Goal: Task Accomplishment & Management: Manage account settings

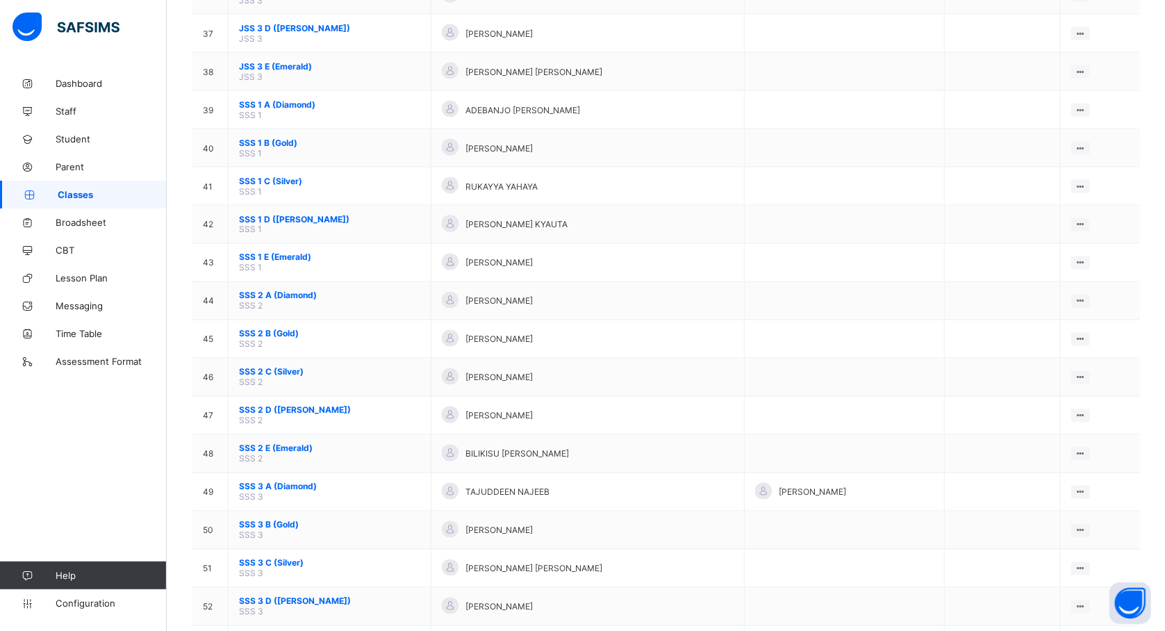
scroll to position [1580, 0]
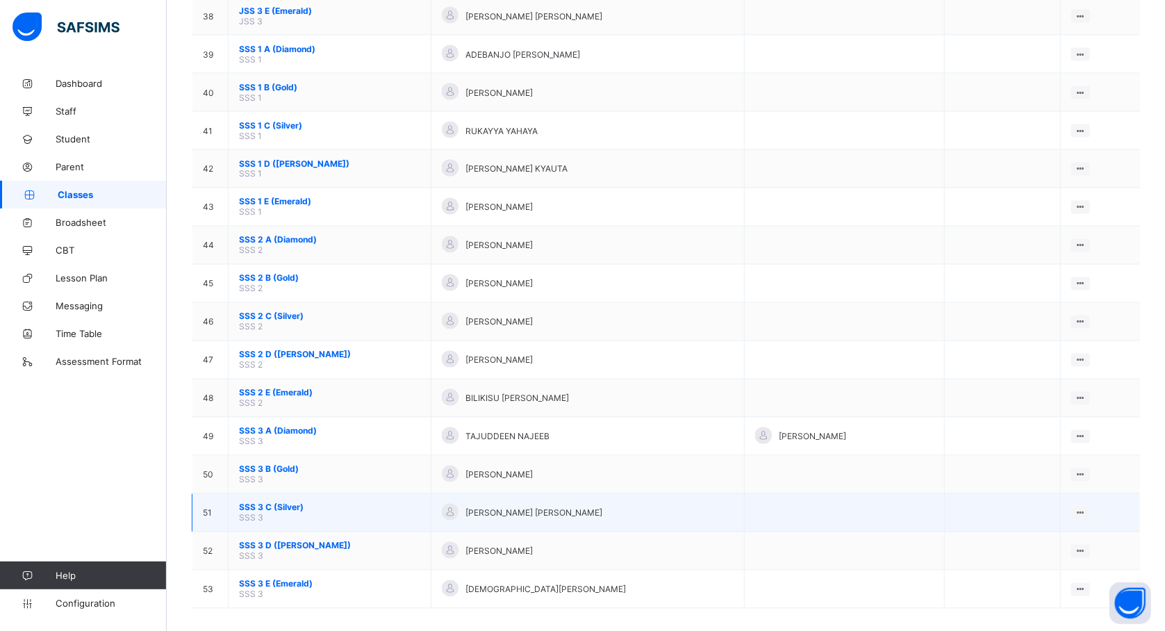
click at [271, 502] on span "SSS 3 C (Silver)" at bounding box center [329, 507] width 181 height 10
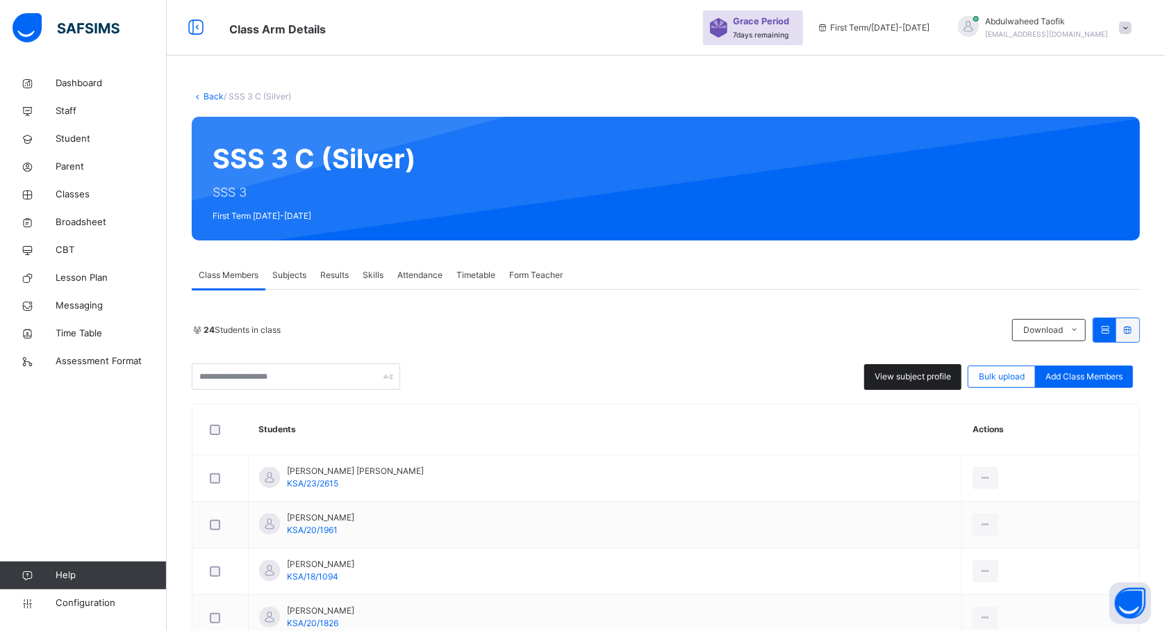
click at [921, 374] on span "View subject profile" at bounding box center [913, 376] width 76 height 13
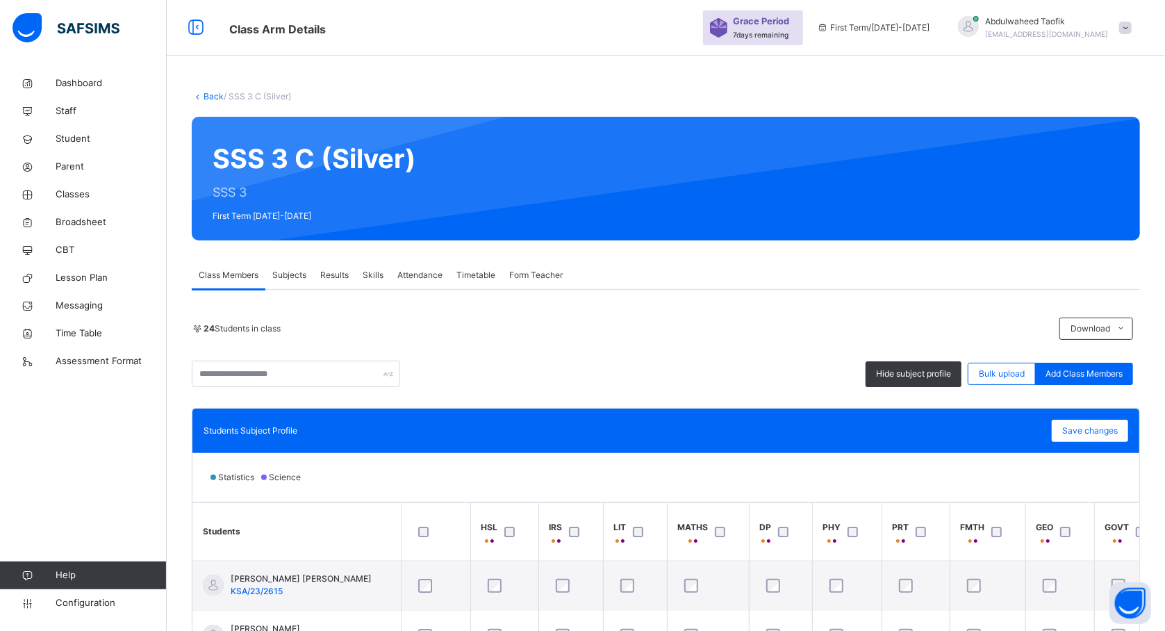
click at [745, 401] on div "24 Students in class Download Pdf Report Excel Report Hide subject profile Bulk…" at bounding box center [666, 584] width 948 height 532
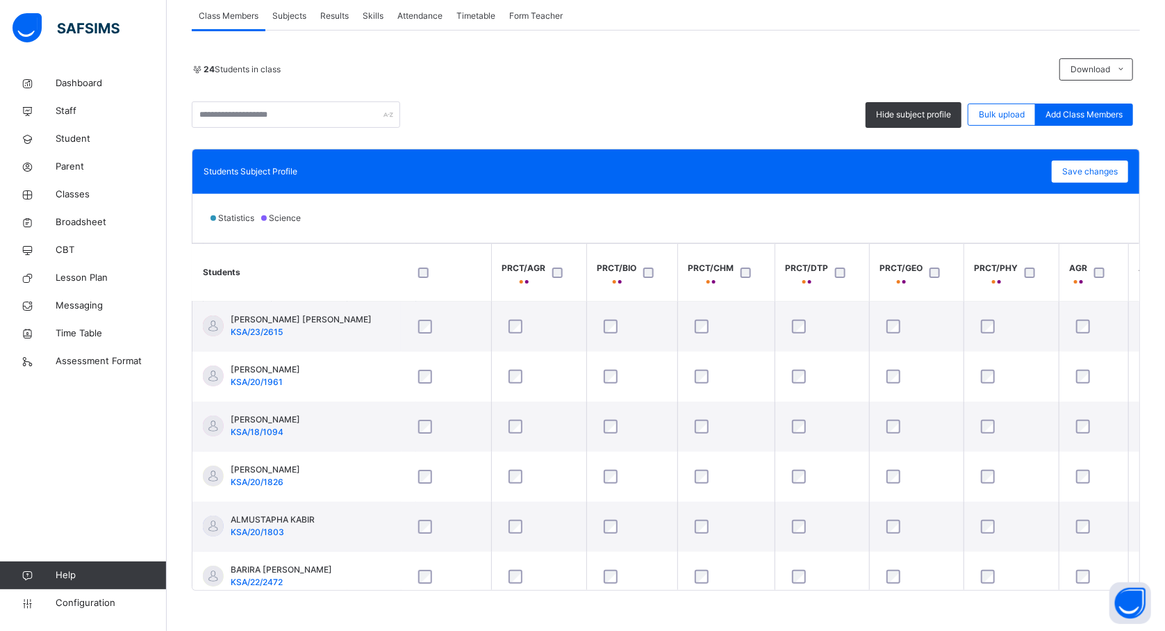
scroll to position [0, 642]
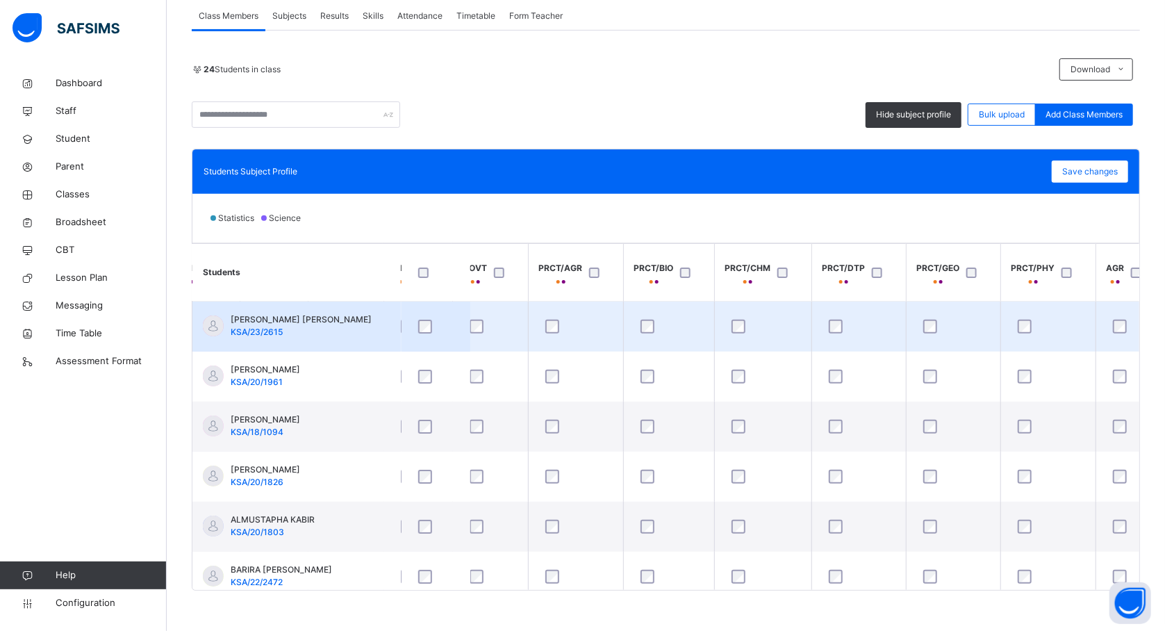
click at [586, 326] on div at bounding box center [576, 327] width 67 height 14
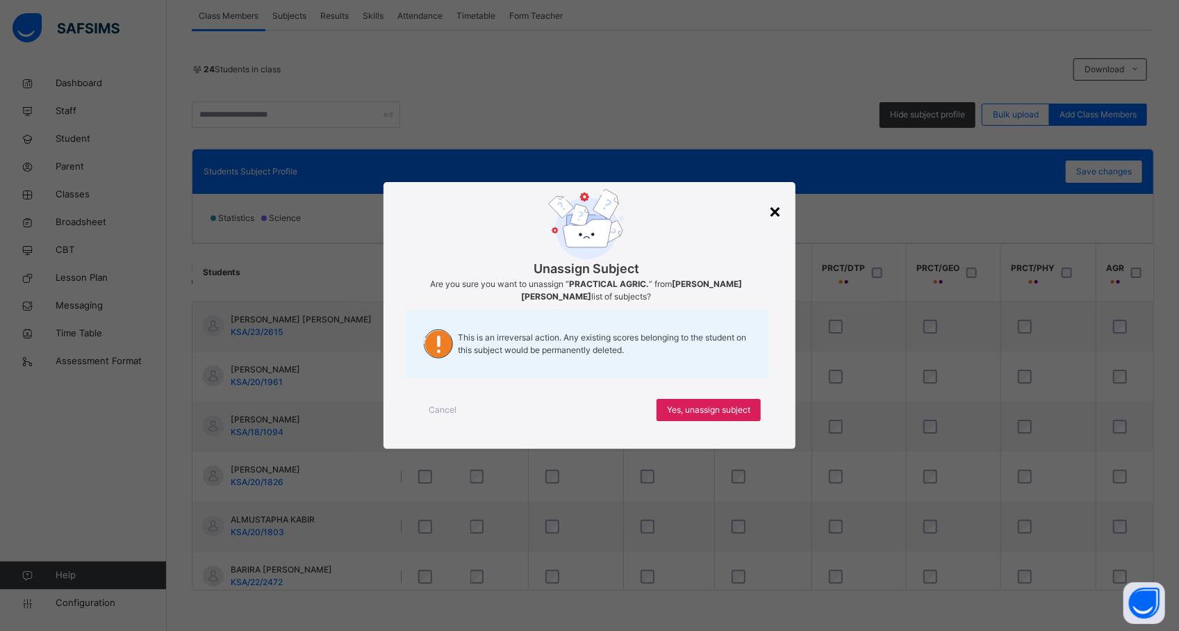
click at [775, 212] on div "×" at bounding box center [775, 210] width 13 height 29
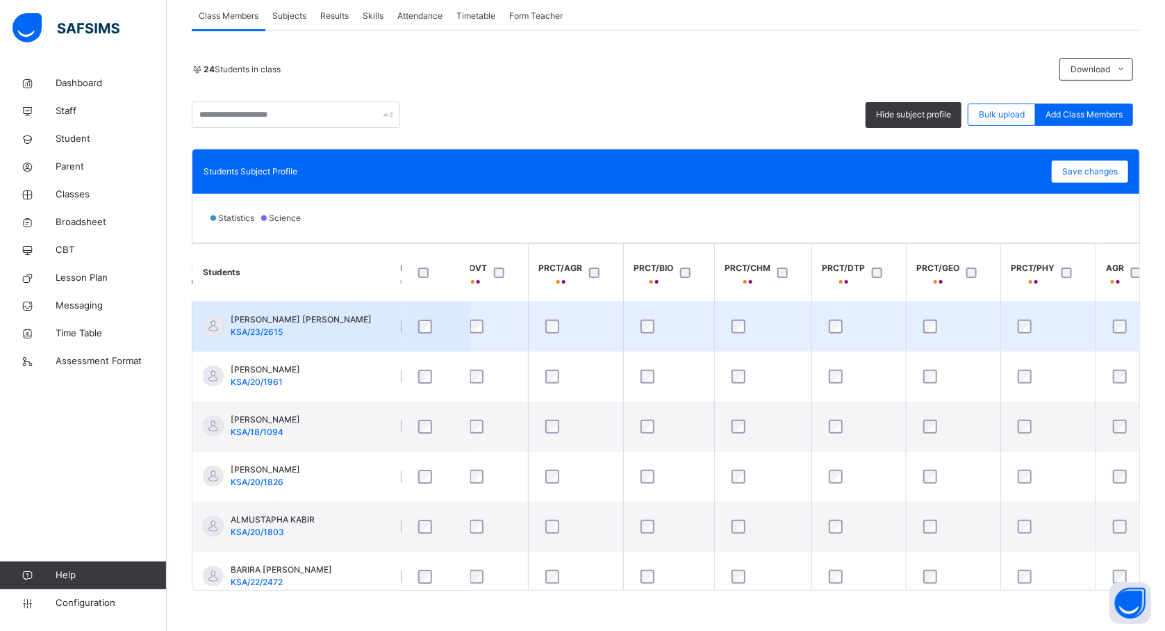
click at [623, 323] on td at bounding box center [575, 327] width 95 height 51
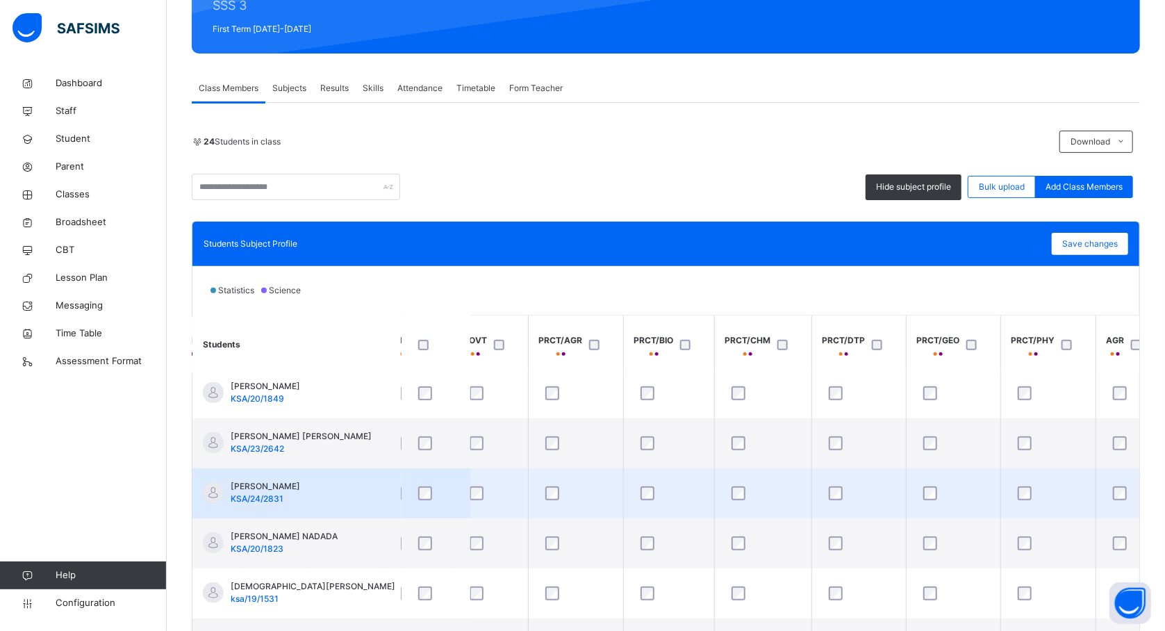
scroll to position [518, 642]
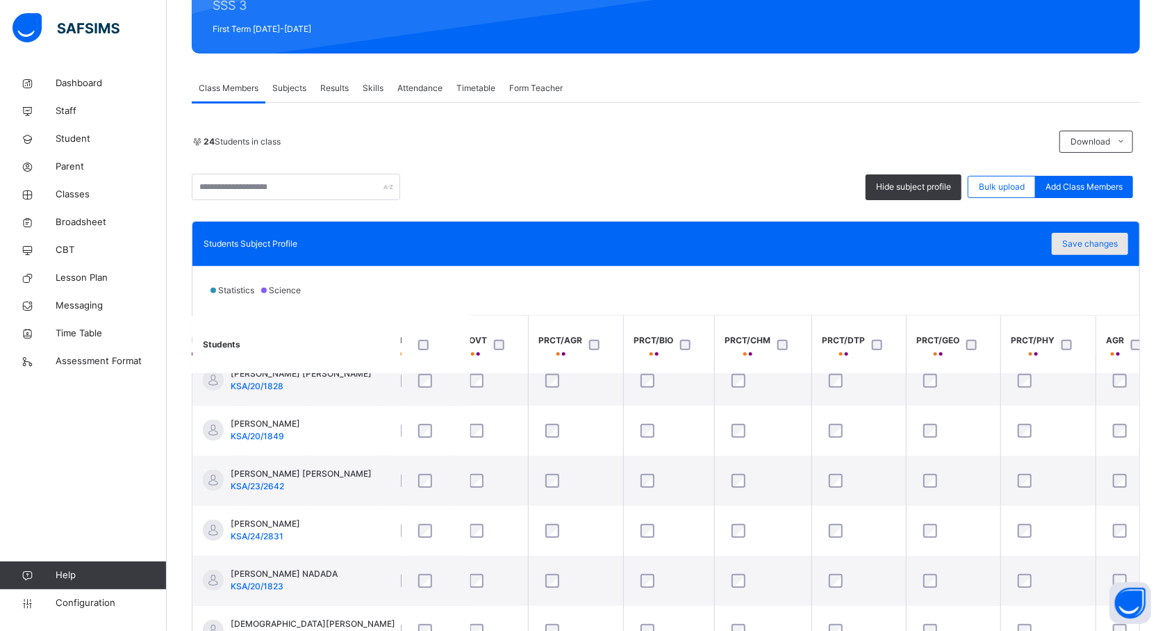
click at [1113, 249] on span "Save changes" at bounding box center [1090, 244] width 56 height 13
click at [1094, 245] on span "Save changes" at bounding box center [1090, 244] width 56 height 13
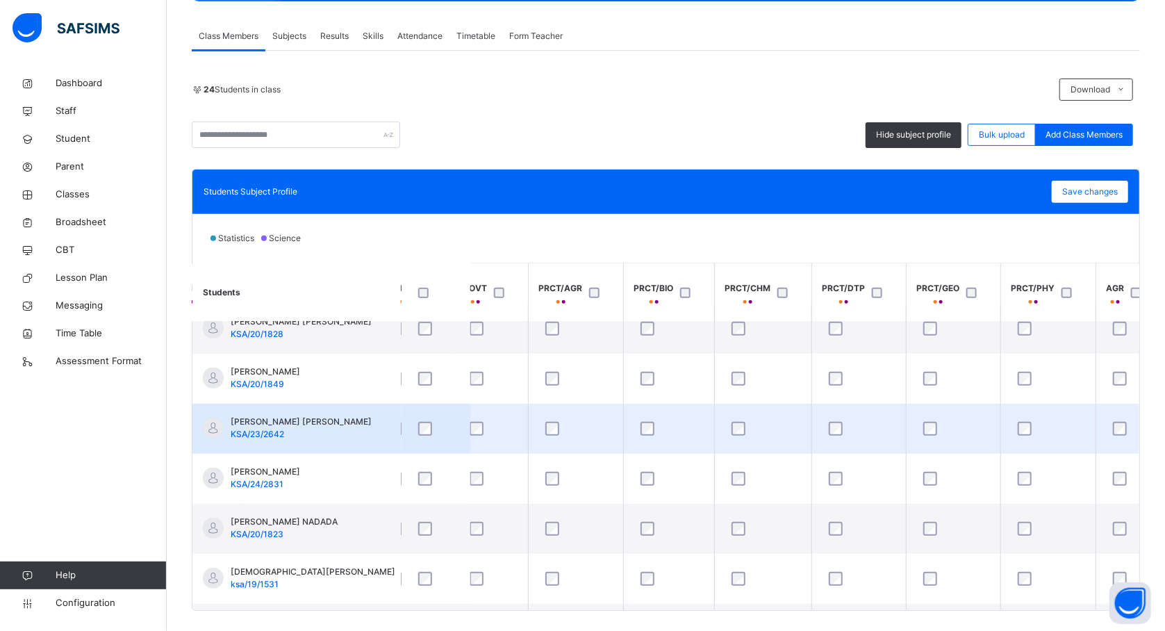
scroll to position [261, 0]
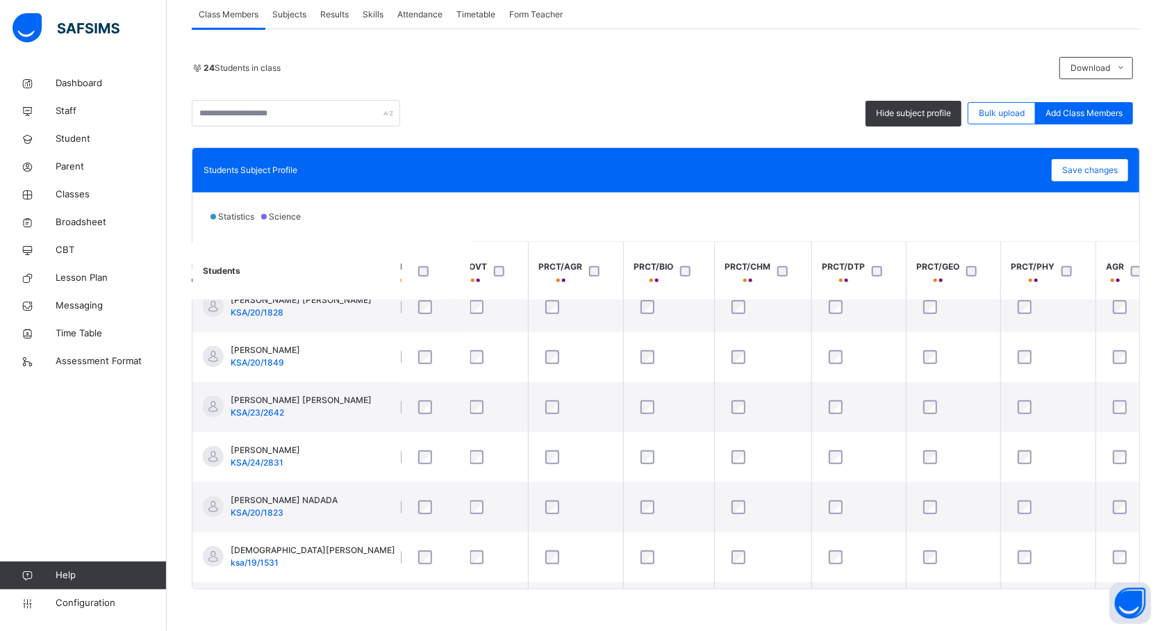
click at [612, 246] on th "PRCT/AGR" at bounding box center [575, 271] width 95 height 58
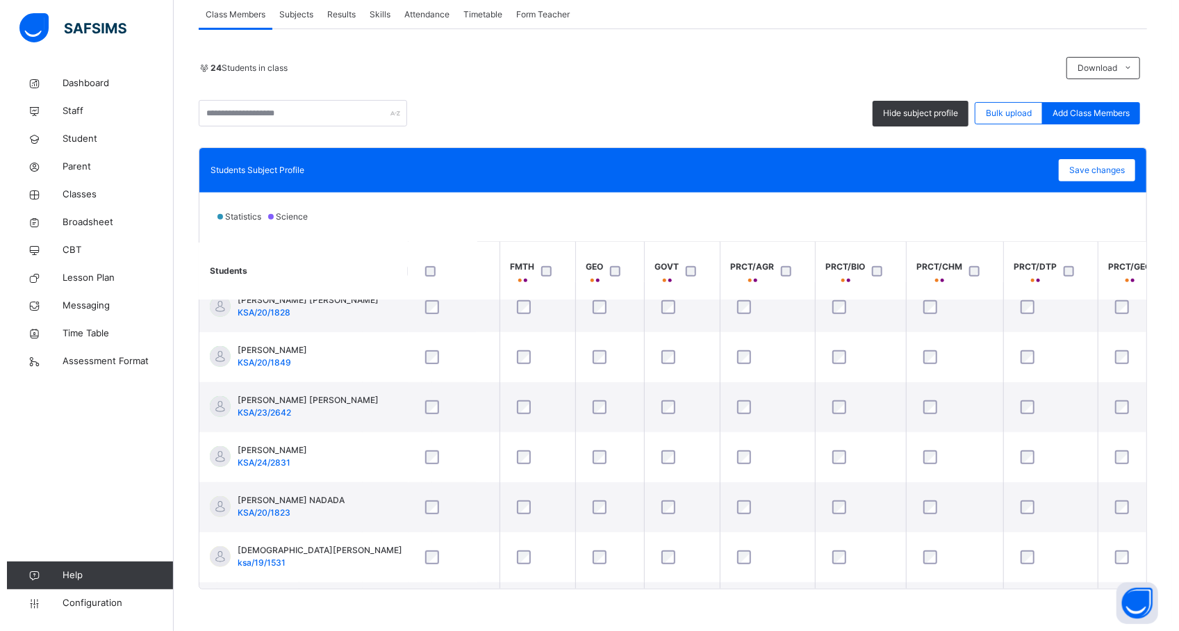
scroll to position [518, 457]
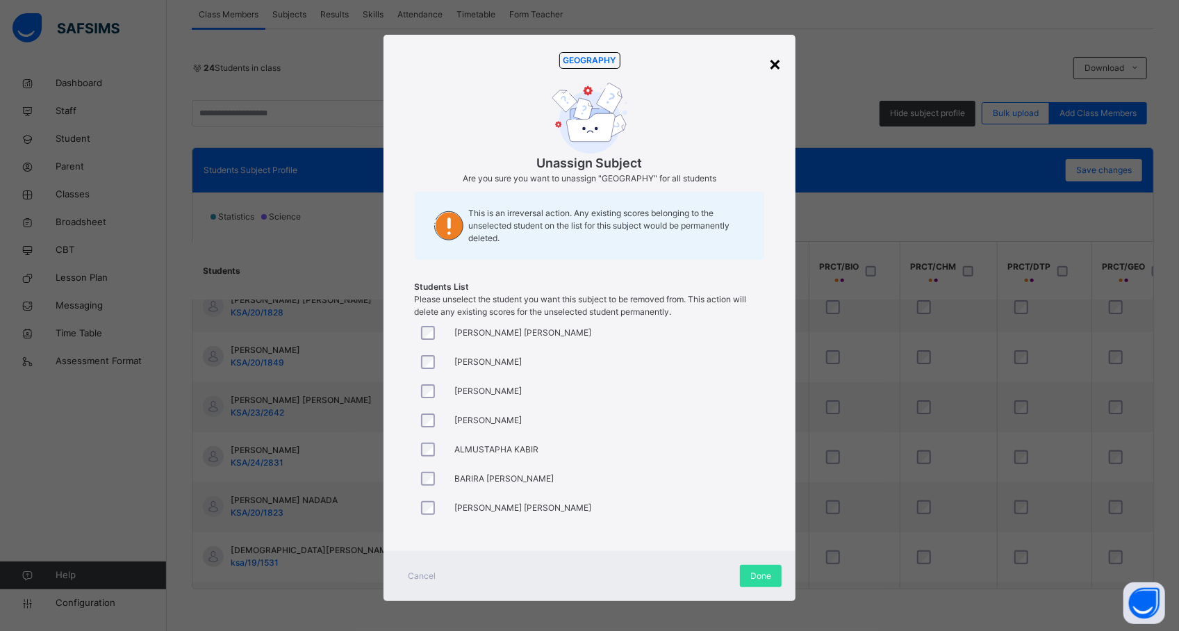
click at [770, 63] on div "×" at bounding box center [775, 63] width 13 height 29
click at [773, 64] on div "×" at bounding box center [775, 63] width 13 height 29
click at [448, 482] on div "BARIRA [PERSON_NAME]" at bounding box center [501, 478] width 106 height 13
click at [767, 584] on div "Done" at bounding box center [761, 576] width 42 height 22
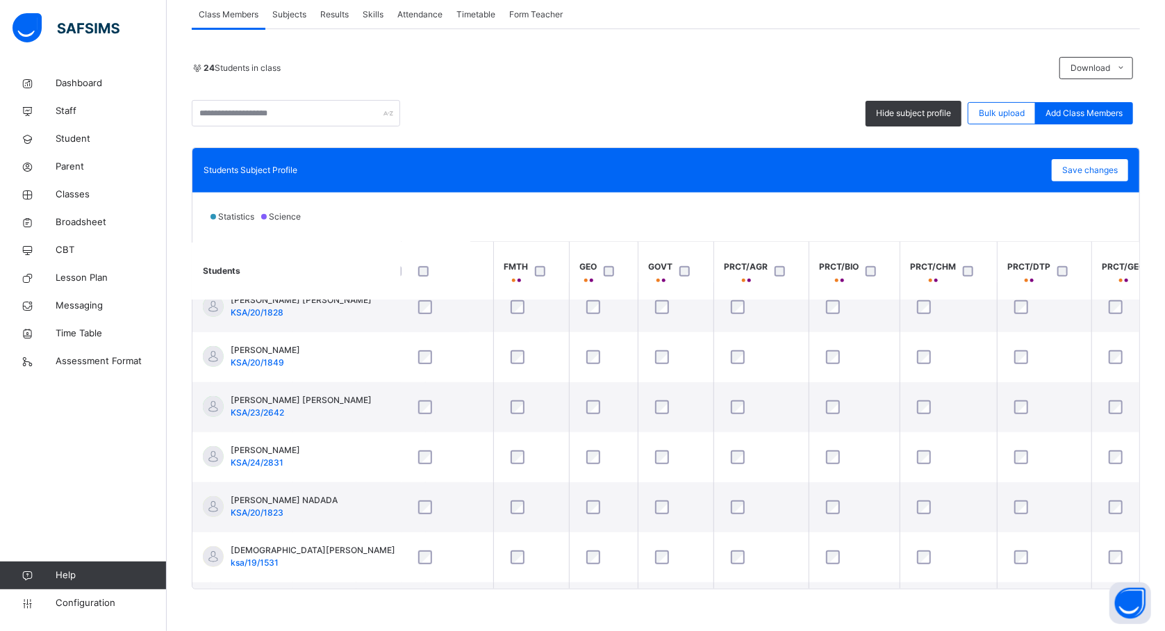
click at [886, 270] on div at bounding box center [874, 270] width 23 height 10
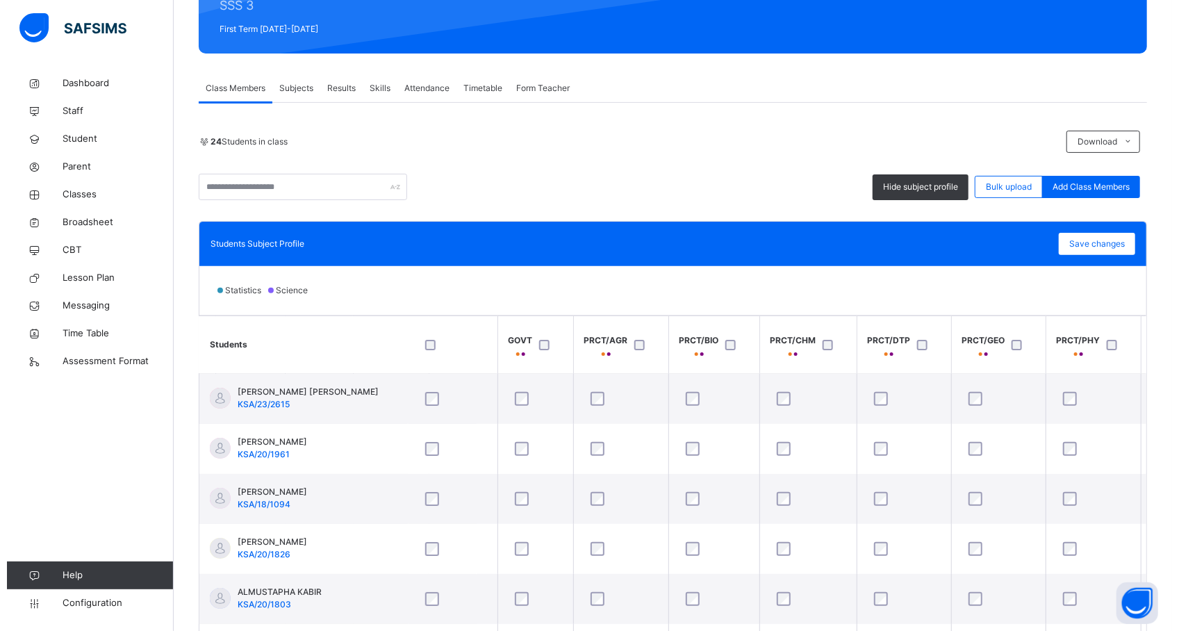
scroll to position [0, 605]
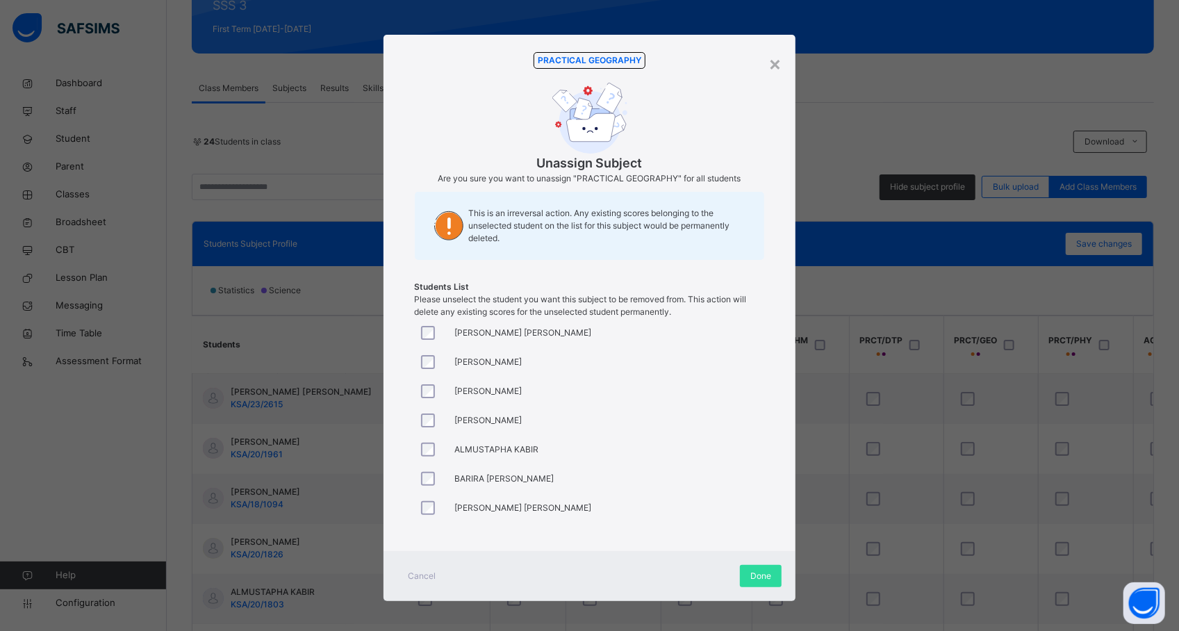
click at [531, 339] on span "[PERSON_NAME] [PERSON_NAME]" at bounding box center [523, 333] width 137 height 13
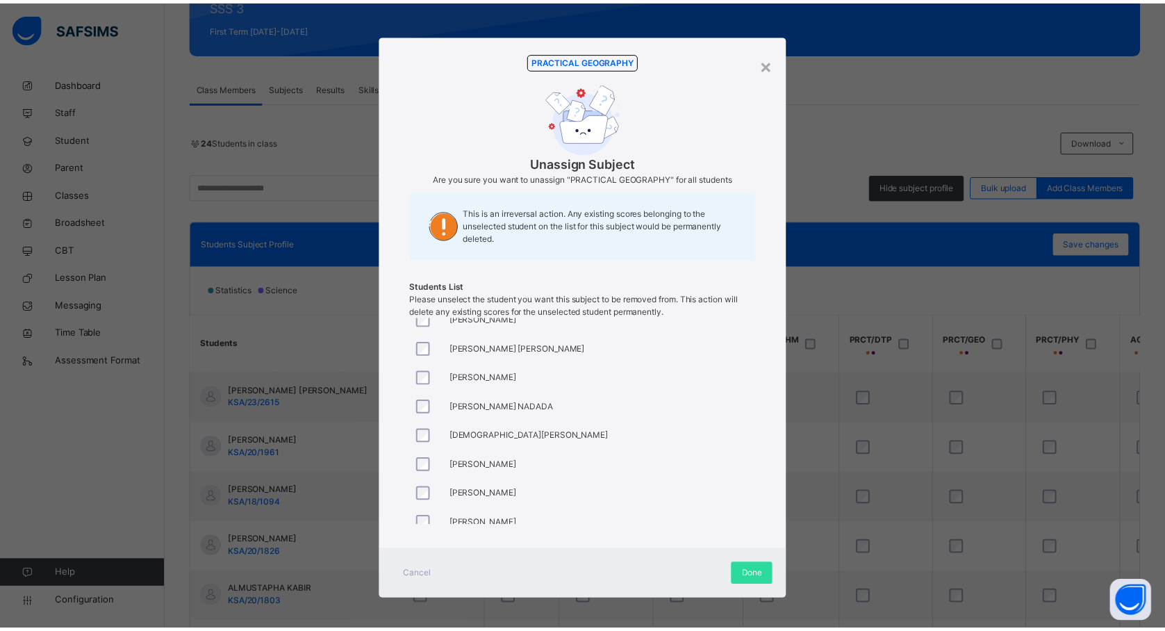
scroll to position [370, 0]
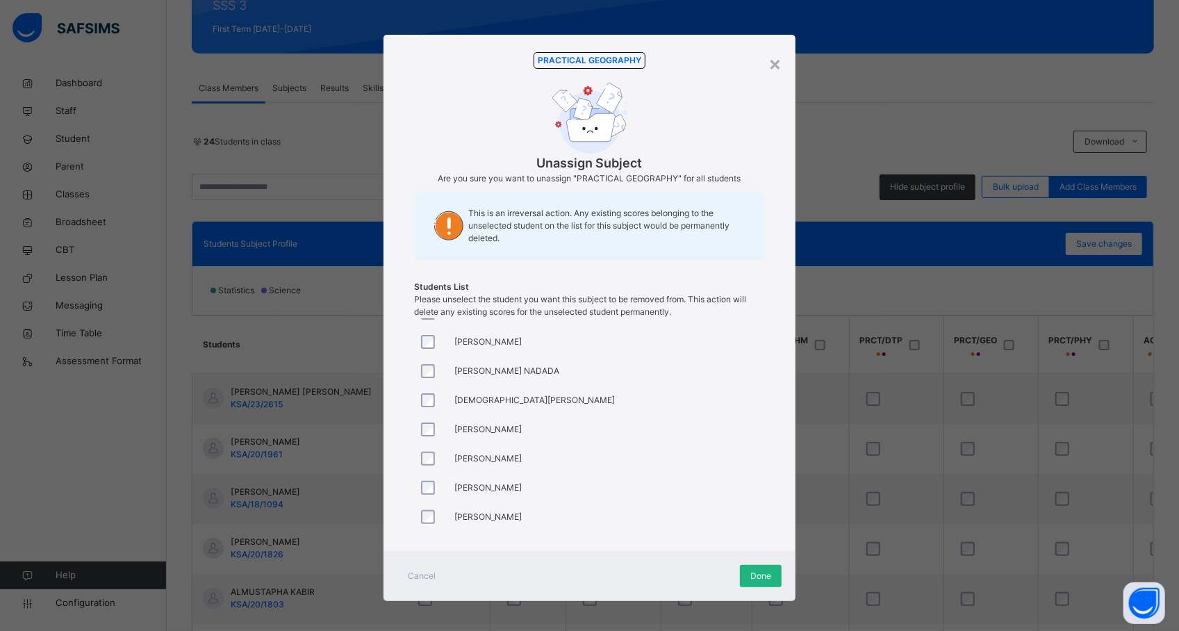
click at [757, 571] on span "Done" at bounding box center [760, 576] width 21 height 13
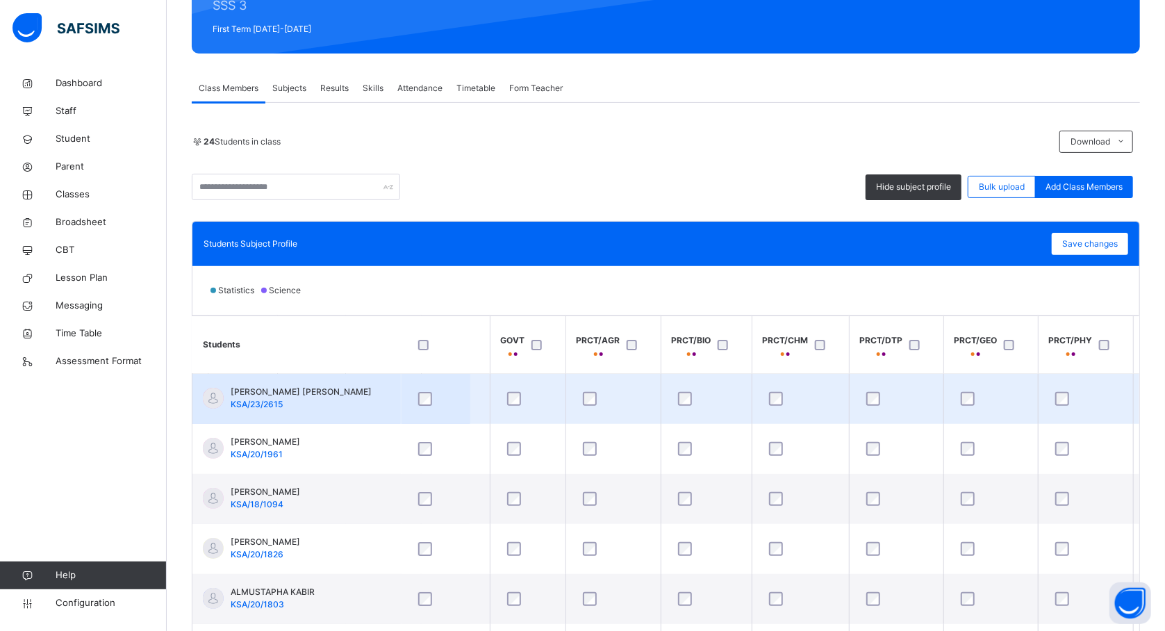
click at [1041, 384] on td at bounding box center [1085, 399] width 95 height 51
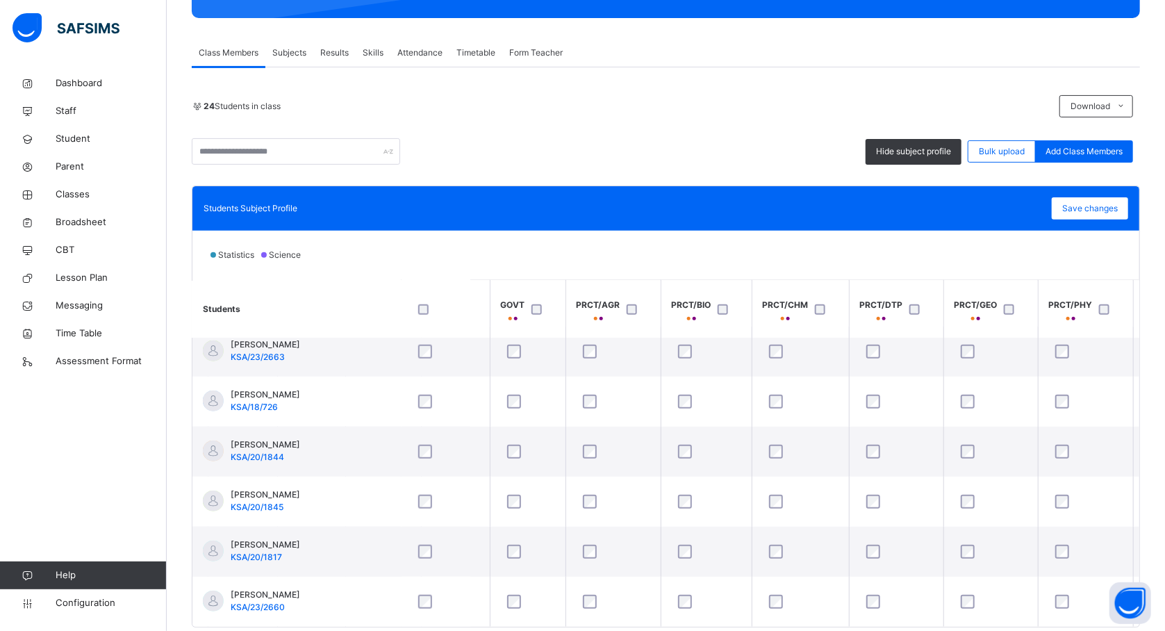
scroll to position [224, 0]
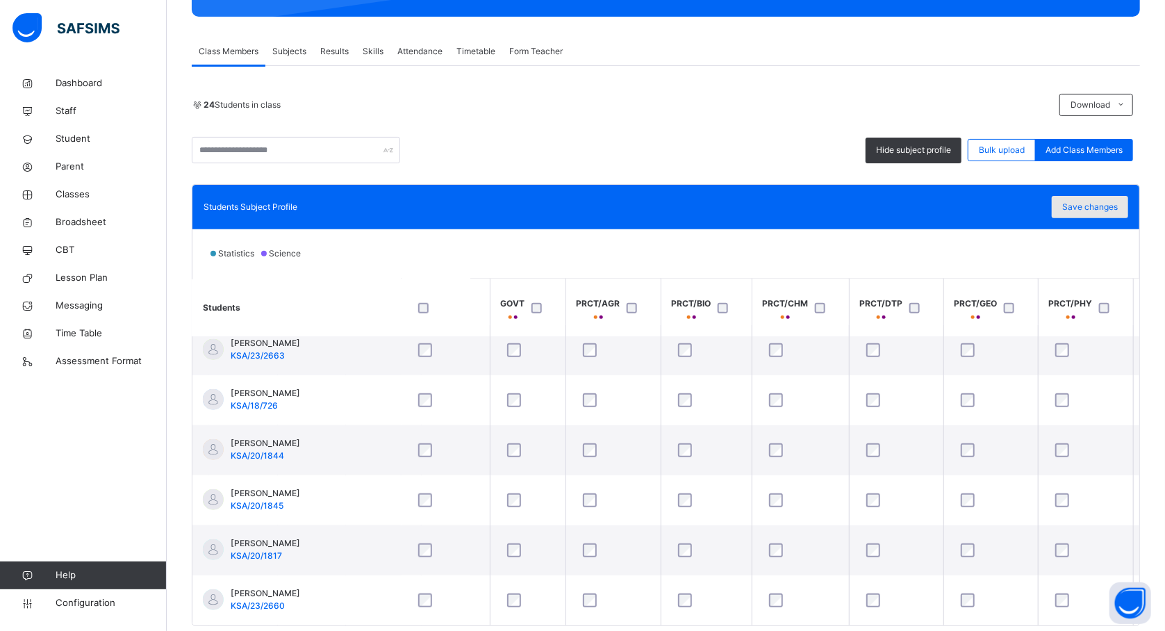
click at [1117, 204] on span "Save changes" at bounding box center [1090, 207] width 56 height 13
click at [1095, 201] on span "Save changes" at bounding box center [1090, 207] width 56 height 13
click at [1092, 214] on div "Save changes" at bounding box center [1090, 207] width 76 height 22
click at [73, 198] on span "Classes" at bounding box center [111, 195] width 111 height 14
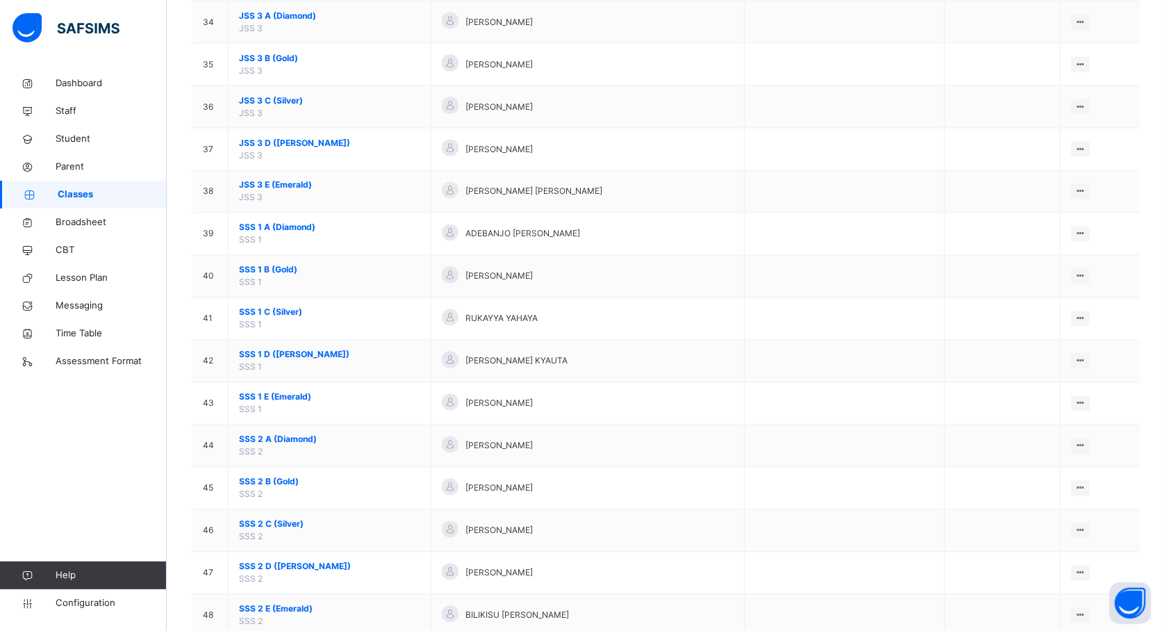
scroll to position [1829, 0]
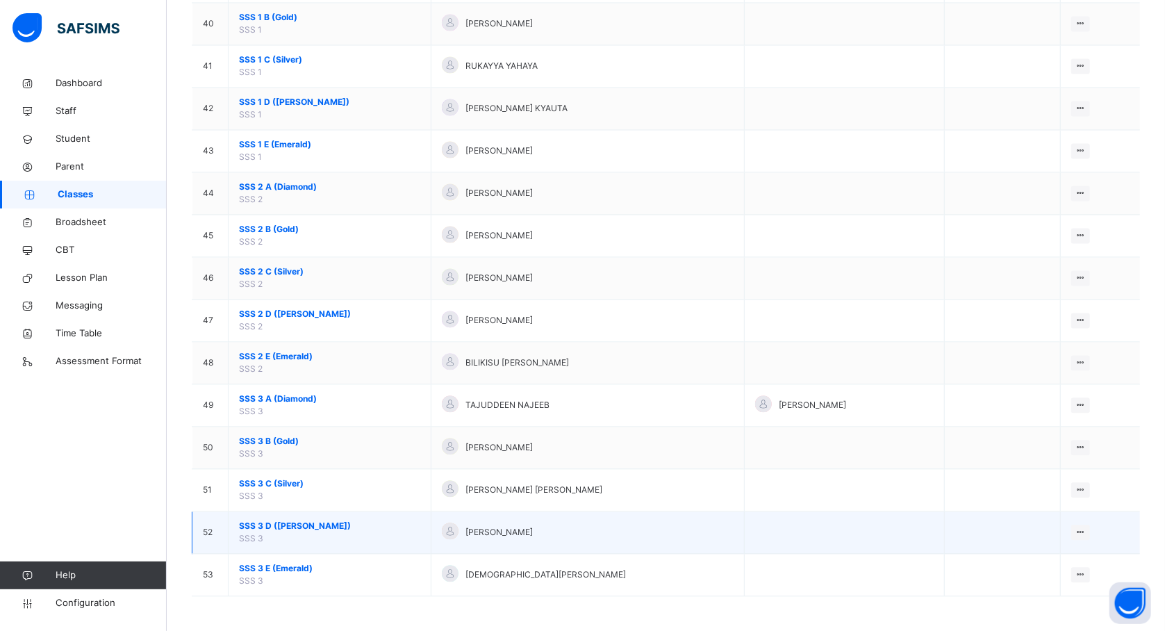
click at [281, 523] on span "SSS 3 D (Ruby)" at bounding box center [329, 526] width 181 height 13
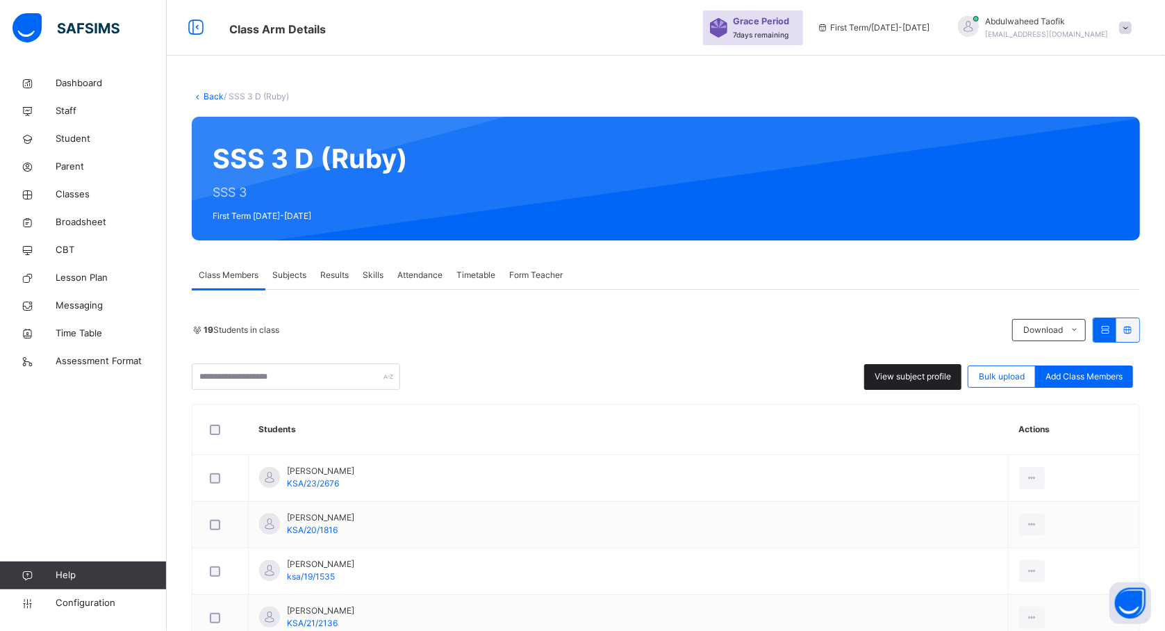
click at [905, 378] on span "View subject profile" at bounding box center [913, 376] width 76 height 13
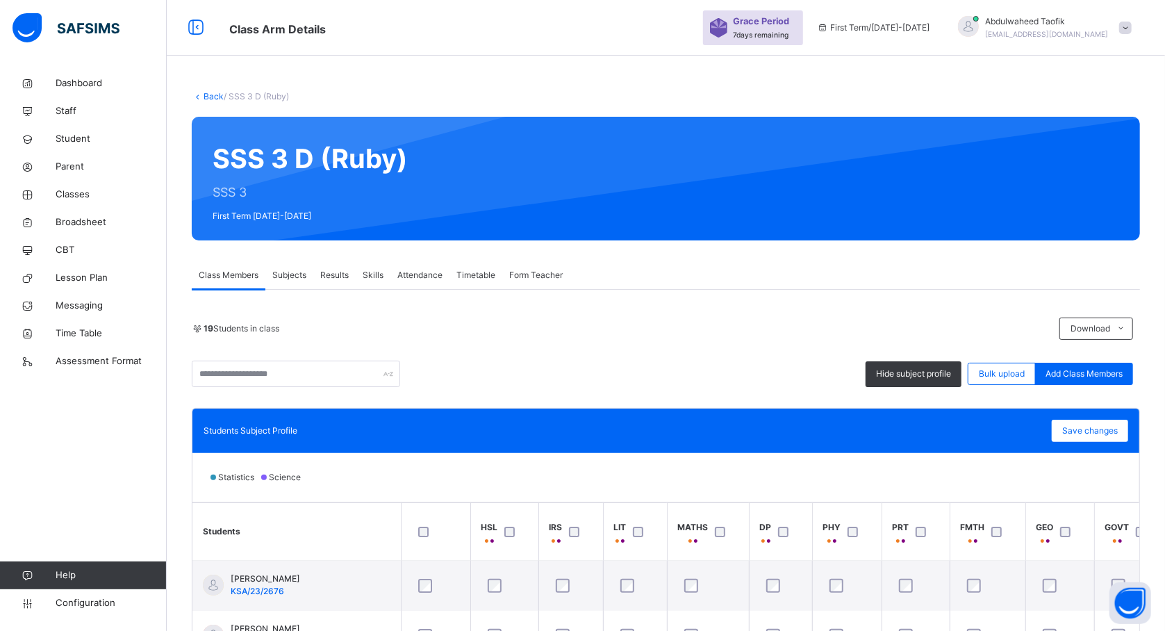
click at [418, 438] on div "Students Subject Profile Save changes" at bounding box center [666, 431] width 925 height 22
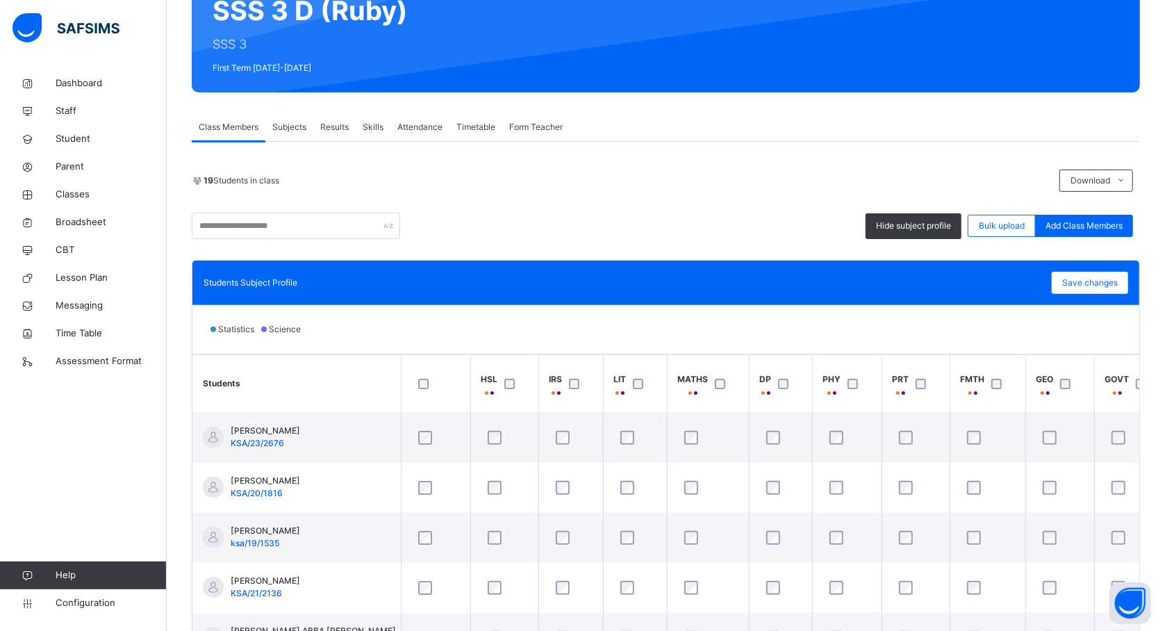
scroll to position [185, 0]
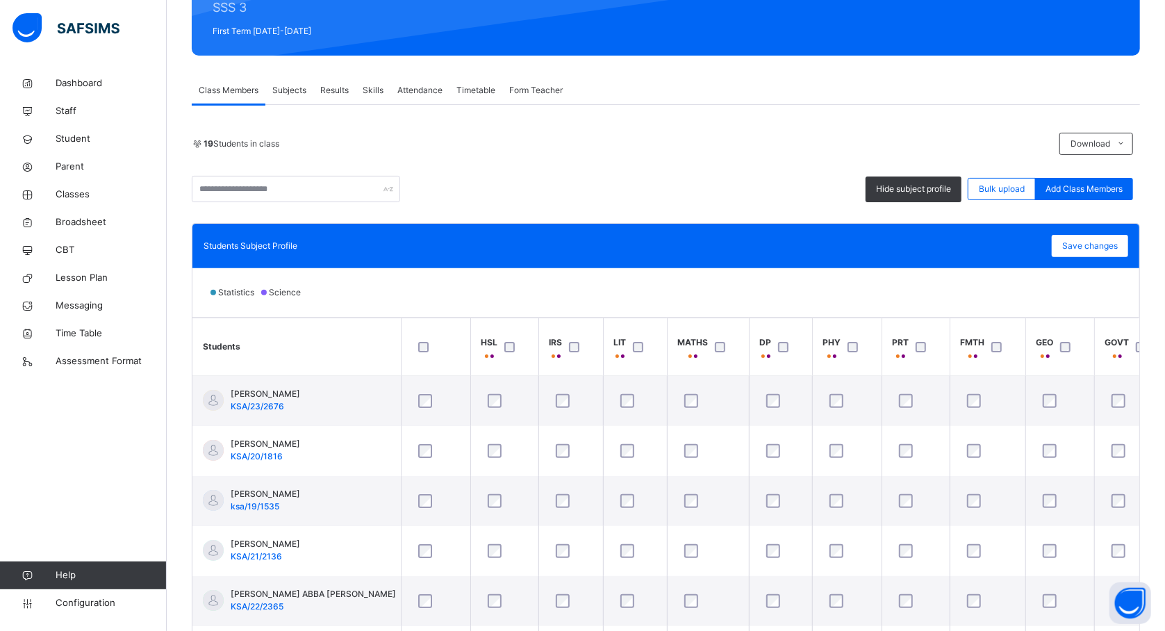
click at [567, 345] on div at bounding box center [577, 347] width 23 height 10
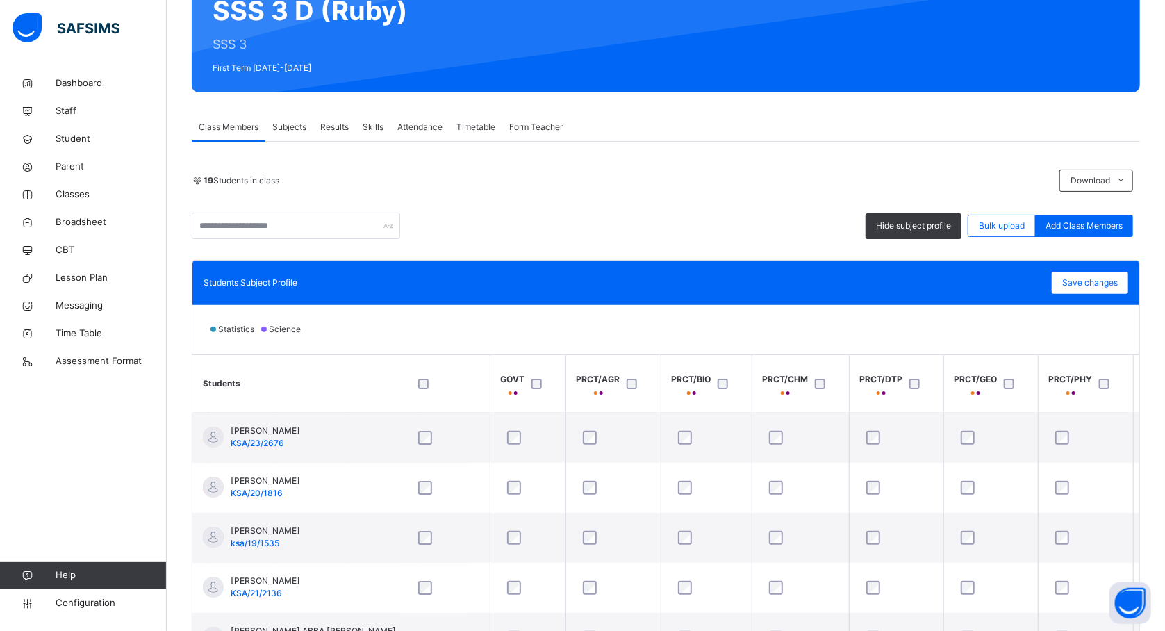
scroll to position [0, 642]
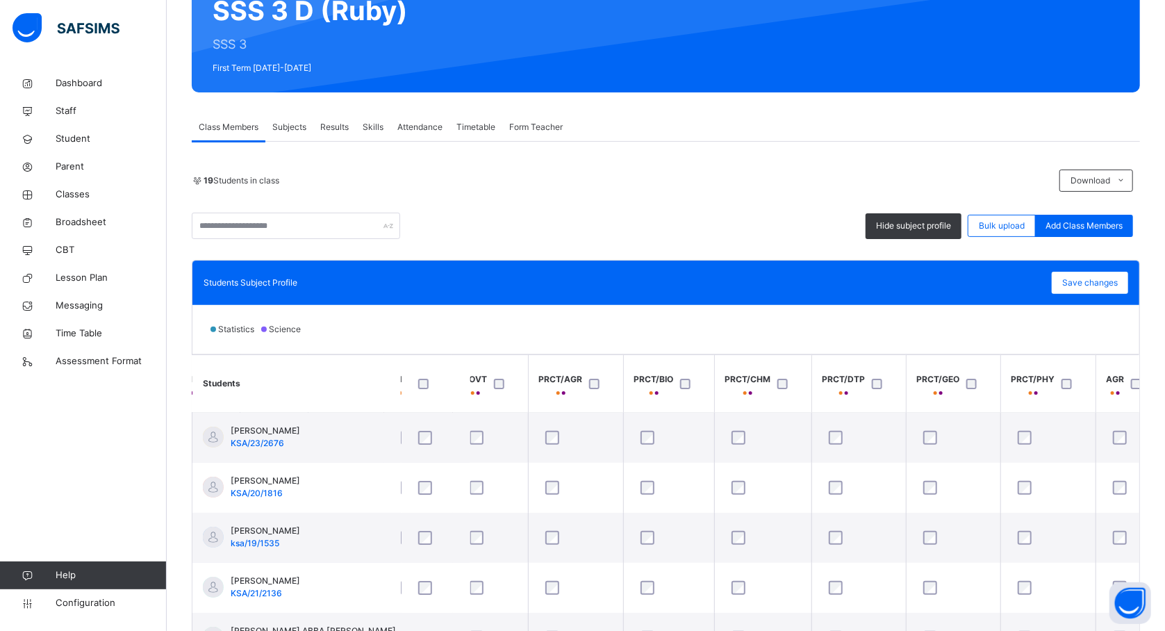
click at [607, 400] on th "PRCT/AGR" at bounding box center [575, 384] width 95 height 58
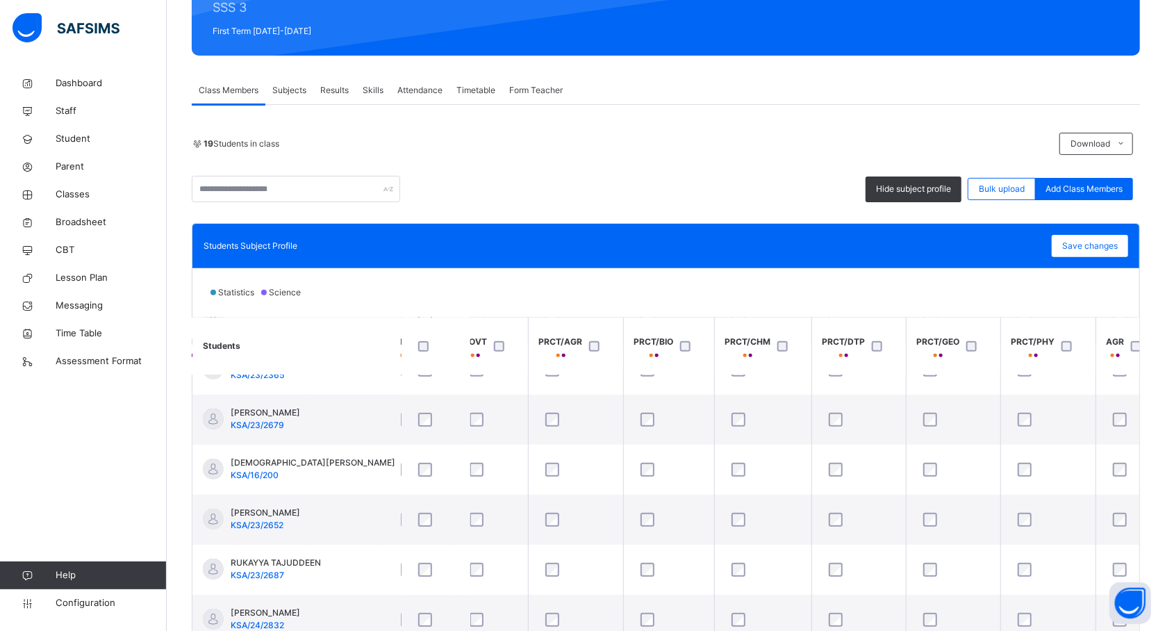
scroll to position [518, 642]
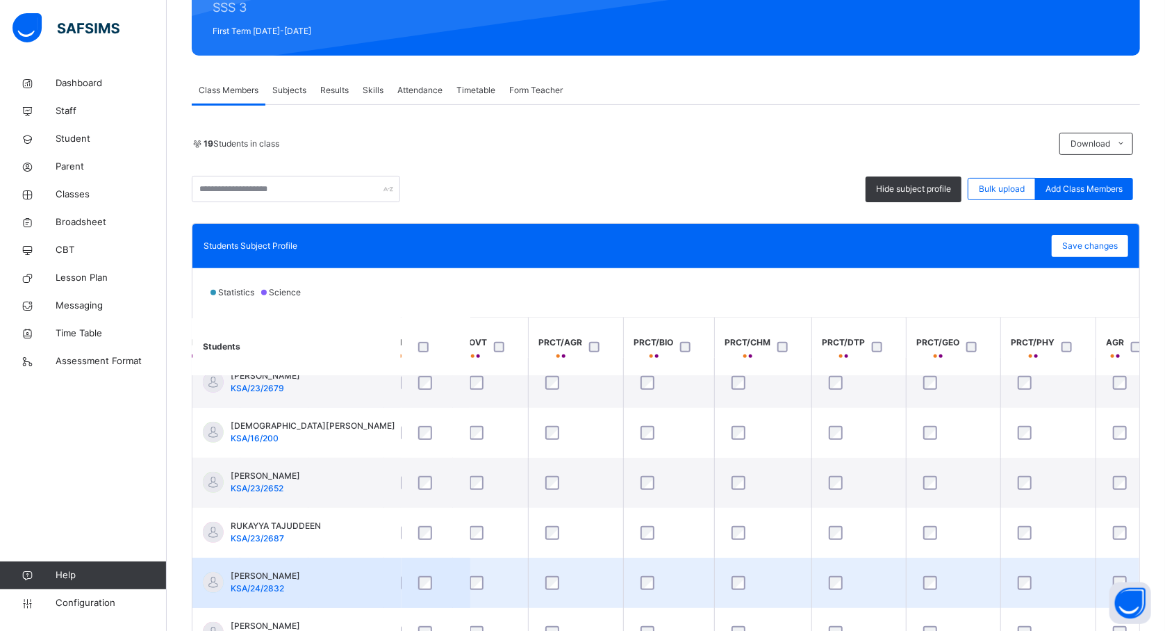
click at [1112, 581] on div at bounding box center [1130, 583] width 41 height 14
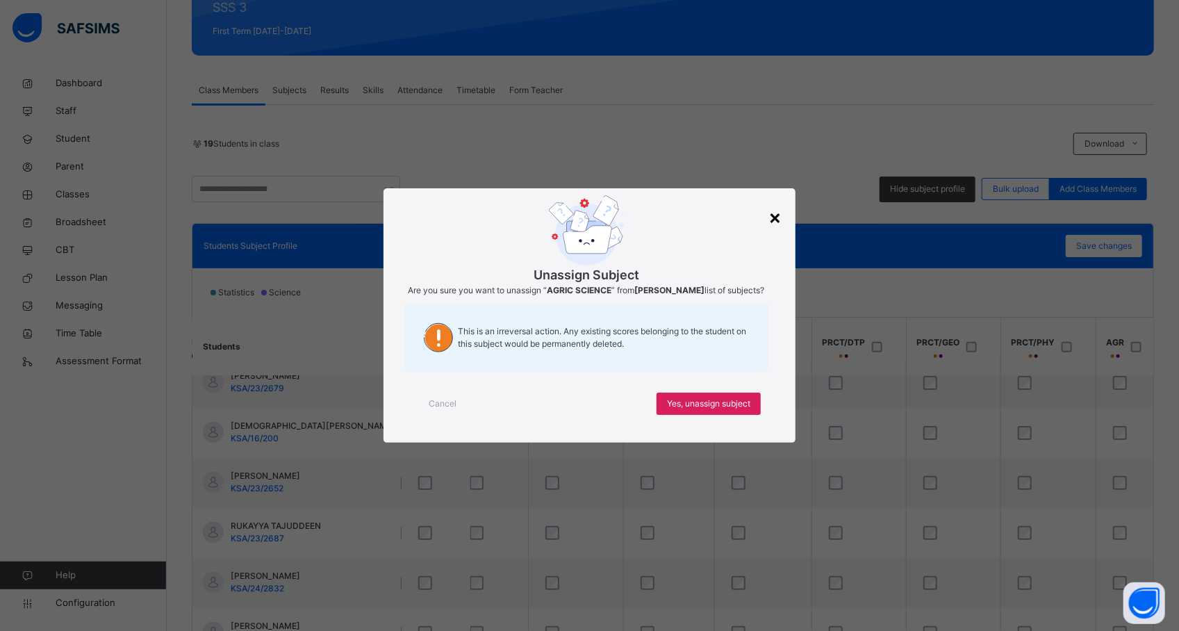
click at [774, 209] on div "×" at bounding box center [775, 216] width 13 height 29
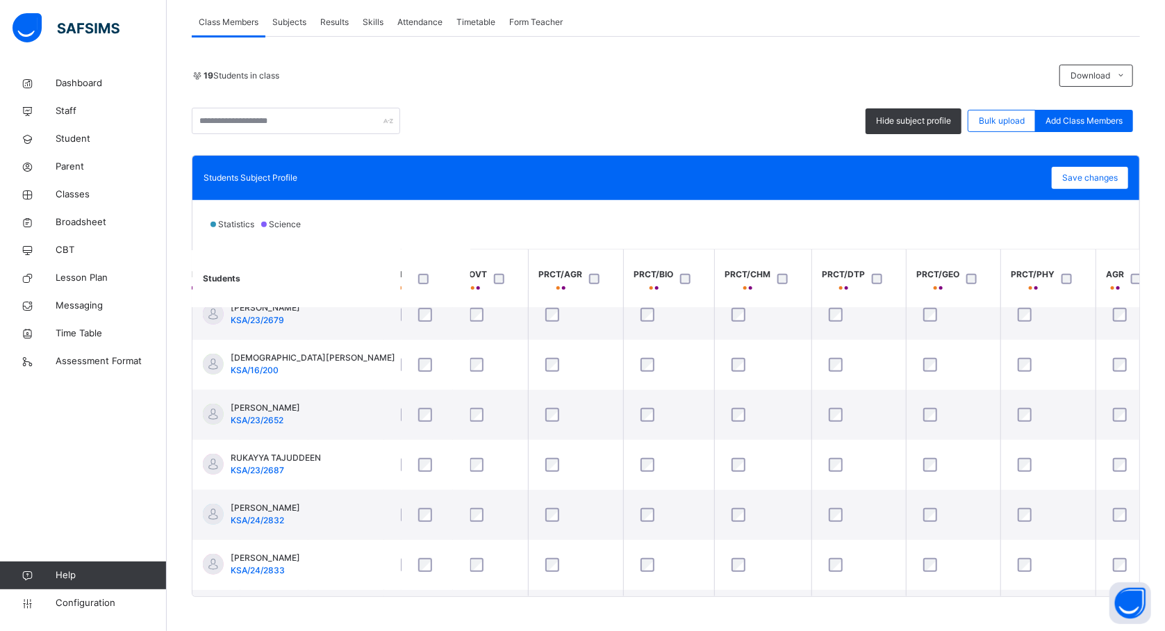
scroll to position [259, 0]
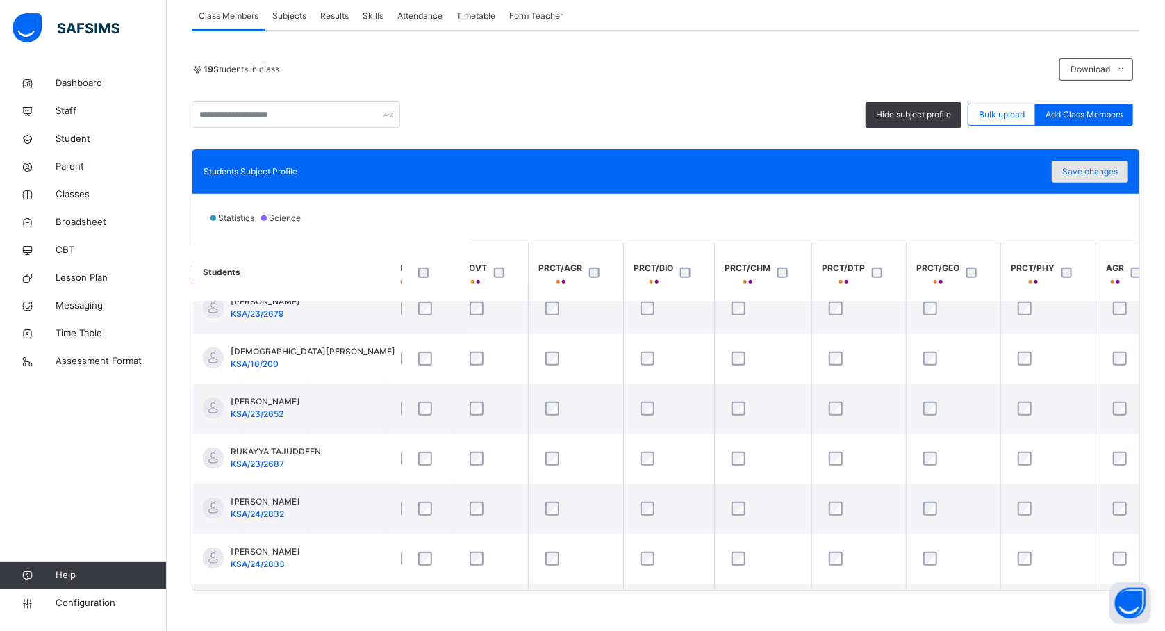
click at [1101, 168] on span "Save changes" at bounding box center [1090, 171] width 56 height 13
click at [1099, 178] on span "Save changes" at bounding box center [1090, 171] width 56 height 13
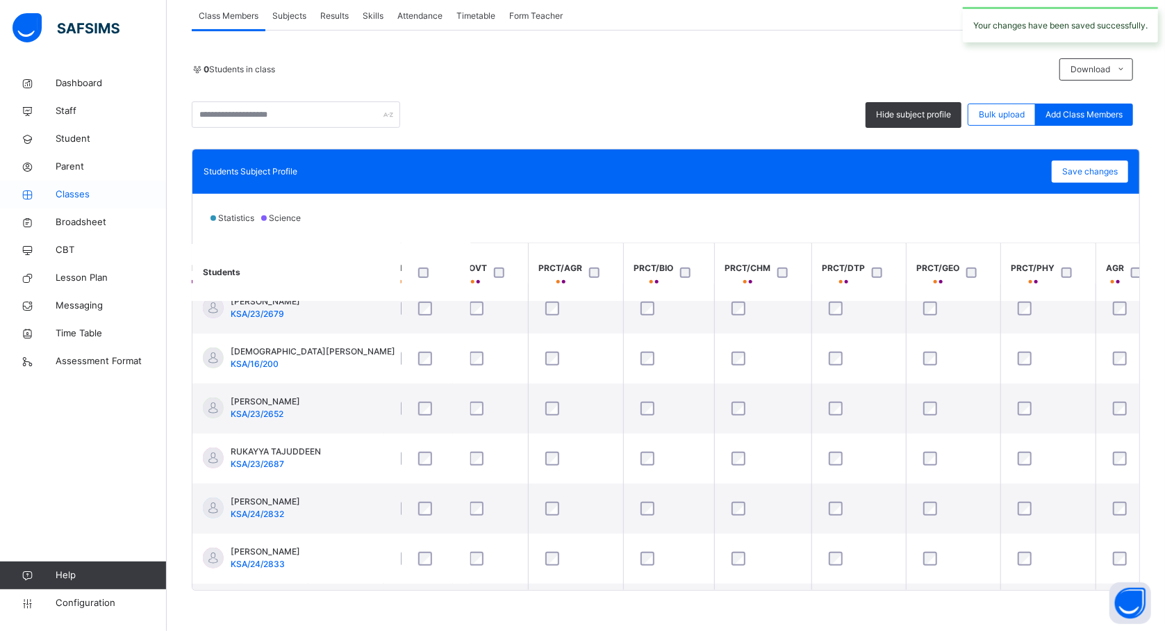
click at [76, 188] on span "Classes" at bounding box center [111, 195] width 111 height 14
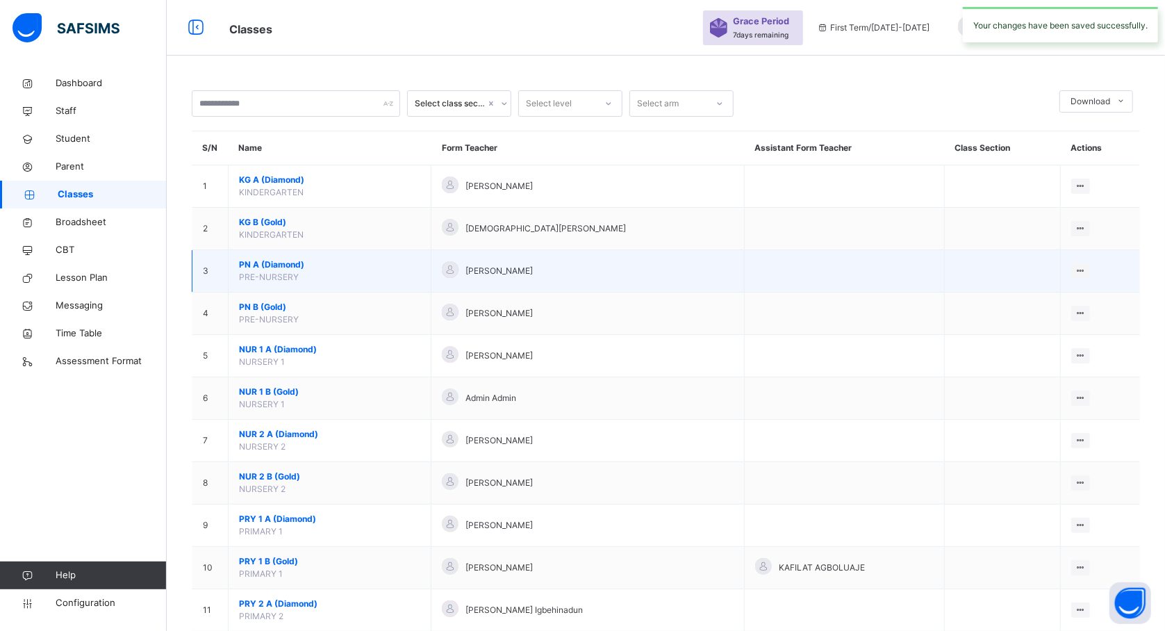
click at [295, 270] on span "PN A (Diamond)" at bounding box center [329, 264] width 181 height 13
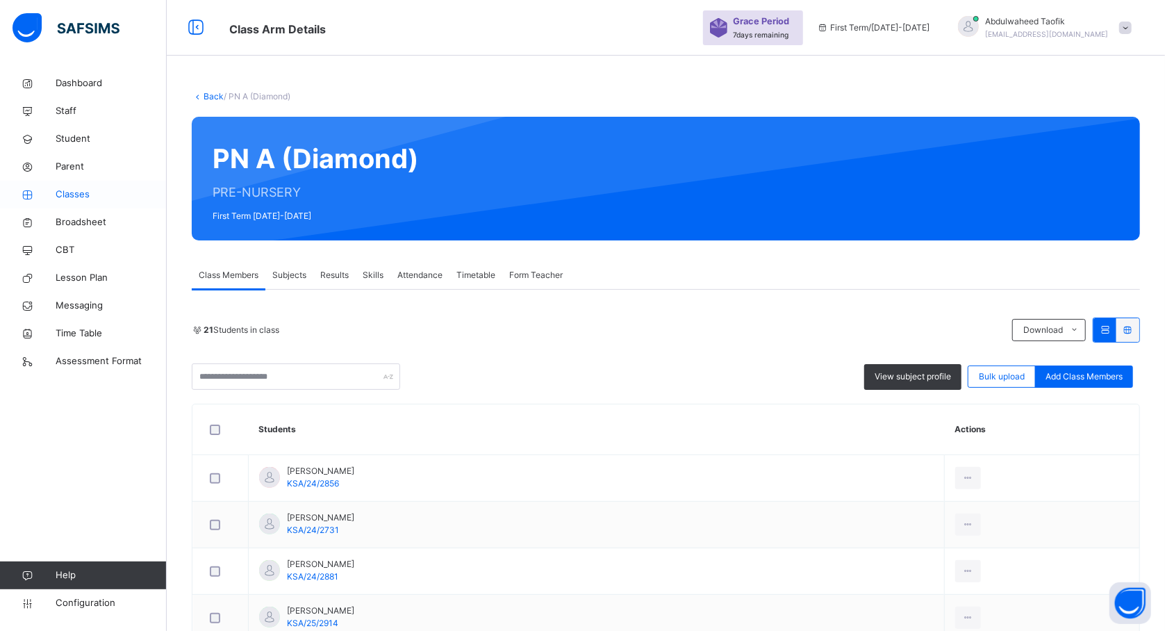
click at [70, 195] on span "Classes" at bounding box center [111, 195] width 111 height 14
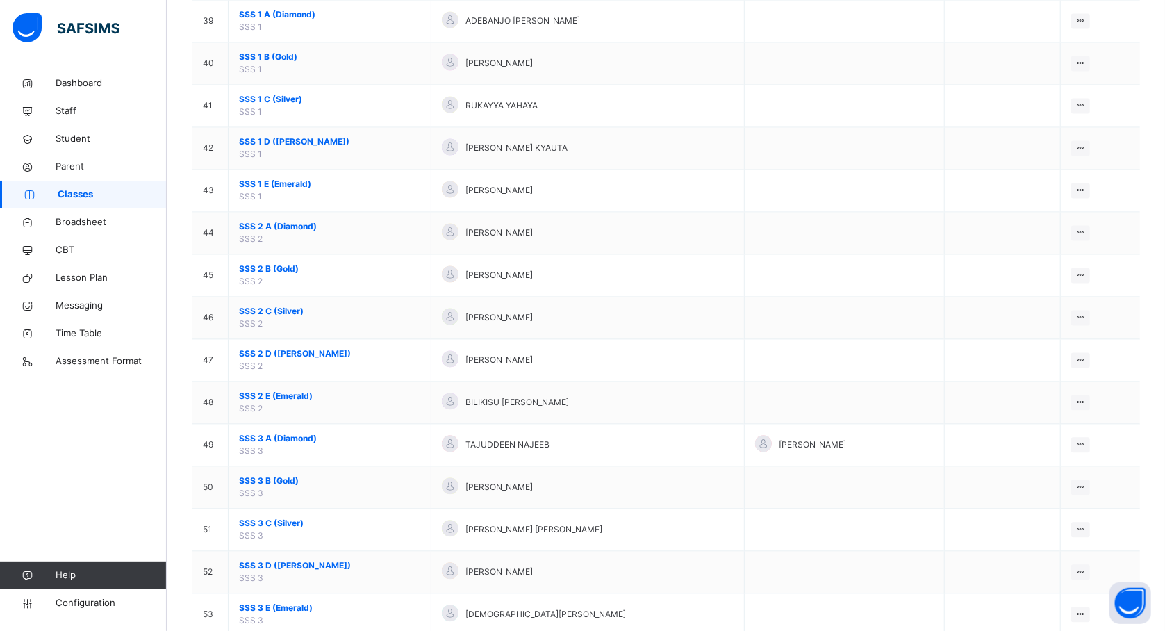
scroll to position [1829, 0]
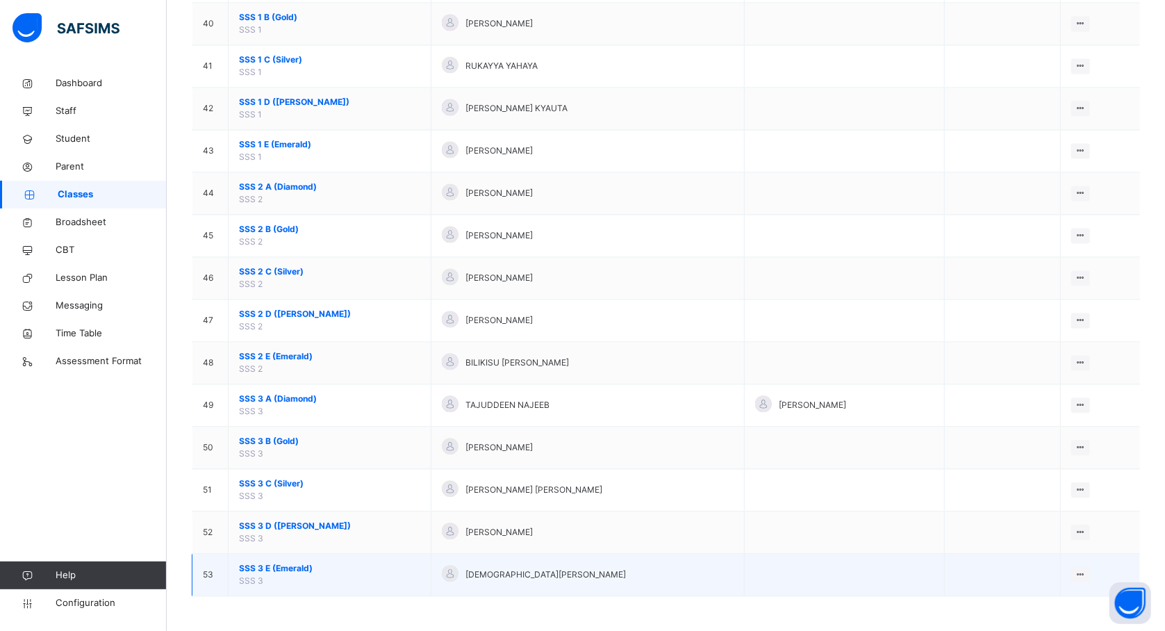
click at [276, 565] on span "SSS 3 E (Emerald)" at bounding box center [329, 568] width 181 height 13
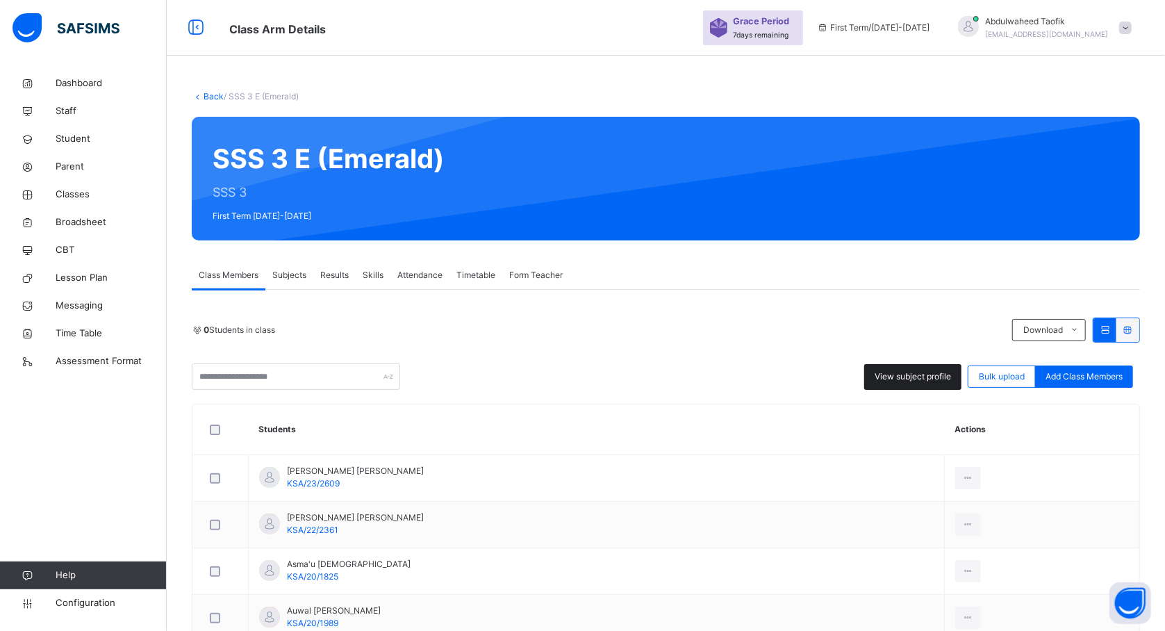
click at [930, 373] on span "View subject profile" at bounding box center [913, 376] width 76 height 13
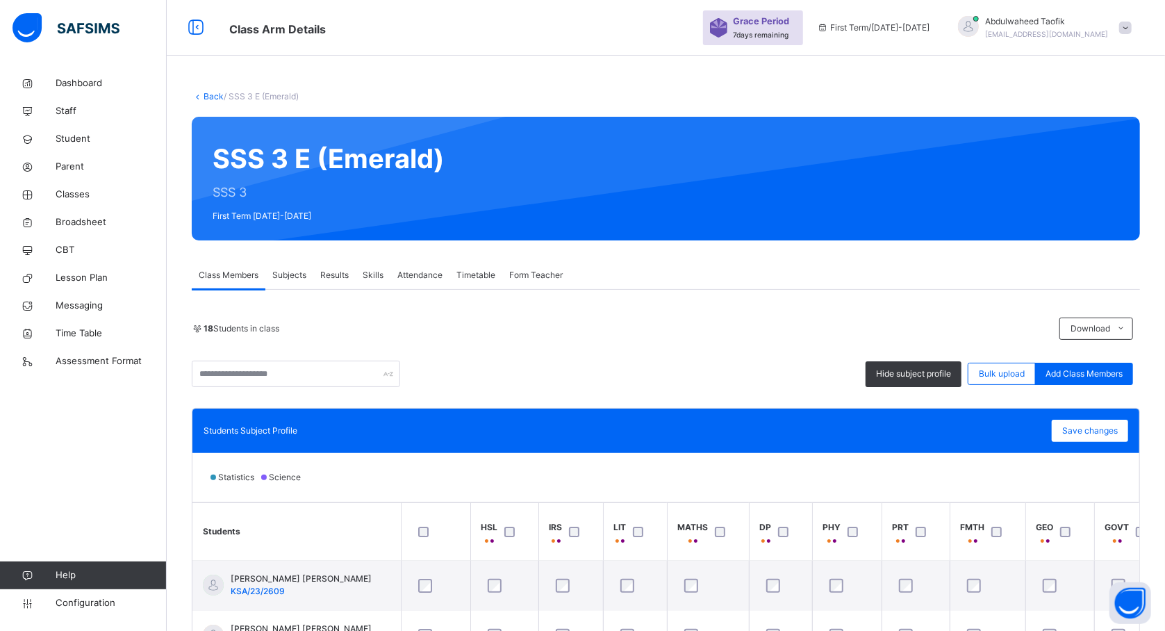
click at [759, 375] on div "Hide subject profile Bulk upload Add Class Members" at bounding box center [666, 374] width 948 height 26
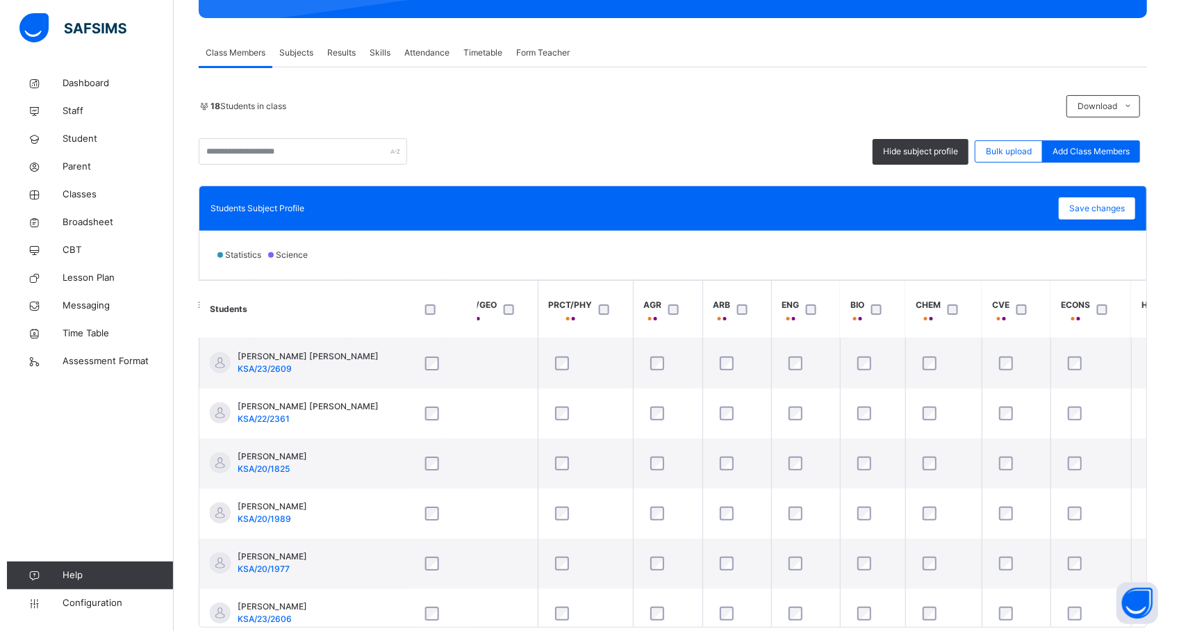
scroll to position [0, 1160]
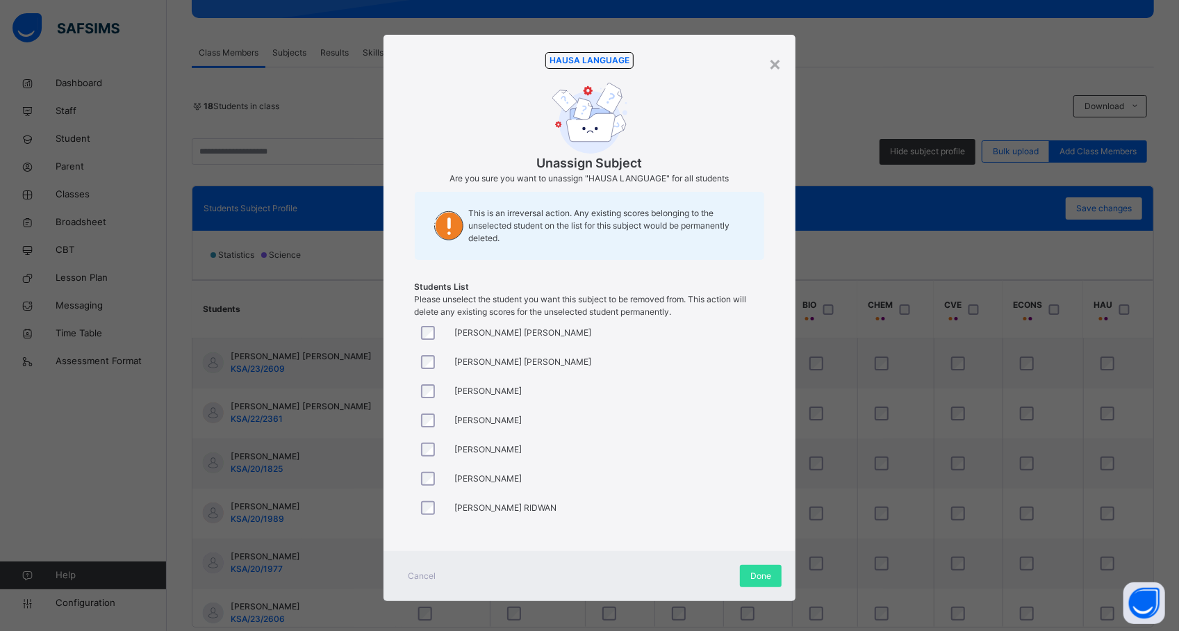
click at [642, 378] on div "[PERSON_NAME] [PERSON_NAME] [PERSON_NAME] ASMA'U MUHAMMAD AUWAL MUHAMMAD [PERSO…" at bounding box center [590, 422] width 350 height 208
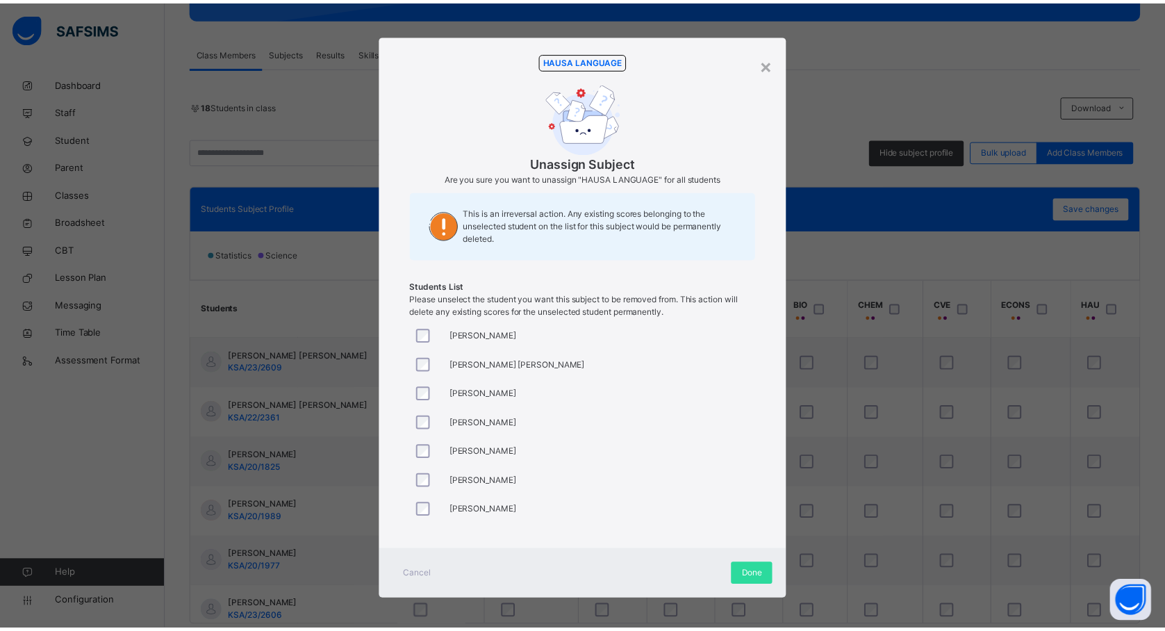
scroll to position [296, 0]
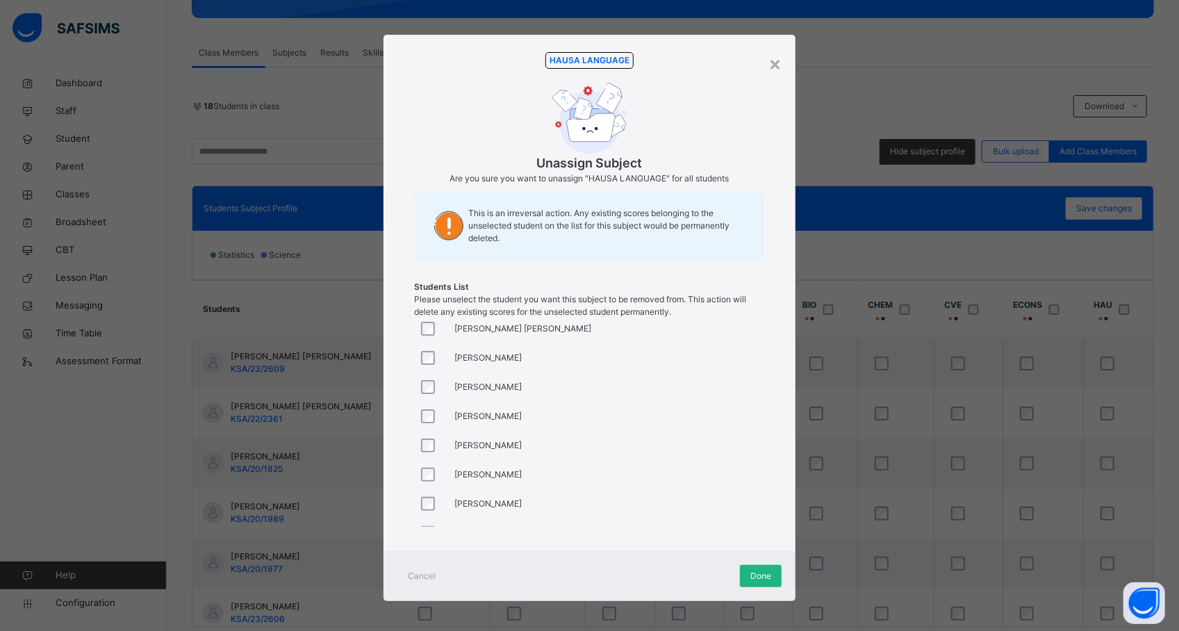
click at [766, 568] on div "Done" at bounding box center [761, 576] width 42 height 22
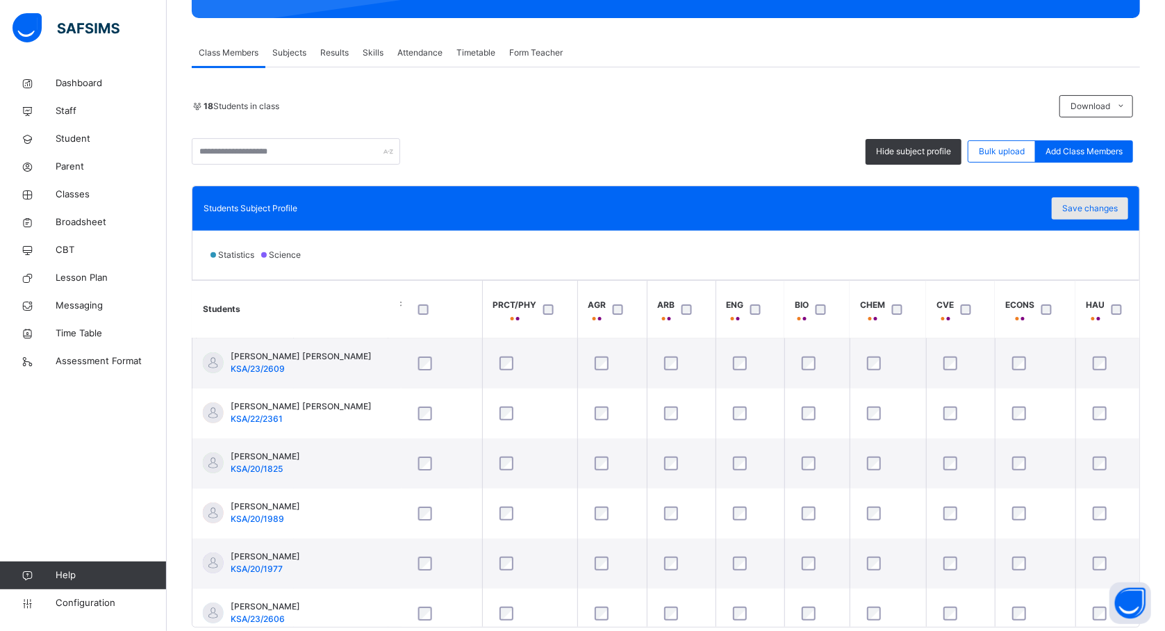
click at [1098, 203] on span "Save changes" at bounding box center [1090, 208] width 56 height 13
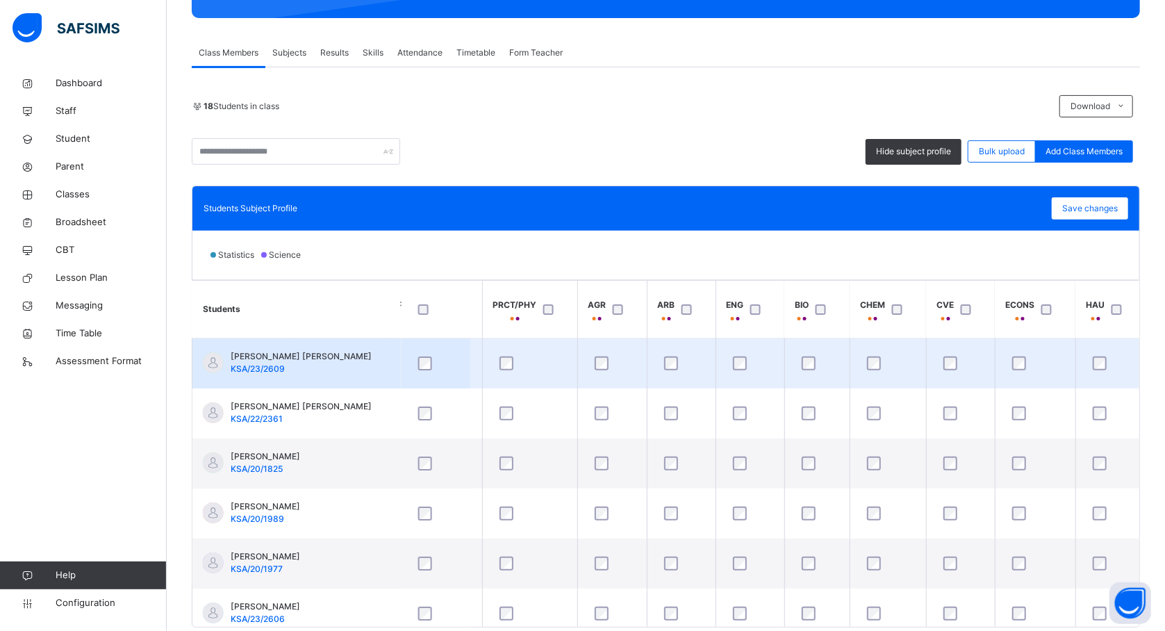
click at [853, 345] on td at bounding box center [888, 363] width 76 height 51
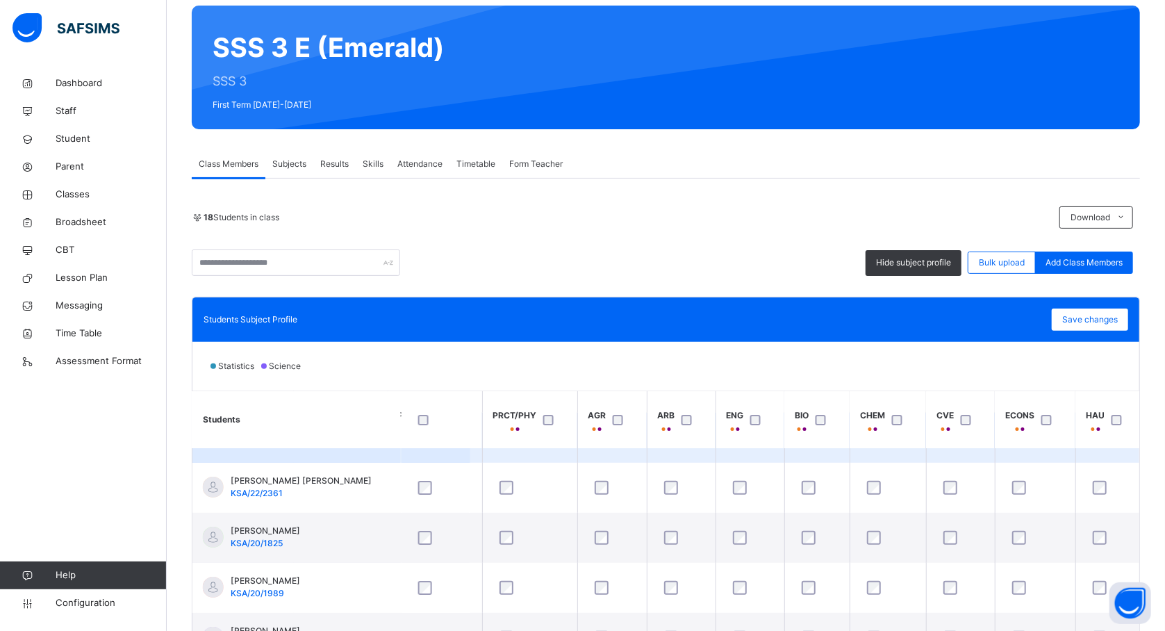
scroll to position [74, 1160]
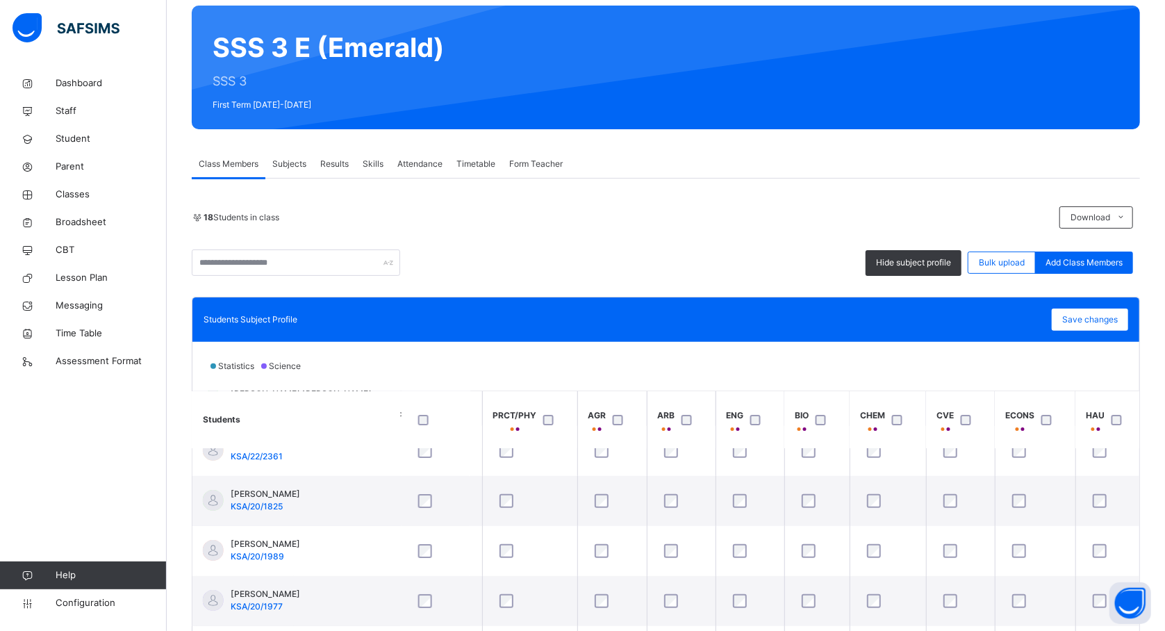
click at [850, 445] on th "CHEM" at bounding box center [888, 420] width 76 height 58
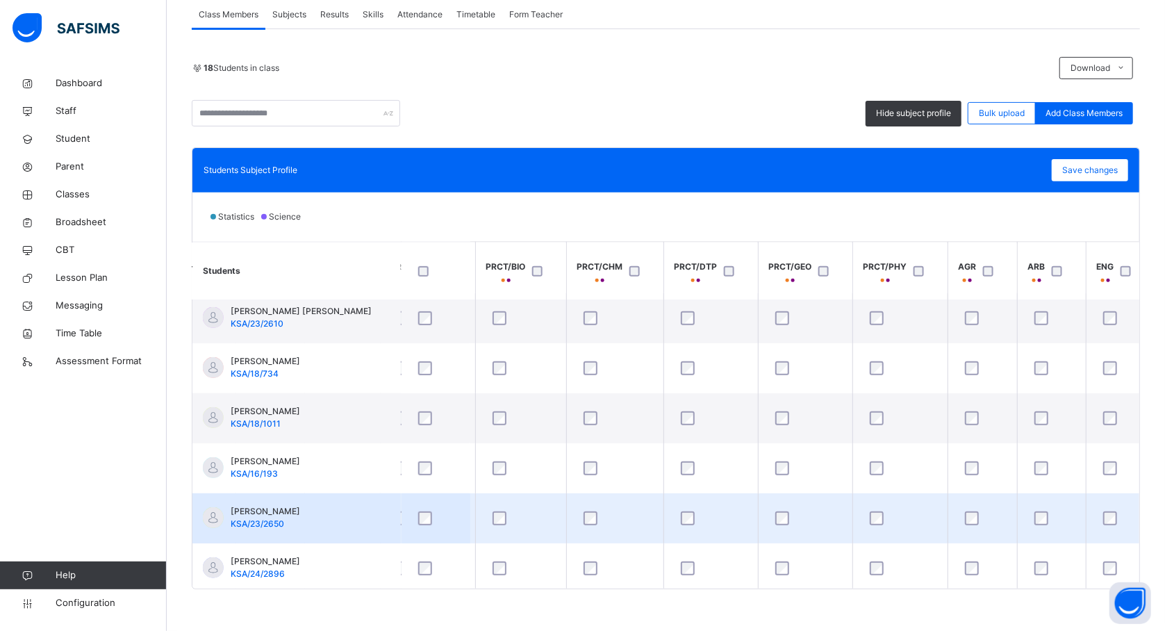
scroll to position [507, 753]
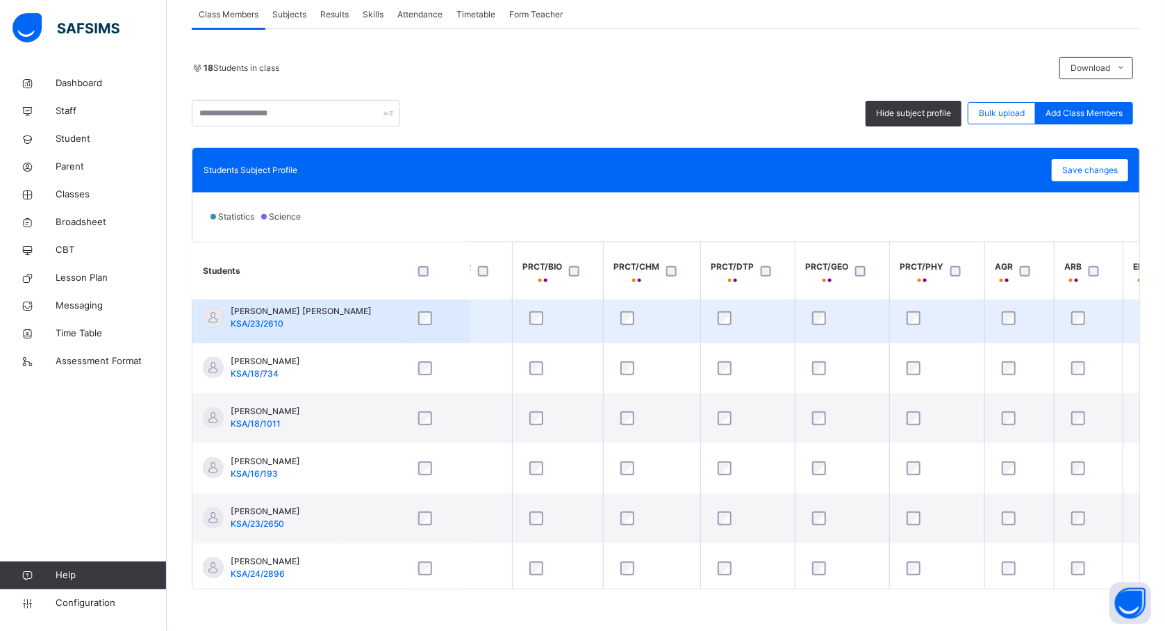
click at [605, 310] on td at bounding box center [651, 318] width 97 height 50
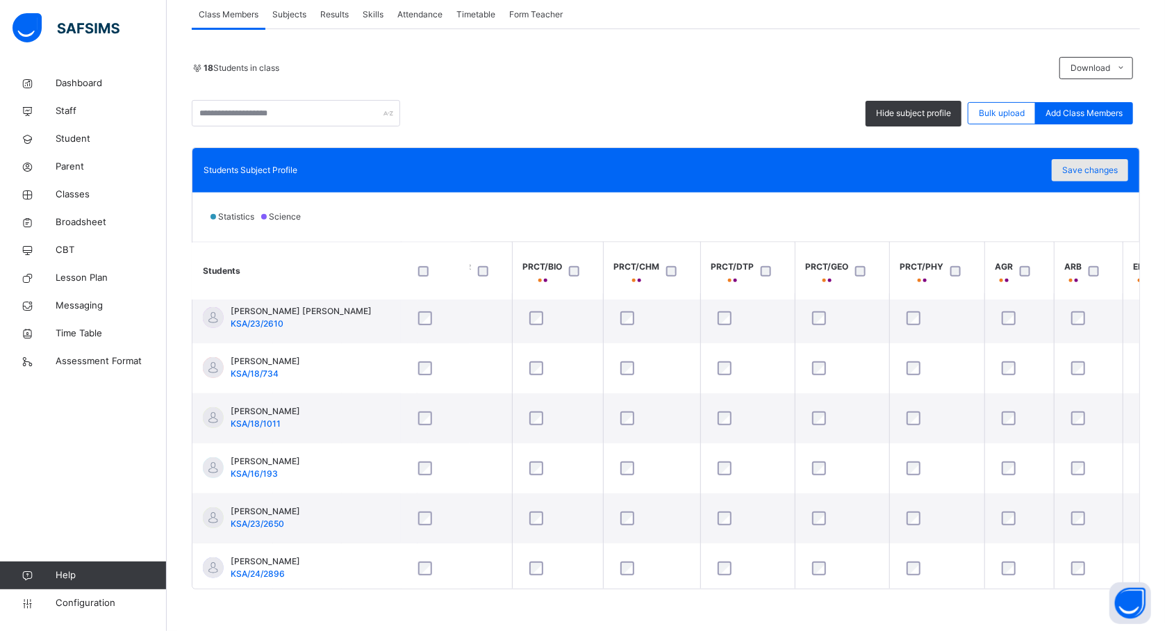
click at [1101, 168] on span "Save changes" at bounding box center [1090, 170] width 56 height 13
click at [67, 197] on span "Classes" at bounding box center [111, 195] width 111 height 14
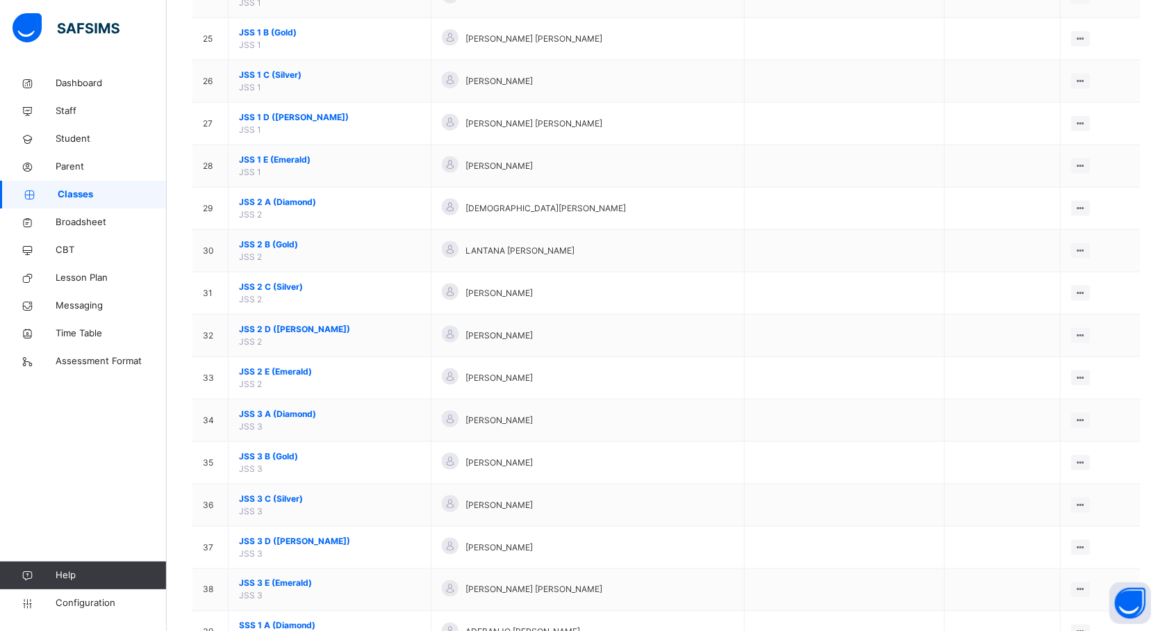
scroll to position [1829, 0]
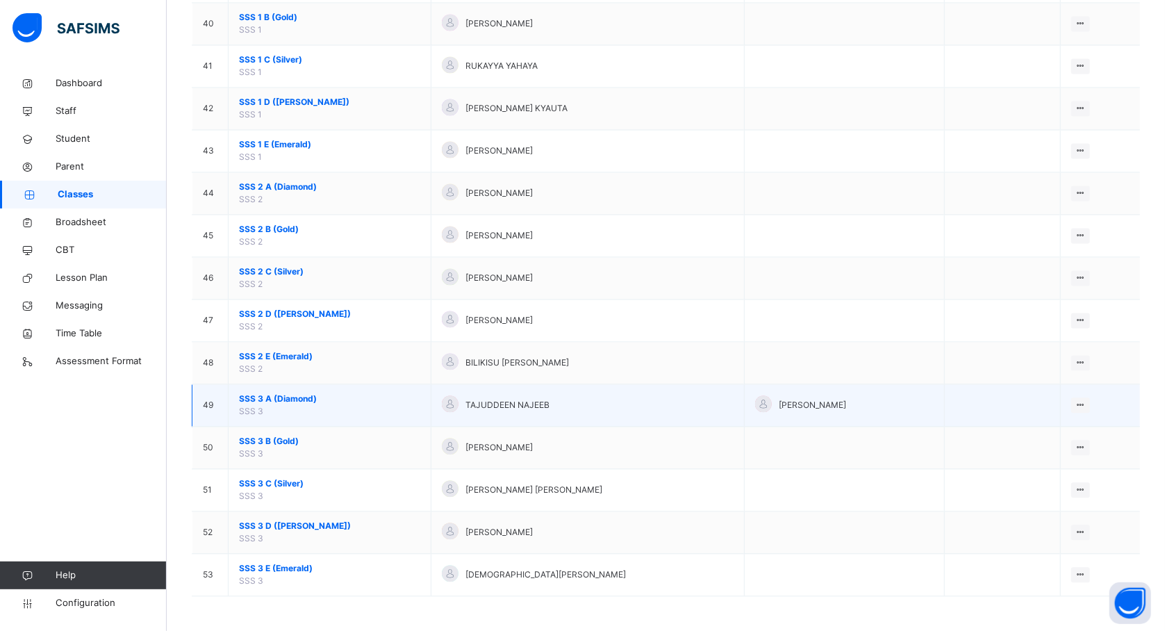
click at [271, 395] on span "SSS 3 A (Diamond)" at bounding box center [329, 399] width 181 height 13
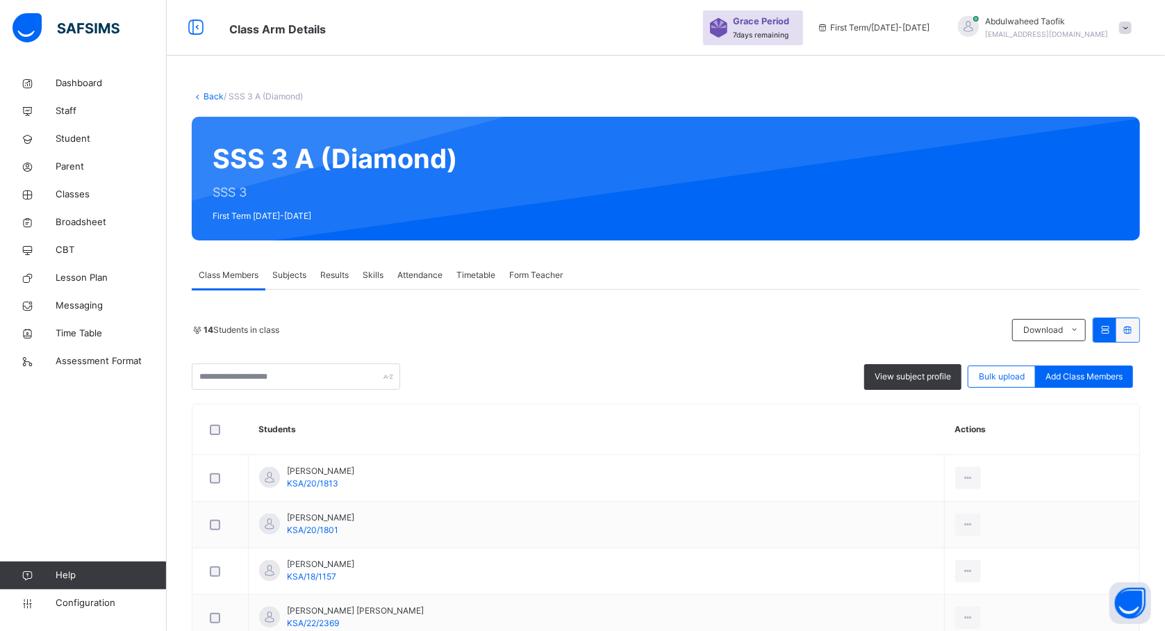
click at [290, 272] on span "Subjects" at bounding box center [289, 275] width 34 height 13
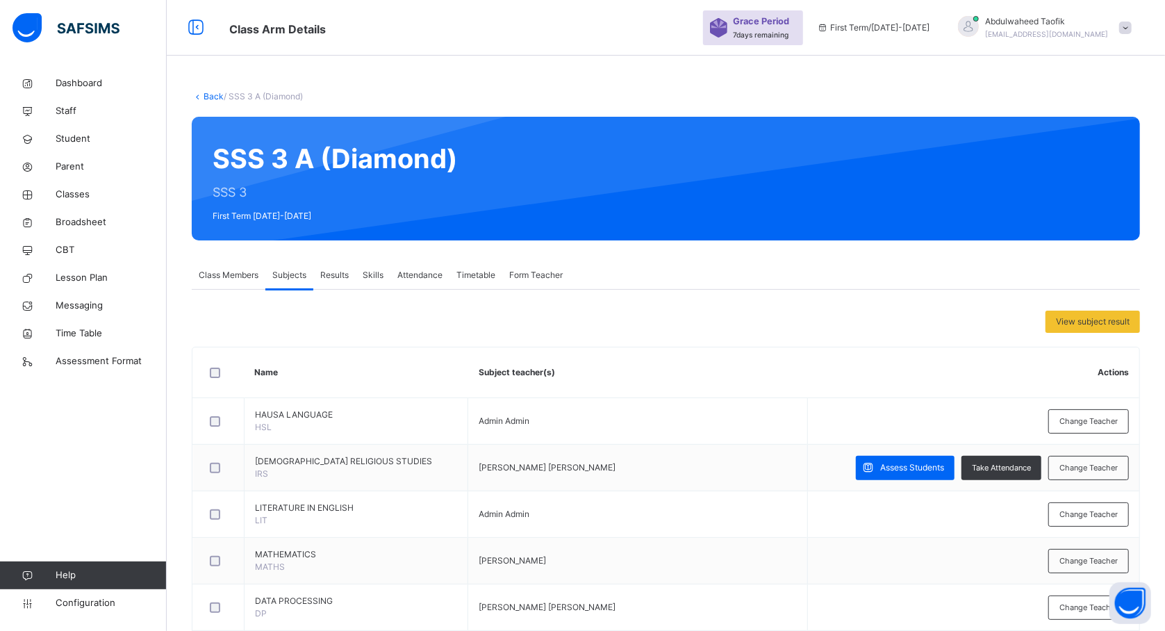
click at [678, 362] on th "Subject teacher(s)" at bounding box center [638, 372] width 340 height 51
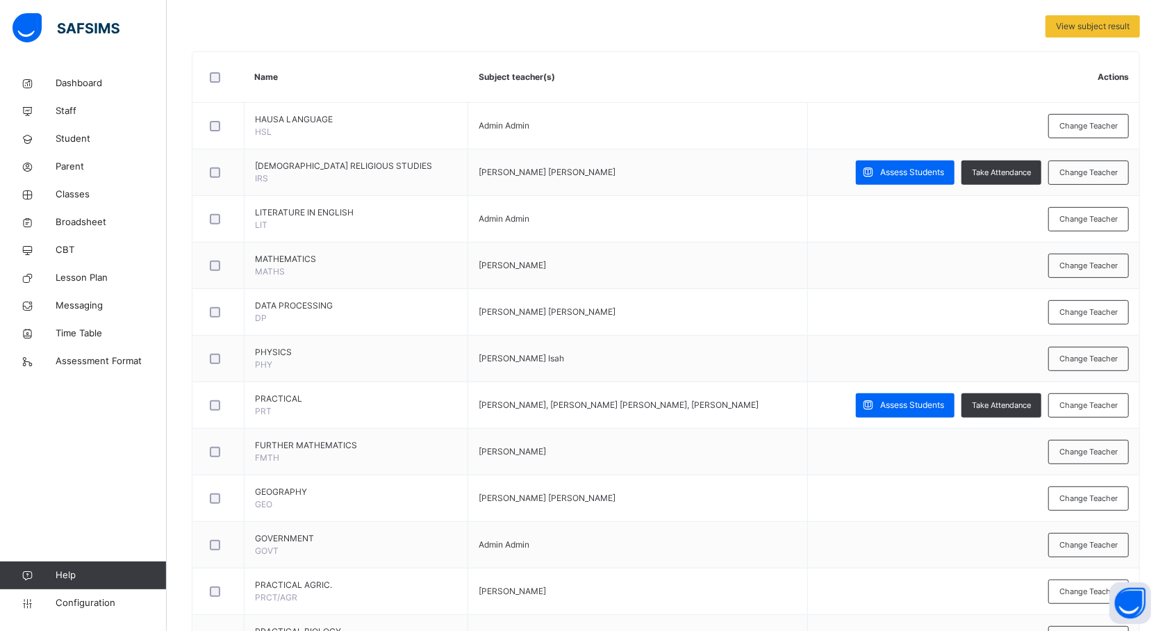
scroll to position [258, 0]
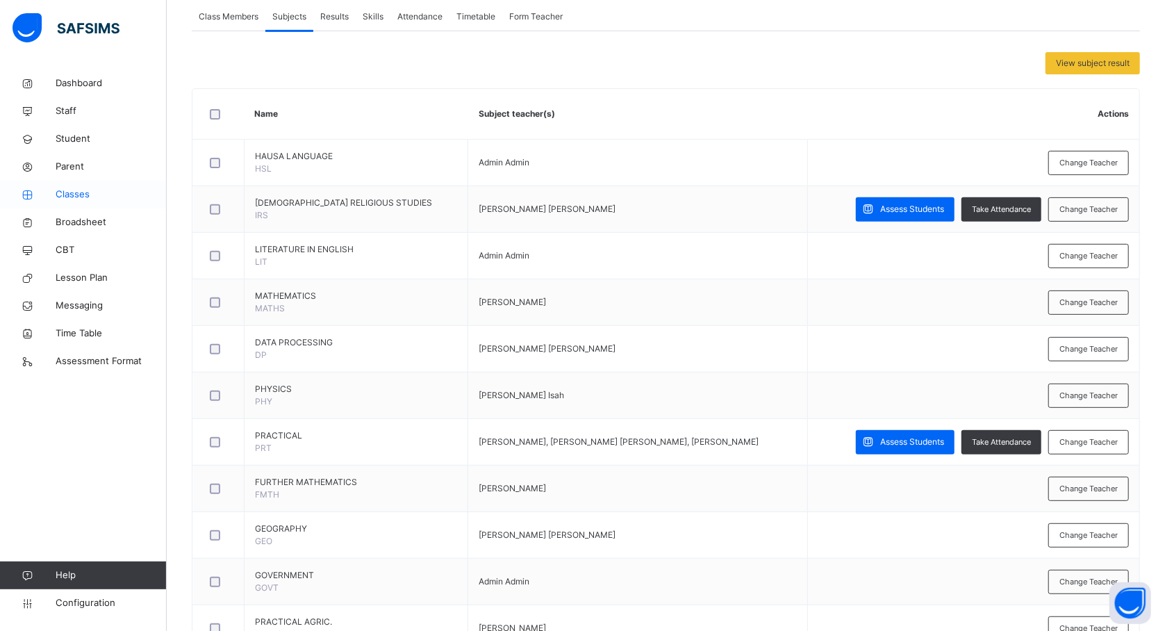
click at [72, 193] on span "Classes" at bounding box center [111, 195] width 111 height 14
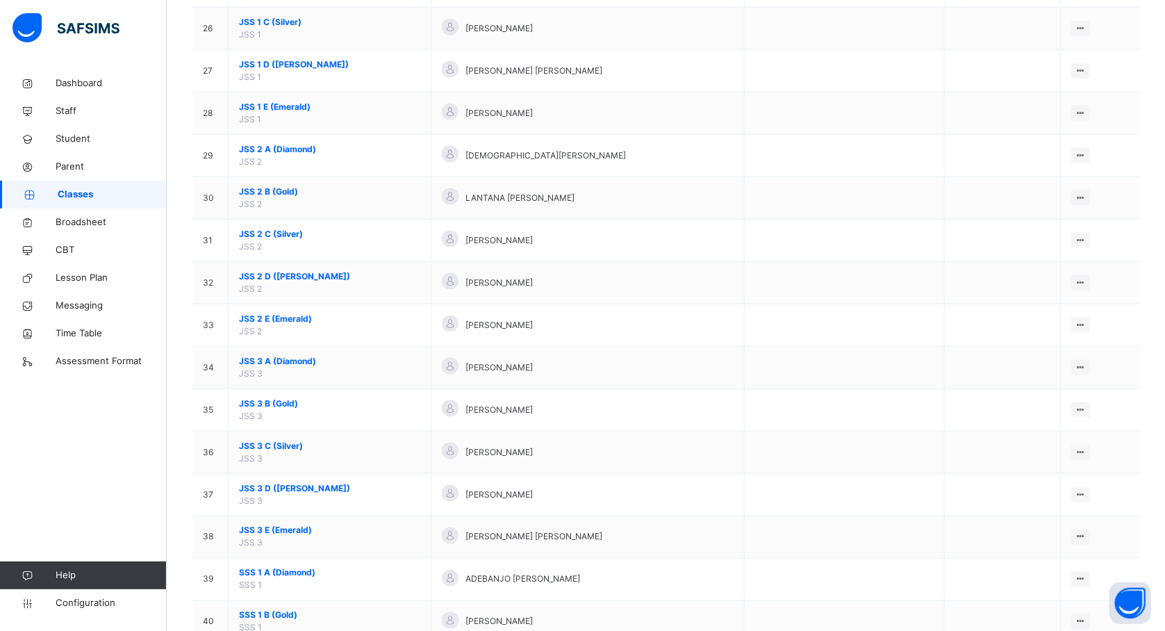
scroll to position [1223, 0]
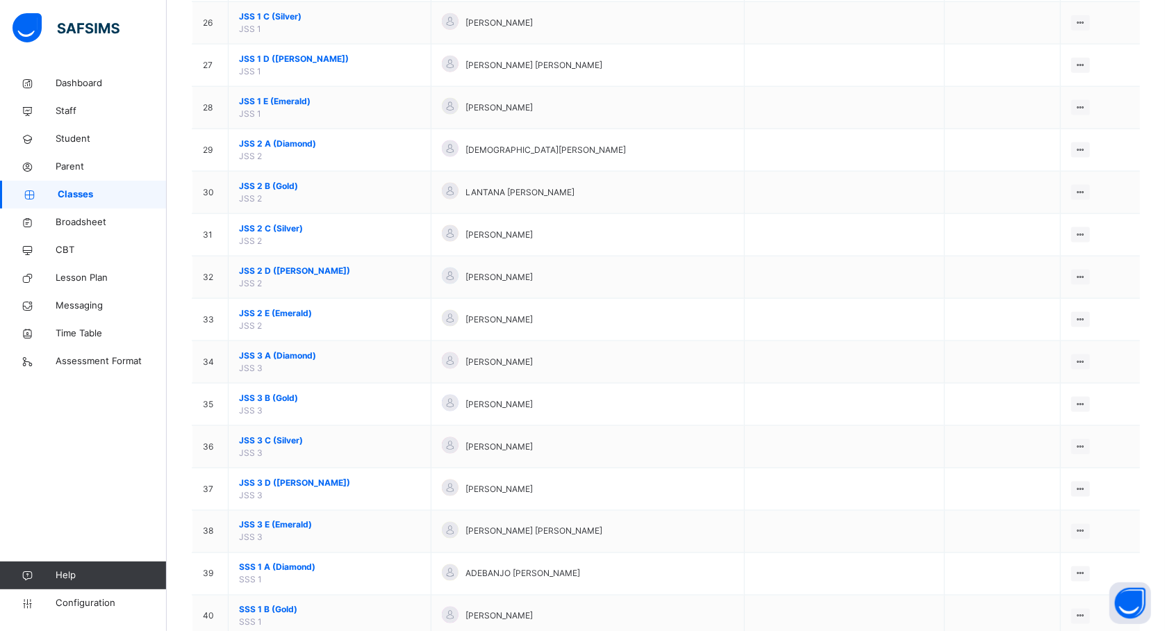
click at [262, 426] on td "JSS 3 B (Gold) JSS 3" at bounding box center [330, 405] width 203 height 42
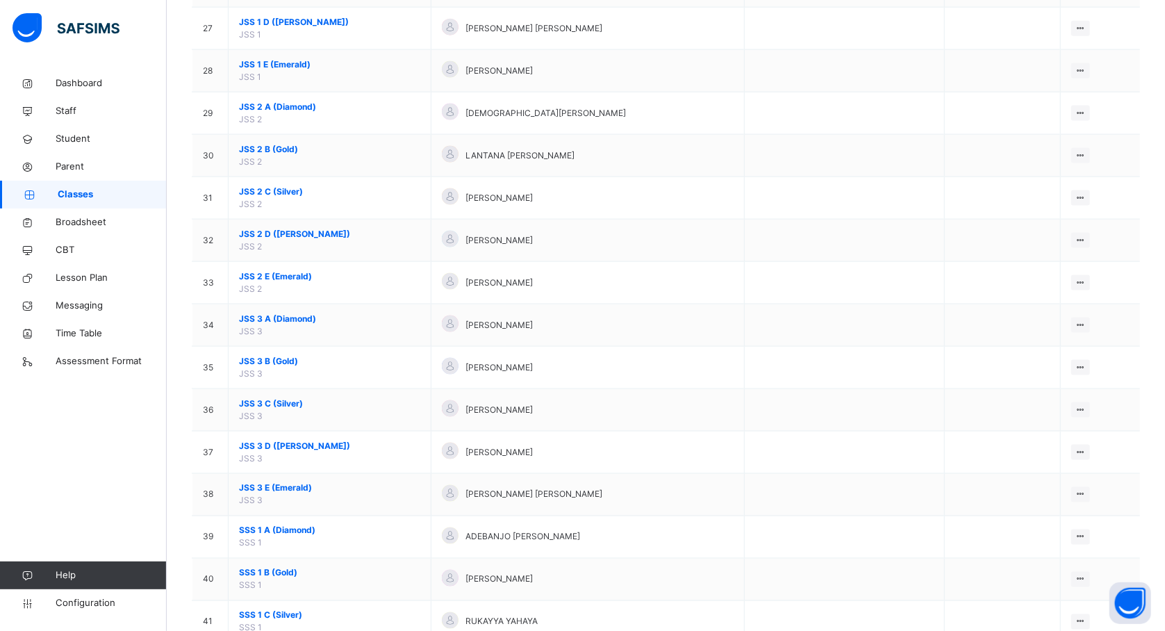
scroll to position [1334, 0]
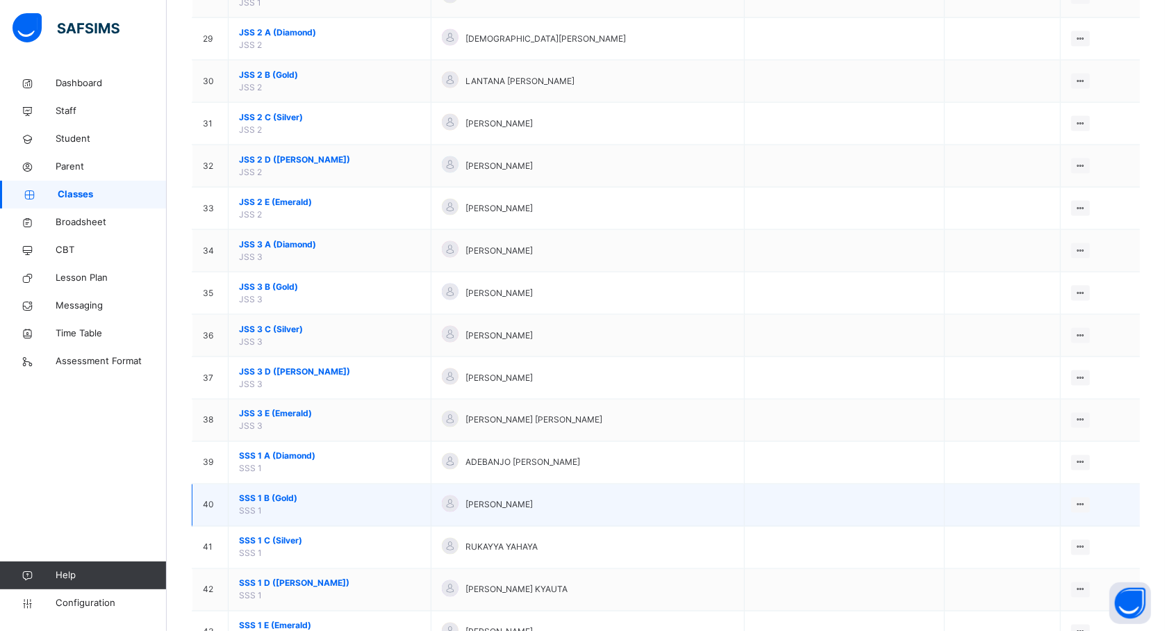
click at [271, 505] on span "SSS 1 B (Gold)" at bounding box center [329, 499] width 181 height 13
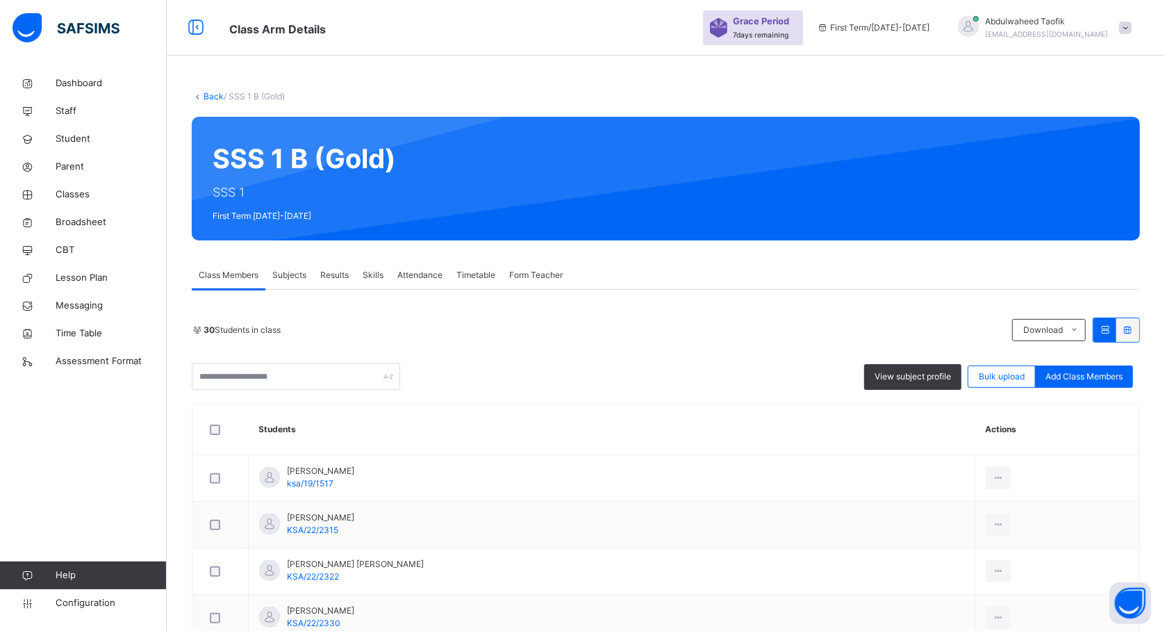
click at [293, 270] on span "Subjects" at bounding box center [289, 275] width 34 height 13
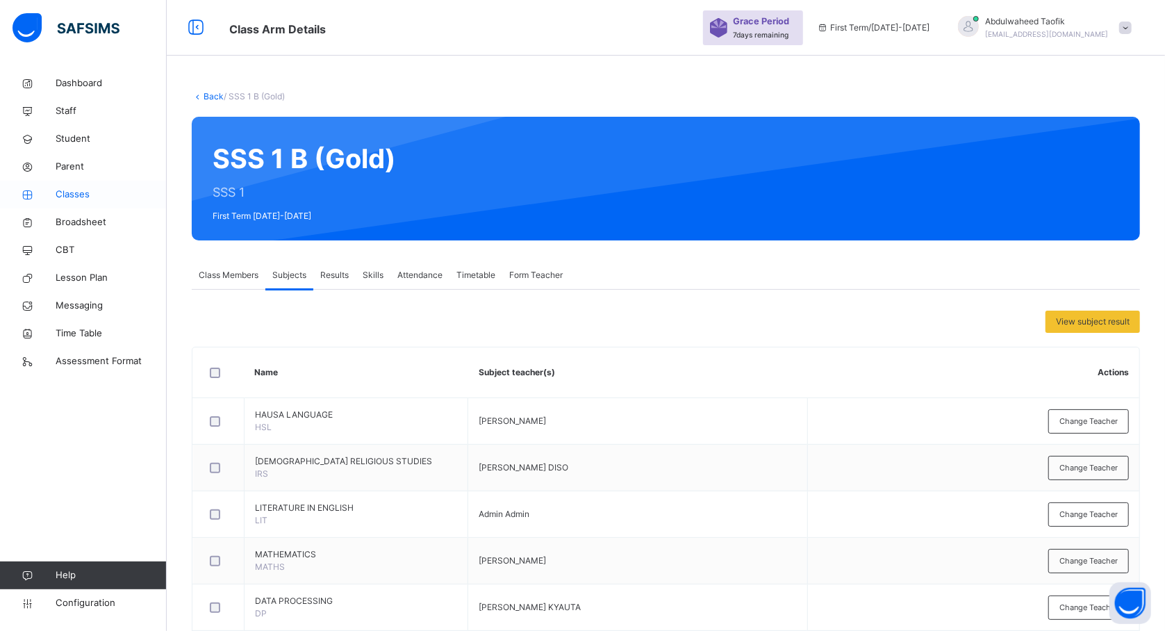
click at [82, 196] on span "Classes" at bounding box center [111, 195] width 111 height 14
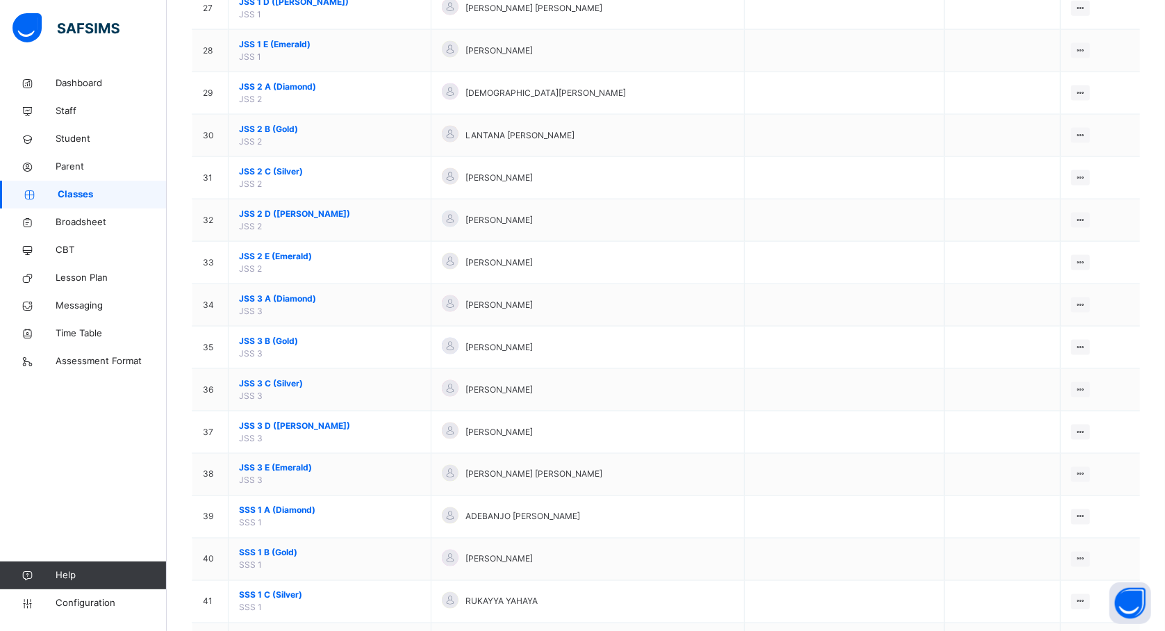
scroll to position [1829, 0]
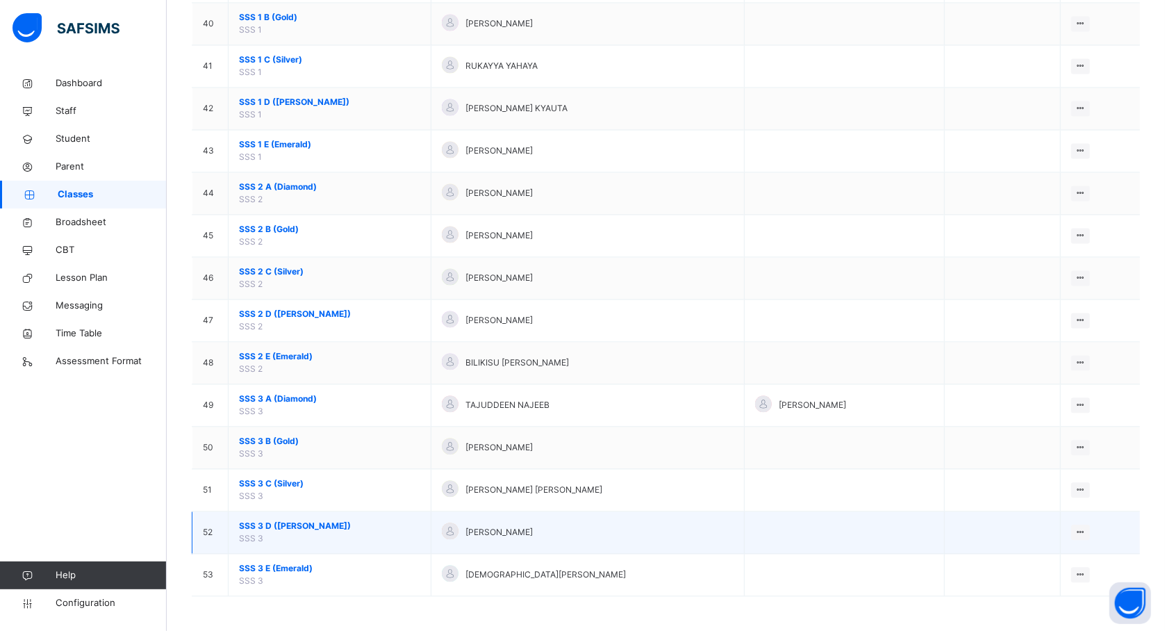
click at [260, 527] on span "SSS 3 D (Ruby)" at bounding box center [329, 526] width 181 height 13
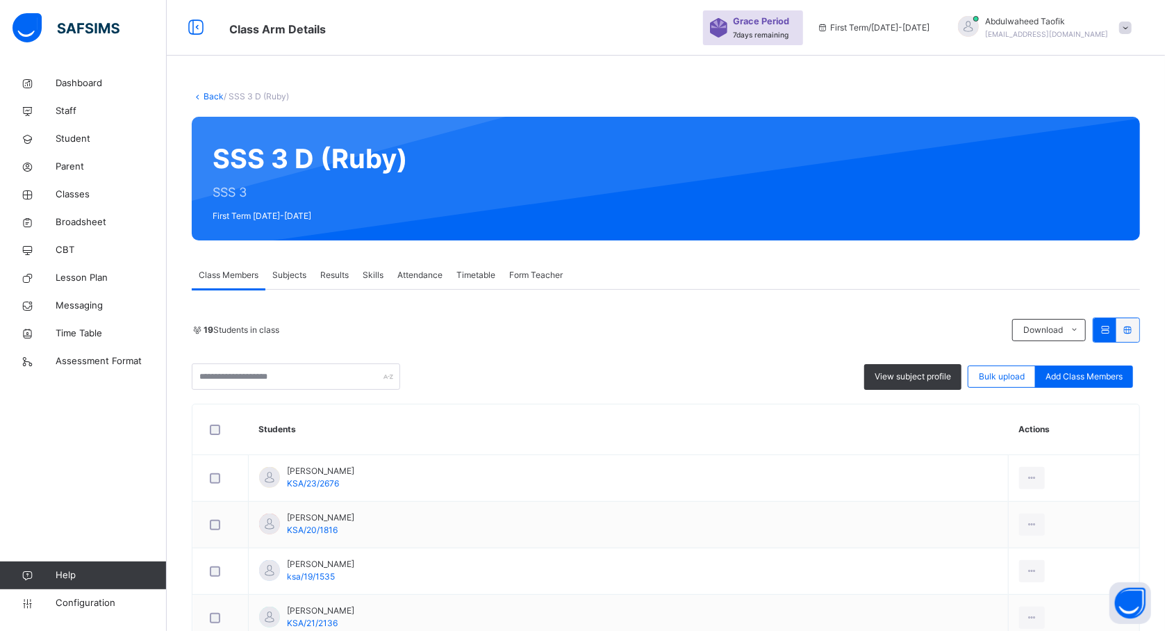
click at [290, 276] on span "Subjects" at bounding box center [289, 275] width 34 height 13
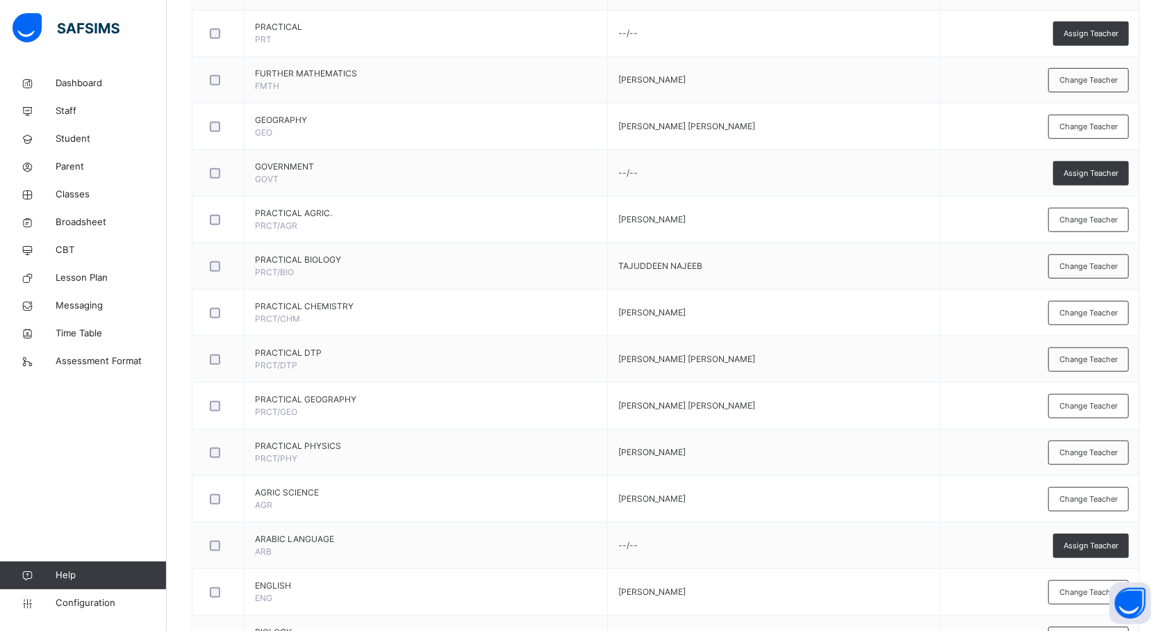
scroll to position [704, 0]
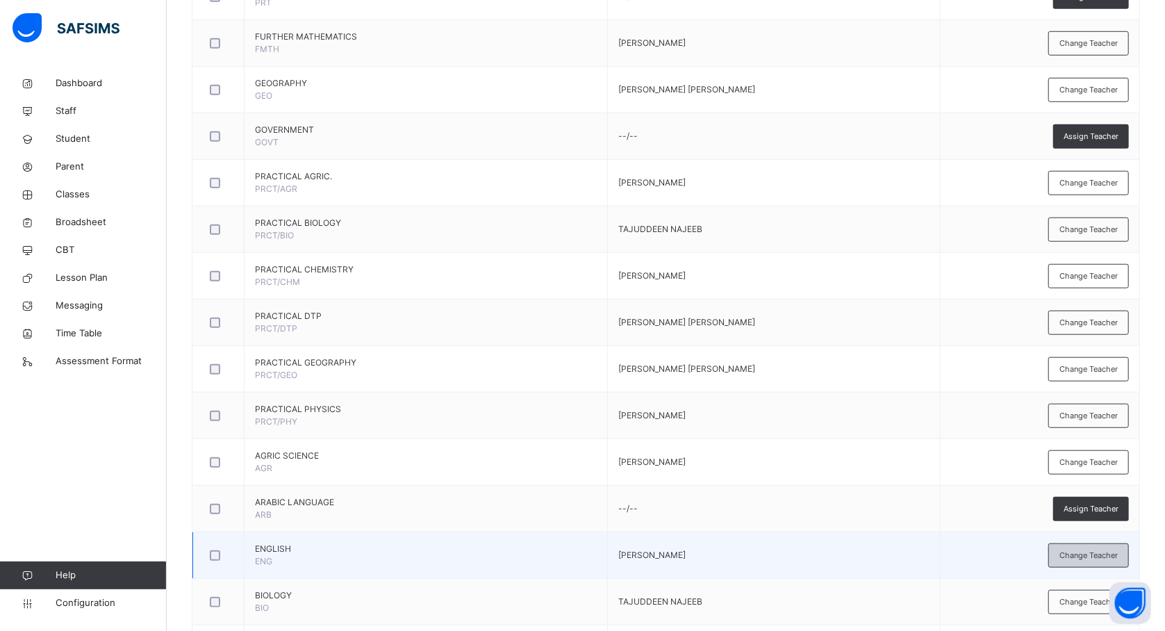
click at [1078, 559] on span "Change Teacher" at bounding box center [1089, 556] width 58 height 12
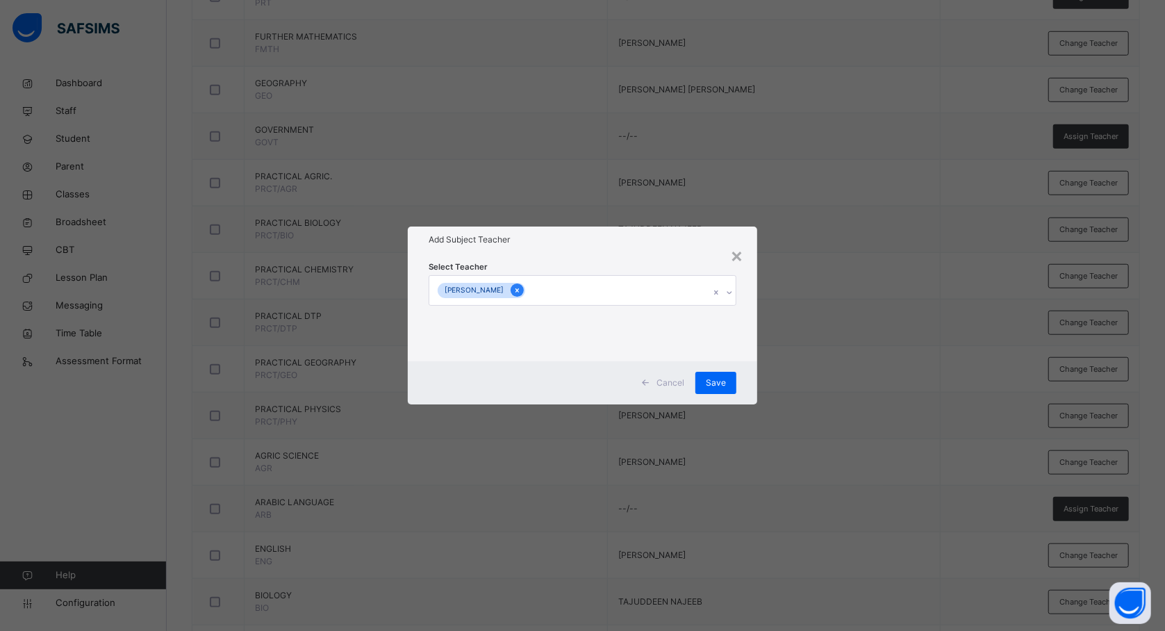
click at [521, 288] on icon at bounding box center [517, 291] width 8 height 10
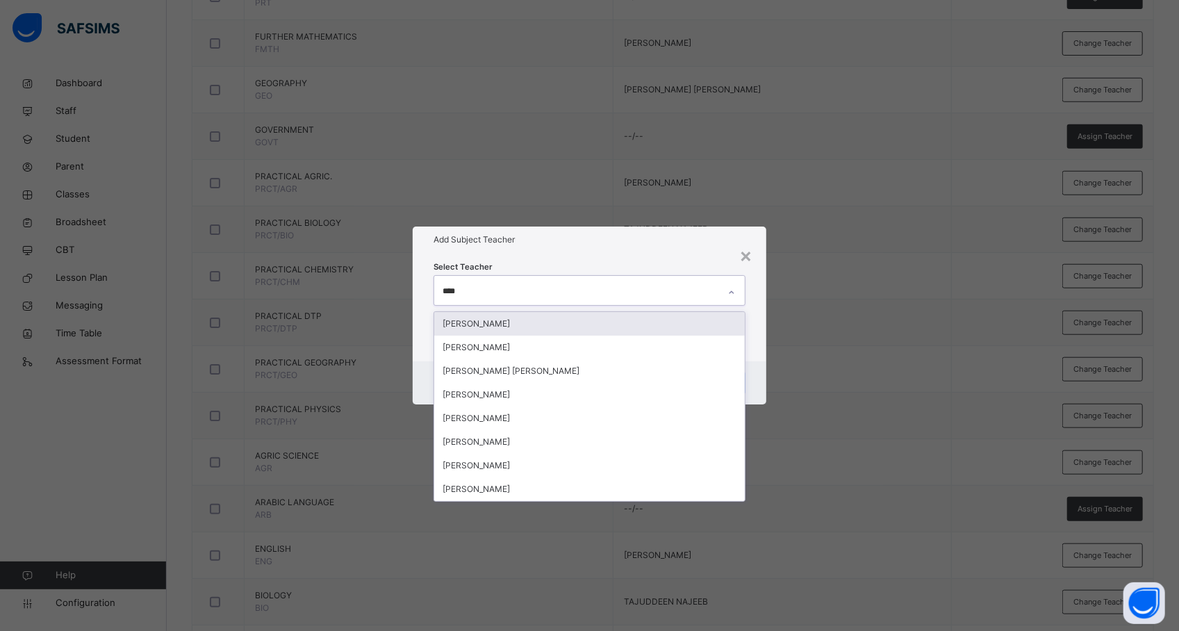
type input "*****"
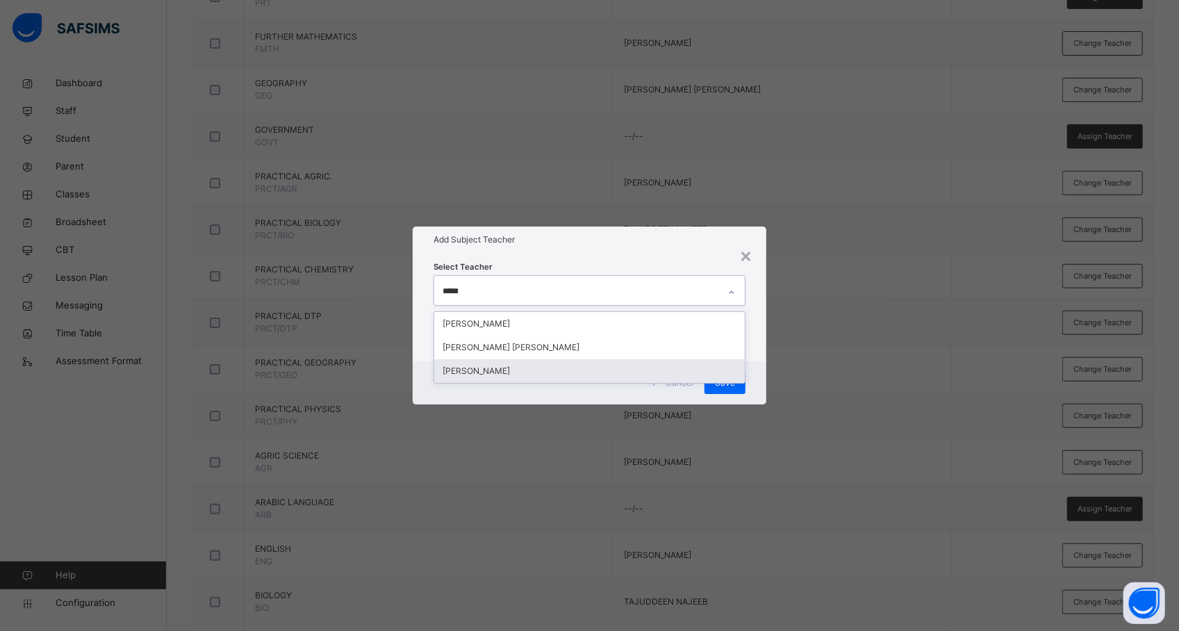
click at [488, 365] on div "[PERSON_NAME]" at bounding box center [589, 371] width 311 height 24
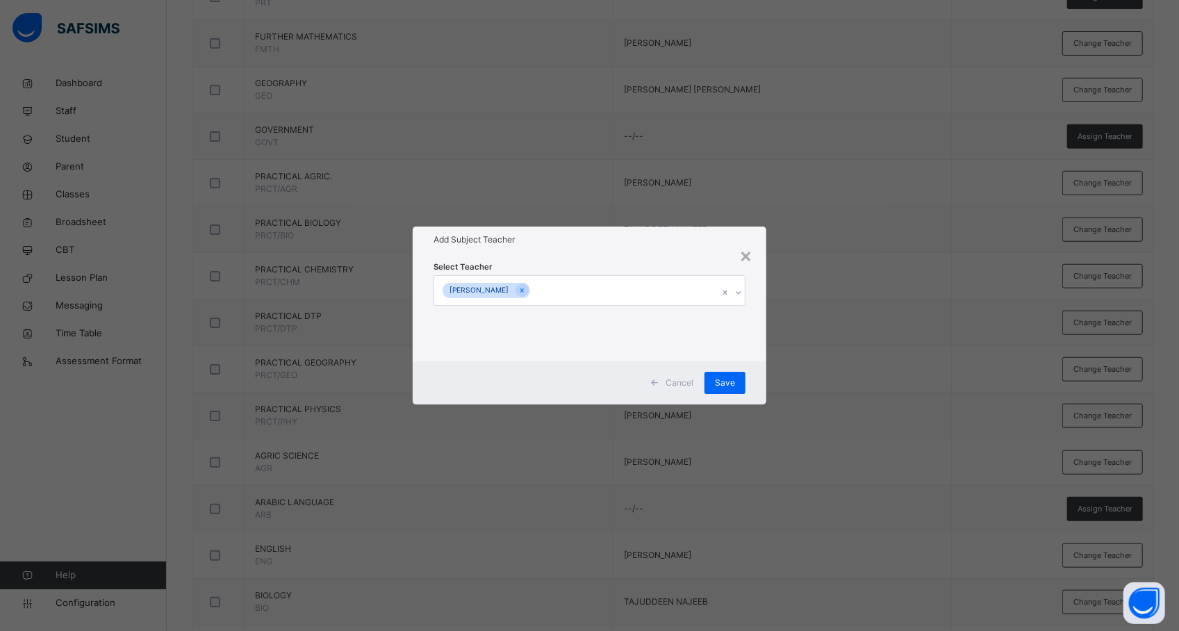
click at [794, 442] on div "× Add Subject Teacher Select Teacher [PERSON_NAME] Cancel Save" at bounding box center [589, 315] width 1179 height 631
click at [728, 381] on span "Save" at bounding box center [725, 383] width 20 height 13
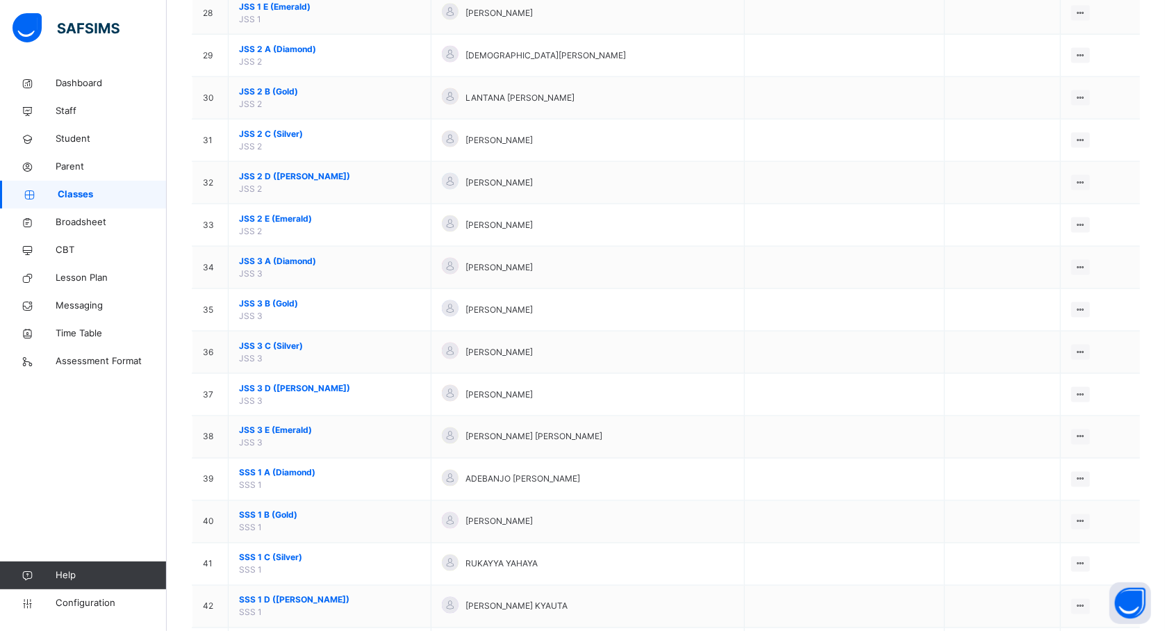
scroll to position [1829, 0]
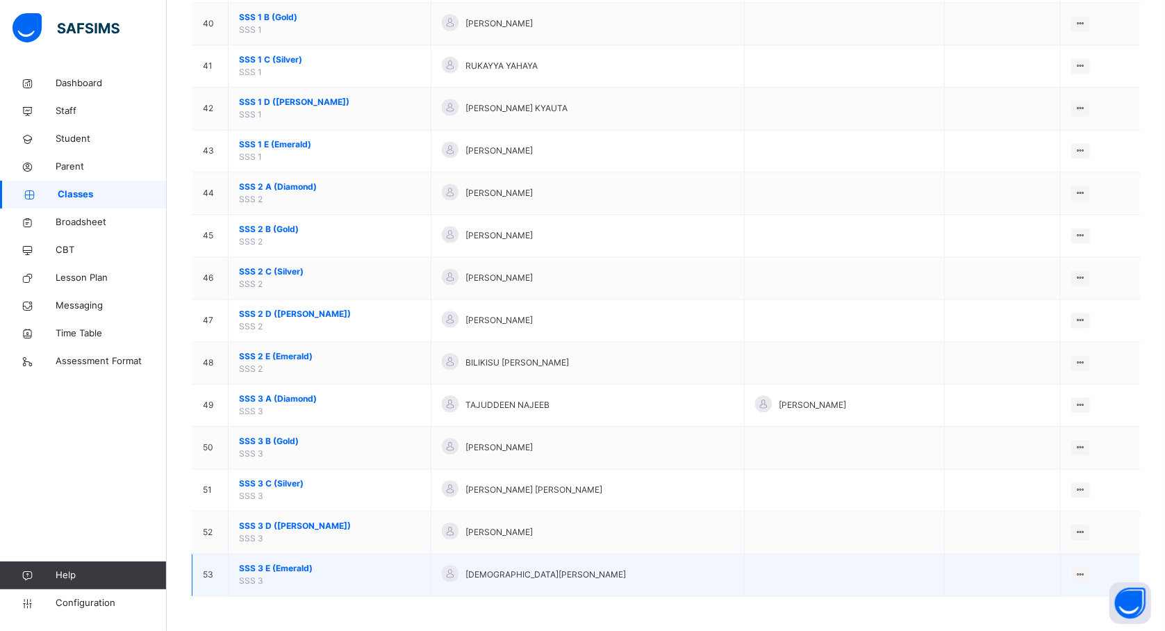
click at [283, 567] on span "SSS 3 E (Emerald)" at bounding box center [329, 568] width 181 height 13
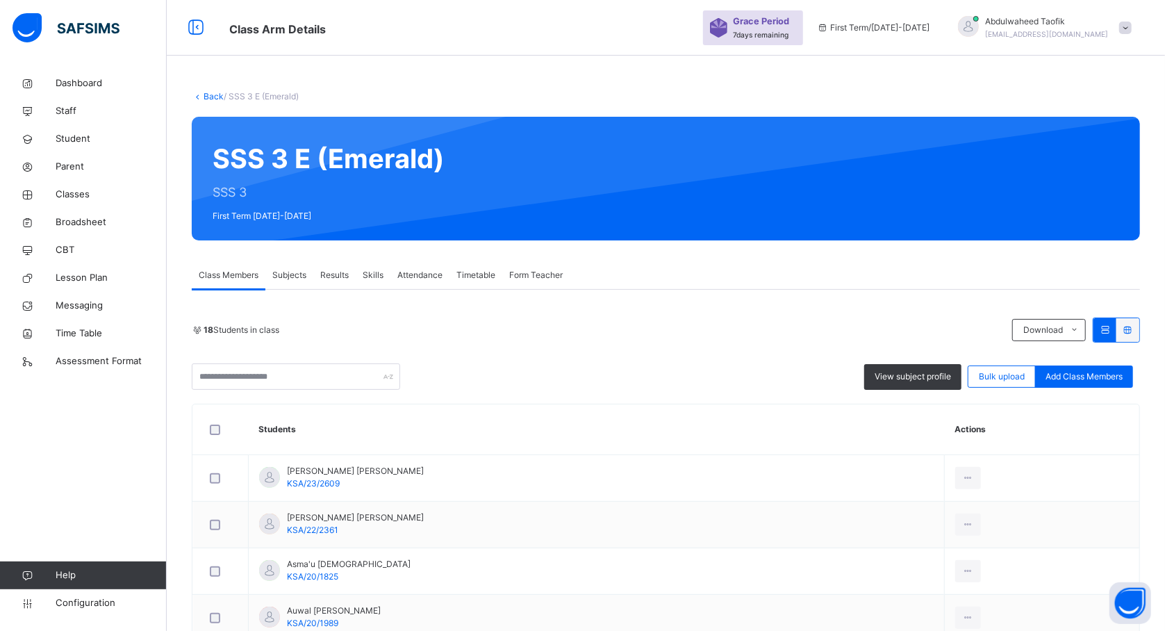
click at [301, 272] on span "Subjects" at bounding box center [289, 275] width 34 height 13
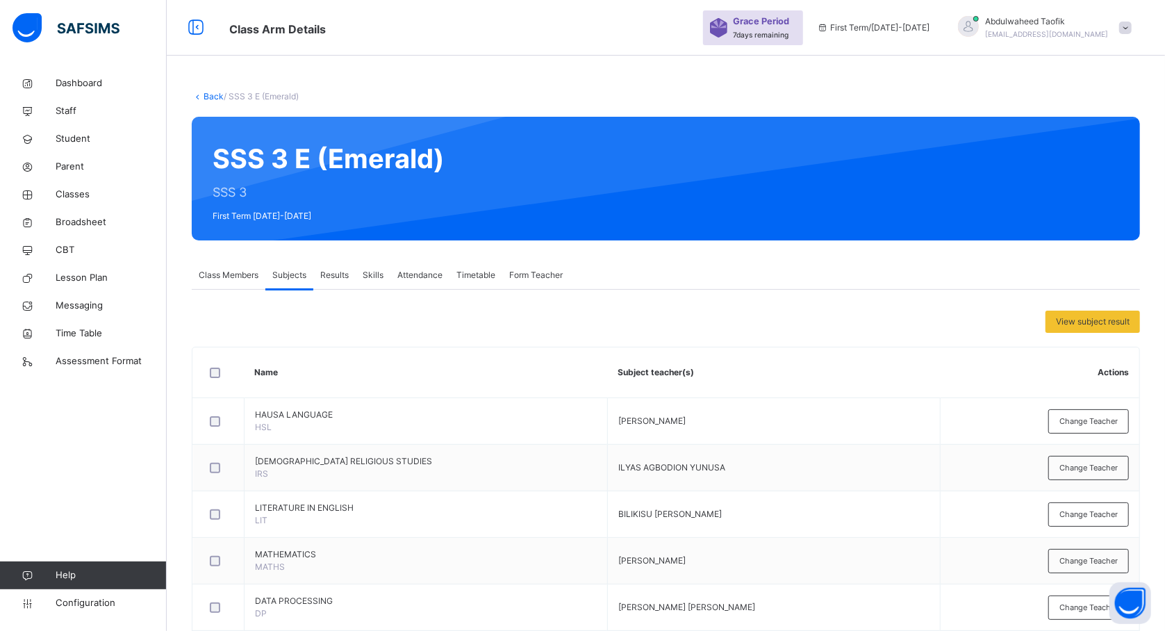
click at [714, 364] on th "Subject teacher(s)" at bounding box center [774, 372] width 333 height 51
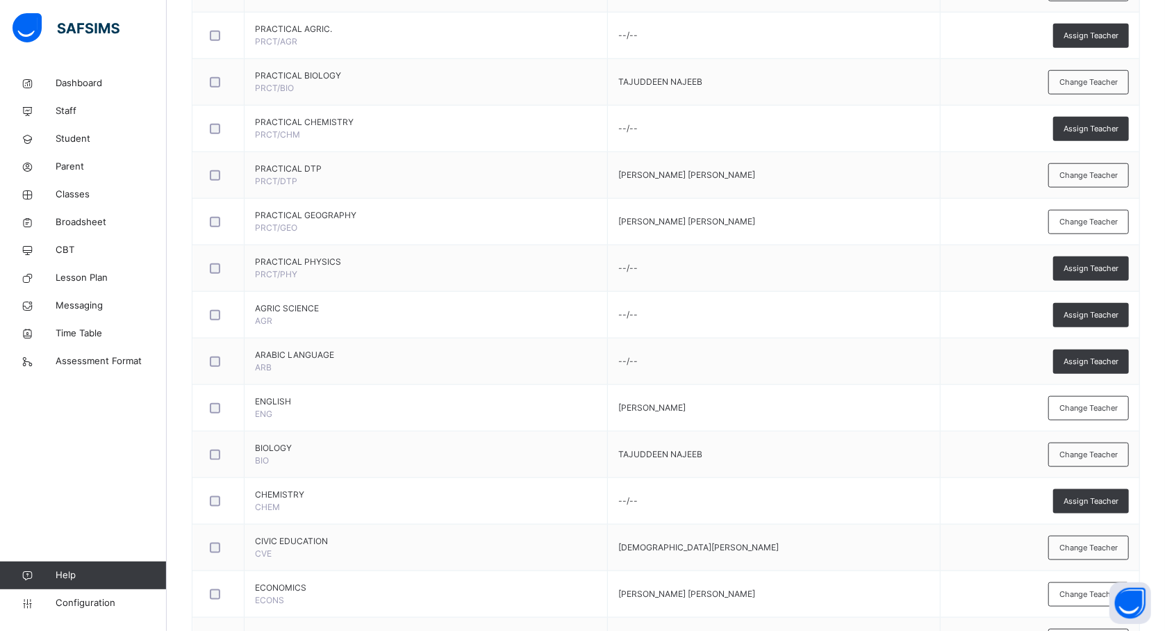
scroll to position [814, 0]
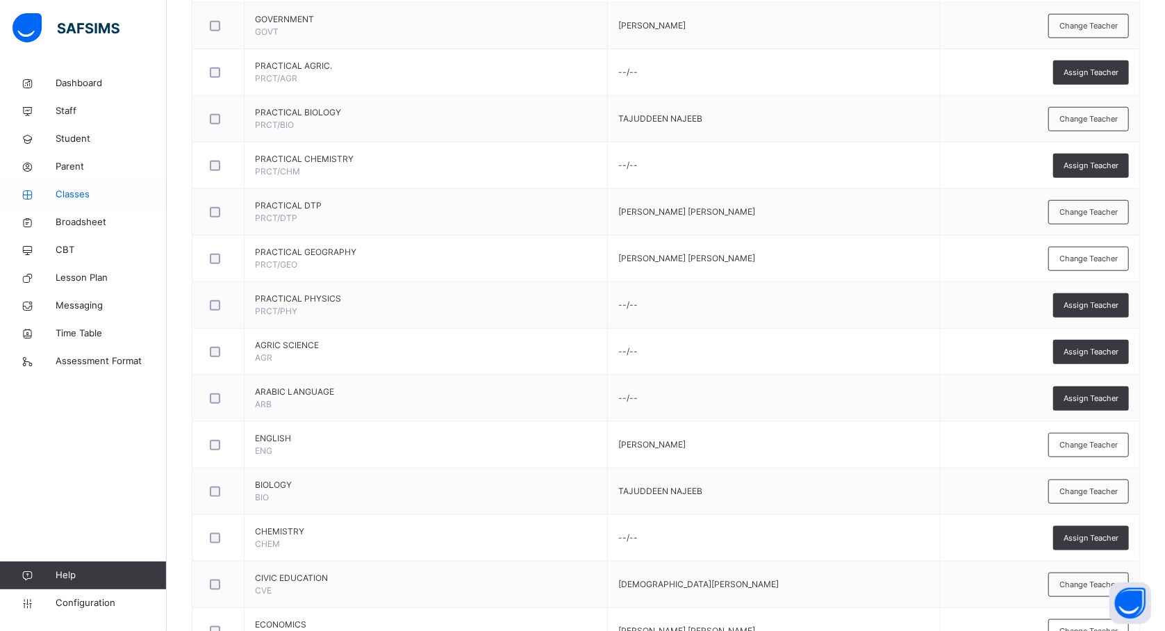
click at [76, 200] on span "Classes" at bounding box center [111, 195] width 111 height 14
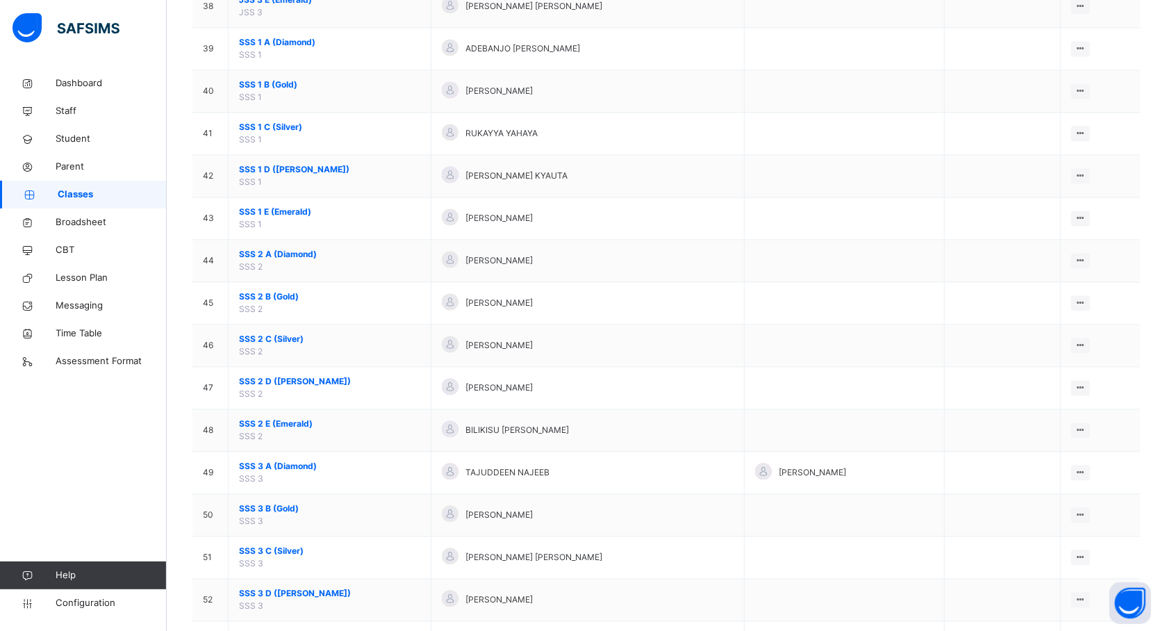
scroll to position [1829, 0]
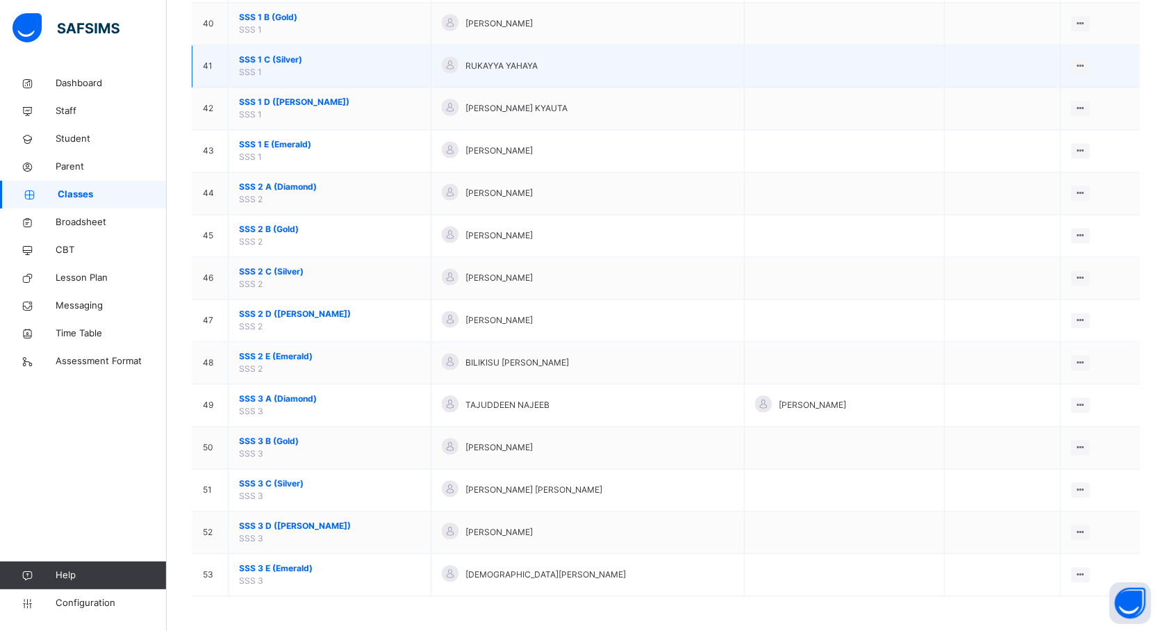
click at [278, 54] on span "SSS 1 C (Silver)" at bounding box center [329, 60] width 181 height 13
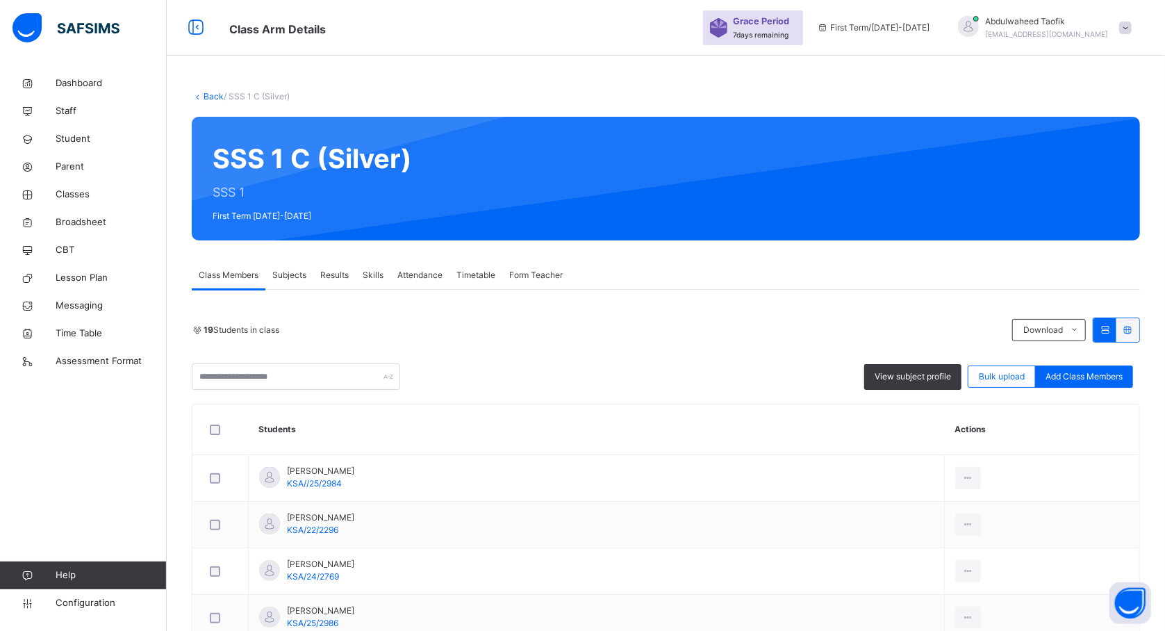
click at [298, 273] on span "Subjects" at bounding box center [289, 275] width 34 height 13
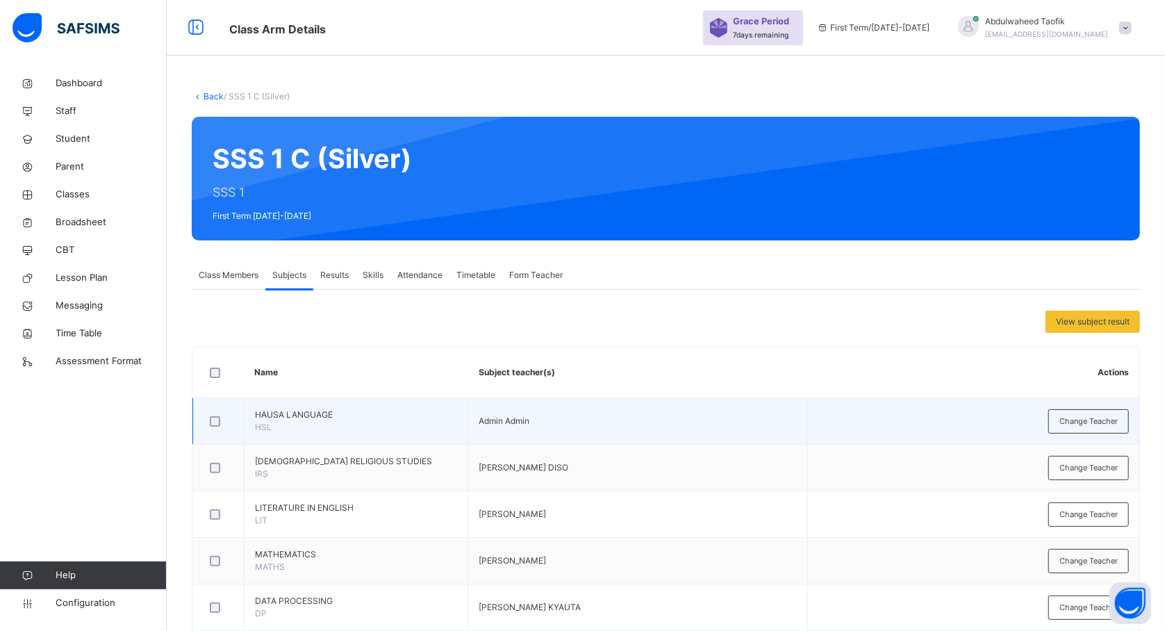
click at [484, 429] on td "Admin Admin" at bounding box center [638, 421] width 340 height 47
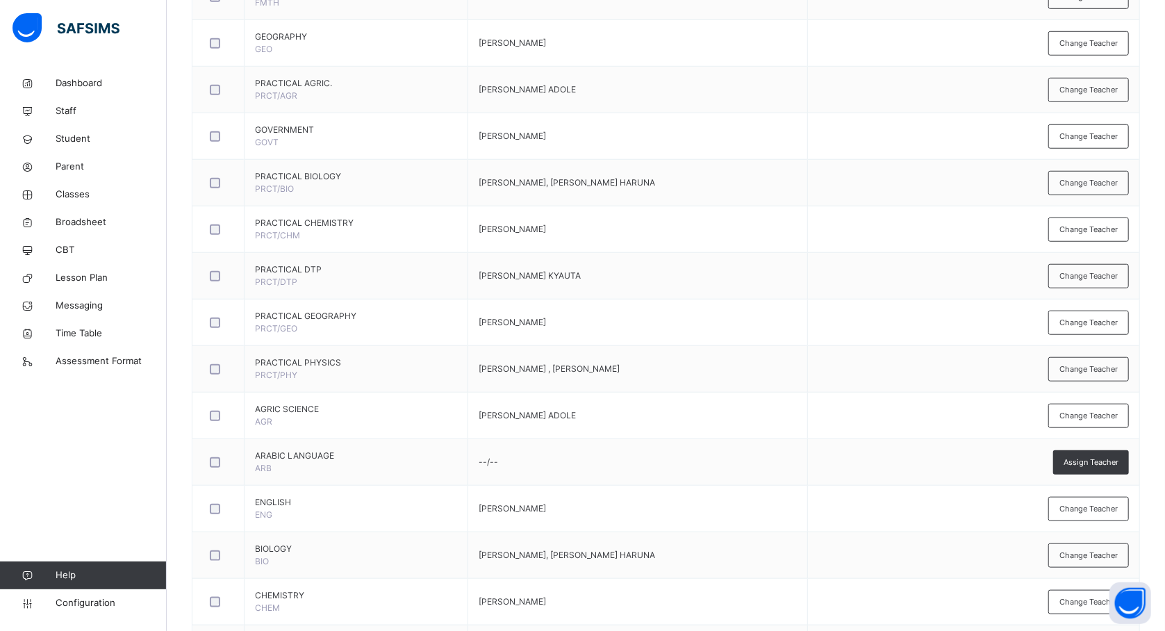
scroll to position [787, 0]
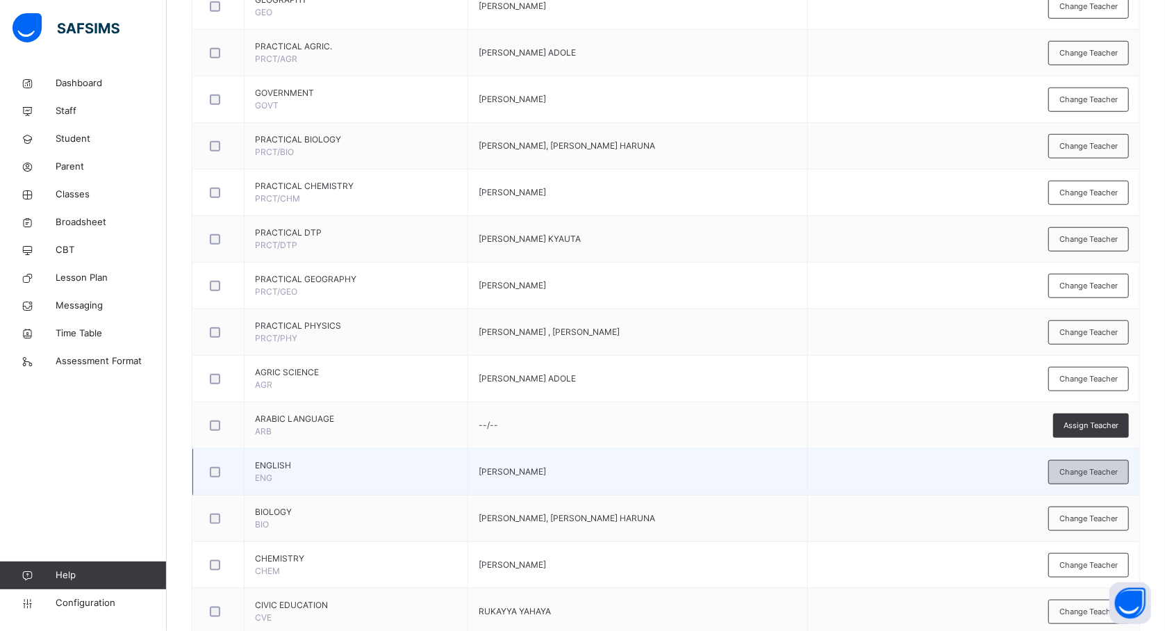
click at [1085, 476] on span "Change Teacher" at bounding box center [1089, 472] width 58 height 12
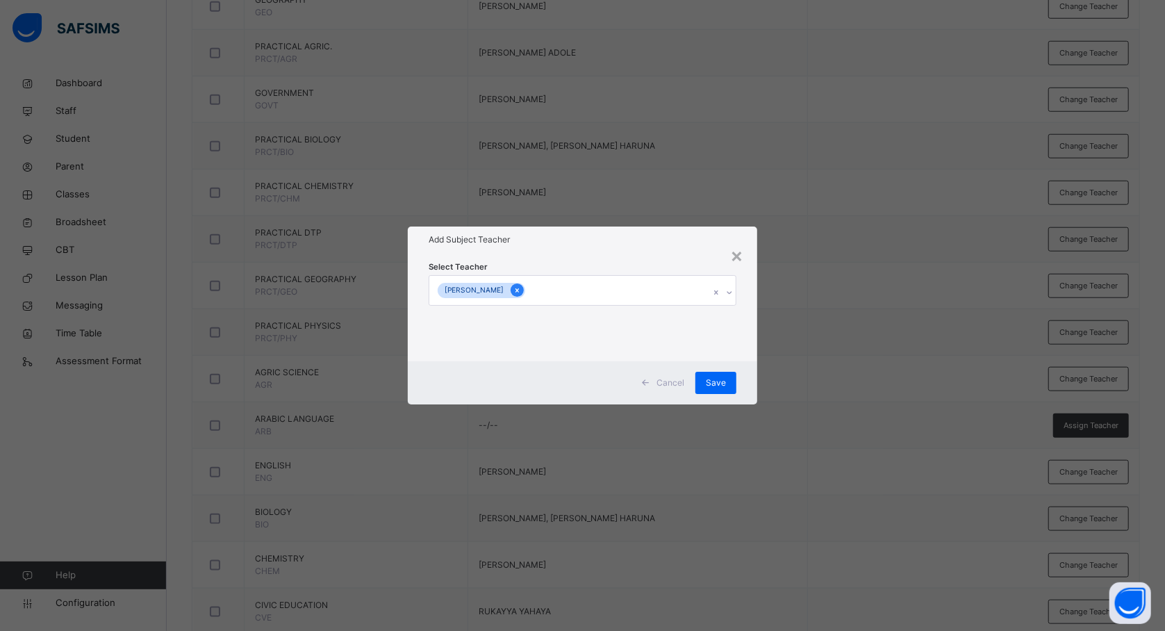
click at [520, 286] on icon at bounding box center [517, 291] width 8 height 10
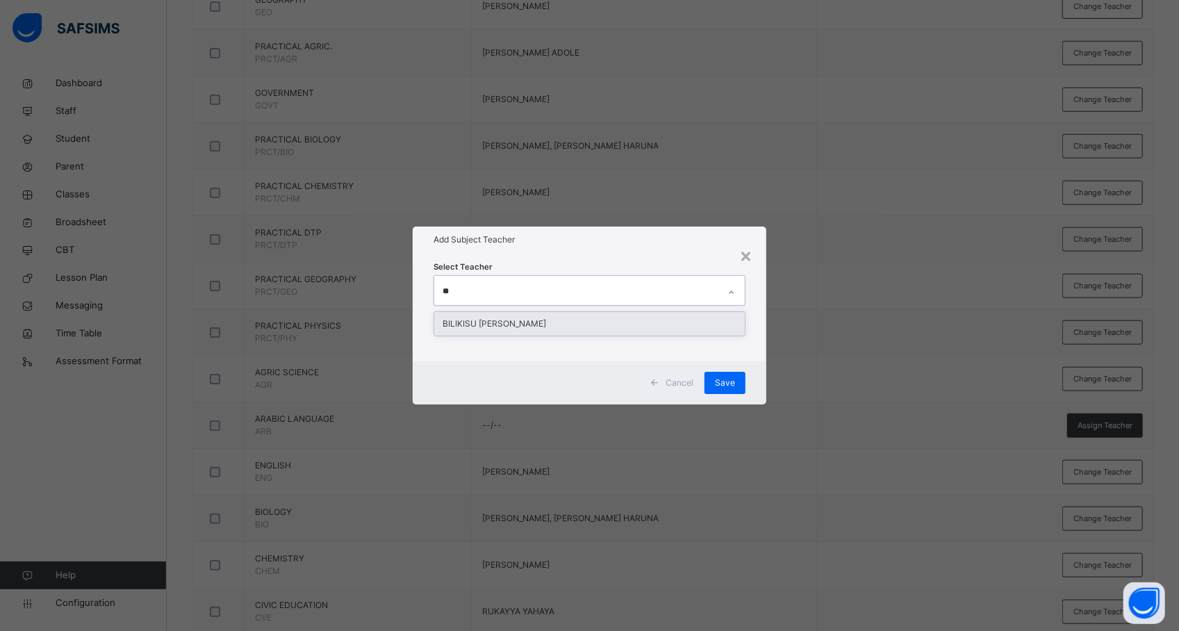
type input "***"
click at [493, 322] on div "BILIKISU [PERSON_NAME]" at bounding box center [589, 324] width 311 height 24
click at [879, 368] on div "× Add Subject Teacher Select Teacher [PERSON_NAME] Cancel Save" at bounding box center [589, 315] width 1179 height 631
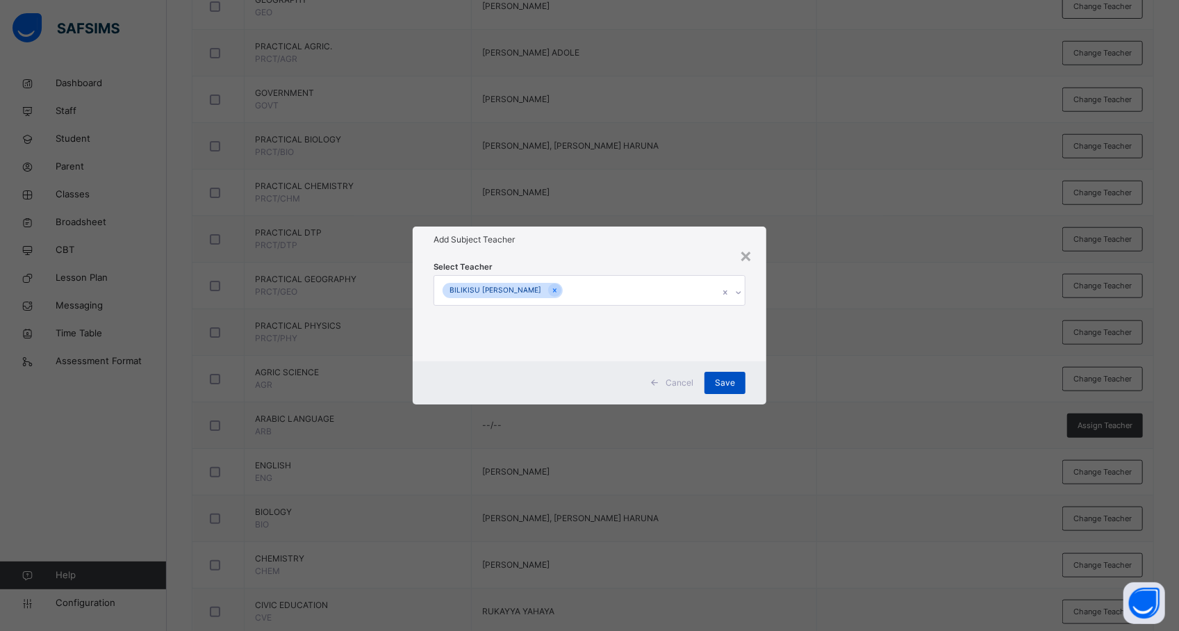
click at [728, 384] on span "Save" at bounding box center [725, 383] width 20 height 13
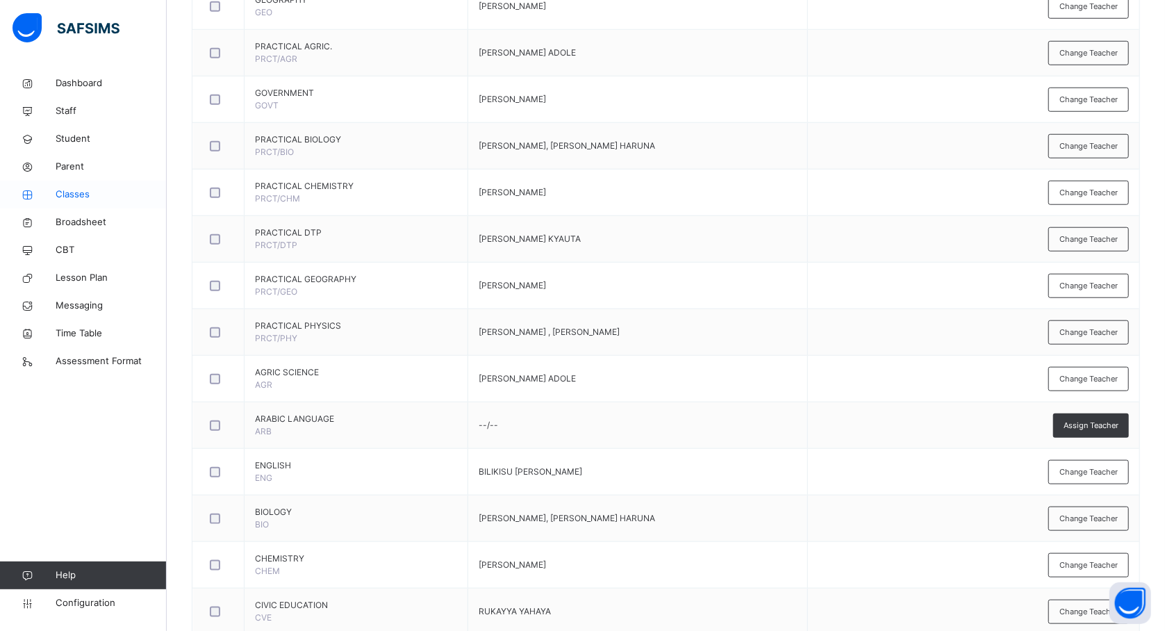
click at [76, 192] on span "Classes" at bounding box center [111, 195] width 111 height 14
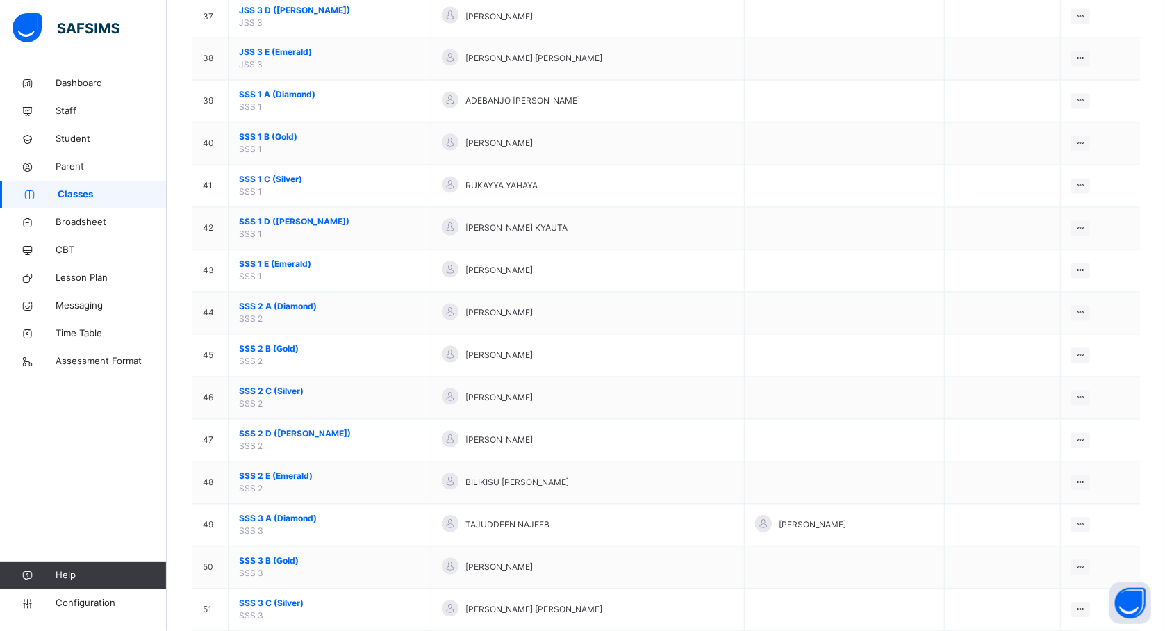
scroll to position [1700, 0]
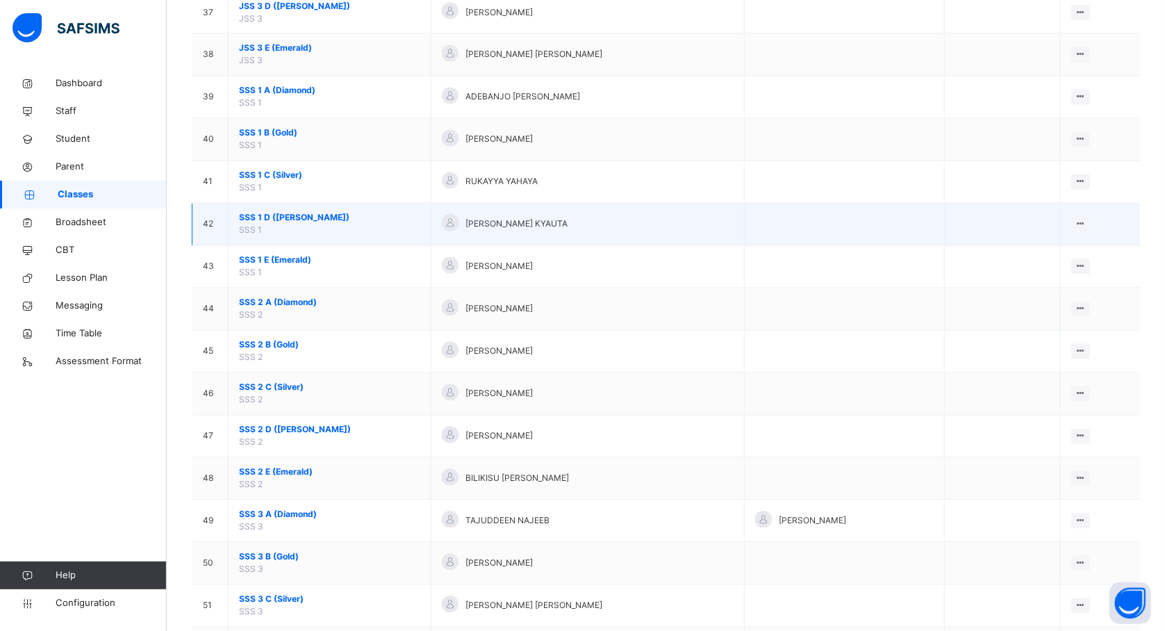
click at [273, 224] on span "SSS 1 D (Ruby)" at bounding box center [329, 218] width 181 height 13
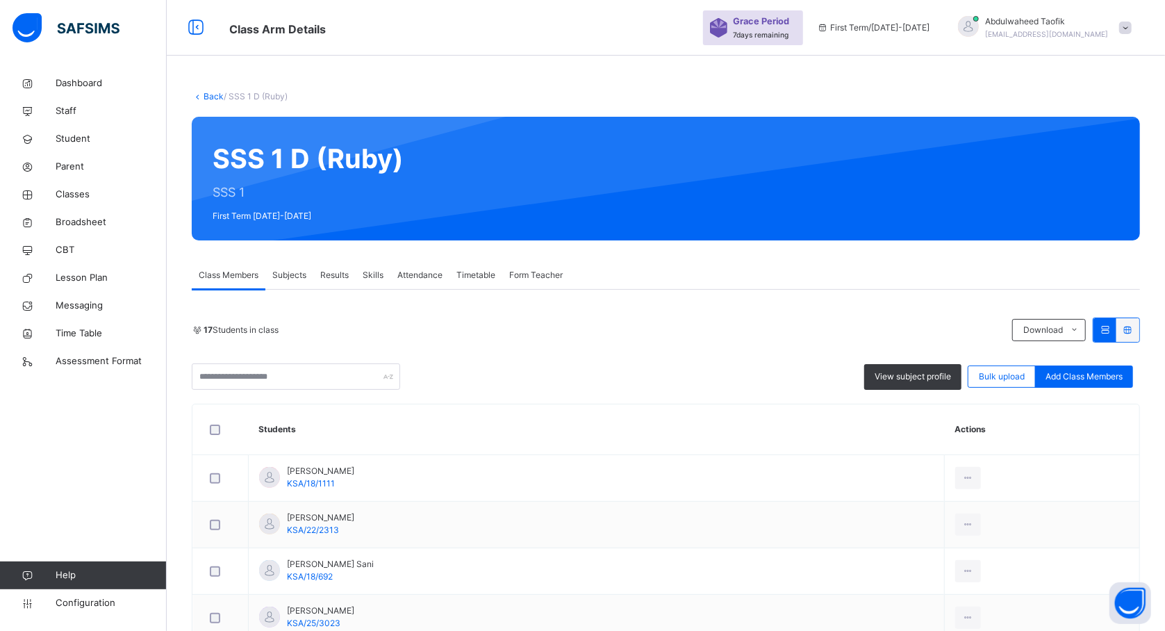
click at [295, 272] on span "Subjects" at bounding box center [289, 275] width 34 height 13
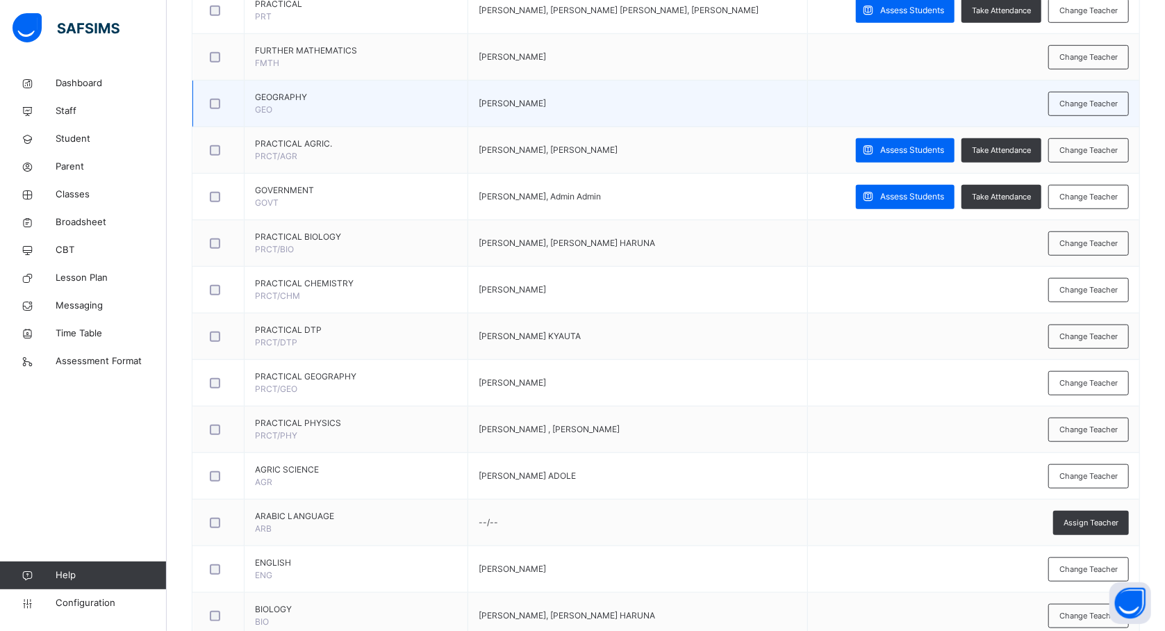
scroll to position [727, 0]
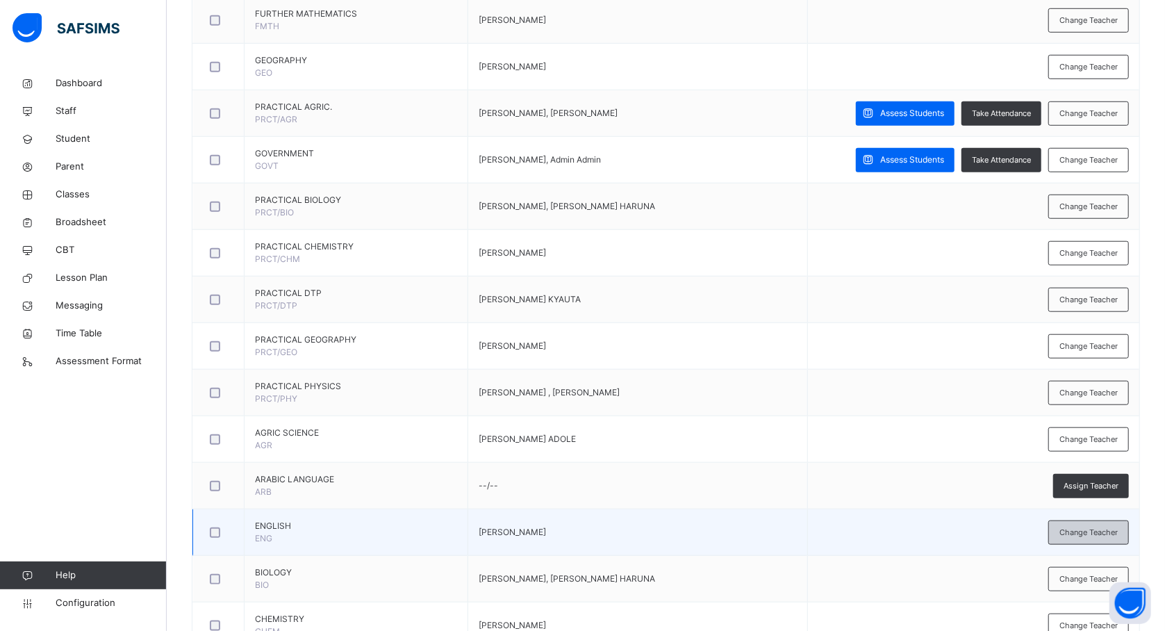
click at [1117, 538] on span "Change Teacher" at bounding box center [1089, 533] width 58 height 12
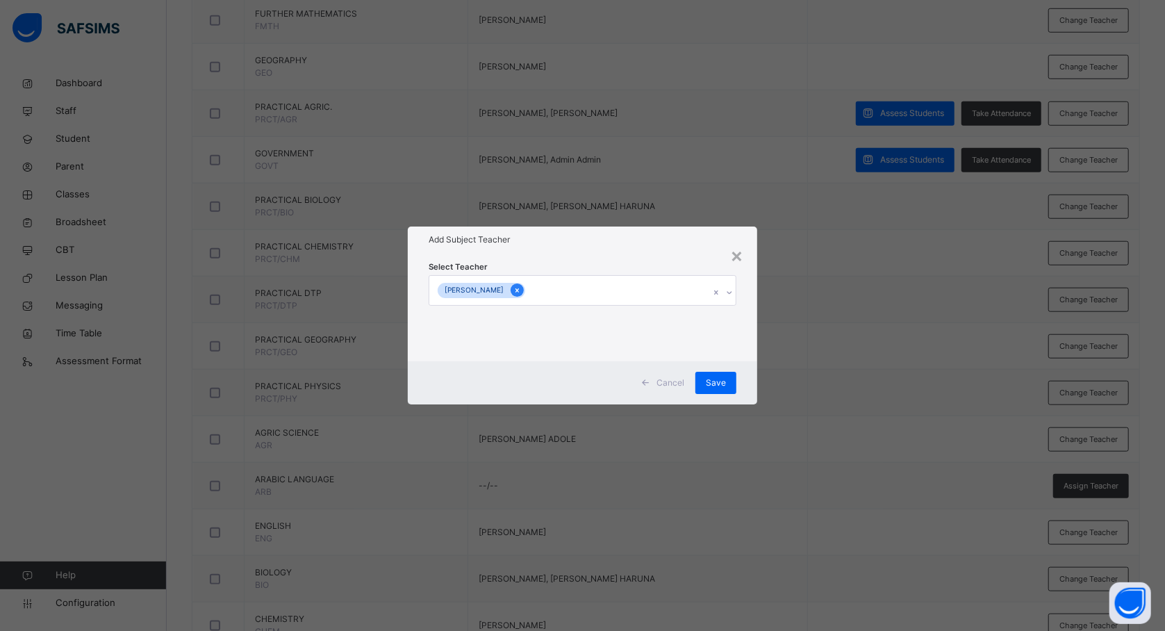
click at [521, 289] on icon at bounding box center [517, 291] width 8 height 10
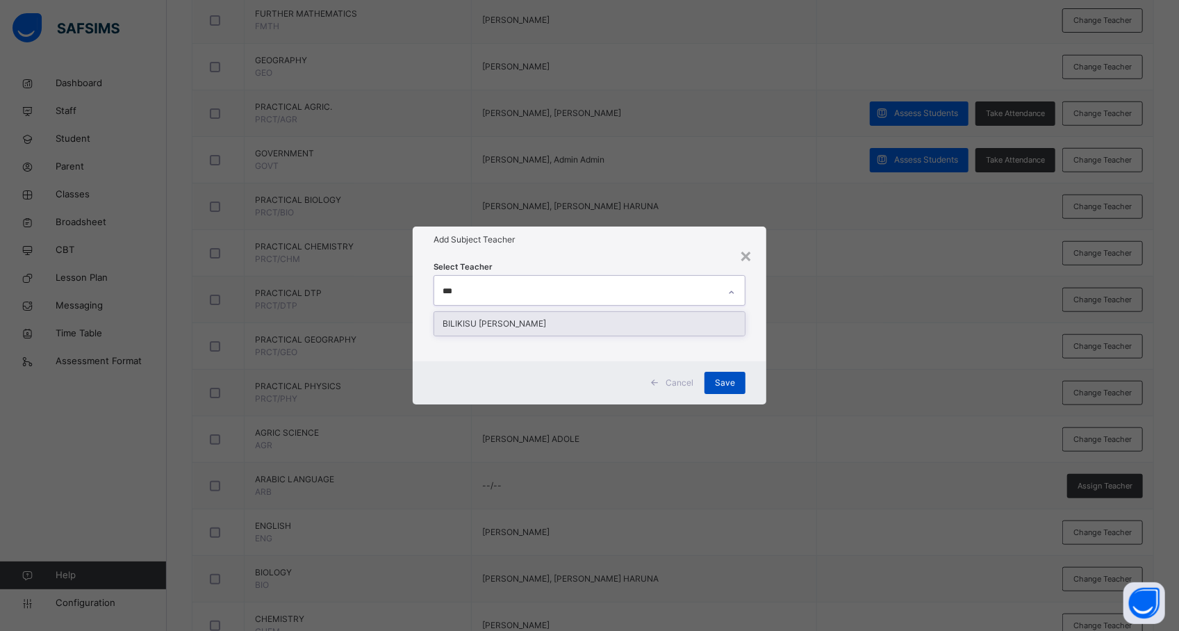
type input "***"
click at [718, 381] on span "Save" at bounding box center [725, 383] width 20 height 13
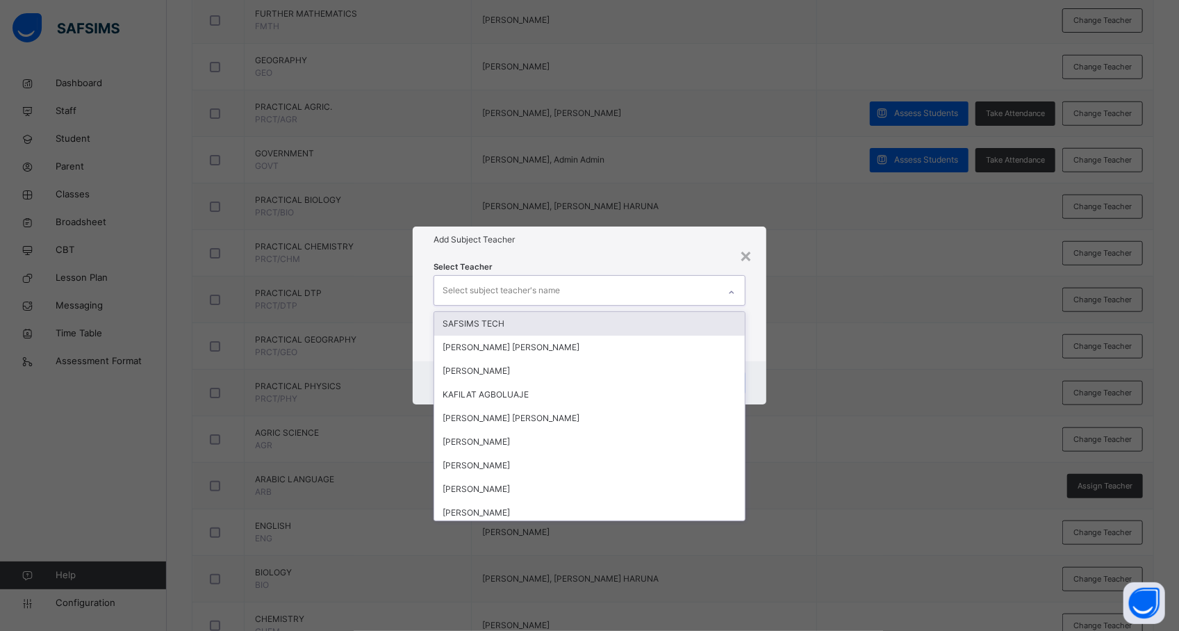
click at [580, 286] on div "Select subject teacher's name" at bounding box center [576, 290] width 284 height 29
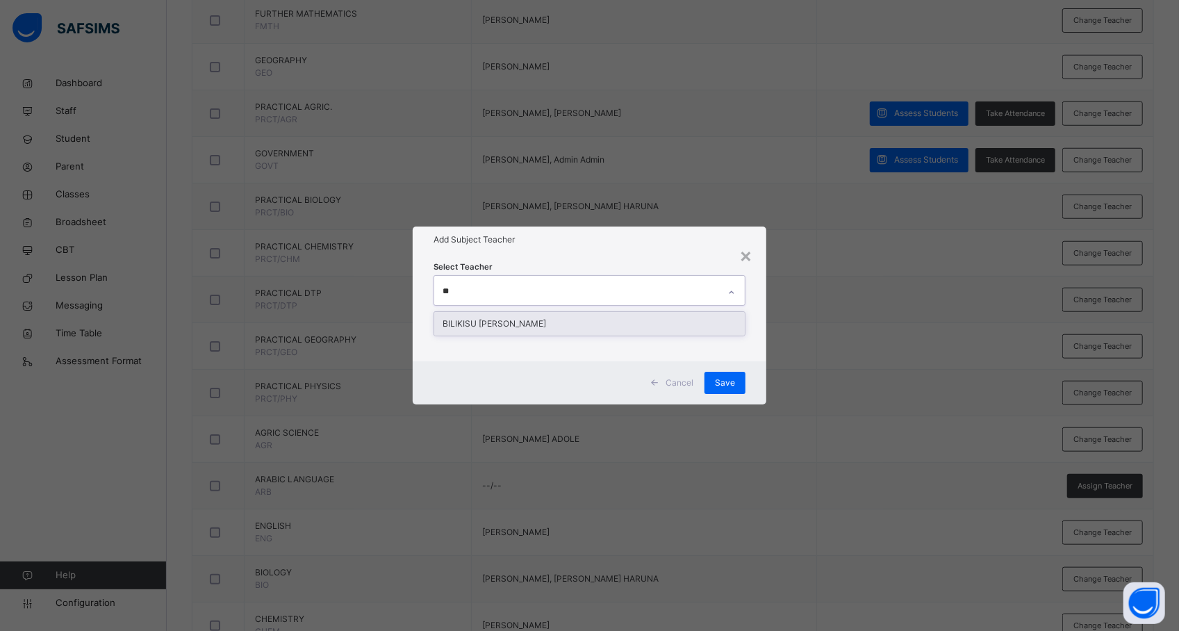
type input "***"
click at [564, 322] on div "BILIKISU [PERSON_NAME]" at bounding box center [589, 324] width 311 height 24
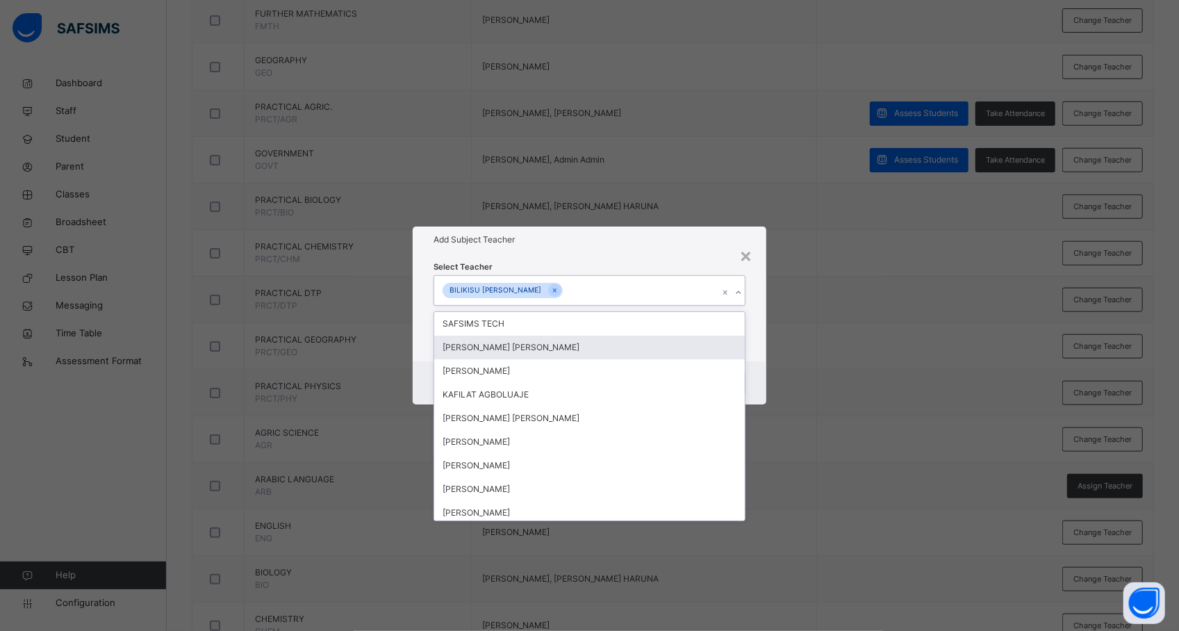
click at [888, 382] on div "× Add Subject Teacher Select Teacher option [PERSON_NAME], selected. option [PE…" at bounding box center [589, 315] width 1179 height 631
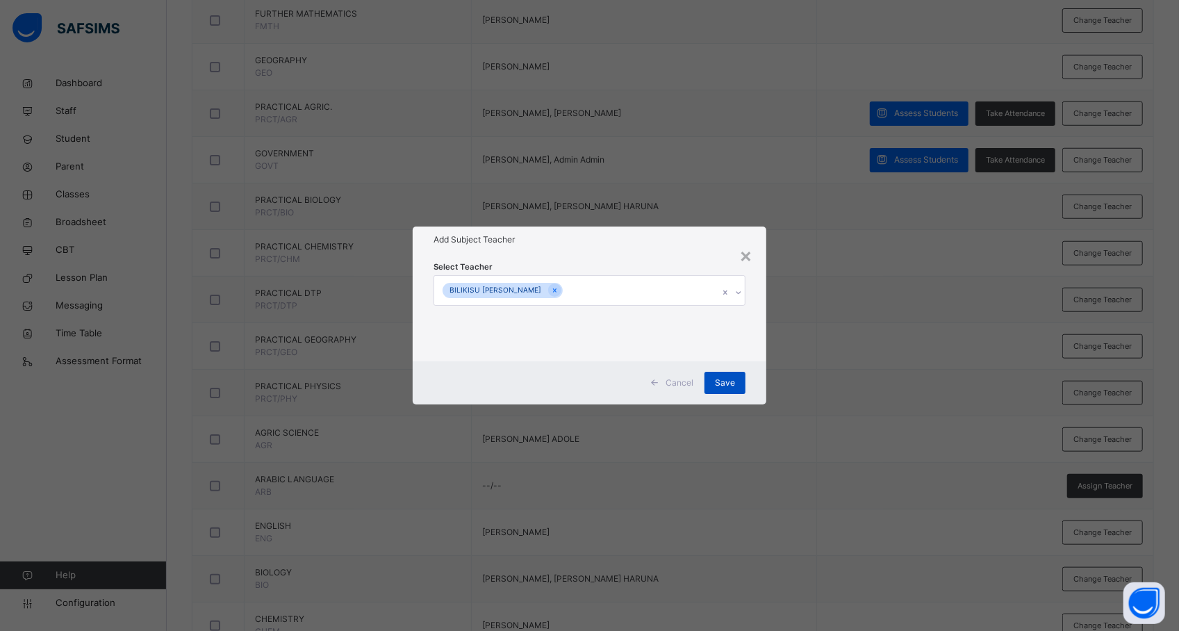
click at [735, 379] on div "Save" at bounding box center [725, 383] width 41 height 22
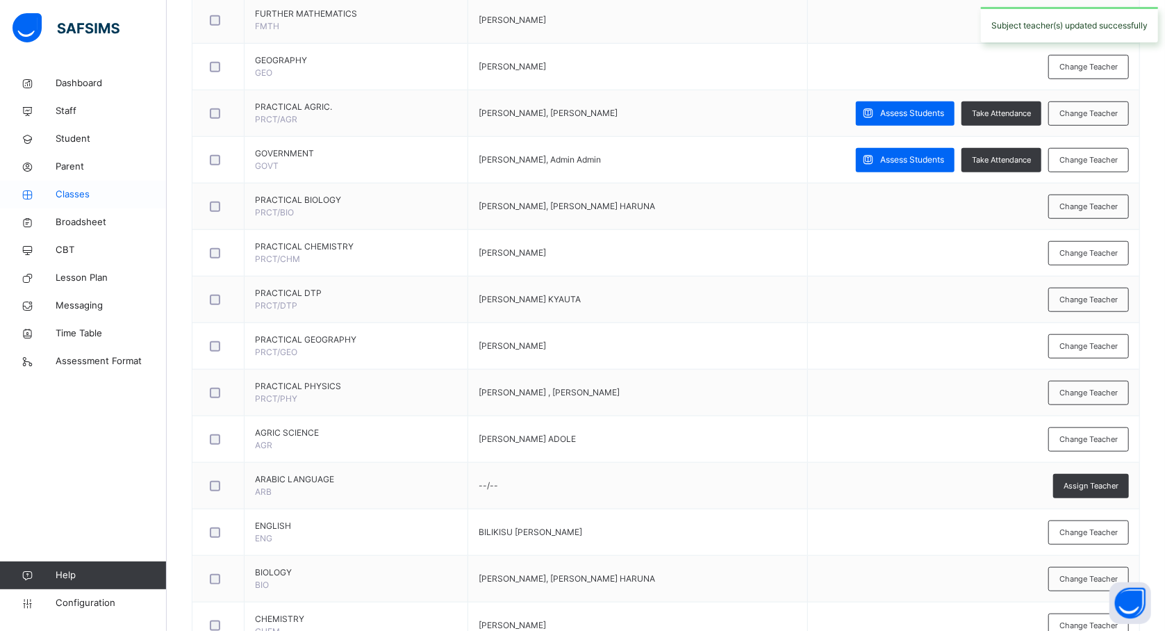
click at [84, 196] on span "Classes" at bounding box center [111, 195] width 111 height 14
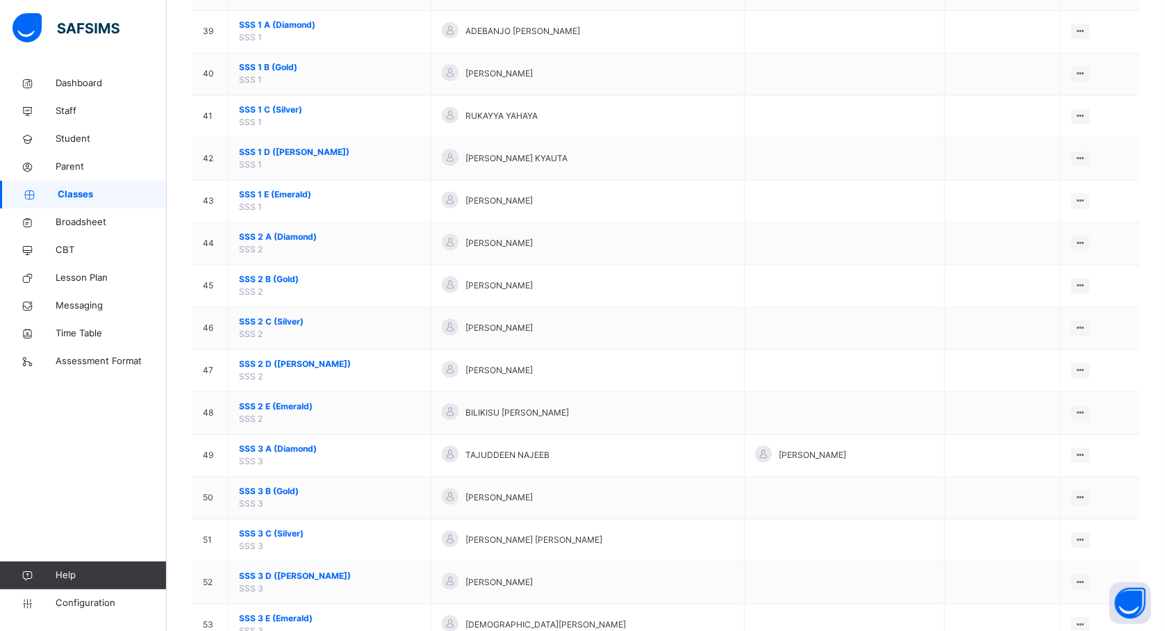
scroll to position [1829, 0]
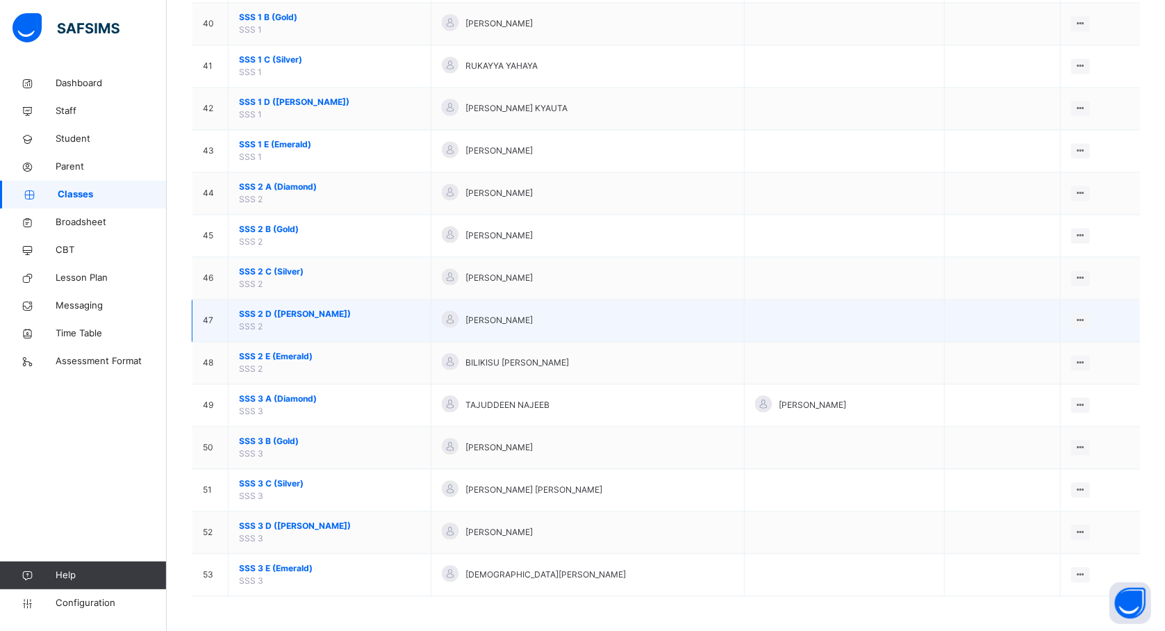
click at [290, 309] on span "SSS 2 D (Ruby)" at bounding box center [329, 314] width 181 height 13
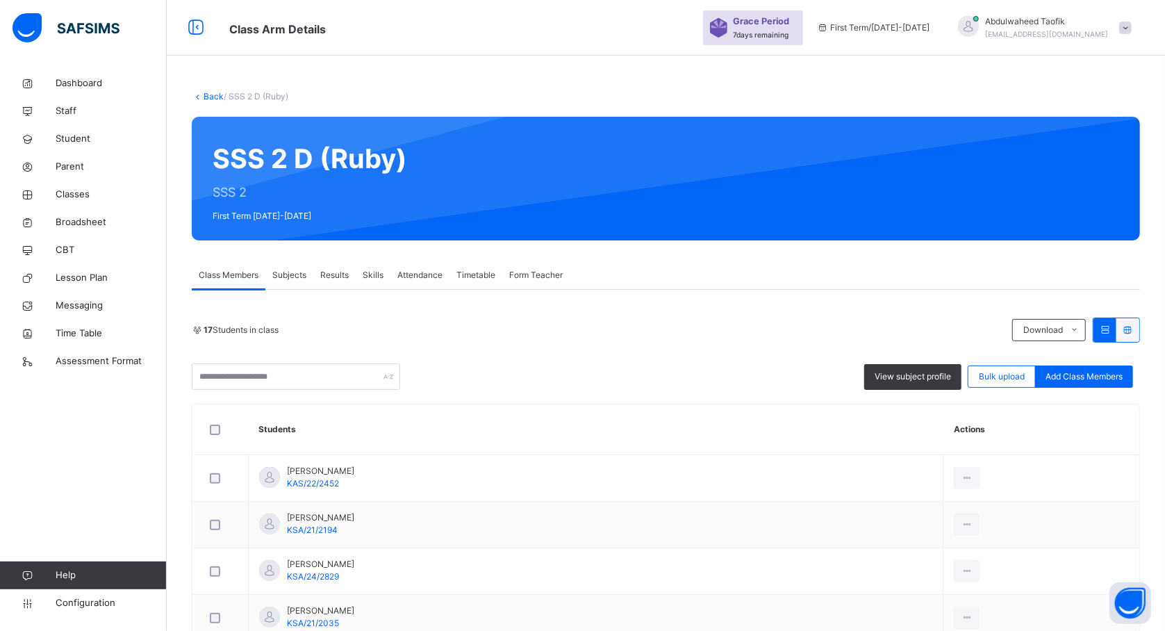
click at [487, 386] on div "View subject profile Bulk upload Add Class Members" at bounding box center [666, 376] width 948 height 26
click at [286, 288] on div "Subjects" at bounding box center [289, 275] width 48 height 28
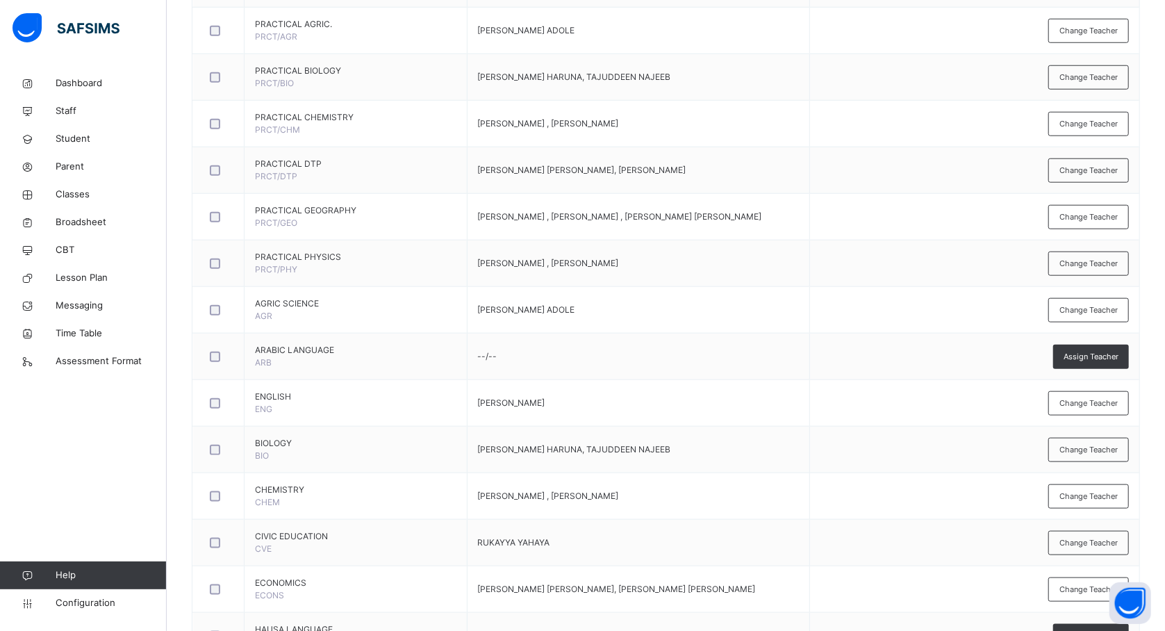
scroll to position [926, 0]
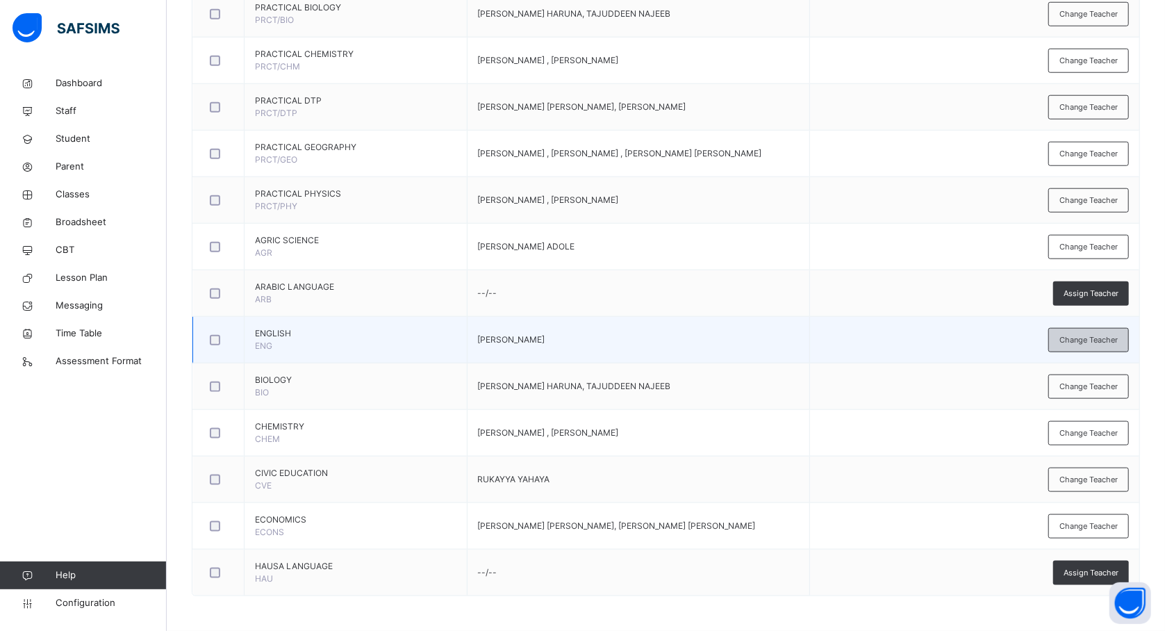
click at [1101, 338] on span "Change Teacher" at bounding box center [1089, 340] width 58 height 12
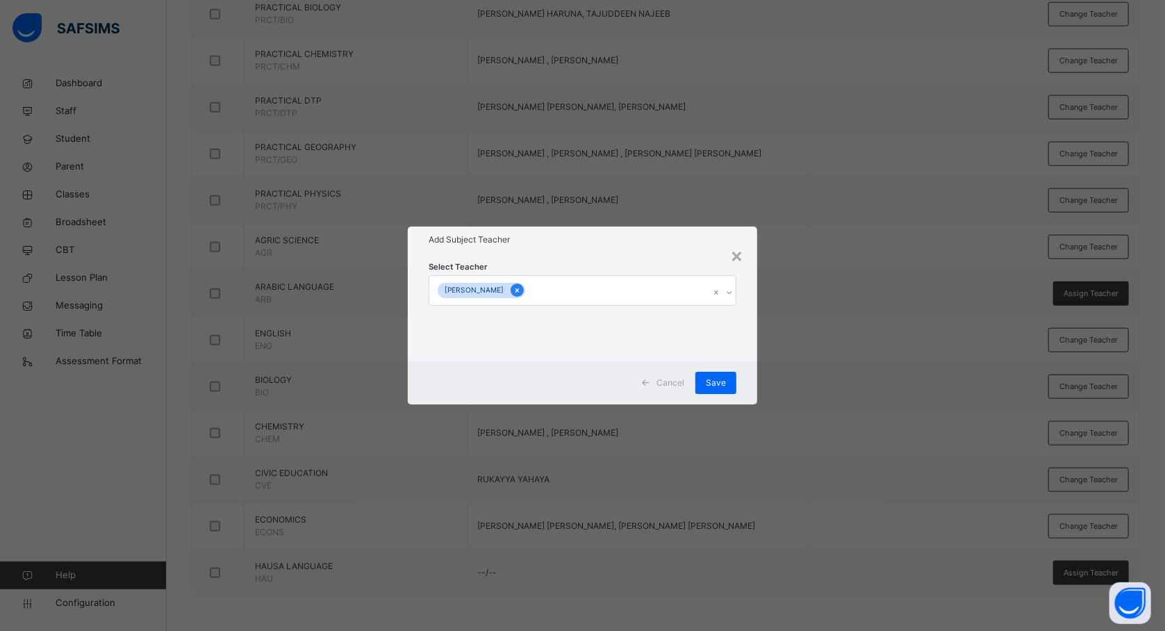
click at [521, 289] on icon at bounding box center [517, 291] width 8 height 10
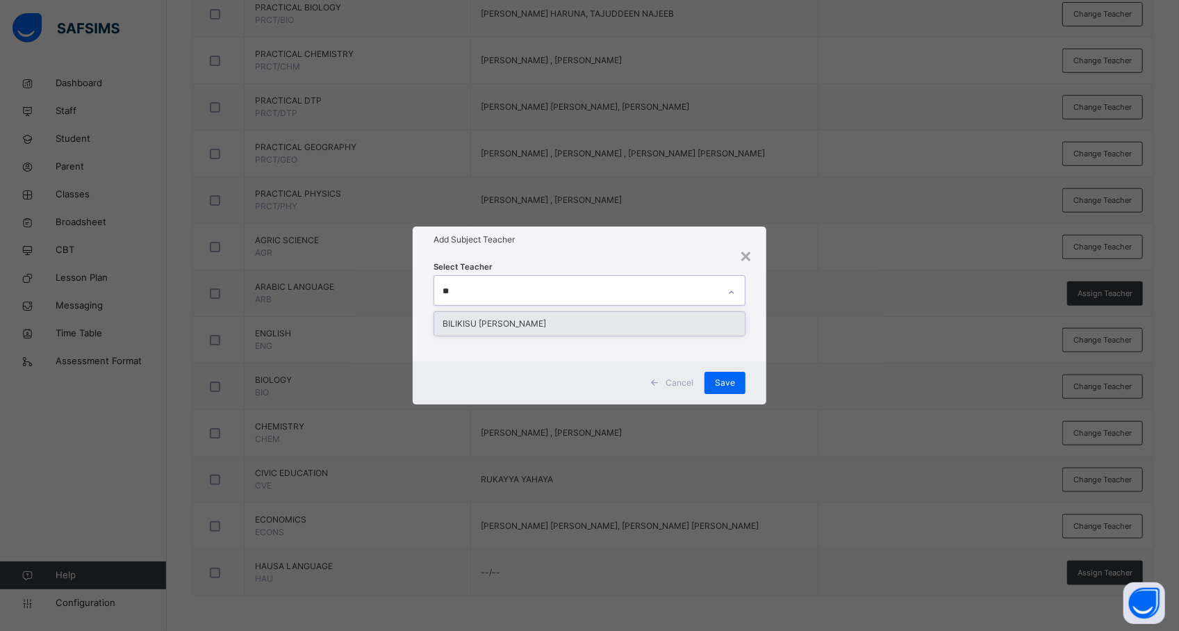
type input "***"
click at [504, 320] on div "BILIKISU [PERSON_NAME]" at bounding box center [589, 324] width 311 height 24
click at [798, 390] on div "× Add Subject Teacher Select Teacher [PERSON_NAME] Cancel Save" at bounding box center [589, 315] width 1179 height 631
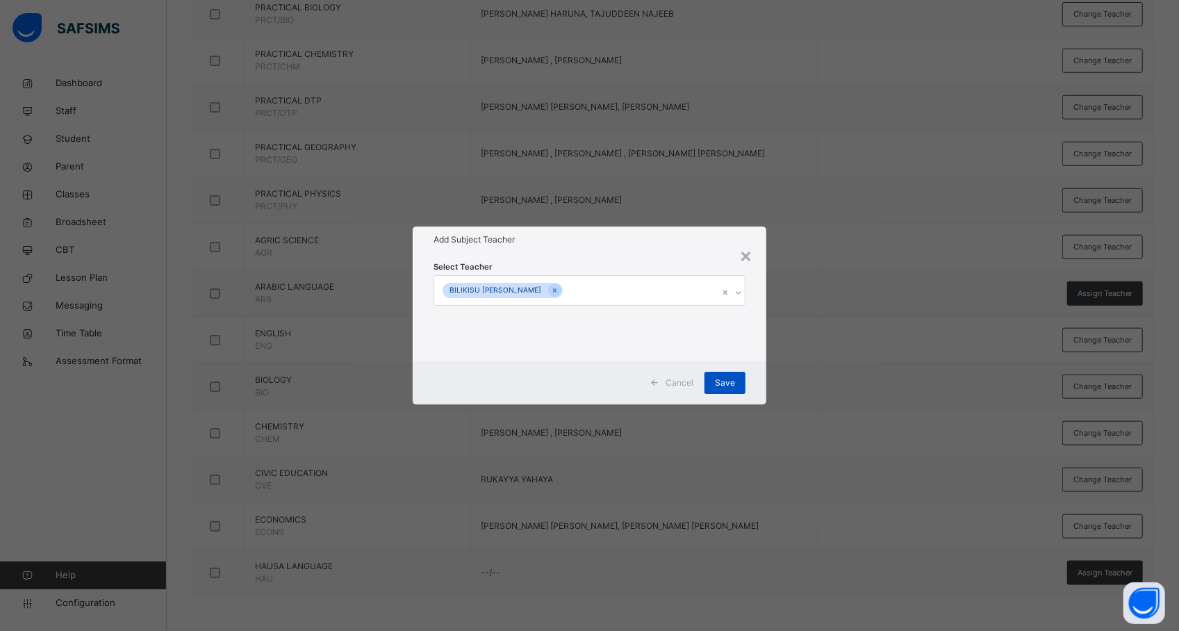
click at [725, 382] on span "Save" at bounding box center [725, 383] width 20 height 13
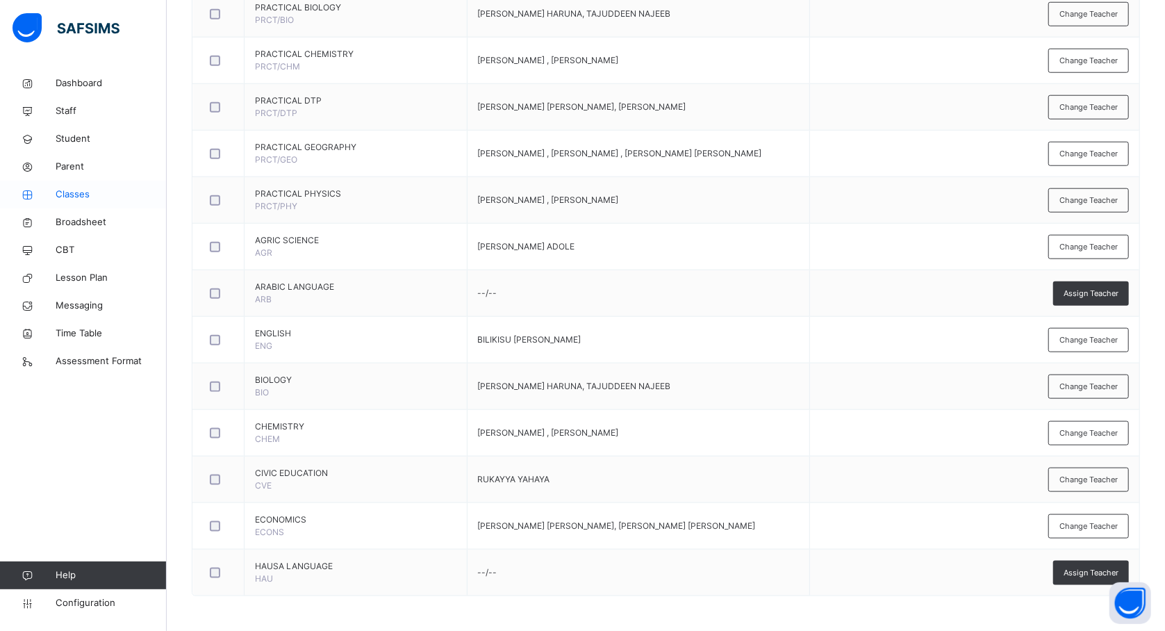
click at [75, 190] on span "Classes" at bounding box center [111, 195] width 111 height 14
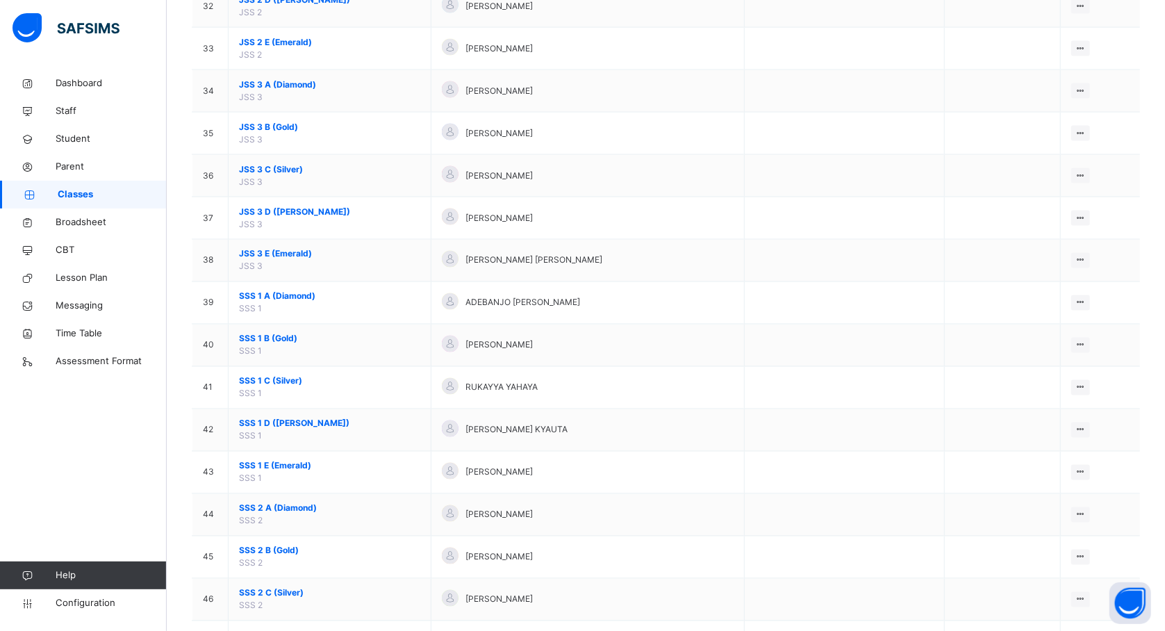
scroll to position [1829, 0]
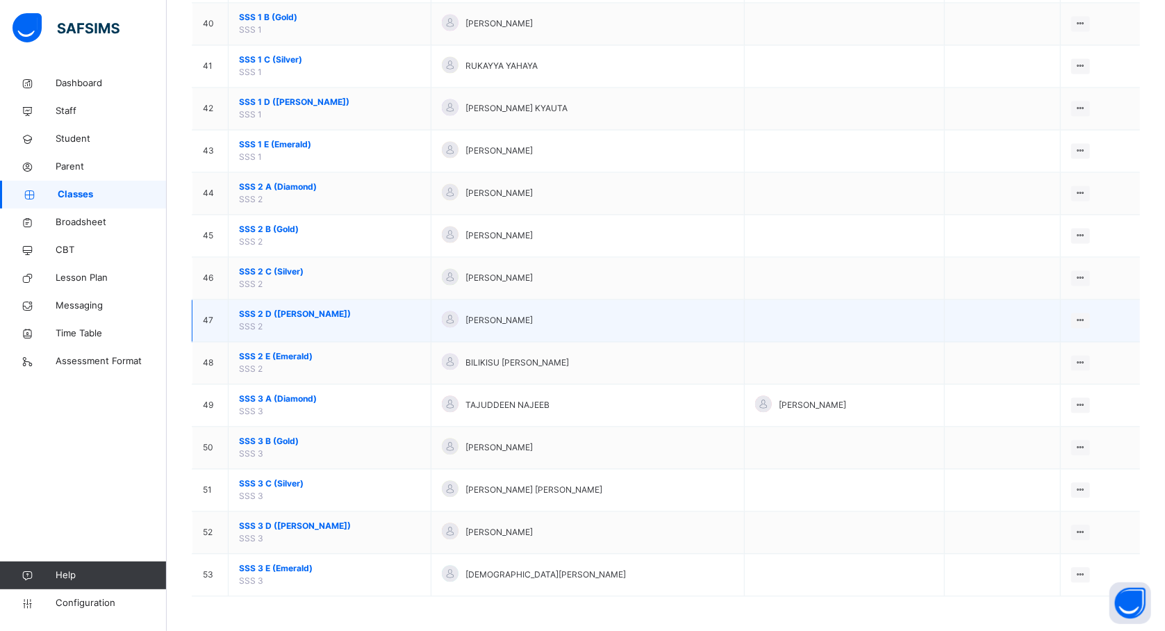
click at [288, 315] on span "SSS 2 D (Ruby)" at bounding box center [329, 314] width 181 height 13
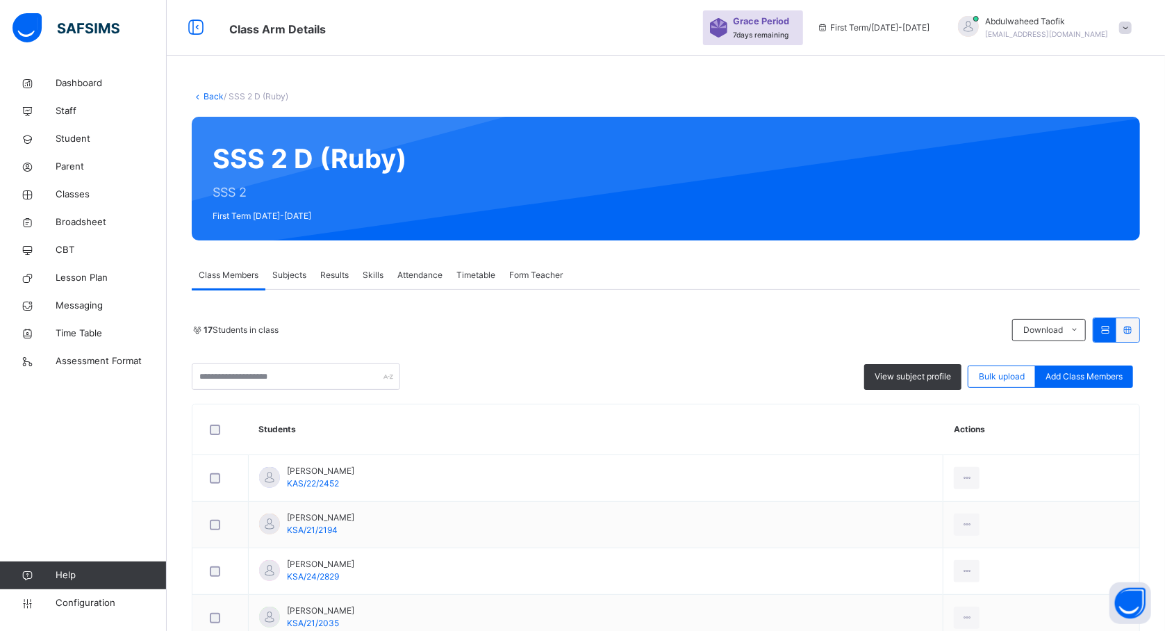
click at [292, 271] on span "Subjects" at bounding box center [289, 275] width 34 height 13
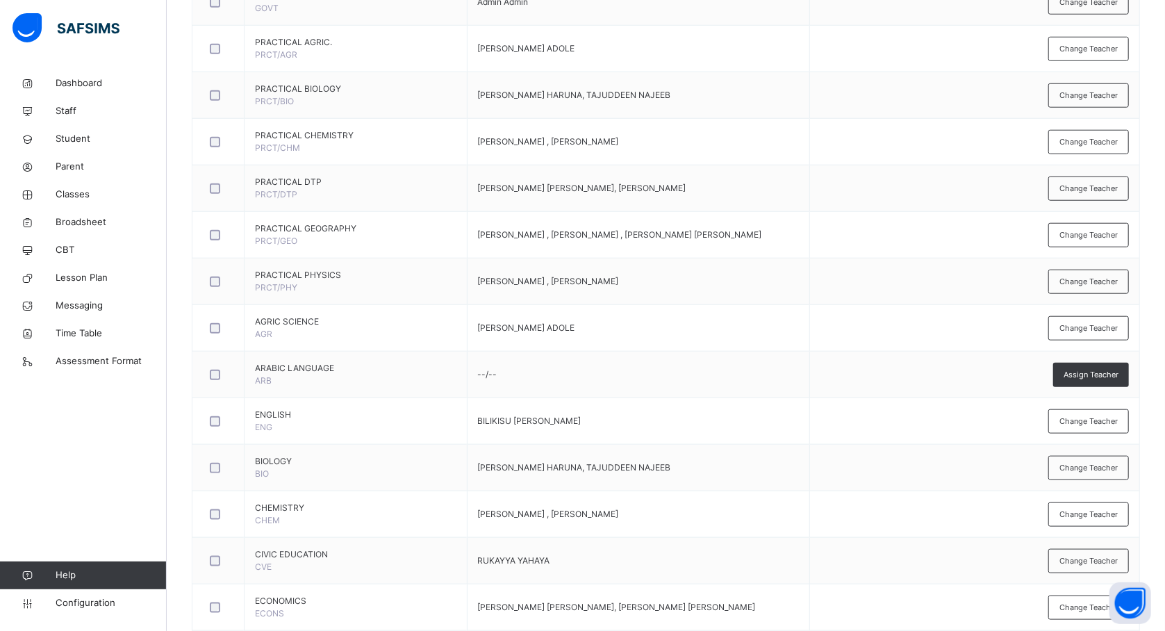
scroll to position [841, 0]
click at [76, 189] on span "Classes" at bounding box center [111, 195] width 111 height 14
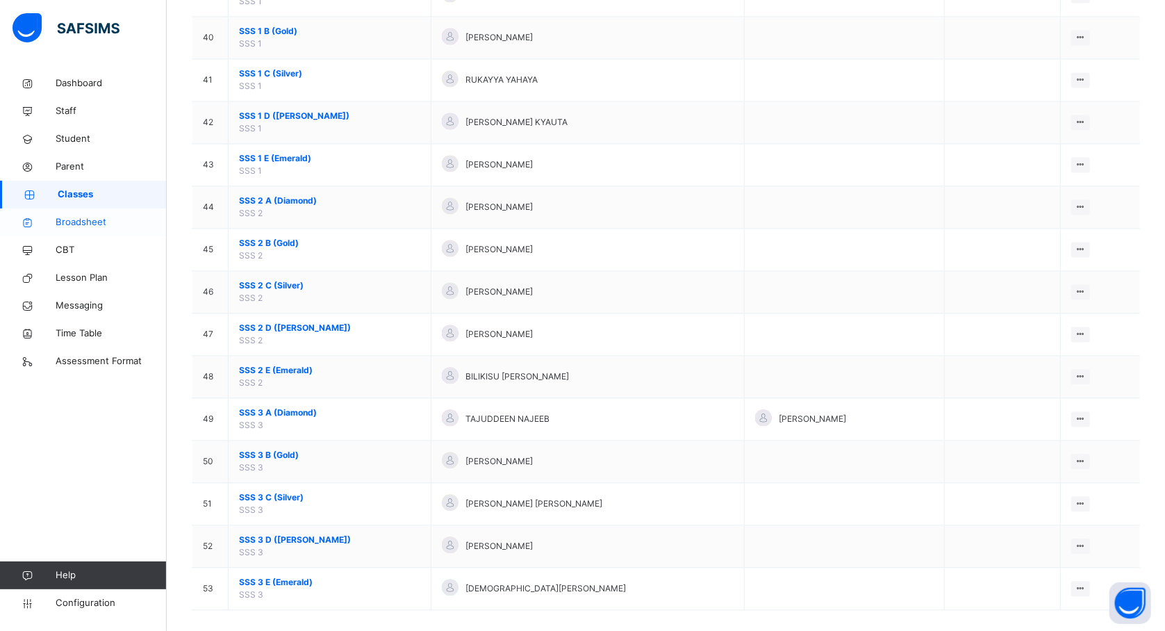
scroll to position [1829, 0]
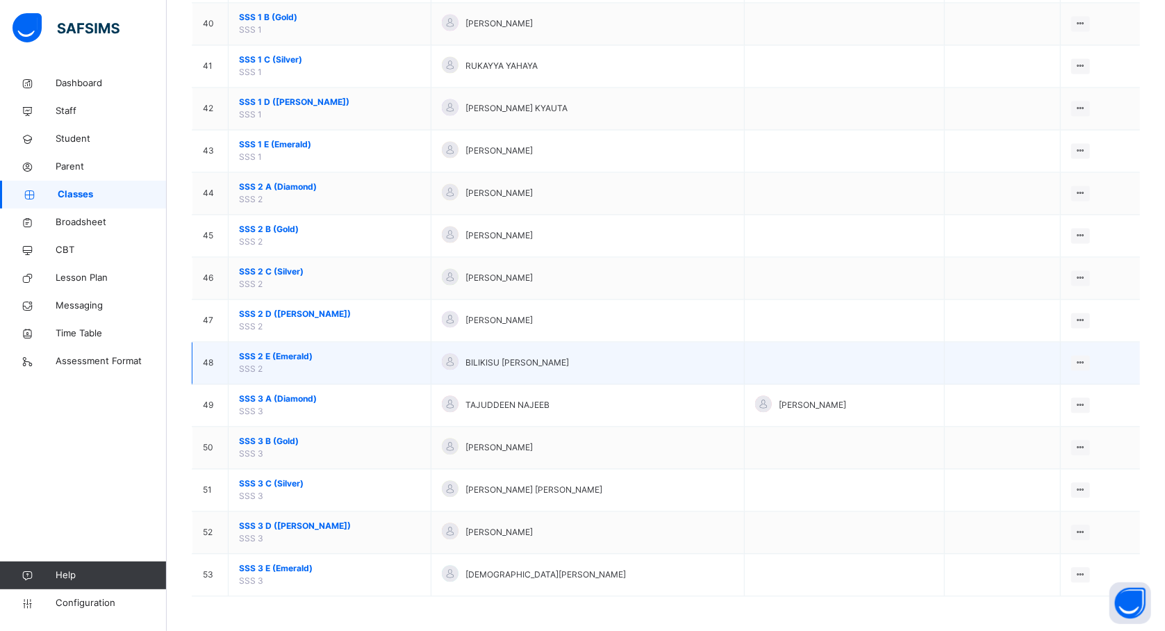
click at [270, 353] on span "SSS 2 E (Emerald)" at bounding box center [329, 356] width 181 height 13
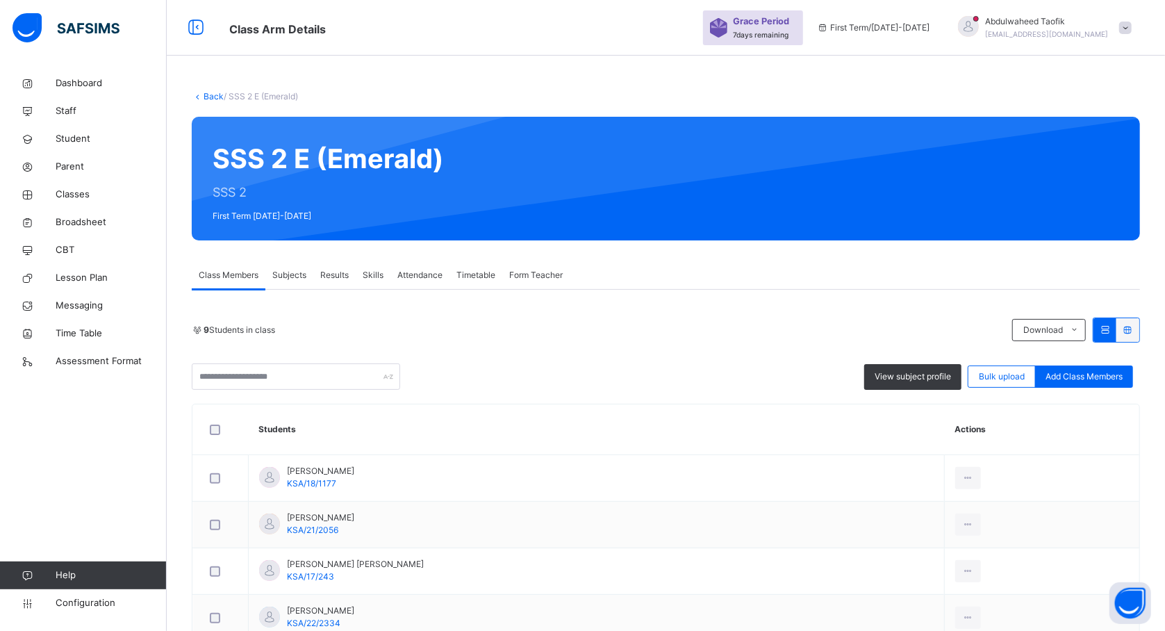
click at [289, 281] on div "Subjects" at bounding box center [289, 275] width 48 height 28
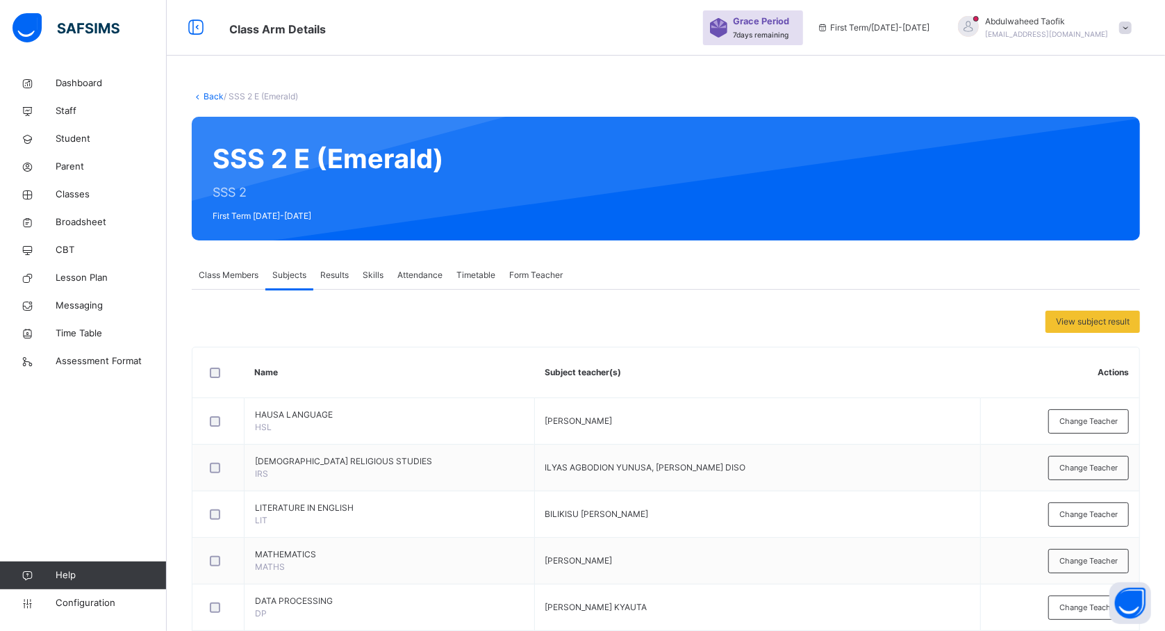
click at [479, 386] on th "Name" at bounding box center [390, 372] width 290 height 51
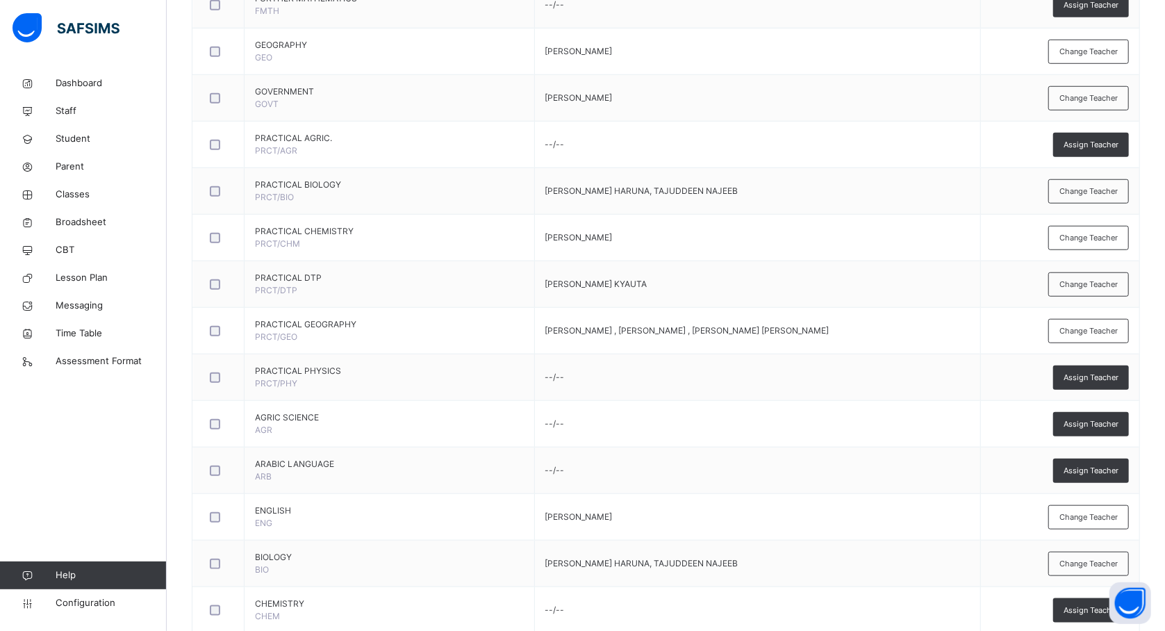
scroll to position [740, 0]
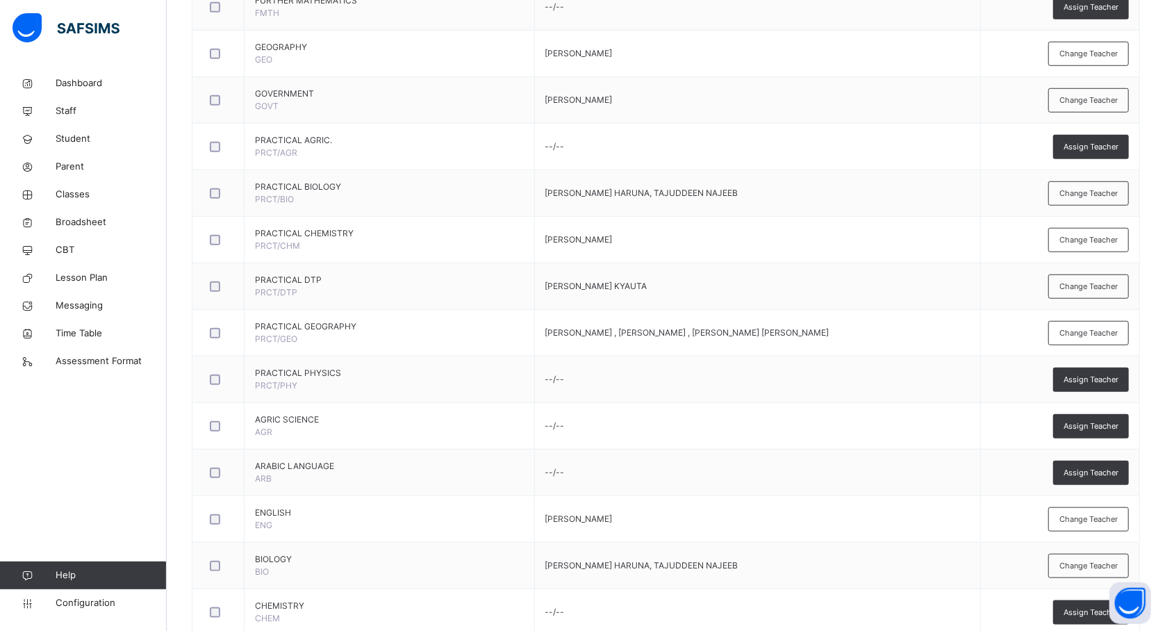
click at [479, 386] on td "PRACTICAL PHYSICS PRCT/PHY" at bounding box center [390, 379] width 290 height 47
click at [81, 196] on span "Classes" at bounding box center [111, 195] width 111 height 14
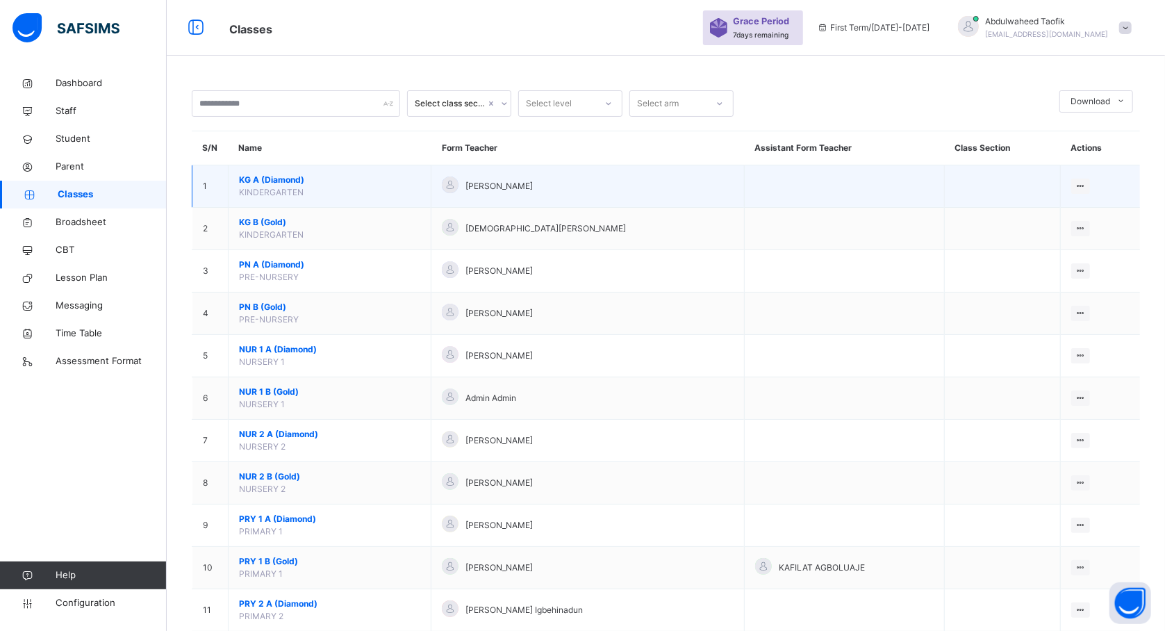
click at [281, 189] on span "KINDERGARTEN" at bounding box center [271, 192] width 65 height 10
click at [289, 178] on span "KG A (Diamond)" at bounding box center [329, 180] width 181 height 13
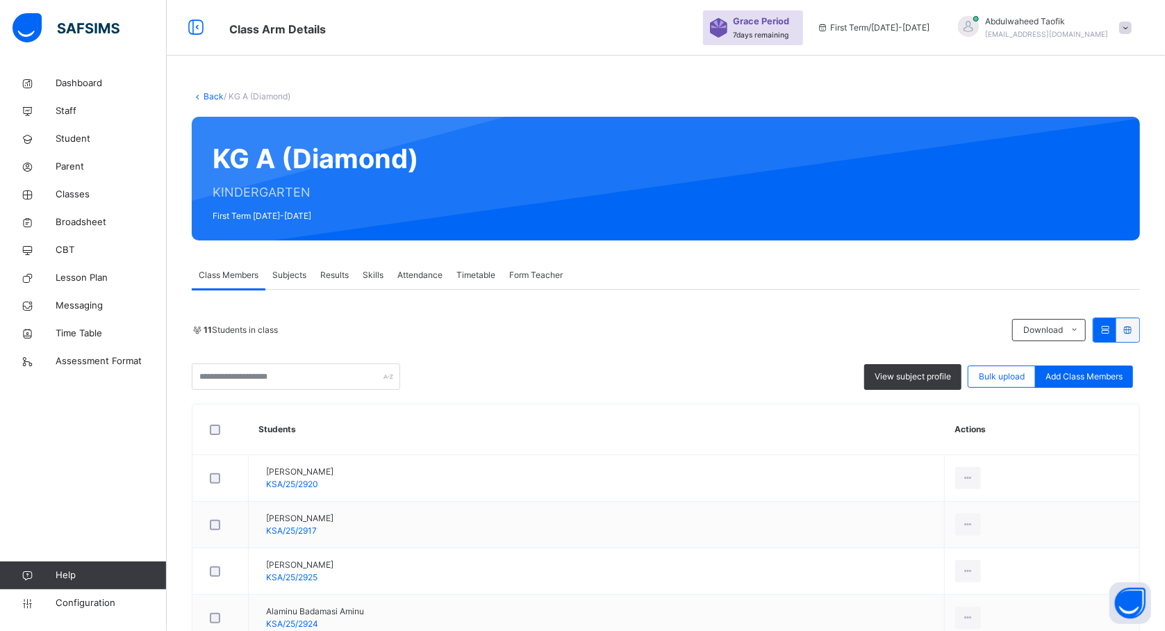
click at [293, 271] on span "Subjects" at bounding box center [289, 275] width 34 height 13
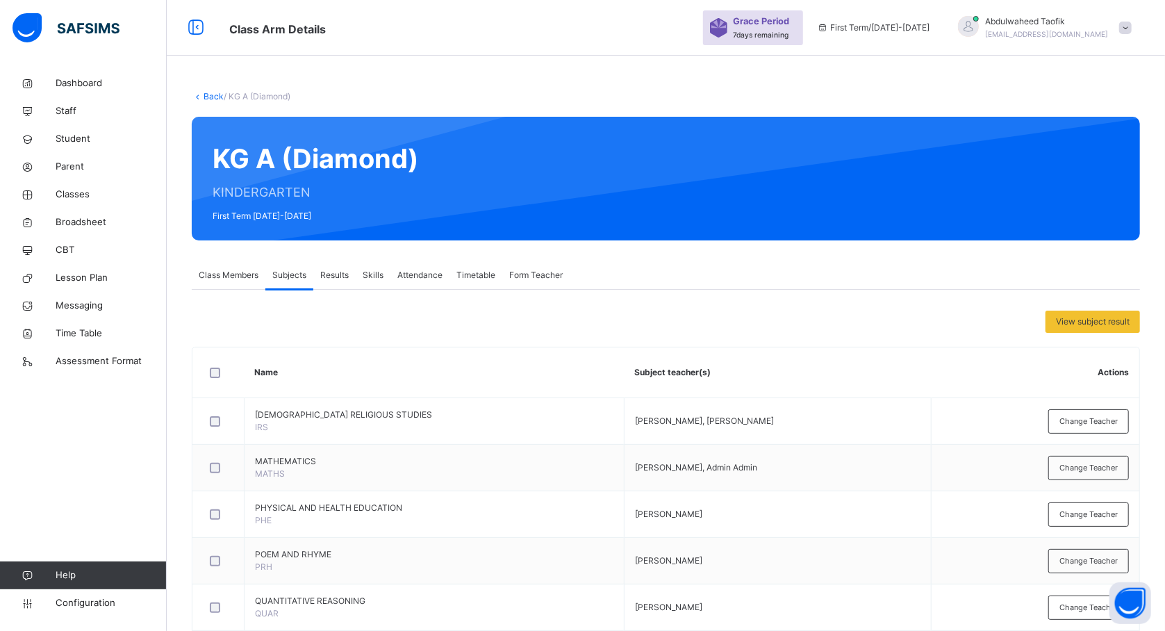
scroll to position [111, 0]
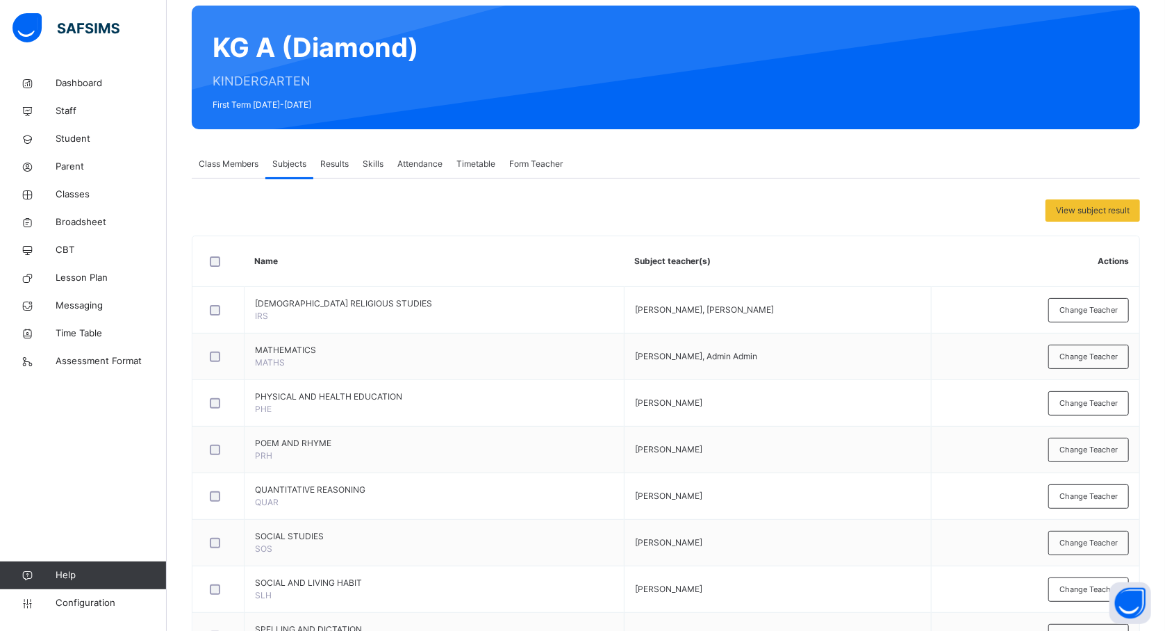
click at [524, 279] on th "Name" at bounding box center [435, 261] width 380 height 51
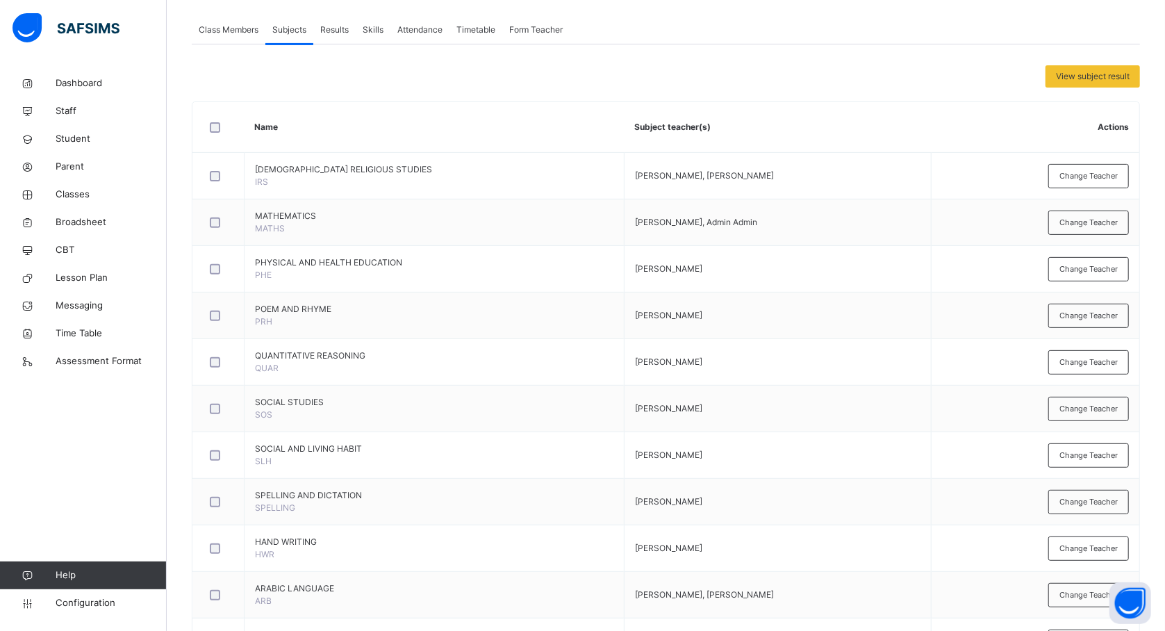
scroll to position [161, 0]
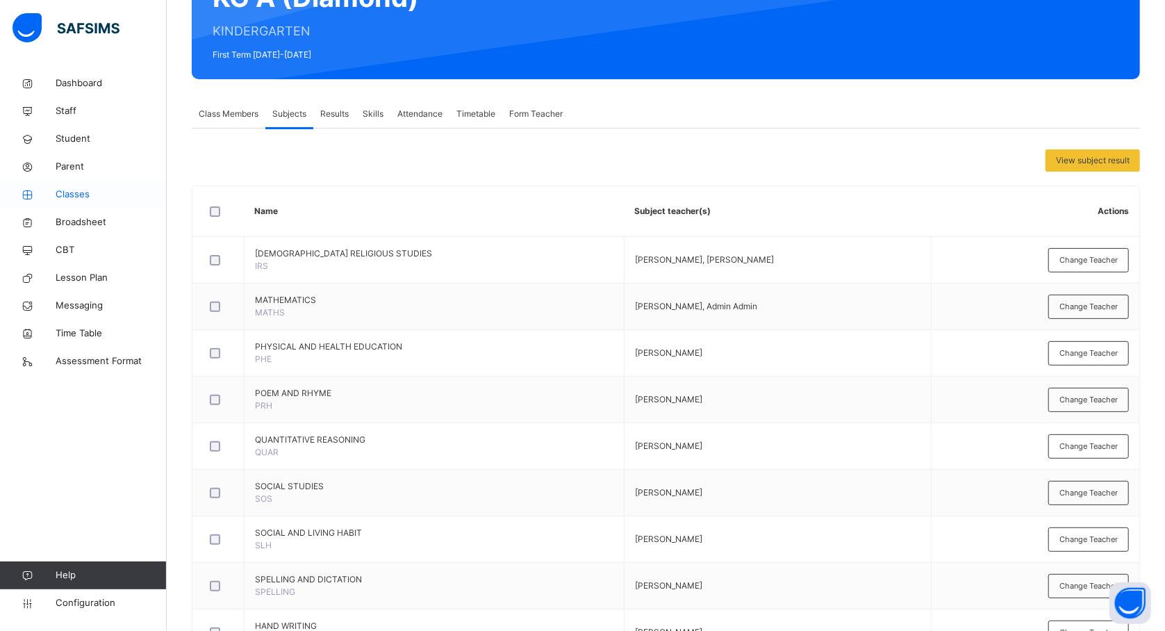
click at [79, 195] on span "Classes" at bounding box center [111, 195] width 111 height 14
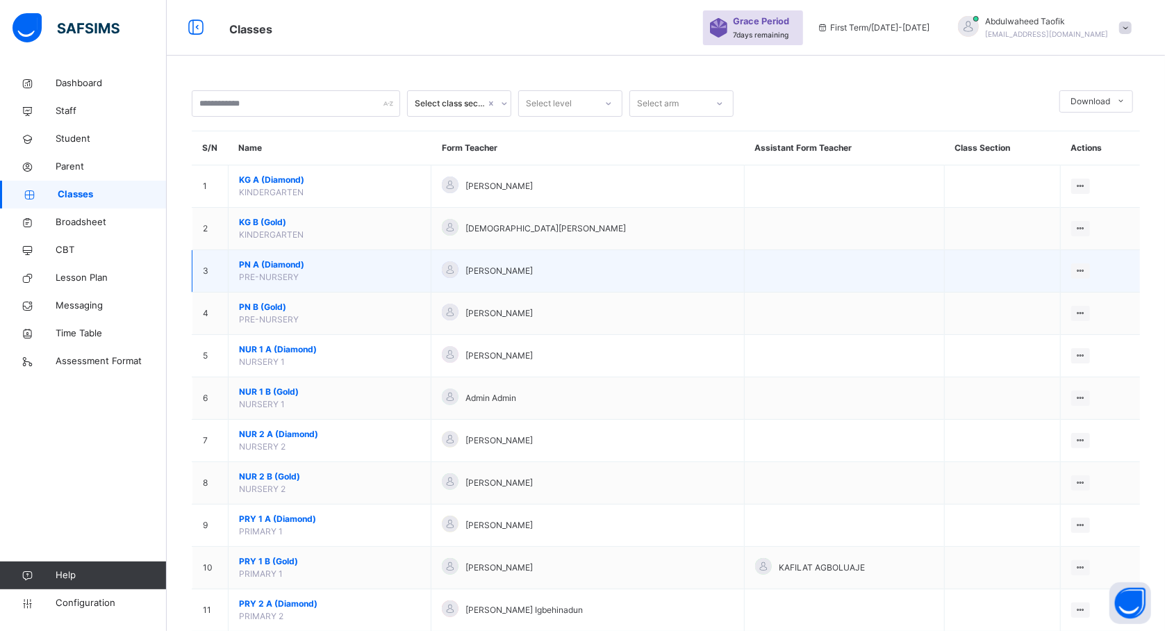
click at [270, 265] on span "PN A (Diamond)" at bounding box center [329, 264] width 181 height 13
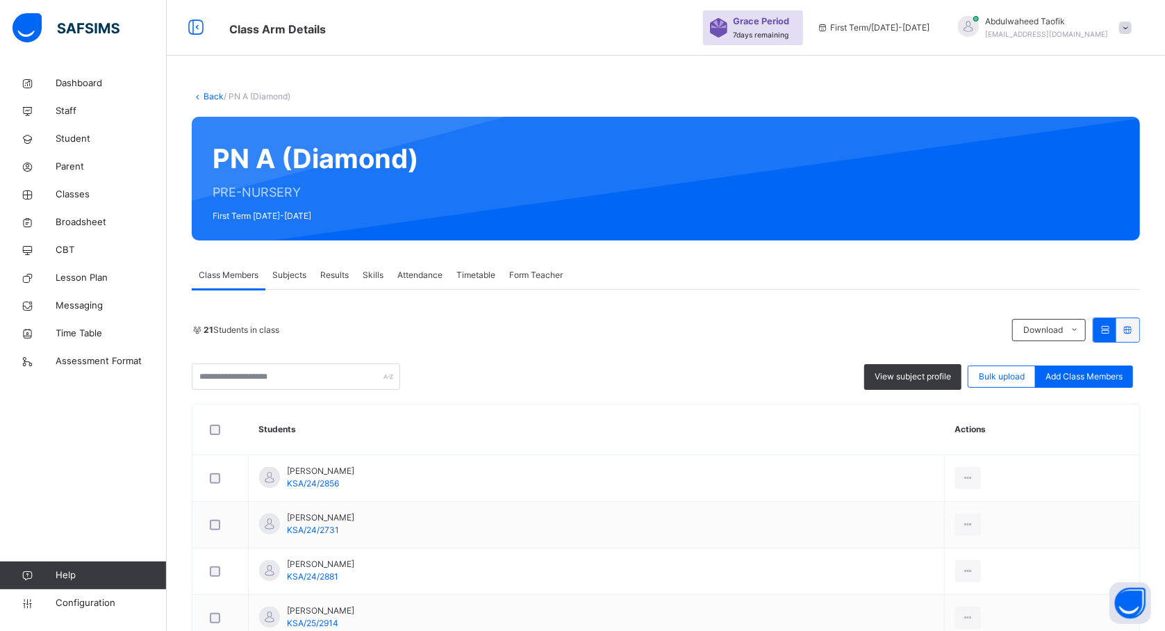
click at [286, 275] on span "Subjects" at bounding box center [289, 275] width 34 height 13
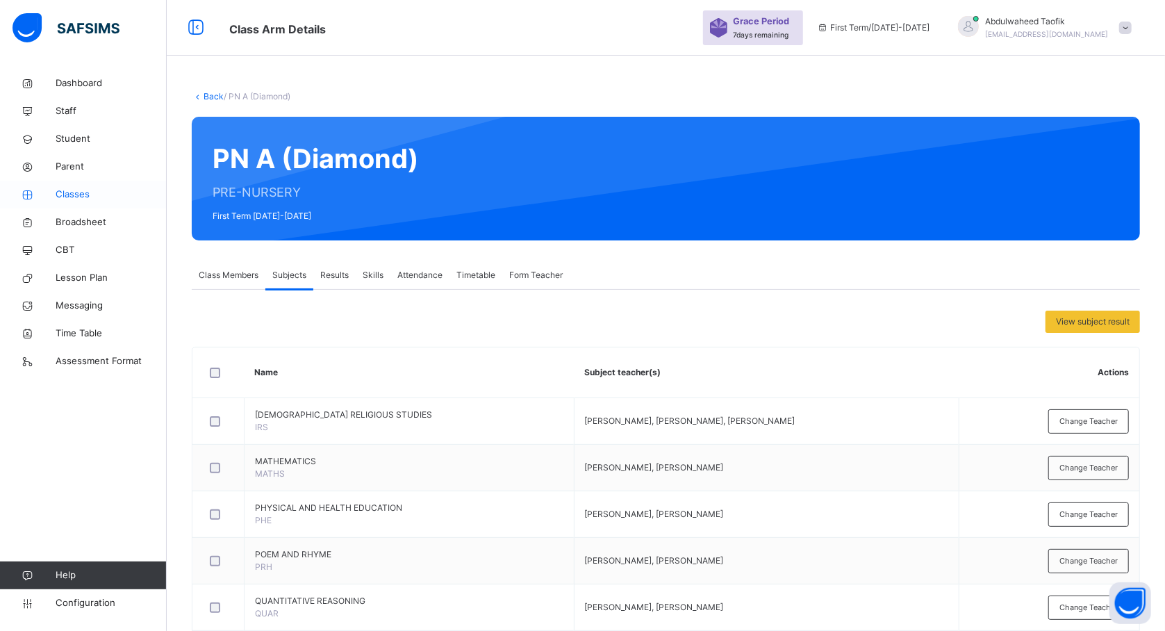
click at [70, 195] on span "Classes" at bounding box center [111, 195] width 111 height 14
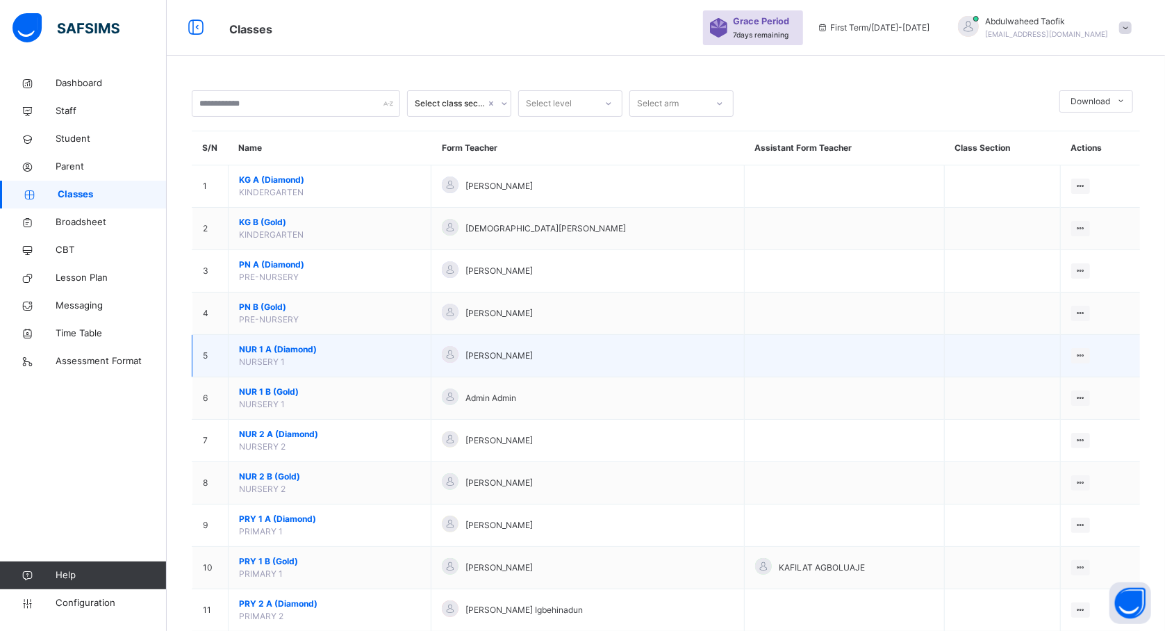
click at [271, 356] on span "NUR 1 A (Diamond)" at bounding box center [329, 349] width 181 height 13
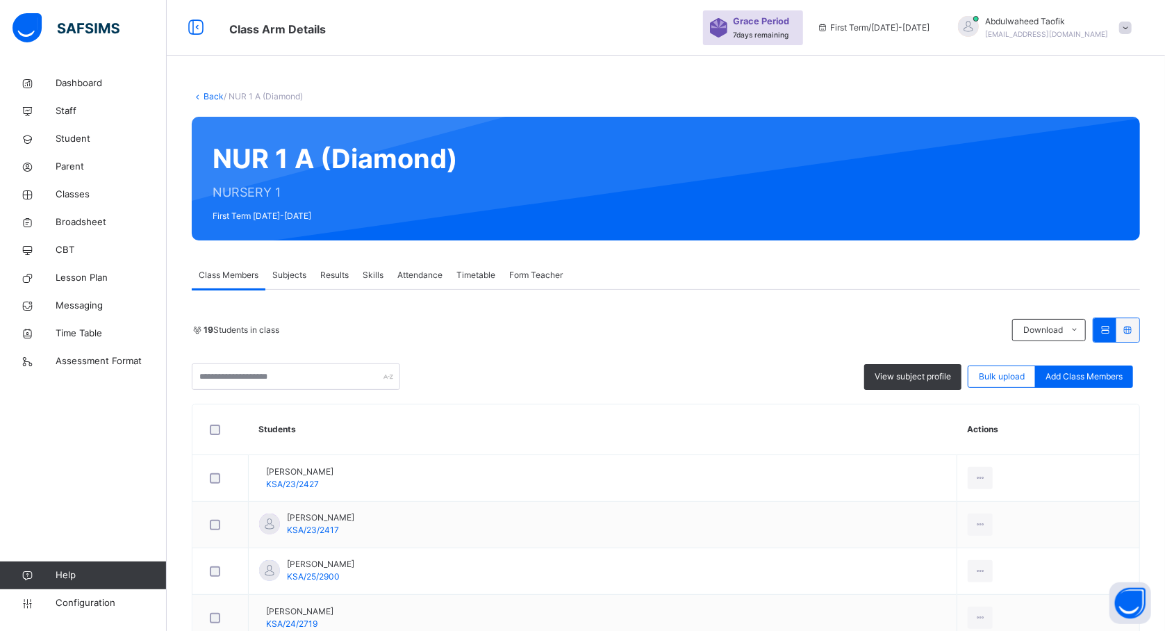
click at [288, 275] on span "Subjects" at bounding box center [289, 275] width 34 height 13
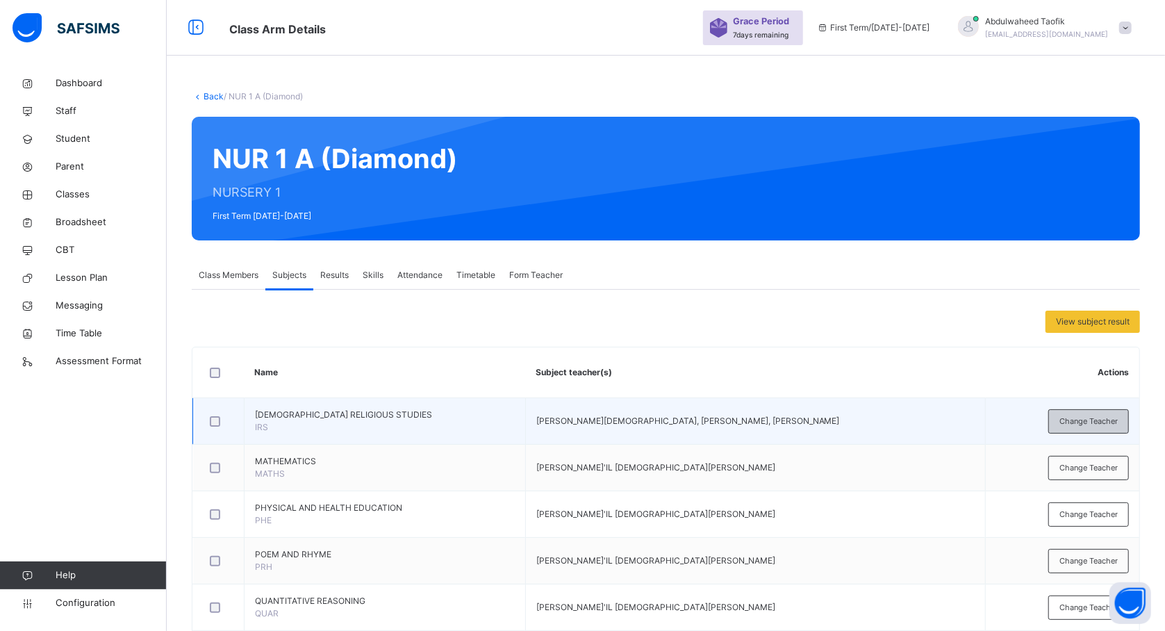
click at [1096, 421] on span "Change Teacher" at bounding box center [1089, 422] width 58 height 12
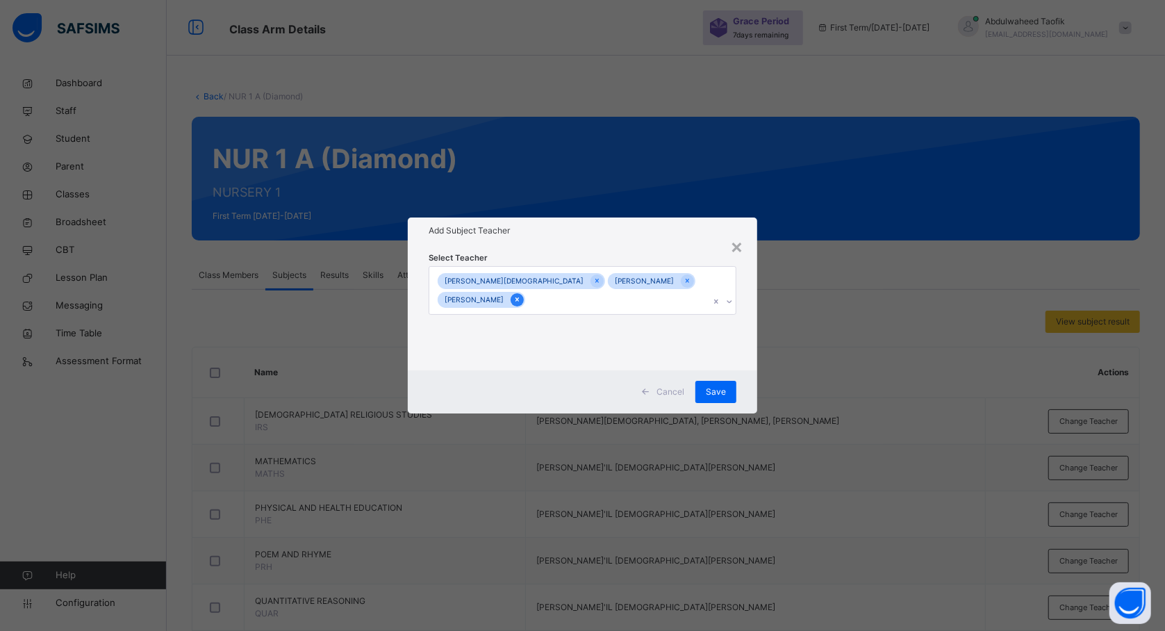
click at [513, 298] on icon at bounding box center [517, 300] width 8 height 10
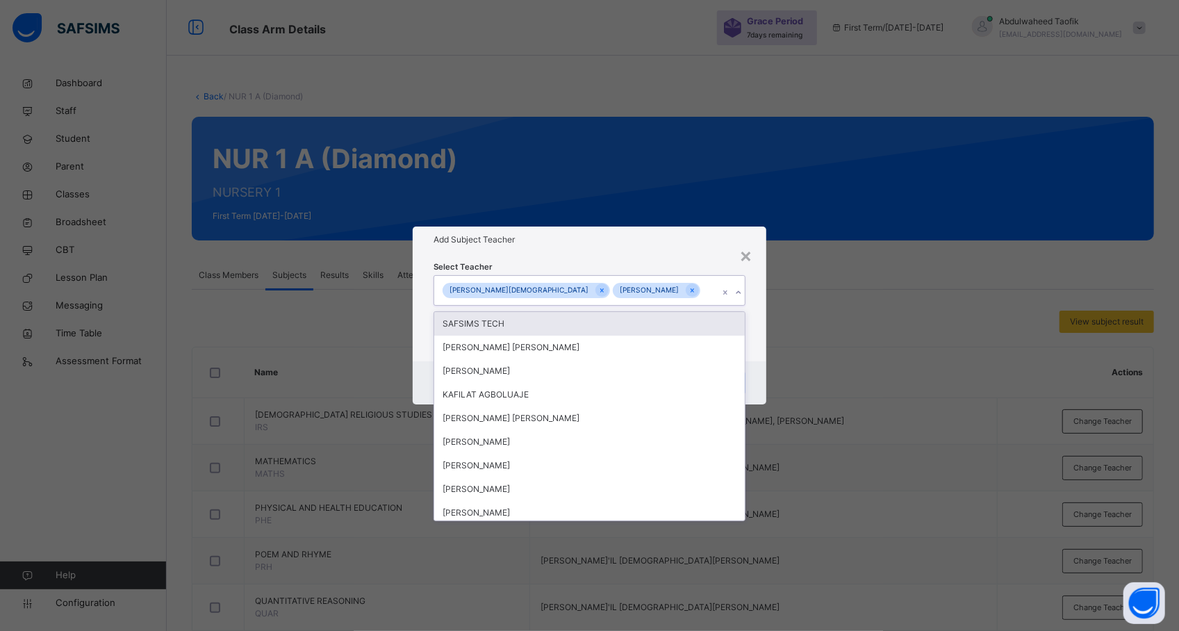
click at [559, 290] on div "[PERSON_NAME][DEMOGRAPHIC_DATA]" at bounding box center [519, 291] width 153 height 16
click at [595, 295] on div at bounding box center [601, 289] width 13 height 13
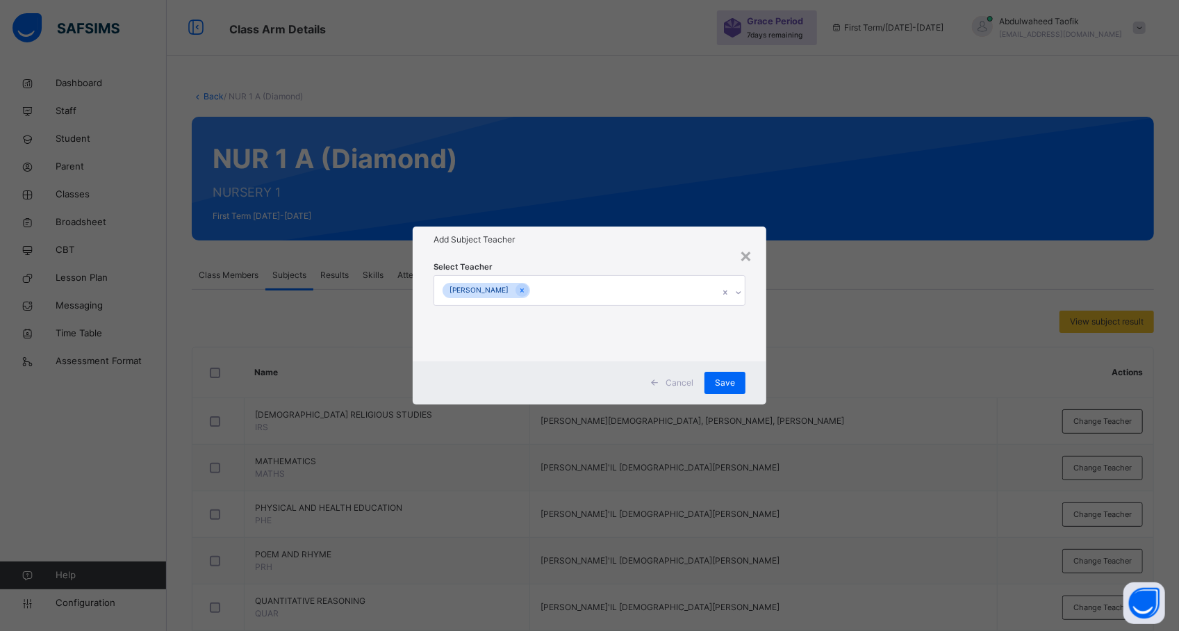
click at [810, 399] on div "× Add Subject Teacher Select Teacher [PERSON_NAME] Cancel Save" at bounding box center [589, 315] width 1179 height 631
click at [727, 378] on span "Save" at bounding box center [725, 383] width 20 height 13
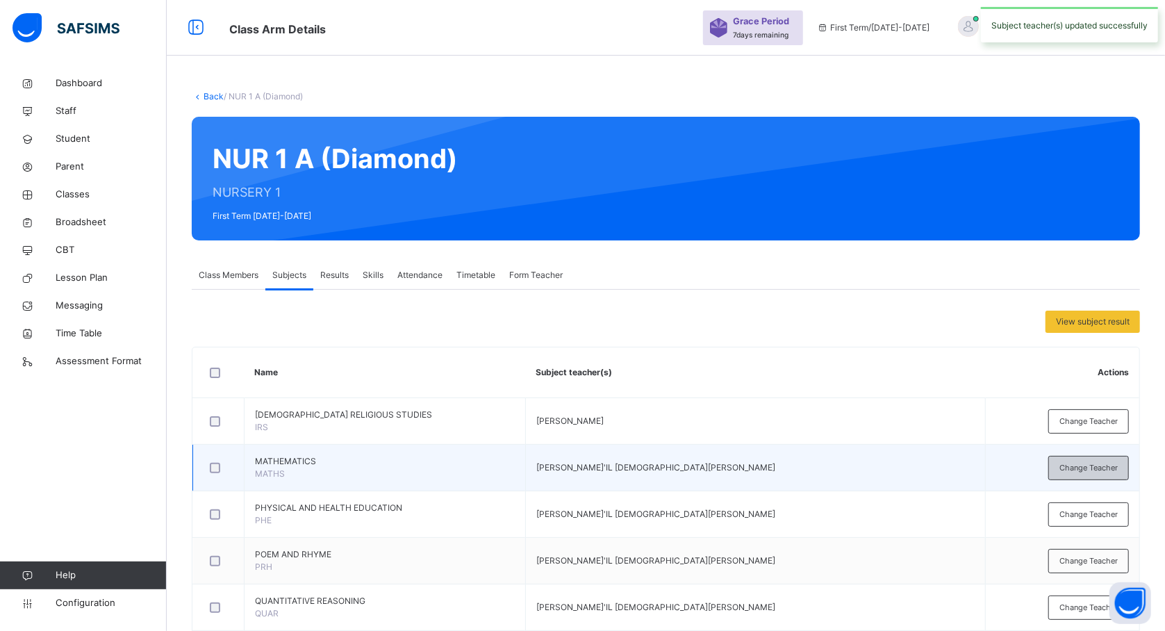
click at [1080, 467] on span "Change Teacher" at bounding box center [1089, 468] width 58 height 12
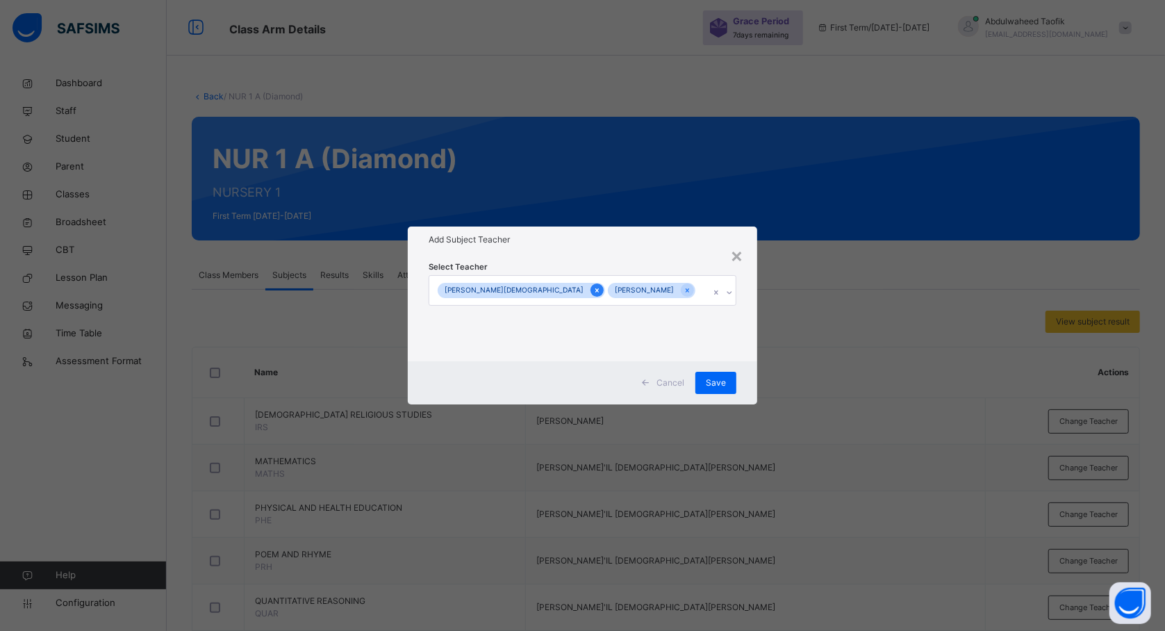
click at [593, 290] on icon at bounding box center [597, 291] width 8 height 10
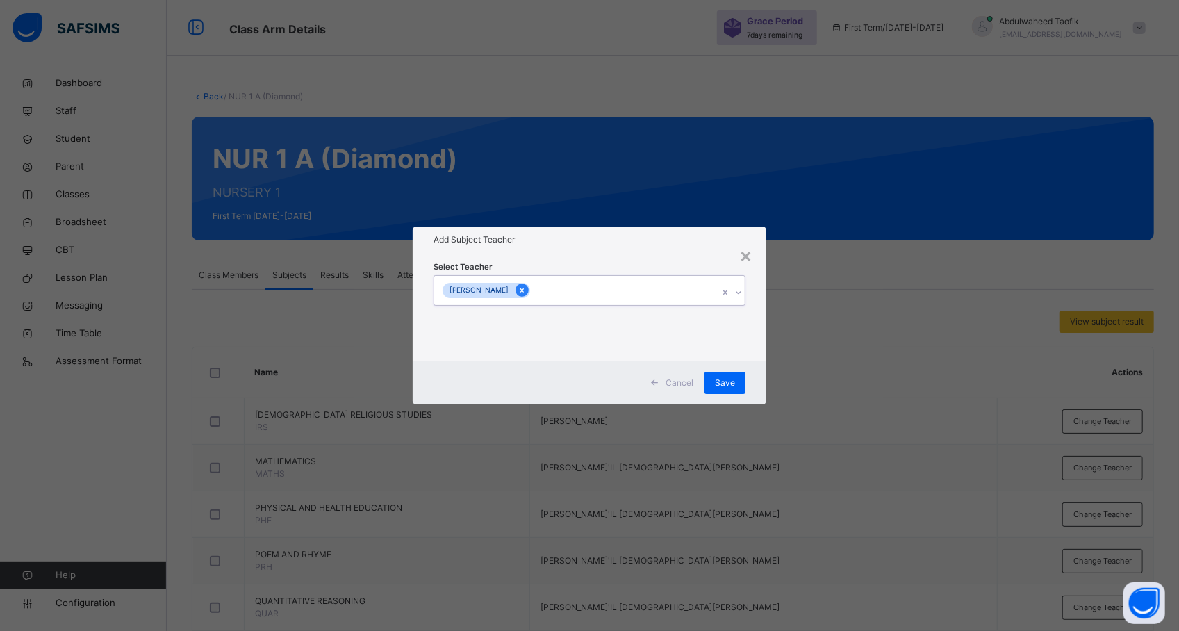
click at [518, 292] on div at bounding box center [522, 289] width 13 height 13
click at [723, 381] on span "Save" at bounding box center [725, 383] width 20 height 13
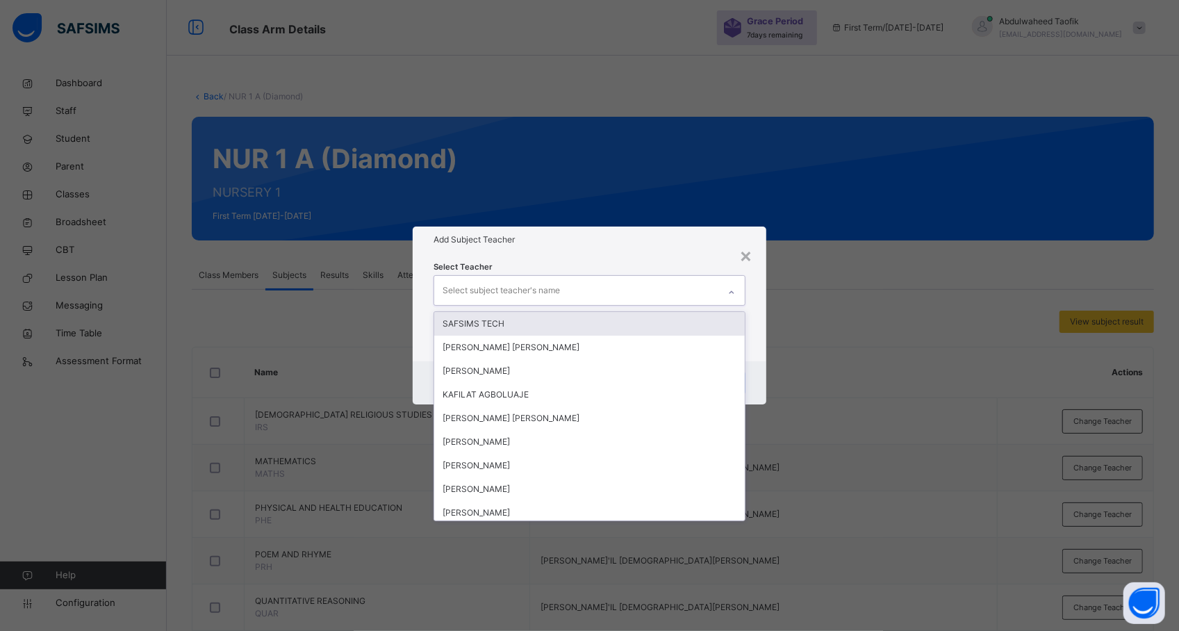
click at [600, 286] on div "Select subject teacher's name" at bounding box center [576, 290] width 284 height 29
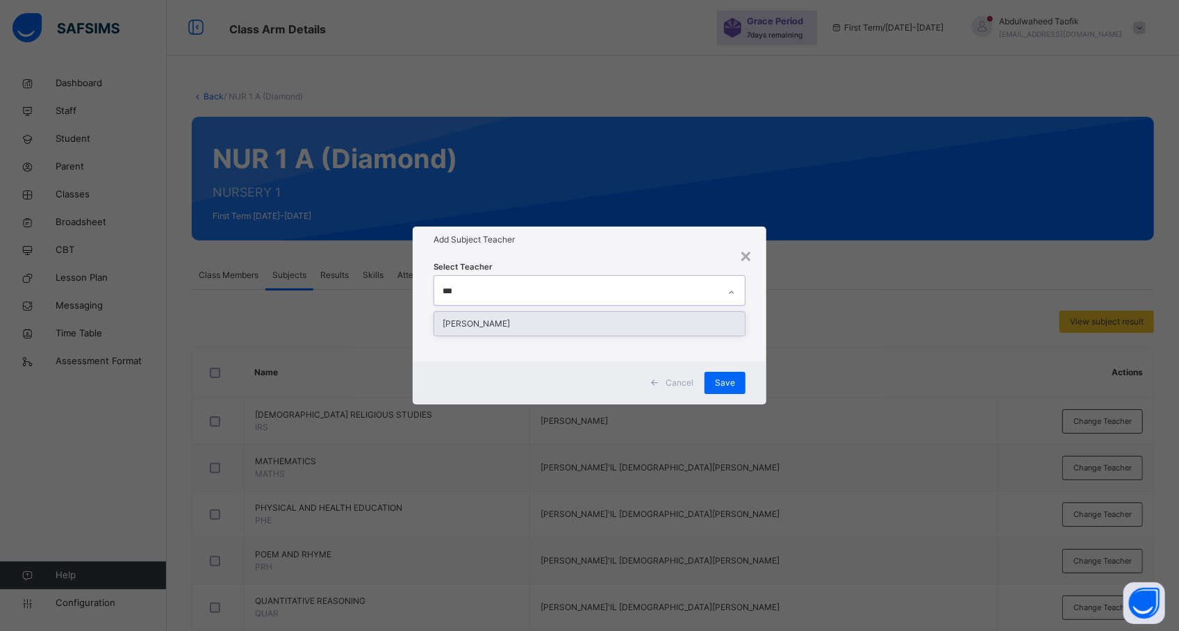
type input "****"
click at [515, 320] on div "[PERSON_NAME]" at bounding box center [589, 324] width 311 height 24
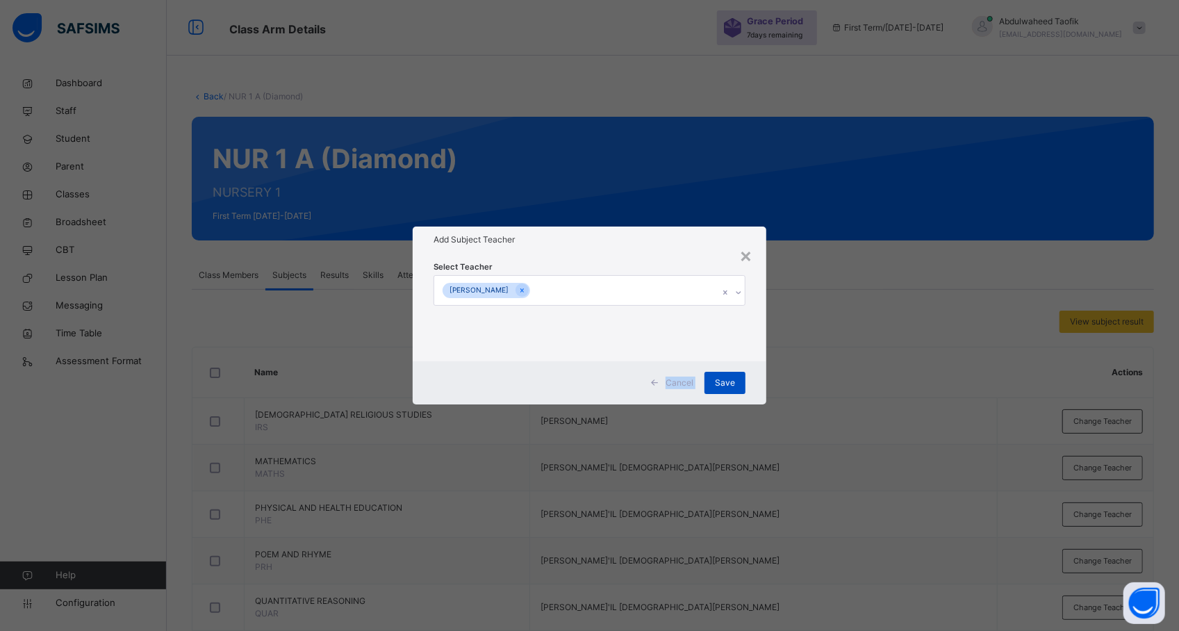
drag, startPoint x: 809, startPoint y: 350, endPoint x: 727, endPoint y: 382, distance: 88.0
click at [727, 382] on div "× Add Subject Teacher Select Teacher [PERSON_NAME] Cancel Save" at bounding box center [589, 315] width 1179 height 631
click at [727, 382] on span "Save" at bounding box center [725, 383] width 20 height 13
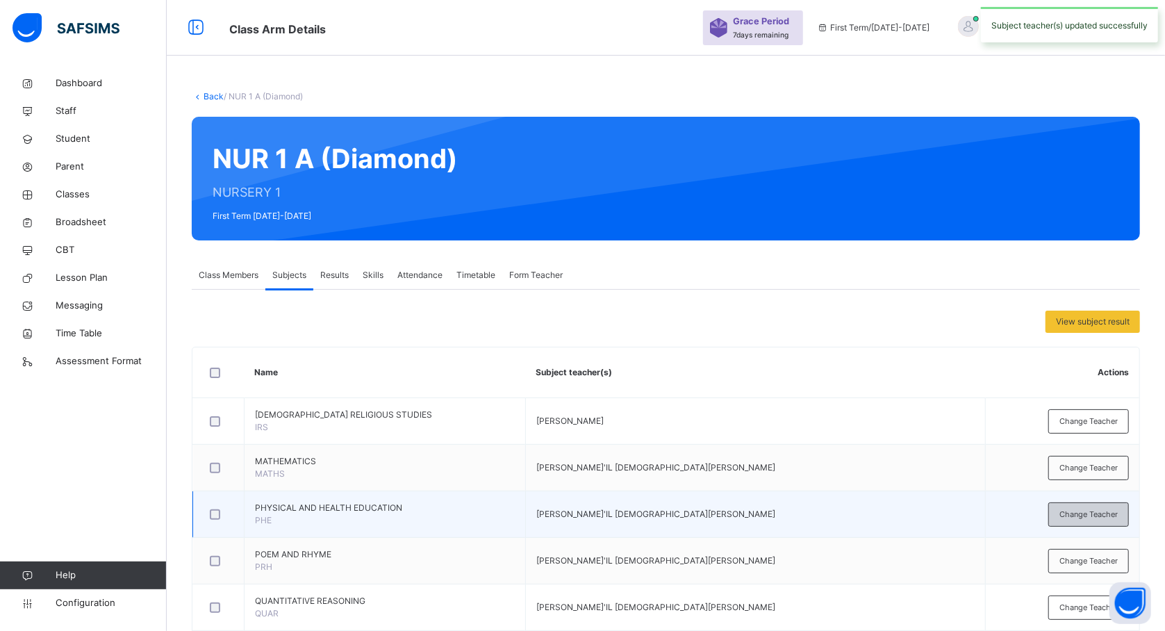
click at [1081, 512] on span "Change Teacher" at bounding box center [1089, 515] width 58 height 12
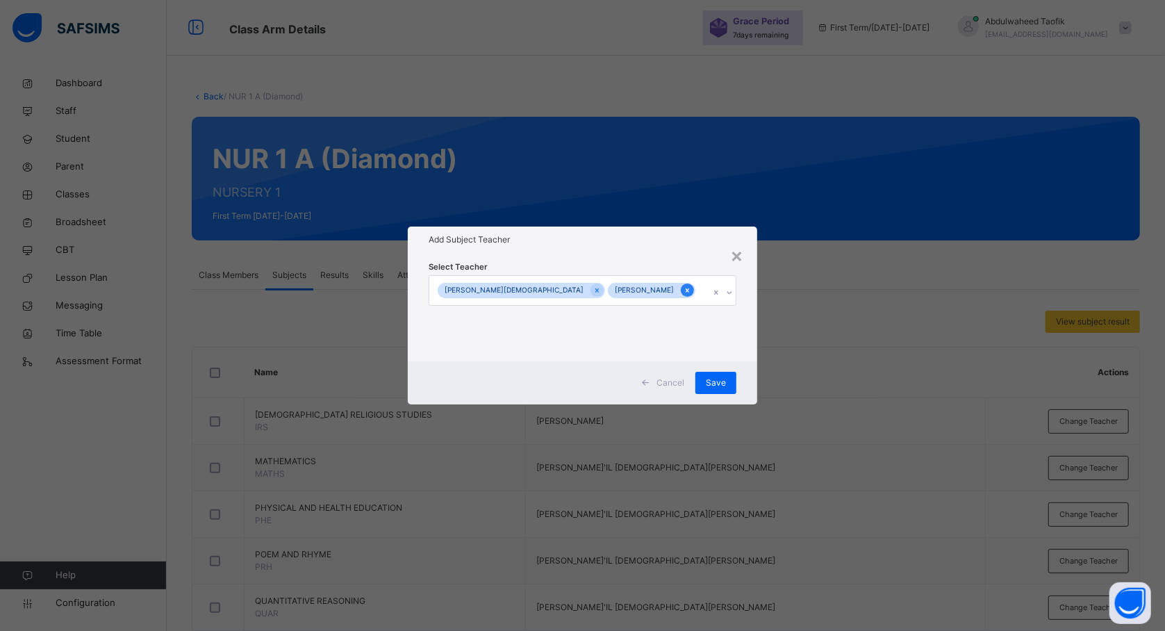
click at [684, 286] on icon at bounding box center [688, 291] width 8 height 10
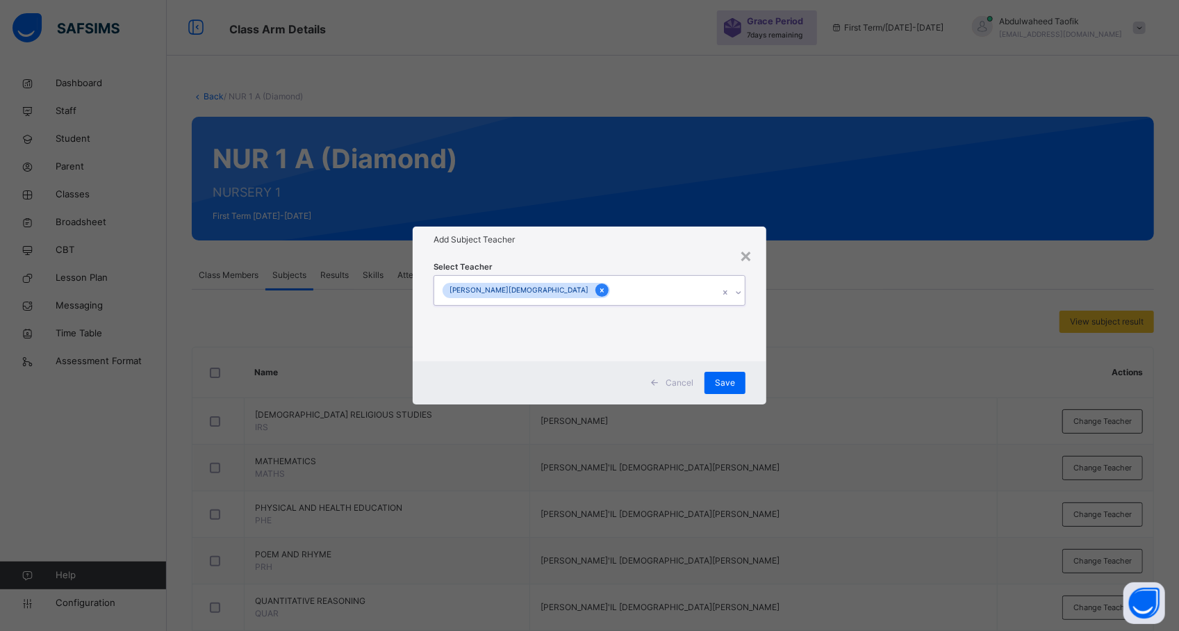
click at [598, 289] on icon at bounding box center [602, 291] width 8 height 10
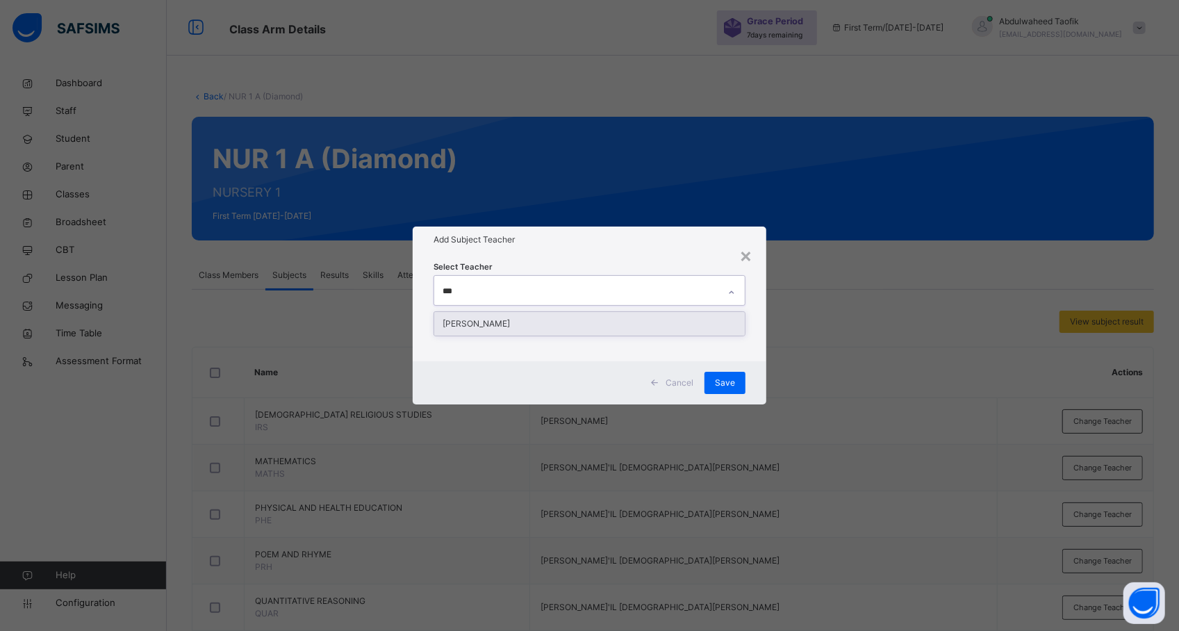
type input "****"
click at [554, 318] on div "[PERSON_NAME]" at bounding box center [589, 324] width 311 height 24
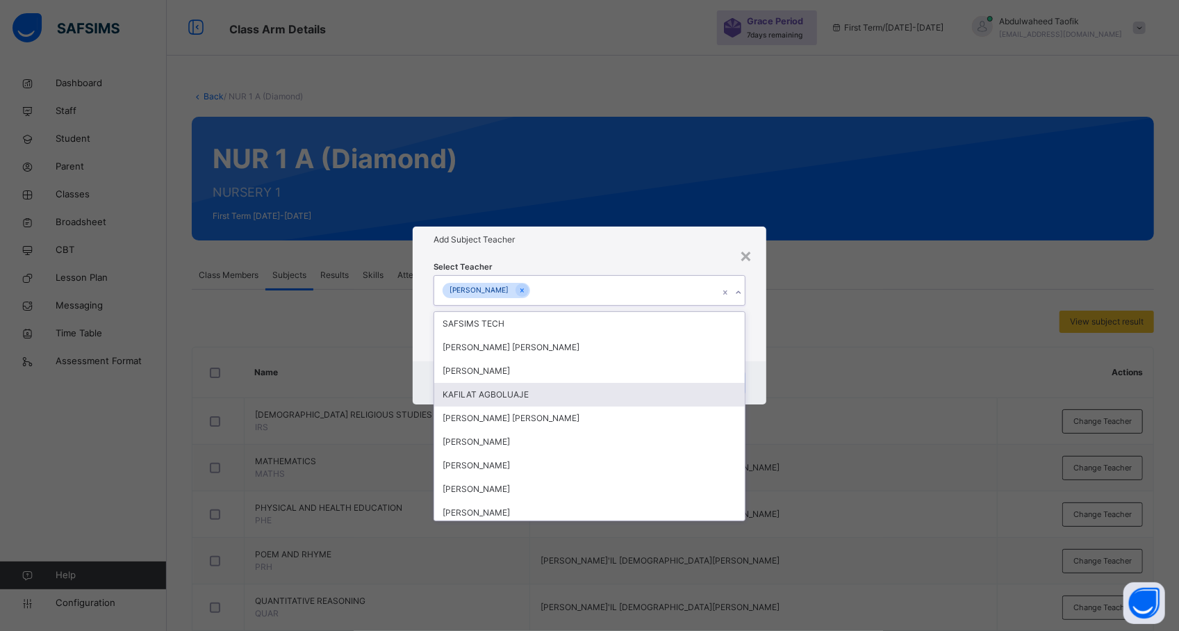
click at [885, 389] on div "× Add Subject Teacher Select Teacher option [PERSON_NAME], selected. option KAF…" at bounding box center [589, 315] width 1179 height 631
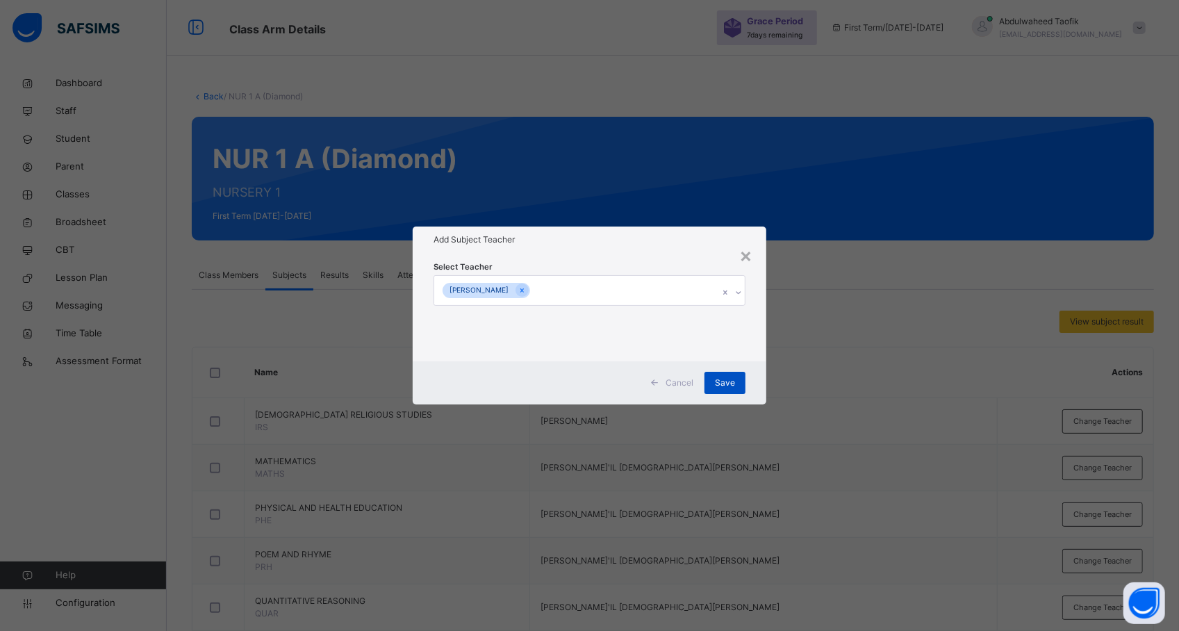
click at [737, 378] on div "Save" at bounding box center [725, 383] width 41 height 22
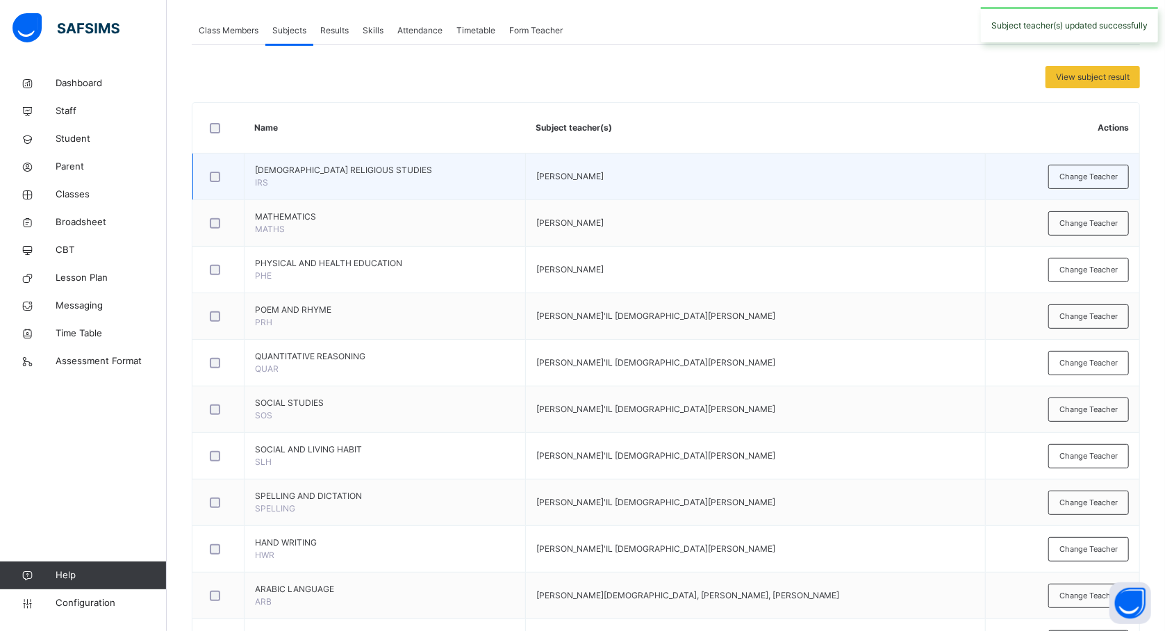
scroll to position [368, 0]
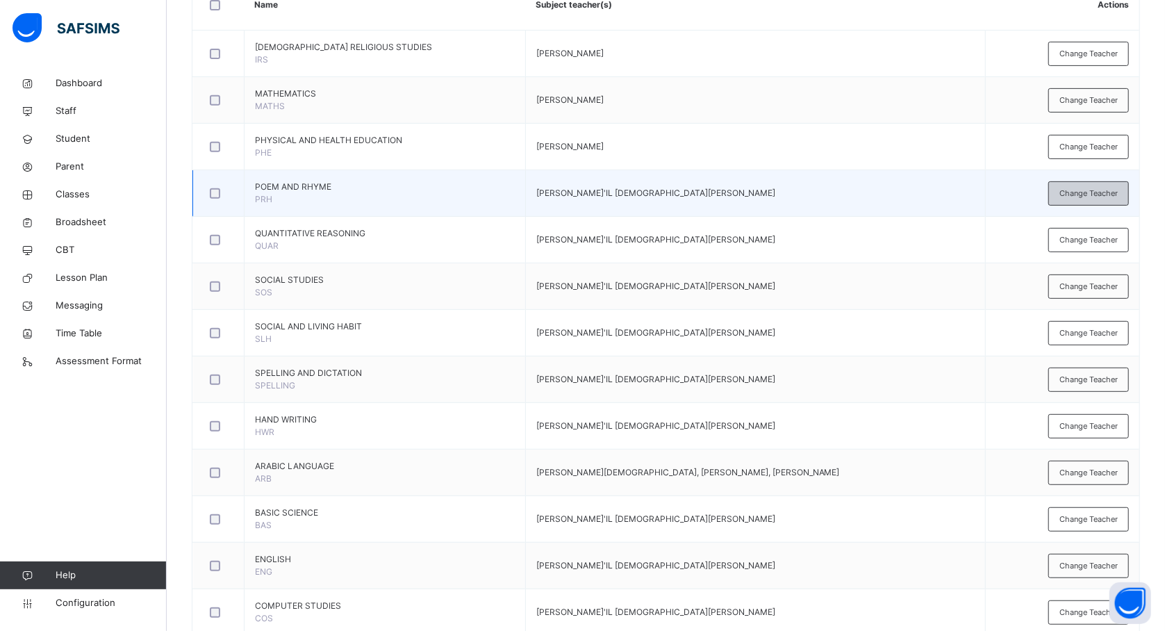
click at [1098, 192] on span "Change Teacher" at bounding box center [1089, 194] width 58 height 12
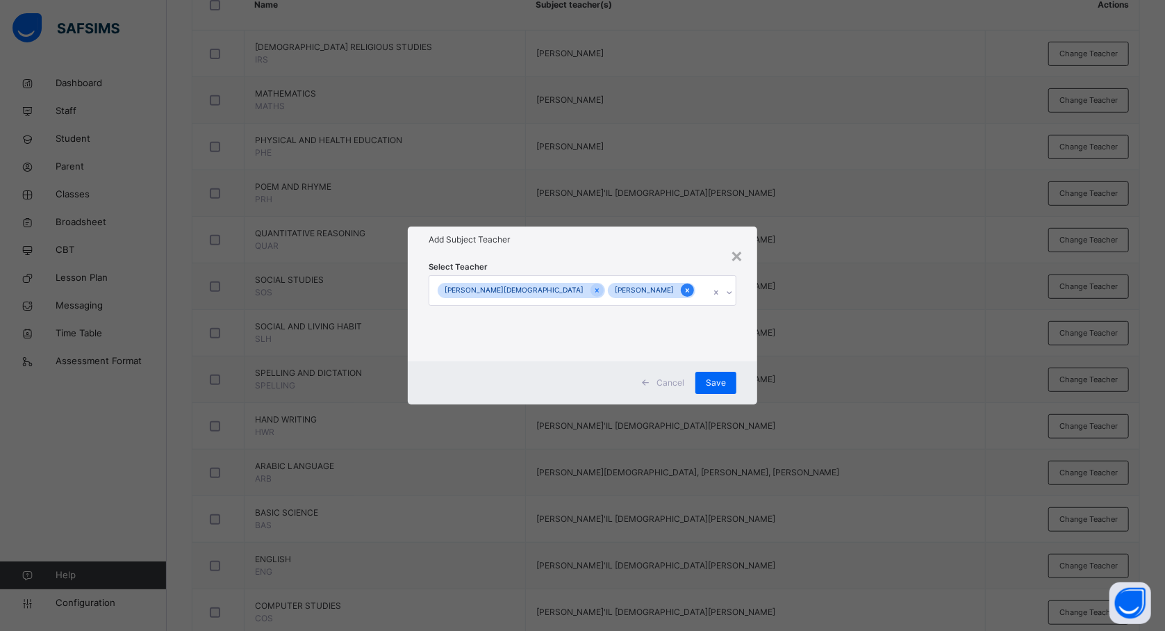
click at [684, 289] on icon at bounding box center [688, 291] width 8 height 10
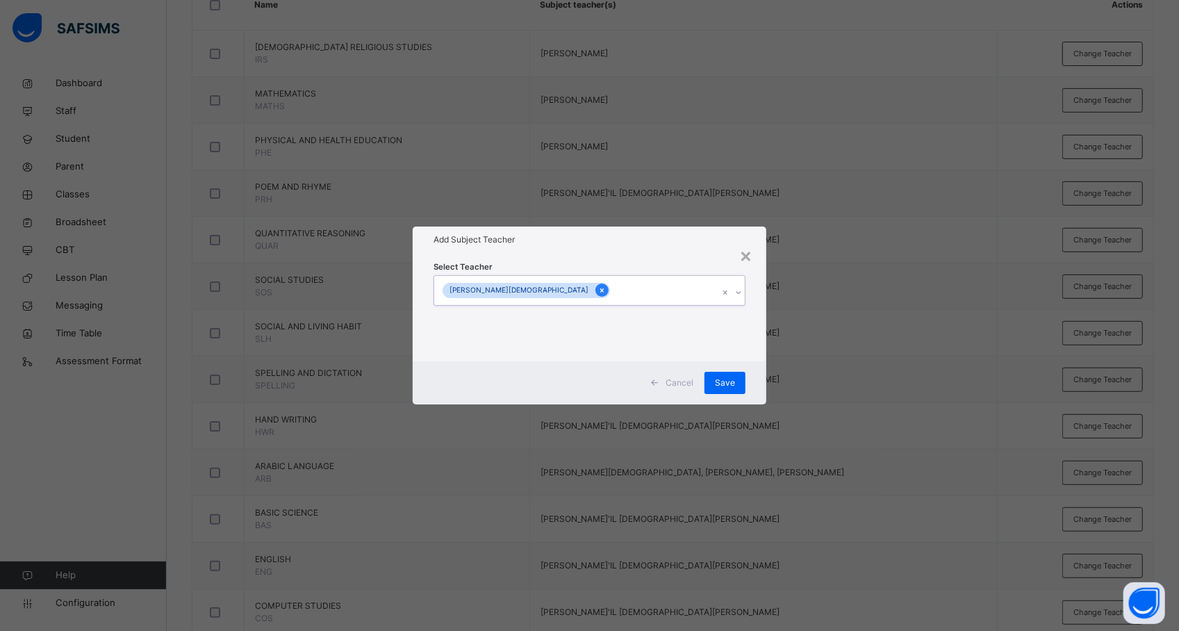
click at [598, 287] on icon at bounding box center [602, 291] width 8 height 10
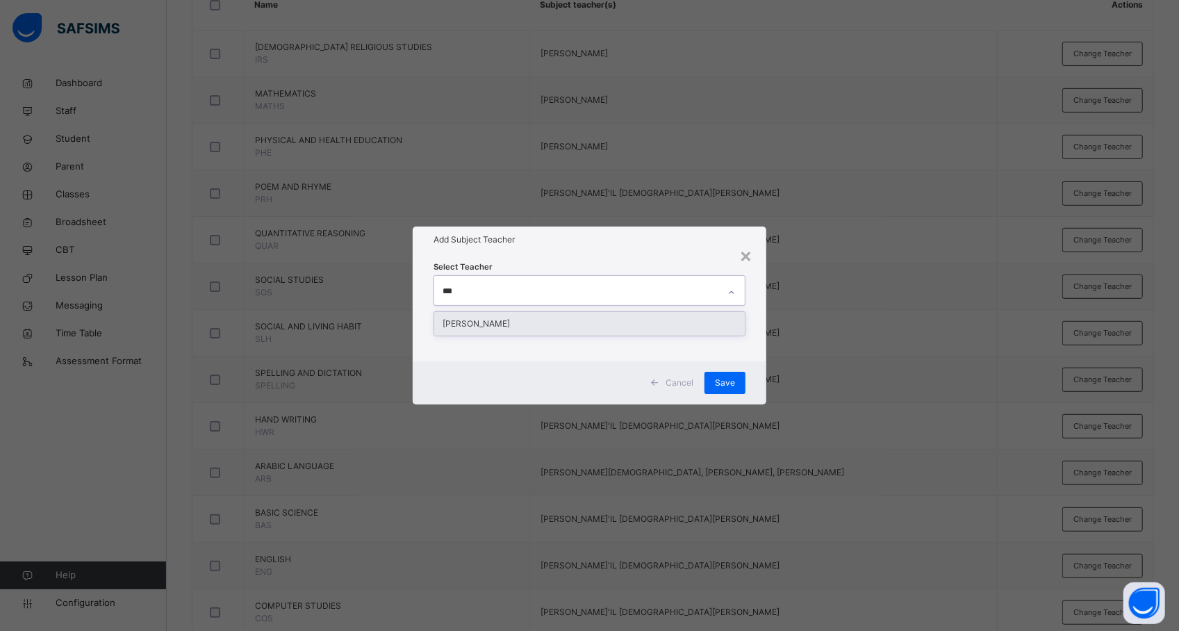
type input "****"
click at [584, 322] on div "[PERSON_NAME]" at bounding box center [589, 324] width 311 height 24
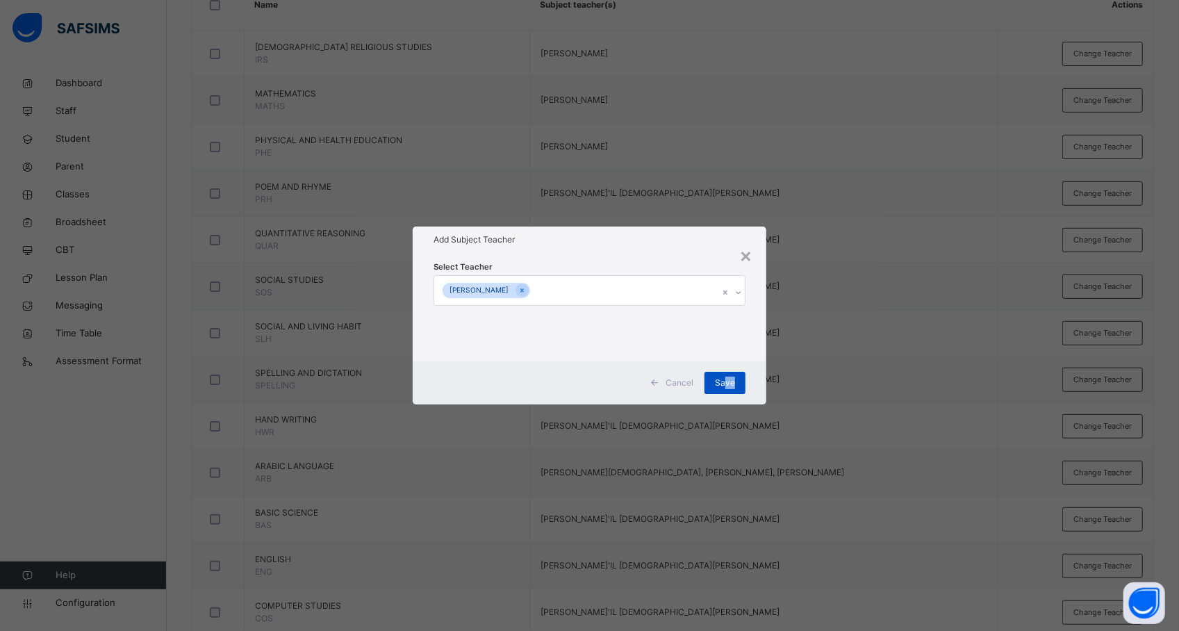
drag, startPoint x: 837, startPoint y: 386, endPoint x: 723, endPoint y: 379, distance: 114.2
click at [723, 379] on div "× Add Subject Teacher Select Teacher [PERSON_NAME] Cancel Save" at bounding box center [589, 315] width 1179 height 631
click at [723, 379] on span "Save" at bounding box center [725, 383] width 20 height 13
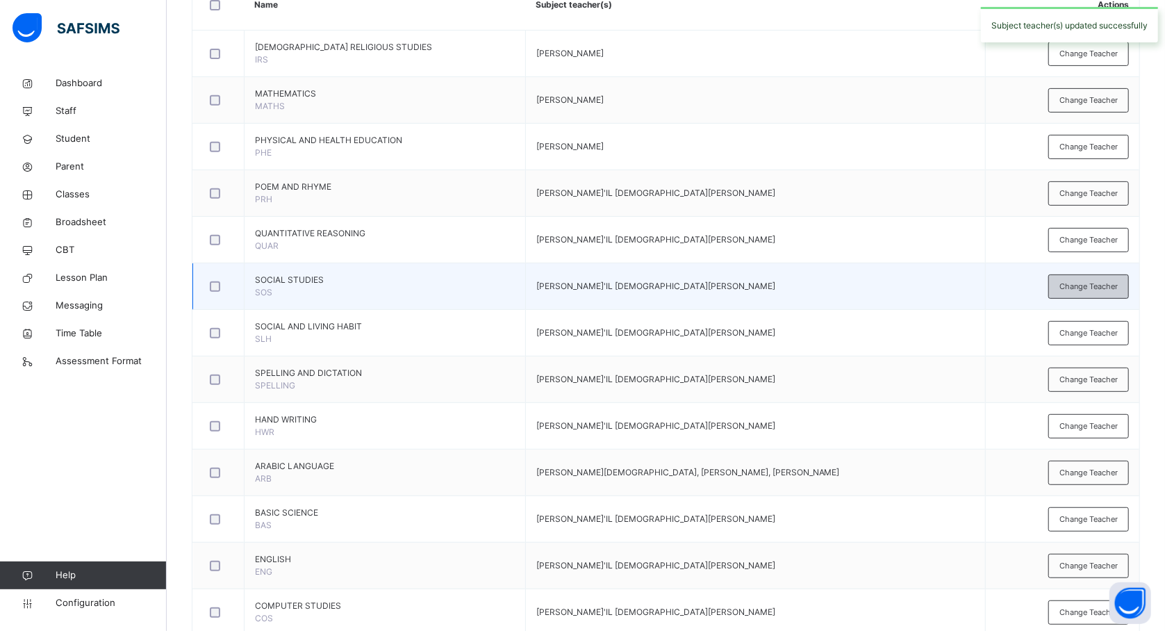
click at [1098, 284] on span "Change Teacher" at bounding box center [1089, 287] width 58 height 12
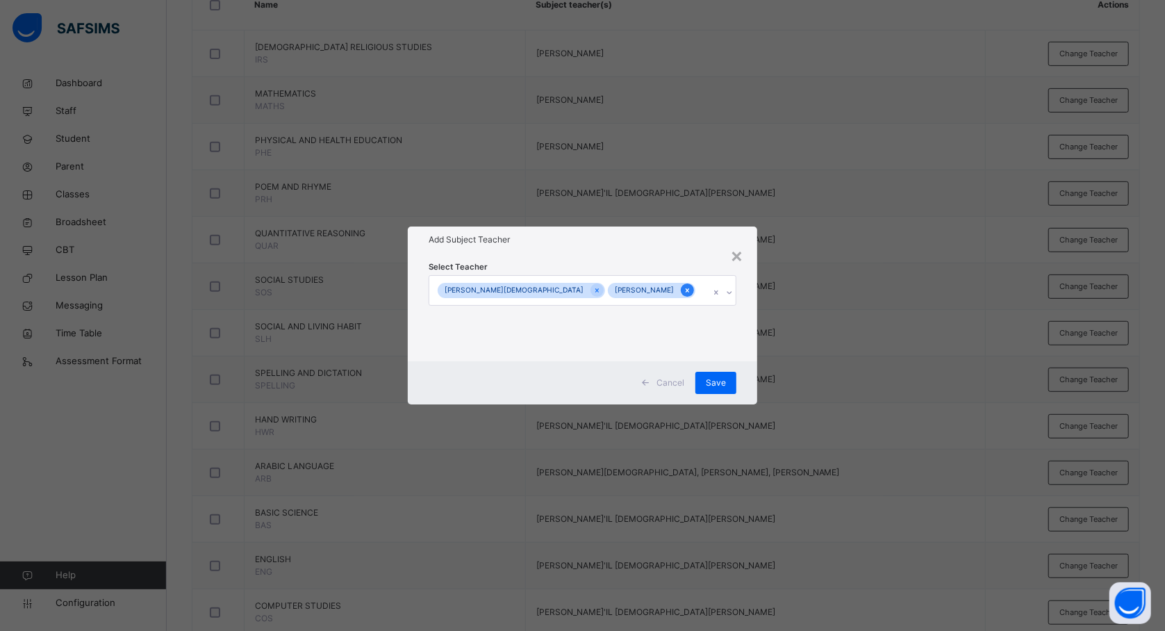
click at [684, 290] on icon at bounding box center [688, 291] width 8 height 10
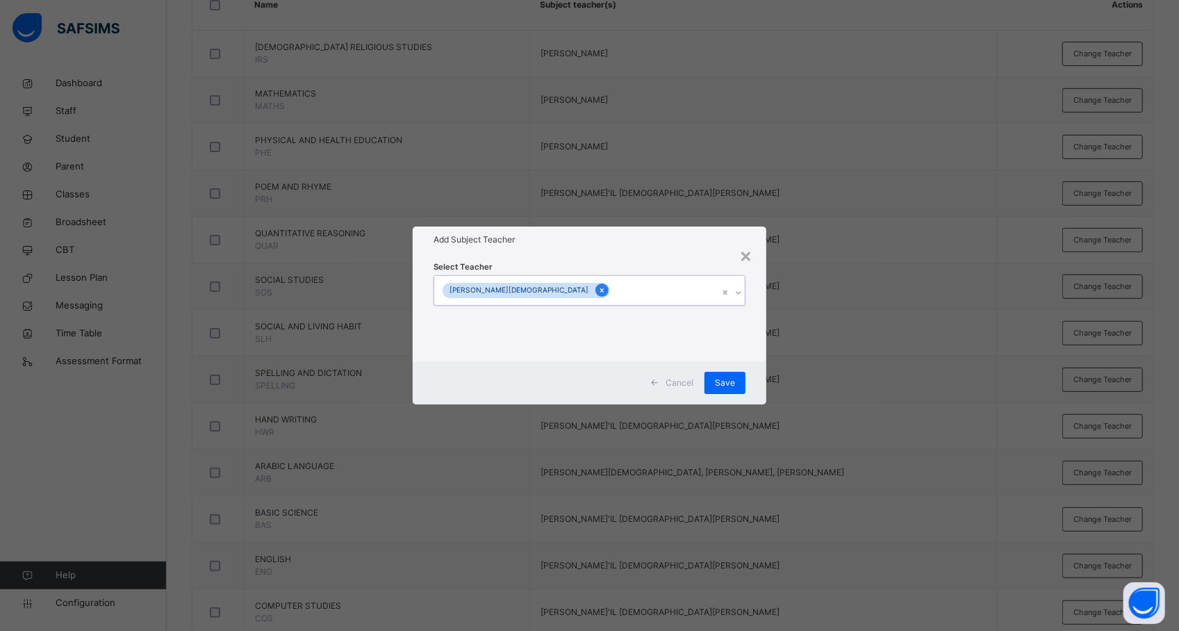
click at [598, 288] on icon at bounding box center [602, 291] width 8 height 10
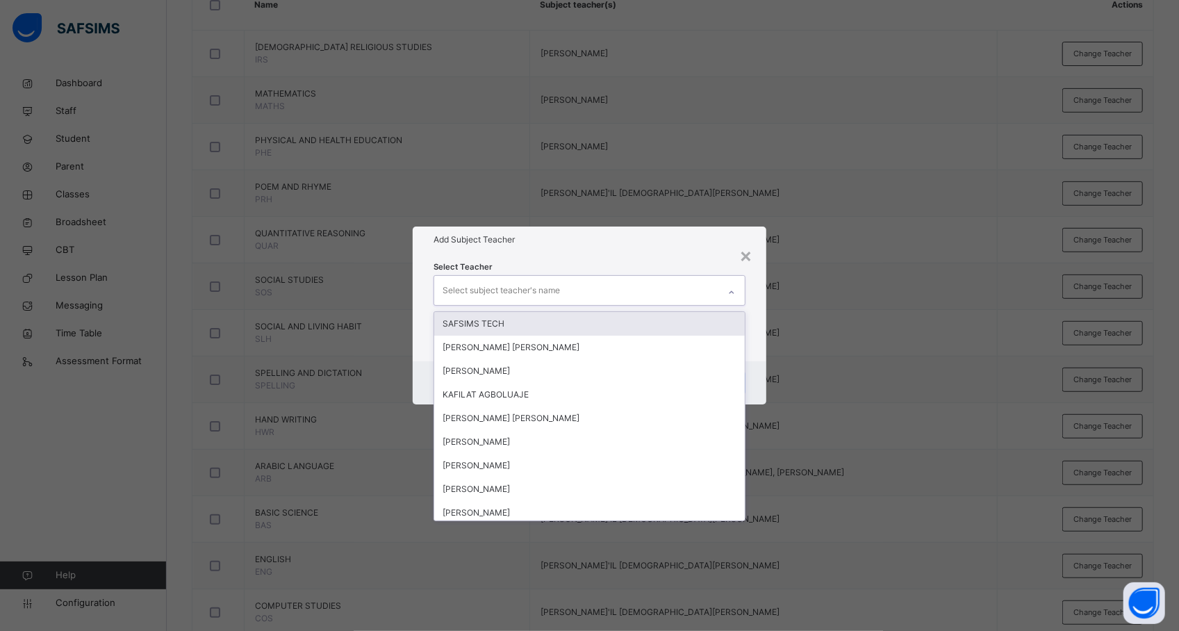
click at [607, 285] on div "Select subject teacher's name" at bounding box center [576, 290] width 284 height 29
type input "****"
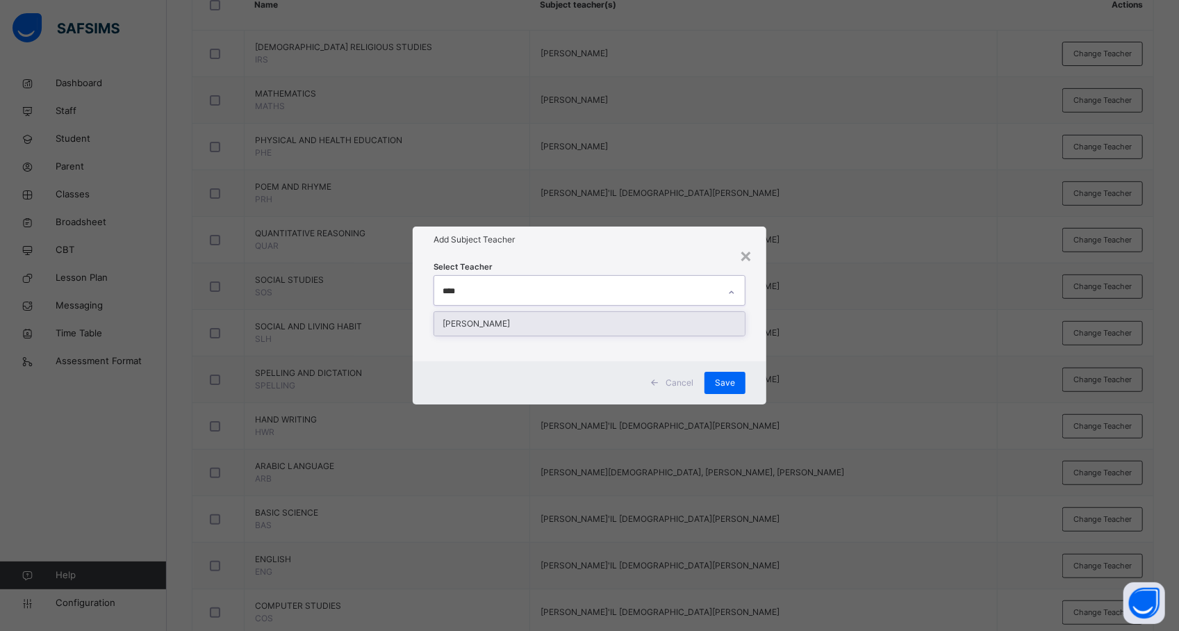
click at [590, 322] on div "[PERSON_NAME]" at bounding box center [589, 324] width 311 height 24
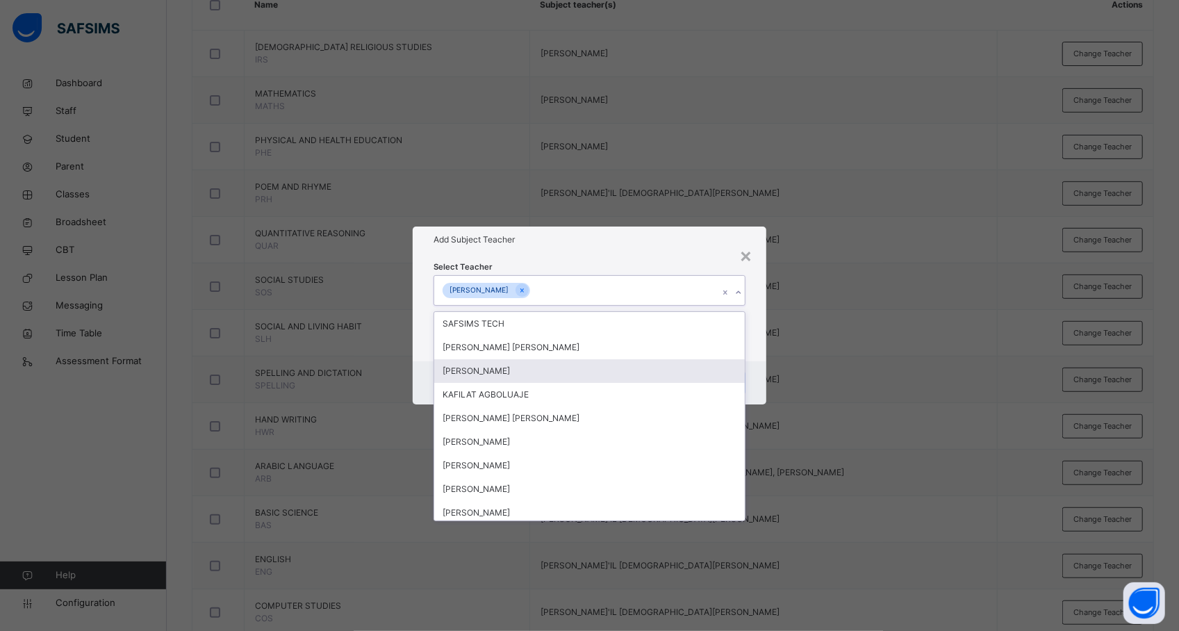
click at [835, 374] on div "× Add Subject Teacher Select Teacher option [PERSON_NAME], selected. option [PE…" at bounding box center [589, 315] width 1179 height 631
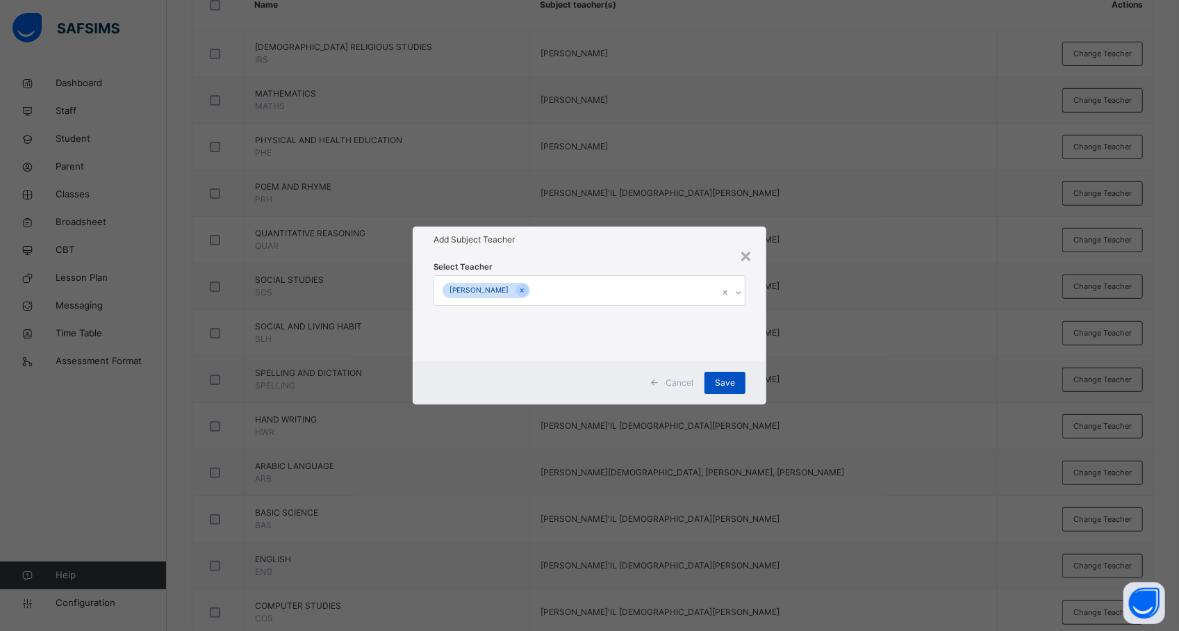
click at [727, 381] on span "Save" at bounding box center [725, 383] width 20 height 13
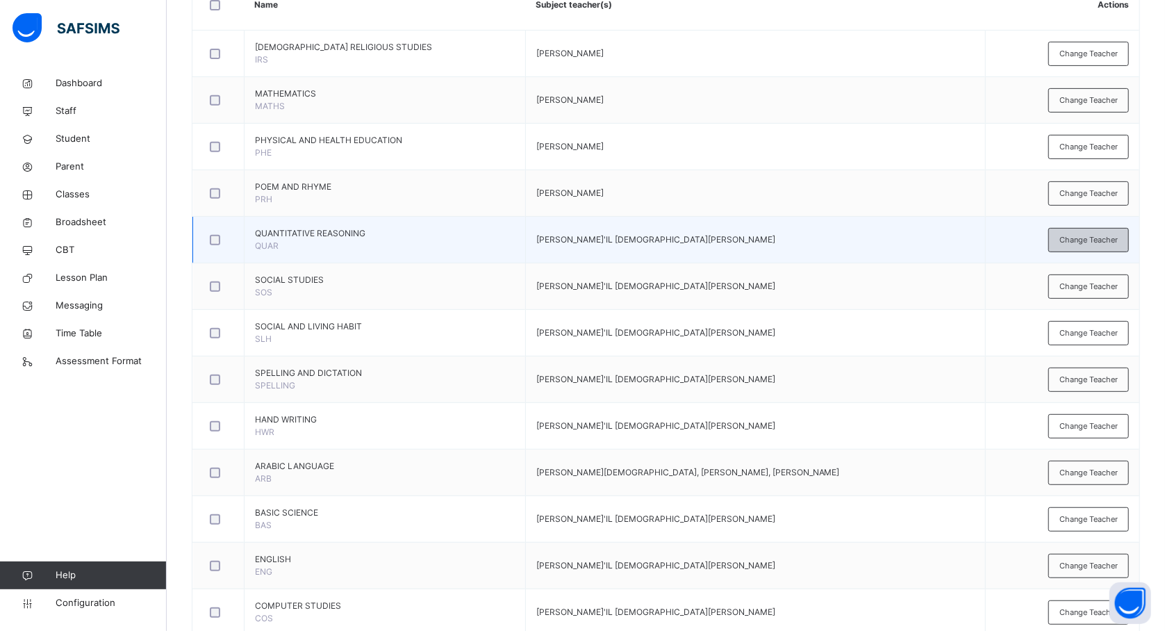
click at [1112, 238] on span "Change Teacher" at bounding box center [1089, 240] width 58 height 12
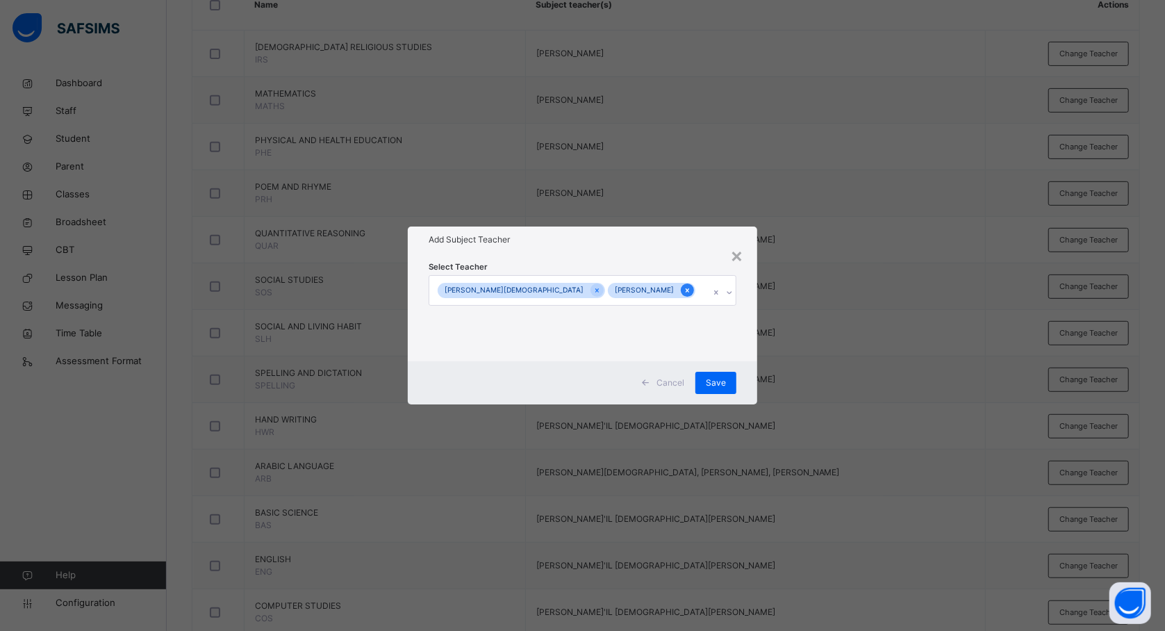
click at [684, 292] on icon at bounding box center [688, 291] width 8 height 10
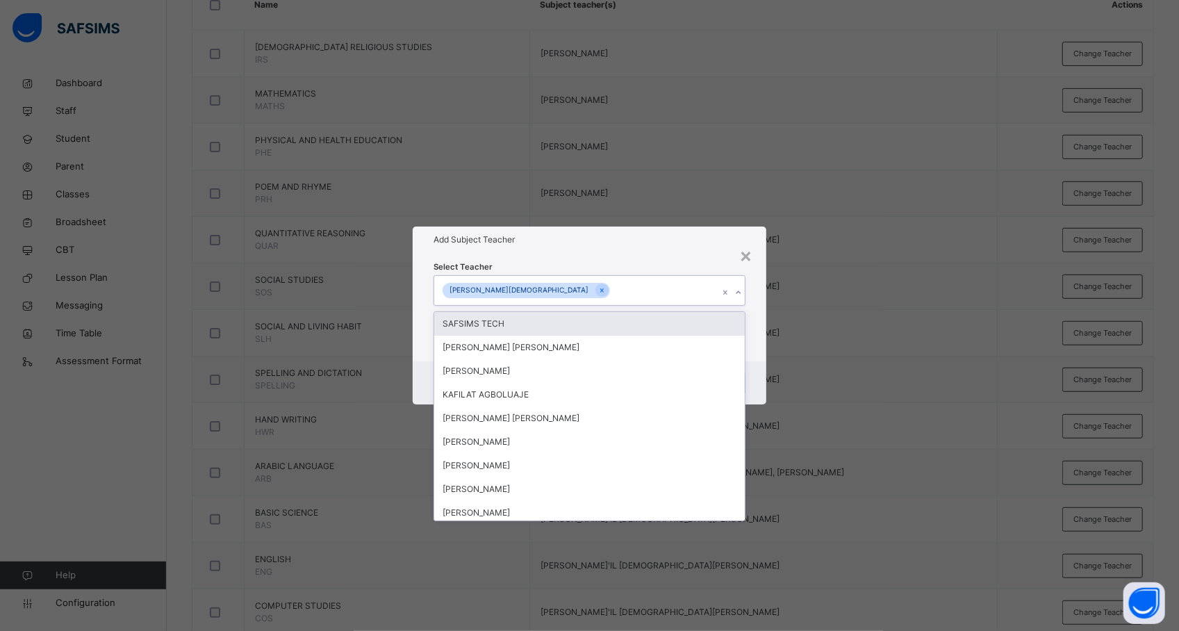
click at [554, 290] on div "[PERSON_NAME][DEMOGRAPHIC_DATA]" at bounding box center [519, 291] width 153 height 16
click at [598, 289] on icon at bounding box center [602, 291] width 8 height 10
type input "***"
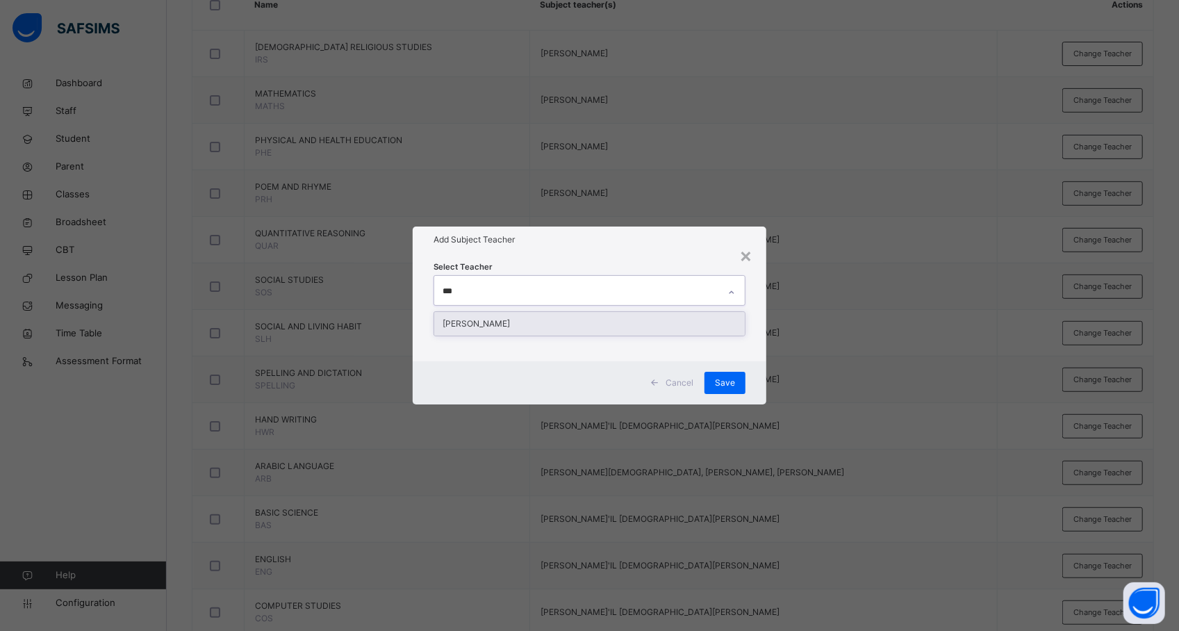
click at [527, 320] on div "[PERSON_NAME]" at bounding box center [589, 324] width 311 height 24
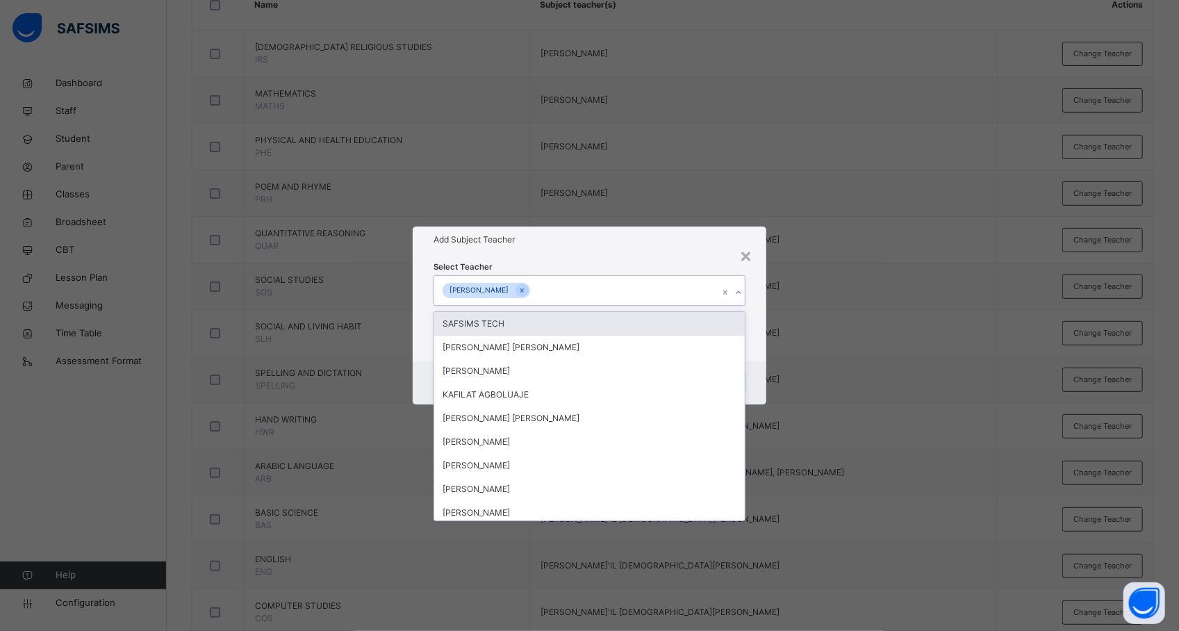
click at [843, 306] on div "× Add Subject Teacher Select Teacher option [PERSON_NAME], selected. option SAF…" at bounding box center [589, 315] width 1179 height 631
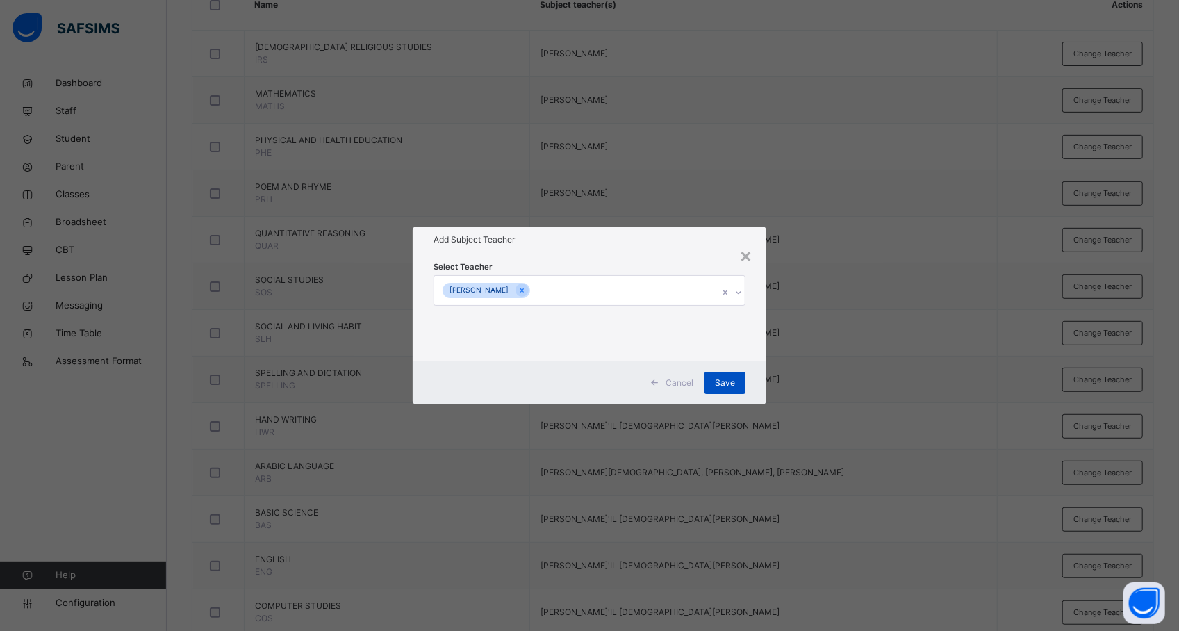
click at [730, 385] on span "Save" at bounding box center [725, 383] width 20 height 13
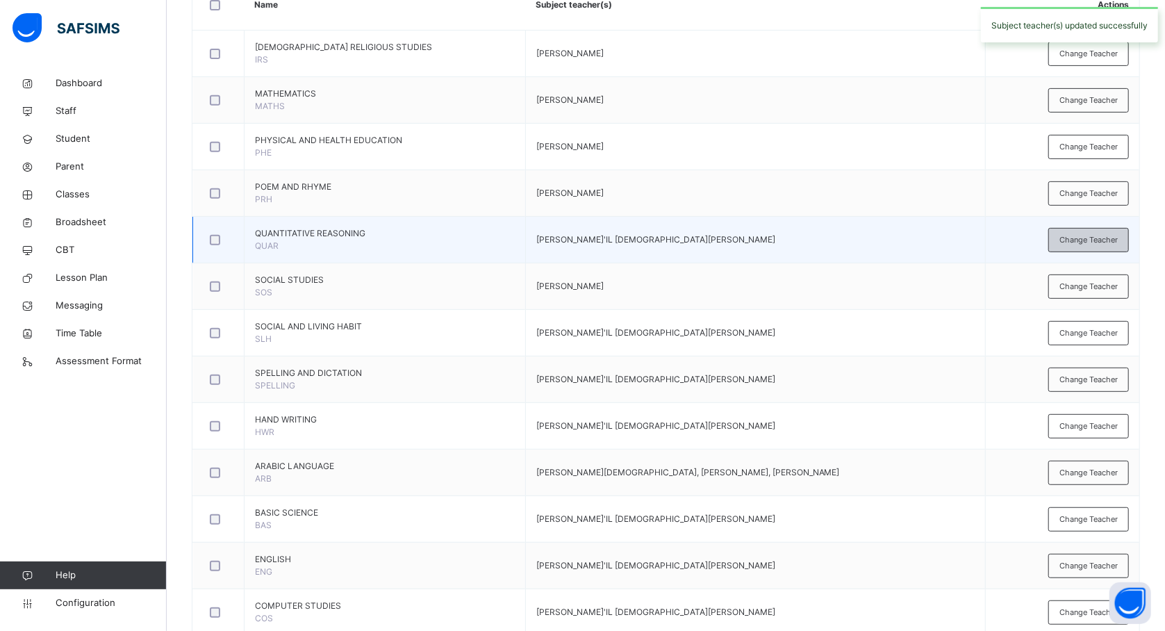
click at [1080, 250] on div "Change Teacher" at bounding box center [1089, 240] width 81 height 24
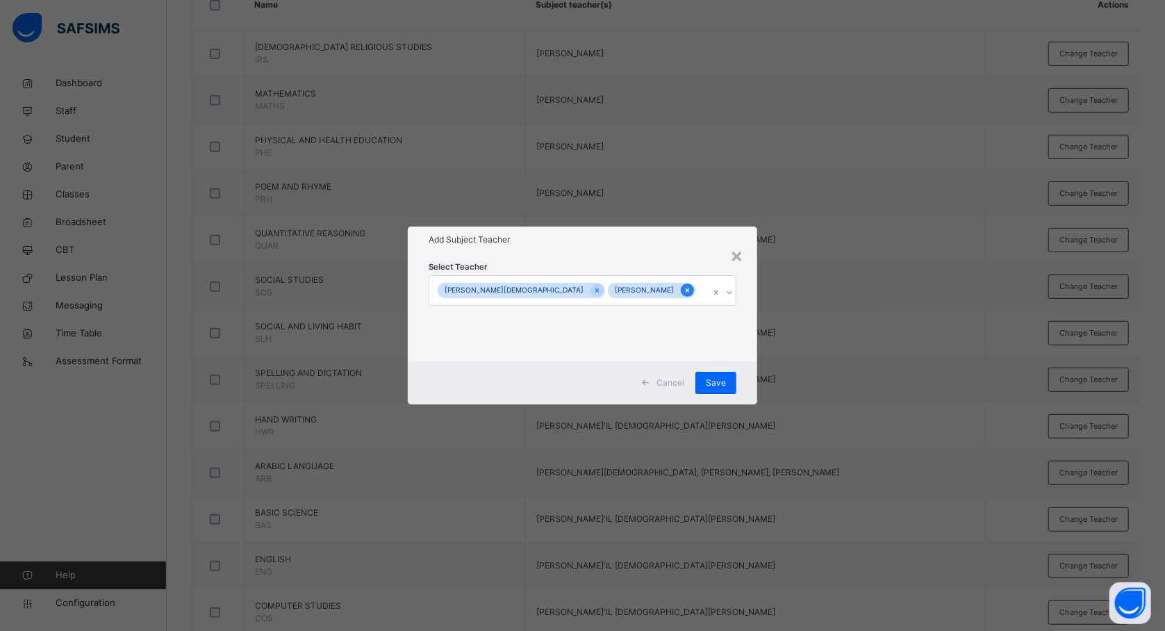
click at [686, 290] on icon at bounding box center [687, 290] width 3 height 4
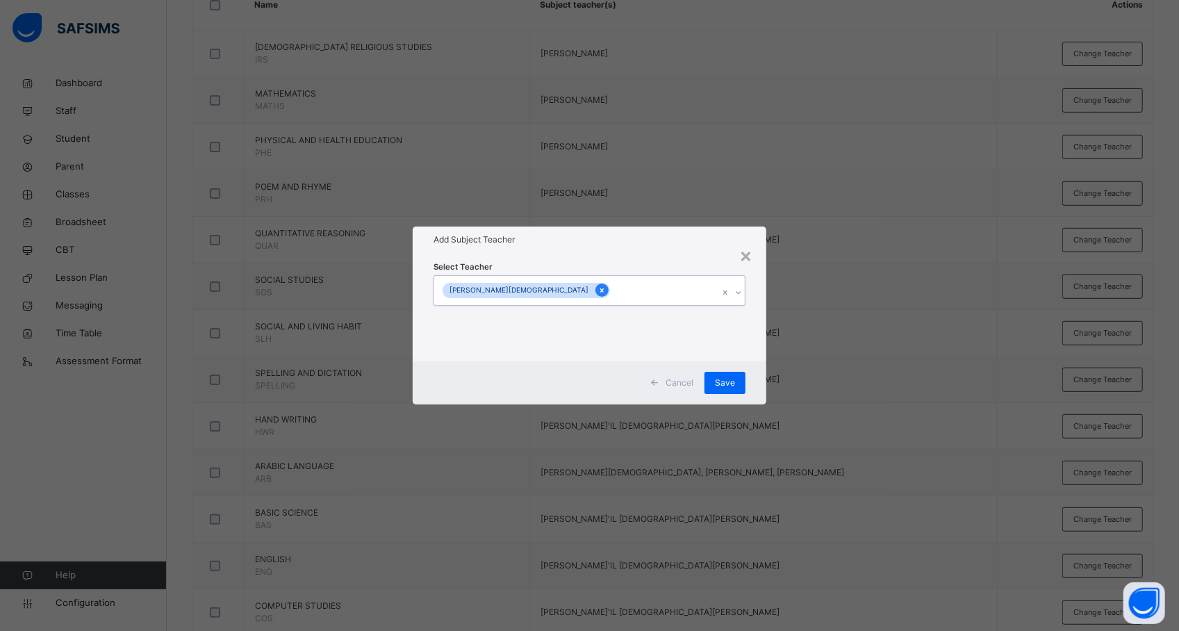
click at [598, 289] on icon at bounding box center [602, 291] width 8 height 10
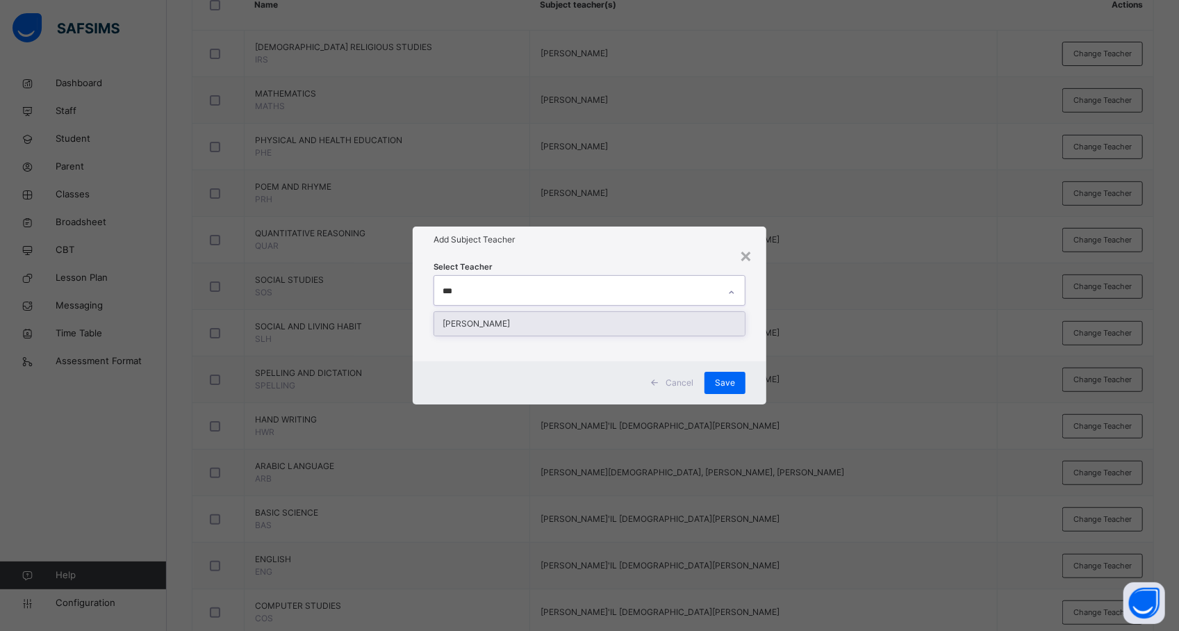
type input "****"
click at [548, 325] on div "[PERSON_NAME]" at bounding box center [589, 324] width 311 height 24
click at [798, 373] on div "× Add Subject Teacher Select Teacher [PERSON_NAME] Cancel Save" at bounding box center [589, 315] width 1179 height 631
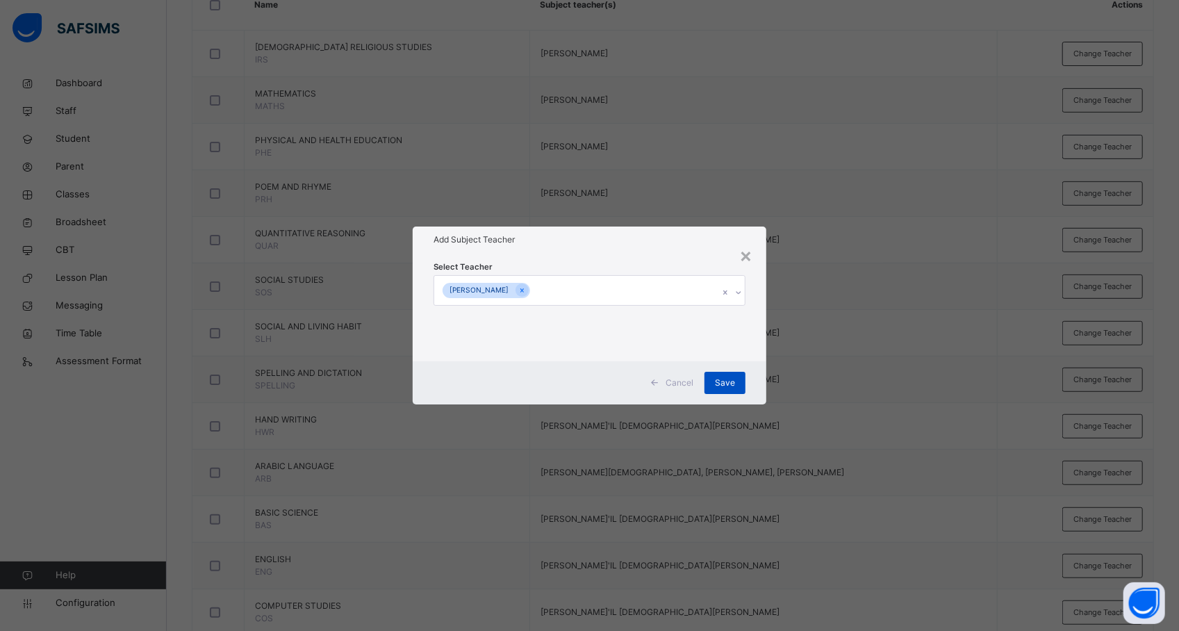
click at [732, 379] on span "Save" at bounding box center [725, 383] width 20 height 13
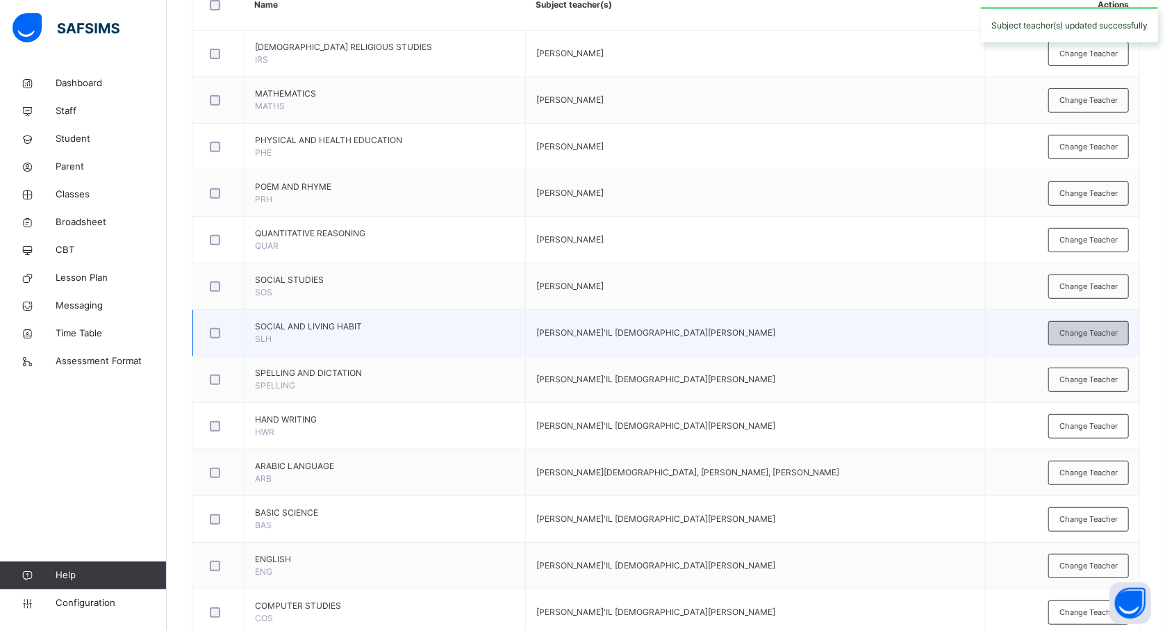
click at [1094, 337] on span "Change Teacher" at bounding box center [1089, 333] width 58 height 12
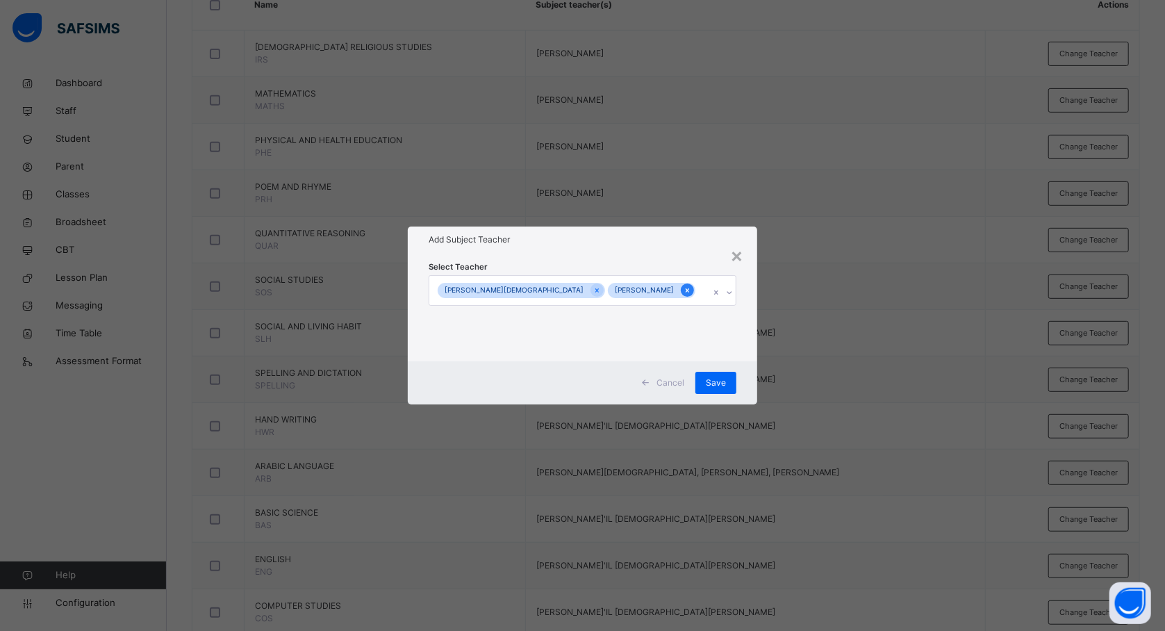
click at [684, 293] on icon at bounding box center [688, 291] width 8 height 10
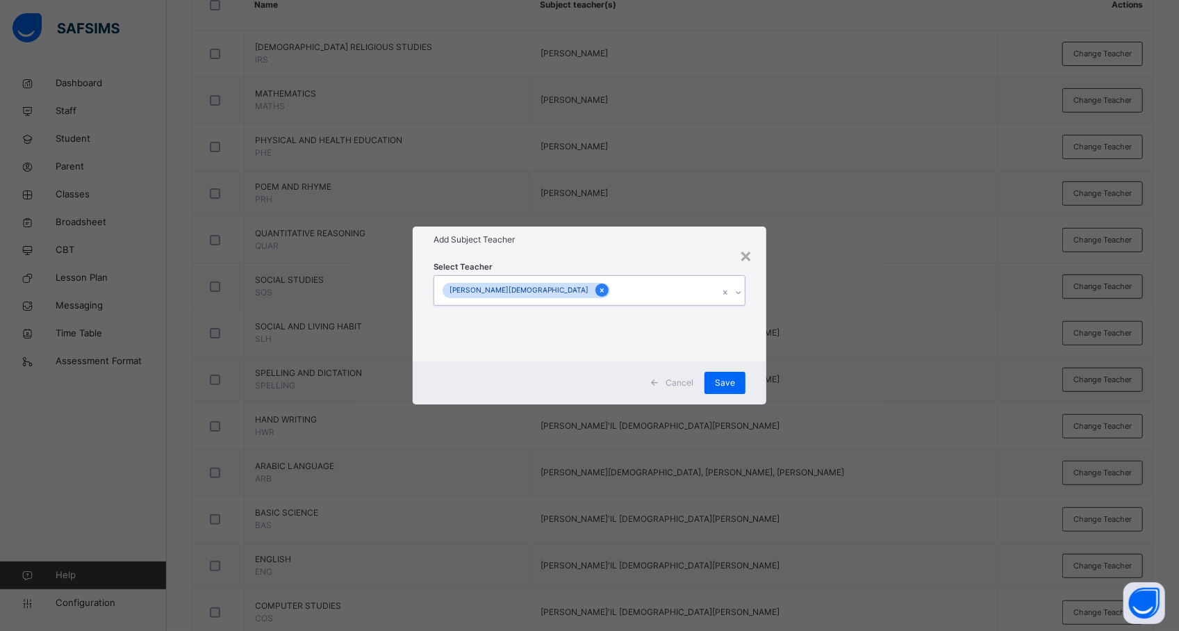
click at [600, 290] on icon at bounding box center [601, 290] width 3 height 4
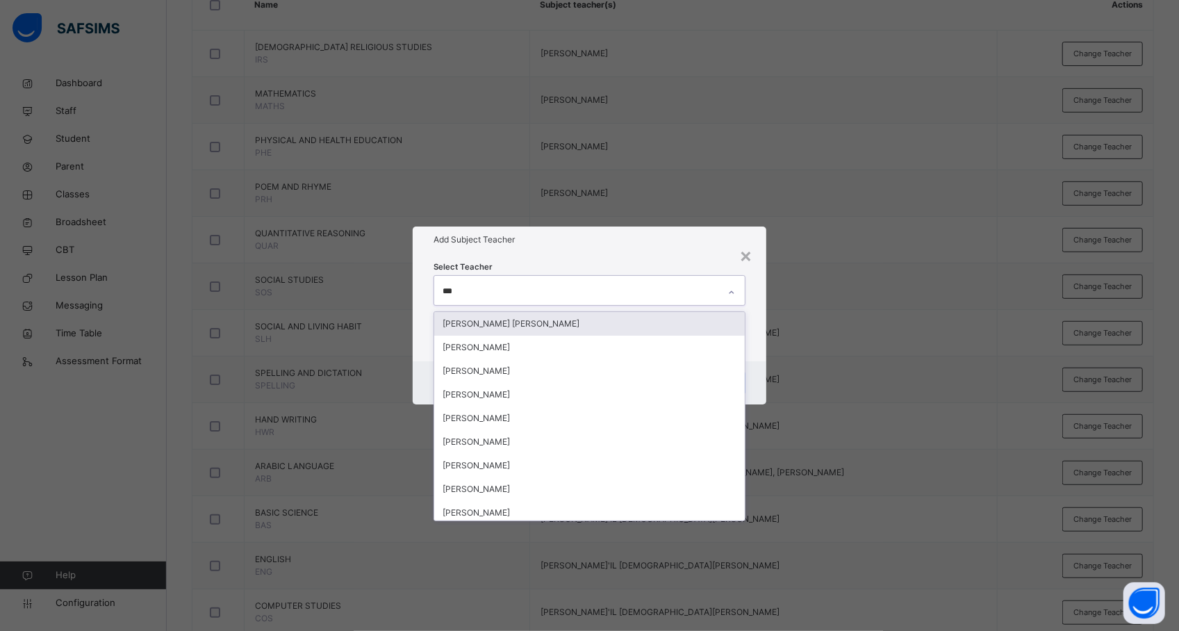
type input "****"
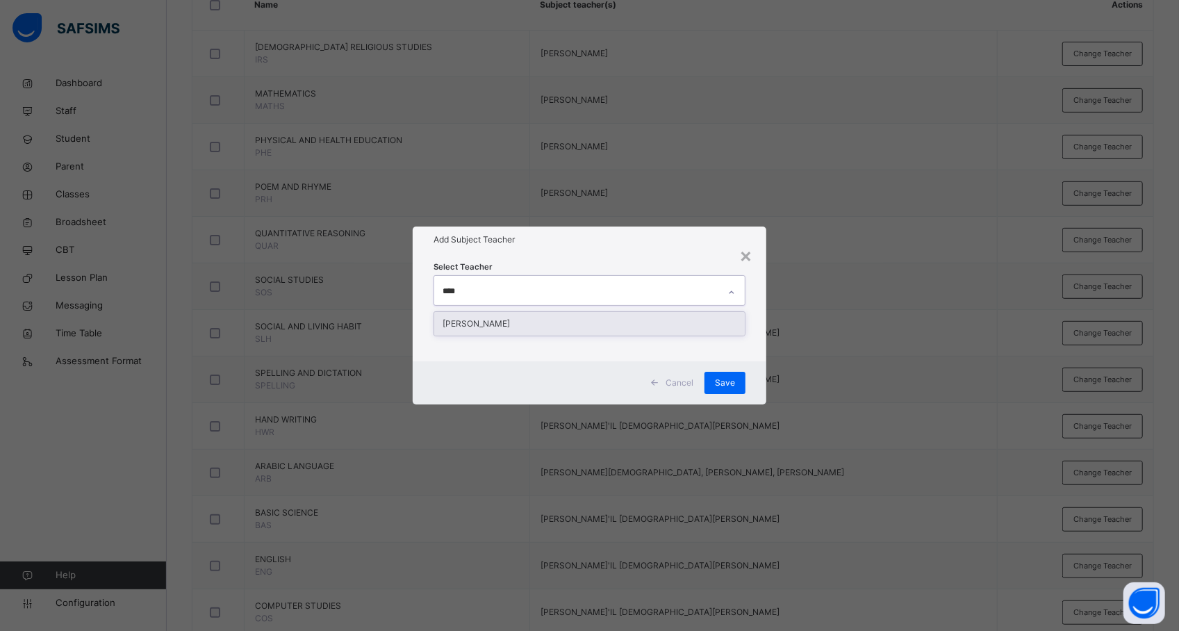
click at [553, 320] on div "[PERSON_NAME]" at bounding box center [589, 324] width 311 height 24
click at [876, 375] on div "× Add Subject Teacher Select Teacher [PERSON_NAME] Cancel Save" at bounding box center [589, 315] width 1179 height 631
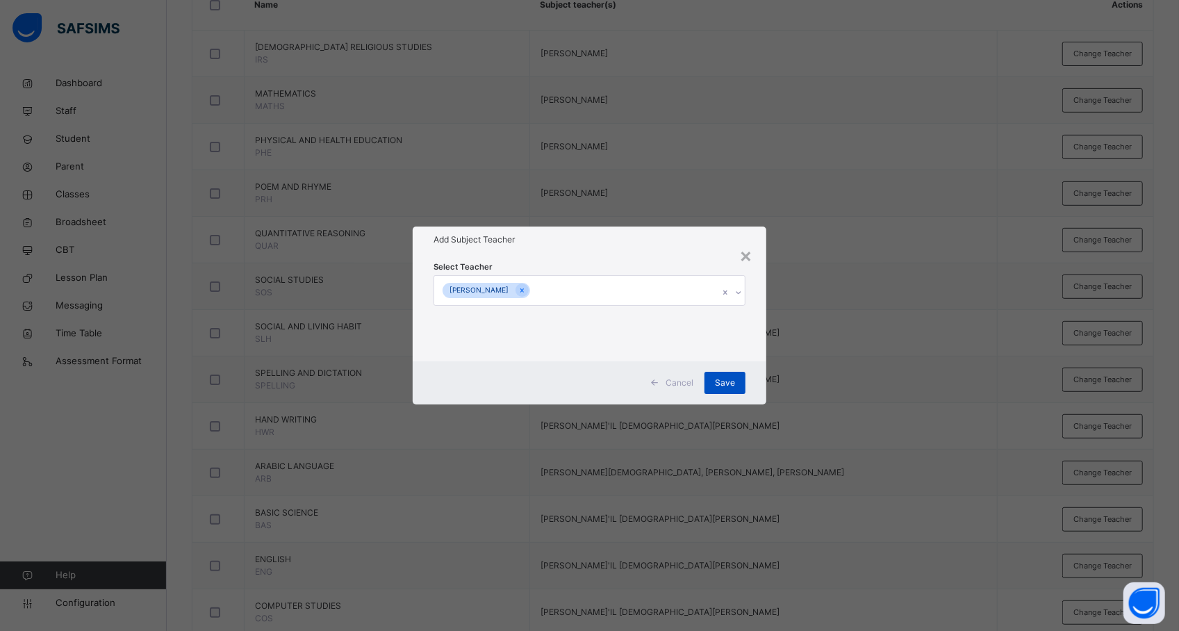
click at [737, 379] on div "Save" at bounding box center [725, 383] width 41 height 22
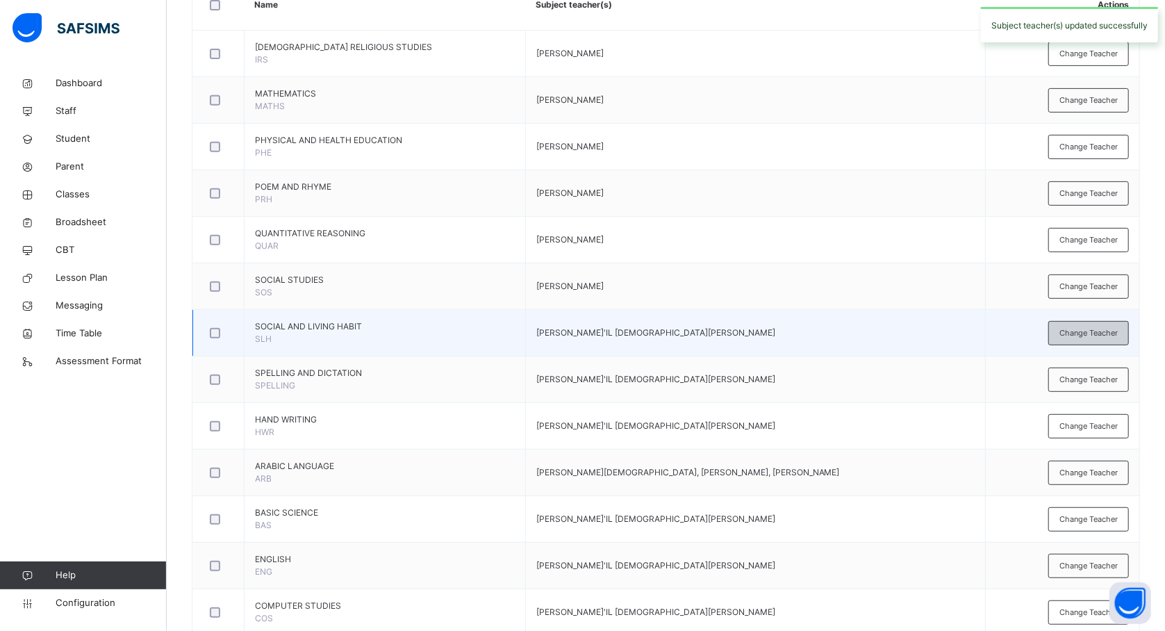
click at [1088, 334] on span "Change Teacher" at bounding box center [1089, 333] width 58 height 12
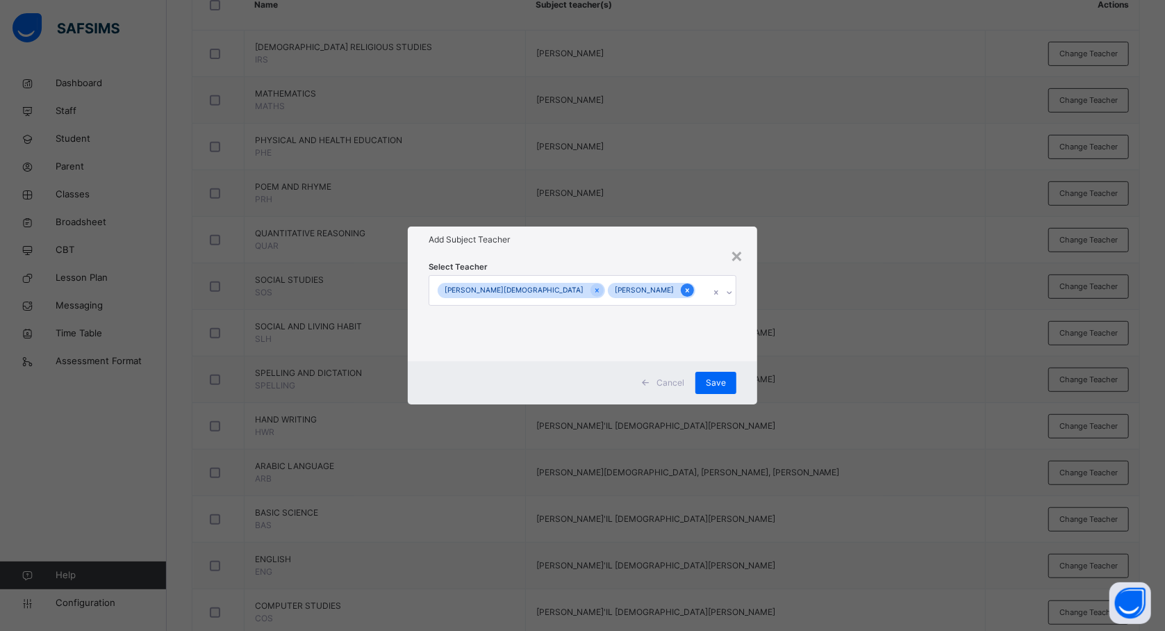
click at [684, 286] on icon at bounding box center [688, 291] width 8 height 10
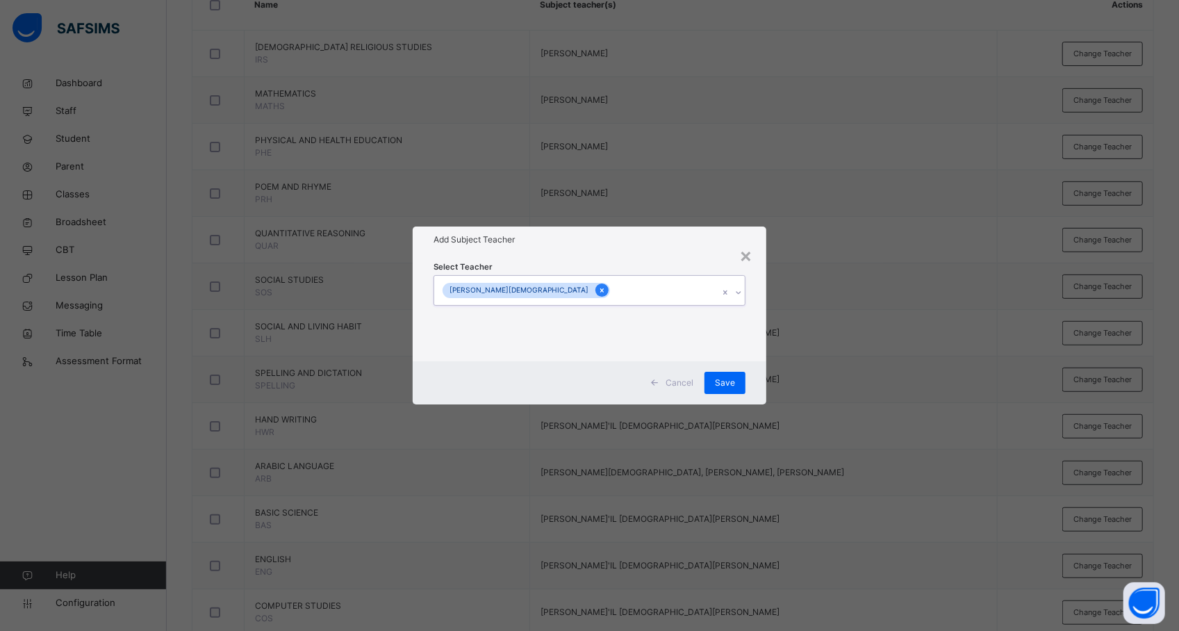
click at [600, 290] on icon at bounding box center [601, 290] width 3 height 4
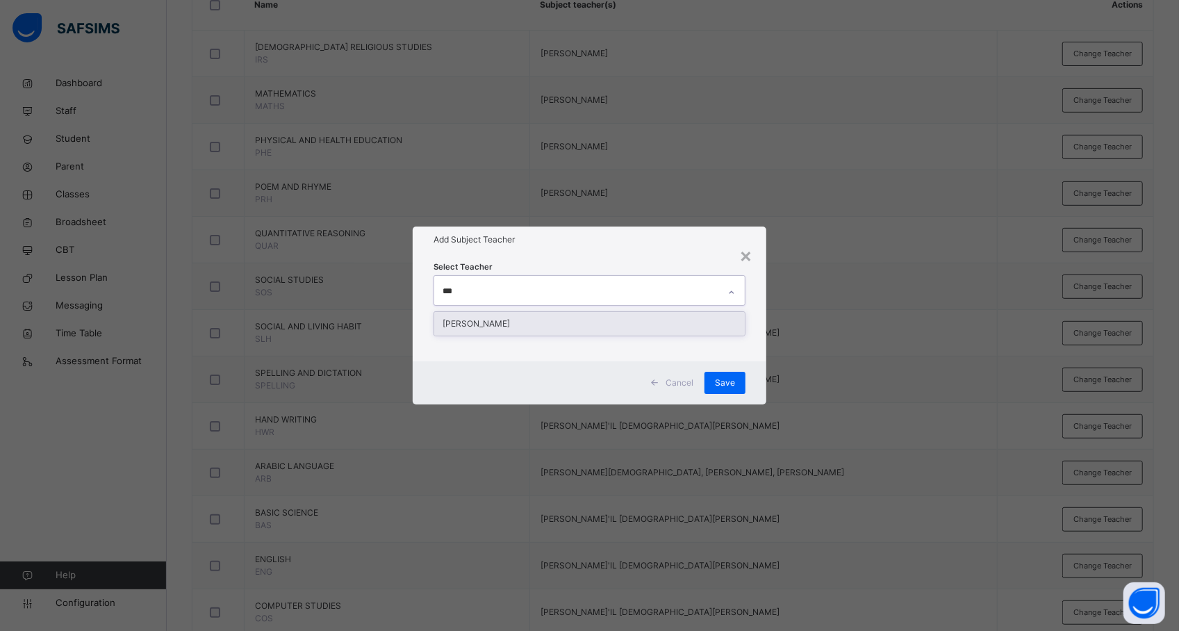
type input "****"
click at [545, 320] on div "[PERSON_NAME]" at bounding box center [589, 324] width 311 height 24
click at [835, 353] on div "× Add Subject Teacher Select Teacher [PERSON_NAME] Cancel Save" at bounding box center [589, 315] width 1179 height 631
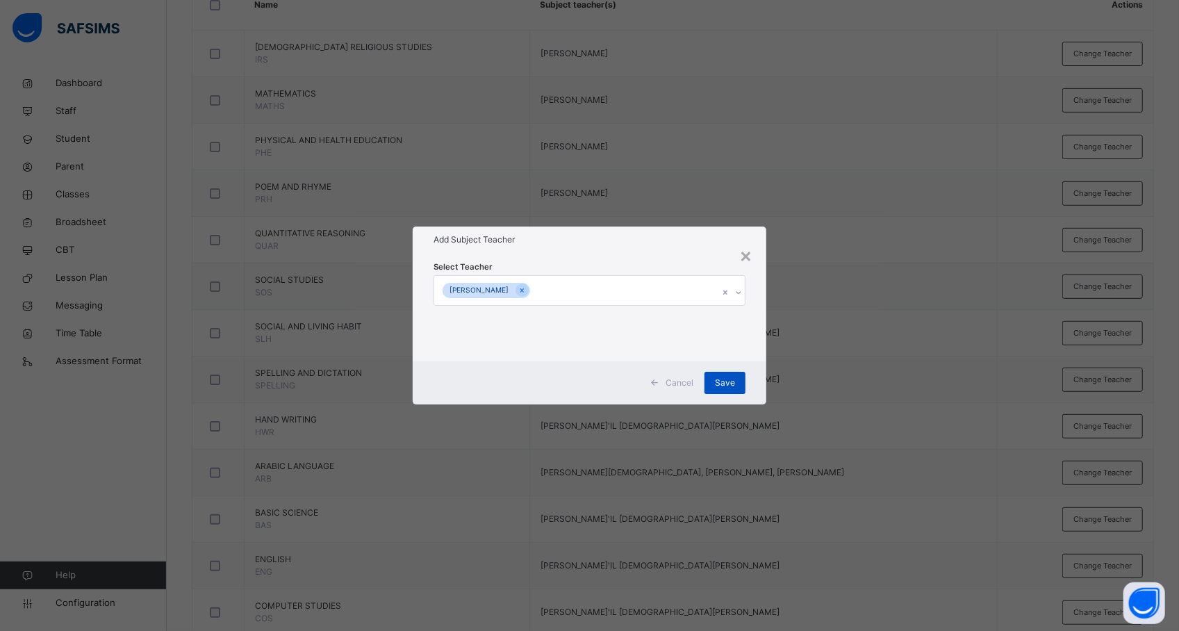
click at [734, 381] on span "Save" at bounding box center [725, 383] width 20 height 13
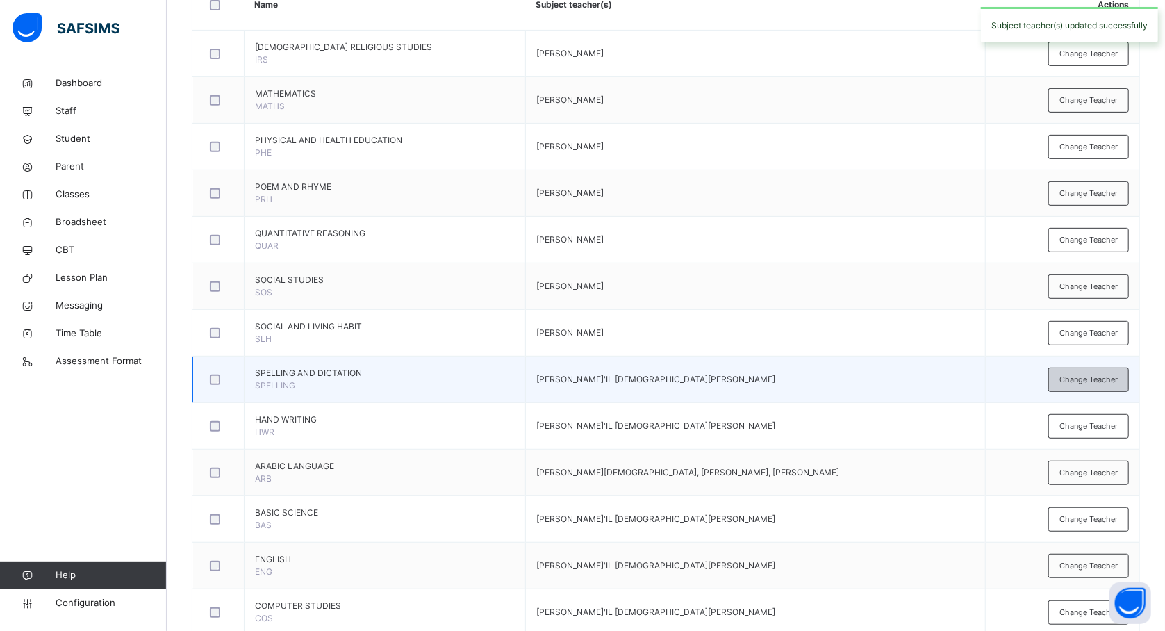
click at [1107, 384] on span "Change Teacher" at bounding box center [1089, 380] width 58 height 12
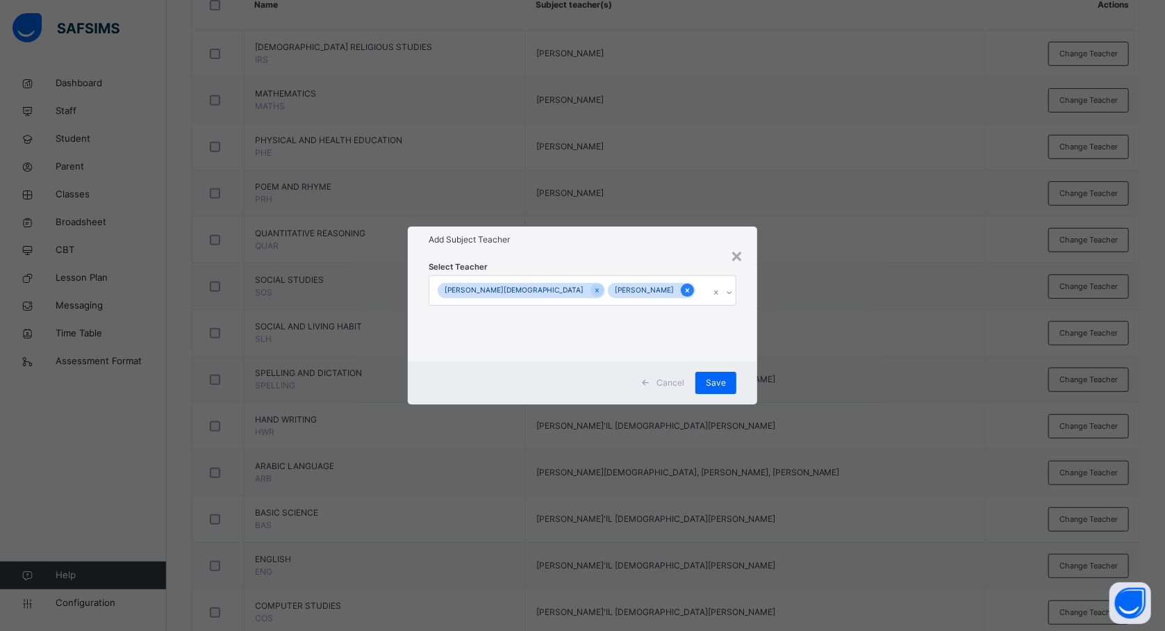
click at [686, 290] on icon at bounding box center [687, 290] width 3 height 4
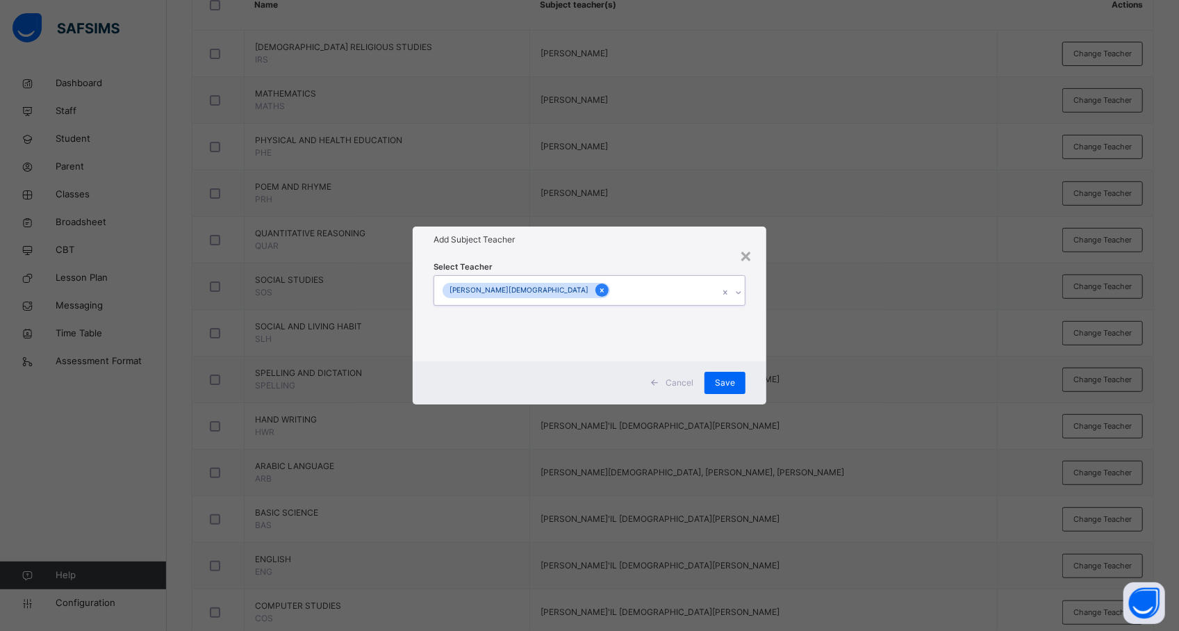
click at [600, 290] on icon at bounding box center [601, 290] width 3 height 4
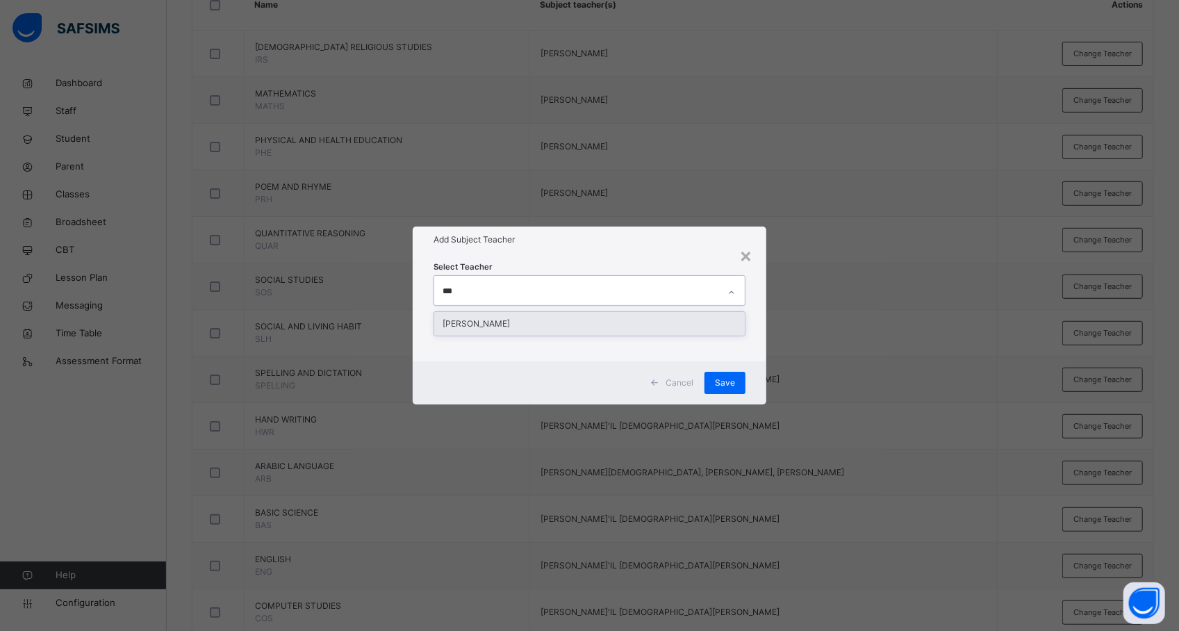
type input "****"
click at [549, 324] on div "[PERSON_NAME]" at bounding box center [589, 324] width 311 height 24
click at [820, 348] on div "× Add Subject Teacher Select Teacher [PERSON_NAME] Cancel Save" at bounding box center [589, 315] width 1179 height 631
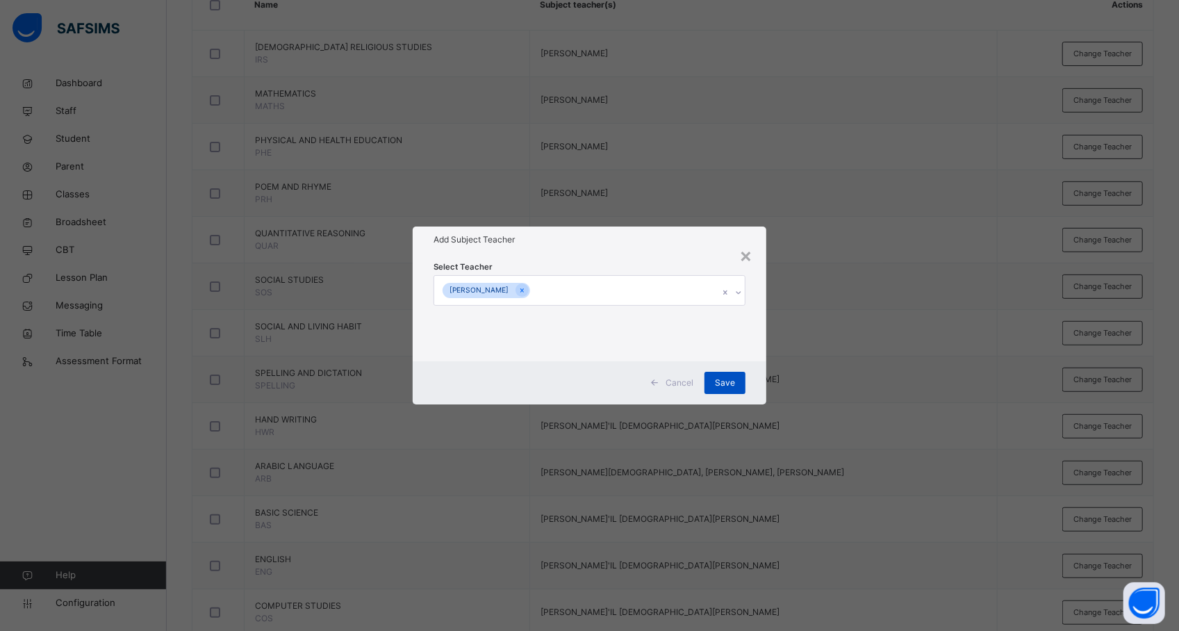
click at [732, 381] on span "Save" at bounding box center [725, 383] width 20 height 13
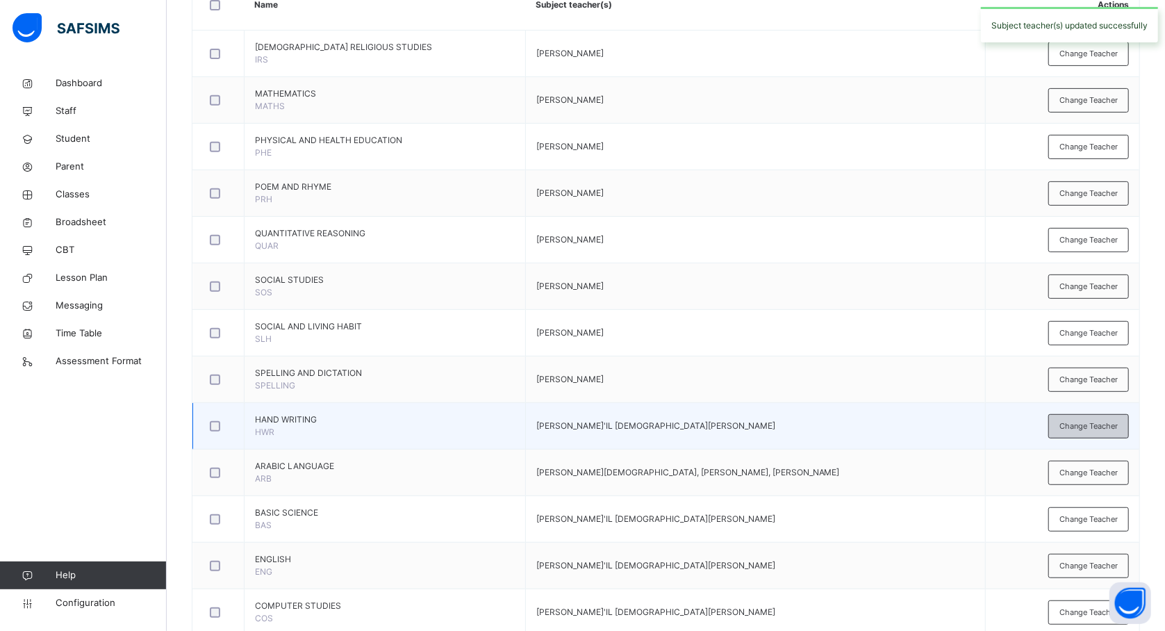
click at [1090, 423] on span "Change Teacher" at bounding box center [1089, 426] width 58 height 12
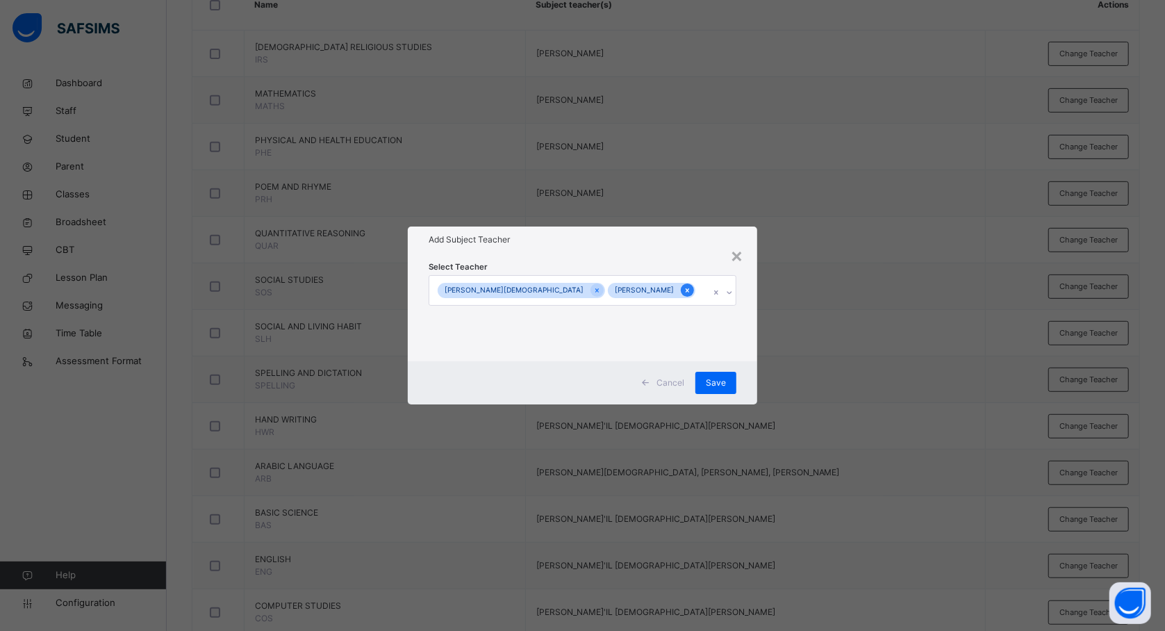
click at [686, 289] on icon at bounding box center [687, 290] width 3 height 4
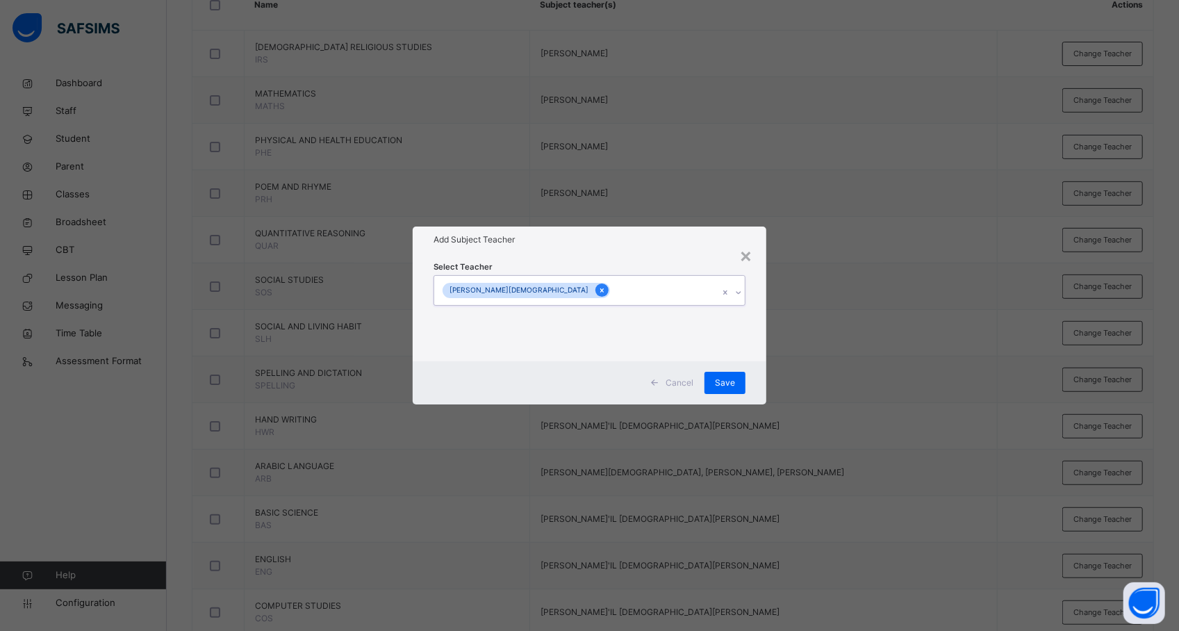
click at [598, 286] on icon at bounding box center [602, 291] width 8 height 10
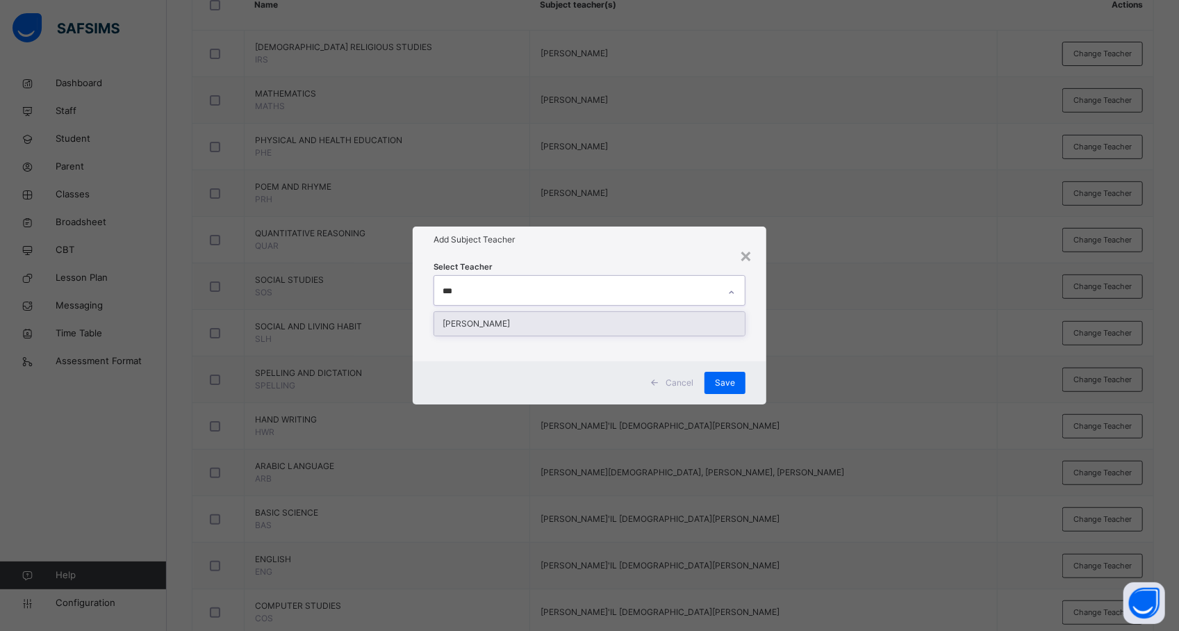
type input "****"
click at [532, 318] on div "[PERSON_NAME]" at bounding box center [589, 324] width 311 height 24
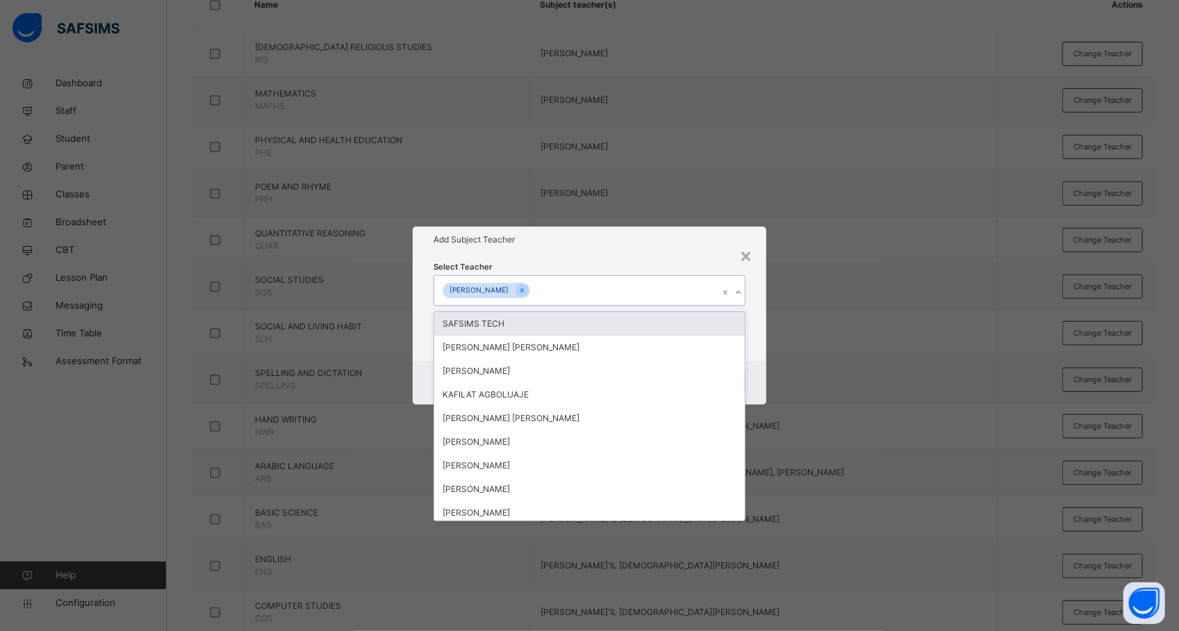
click at [816, 331] on div "× Add Subject Teacher Select Teacher option [PERSON_NAME], selected. option SAF…" at bounding box center [589, 315] width 1179 height 631
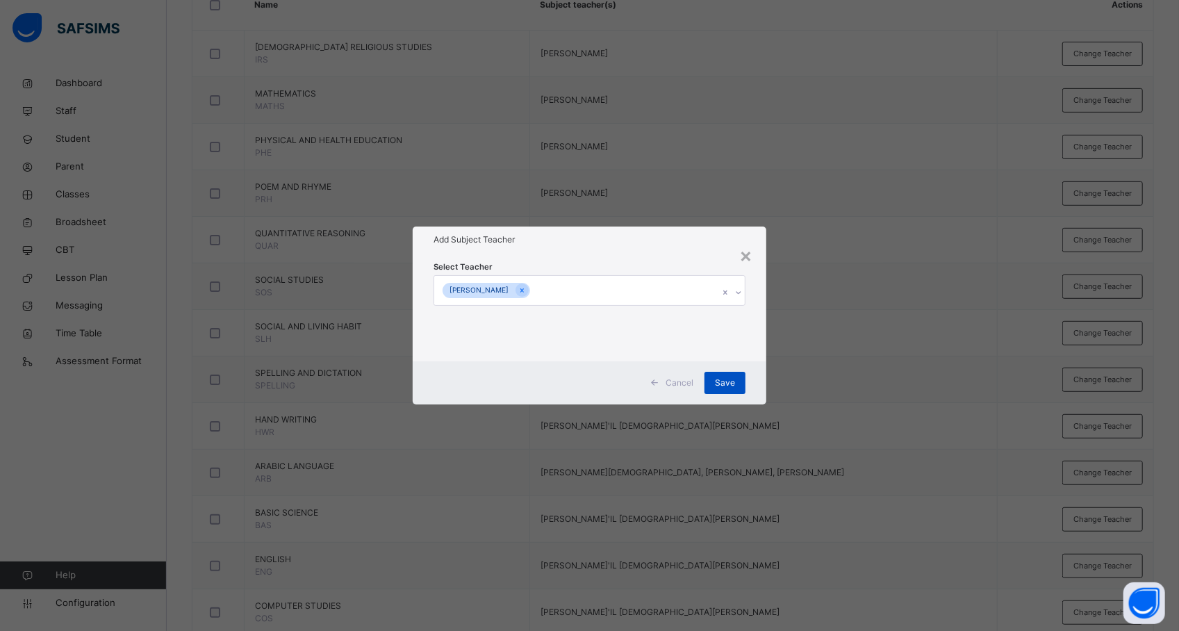
click at [717, 377] on span "Save" at bounding box center [725, 383] width 20 height 13
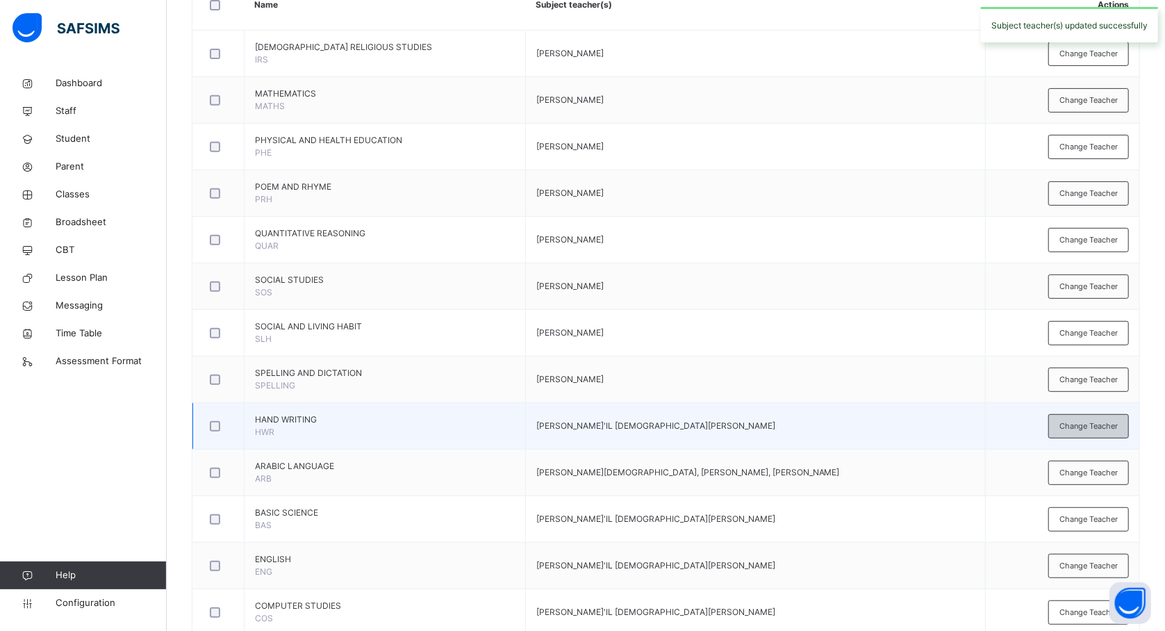
click at [1076, 427] on span "Change Teacher" at bounding box center [1089, 426] width 58 height 12
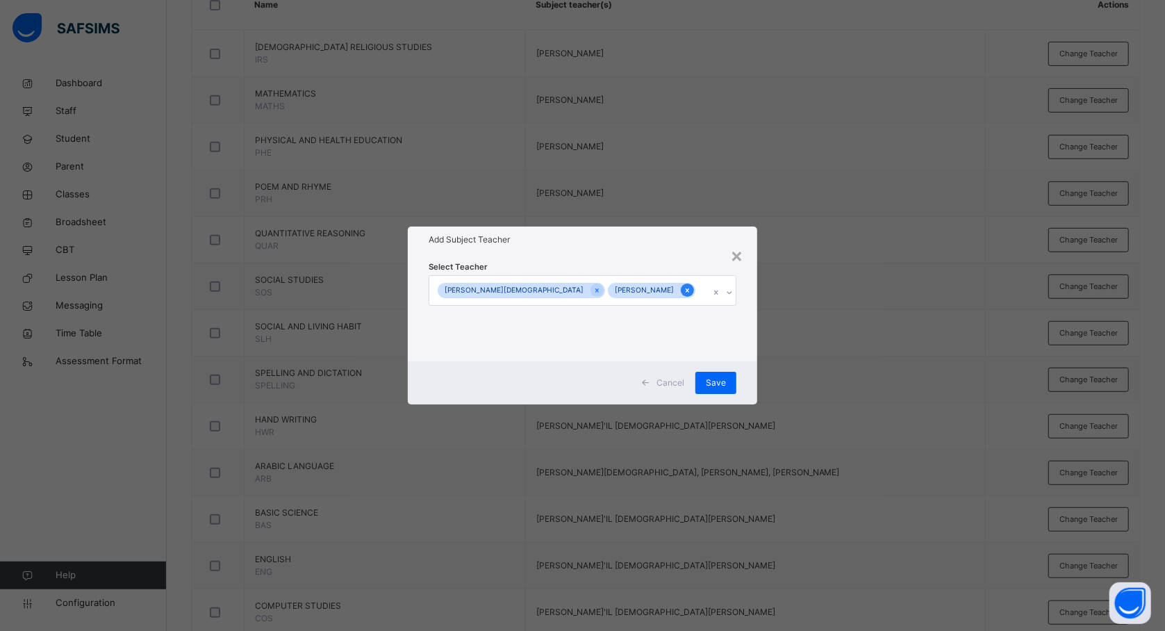
click at [684, 287] on icon at bounding box center [688, 291] width 8 height 10
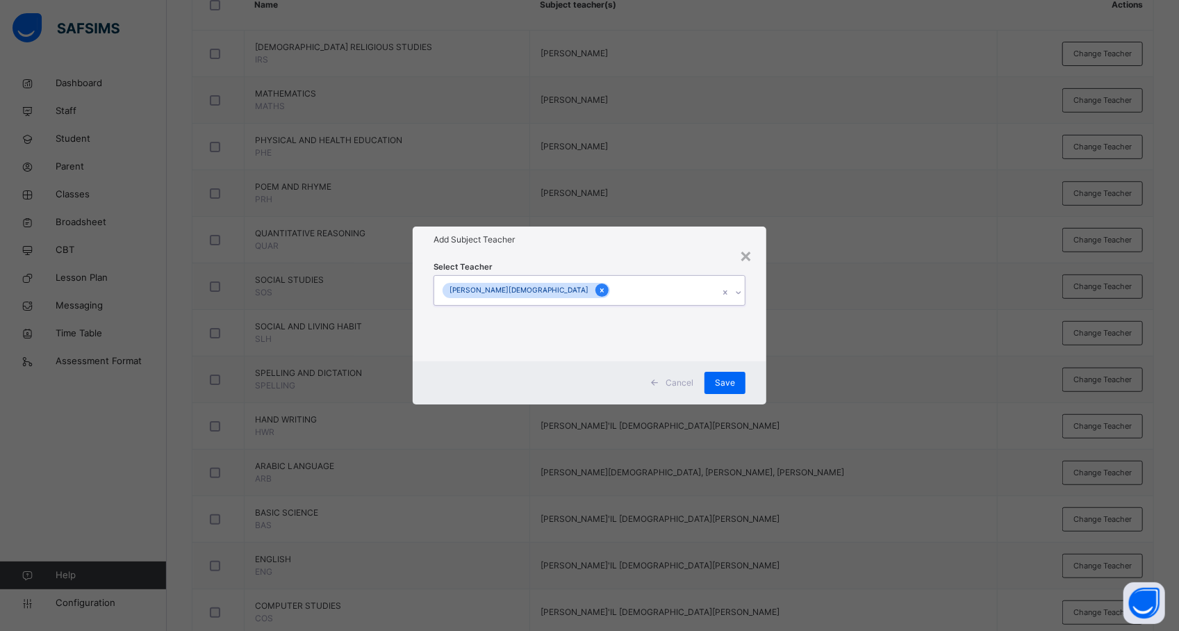
click at [598, 287] on icon at bounding box center [602, 291] width 8 height 10
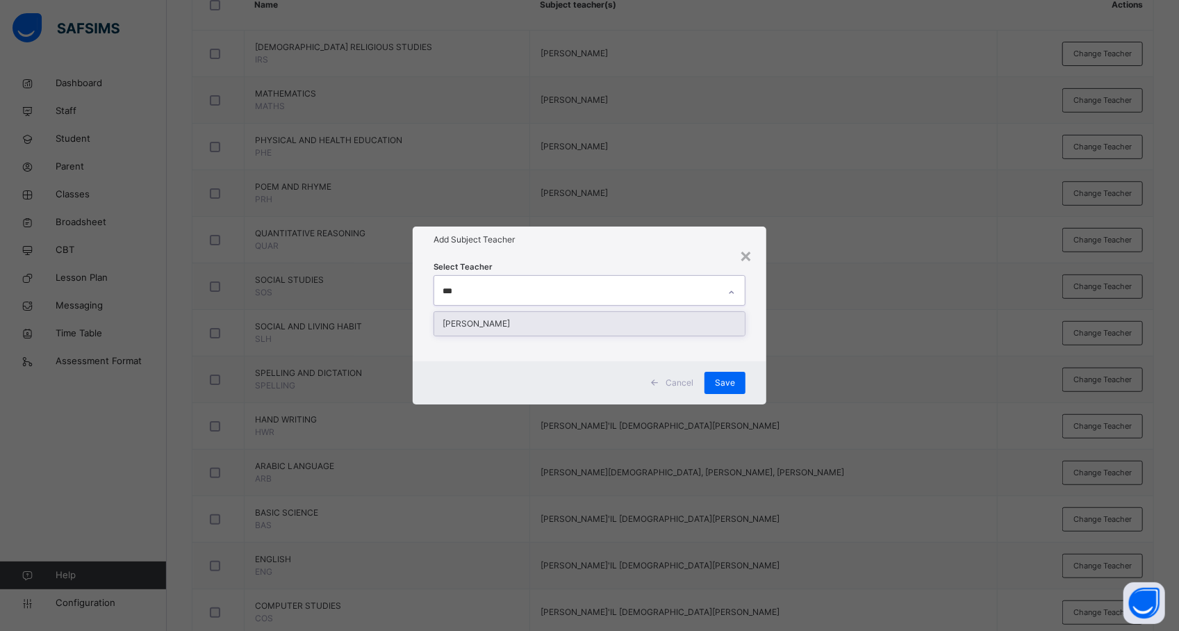
type input "****"
click at [554, 323] on div "[PERSON_NAME]" at bounding box center [589, 324] width 311 height 24
click at [819, 381] on div "× Add Subject Teacher Select Teacher [PERSON_NAME] Cancel Save" at bounding box center [589, 315] width 1179 height 631
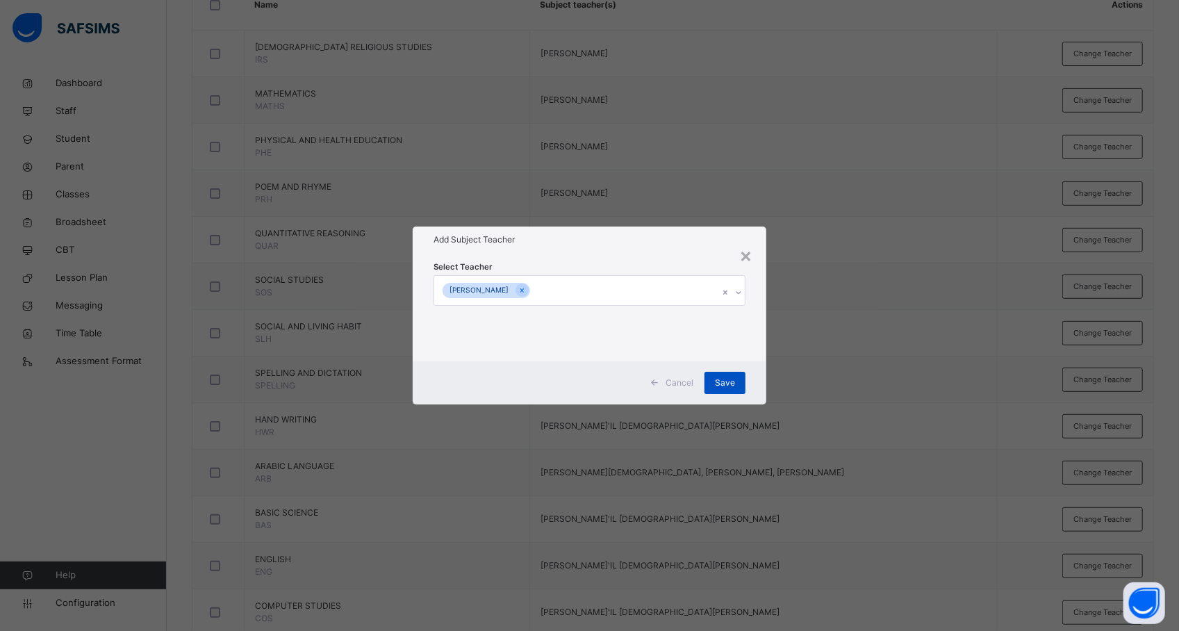
click at [728, 379] on span "Save" at bounding box center [725, 383] width 20 height 13
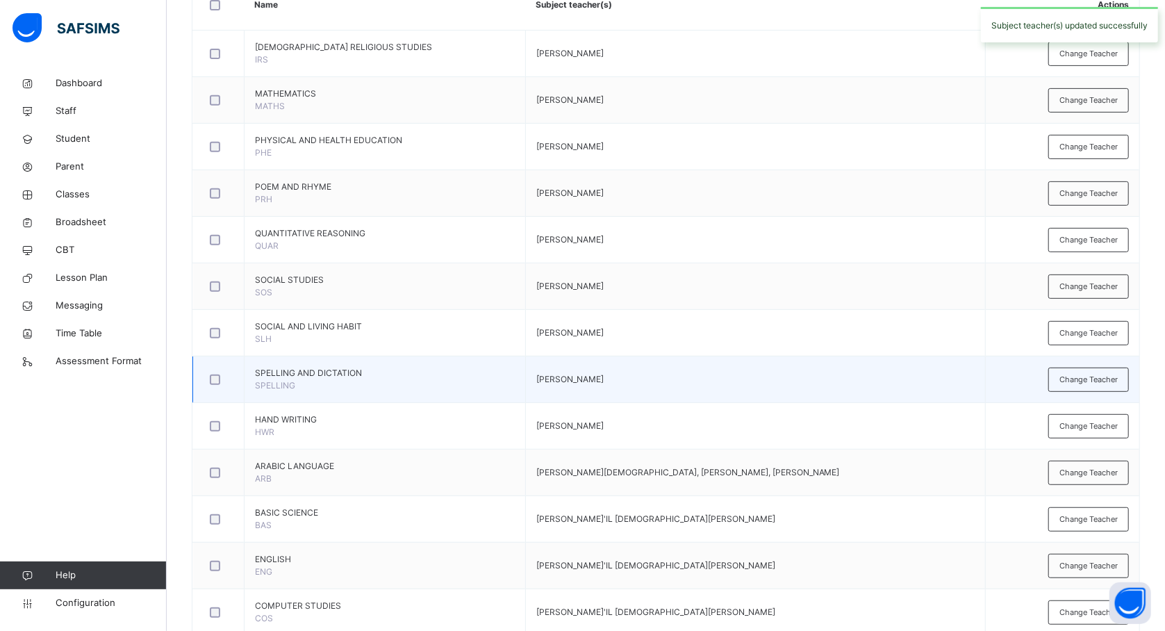
scroll to position [457, 0]
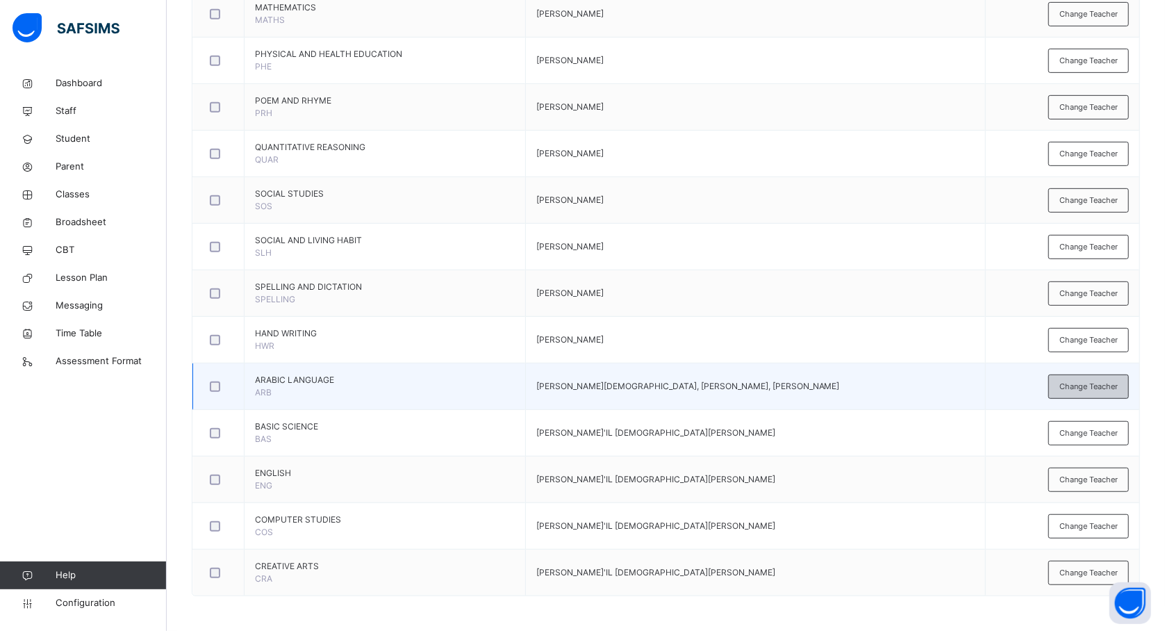
click at [1085, 377] on div "Change Teacher" at bounding box center [1089, 387] width 81 height 24
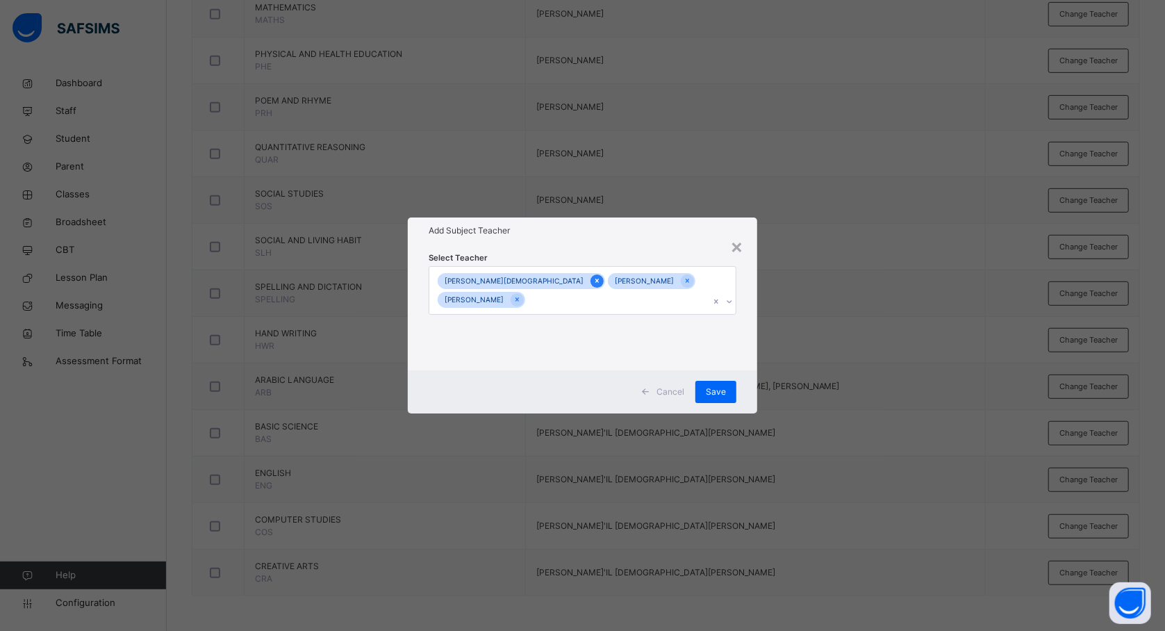
click at [593, 282] on icon at bounding box center [597, 281] width 8 height 10
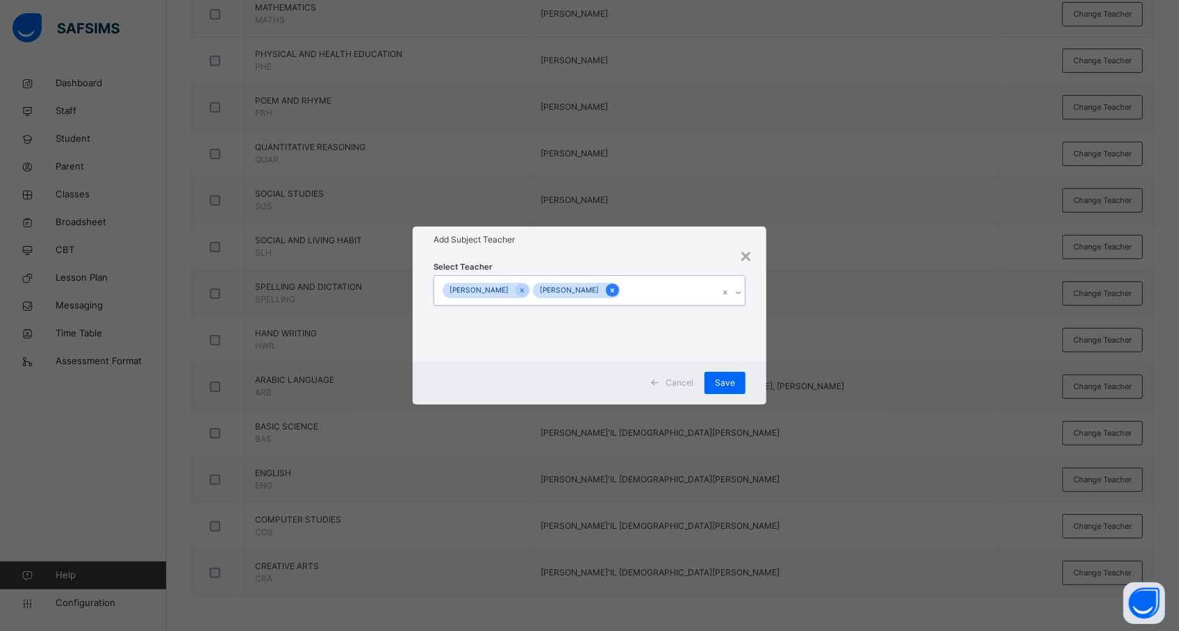
click at [616, 286] on icon at bounding box center [613, 291] width 8 height 10
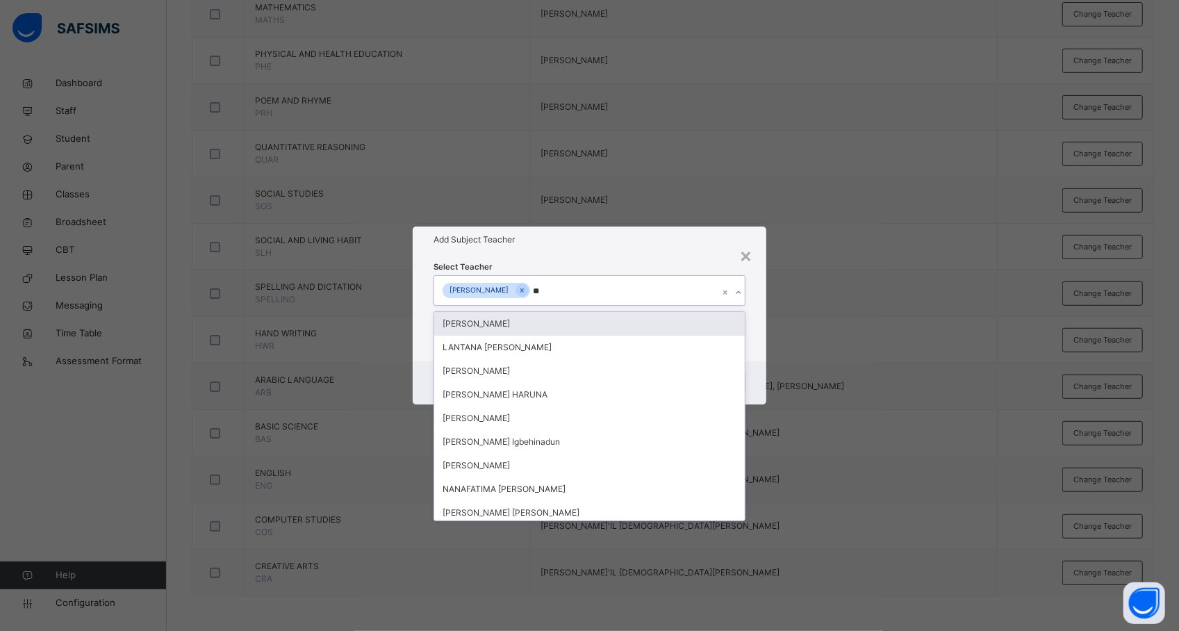
type input "*"
click at [468, 290] on div at bounding box center [463, 289] width 13 height 13
click at [746, 247] on div "×" at bounding box center [745, 254] width 13 height 29
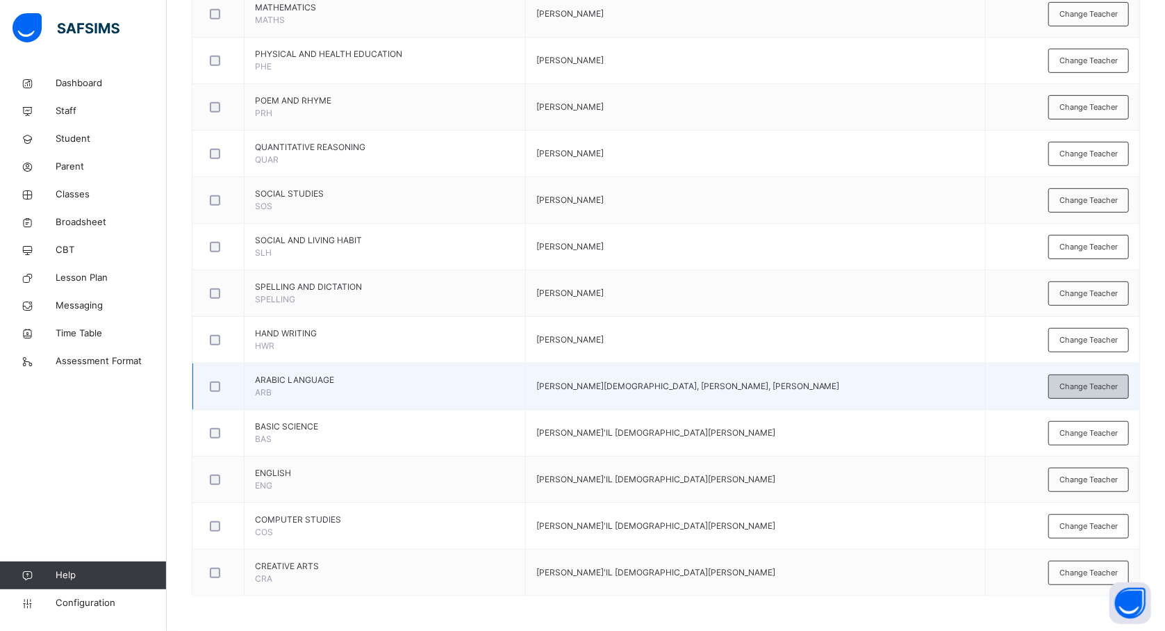
click at [1093, 387] on span "Change Teacher" at bounding box center [1089, 387] width 58 height 12
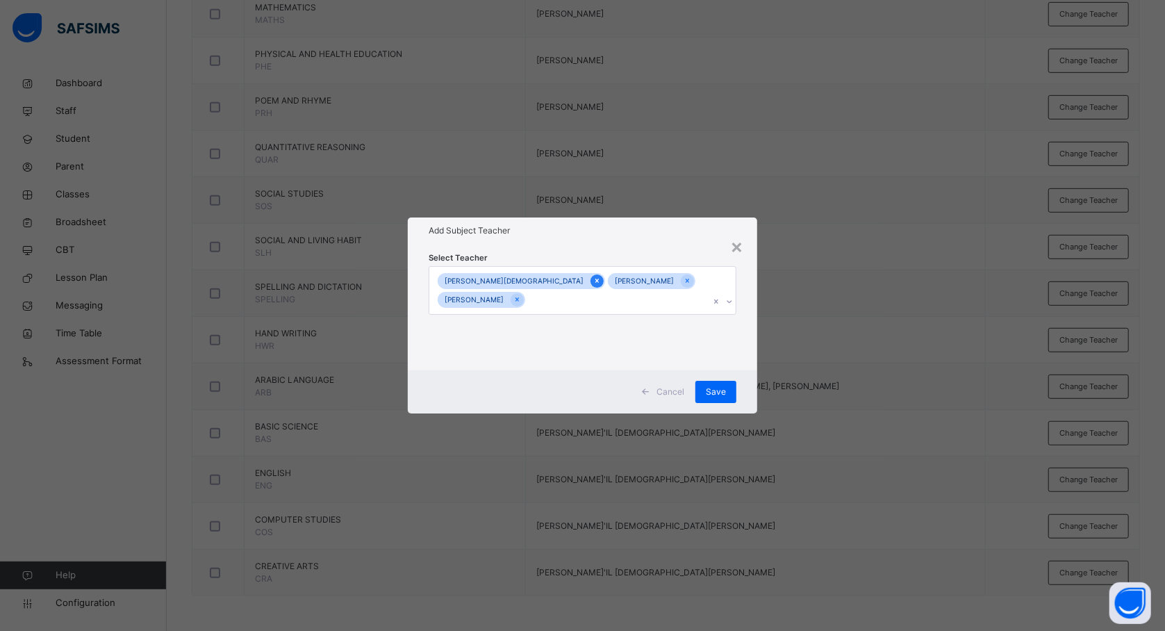
click at [593, 282] on icon at bounding box center [597, 281] width 8 height 10
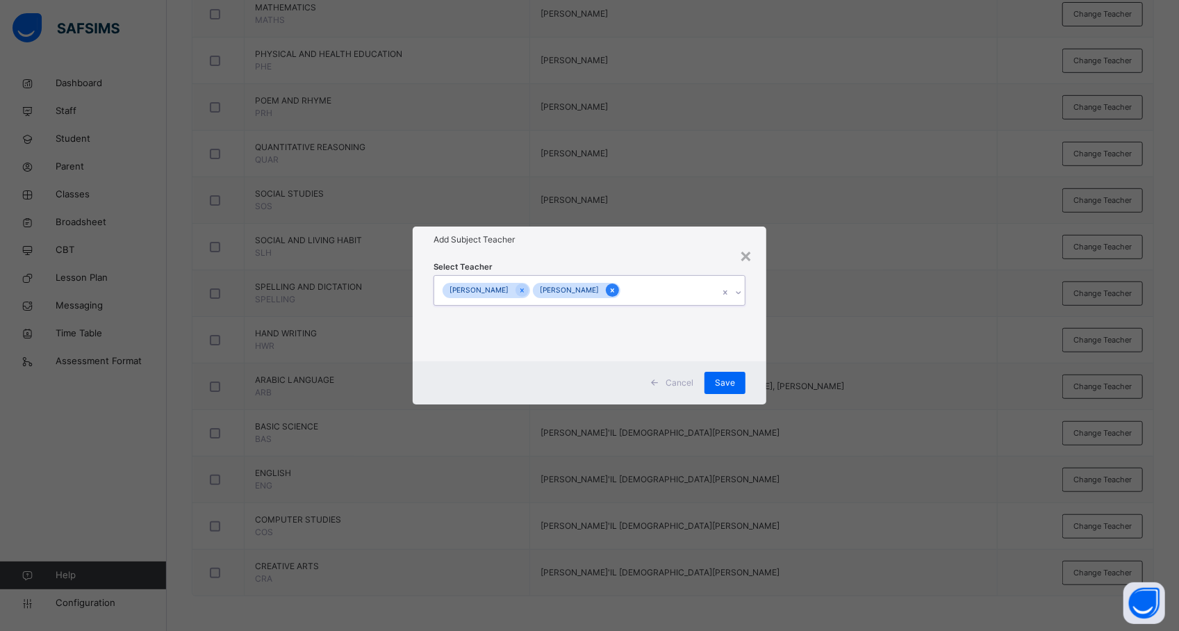
click at [618, 283] on div at bounding box center [612, 289] width 13 height 13
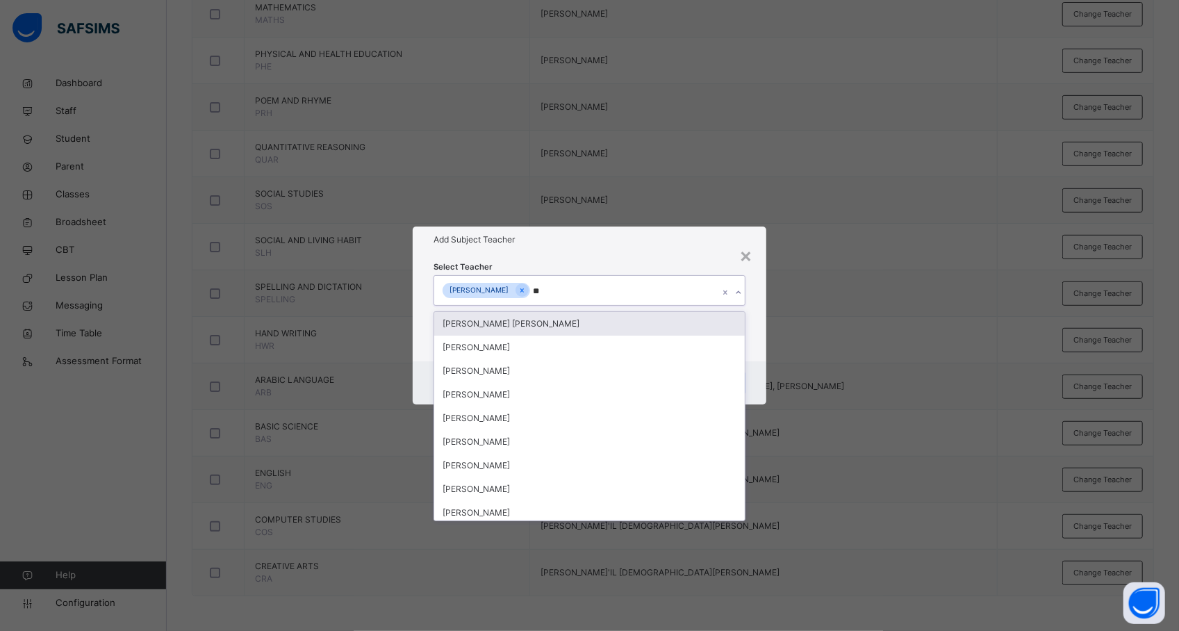
type input "***"
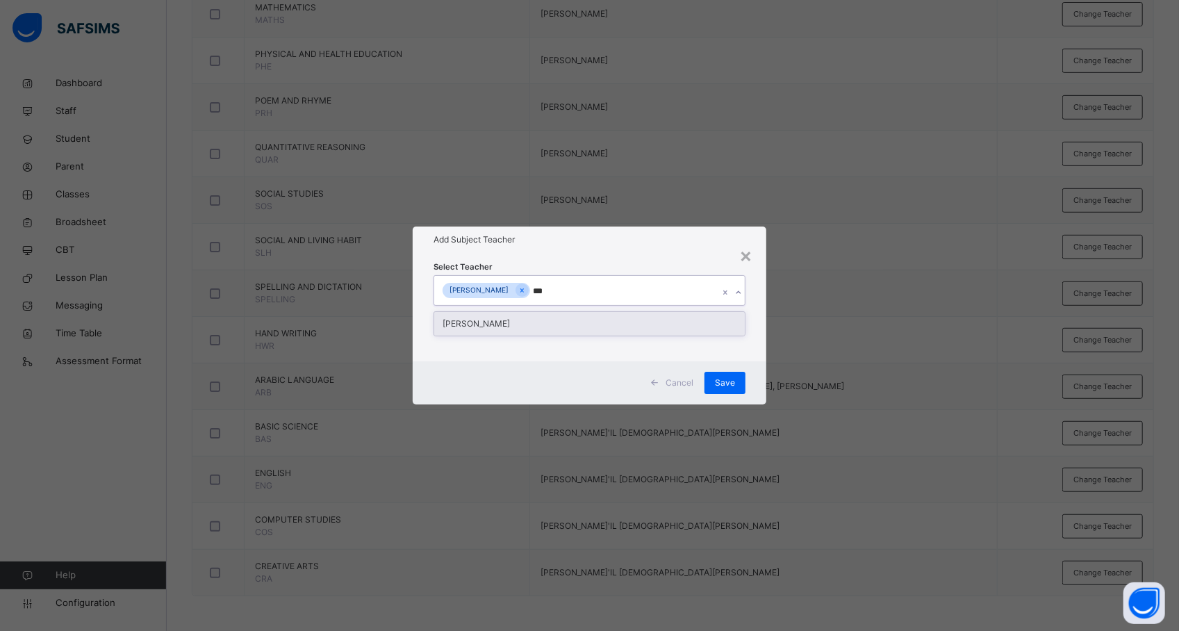
click at [568, 318] on div "[PERSON_NAME]" at bounding box center [589, 324] width 311 height 24
click at [812, 382] on div "× Add Subject Teacher Select Teacher [PERSON_NAME] Cancel Save" at bounding box center [589, 315] width 1179 height 631
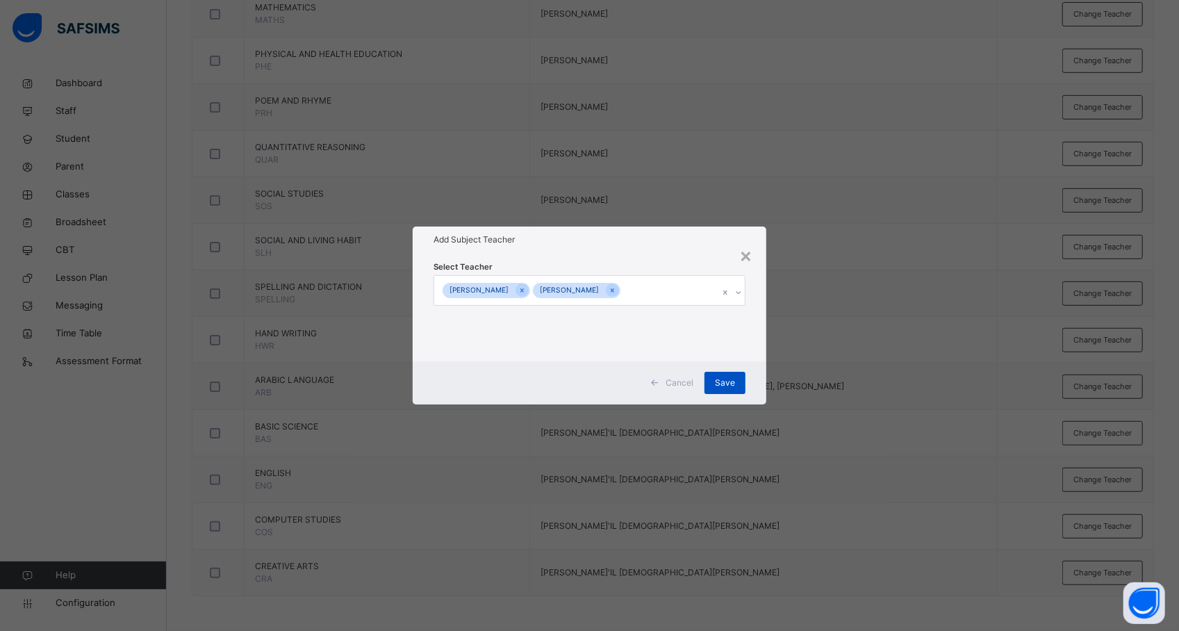
click at [732, 384] on span "Save" at bounding box center [725, 383] width 20 height 13
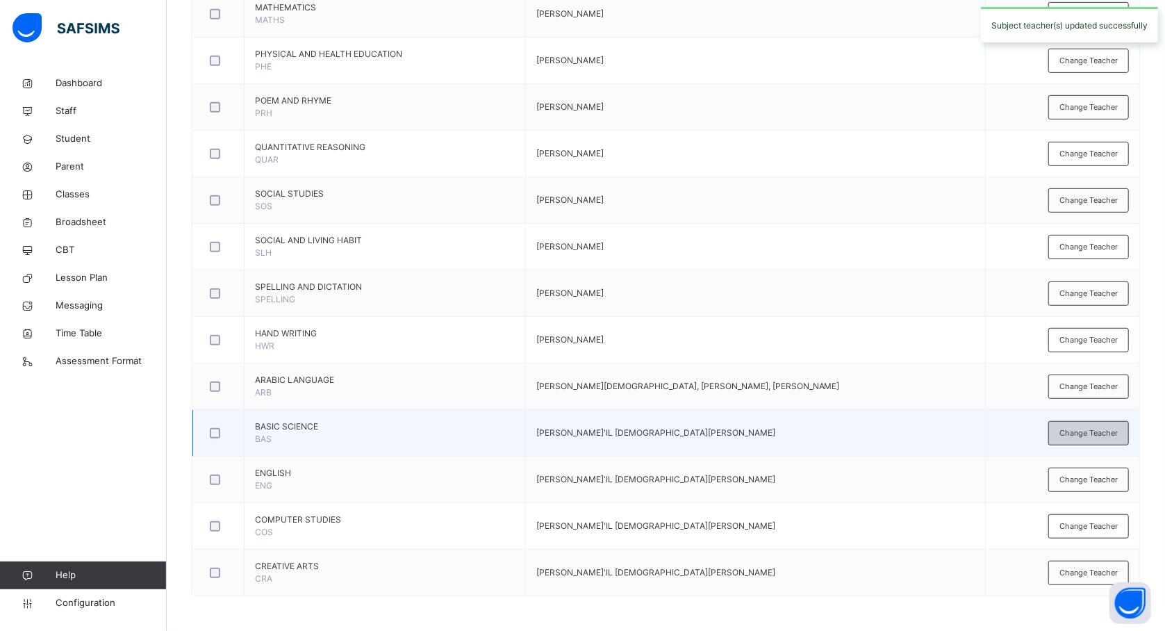
click at [1076, 432] on span "Change Teacher" at bounding box center [1089, 433] width 58 height 12
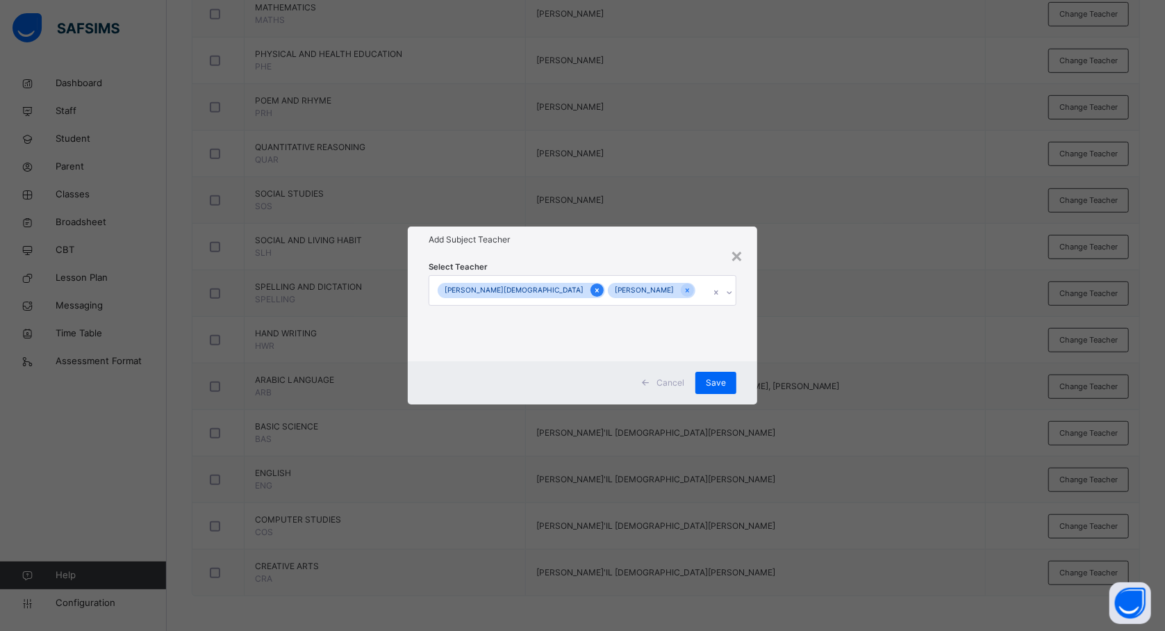
click at [593, 288] on icon at bounding box center [597, 291] width 8 height 10
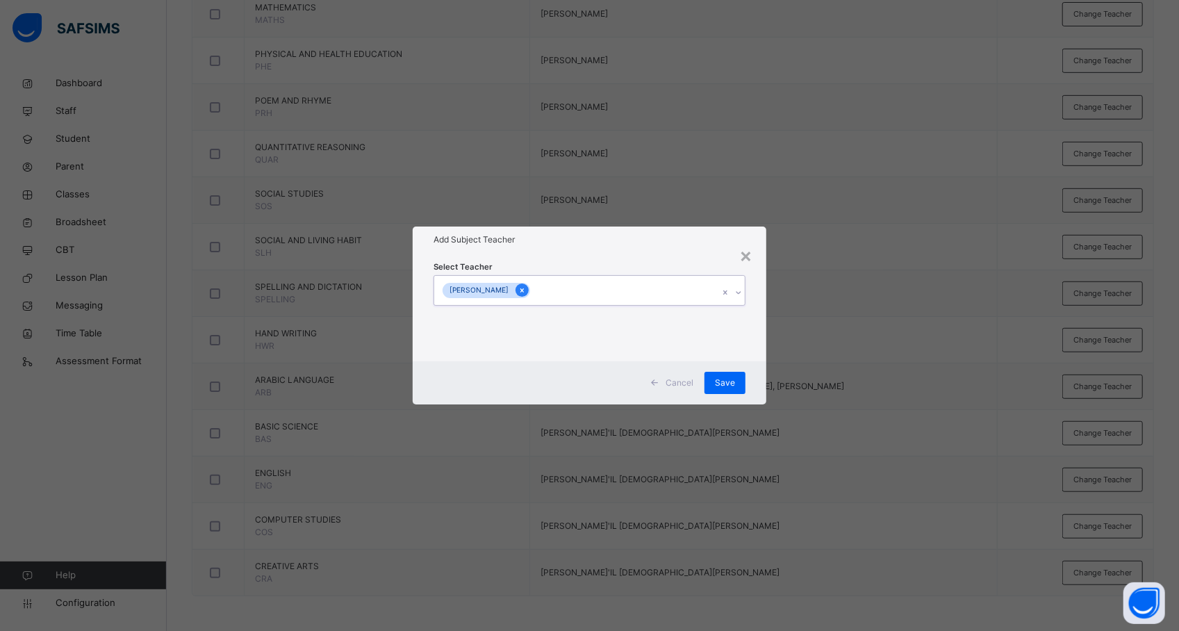
click at [516, 293] on div at bounding box center [522, 289] width 13 height 13
type input "****"
click at [498, 320] on div "[PERSON_NAME]" at bounding box center [589, 324] width 311 height 24
click at [787, 365] on div "× Add Subject Teacher Select Teacher [PERSON_NAME] Cancel Save" at bounding box center [589, 315] width 1179 height 631
click at [717, 385] on span "Save" at bounding box center [725, 383] width 20 height 13
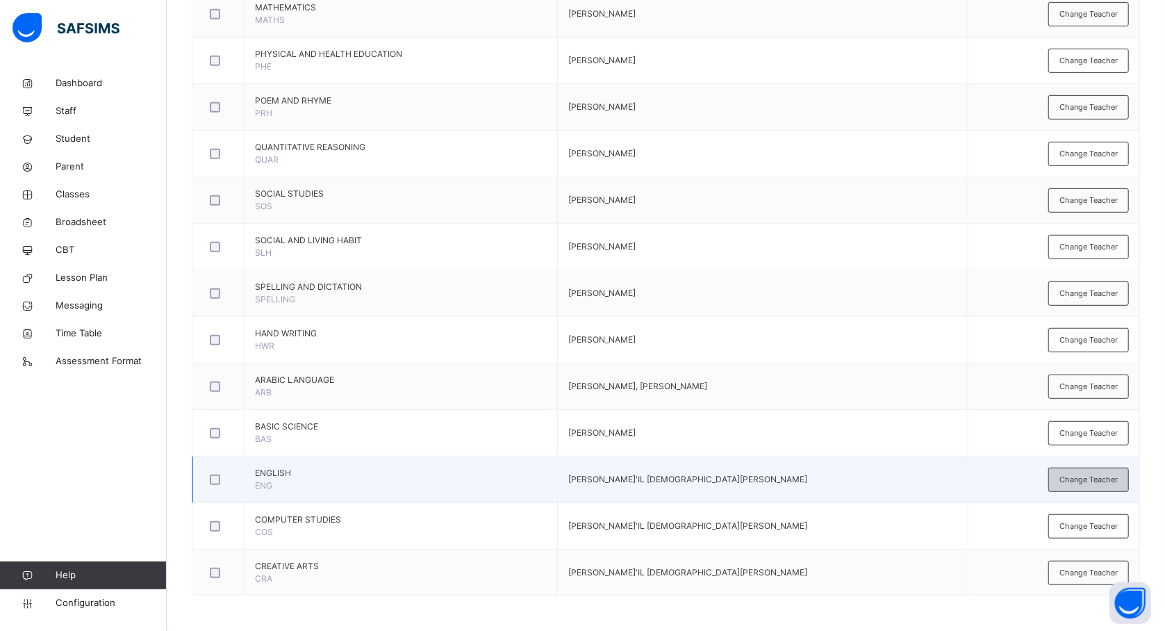
click at [1087, 477] on span "Change Teacher" at bounding box center [1089, 480] width 58 height 12
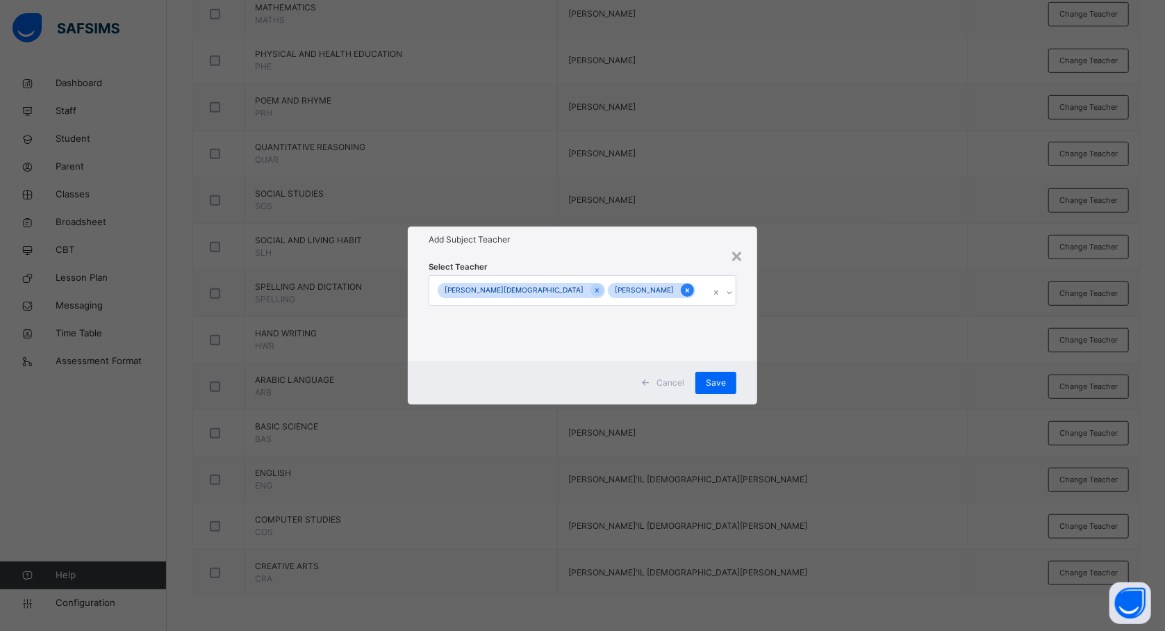
click at [684, 290] on icon at bounding box center [688, 291] width 8 height 10
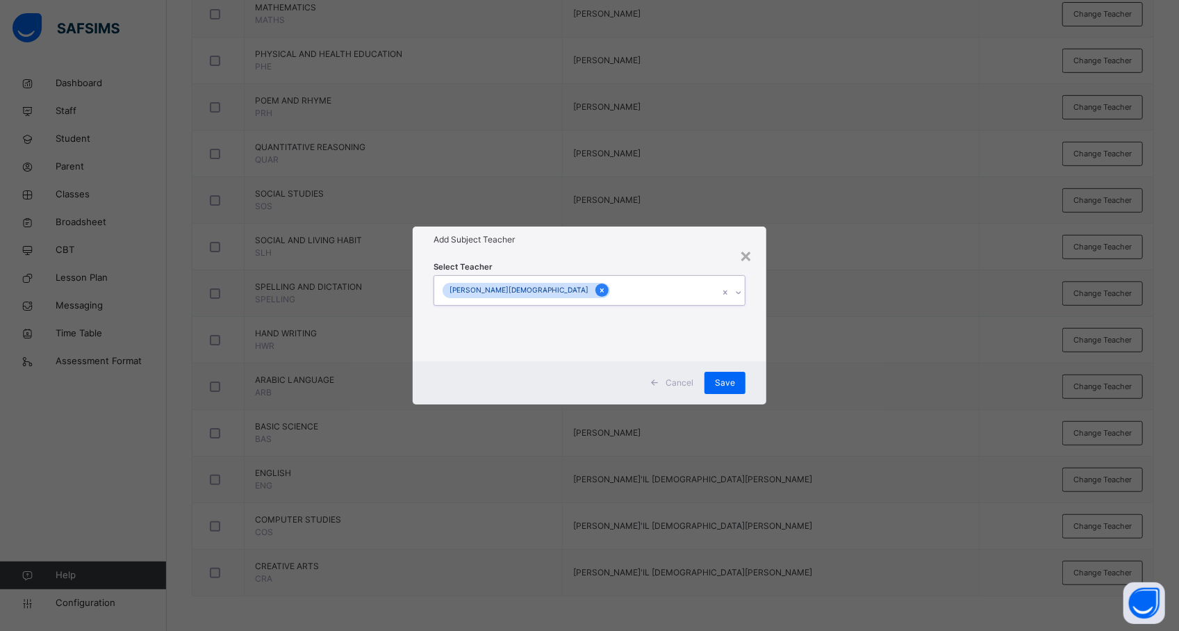
click at [598, 287] on icon at bounding box center [602, 291] width 8 height 10
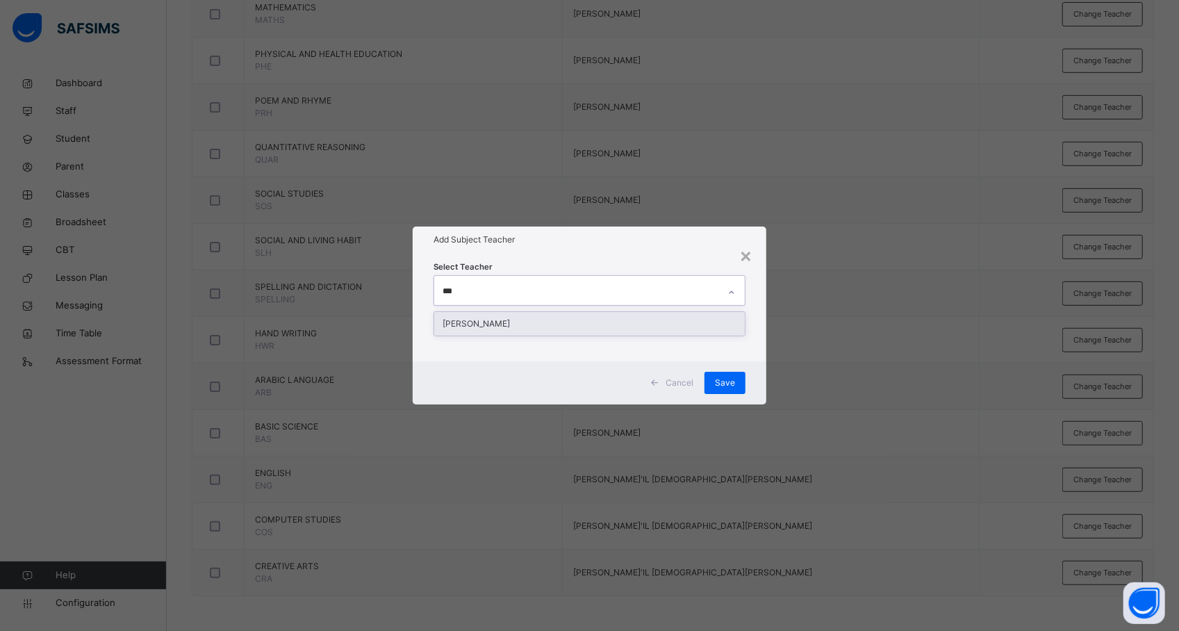
type input "****"
click at [566, 328] on div "[PERSON_NAME]" at bounding box center [589, 324] width 311 height 24
click at [859, 360] on div "× Add Subject Teacher Select Teacher [PERSON_NAME] Cancel Save" at bounding box center [589, 315] width 1179 height 631
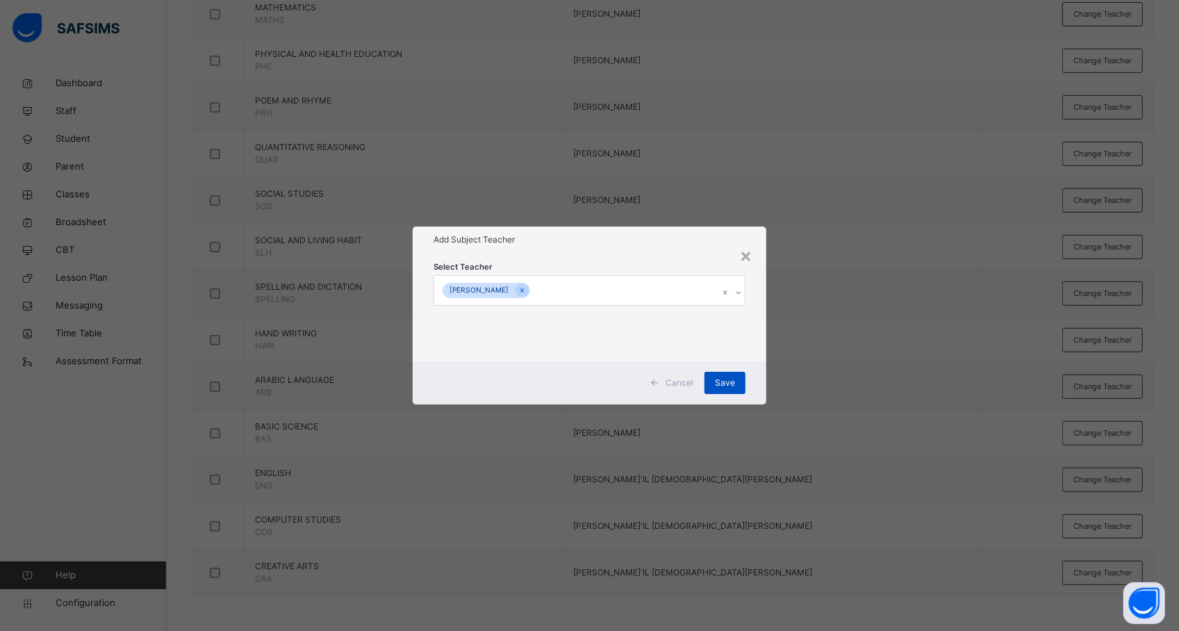
click at [731, 381] on span "Save" at bounding box center [725, 383] width 20 height 13
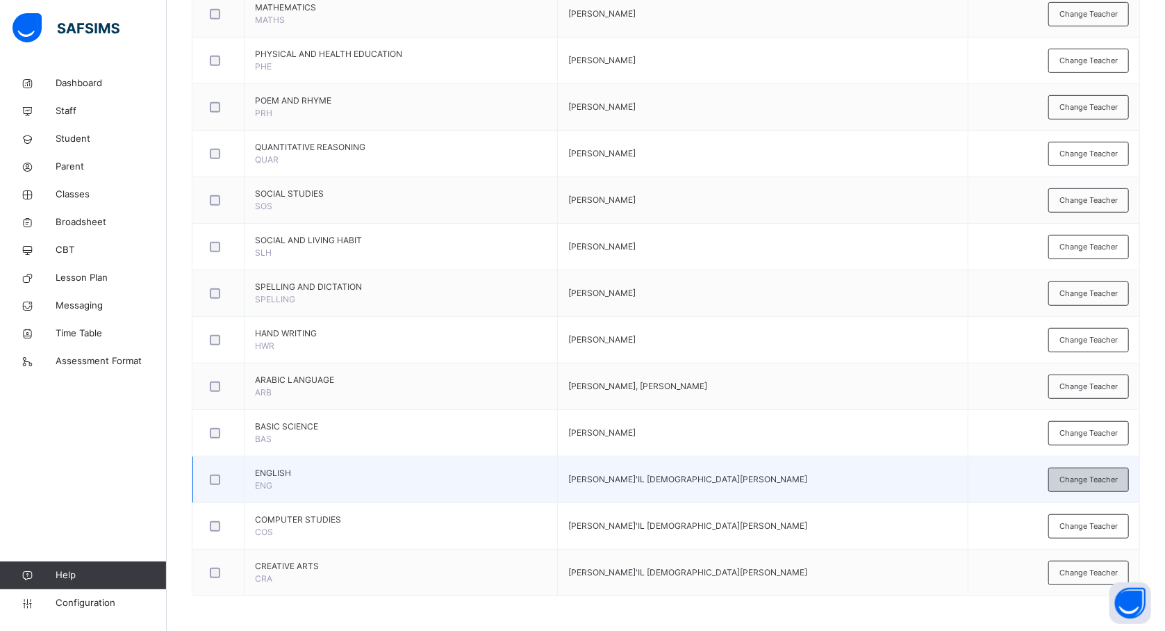
click at [1090, 478] on span "Change Teacher" at bounding box center [1089, 480] width 58 height 12
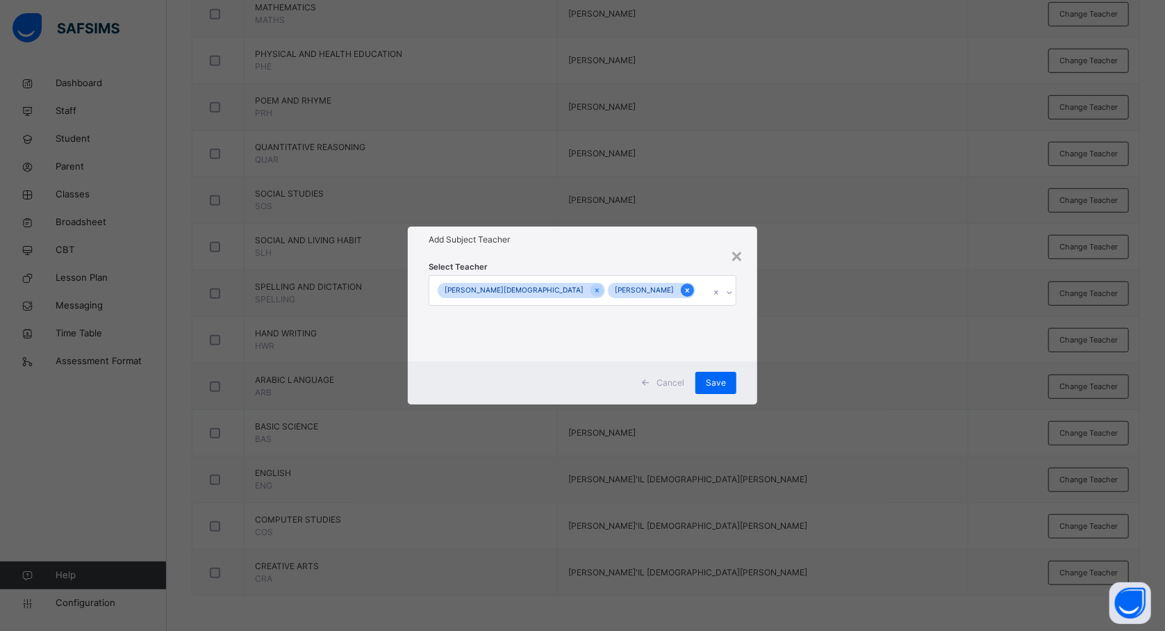
click at [681, 284] on div at bounding box center [687, 289] width 13 height 13
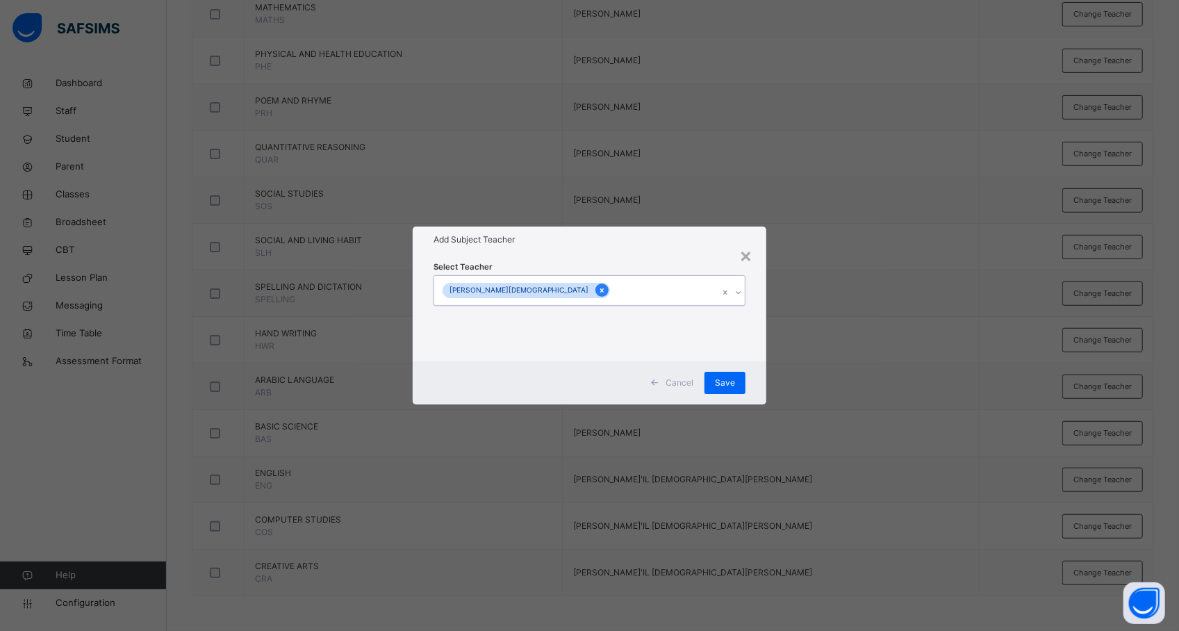
click at [595, 284] on div at bounding box center [601, 289] width 13 height 13
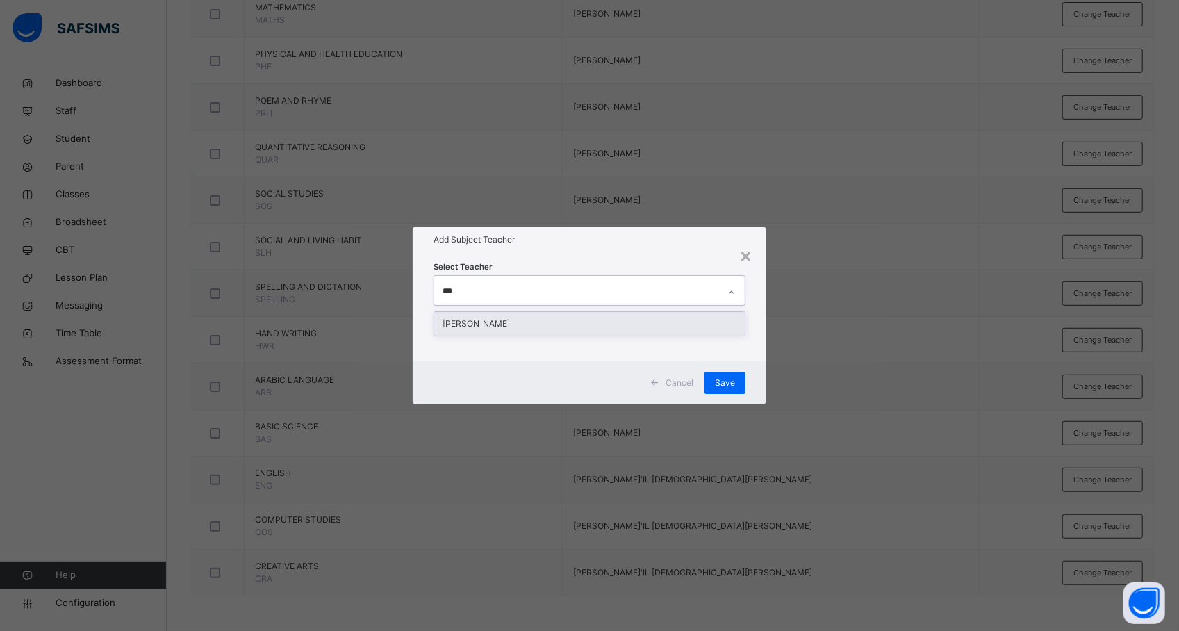
type input "****"
click at [573, 320] on div "[PERSON_NAME]" at bounding box center [589, 324] width 311 height 24
click at [796, 381] on div "× Add Subject Teacher Select Teacher [PERSON_NAME] Cancel Save" at bounding box center [589, 315] width 1179 height 631
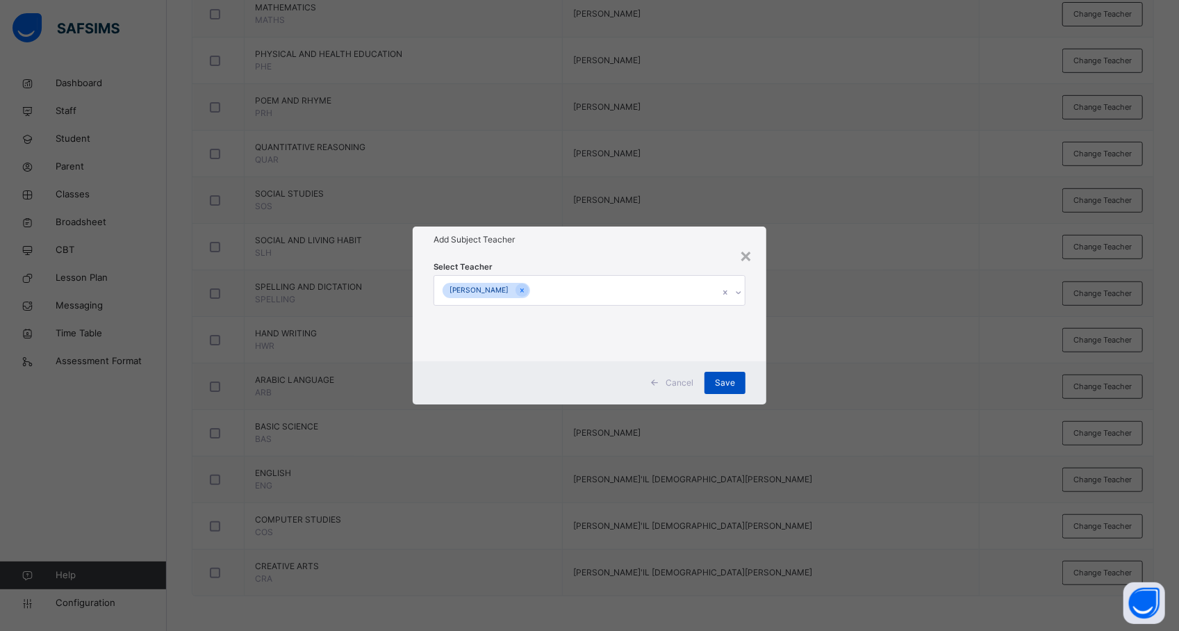
click at [721, 377] on span "Save" at bounding box center [725, 383] width 20 height 13
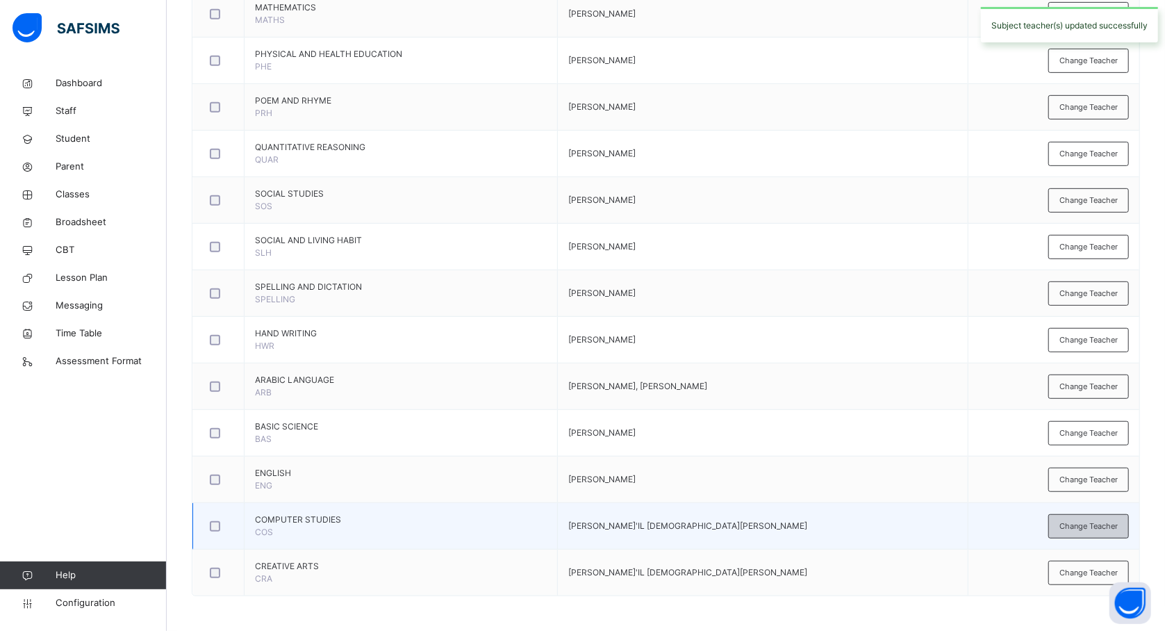
click at [1087, 526] on span "Change Teacher" at bounding box center [1089, 526] width 58 height 12
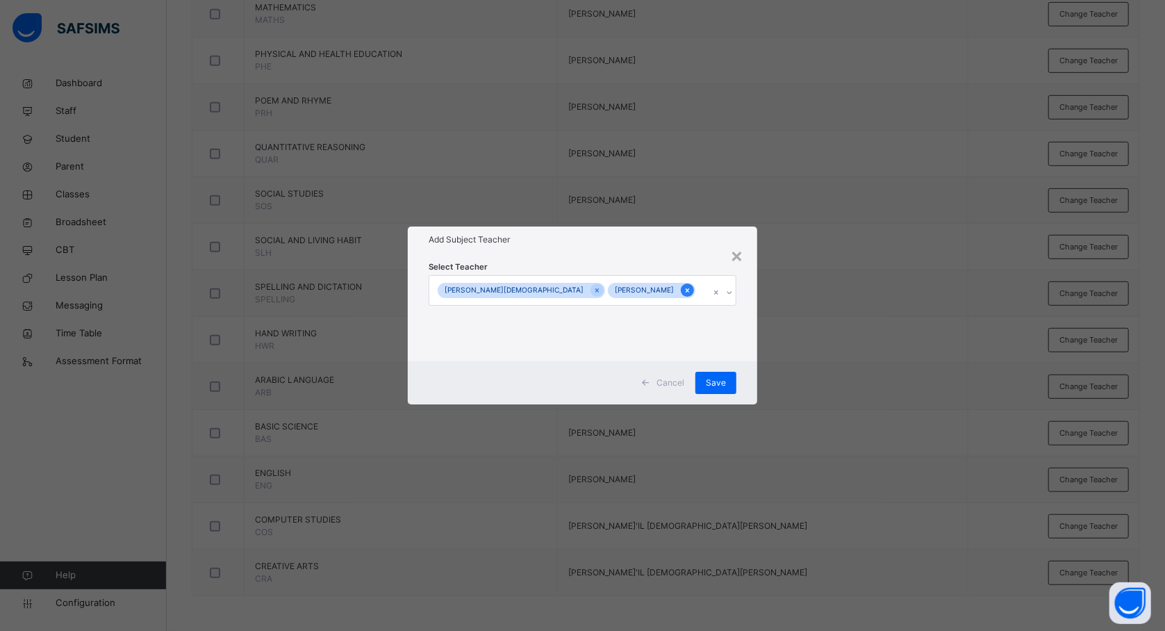
click at [684, 286] on icon at bounding box center [688, 291] width 8 height 10
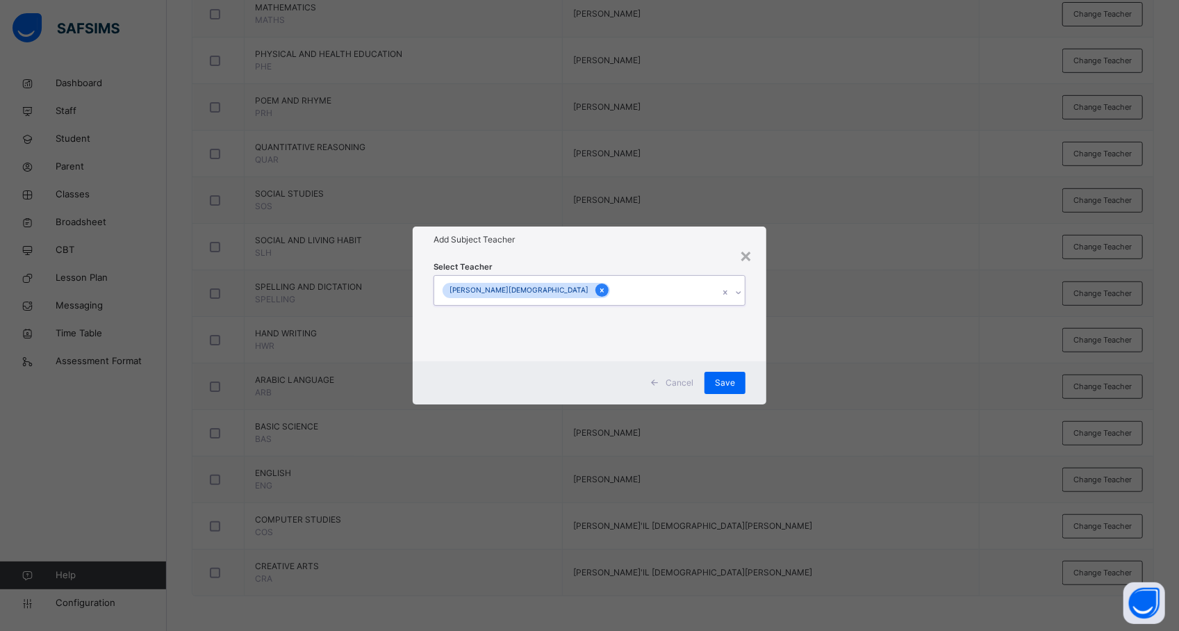
click at [598, 287] on icon at bounding box center [602, 291] width 8 height 10
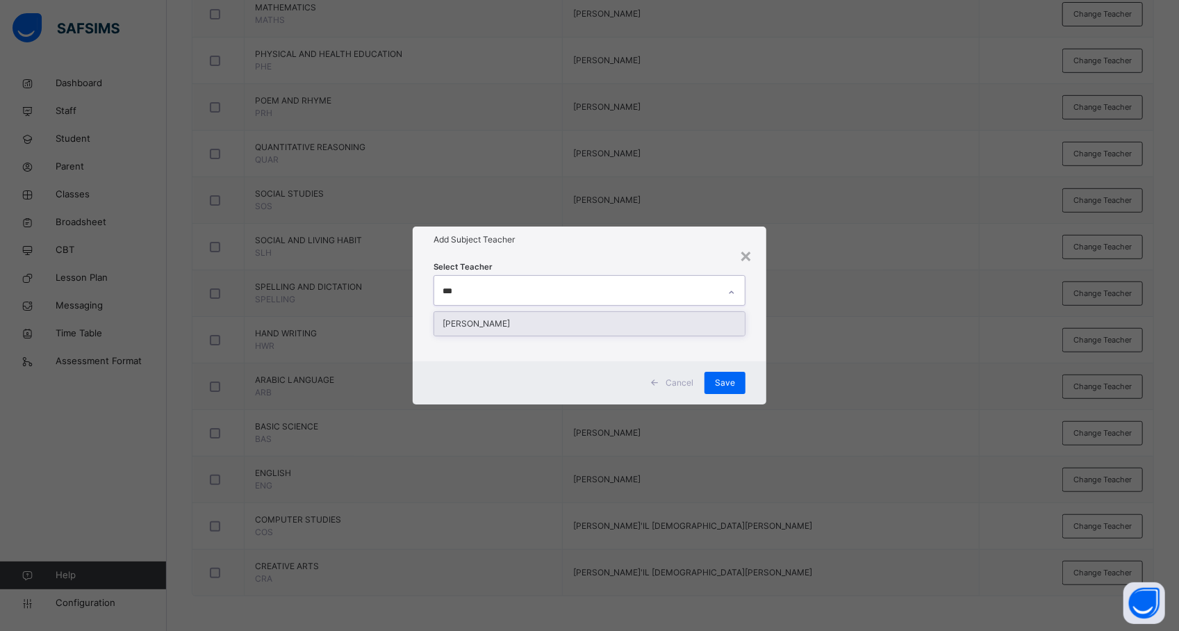
type input "****"
click at [581, 327] on div "[PERSON_NAME]" at bounding box center [589, 324] width 311 height 24
click at [862, 359] on div "× Add Subject Teacher Select Teacher [PERSON_NAME] Cancel Save" at bounding box center [589, 315] width 1179 height 631
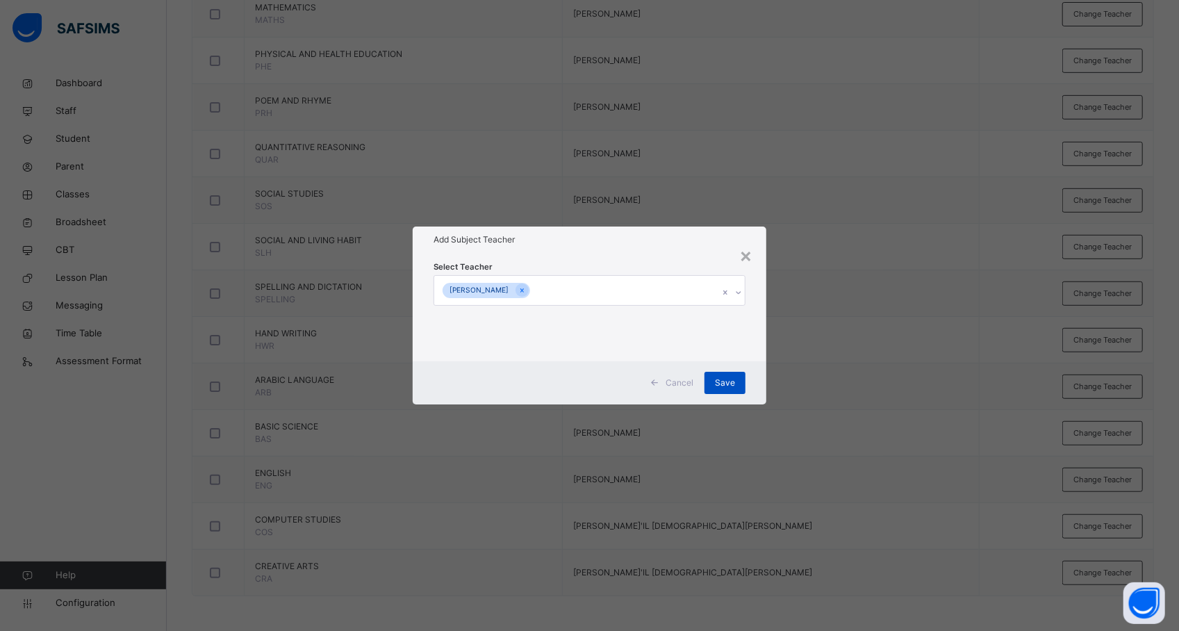
click at [717, 381] on span "Save" at bounding box center [725, 383] width 20 height 13
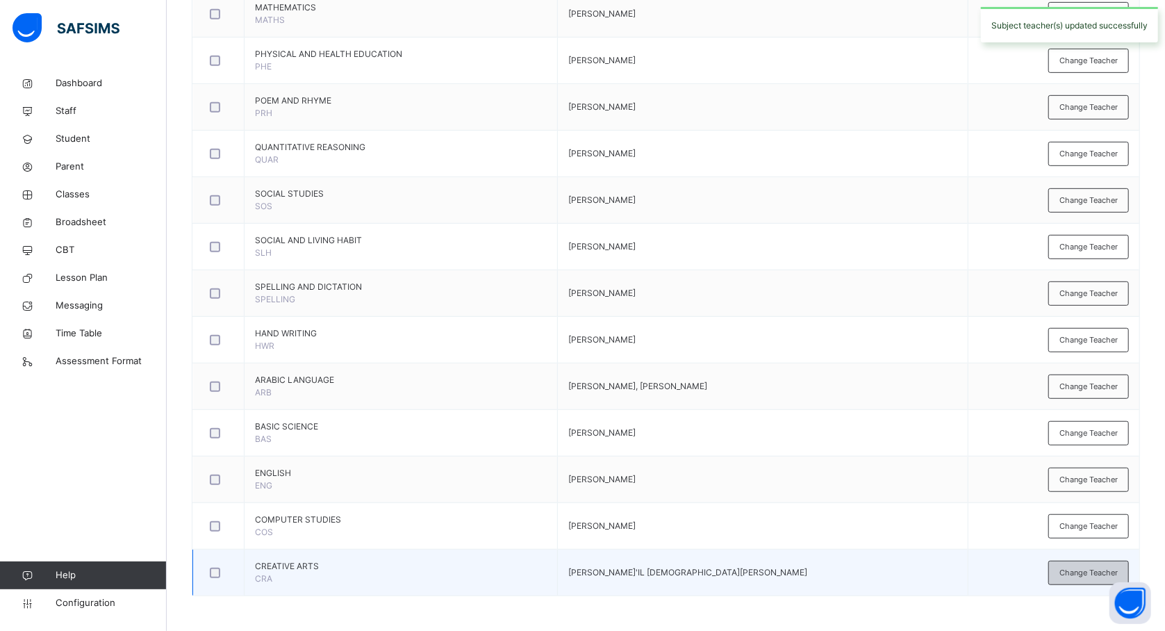
click at [1068, 573] on div "Change Teacher" at bounding box center [1089, 573] width 81 height 24
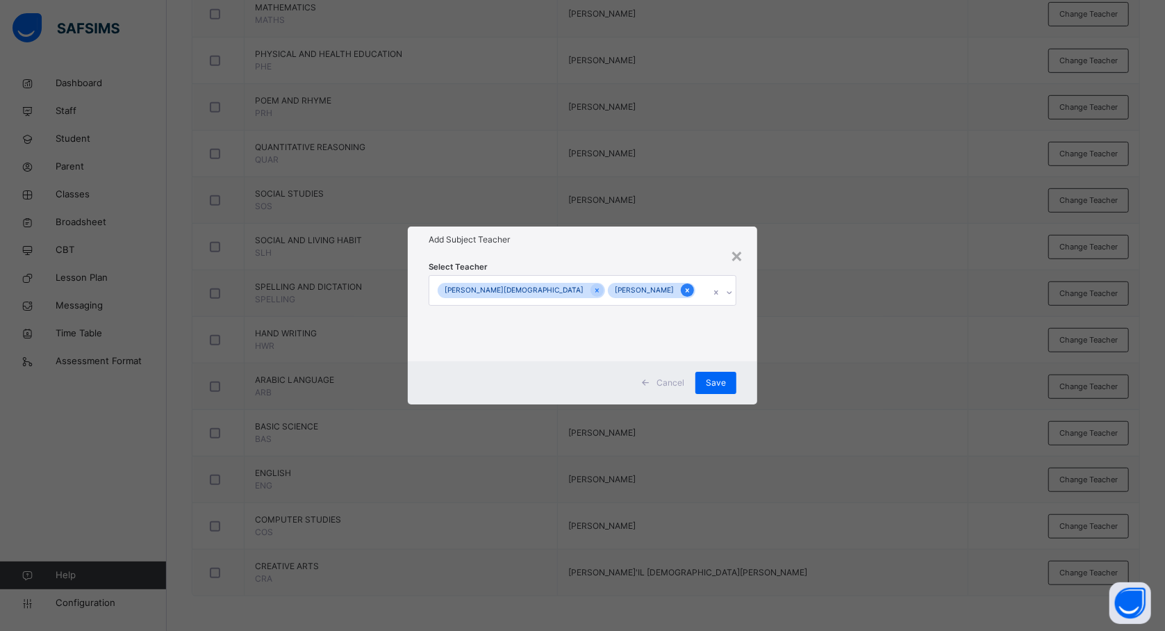
click at [686, 290] on icon at bounding box center [687, 290] width 3 height 4
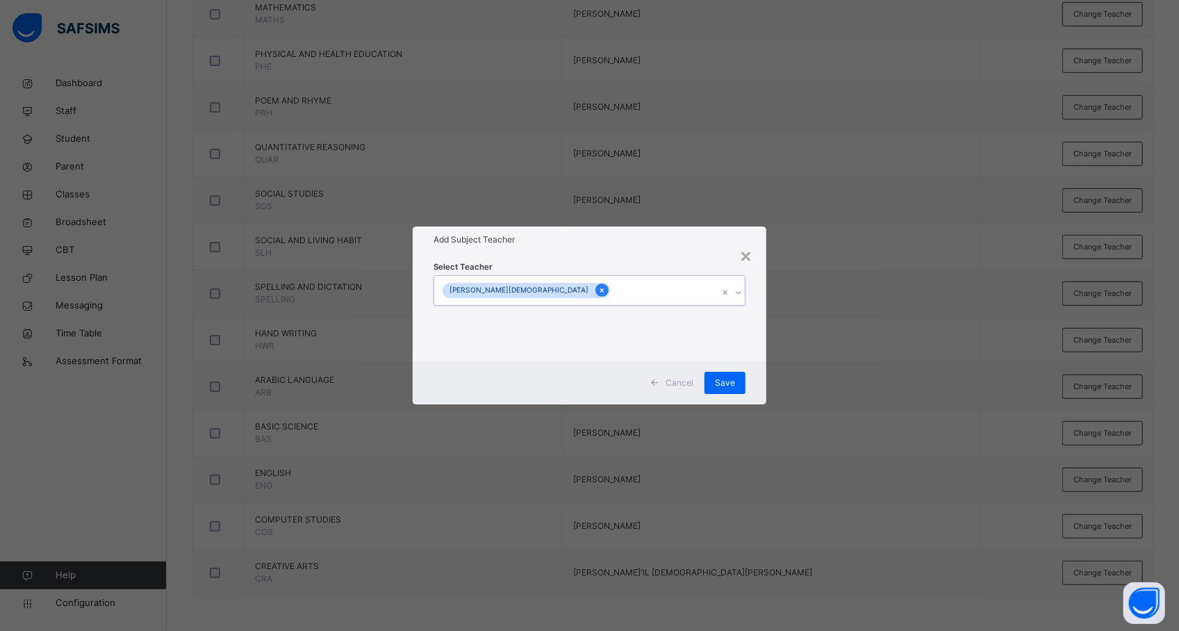
click at [598, 286] on icon at bounding box center [602, 291] width 8 height 10
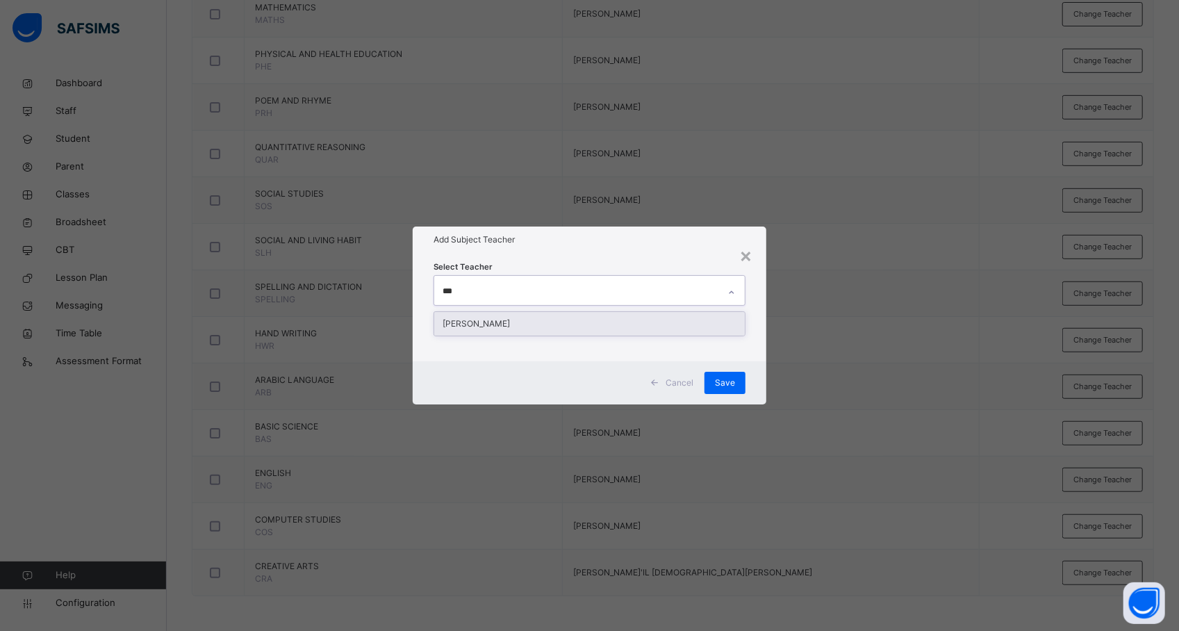
type input "****"
click at [559, 315] on div "[PERSON_NAME]" at bounding box center [589, 324] width 311 height 24
click at [794, 359] on div "× Add Subject Teacher Select Teacher [PERSON_NAME] Cancel Save" at bounding box center [589, 315] width 1179 height 631
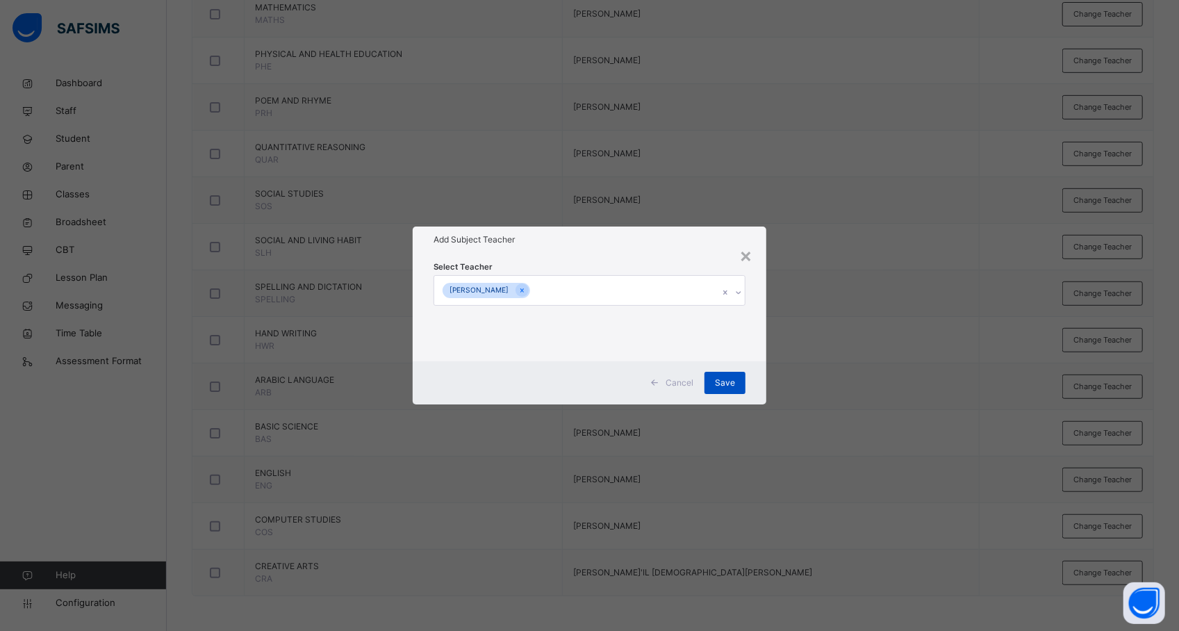
click at [731, 377] on span "Save" at bounding box center [725, 383] width 20 height 13
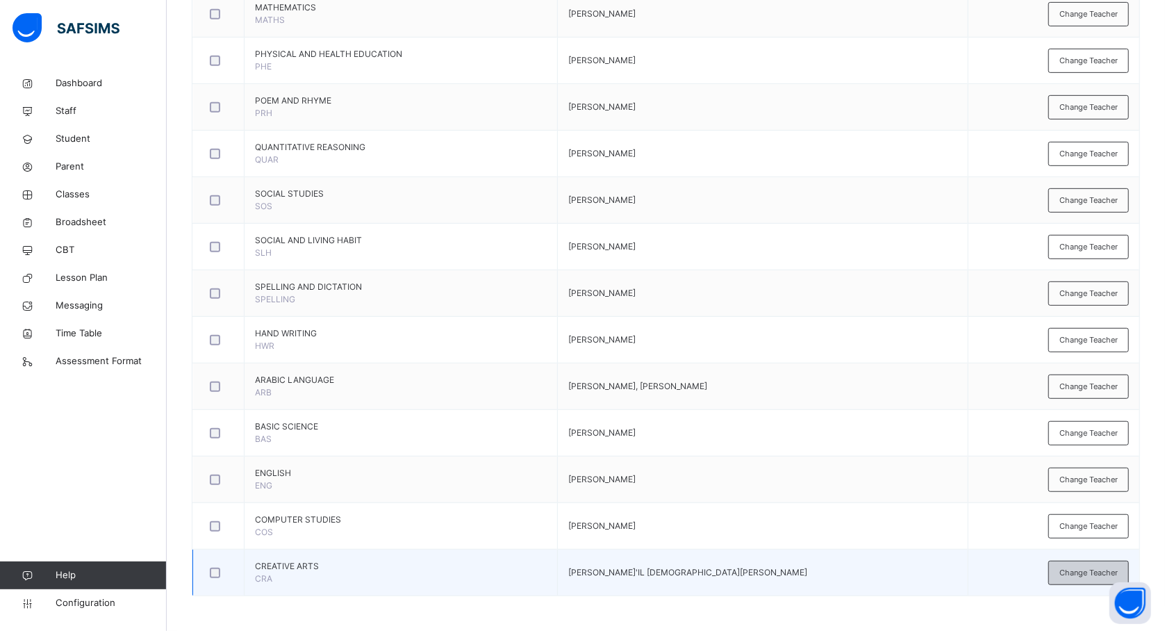
click at [1083, 574] on span "Change Teacher" at bounding box center [1089, 573] width 58 height 12
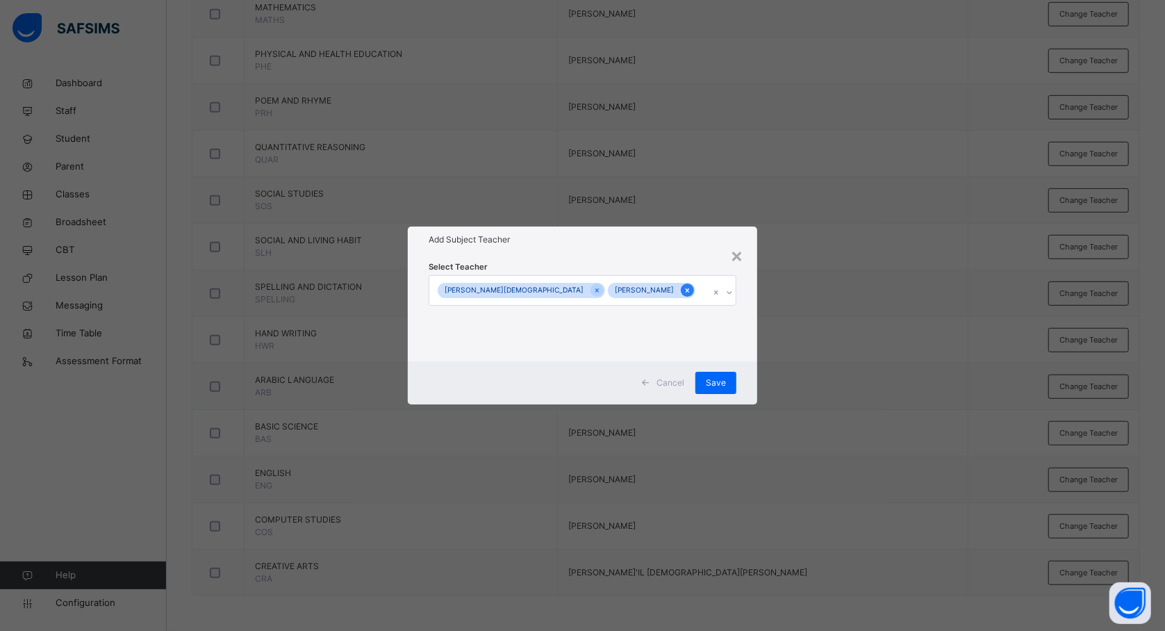
click at [684, 287] on icon at bounding box center [688, 291] width 8 height 10
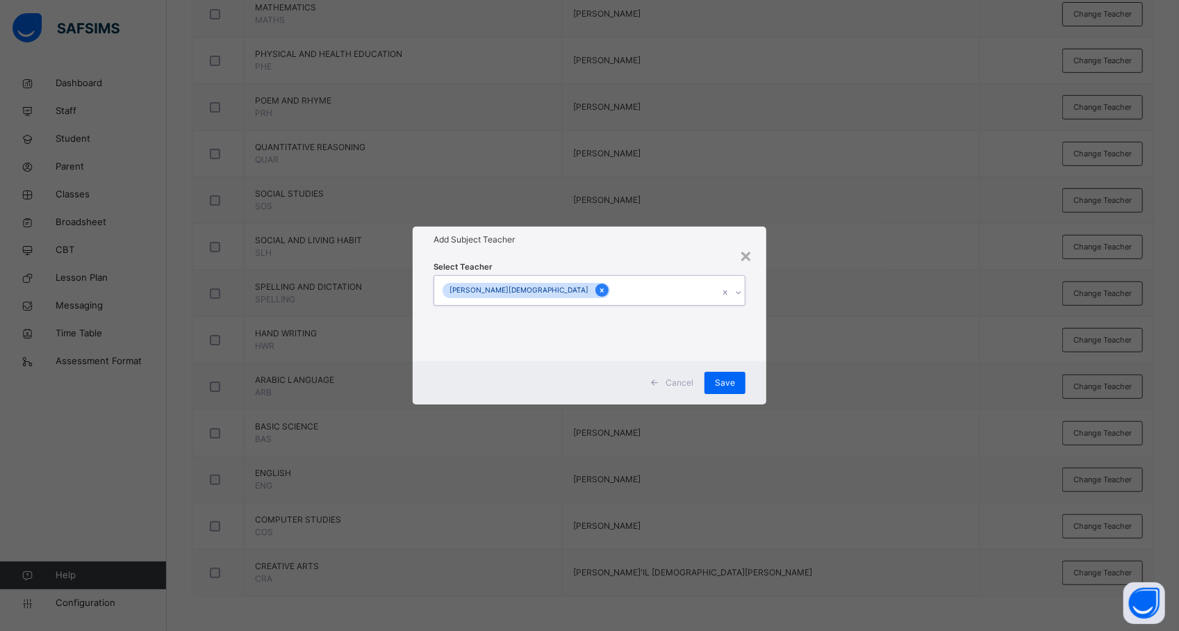
click at [600, 290] on icon at bounding box center [601, 290] width 3 height 4
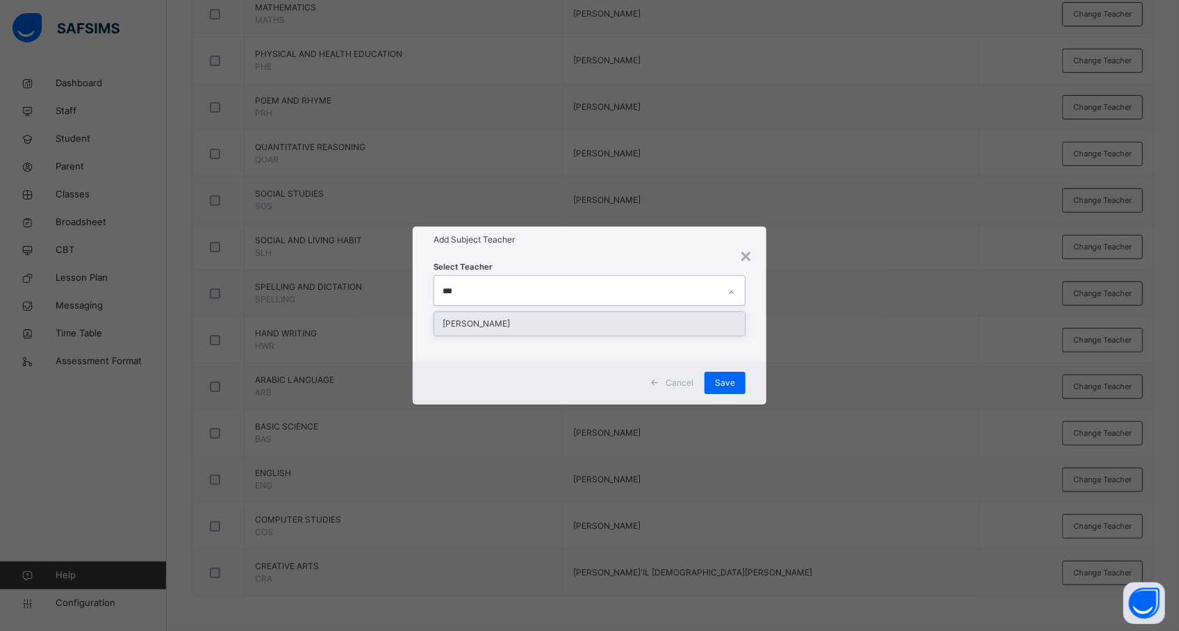
type input "****"
click at [545, 326] on div "[PERSON_NAME]" at bounding box center [589, 324] width 311 height 24
click at [831, 402] on div "× Add Subject Teacher Select Teacher [PERSON_NAME] Cancel Save" at bounding box center [589, 315] width 1179 height 631
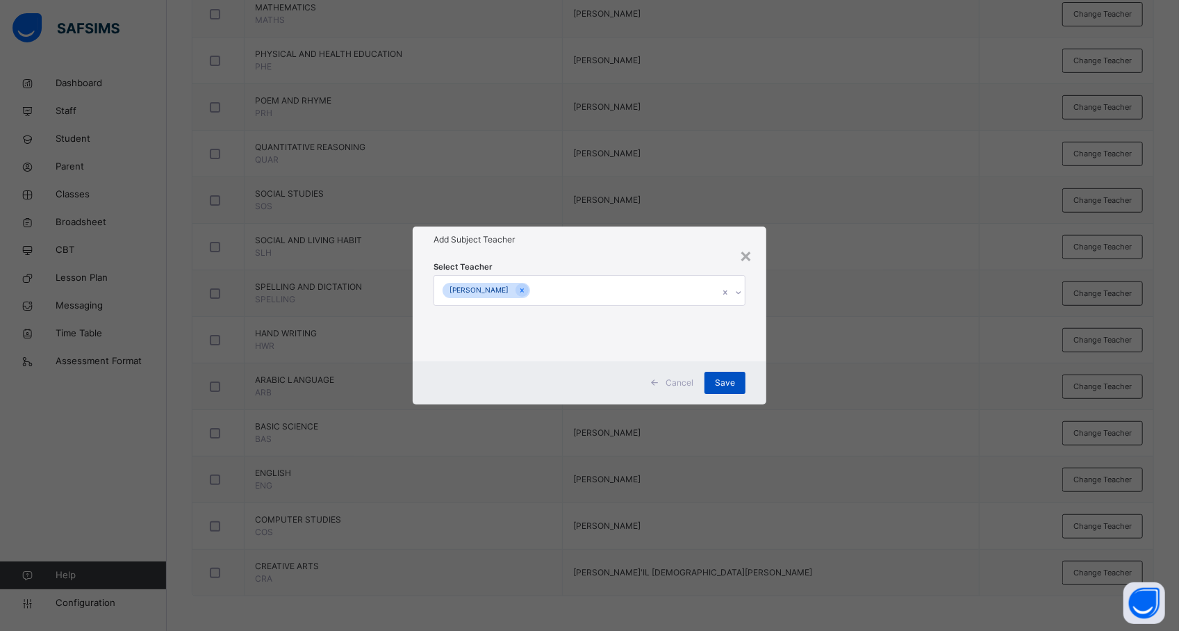
click at [727, 381] on span "Save" at bounding box center [725, 383] width 20 height 13
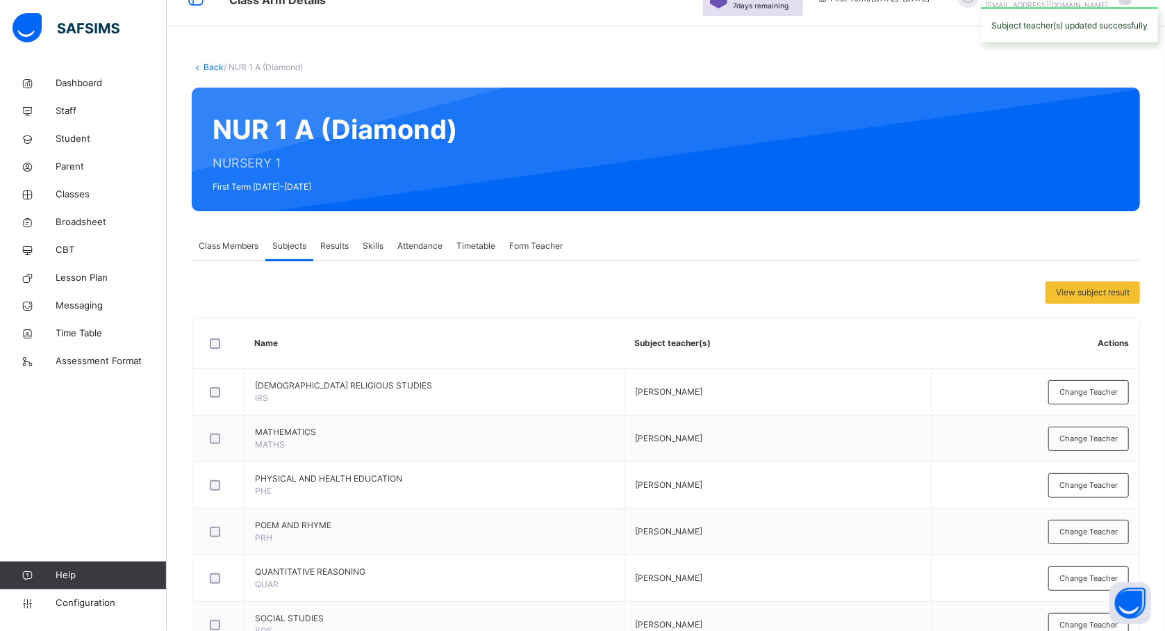
scroll to position [0, 0]
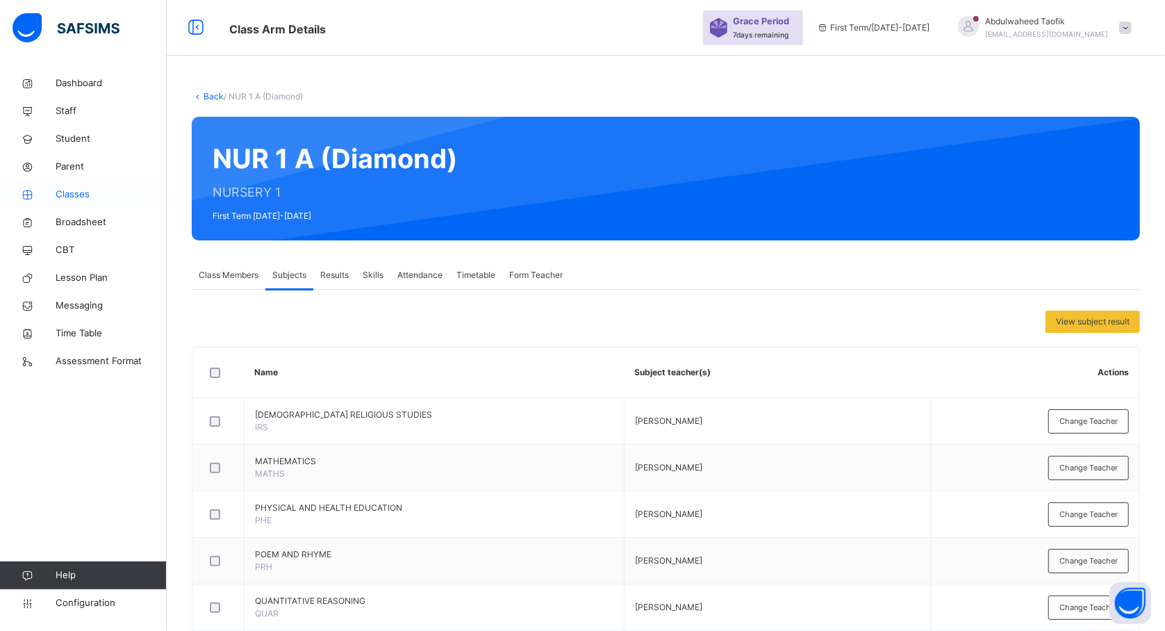
click at [76, 195] on span "Classes" at bounding box center [111, 195] width 111 height 14
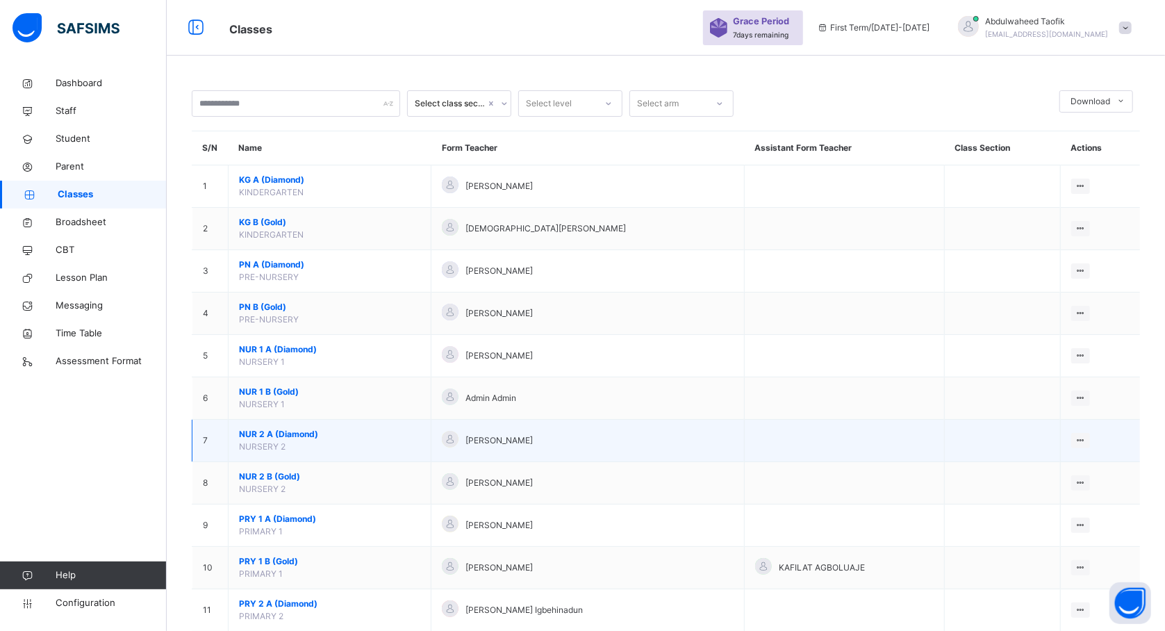
click at [286, 438] on span "NUR 2 A (Diamond)" at bounding box center [329, 434] width 181 height 13
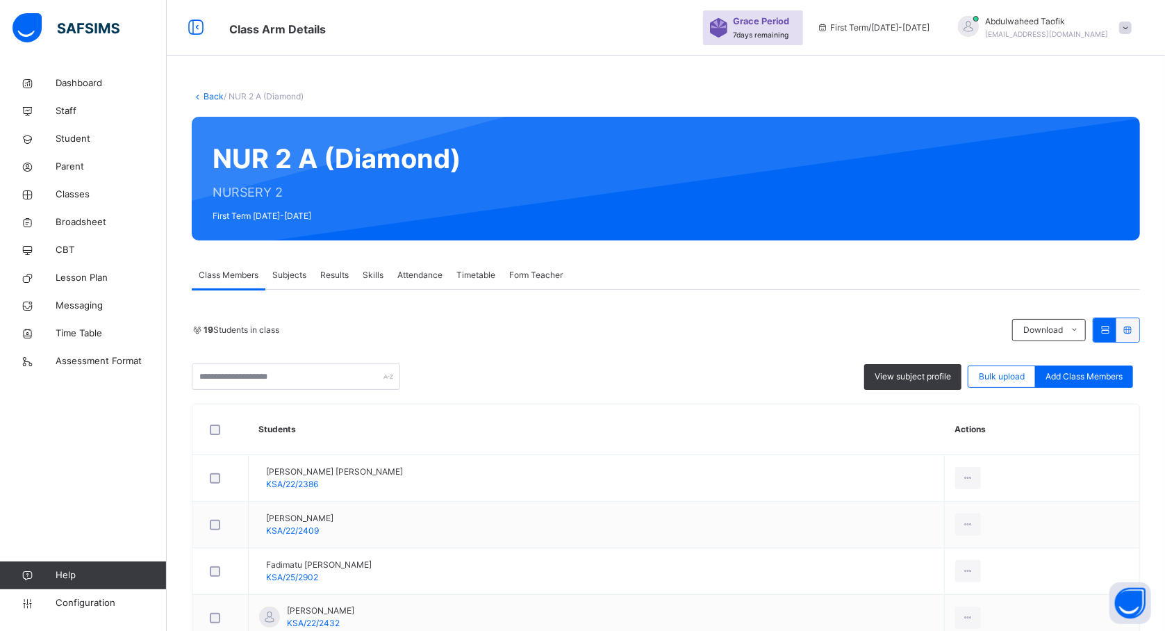
click at [290, 274] on span "Subjects" at bounding box center [289, 275] width 34 height 13
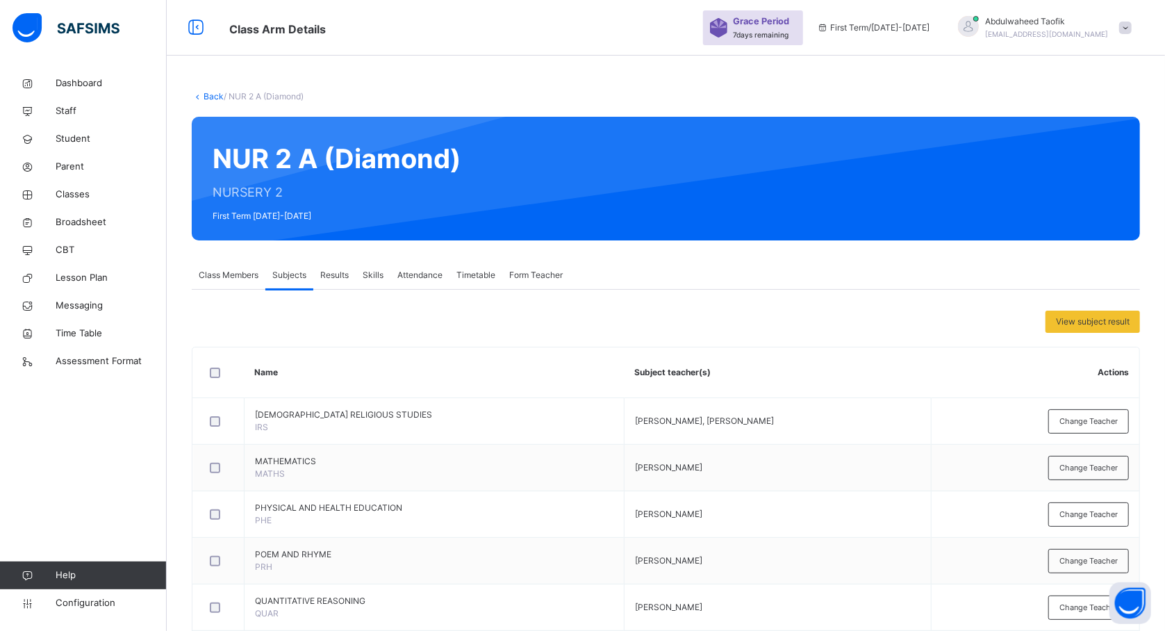
click at [290, 274] on span "Subjects" at bounding box center [289, 275] width 34 height 13
click at [290, 287] on div "Subjects" at bounding box center [289, 275] width 48 height 28
click at [1112, 323] on span "View subject result" at bounding box center [1093, 321] width 74 height 13
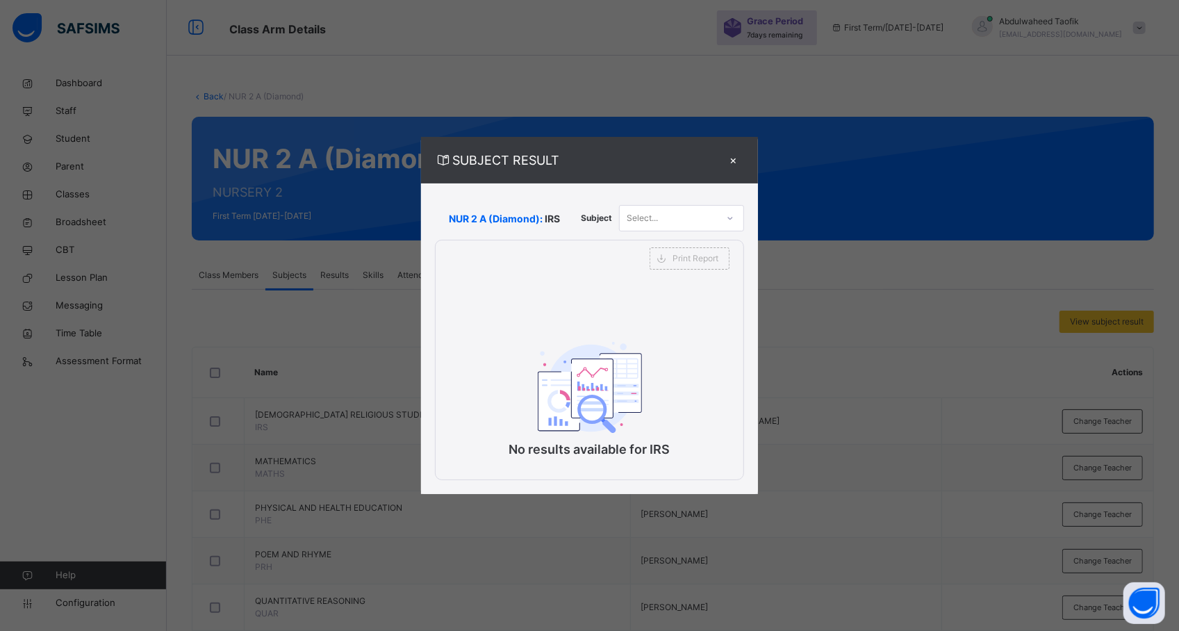
click at [727, 215] on icon at bounding box center [730, 218] width 8 height 14
click at [531, 293] on div "No results available for IRS" at bounding box center [590, 379] width 308 height 204
click at [709, 257] on span "Print Report" at bounding box center [696, 258] width 46 height 13
click at [732, 158] on div "×" at bounding box center [733, 160] width 21 height 19
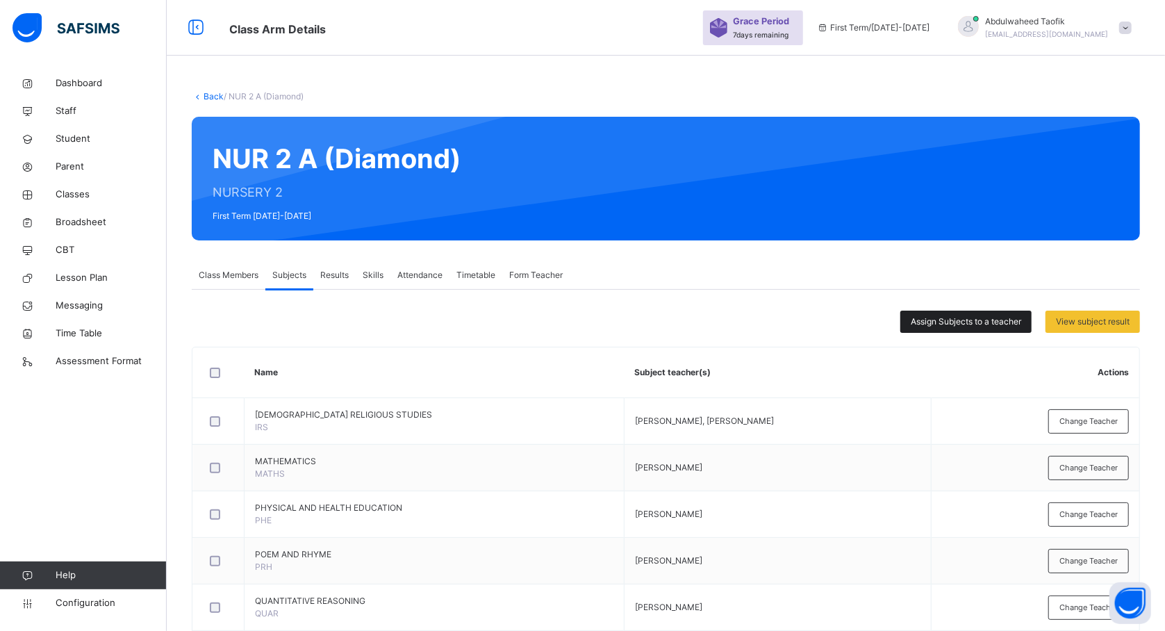
click at [969, 321] on span "Assign Subjects to a teacher" at bounding box center [966, 321] width 110 height 13
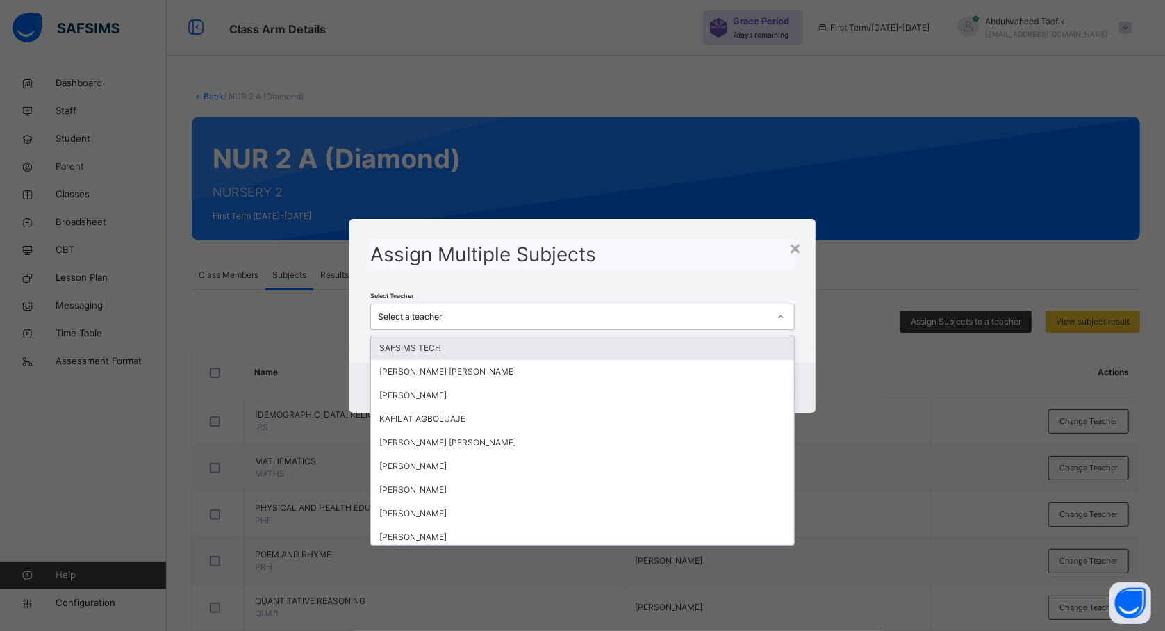
click at [785, 317] on icon at bounding box center [781, 317] width 8 height 14
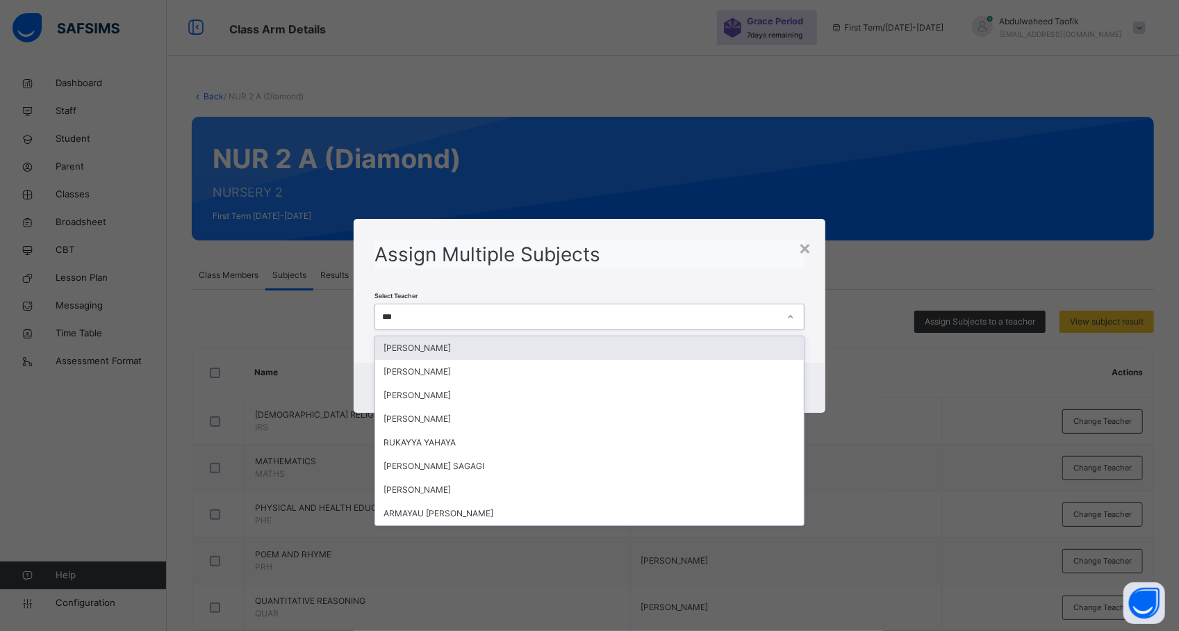
type input "****"
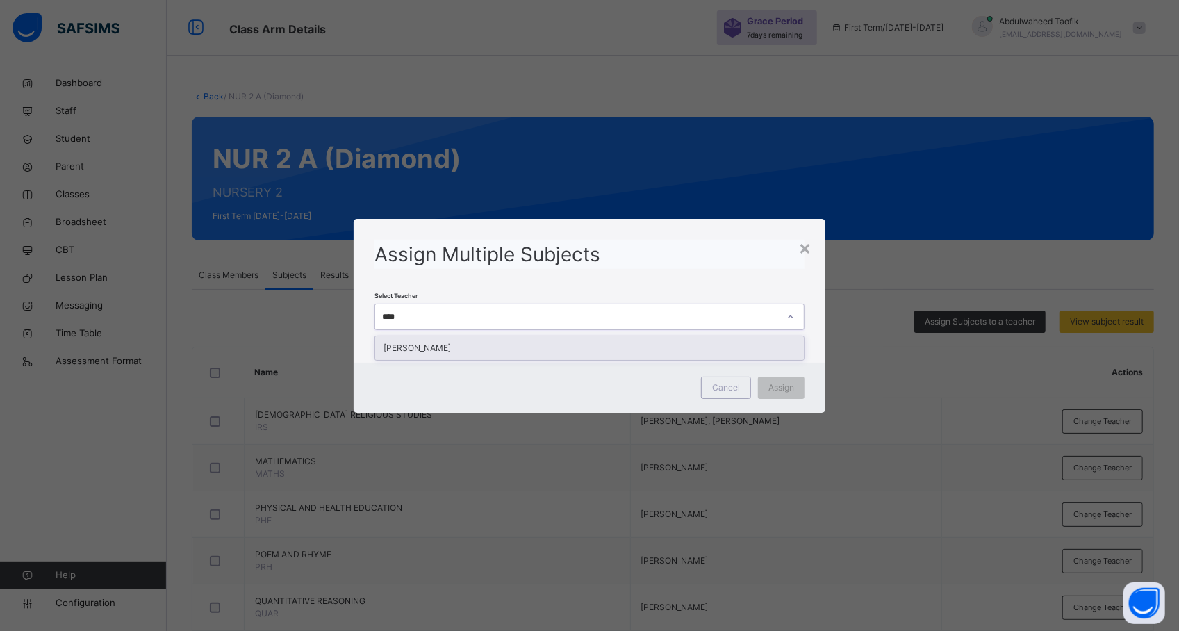
click at [743, 346] on div "[PERSON_NAME]" at bounding box center [589, 348] width 429 height 24
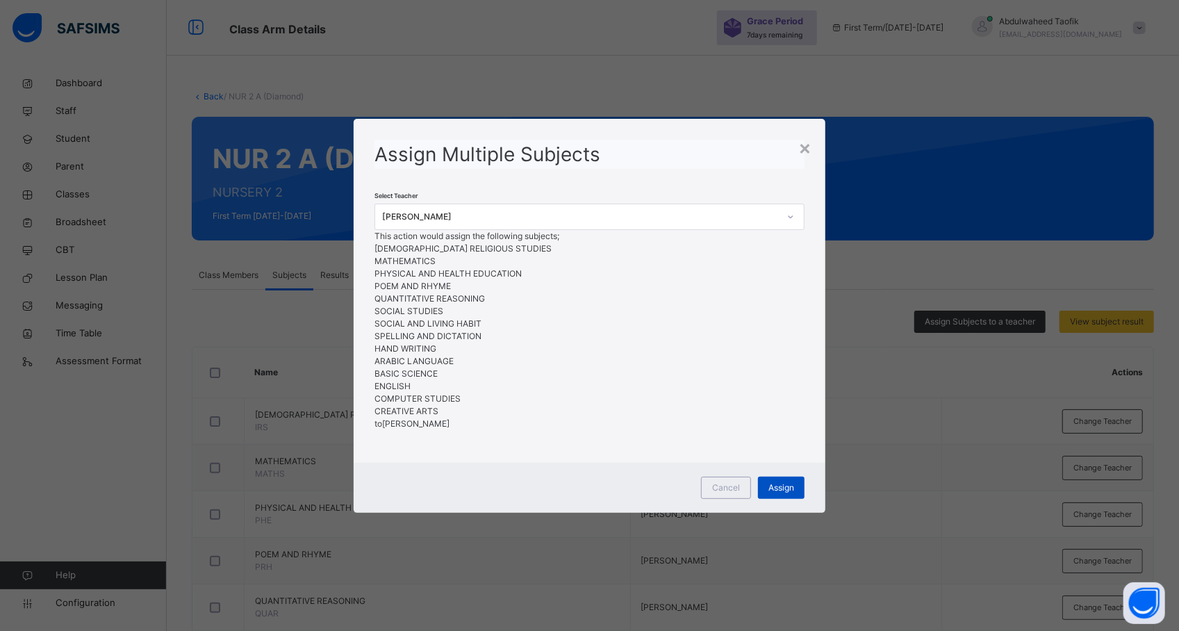
click at [775, 494] on span "Assign" at bounding box center [782, 488] width 26 height 13
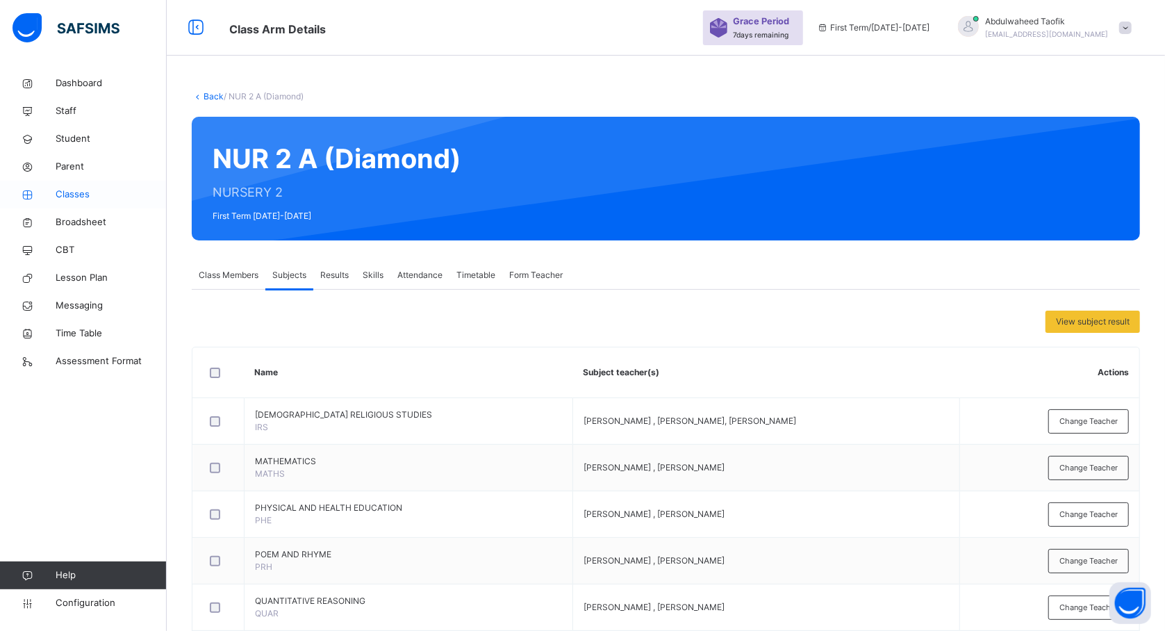
click at [81, 196] on span "Classes" at bounding box center [111, 195] width 111 height 14
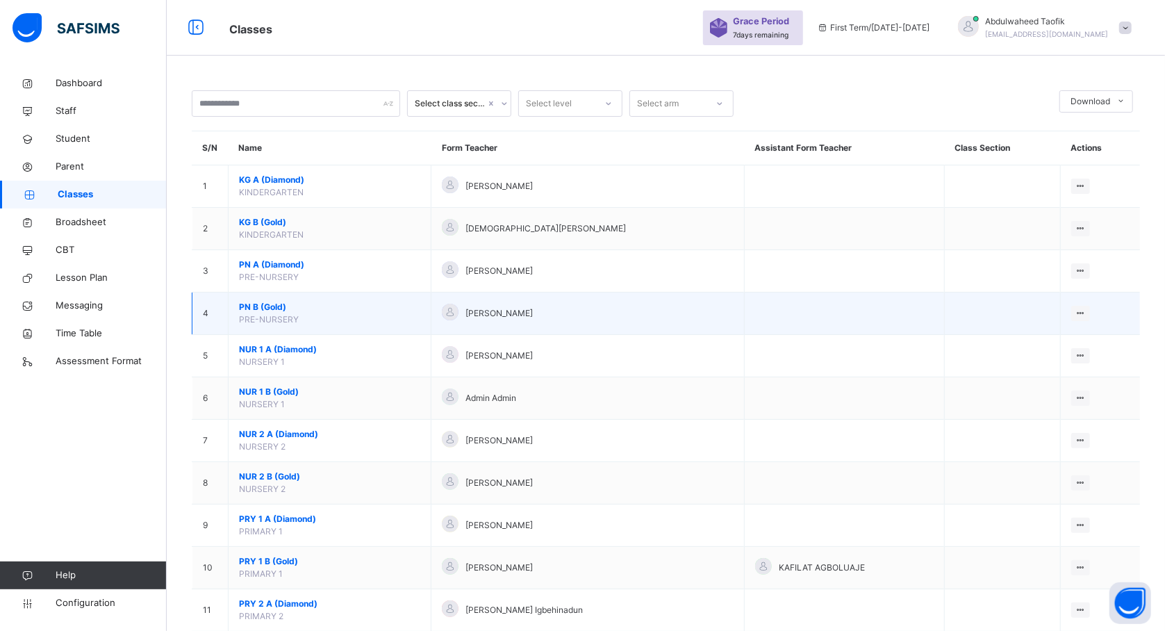
click at [272, 310] on span "PN B (Gold)" at bounding box center [329, 307] width 181 height 13
click at [281, 310] on span "PN B (Gold)" at bounding box center [329, 307] width 181 height 13
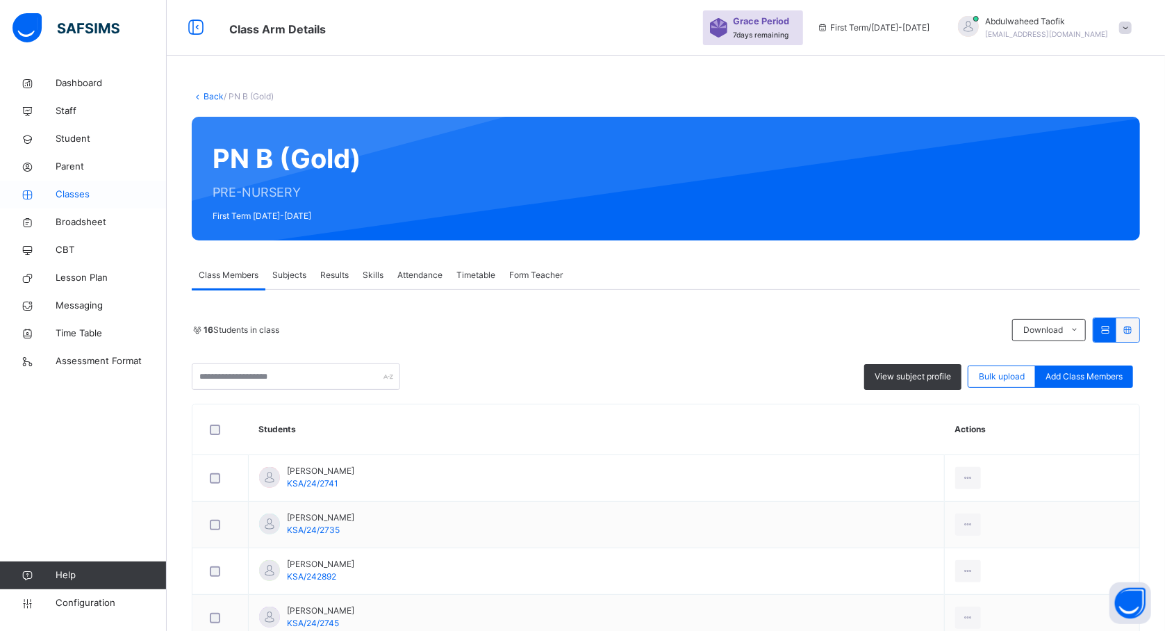
click at [83, 197] on span "Classes" at bounding box center [111, 195] width 111 height 14
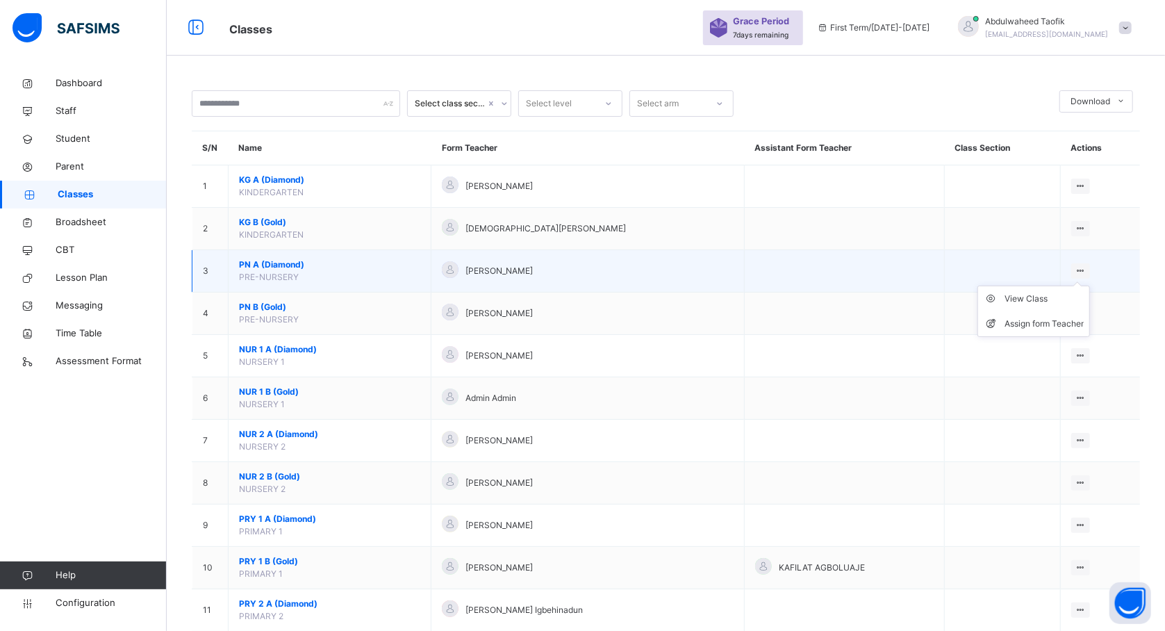
click at [1087, 268] on icon at bounding box center [1081, 270] width 12 height 10
click at [1044, 325] on div "Assign form Teacher" at bounding box center [1044, 324] width 79 height 14
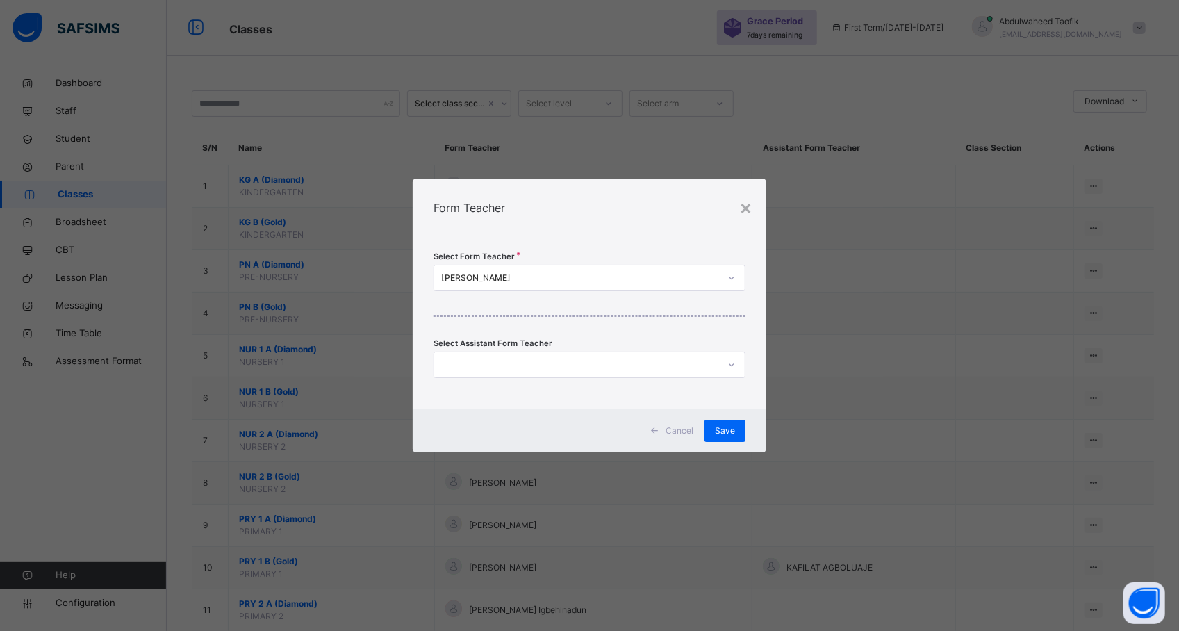
click at [545, 272] on div "[PERSON_NAME]" at bounding box center [580, 278] width 279 height 13
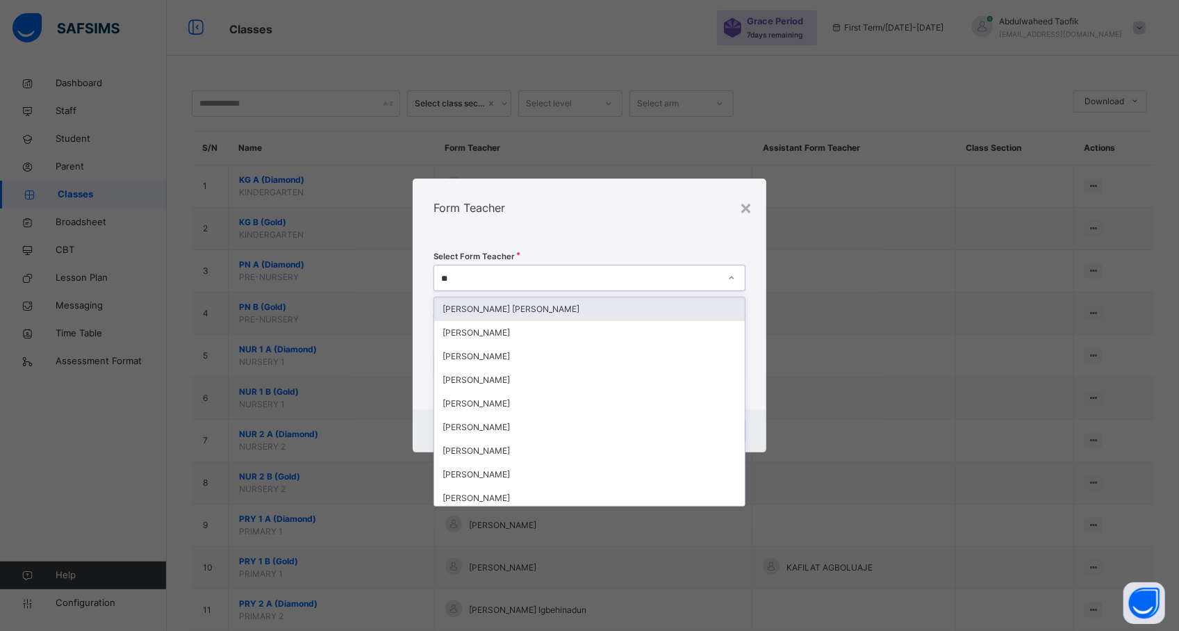
type input "***"
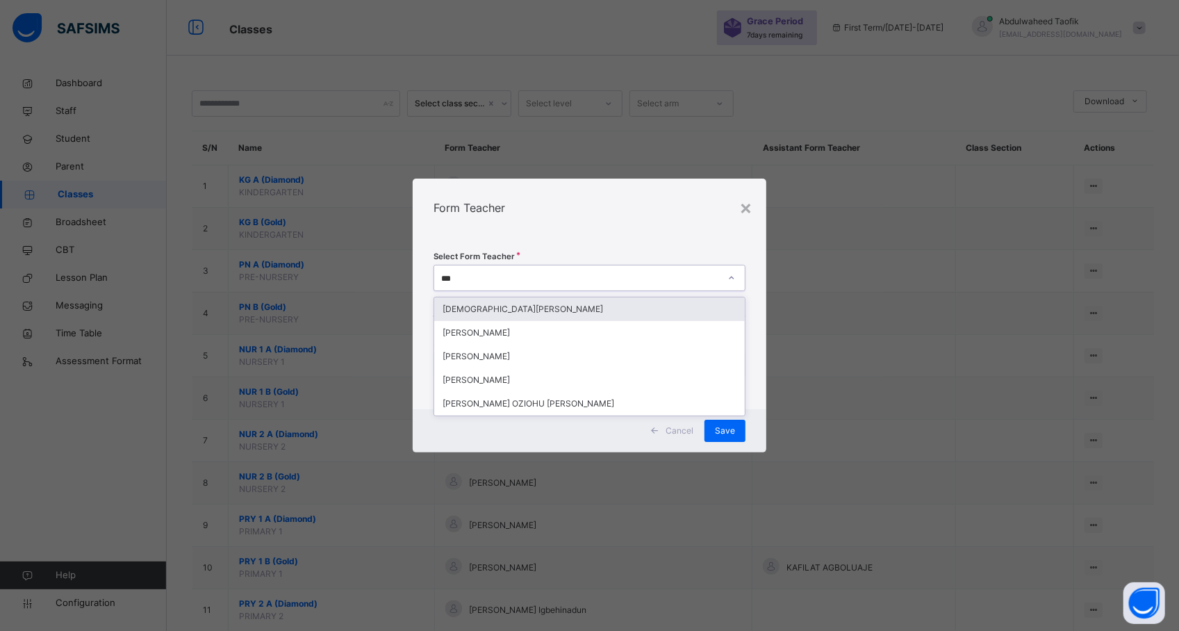
click at [532, 304] on div "[DEMOGRAPHIC_DATA][PERSON_NAME]" at bounding box center [589, 309] width 311 height 24
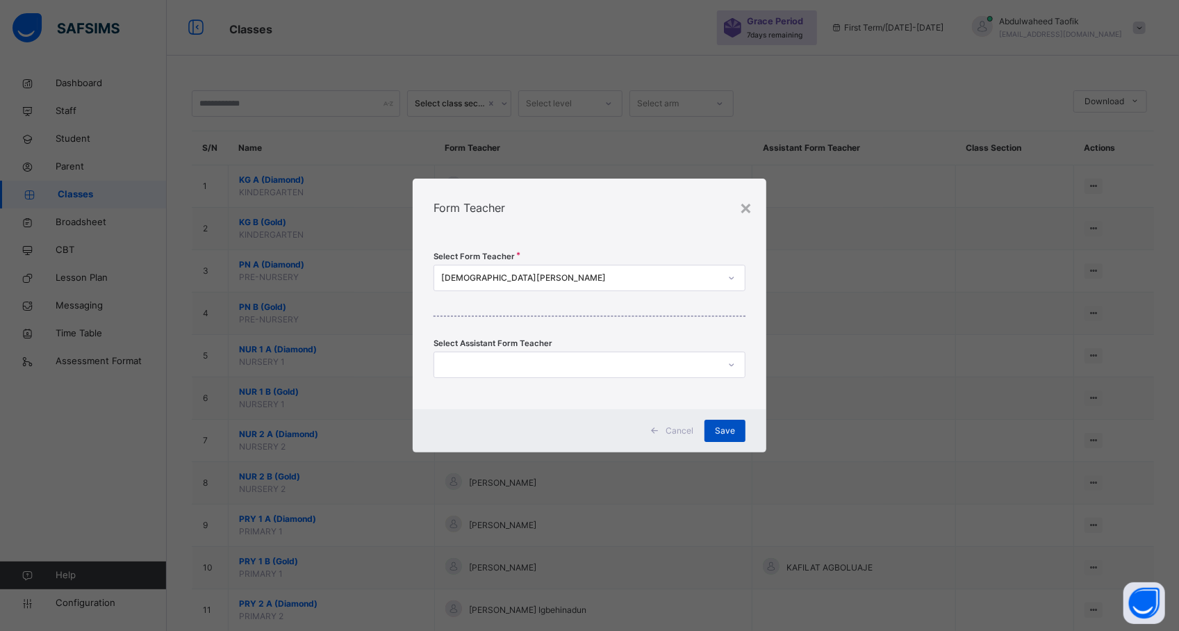
click at [714, 428] on div "Save" at bounding box center [725, 431] width 41 height 22
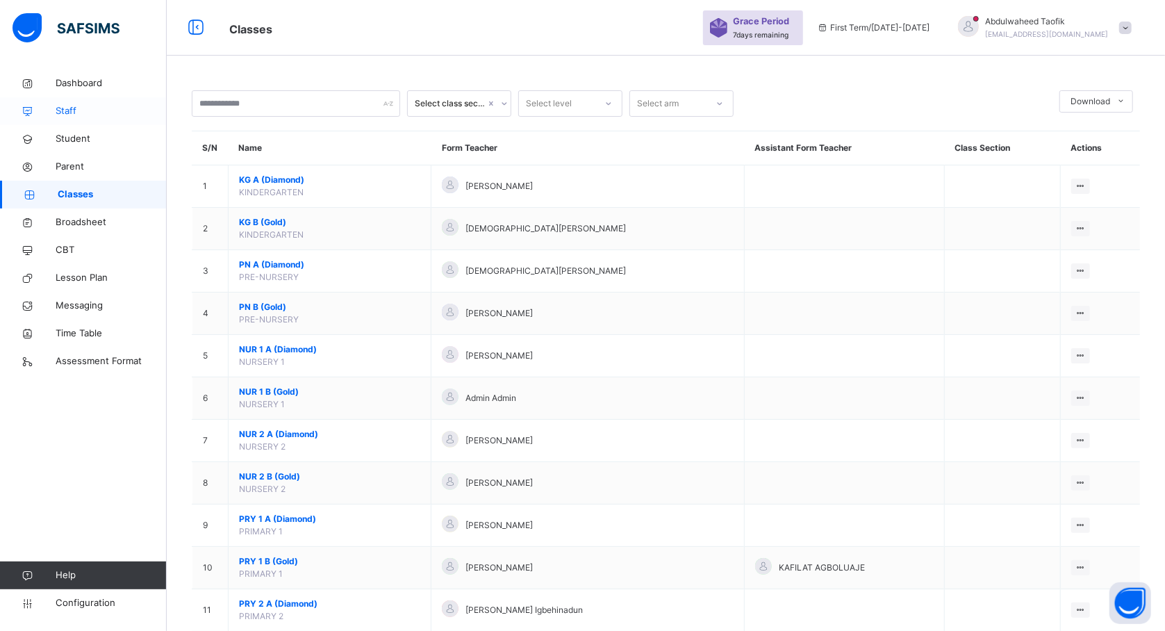
click at [68, 115] on span "Staff" at bounding box center [111, 111] width 111 height 14
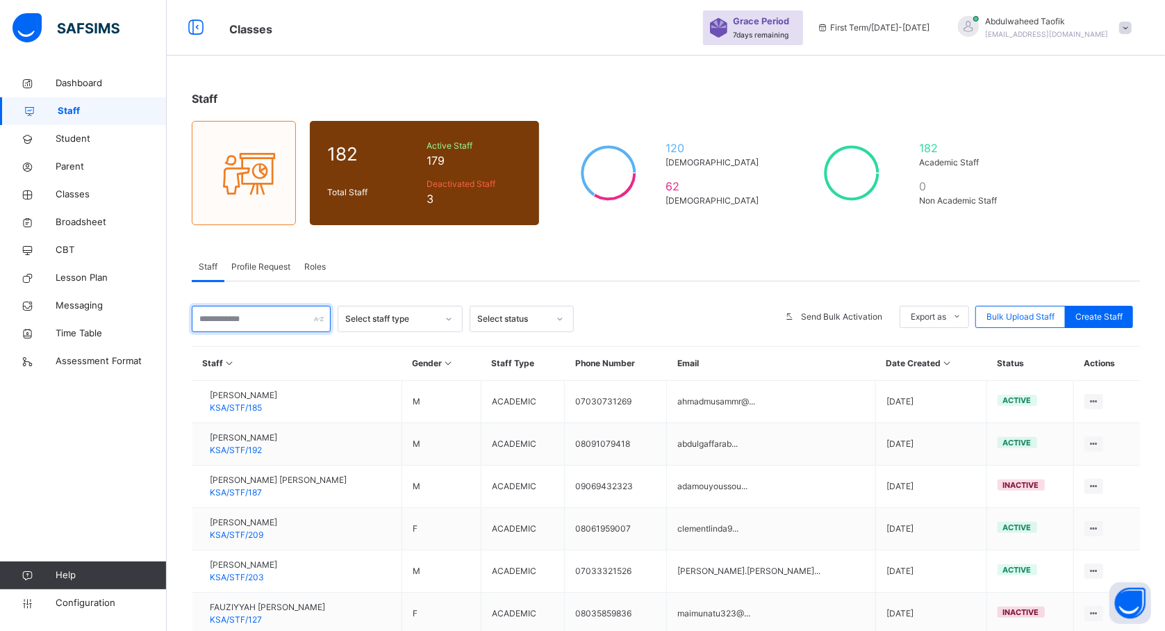
click at [295, 312] on input "text" at bounding box center [261, 319] width 139 height 26
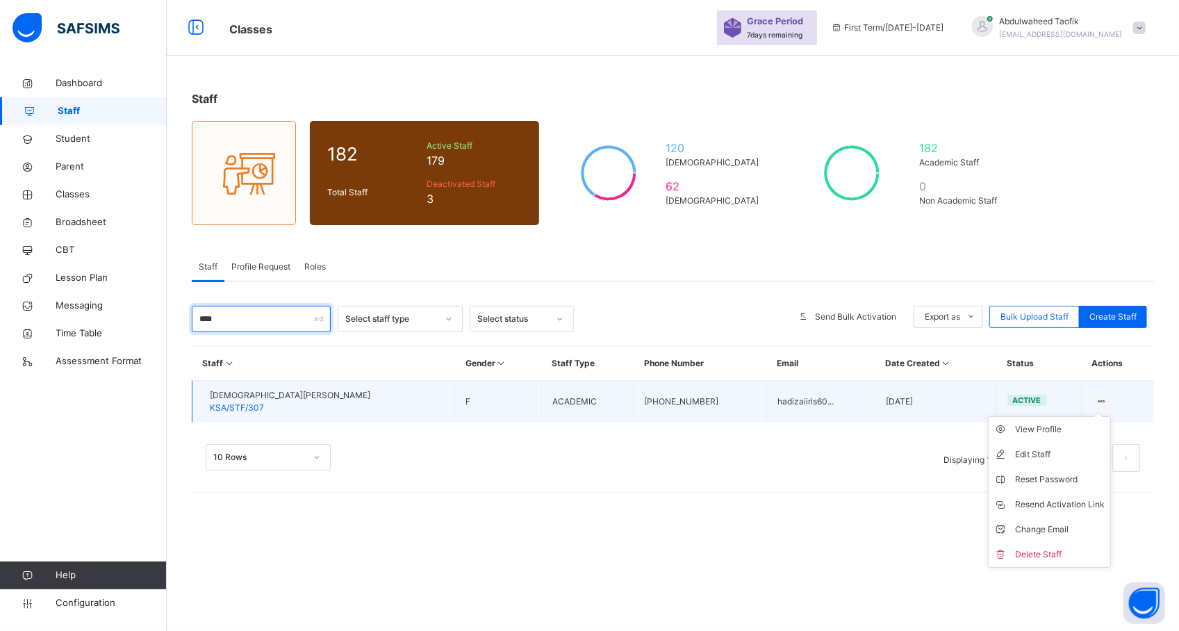
type input "****"
click at [1099, 416] on ul "View Profile Edit Staff Reset Password Resend Activation Link Change Email Dele…" at bounding box center [1049, 491] width 123 height 151
click at [1059, 450] on div "Edit Staff" at bounding box center [1060, 454] width 90 height 14
select select "**"
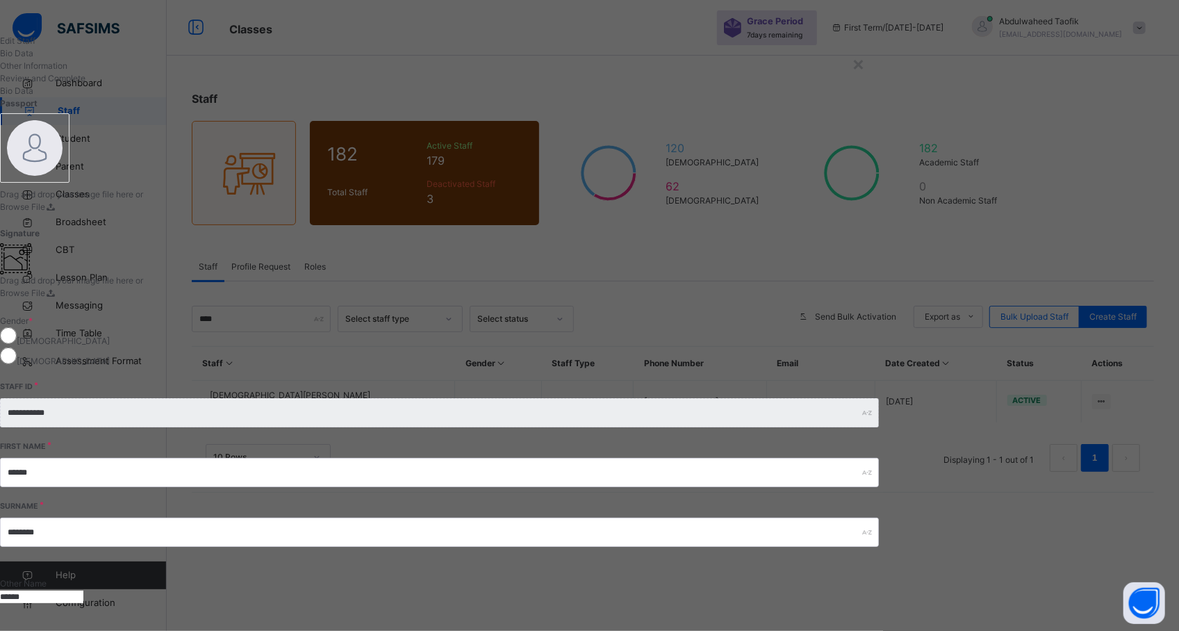
click at [83, 591] on input "******" at bounding box center [41, 597] width 83 height 13
type input "*"
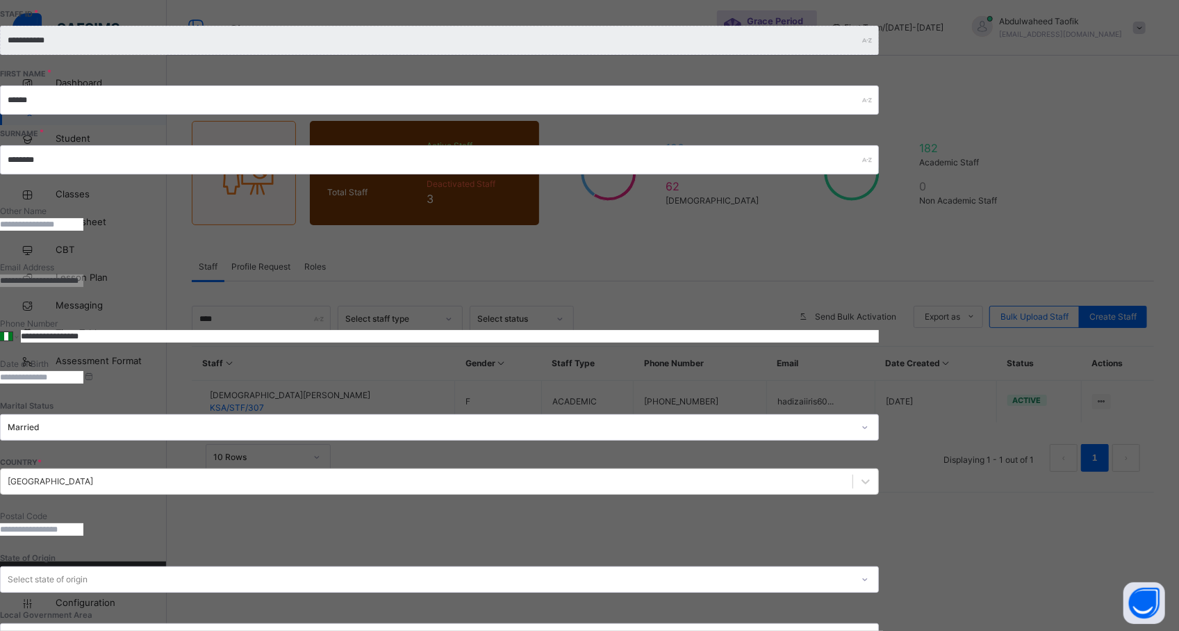
scroll to position [110, 0]
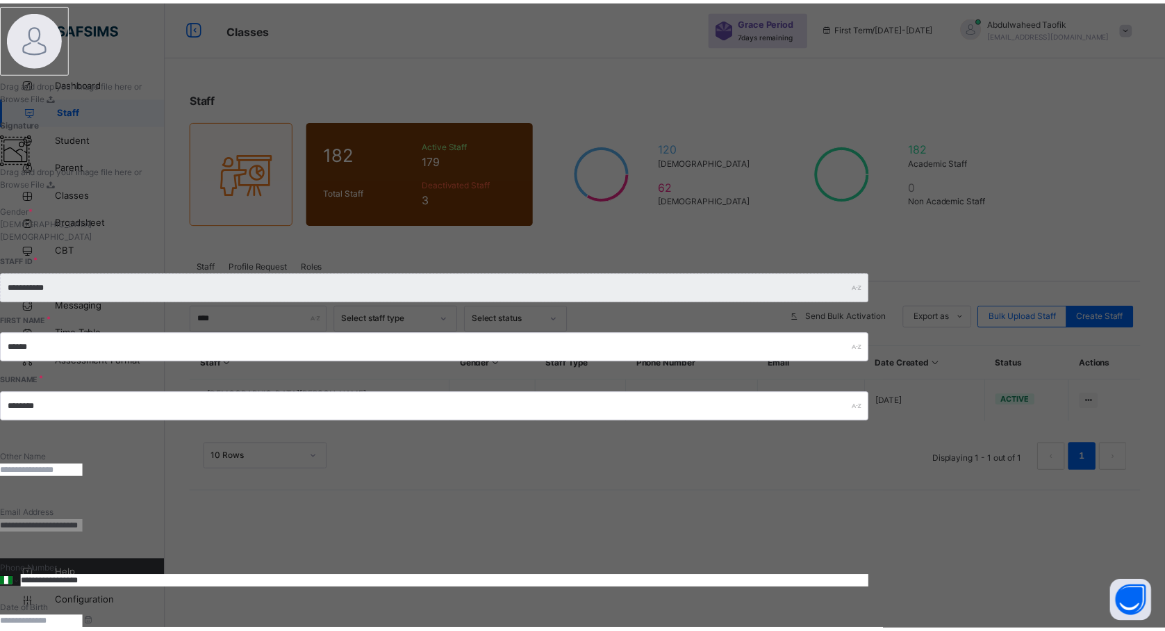
scroll to position [354, 0]
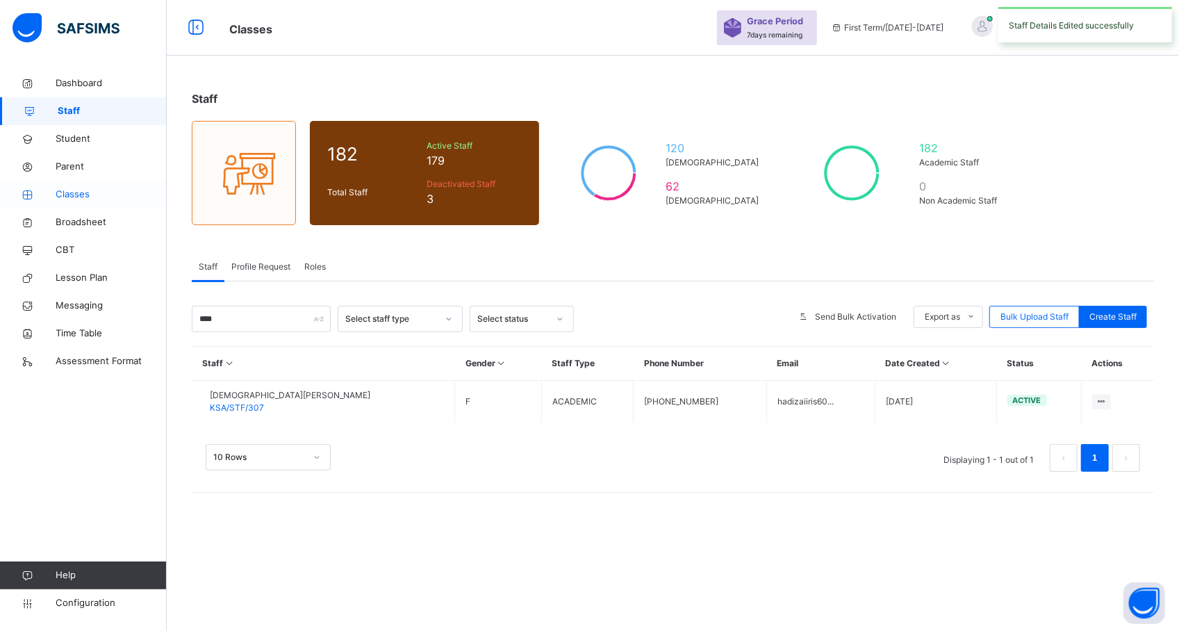
click at [67, 192] on span "Classes" at bounding box center [111, 195] width 111 height 14
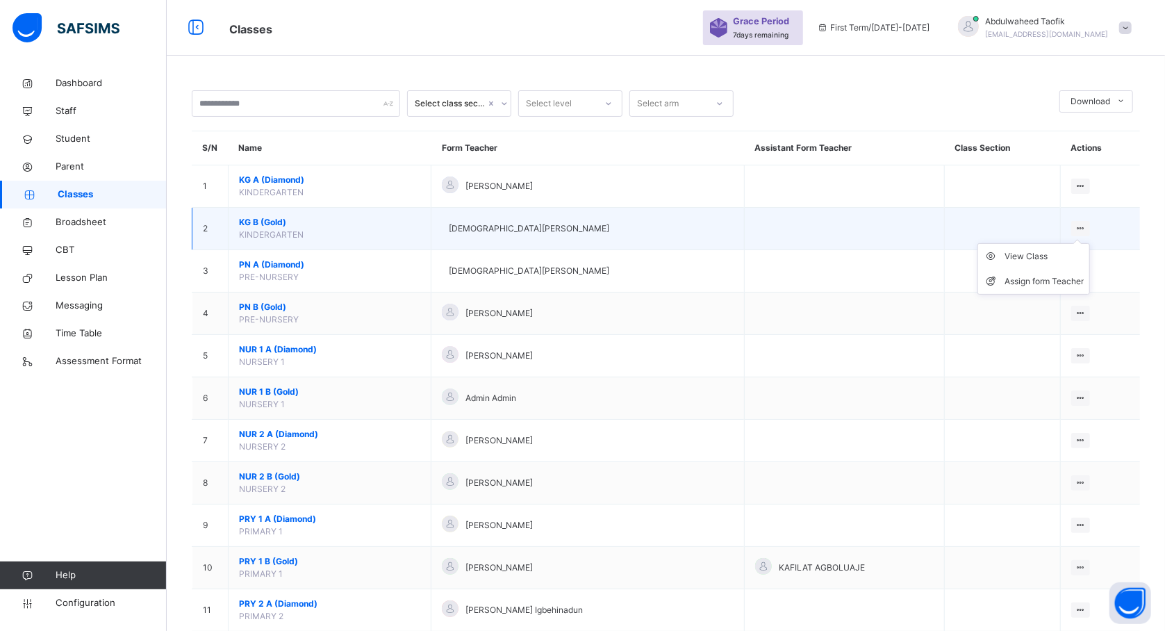
click at [1087, 229] on icon at bounding box center [1081, 228] width 12 height 10
click at [1055, 278] on div "Assign form Teacher" at bounding box center [1044, 281] width 79 height 14
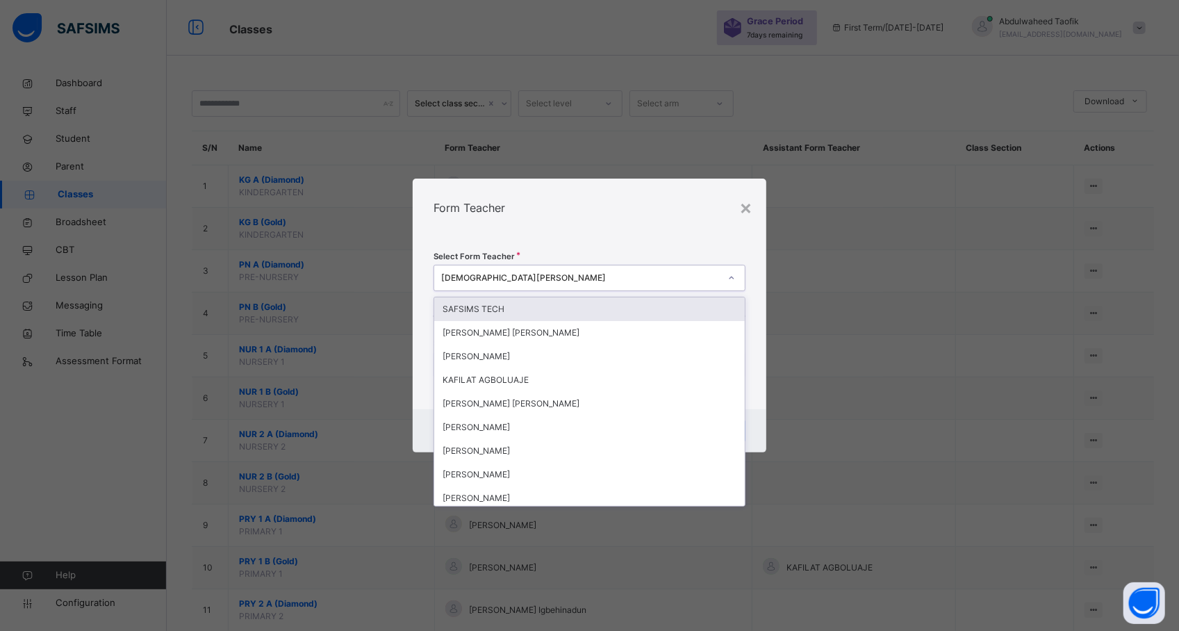
click at [564, 274] on div "HADIZA MUHAMMAD" at bounding box center [580, 278] width 279 height 13
type input "***"
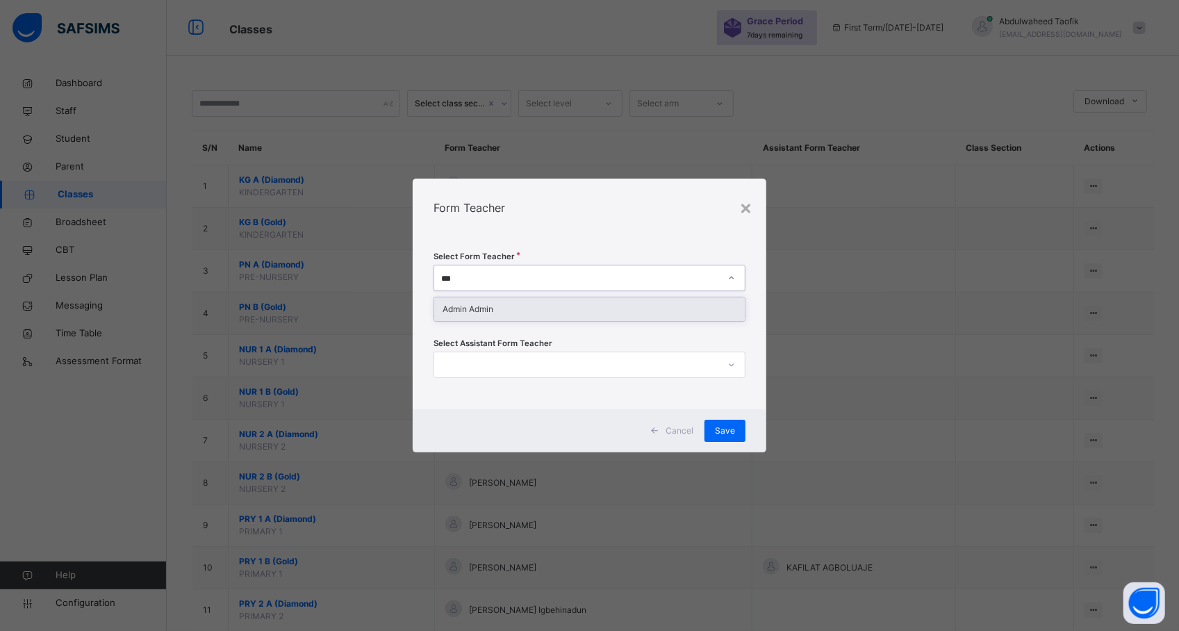
click at [535, 309] on div "Admin Admin" at bounding box center [589, 309] width 311 height 24
click at [727, 422] on div "Save" at bounding box center [725, 431] width 41 height 22
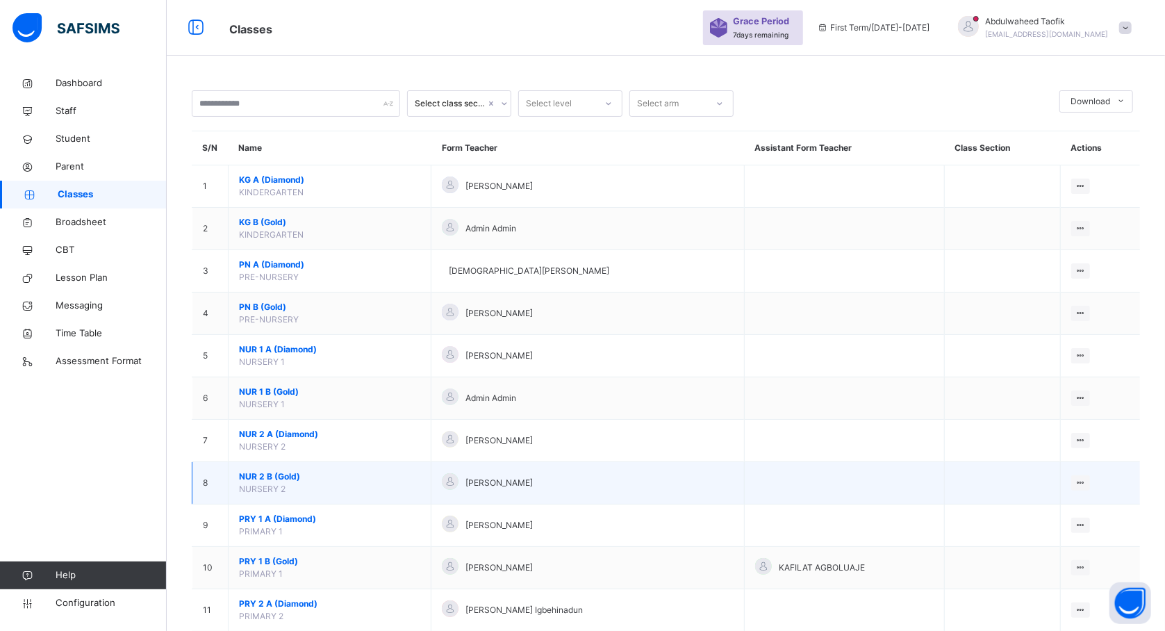
click at [279, 477] on span "NUR 2 B (Gold)" at bounding box center [329, 476] width 181 height 13
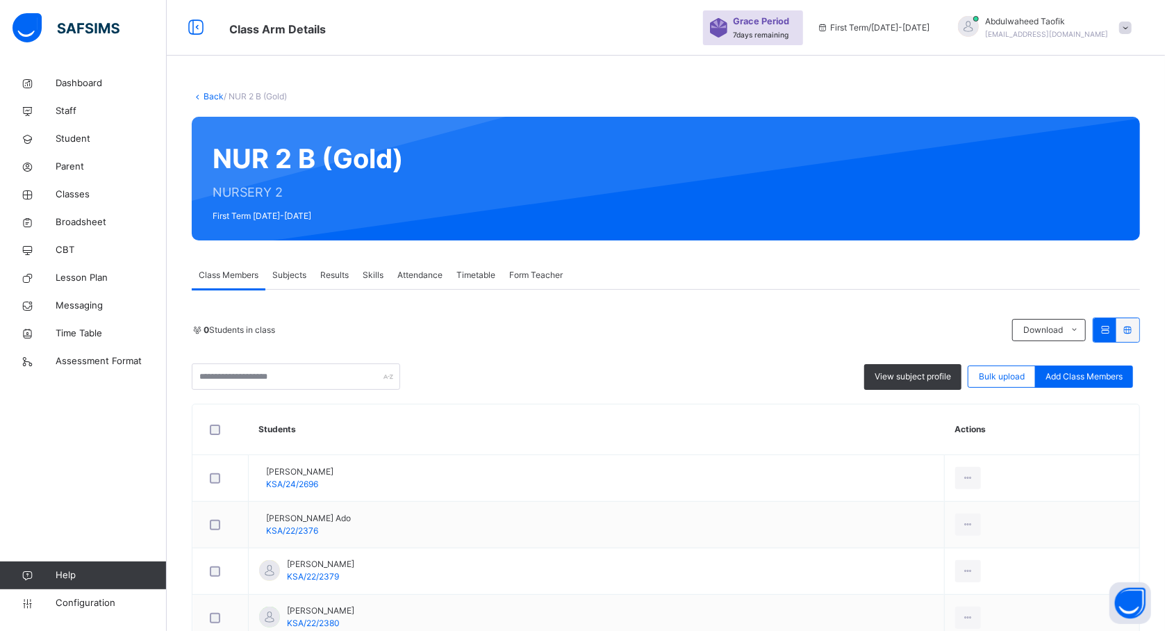
click at [290, 276] on span "Subjects" at bounding box center [289, 275] width 34 height 13
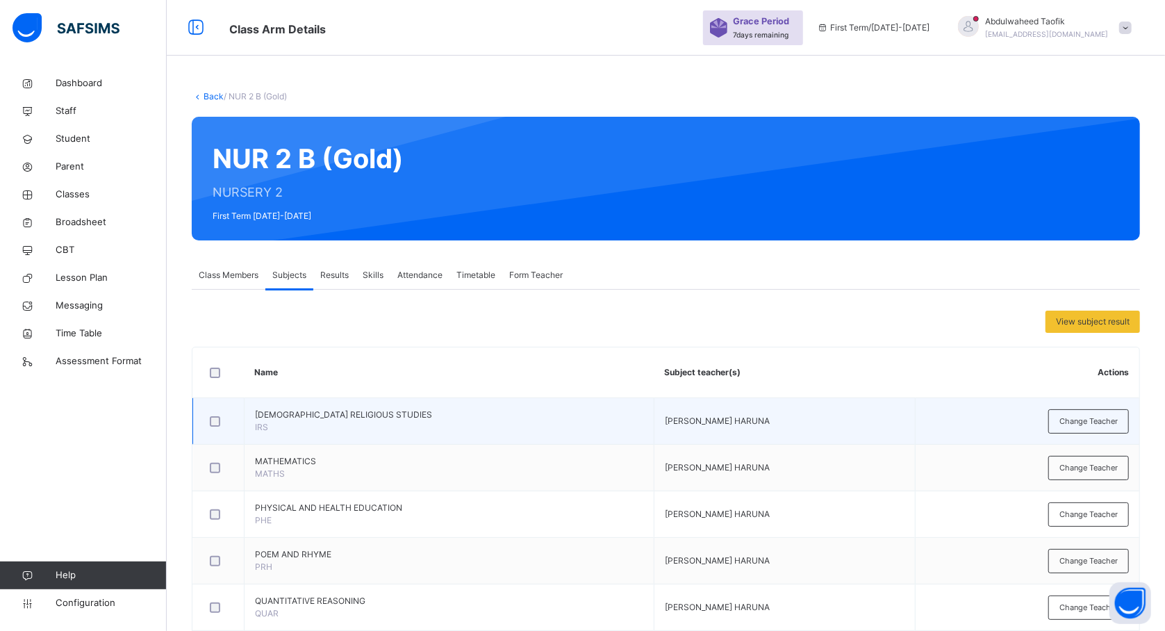
click at [1044, 427] on td "Change Teacher" at bounding box center [1027, 421] width 224 height 47
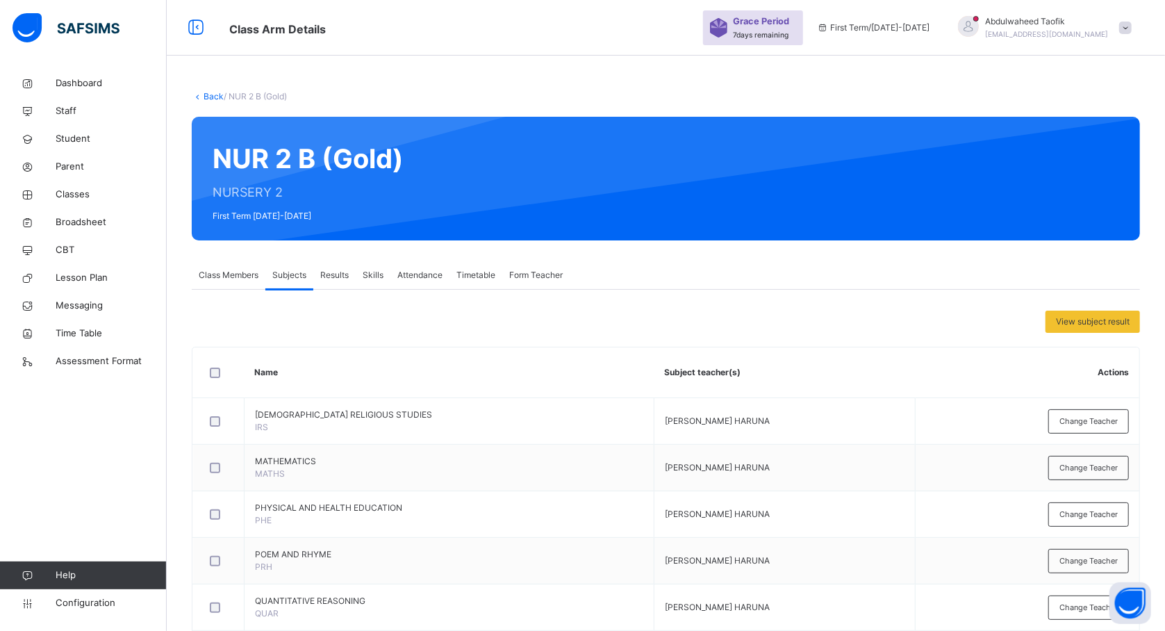
click at [214, 365] on div at bounding box center [219, 372] width 31 height 29
click at [952, 315] on span "Assign Subjects to a teacher" at bounding box center [966, 321] width 110 height 13
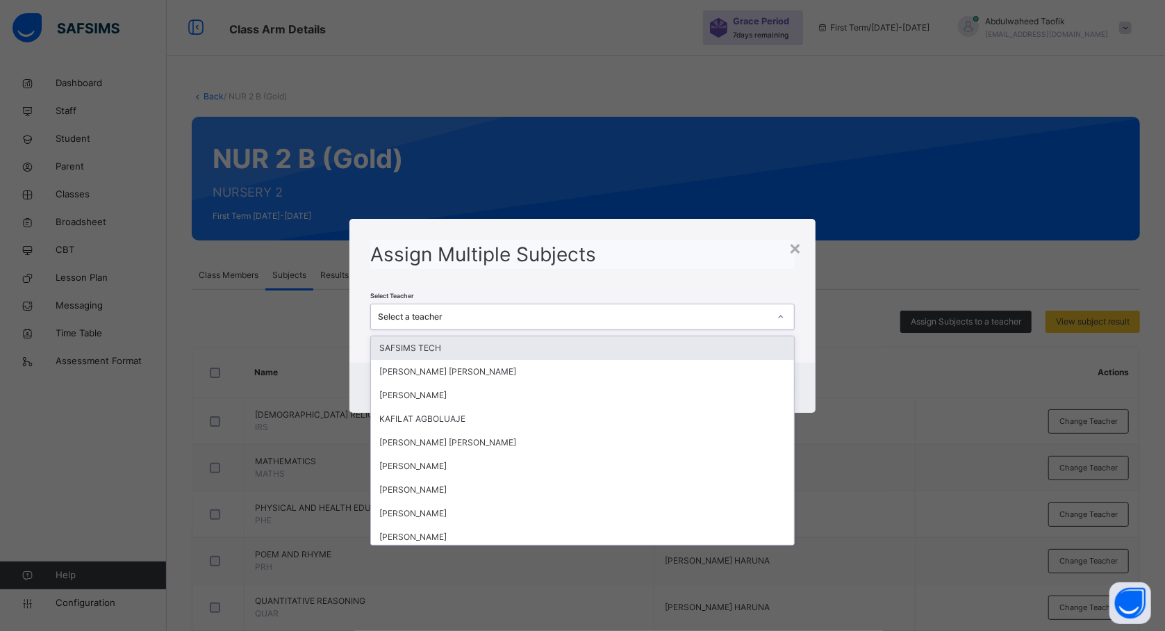
click at [784, 315] on icon at bounding box center [781, 317] width 8 height 14
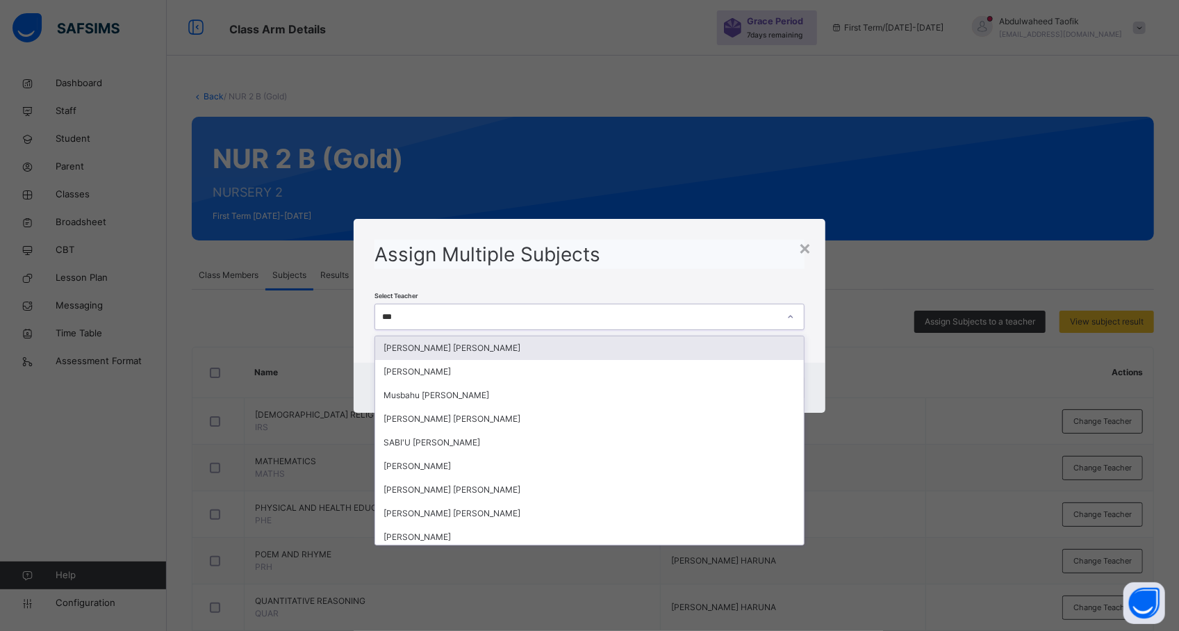
type input "****"
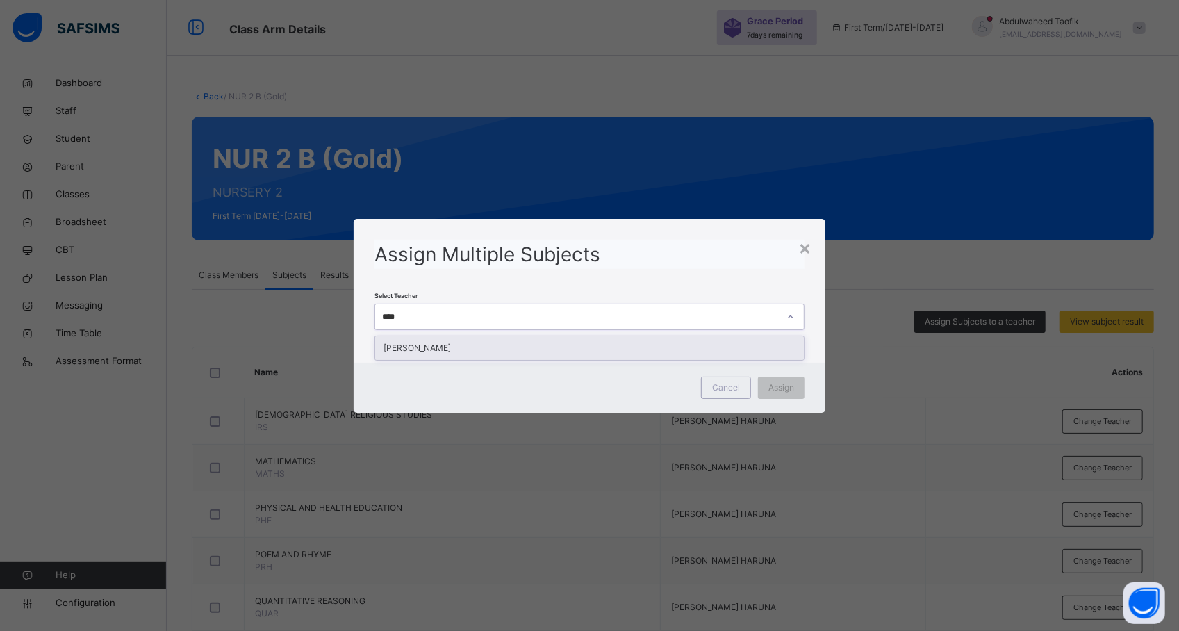
click at [735, 347] on div "[PERSON_NAME]" at bounding box center [589, 348] width 429 height 24
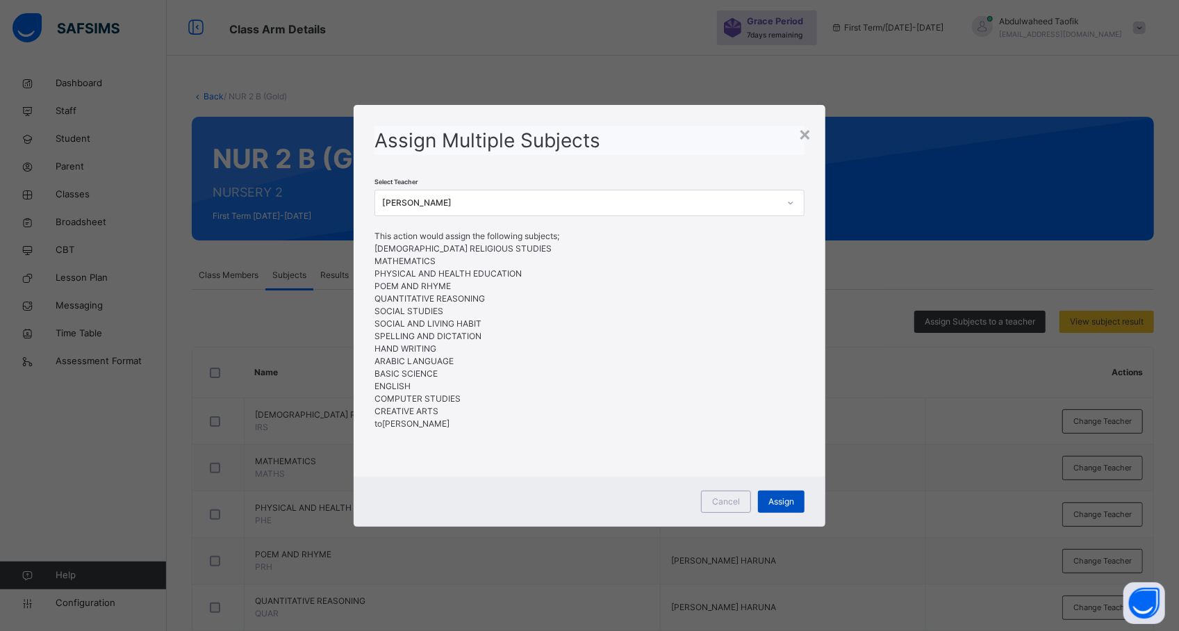
click at [773, 498] on span "Assign" at bounding box center [782, 501] width 26 height 13
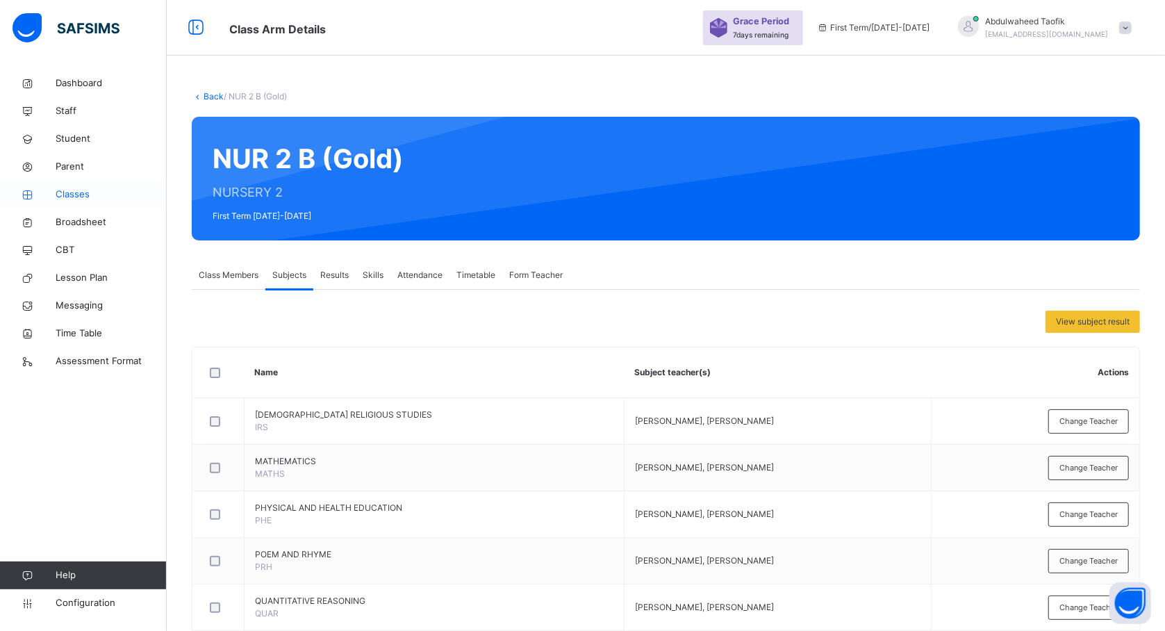
click at [72, 197] on span "Classes" at bounding box center [111, 195] width 111 height 14
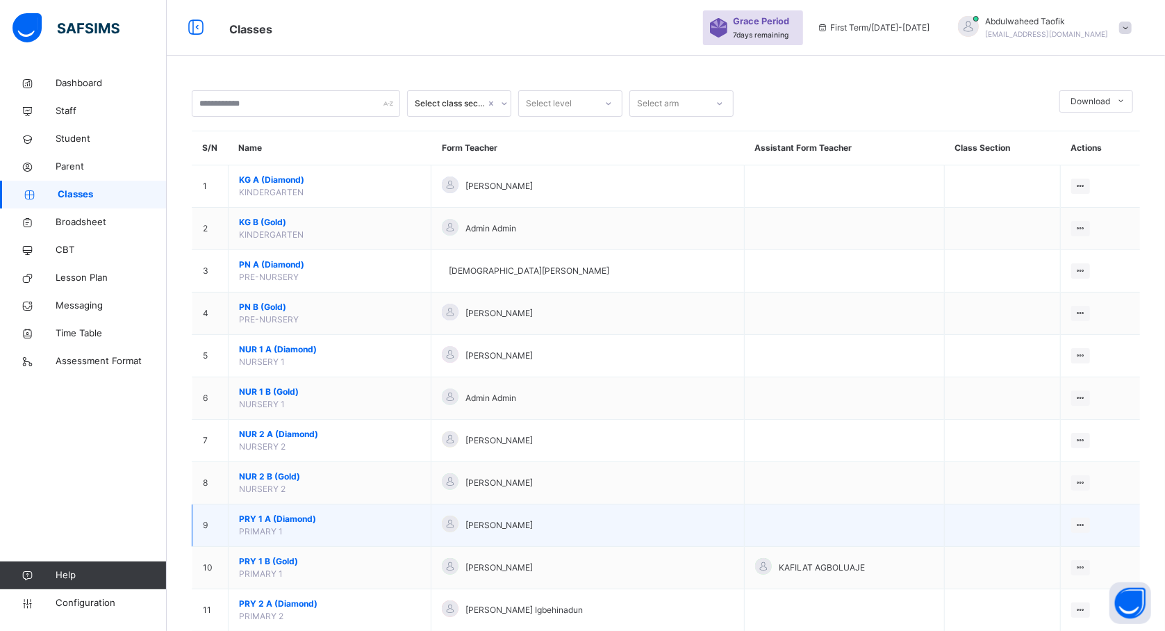
click at [285, 520] on span "PRY 1 A (Diamond)" at bounding box center [329, 519] width 181 height 13
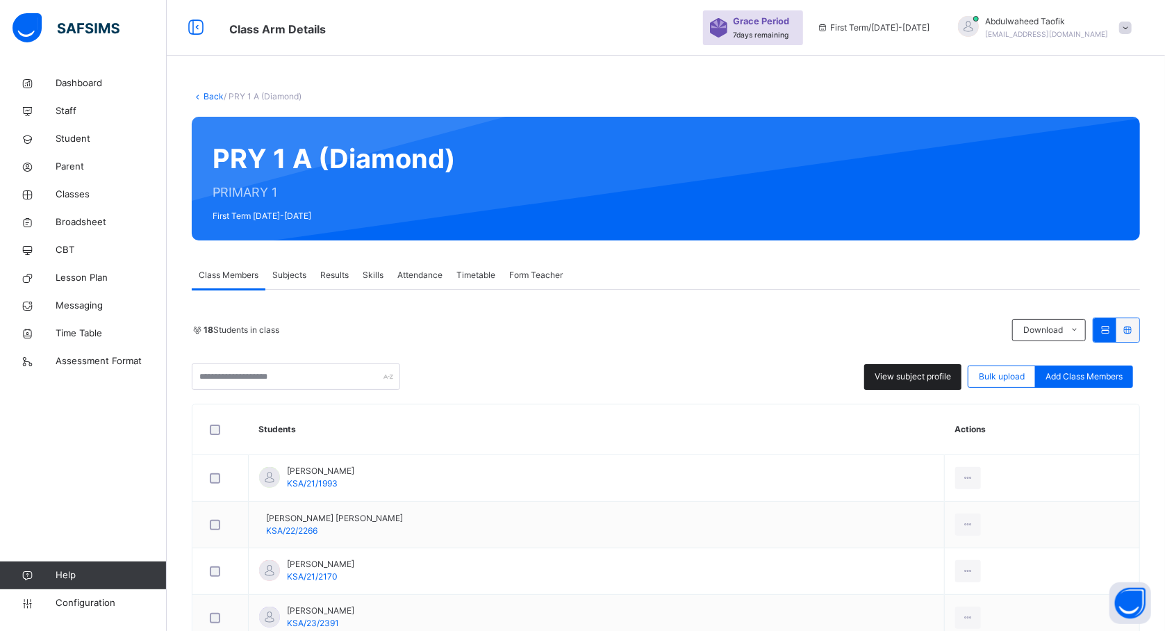
click at [916, 373] on span "View subject profile" at bounding box center [913, 376] width 76 height 13
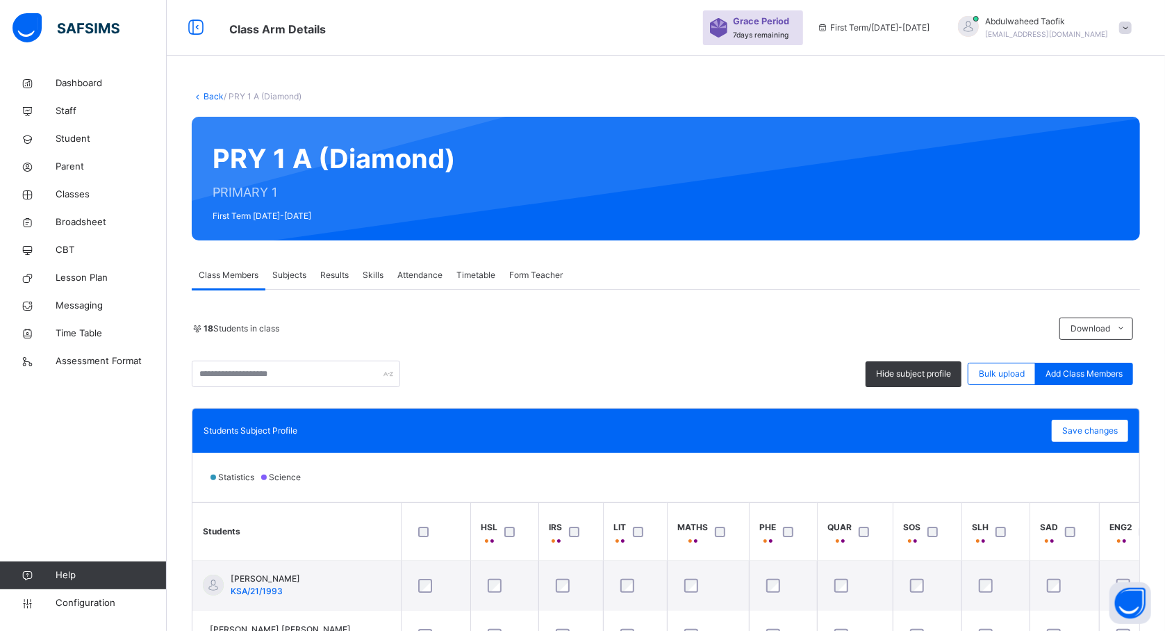
click at [295, 274] on span "Subjects" at bounding box center [289, 275] width 34 height 13
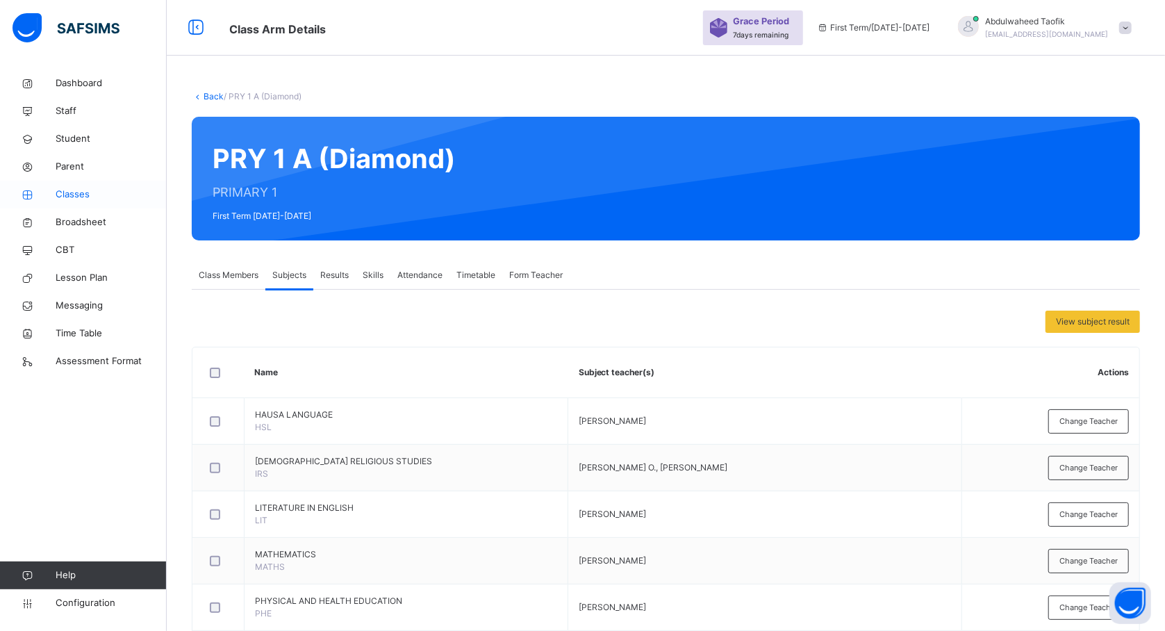
click at [75, 196] on span "Classes" at bounding box center [111, 195] width 111 height 14
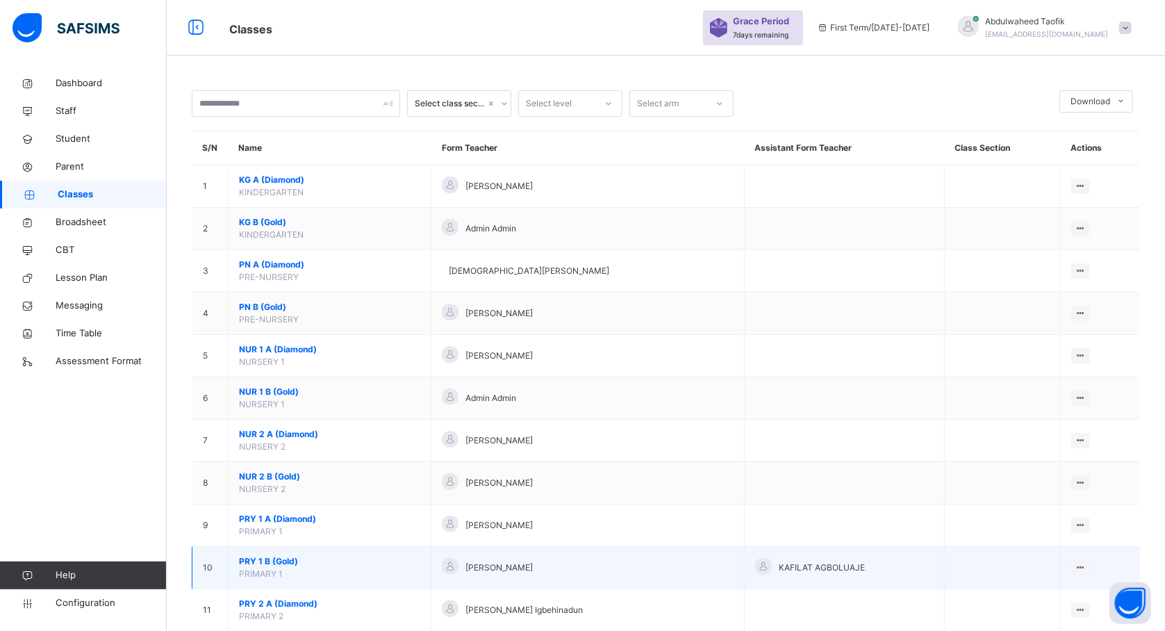
click at [284, 562] on span "PRY 1 B (Gold)" at bounding box center [329, 561] width 181 height 13
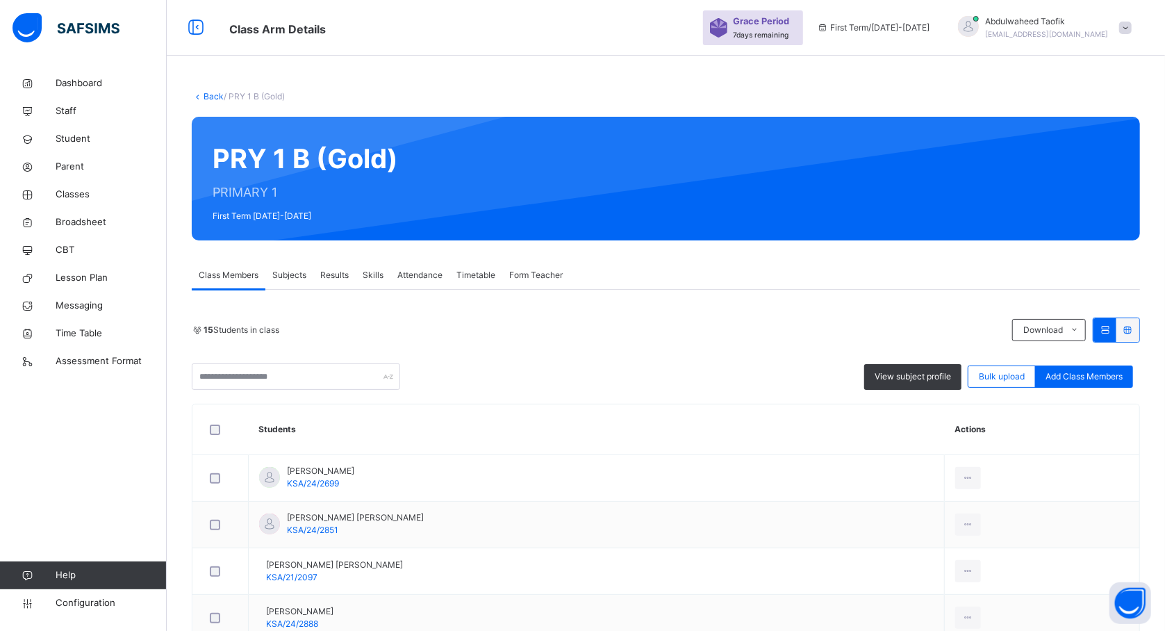
click at [284, 272] on span "Subjects" at bounding box center [289, 275] width 34 height 13
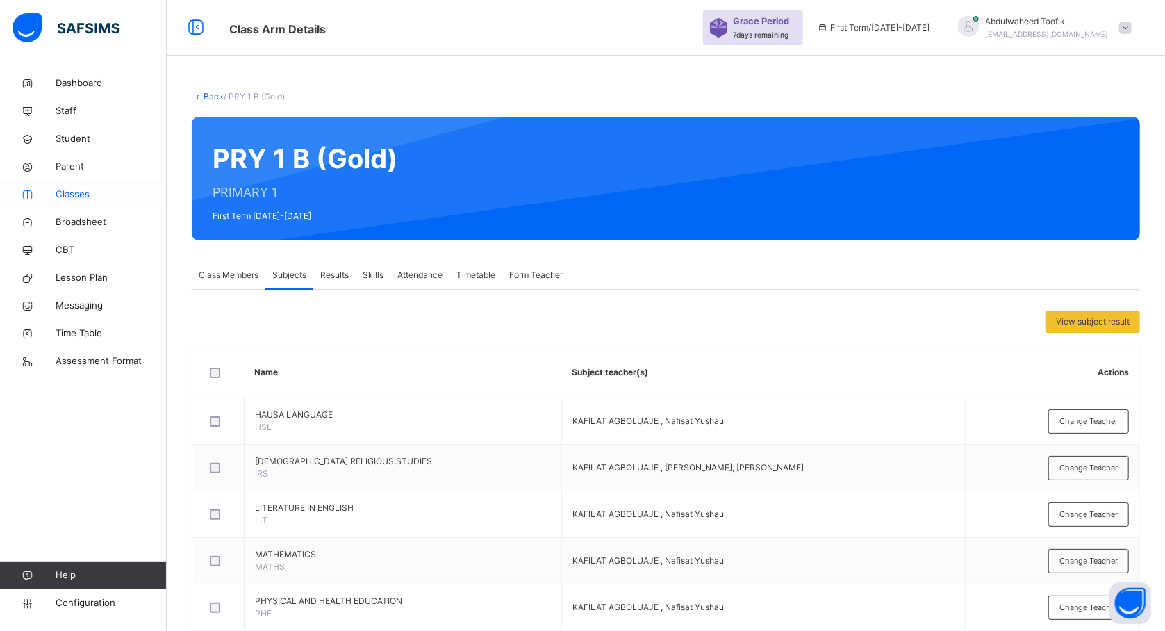
click at [72, 192] on span "Classes" at bounding box center [111, 195] width 111 height 14
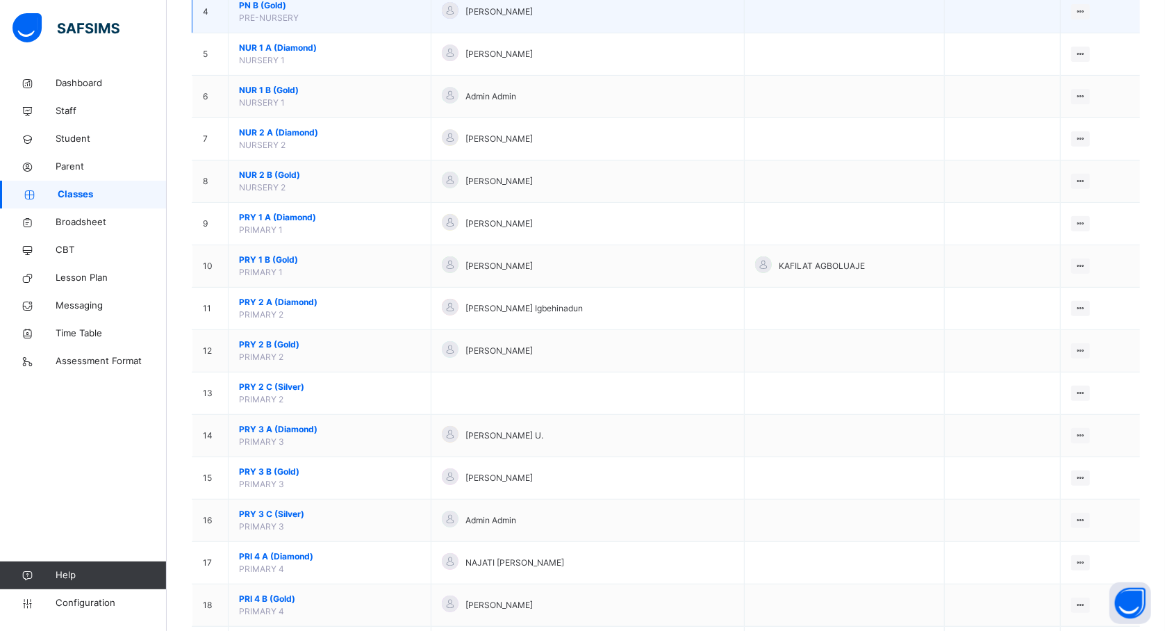
scroll to position [309, 0]
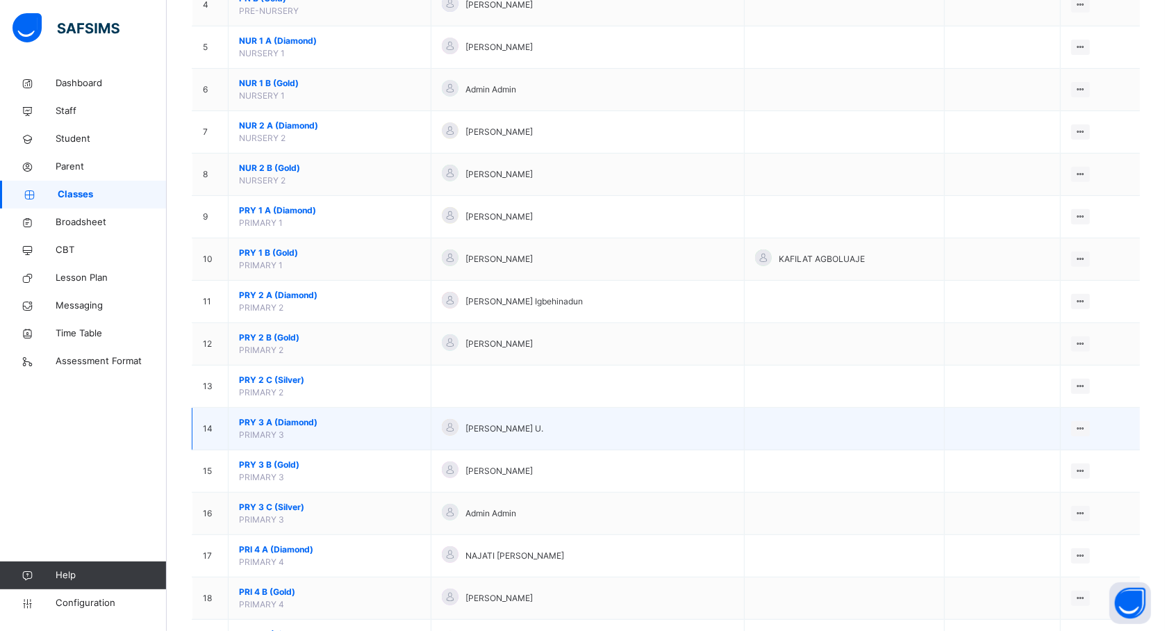
click at [276, 429] on span "PRY 3 A (Diamond)" at bounding box center [329, 422] width 181 height 13
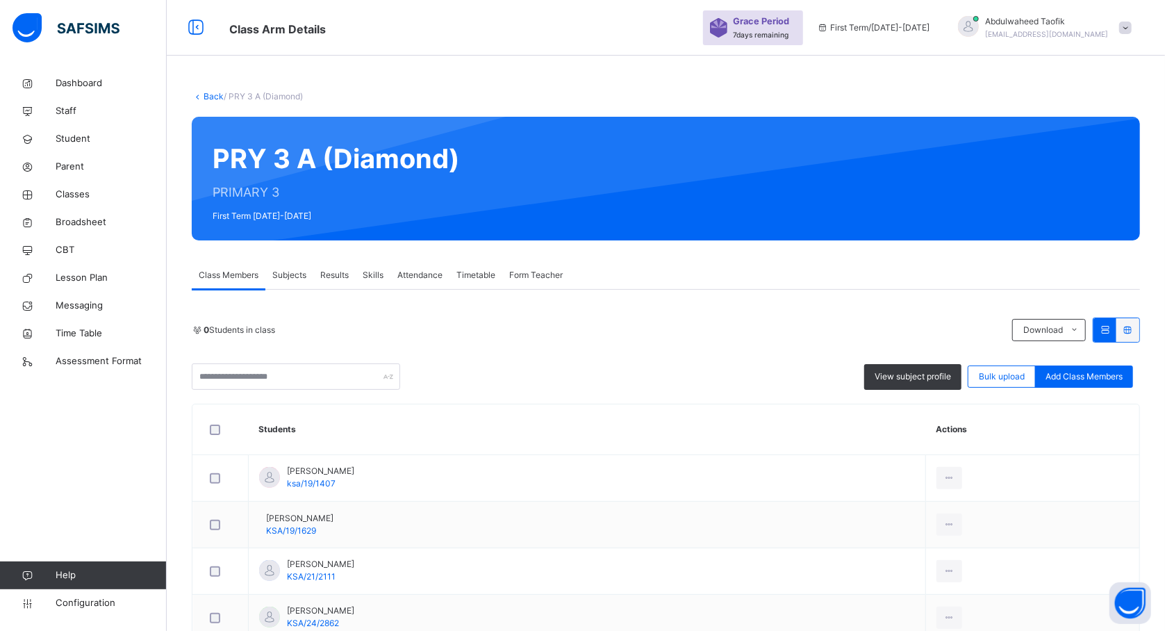
click at [296, 274] on span "Subjects" at bounding box center [289, 275] width 34 height 13
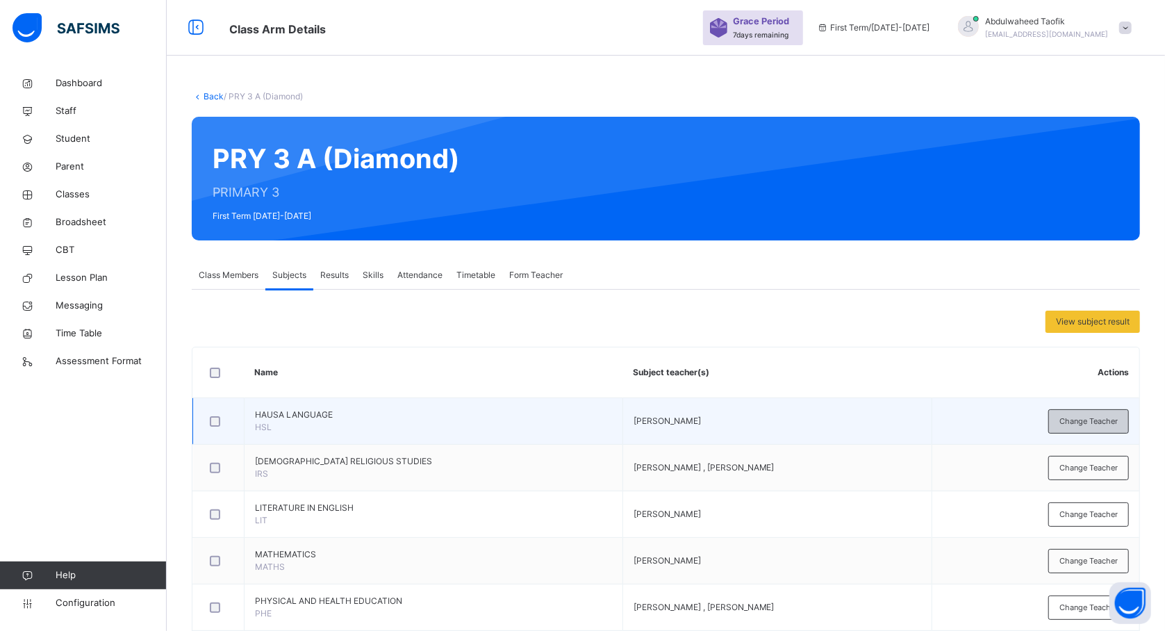
click at [1104, 416] on span "Change Teacher" at bounding box center [1089, 422] width 58 height 12
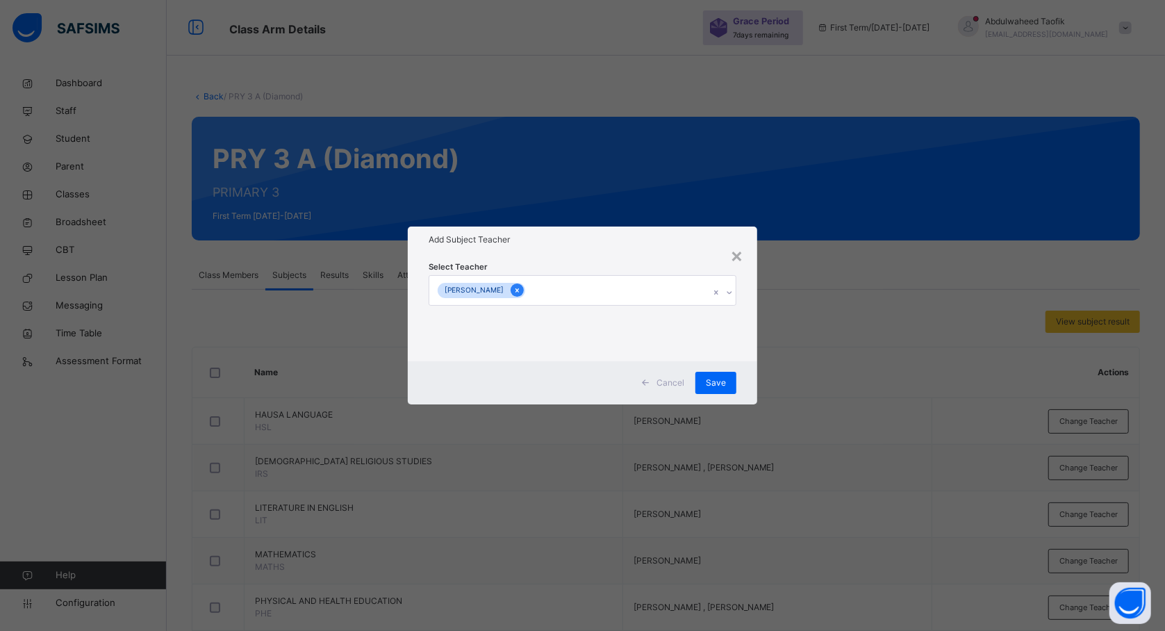
click at [521, 290] on icon at bounding box center [517, 291] width 8 height 10
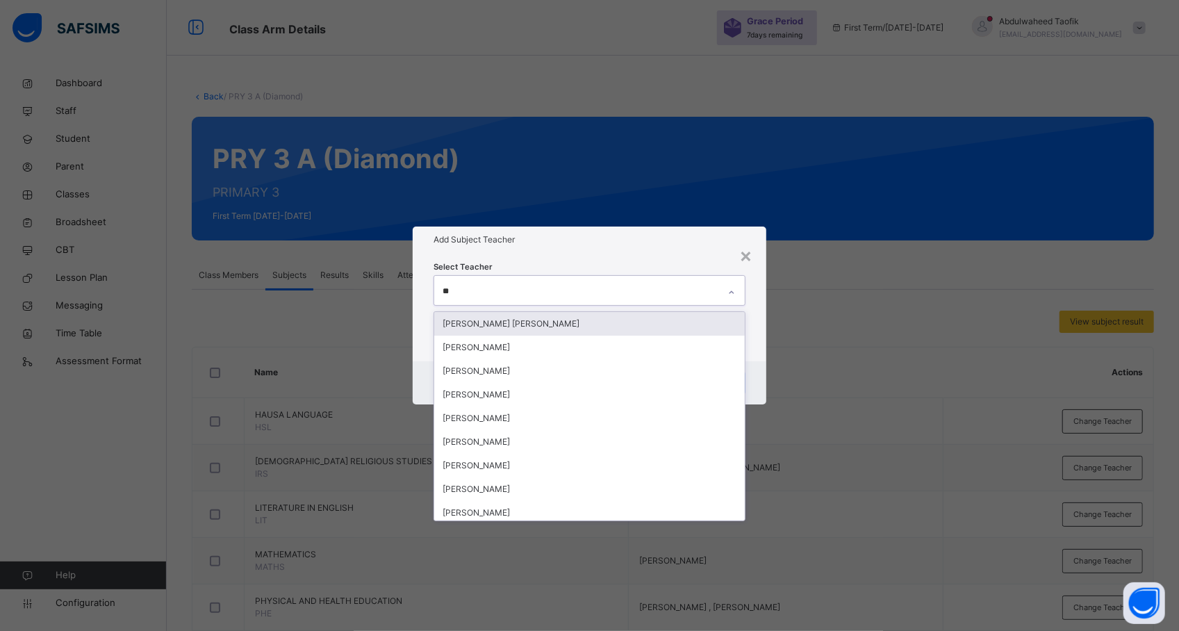
type input "***"
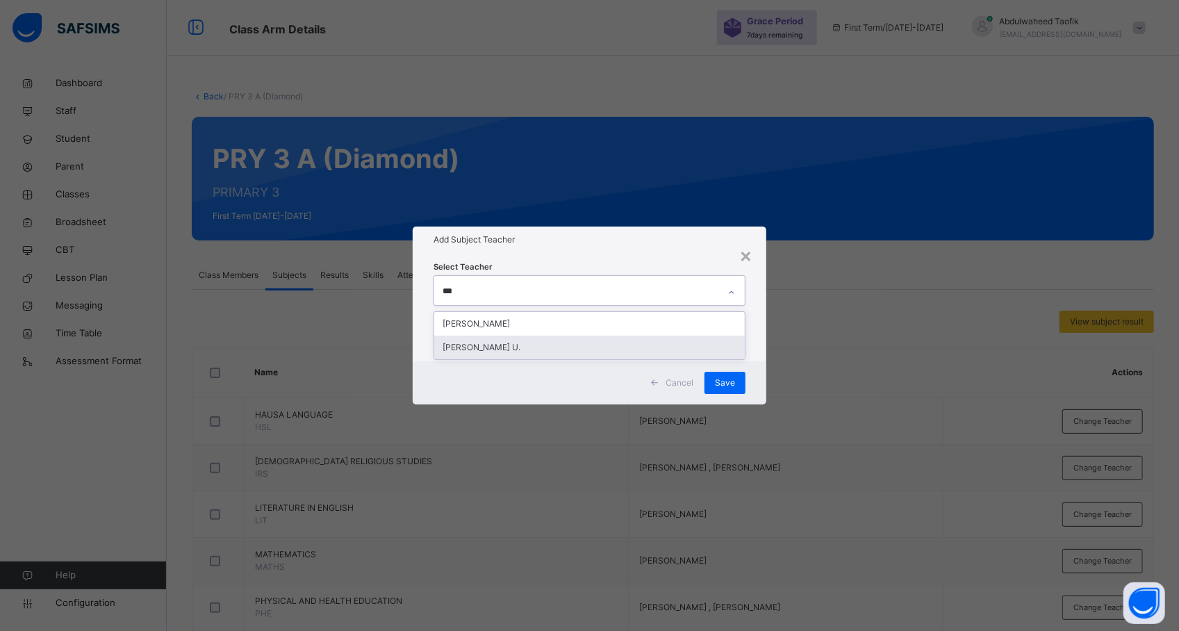
click at [525, 338] on div "[PERSON_NAME] U." at bounding box center [589, 348] width 311 height 24
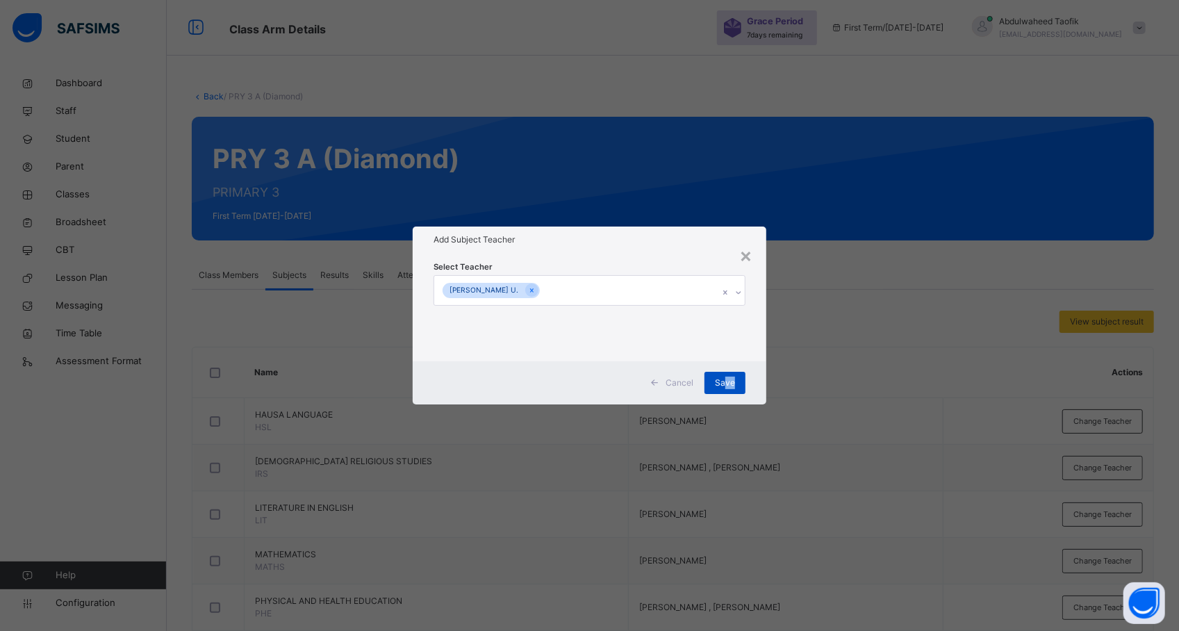
drag, startPoint x: 829, startPoint y: 398, endPoint x: 725, endPoint y: 379, distance: 105.2
click at [725, 379] on div "× Add Subject Teacher Select Teacher HABIBA MUSA U. Cancel Save" at bounding box center [589, 315] width 1179 height 631
click at [725, 379] on span "Save" at bounding box center [725, 383] width 20 height 13
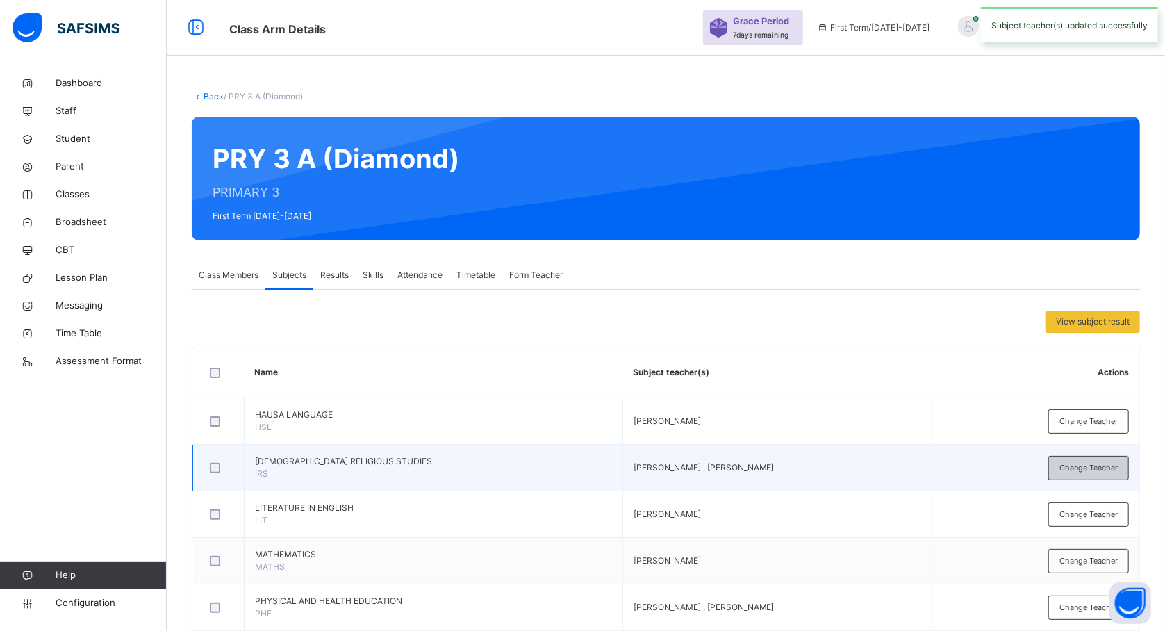
click at [1083, 466] on span "Change Teacher" at bounding box center [1089, 468] width 58 height 12
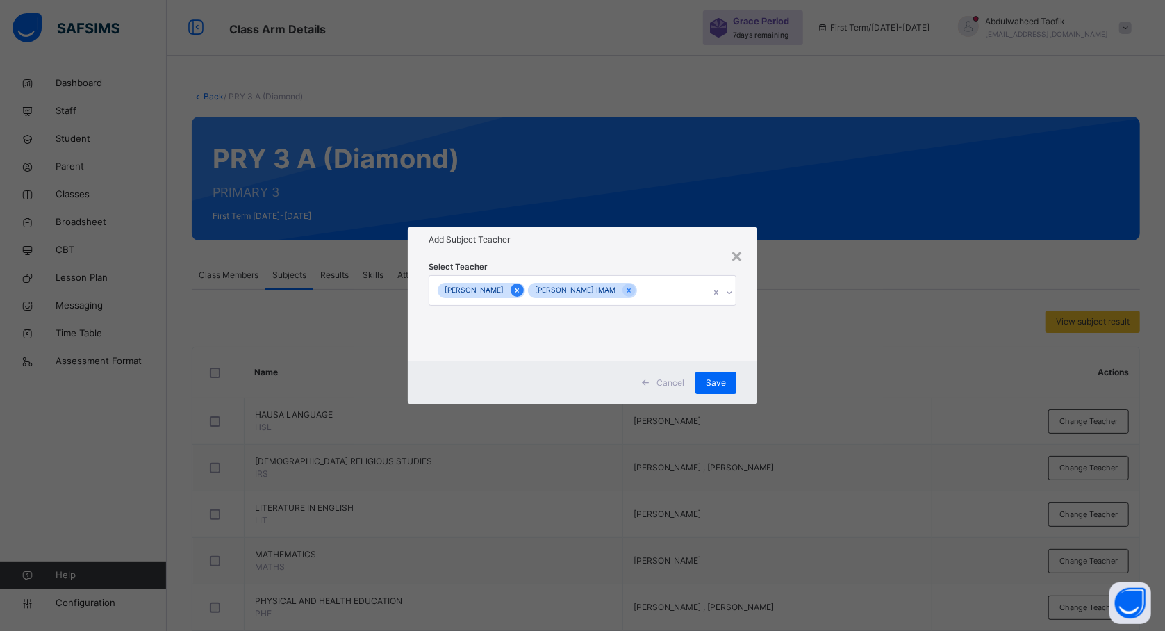
click at [521, 288] on icon at bounding box center [517, 291] width 8 height 10
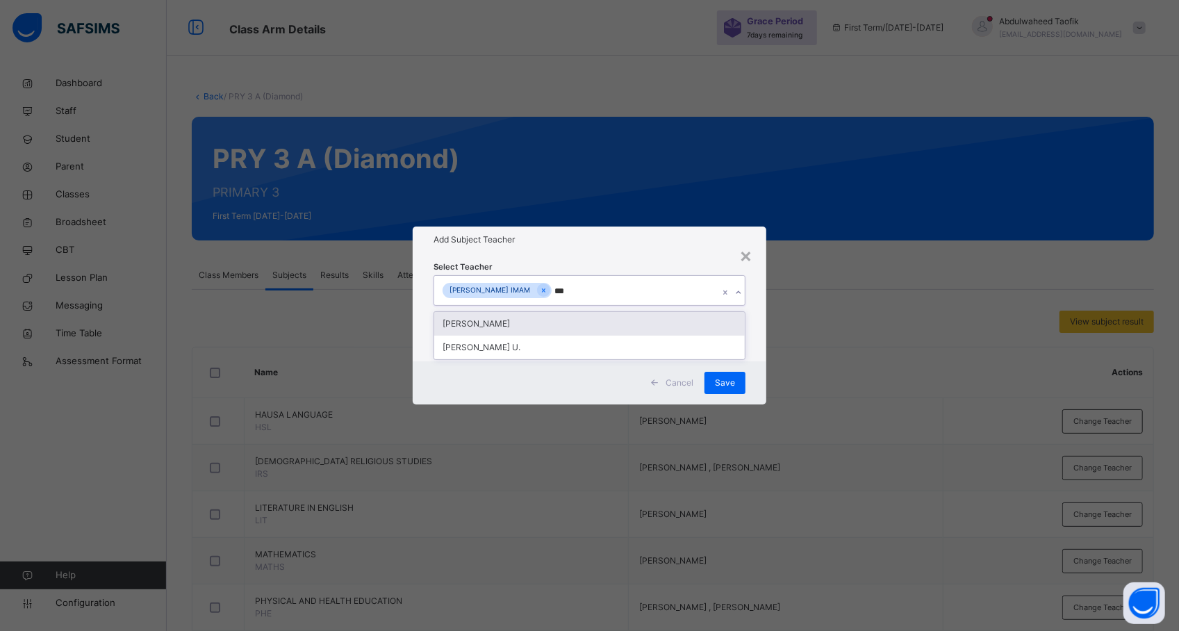
type input "****"
click at [524, 324] on div "[PERSON_NAME] U." at bounding box center [589, 324] width 311 height 24
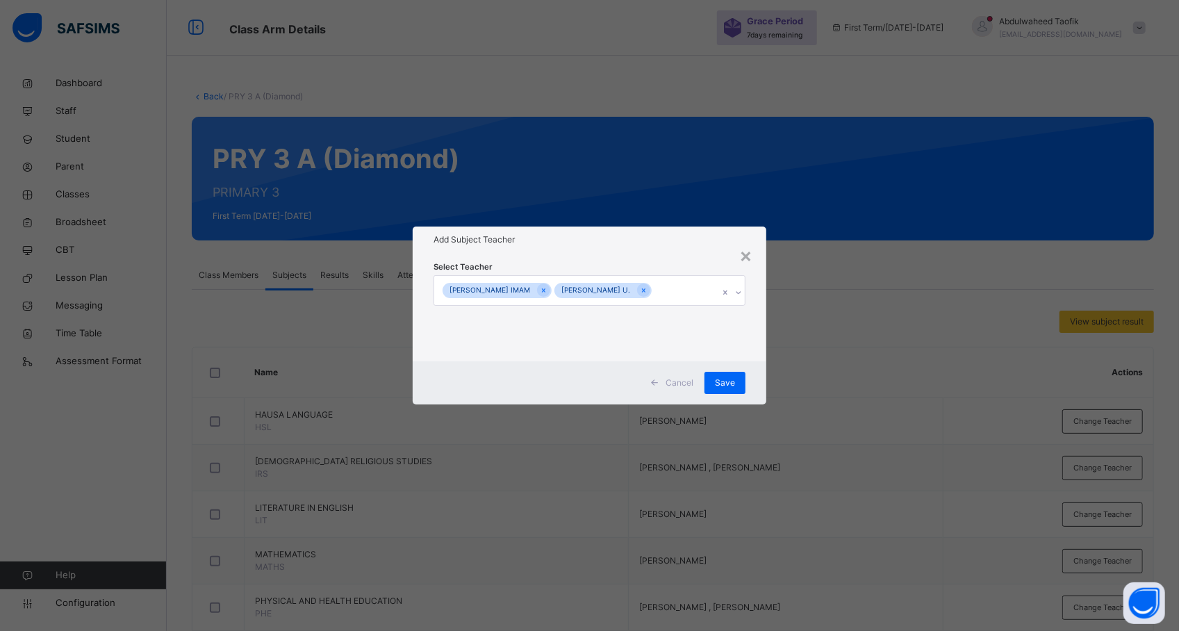
click at [805, 392] on div "× Add Subject Teacher Select Teacher HAUWA MUKHTAR IMAM HABIBA MUSA U. Cancel S…" at bounding box center [589, 315] width 1179 height 631
click at [729, 385] on span "Save" at bounding box center [725, 383] width 20 height 13
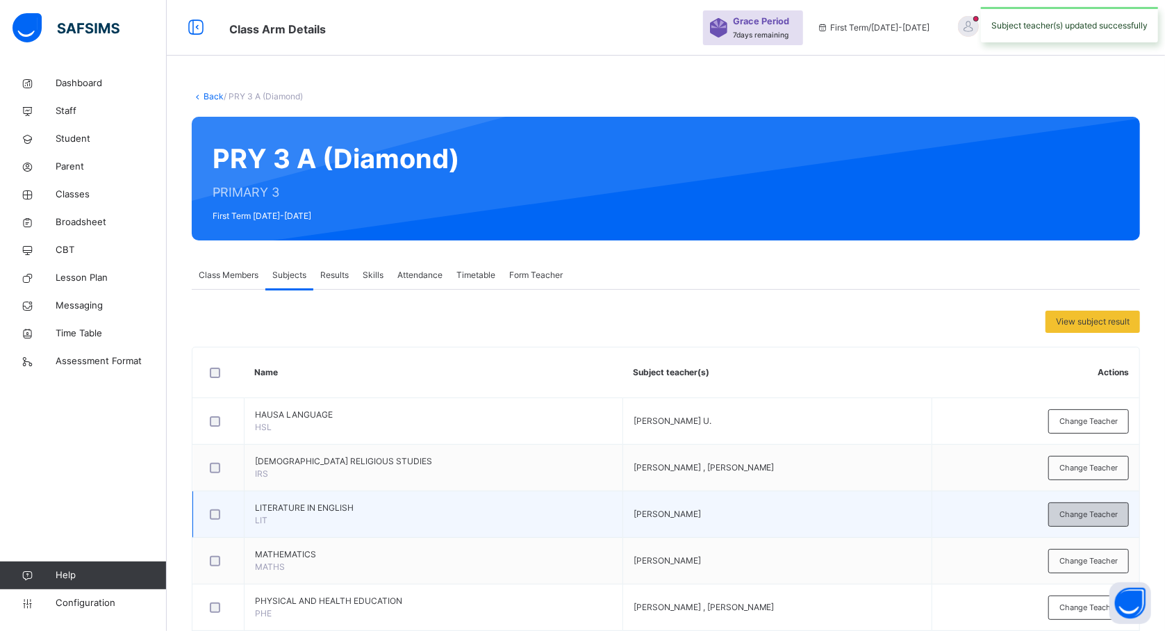
click at [1071, 520] on div "Change Teacher" at bounding box center [1089, 514] width 81 height 24
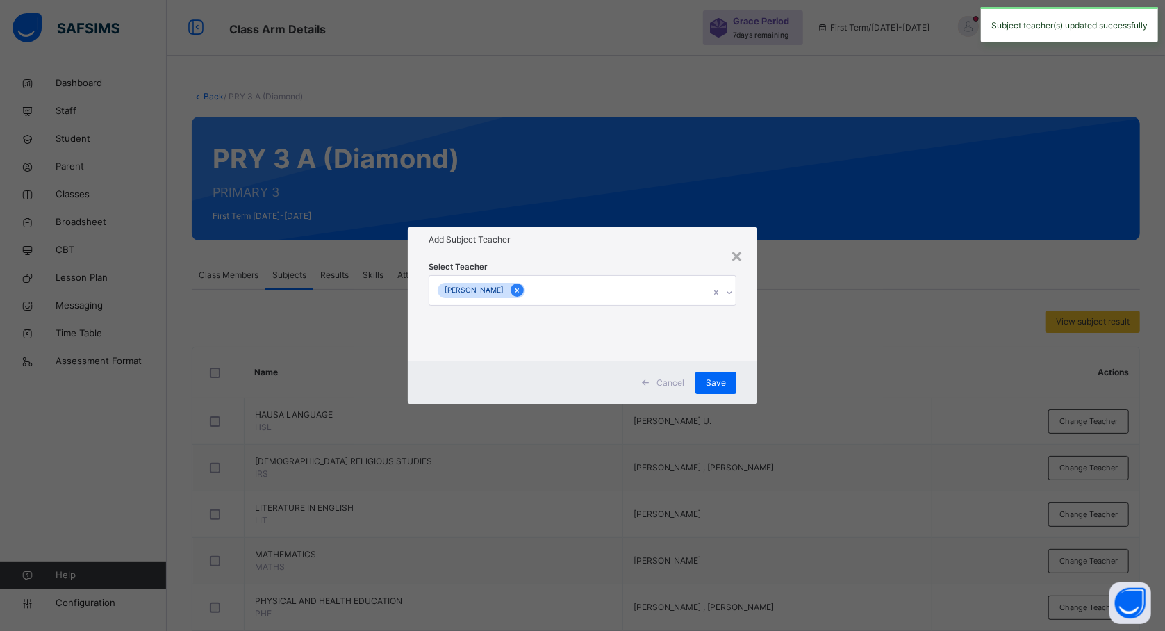
click at [521, 293] on icon at bounding box center [517, 291] width 8 height 10
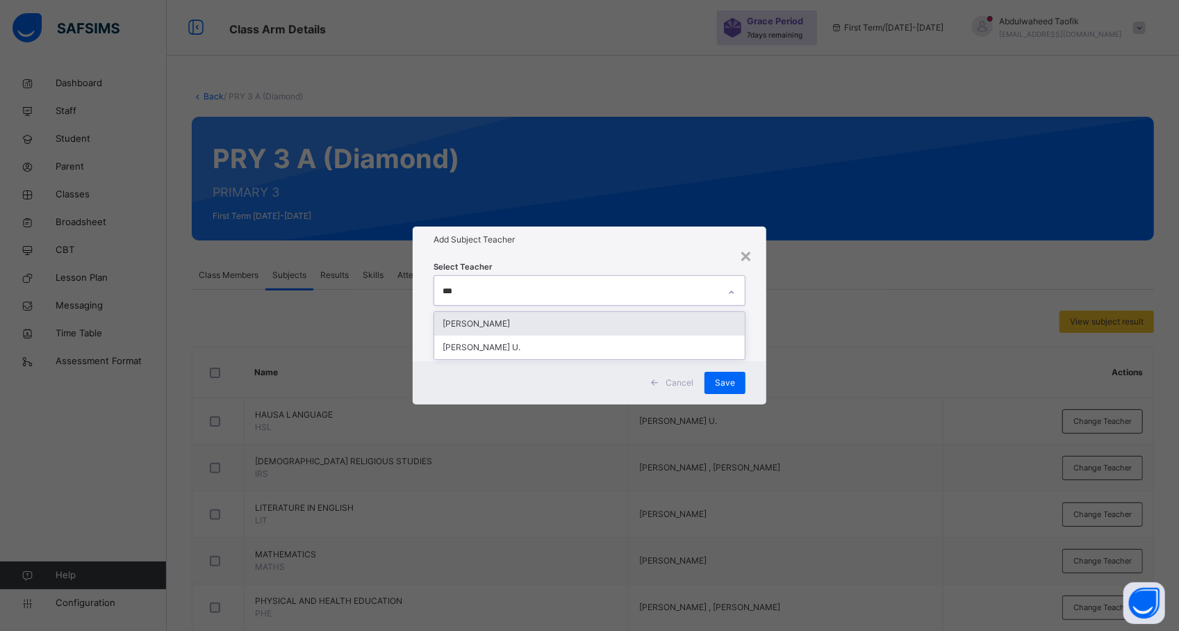
type input "****"
click at [541, 325] on div "[PERSON_NAME] U." at bounding box center [589, 324] width 311 height 24
click at [816, 370] on div "× Add Subject Teacher Select Teacher HABIBA MUSA U. Cancel Save" at bounding box center [589, 315] width 1179 height 631
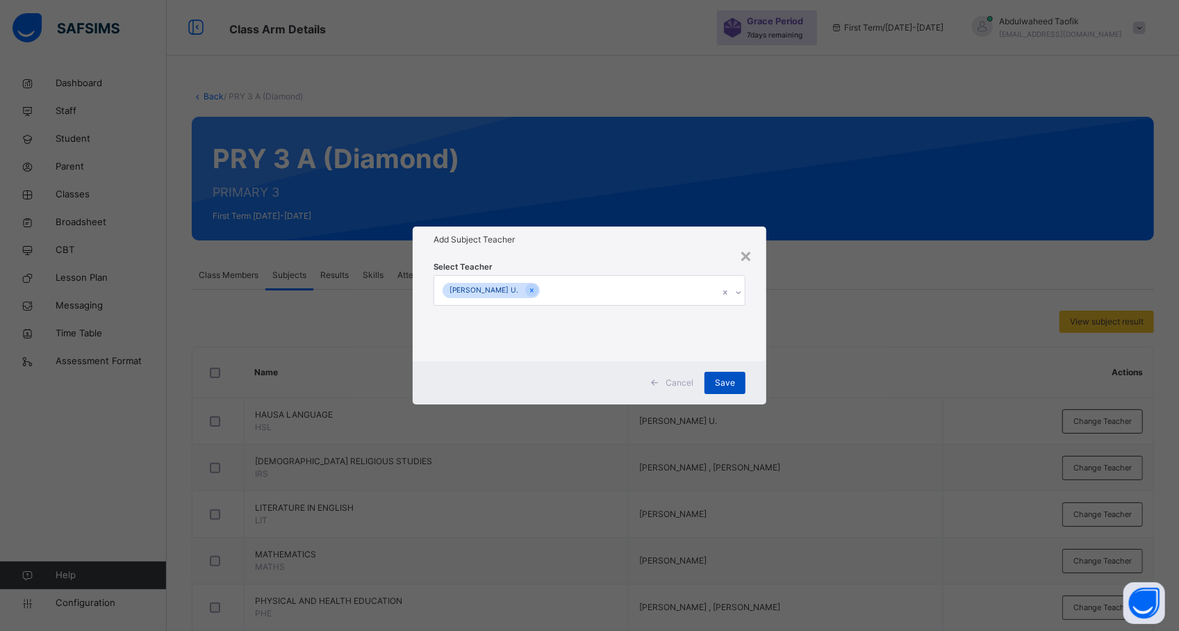
click at [728, 379] on span "Save" at bounding box center [725, 383] width 20 height 13
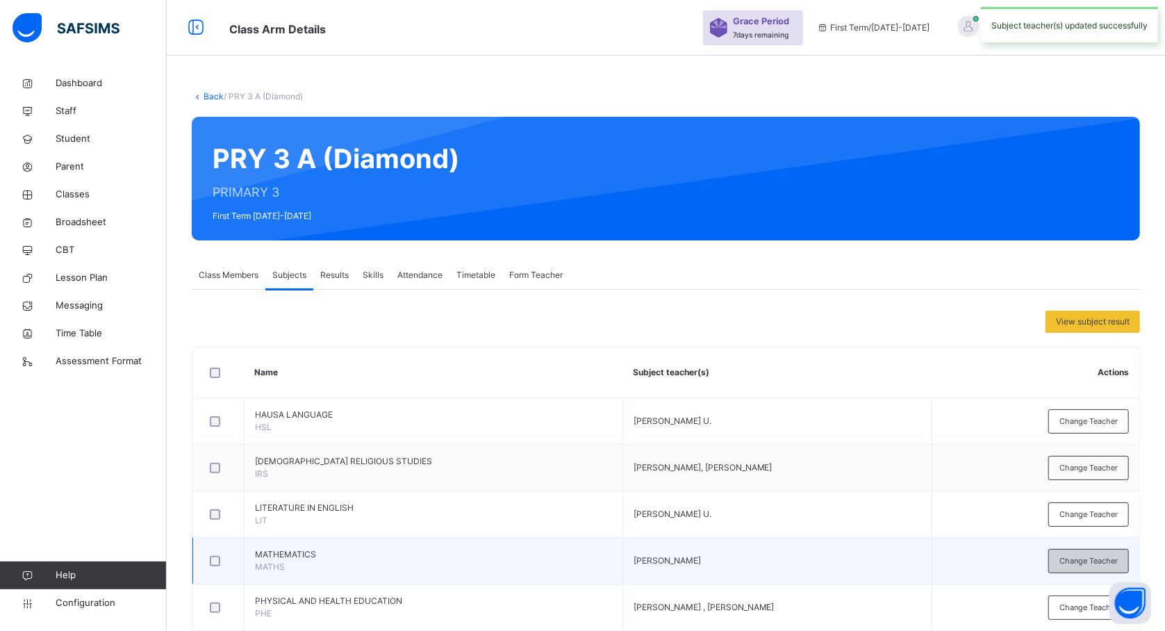
click at [1087, 561] on span "Change Teacher" at bounding box center [1089, 561] width 58 height 12
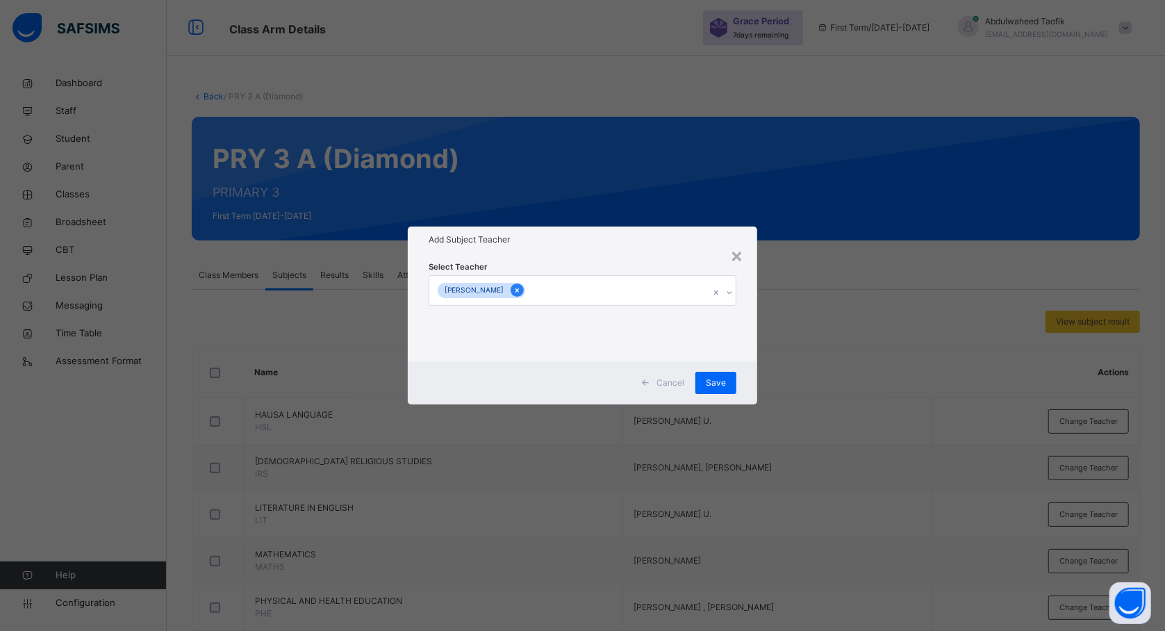
click at [524, 293] on div at bounding box center [517, 289] width 13 height 13
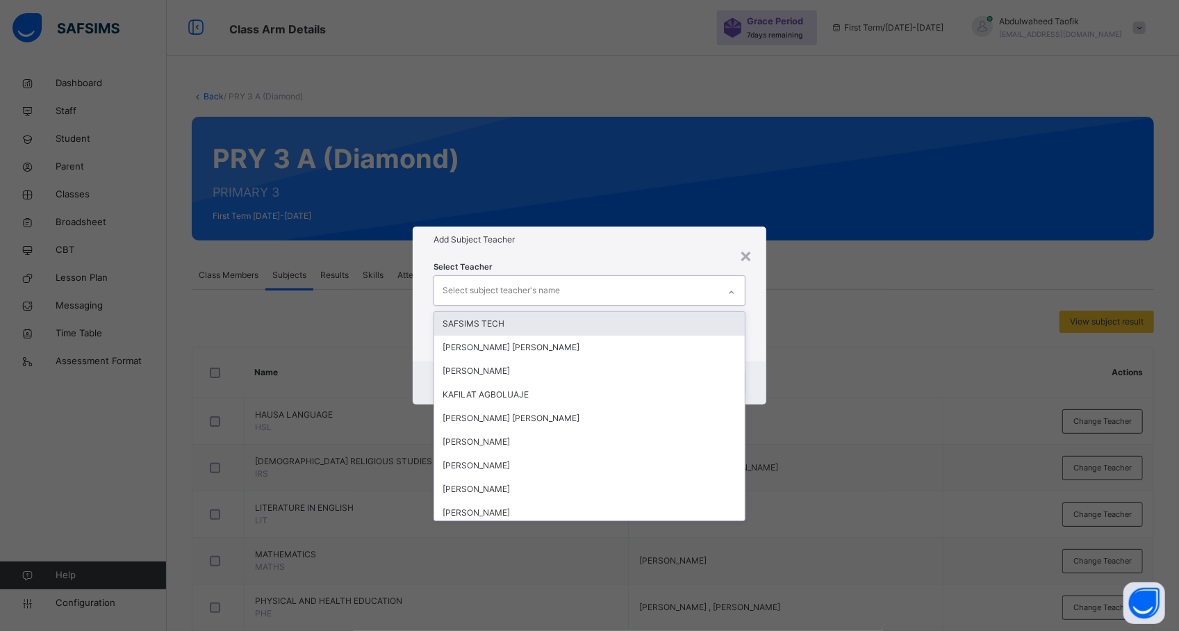
click at [563, 290] on div "Select subject teacher's name" at bounding box center [576, 290] width 284 height 29
type input "***"
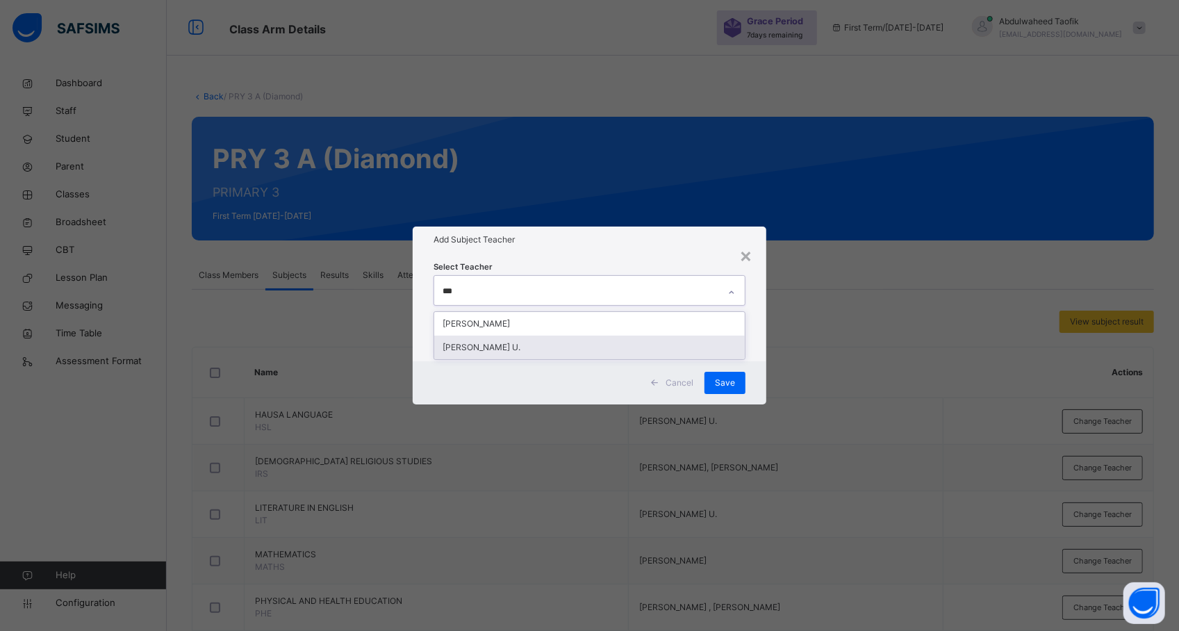
click at [548, 346] on div "[PERSON_NAME] U." at bounding box center [589, 348] width 311 height 24
click at [788, 338] on div "× Add Subject Teacher Select Teacher HABIBA MUSA U. Cancel Save" at bounding box center [589, 315] width 1179 height 631
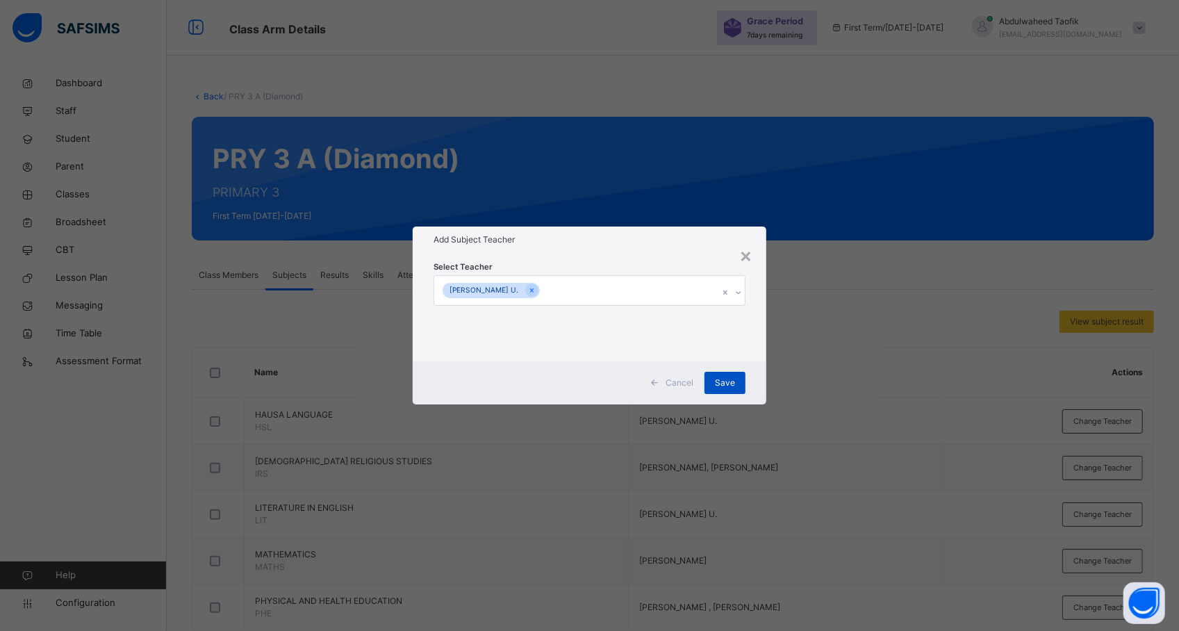
click at [724, 379] on span "Save" at bounding box center [725, 383] width 20 height 13
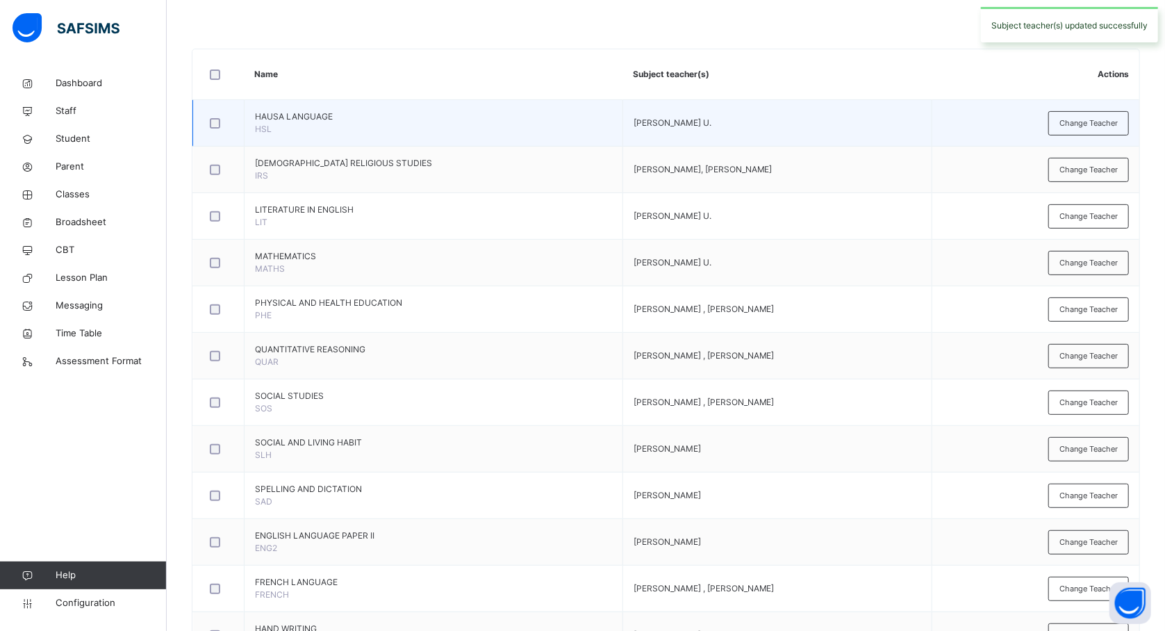
scroll to position [300, 0]
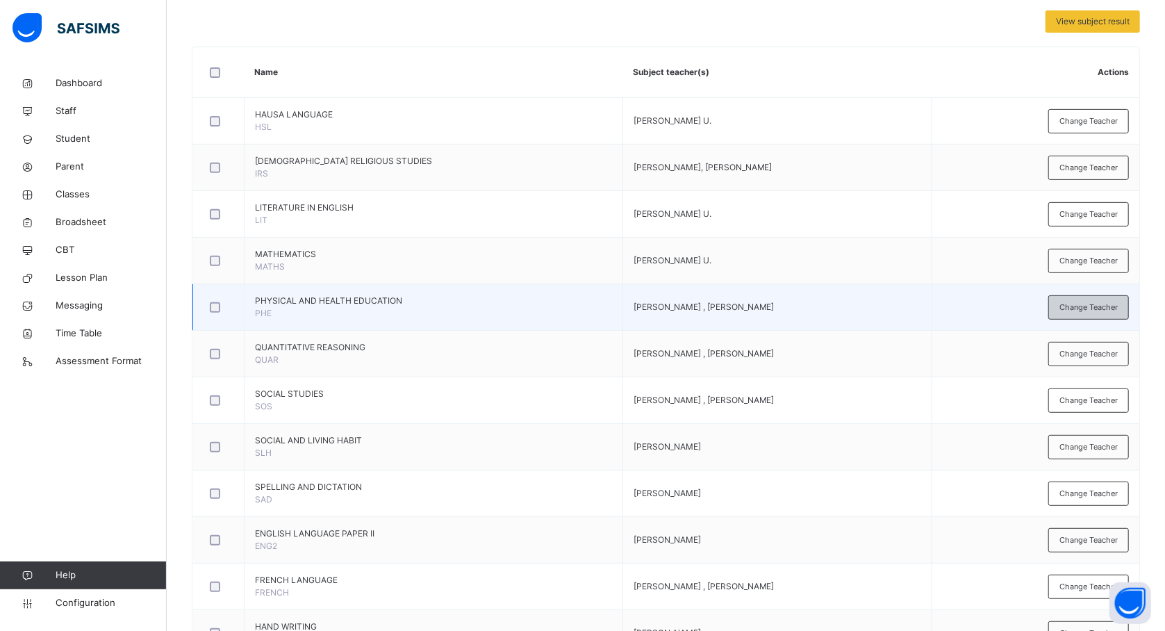
click at [1074, 311] on span "Change Teacher" at bounding box center [1089, 308] width 58 height 12
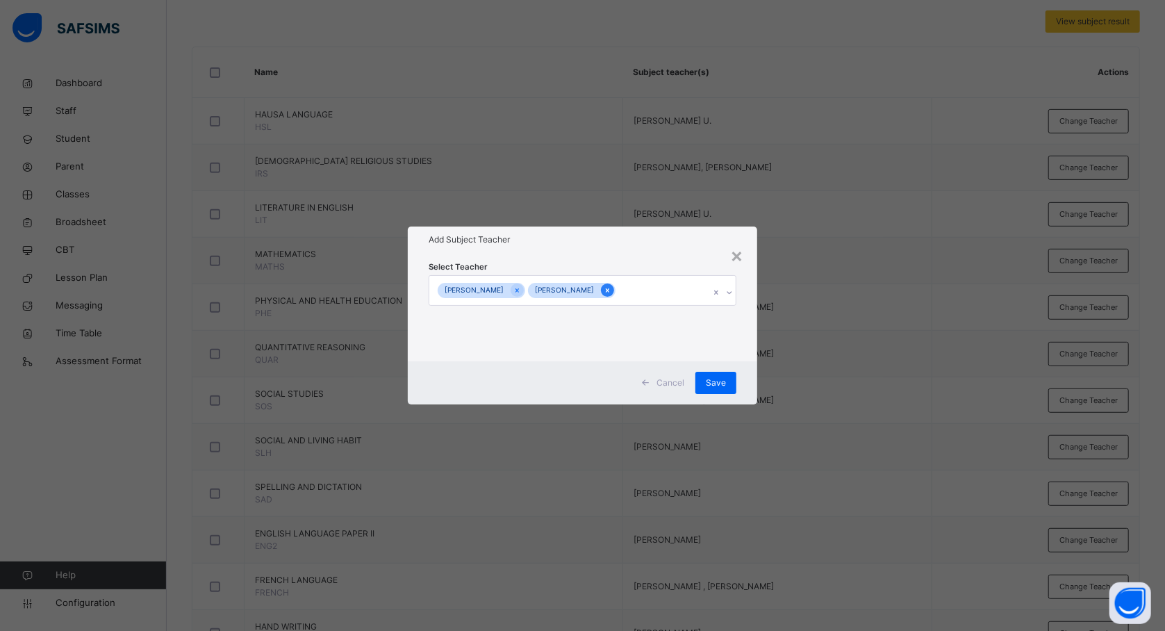
click at [611, 293] on icon at bounding box center [608, 291] width 8 height 10
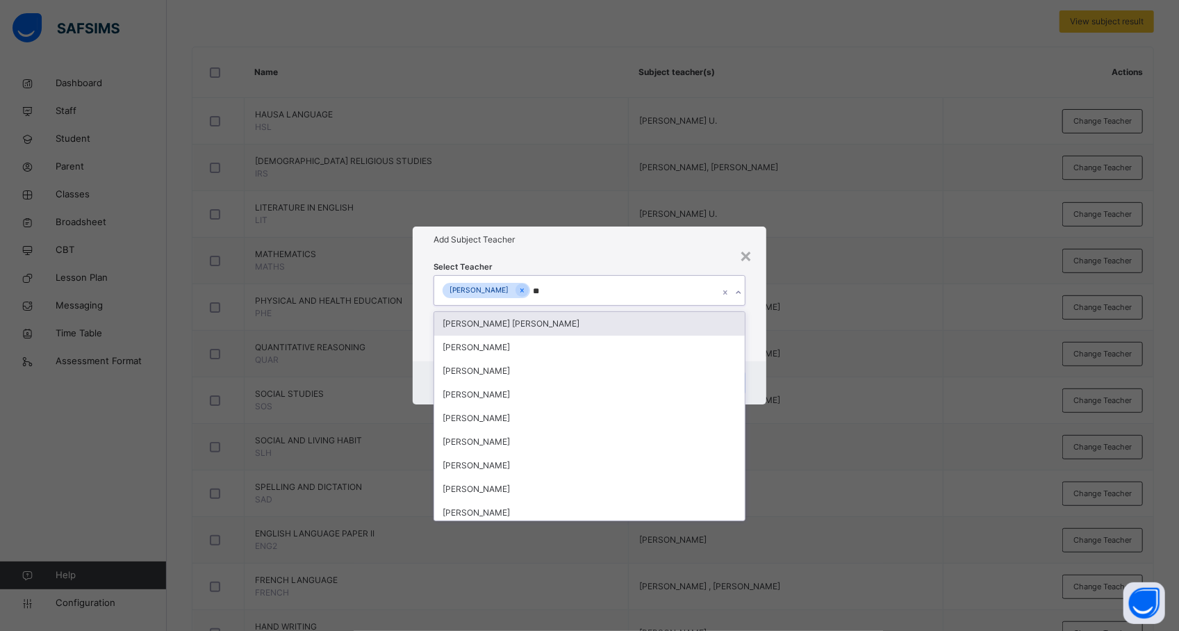
type input "***"
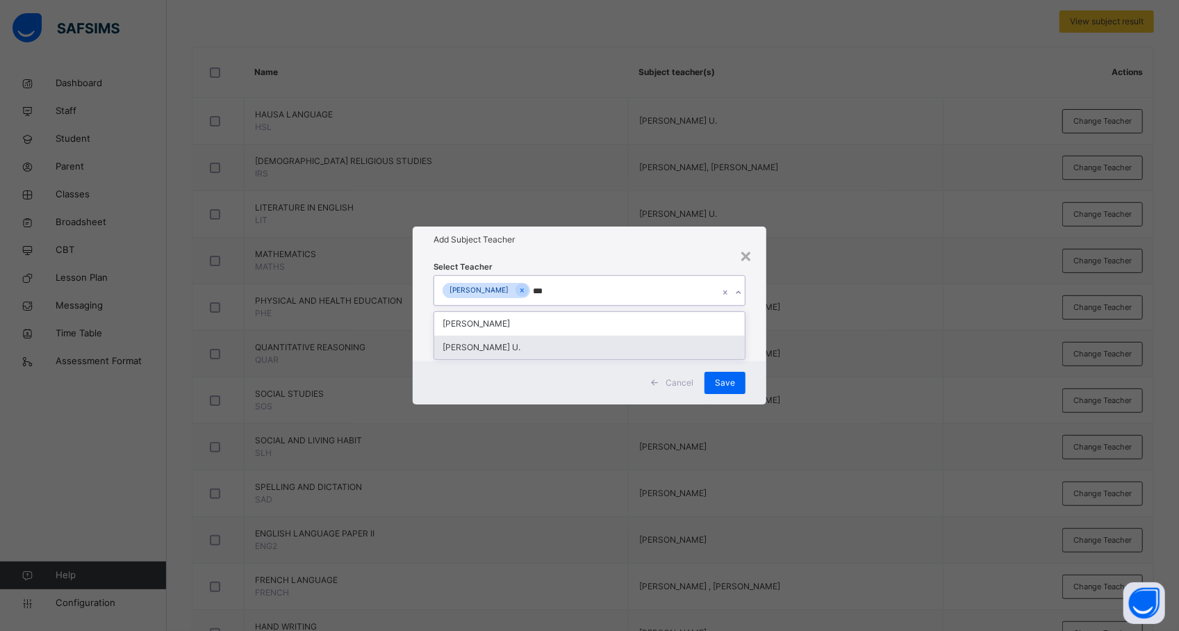
click at [621, 350] on div "[PERSON_NAME] U." at bounding box center [589, 348] width 311 height 24
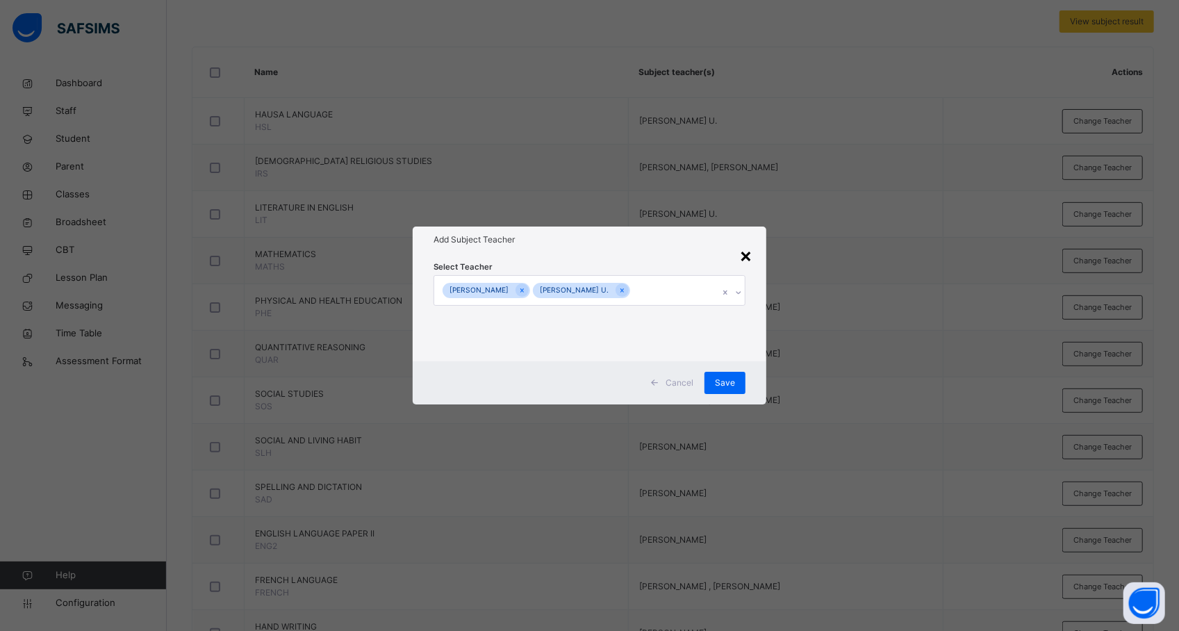
click at [743, 250] on div "×" at bounding box center [745, 254] width 13 height 29
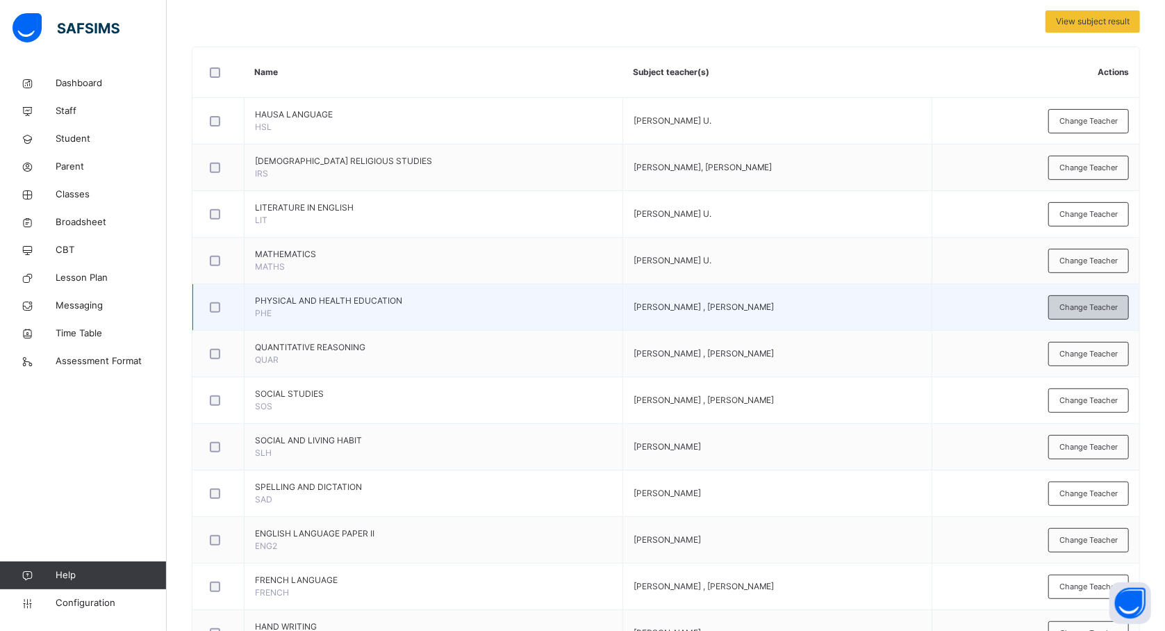
click at [1094, 306] on span "Change Teacher" at bounding box center [1089, 308] width 58 height 12
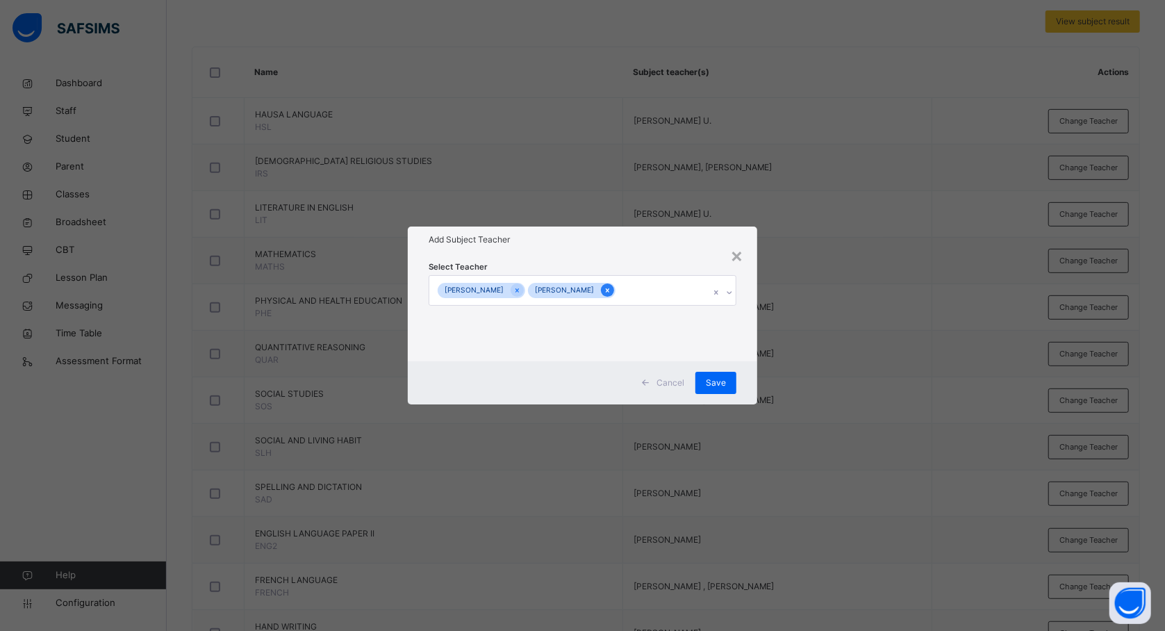
click at [614, 290] on div at bounding box center [607, 289] width 13 height 13
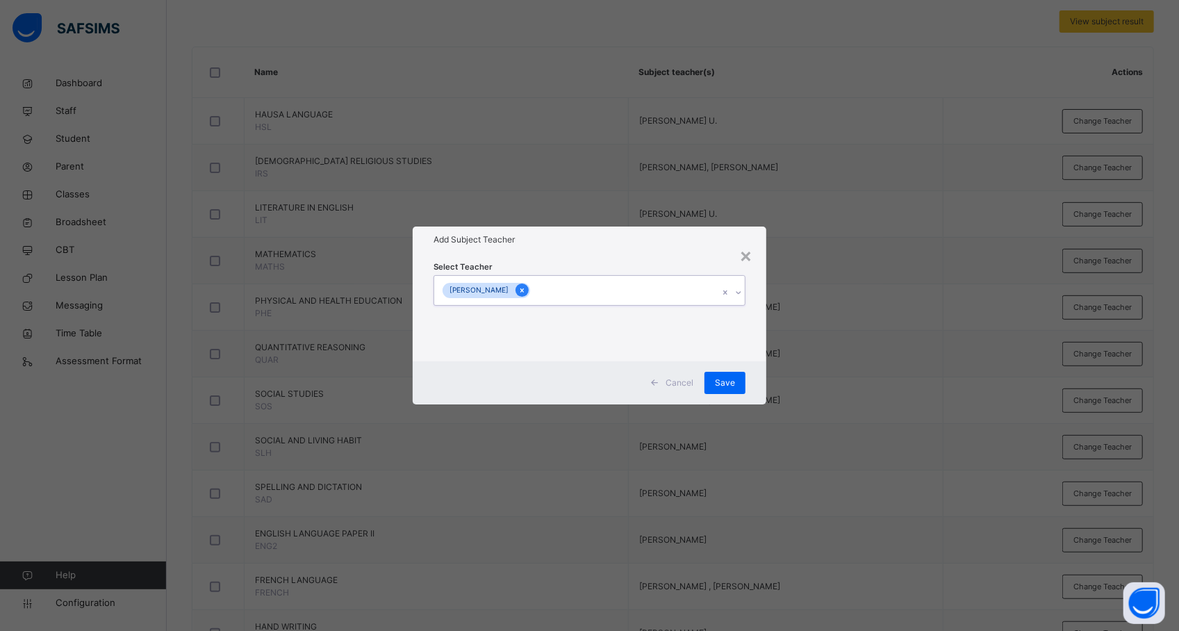
click at [526, 289] on icon at bounding box center [522, 291] width 8 height 10
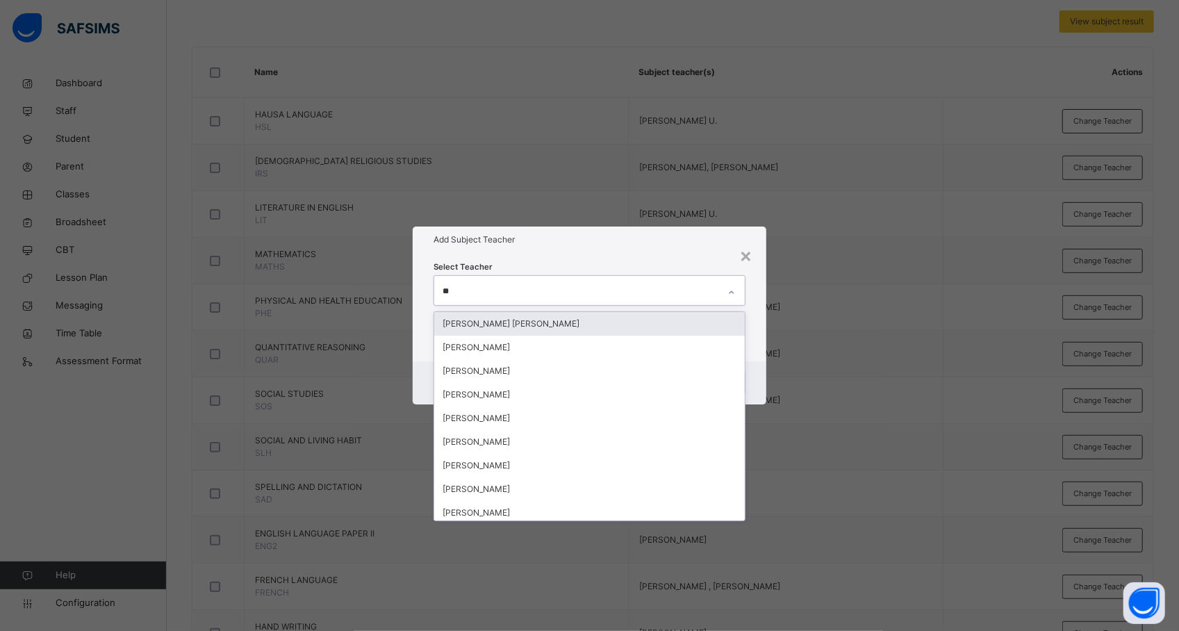
type input "***"
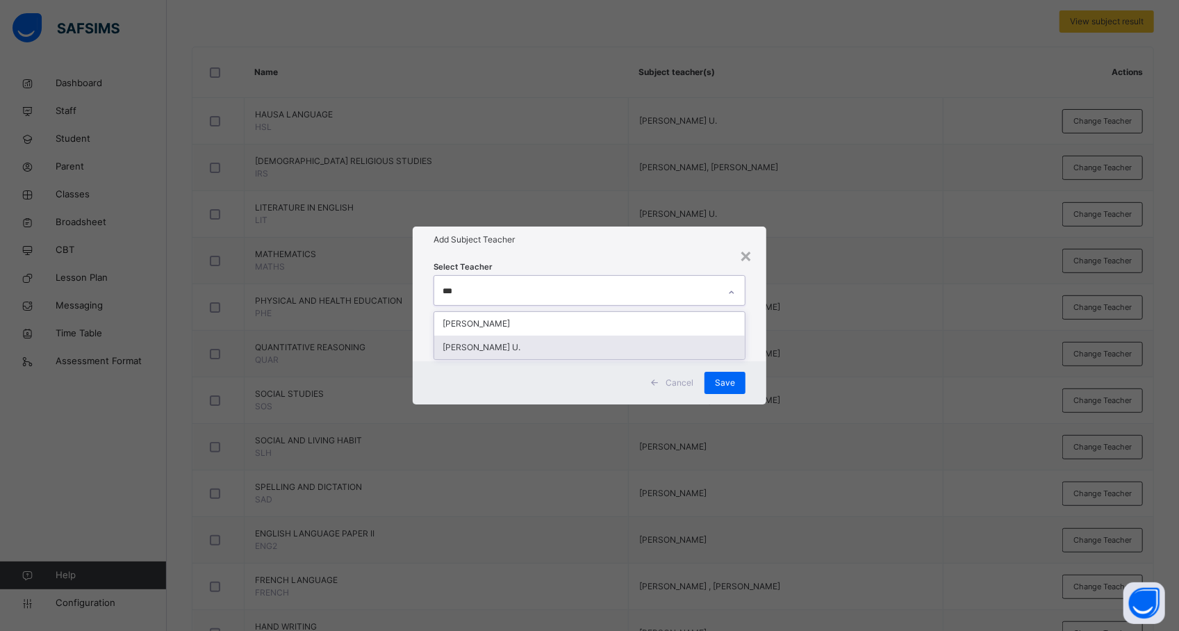
click at [538, 345] on div "[PERSON_NAME] U." at bounding box center [589, 348] width 311 height 24
click at [784, 372] on div "× Add Subject Teacher Select Teacher HABIBA MUSA U. Cancel Save" at bounding box center [589, 315] width 1179 height 631
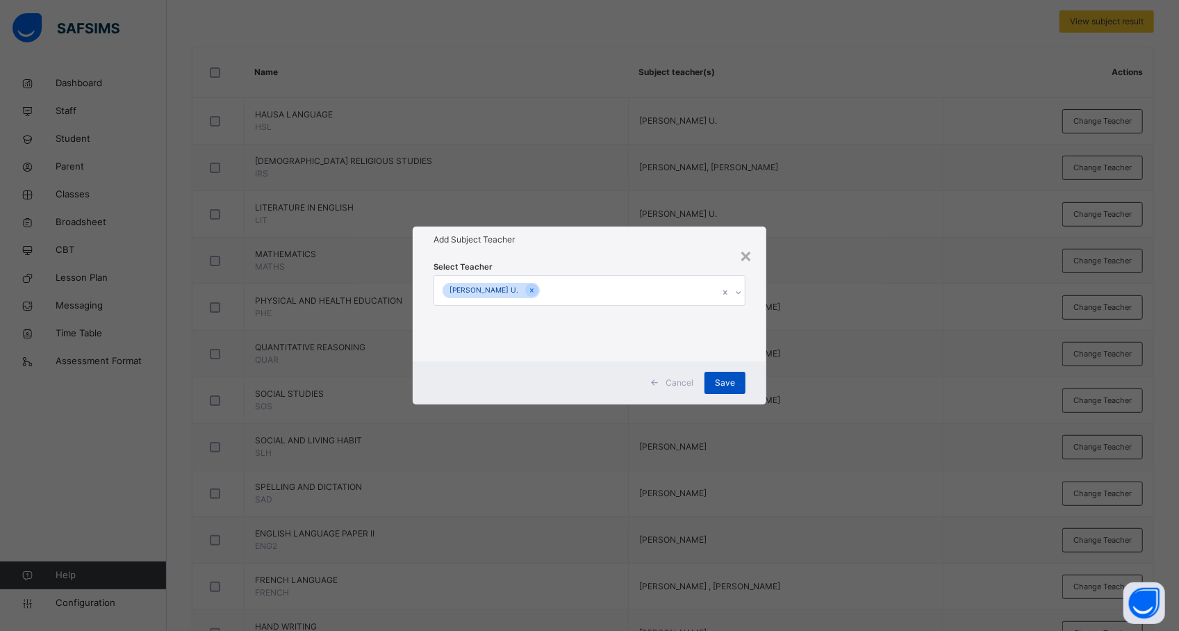
click at [732, 378] on span "Save" at bounding box center [725, 383] width 20 height 13
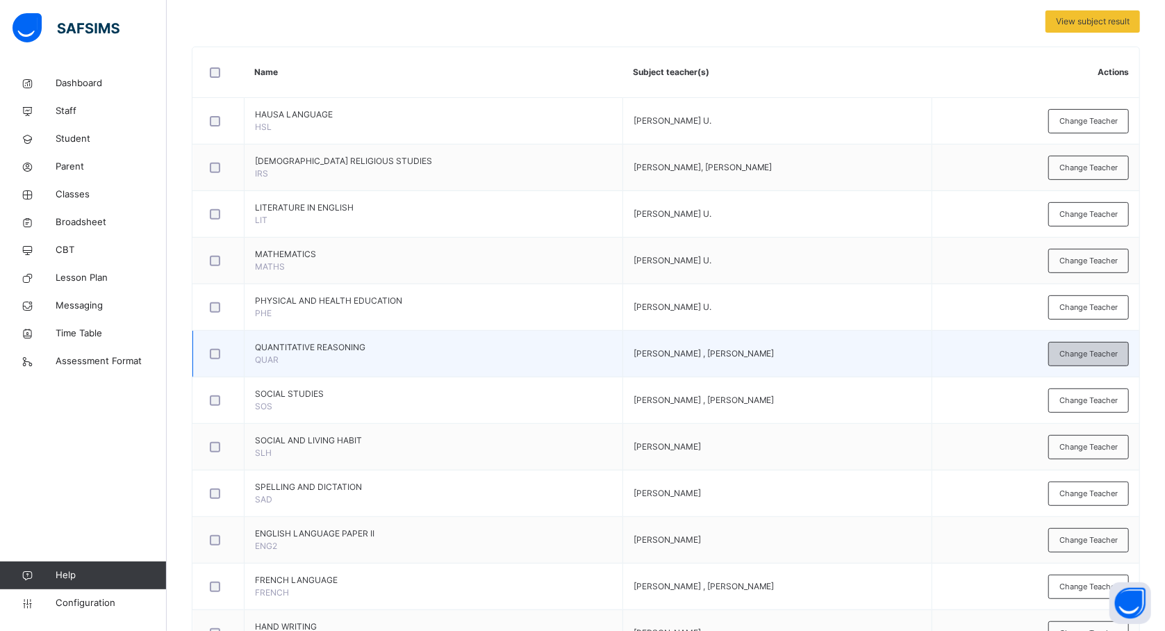
click at [1098, 354] on span "Change Teacher" at bounding box center [1089, 354] width 58 height 12
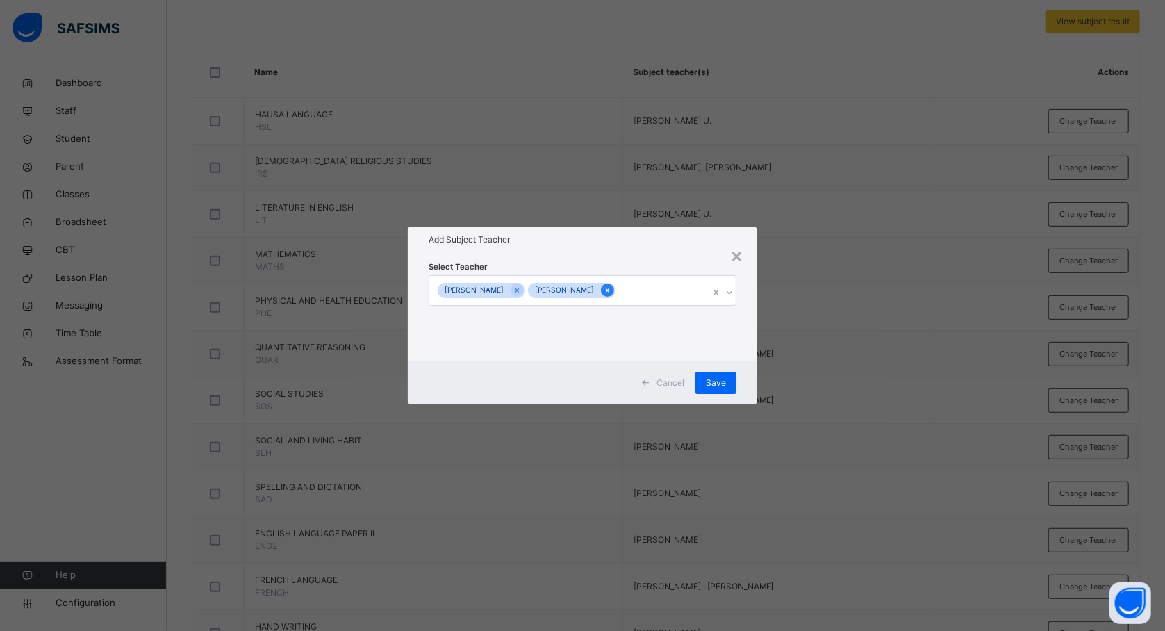
click at [614, 290] on div at bounding box center [607, 289] width 13 height 13
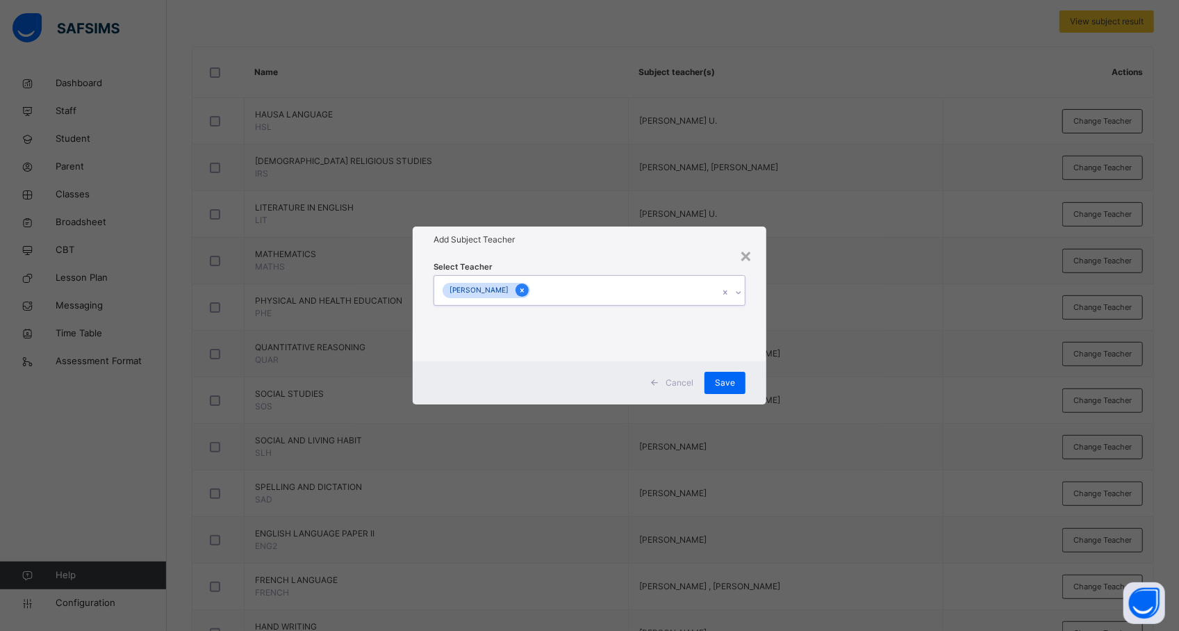
click at [524, 289] on icon at bounding box center [521, 290] width 3 height 4
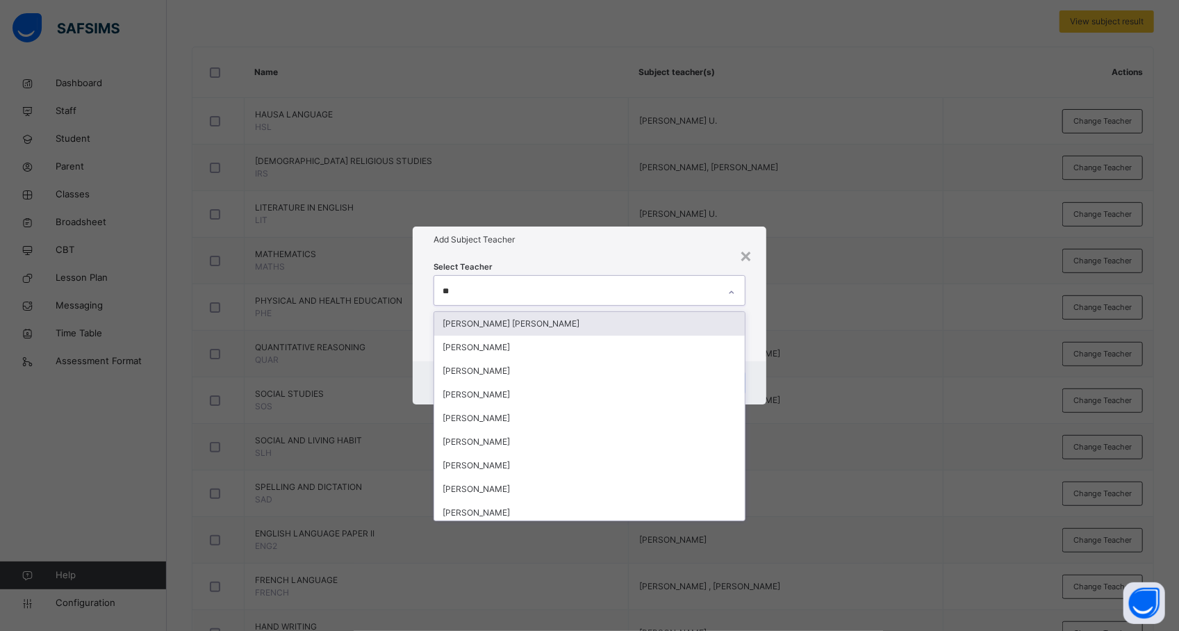
type input "***"
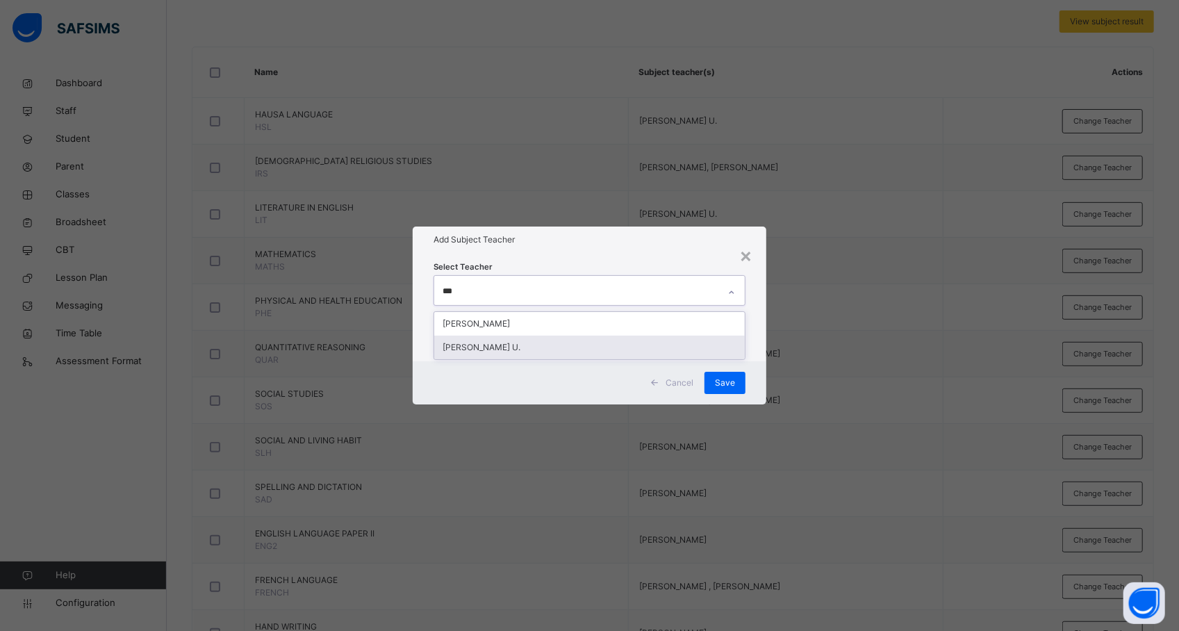
click at [514, 343] on div "[PERSON_NAME] U." at bounding box center [589, 348] width 311 height 24
click at [848, 334] on div "× Add Subject Teacher Select Teacher HABIBA MUSA U. Cancel Save" at bounding box center [589, 315] width 1179 height 631
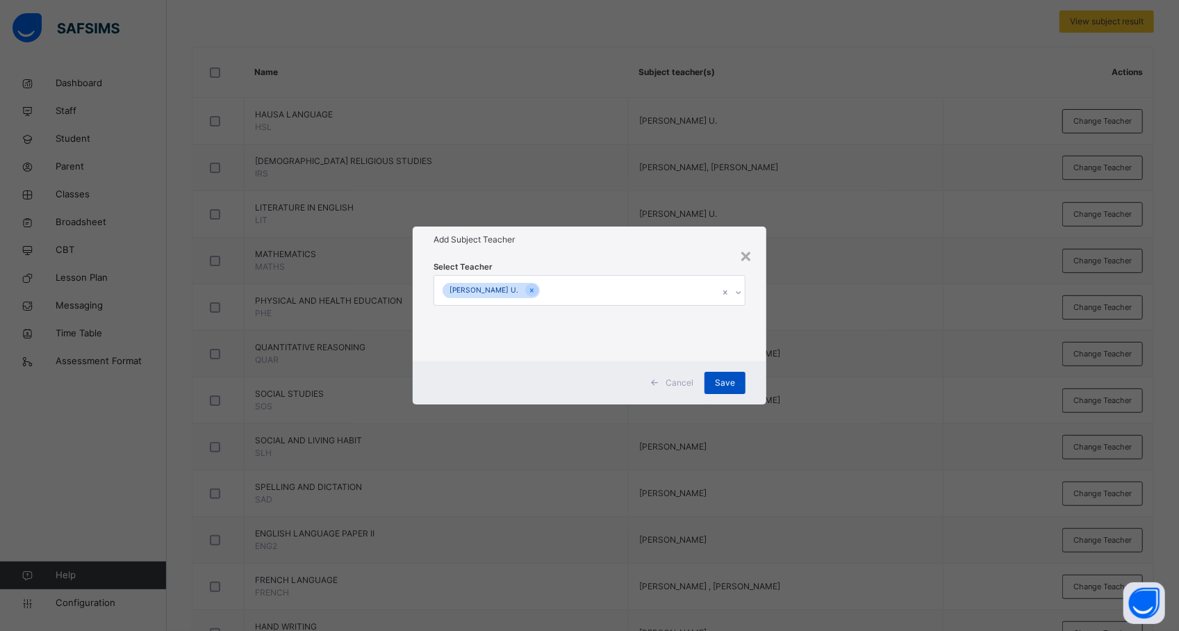
click at [723, 379] on span "Save" at bounding box center [725, 383] width 20 height 13
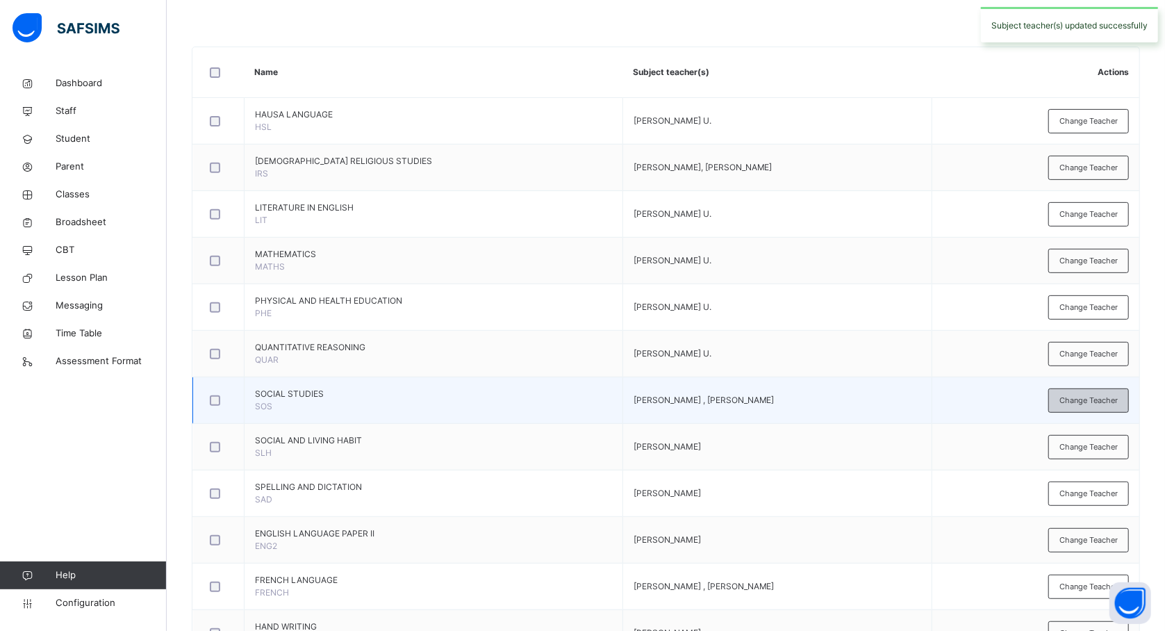
click at [1082, 400] on span "Change Teacher" at bounding box center [1089, 401] width 58 height 12
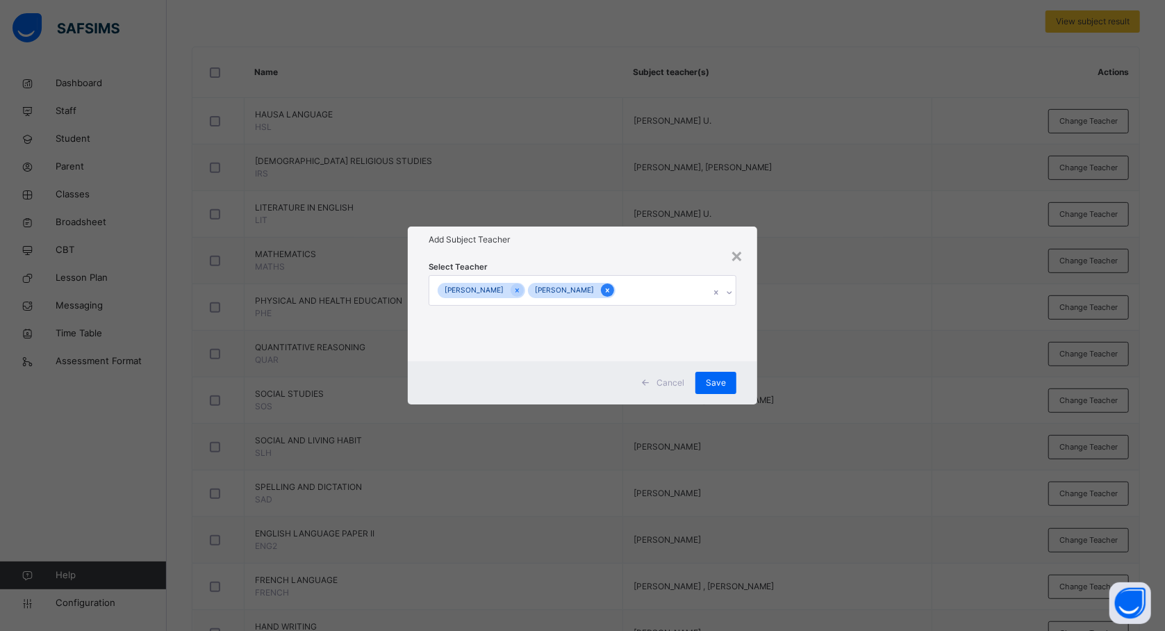
click at [611, 292] on icon at bounding box center [608, 291] width 8 height 10
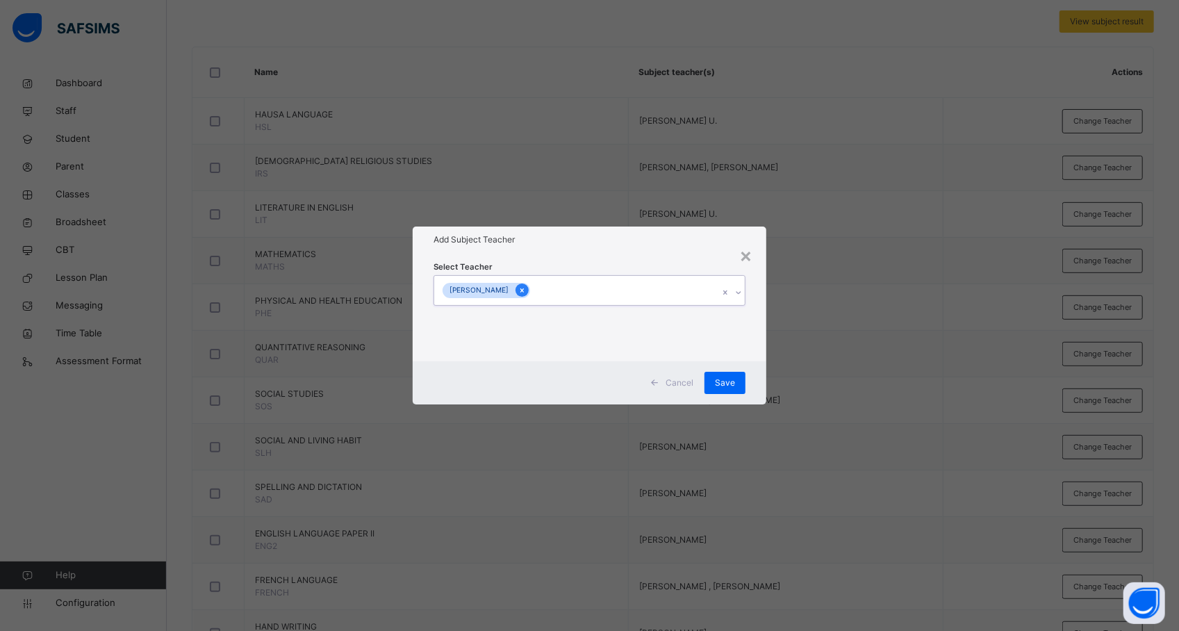
click at [526, 289] on icon at bounding box center [522, 291] width 8 height 10
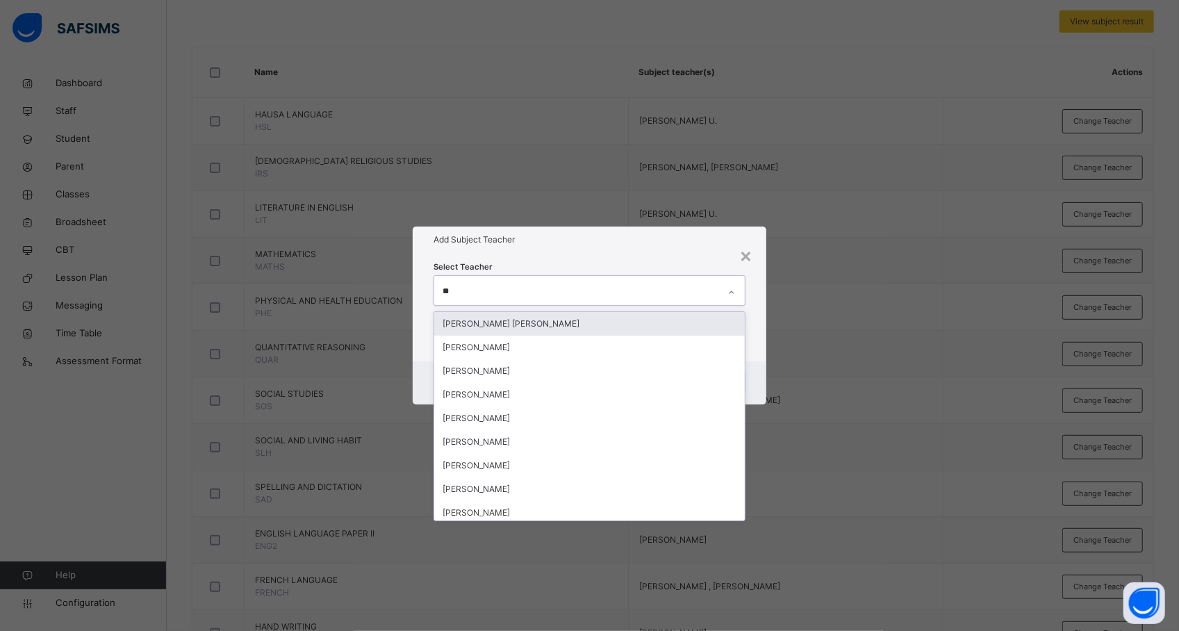
type input "***"
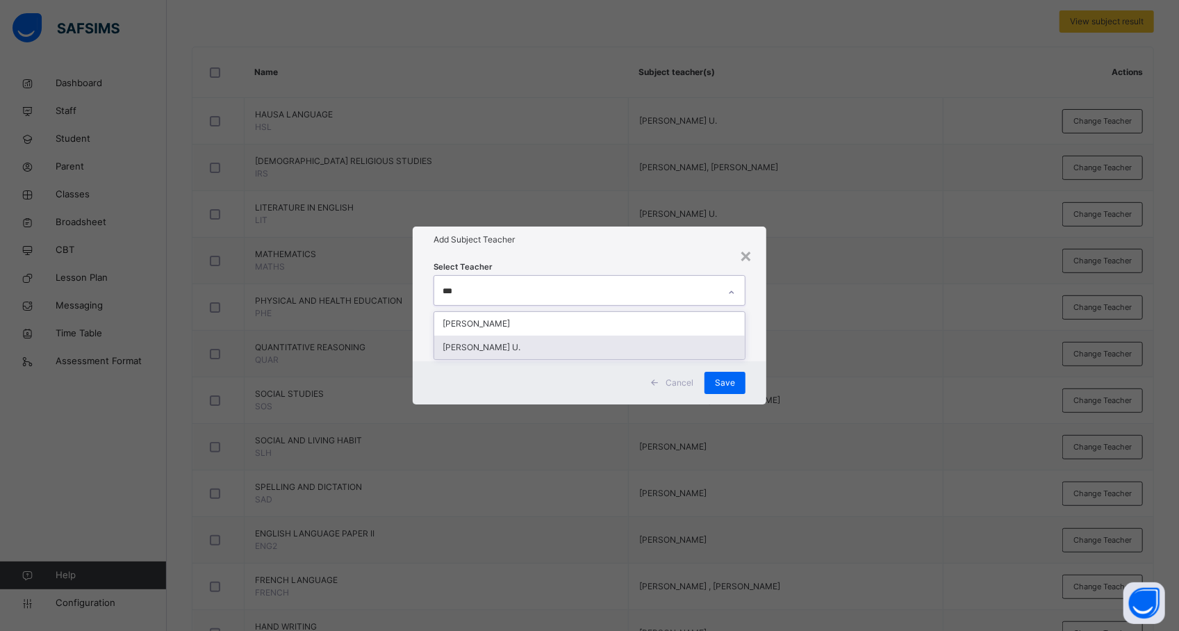
click at [527, 346] on div "[PERSON_NAME] U." at bounding box center [589, 348] width 311 height 24
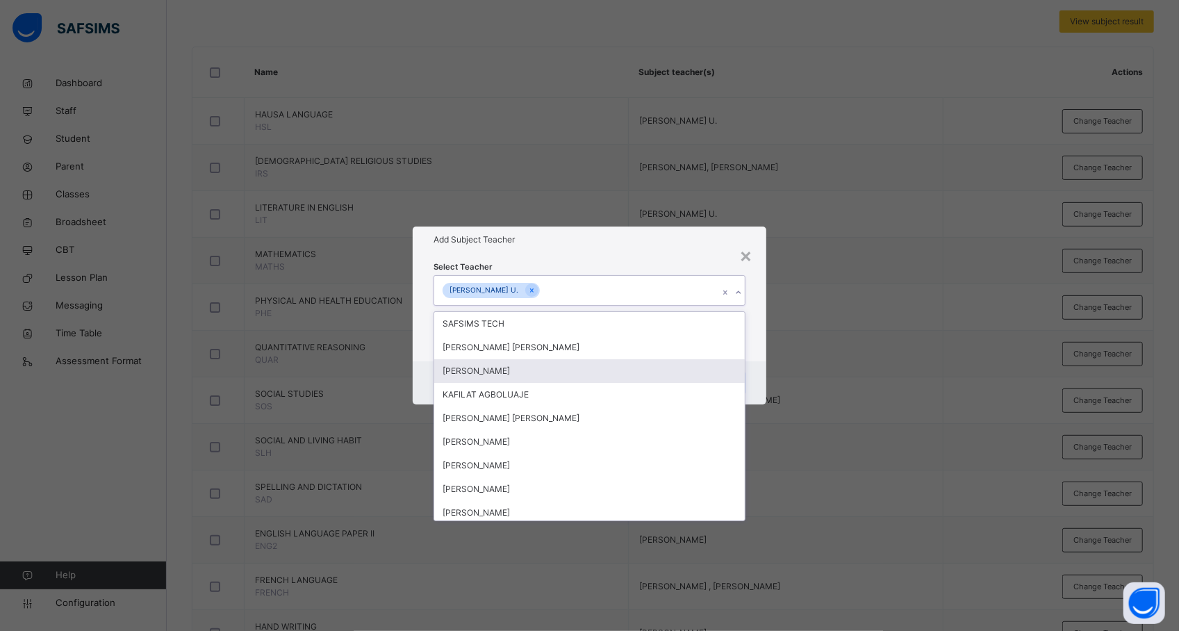
click at [821, 391] on div "× Add Subject Teacher Select Teacher option HABIBA MUSA U., selected. option AB…" at bounding box center [589, 315] width 1179 height 631
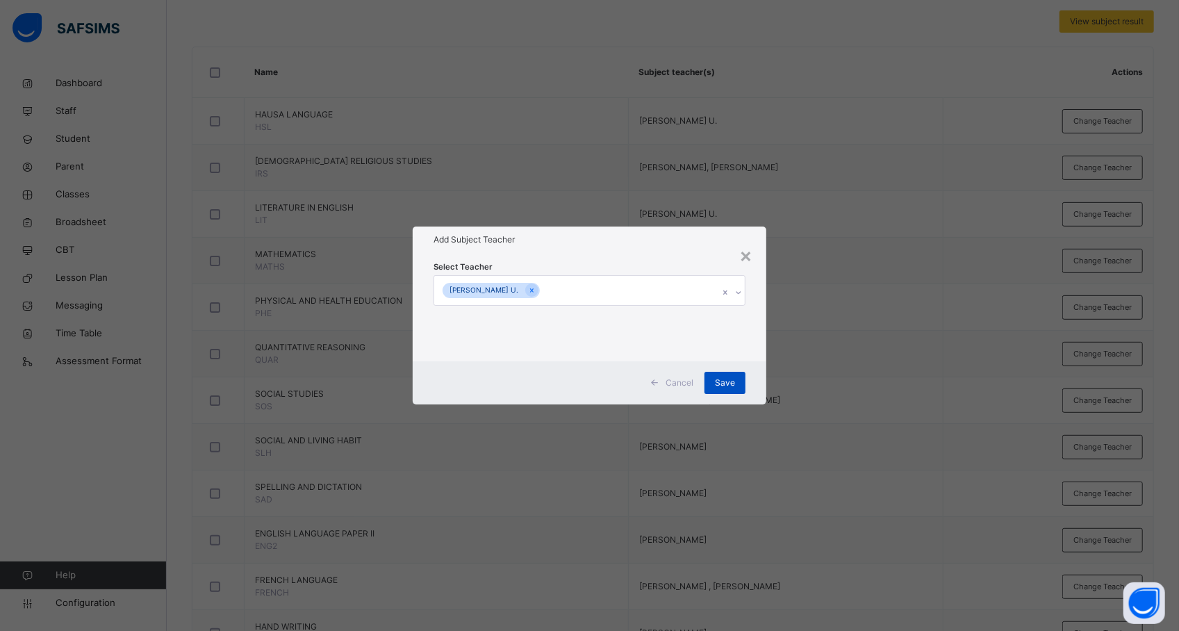
click at [734, 385] on span "Save" at bounding box center [725, 383] width 20 height 13
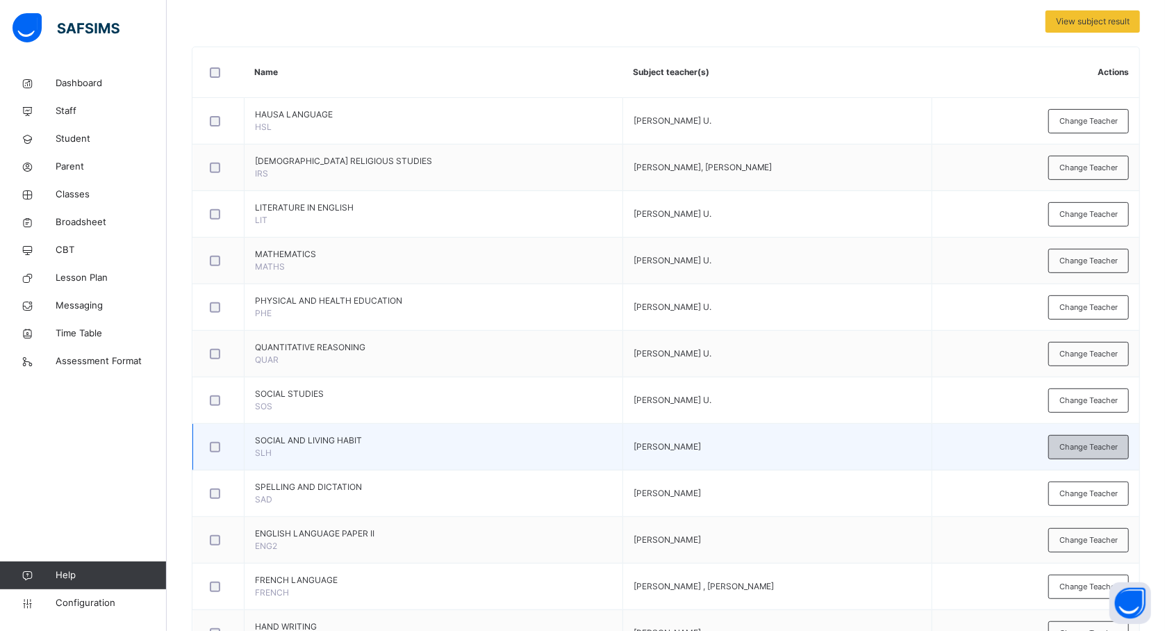
click at [1087, 445] on span "Change Teacher" at bounding box center [1089, 447] width 58 height 12
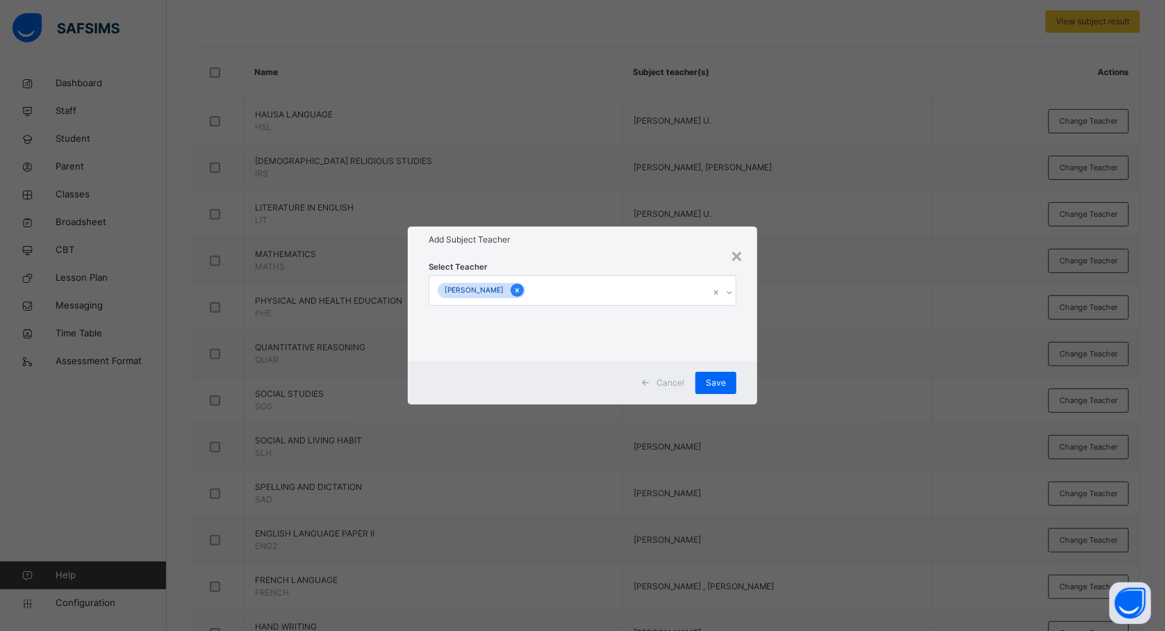
click at [519, 290] on icon at bounding box center [517, 290] width 3 height 4
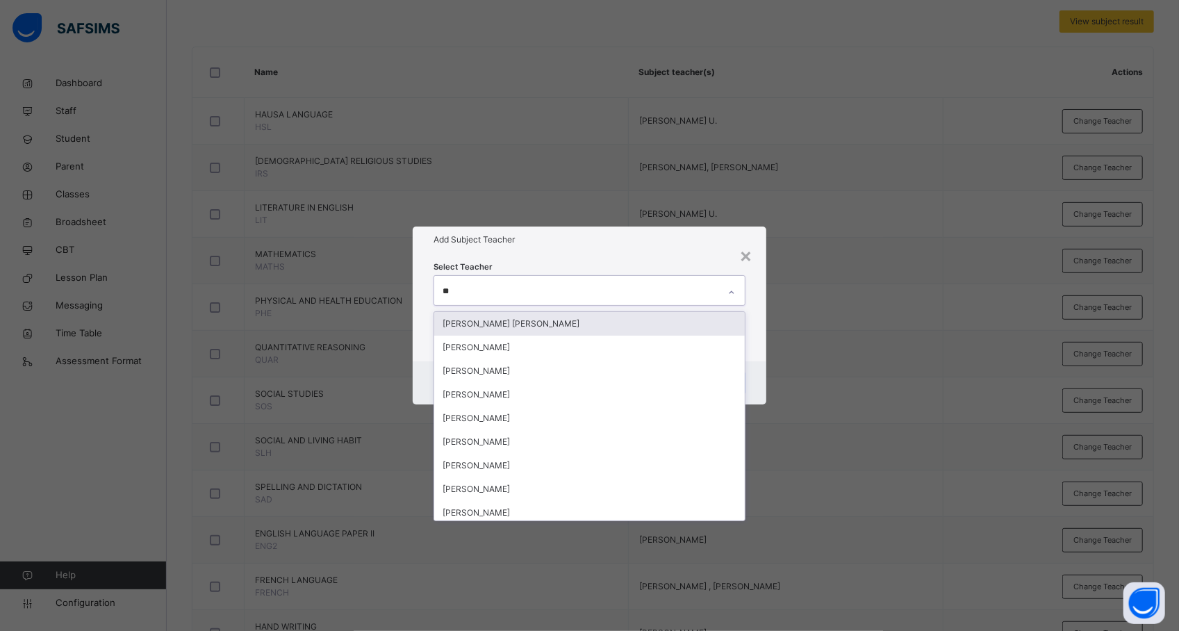
type input "***"
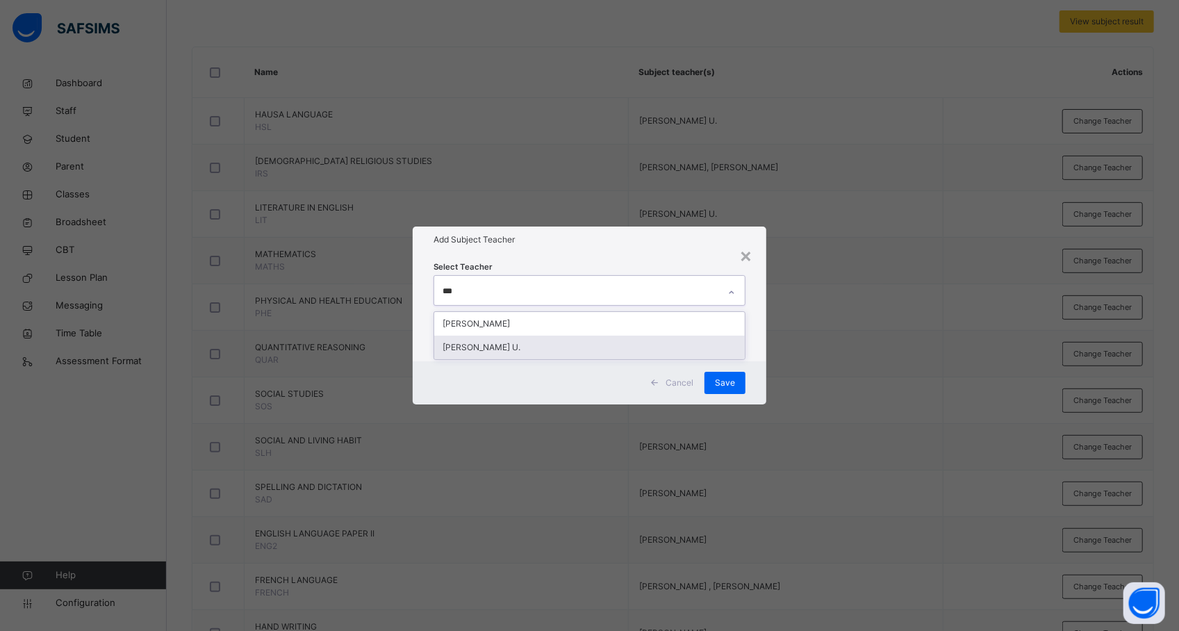
click at [523, 353] on div "[PERSON_NAME] U." at bounding box center [589, 348] width 311 height 24
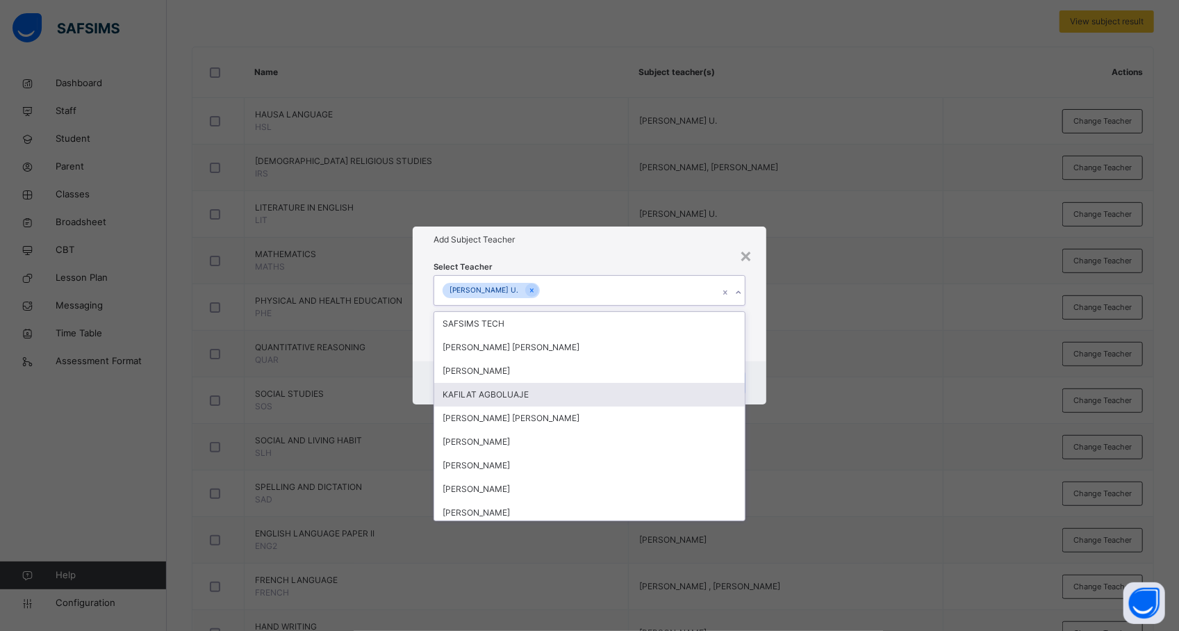
click at [796, 391] on div "× Add Subject Teacher Select Teacher option HABIBA MUSA U., selected. option KA…" at bounding box center [589, 315] width 1179 height 631
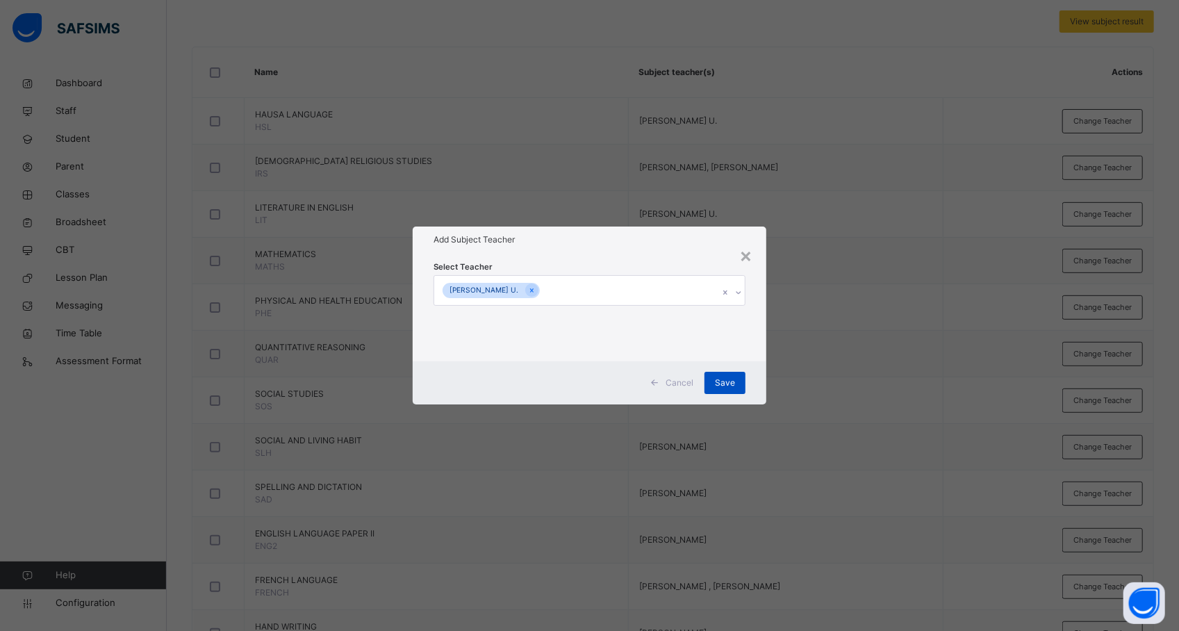
click at [718, 379] on span "Save" at bounding box center [725, 383] width 20 height 13
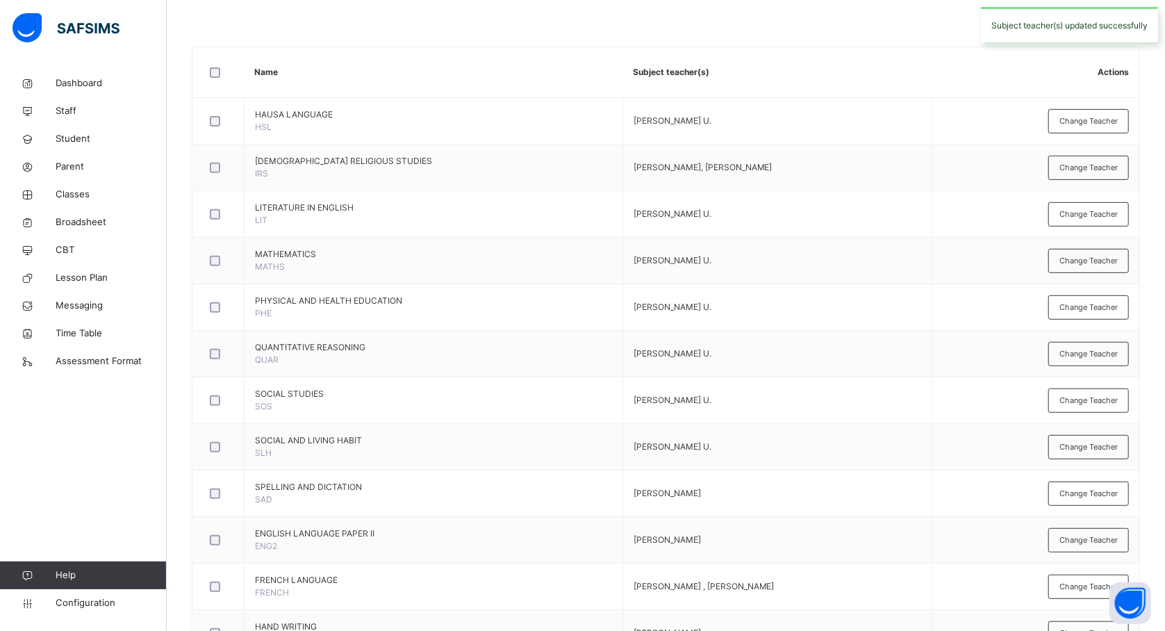
scroll to position [593, 0]
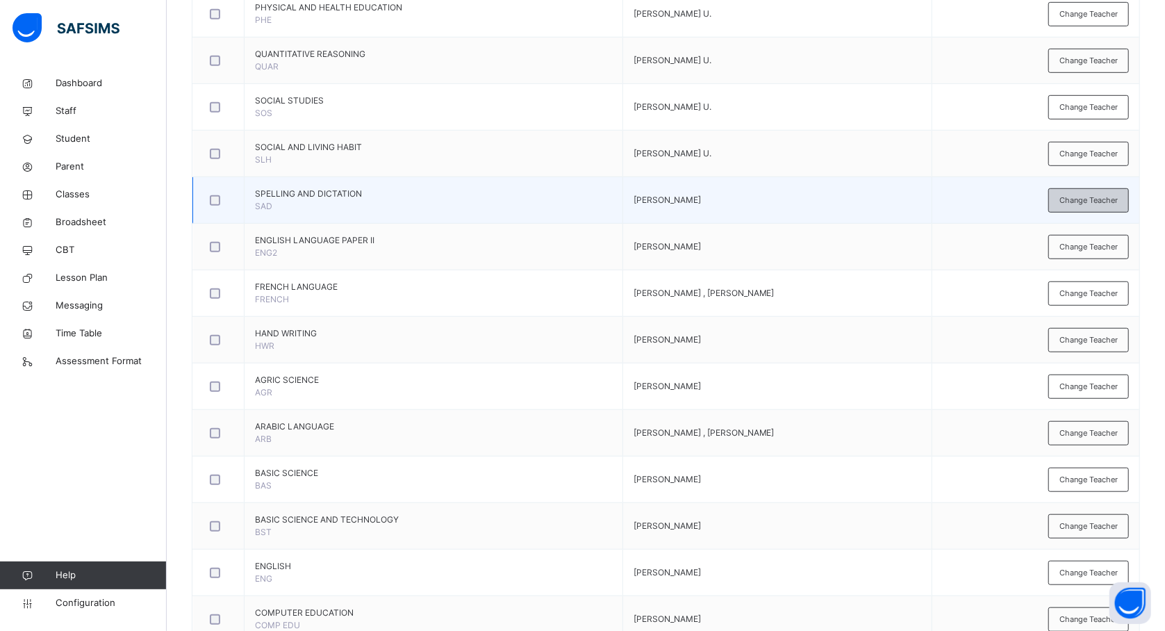
click at [1090, 200] on span "Change Teacher" at bounding box center [1089, 201] width 58 height 12
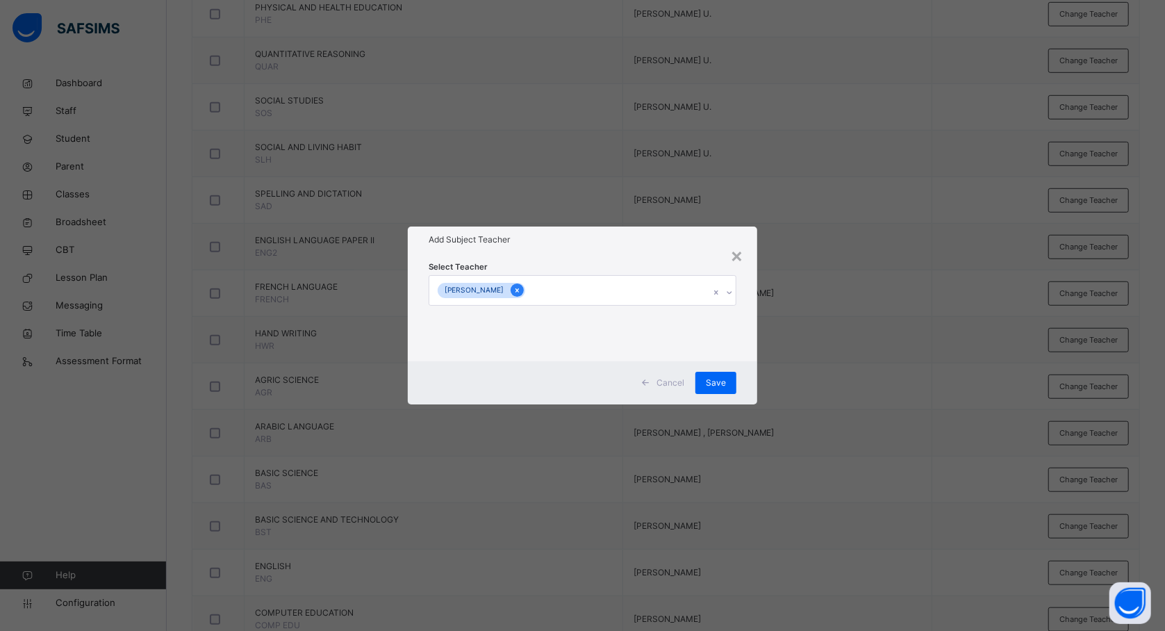
click at [521, 290] on icon at bounding box center [517, 291] width 8 height 10
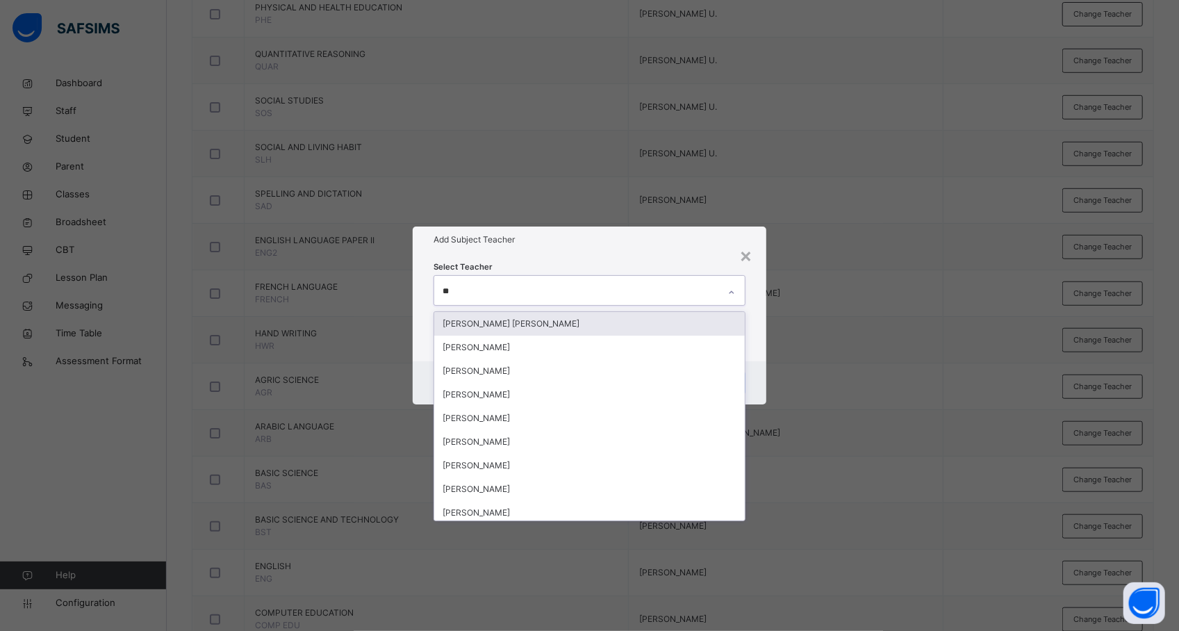
type input "***"
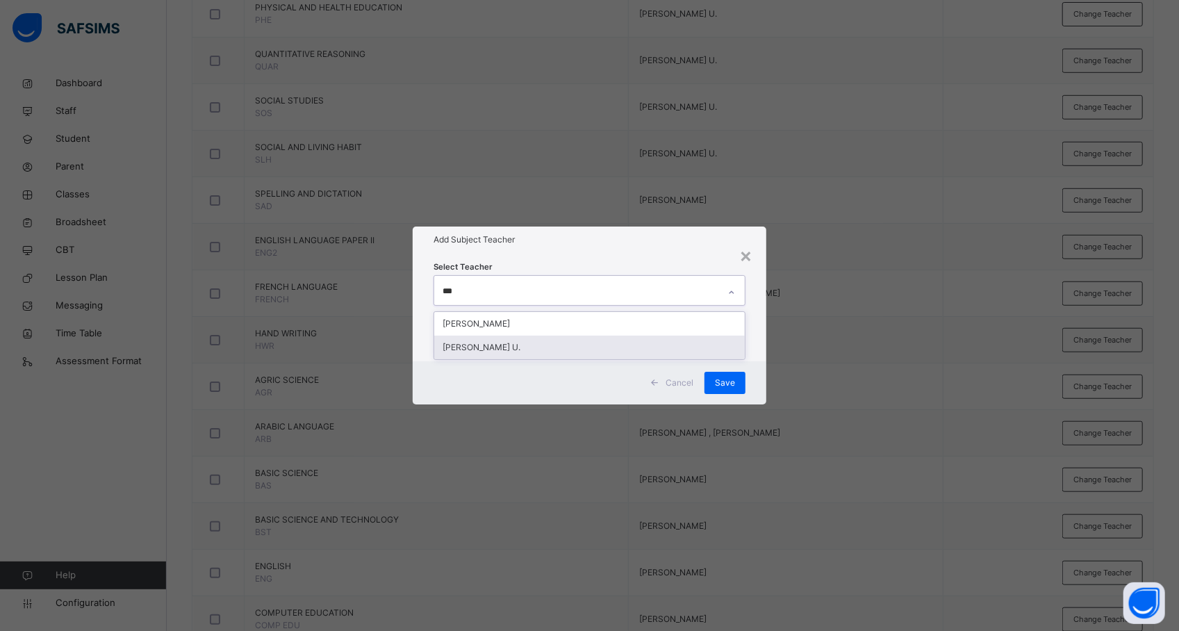
click at [507, 345] on div "[PERSON_NAME] U." at bounding box center [589, 348] width 311 height 24
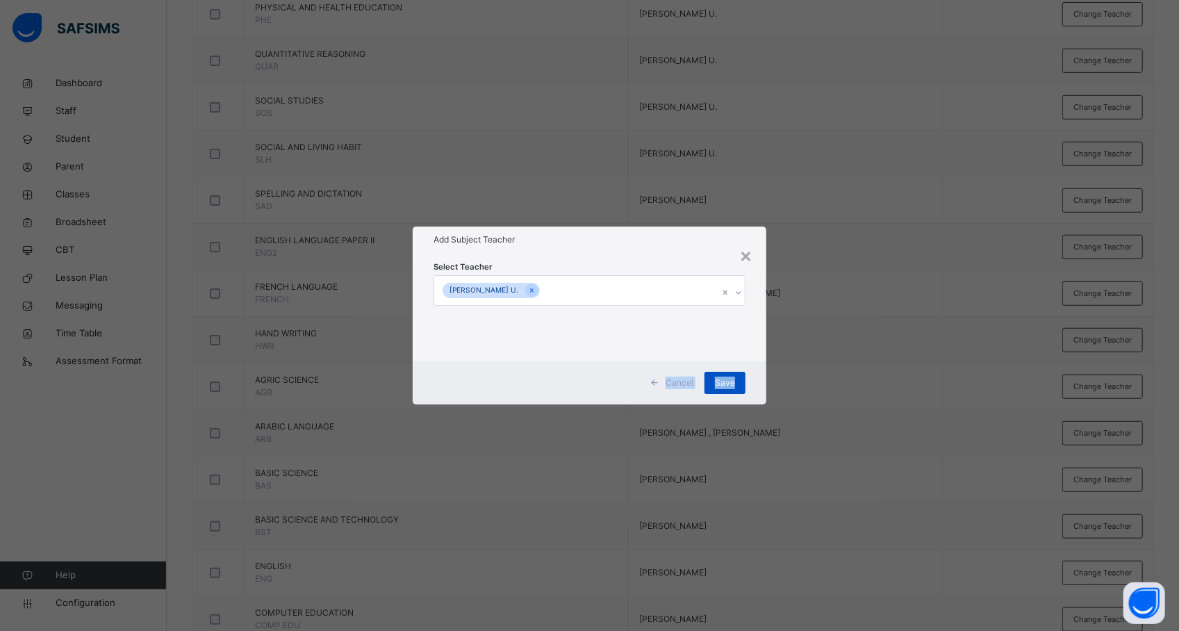
drag, startPoint x: 859, startPoint y: 332, endPoint x: 731, endPoint y: 381, distance: 136.8
click at [731, 381] on div "× Add Subject Teacher Select Teacher HABIBA MUSA U. Cancel Save" at bounding box center [589, 315] width 1179 height 631
click at [731, 381] on span "Save" at bounding box center [725, 383] width 20 height 13
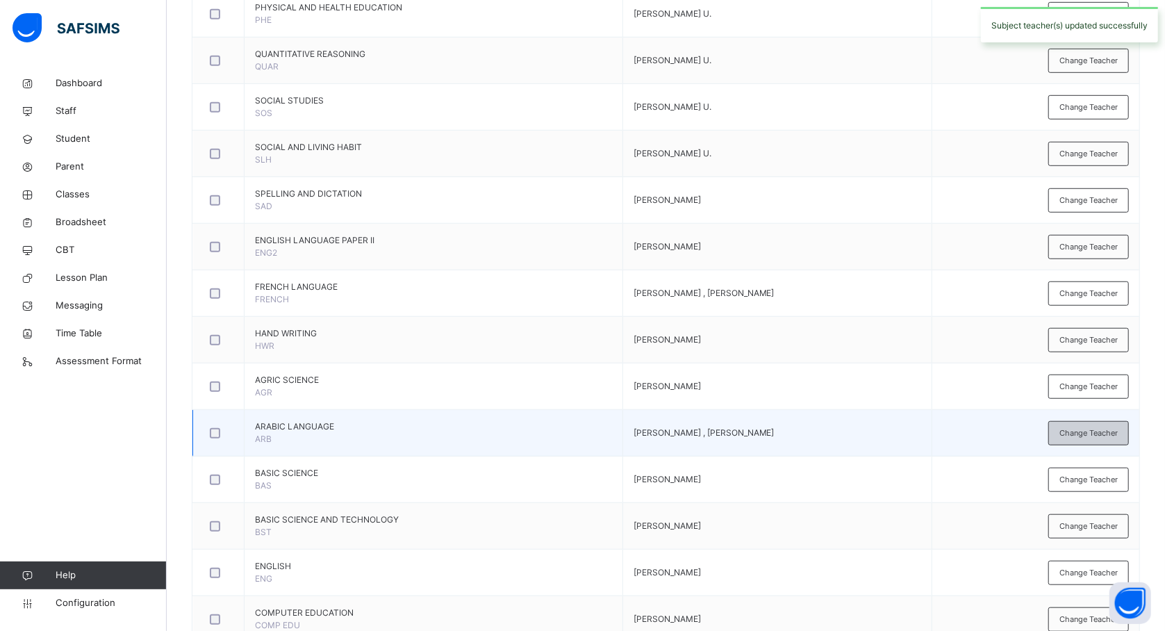
click at [1088, 436] on span "Change Teacher" at bounding box center [1089, 433] width 58 height 12
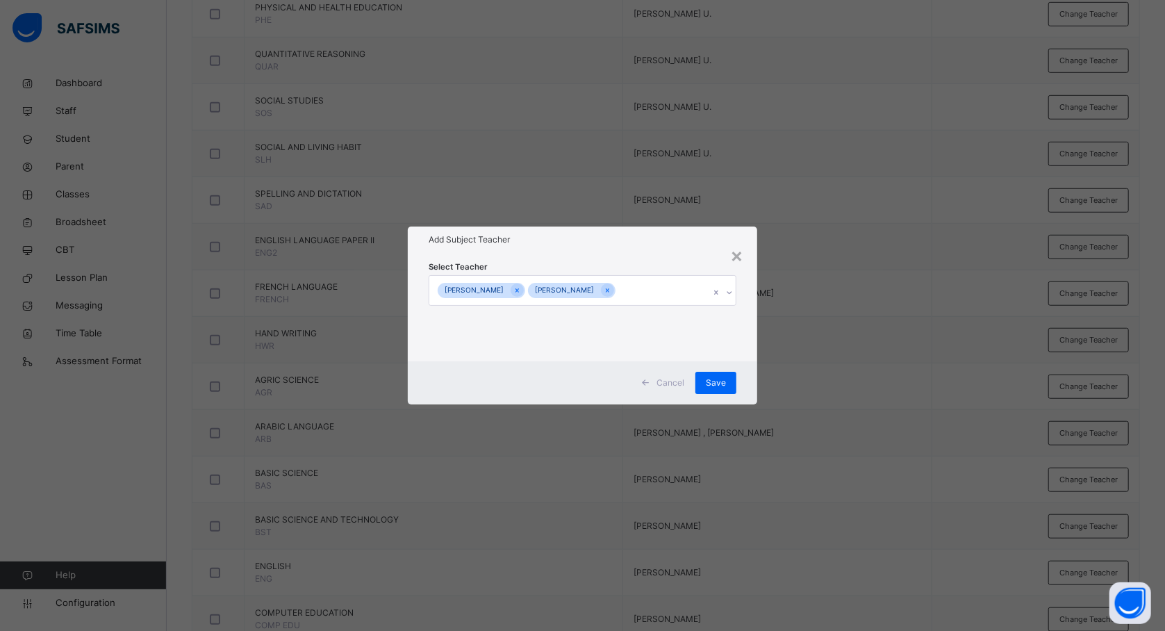
click at [601, 292] on div "[PERSON_NAME]" at bounding box center [564, 291] width 73 height 16
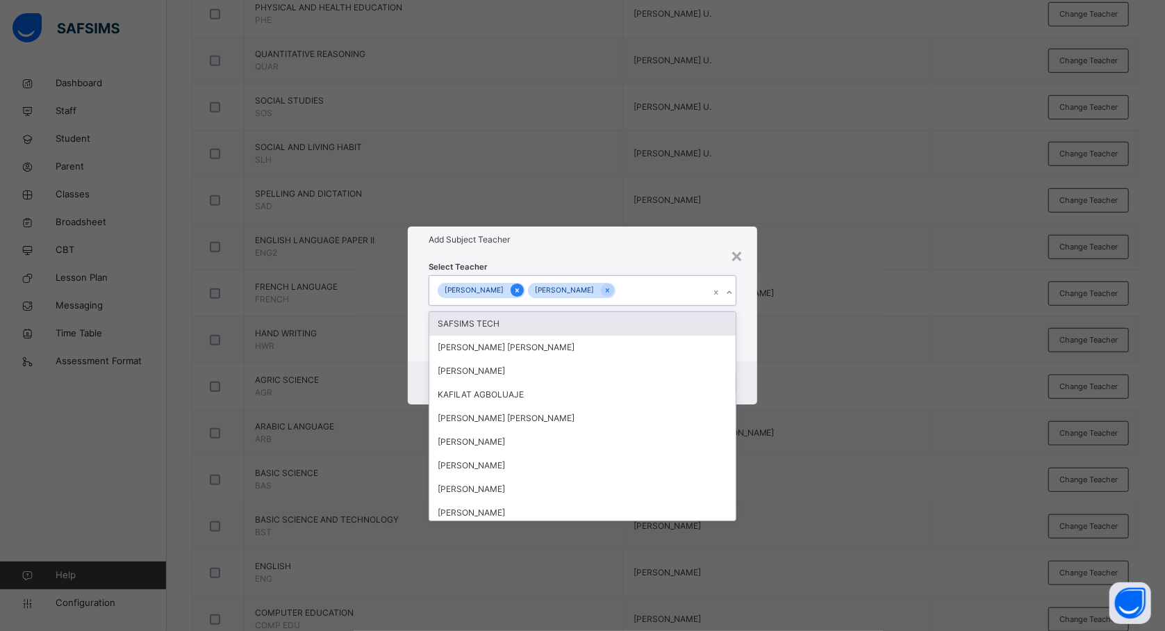
click at [521, 289] on icon at bounding box center [517, 291] width 8 height 10
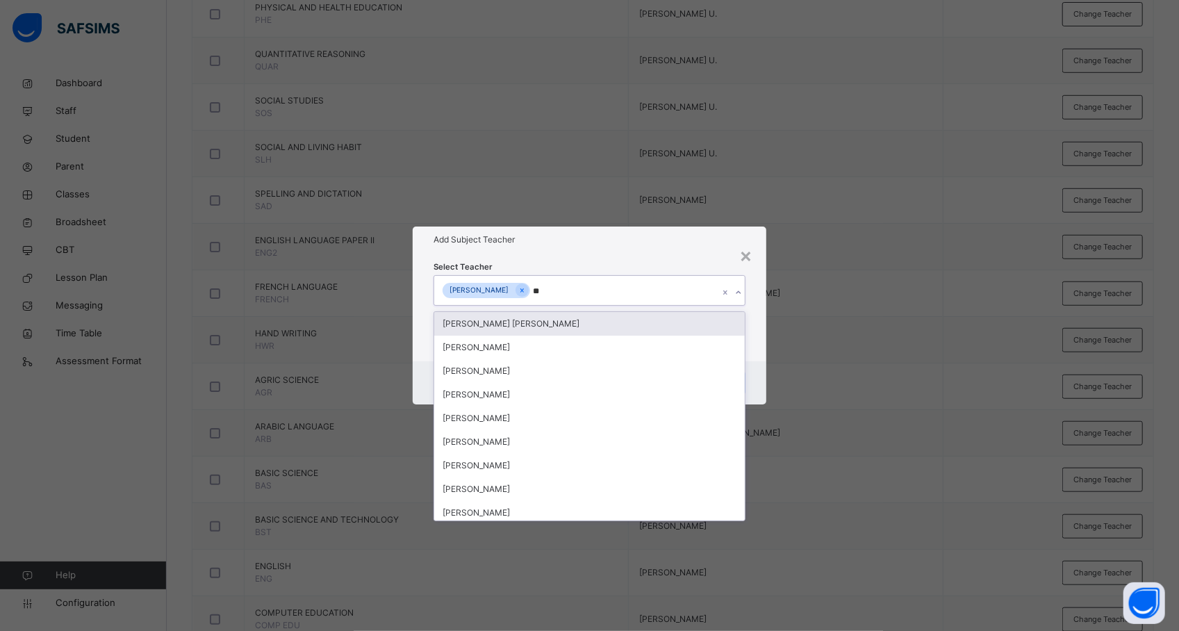
type input "***"
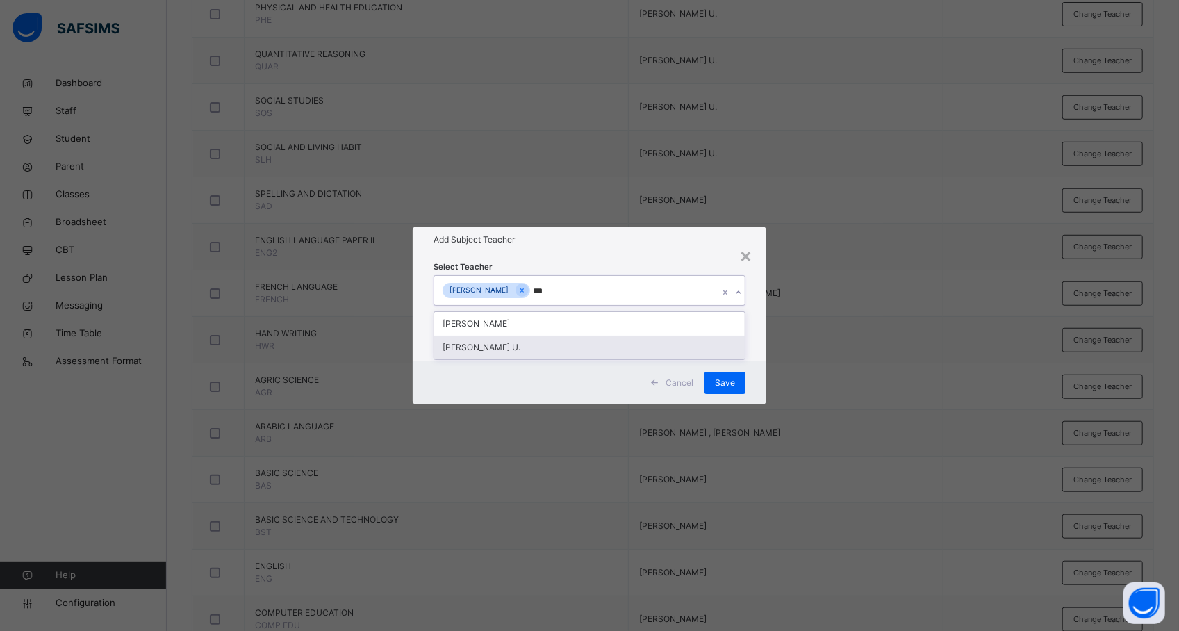
click at [517, 345] on div "[PERSON_NAME] U." at bounding box center [589, 348] width 311 height 24
click at [928, 356] on div "× Add Subject Teacher Select Teacher Muhammad Hassan Ajid HABIBA MUSA U. Cancel…" at bounding box center [589, 315] width 1179 height 631
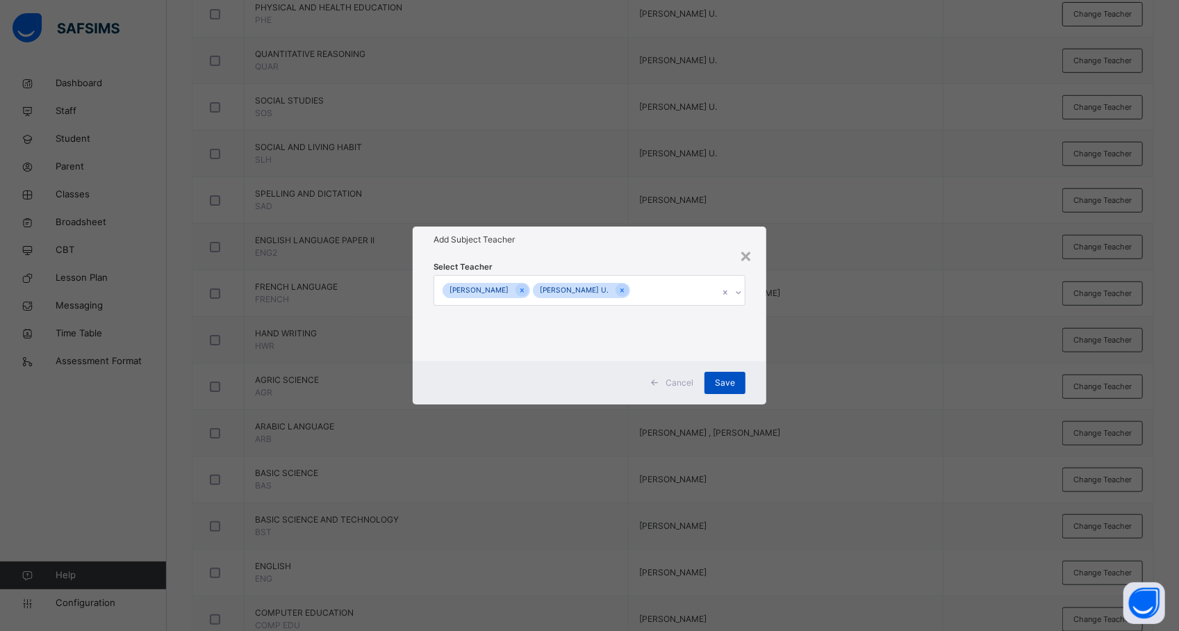
click at [730, 381] on span "Save" at bounding box center [725, 383] width 20 height 13
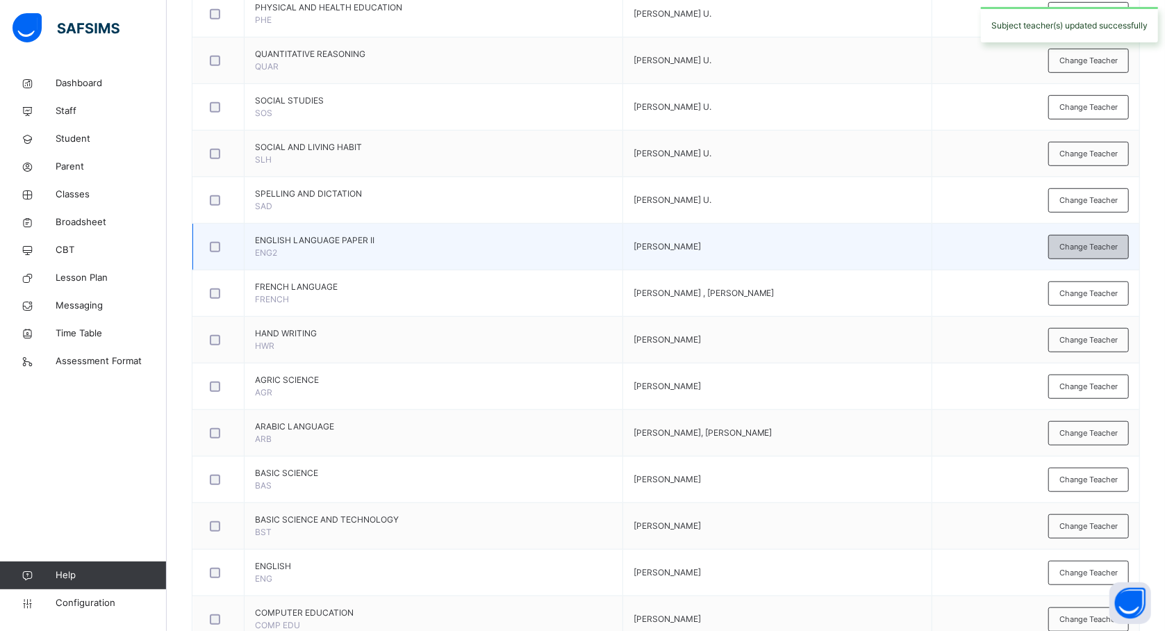
click at [1076, 254] on div "Change Teacher" at bounding box center [1089, 247] width 81 height 24
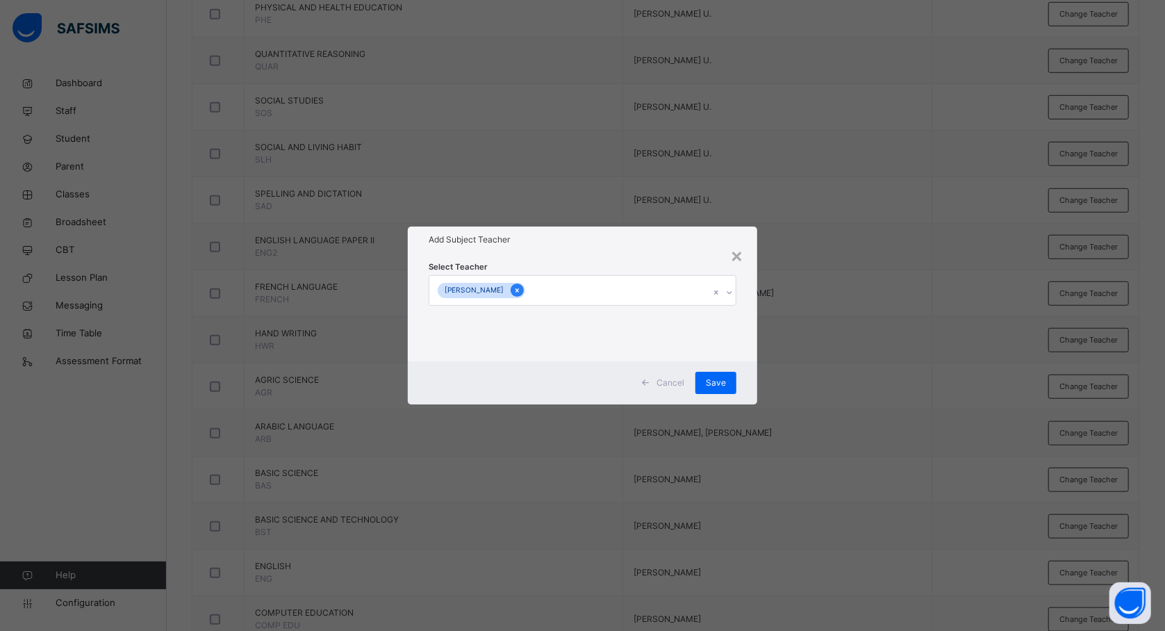
click at [521, 286] on icon at bounding box center [517, 291] width 8 height 10
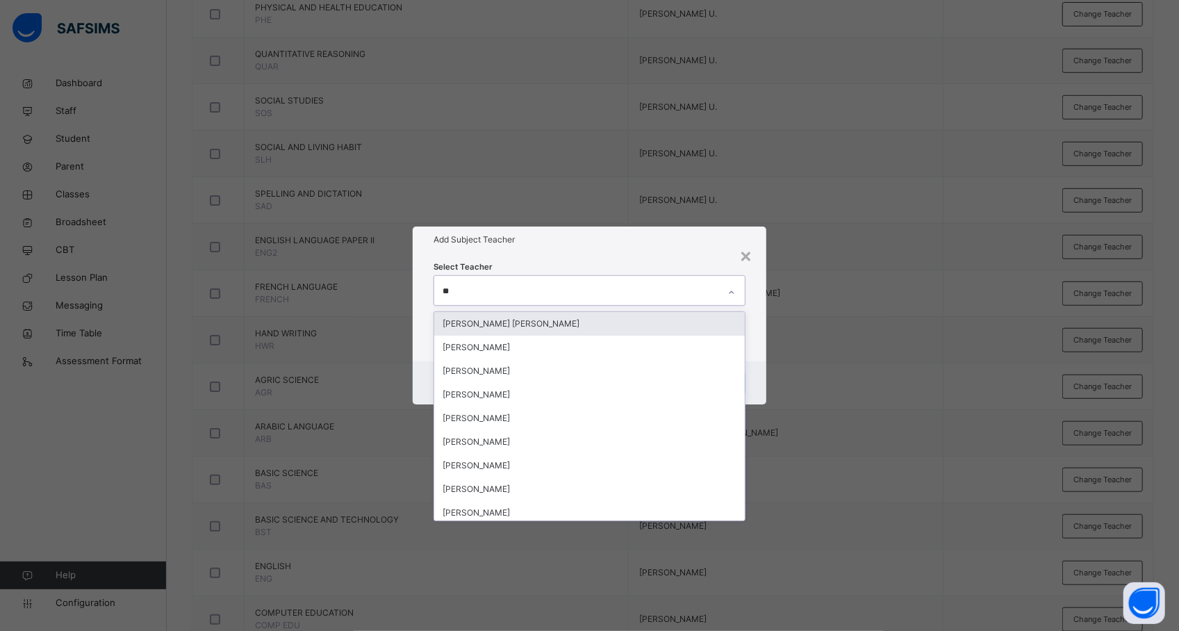
type input "***"
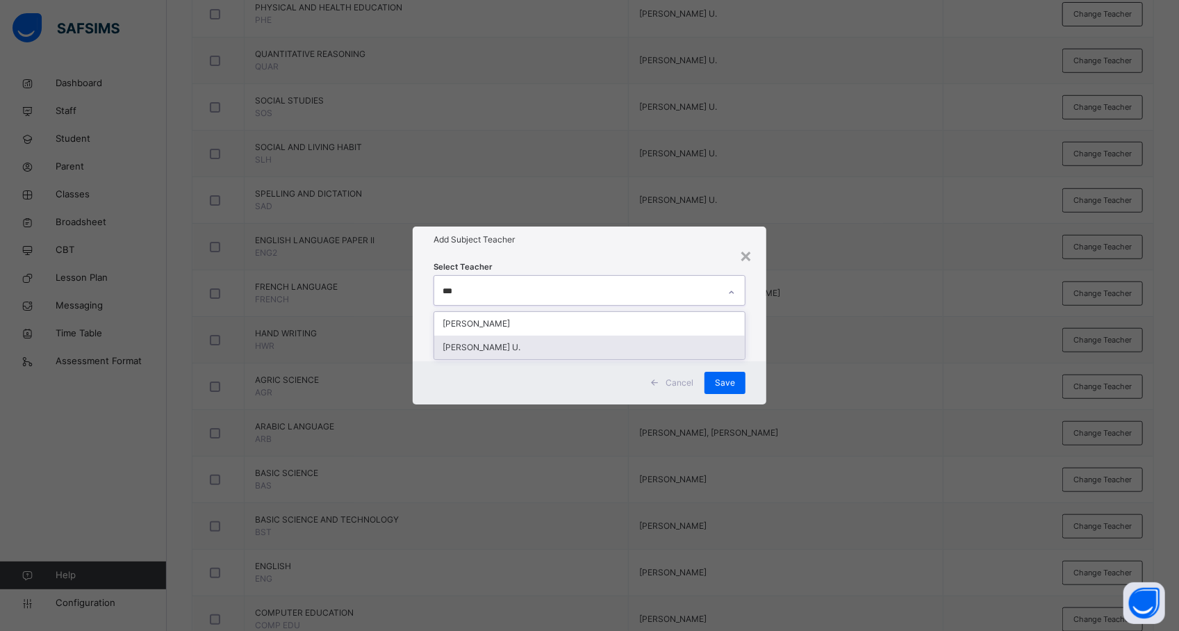
click at [495, 345] on div "[PERSON_NAME] U." at bounding box center [589, 348] width 311 height 24
click at [857, 318] on div "× Add Subject Teacher Select Teacher HABIBA MUSA U. Cancel Save" at bounding box center [589, 315] width 1179 height 631
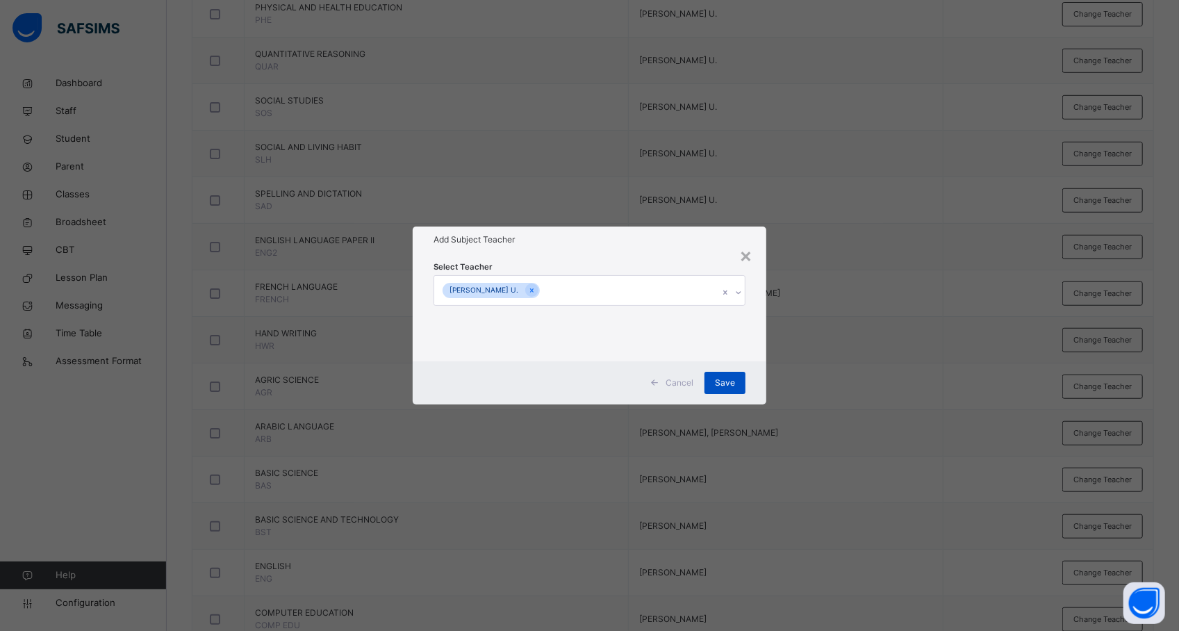
click at [734, 384] on span "Save" at bounding box center [725, 383] width 20 height 13
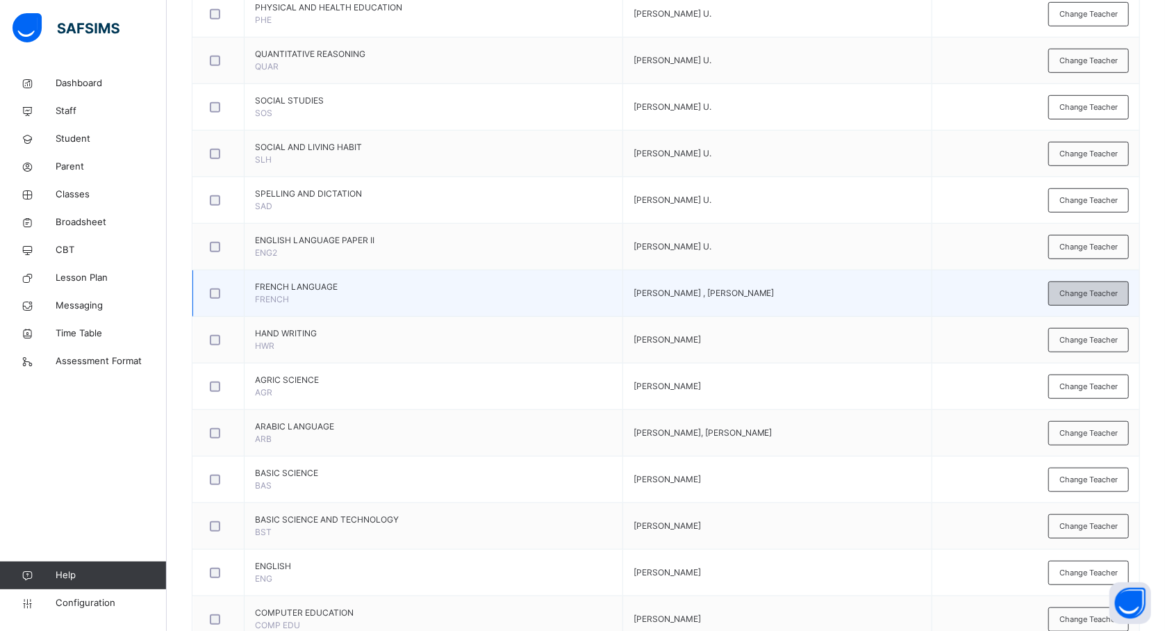
click at [1076, 293] on span "Change Teacher" at bounding box center [1089, 294] width 58 height 12
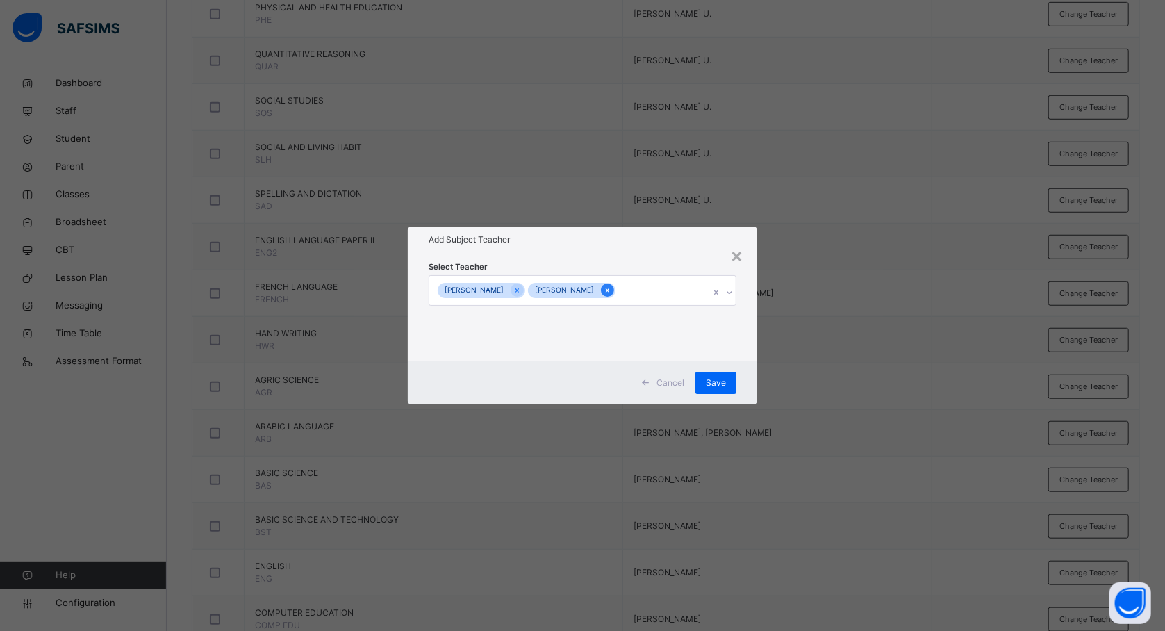
click at [611, 287] on icon at bounding box center [608, 291] width 8 height 10
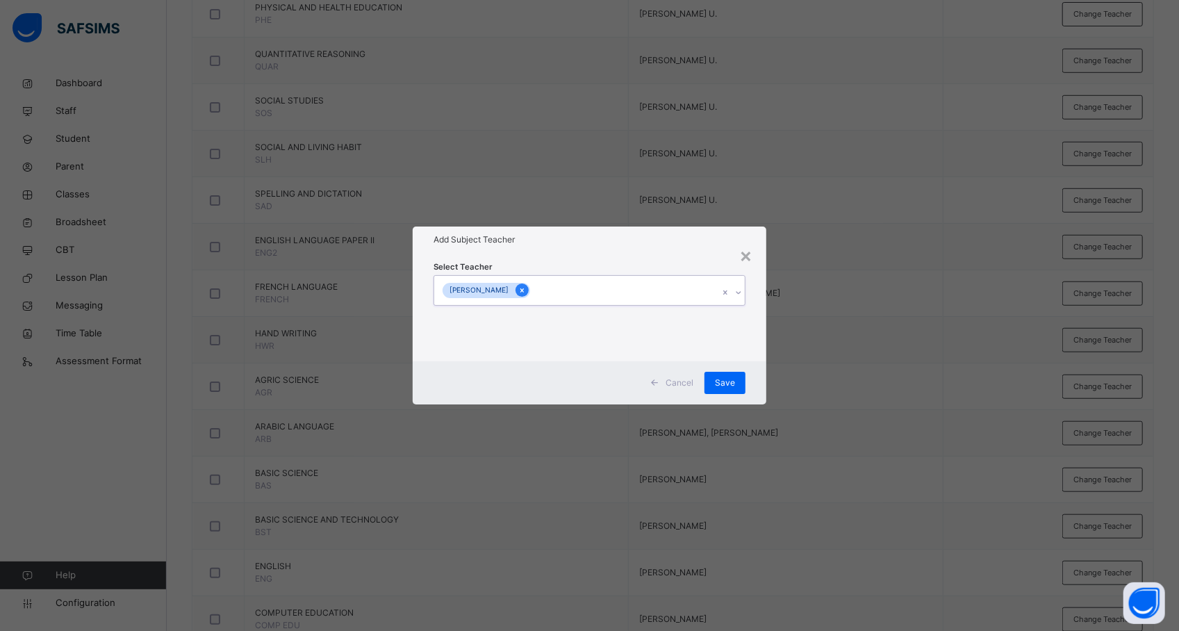
click at [526, 293] on icon at bounding box center [522, 291] width 8 height 10
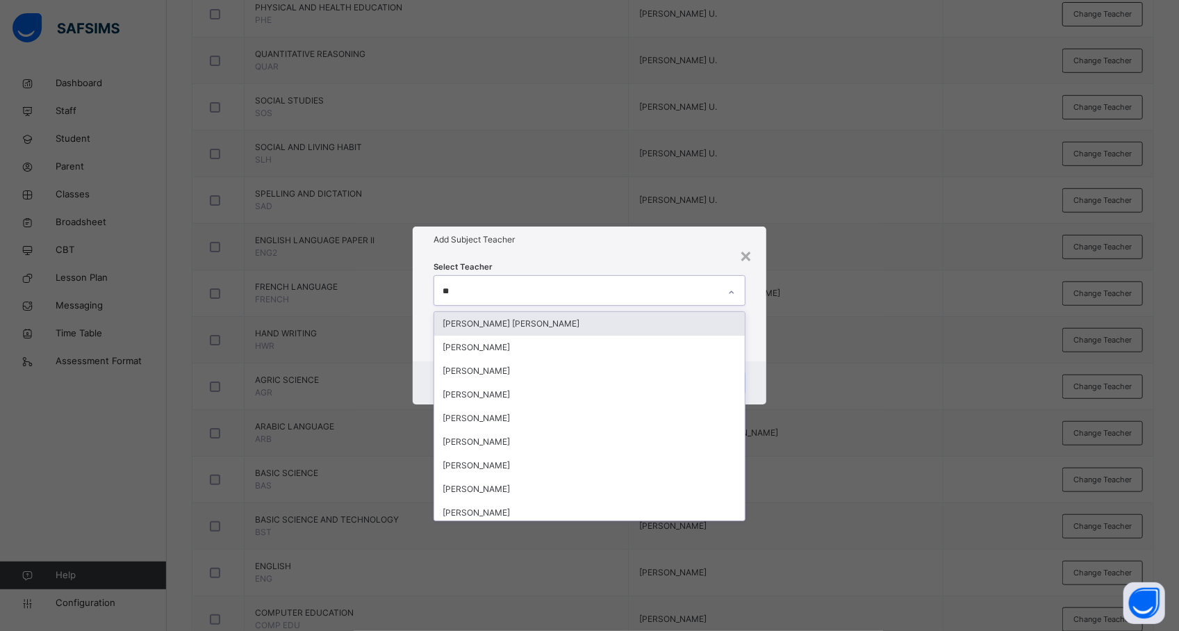
type input "***"
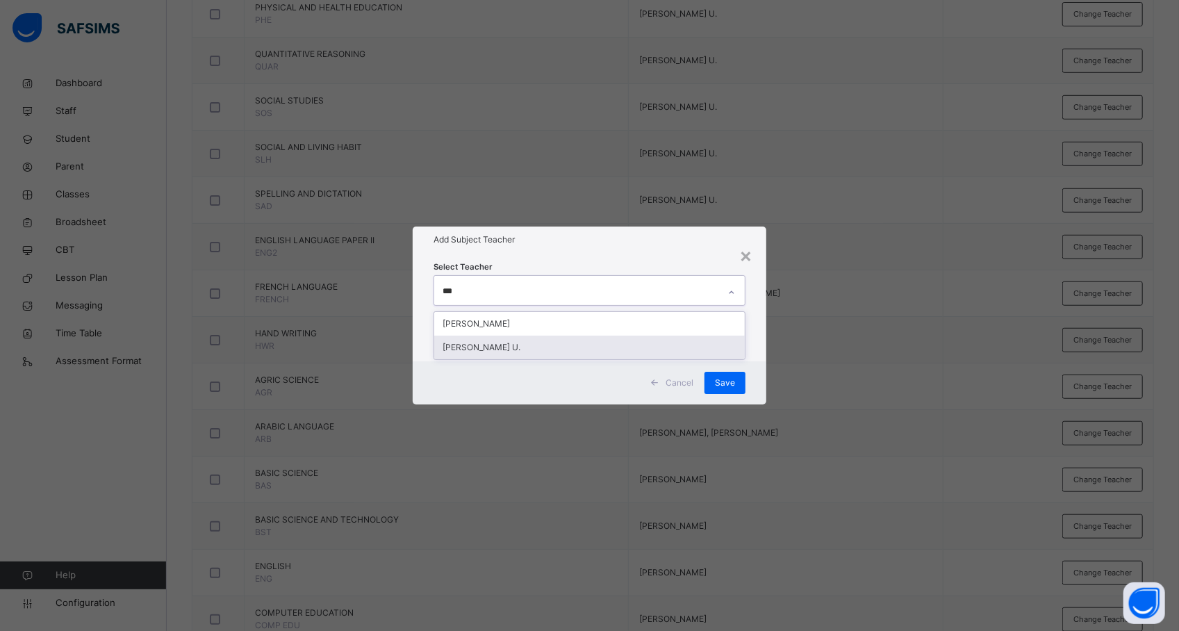
click at [526, 345] on div "[PERSON_NAME] U." at bounding box center [589, 348] width 311 height 24
click at [842, 372] on div "× Add Subject Teacher Select Teacher HABIBA MUSA U. Cancel Save" at bounding box center [589, 315] width 1179 height 631
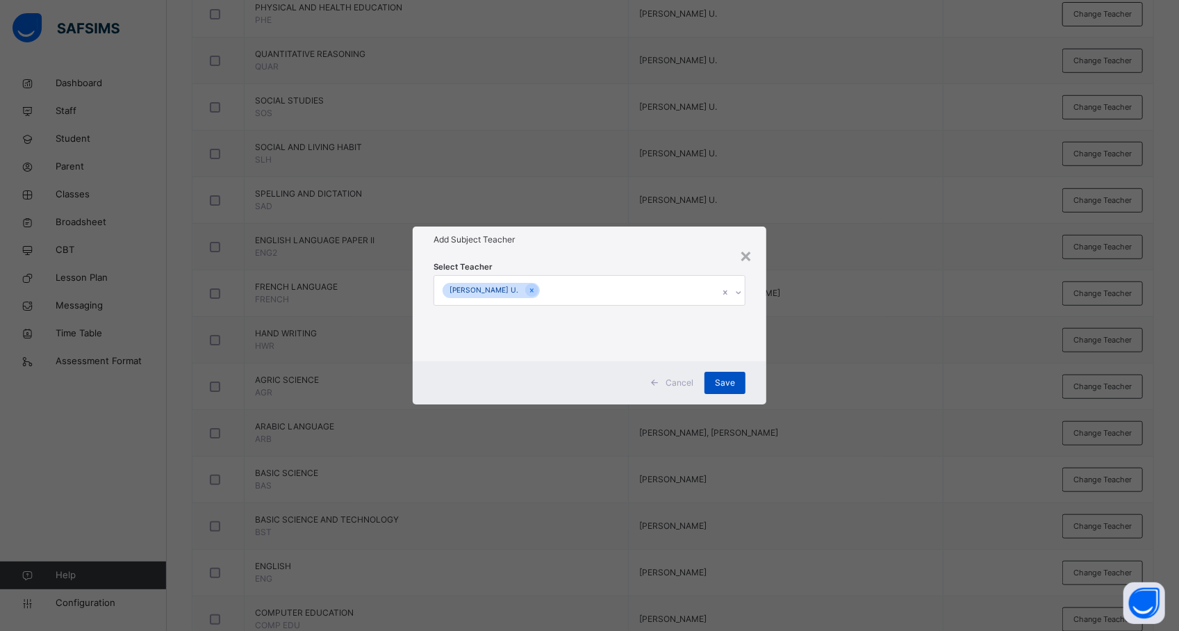
click at [737, 385] on div "Save" at bounding box center [725, 383] width 41 height 22
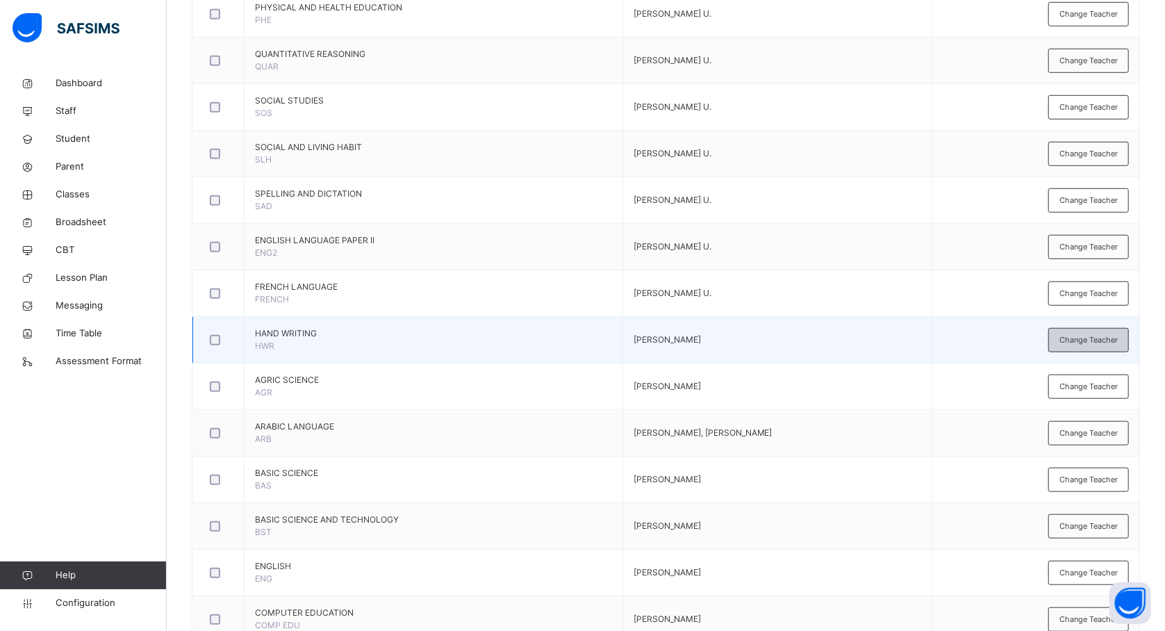
click at [1090, 348] on div "Change Teacher" at bounding box center [1089, 340] width 81 height 24
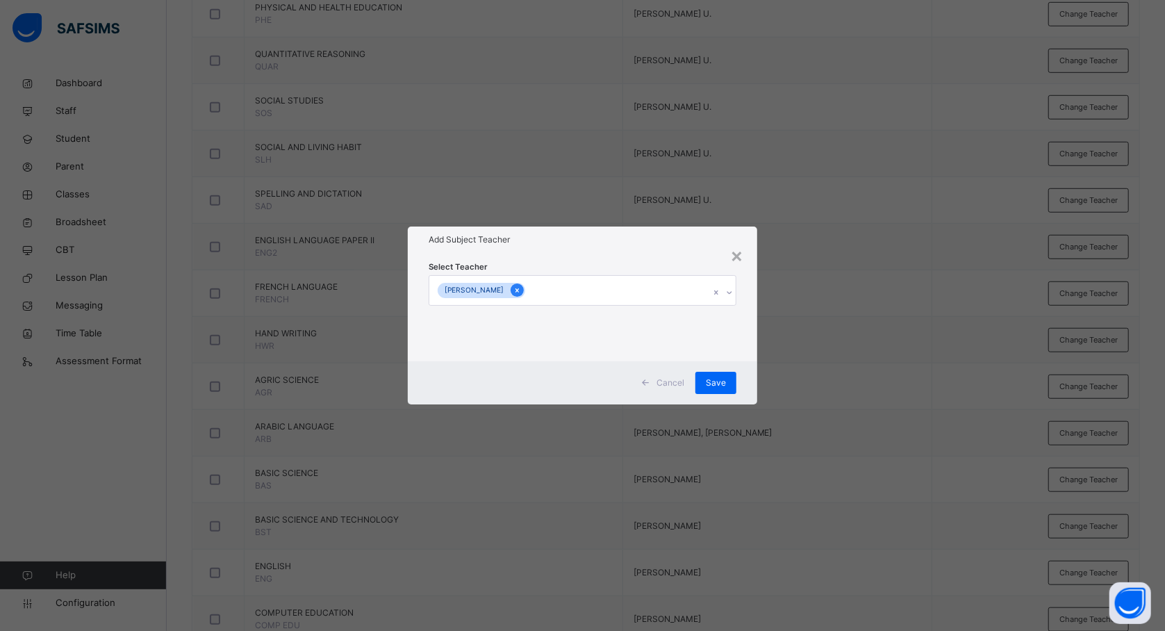
click at [524, 290] on div at bounding box center [517, 289] width 13 height 13
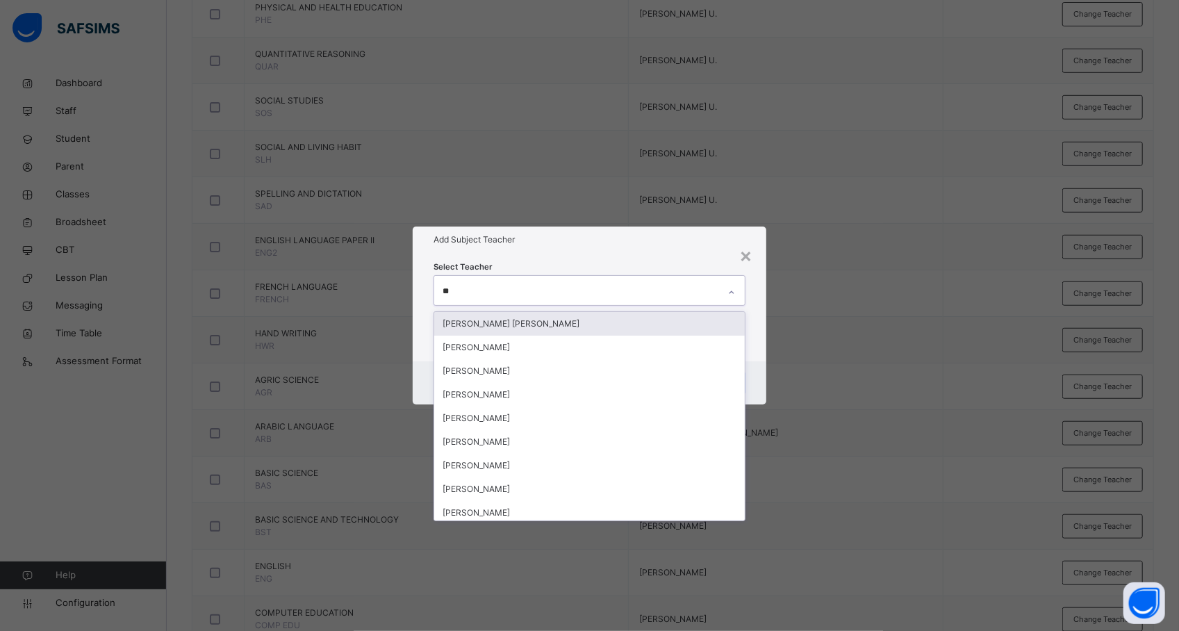
type input "***"
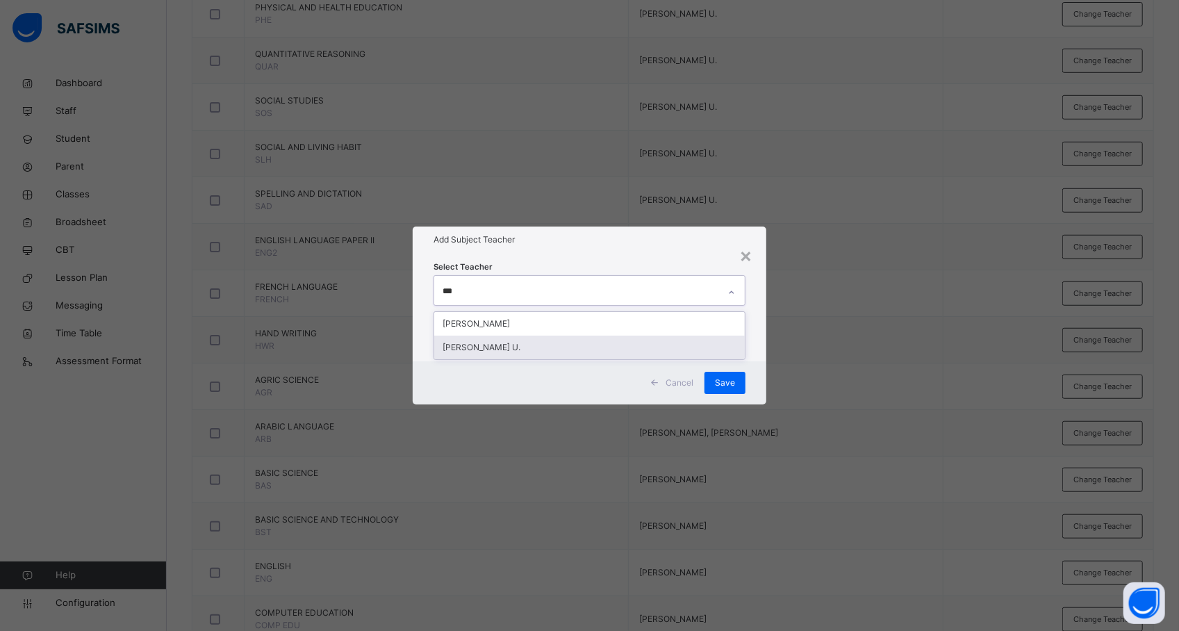
click at [516, 346] on div "[PERSON_NAME] U." at bounding box center [589, 348] width 311 height 24
click at [842, 343] on div "× Add Subject Teacher Select Teacher HABIBA MUSA U. Cancel Save" at bounding box center [589, 315] width 1179 height 631
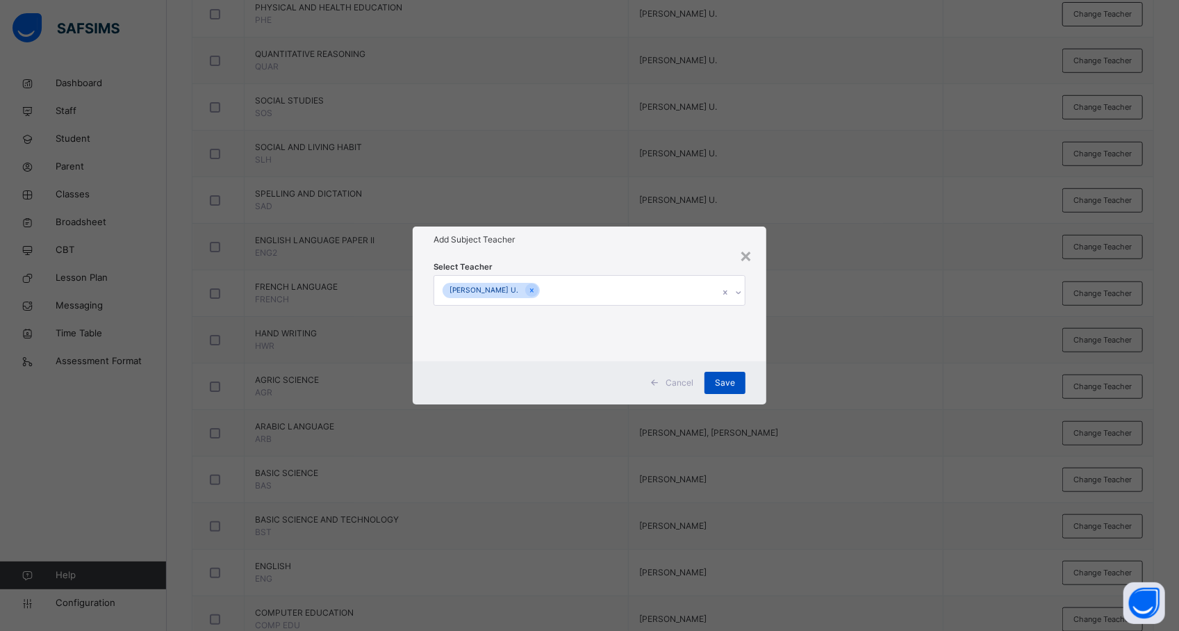
click at [725, 378] on span "Save" at bounding box center [725, 383] width 20 height 13
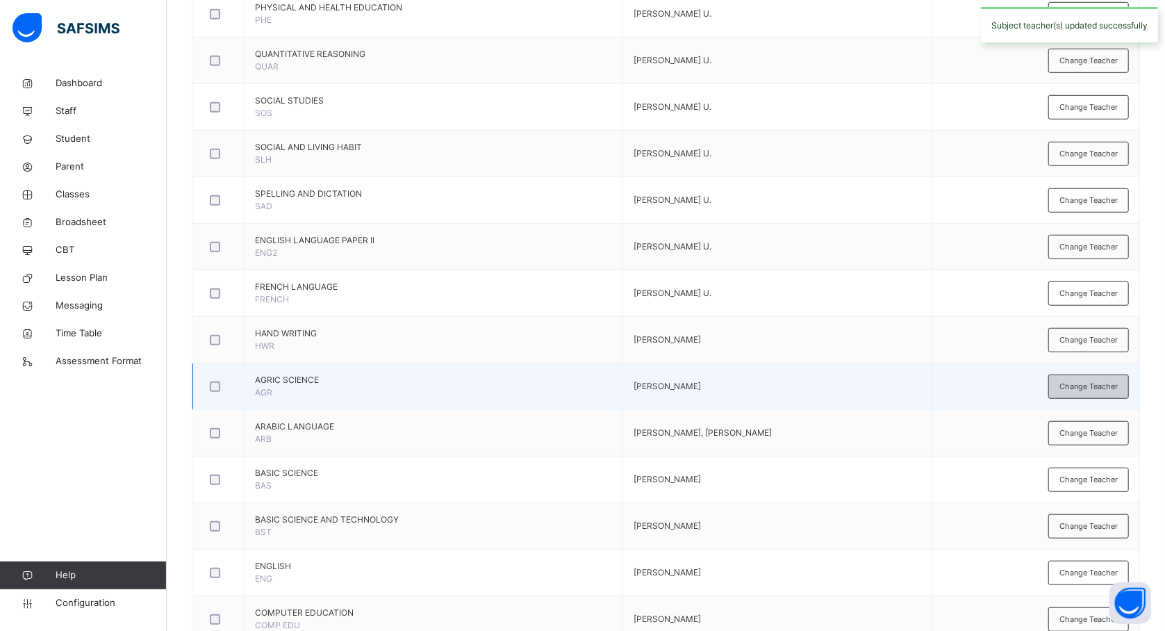
click at [1118, 387] on span "Change Teacher" at bounding box center [1089, 387] width 58 height 12
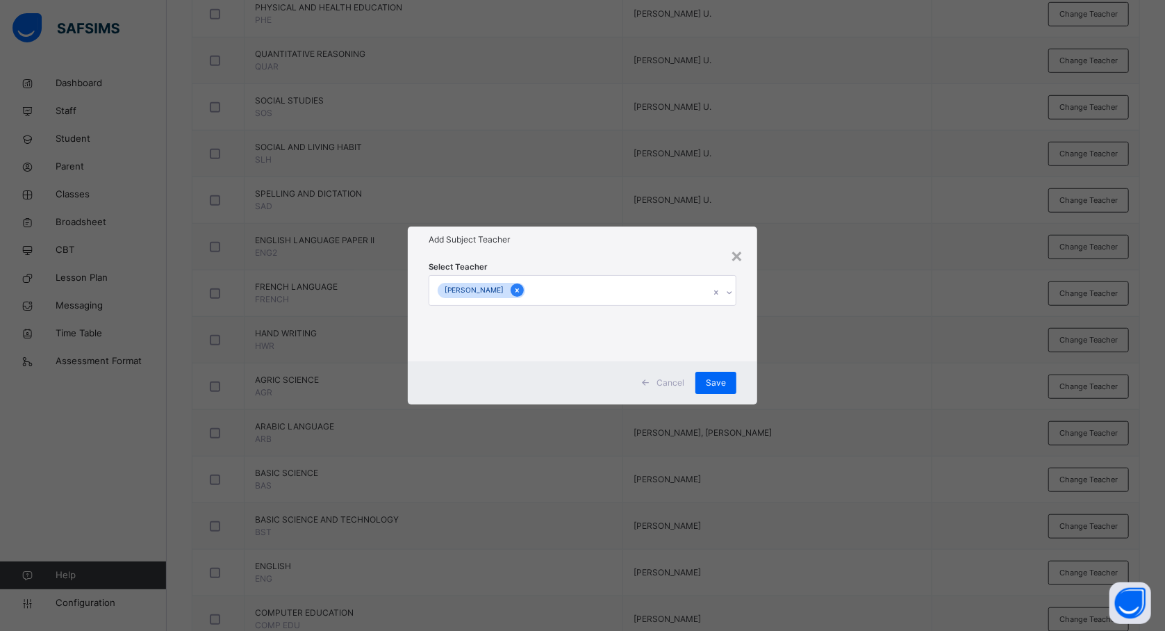
click at [521, 287] on icon at bounding box center [517, 291] width 8 height 10
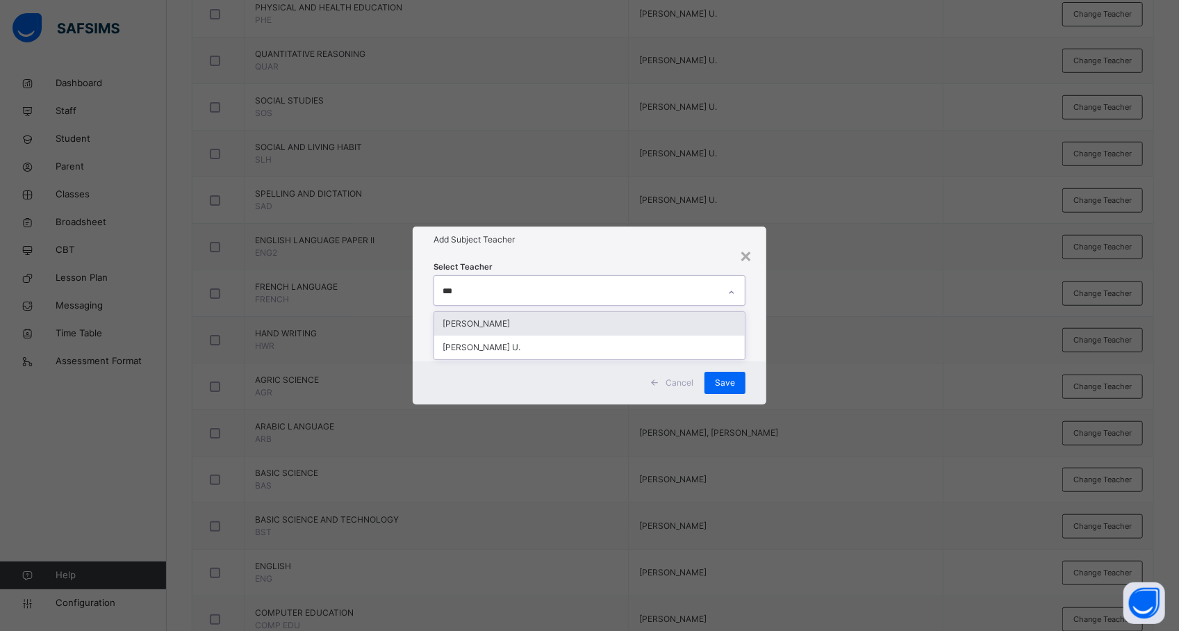
type input "****"
click at [518, 318] on div "[PERSON_NAME] U." at bounding box center [589, 324] width 311 height 24
click at [839, 373] on div "× Add Subject Teacher Select Teacher HABIBA MUSA U. Cancel Save" at bounding box center [589, 315] width 1179 height 631
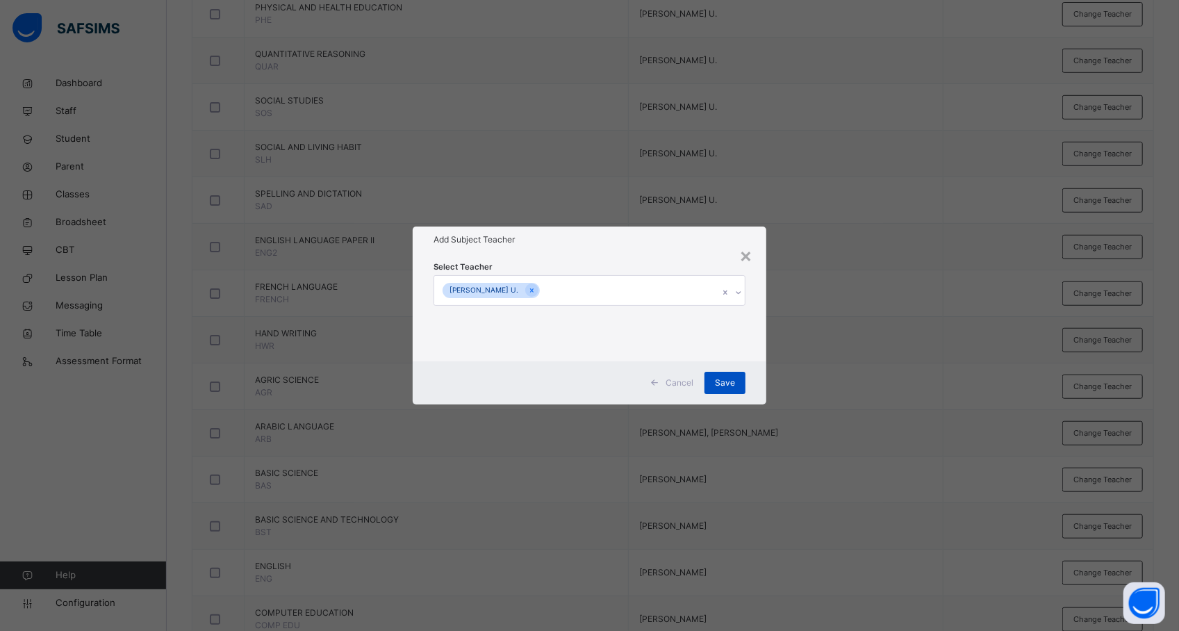
click at [734, 381] on span "Save" at bounding box center [725, 383] width 20 height 13
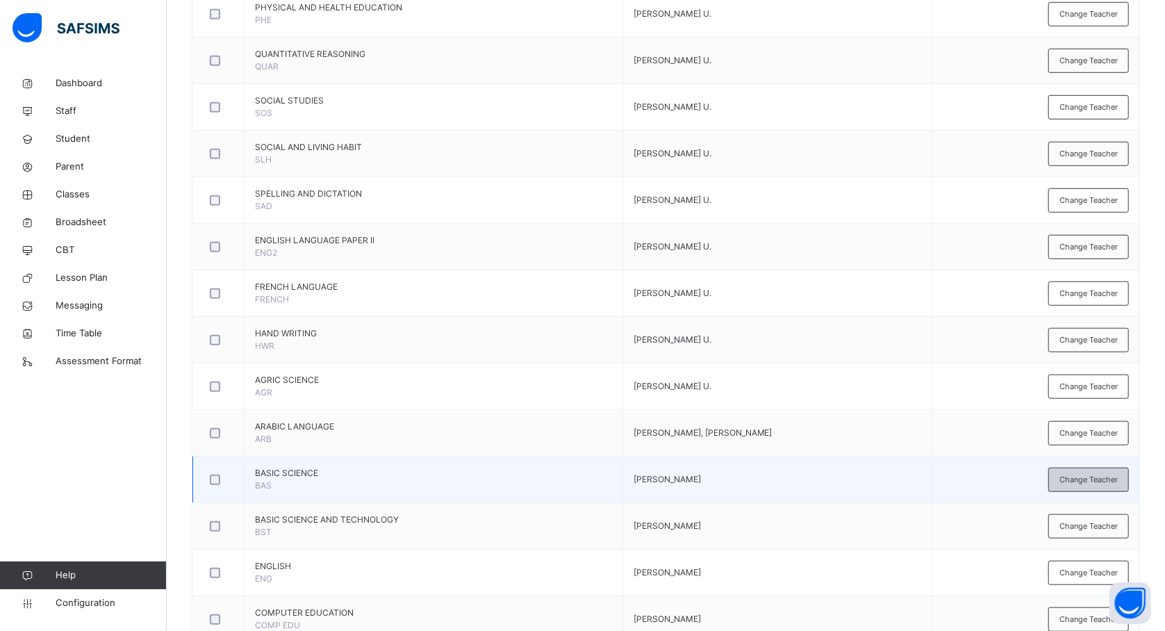
click at [1094, 482] on span "Change Teacher" at bounding box center [1089, 480] width 58 height 12
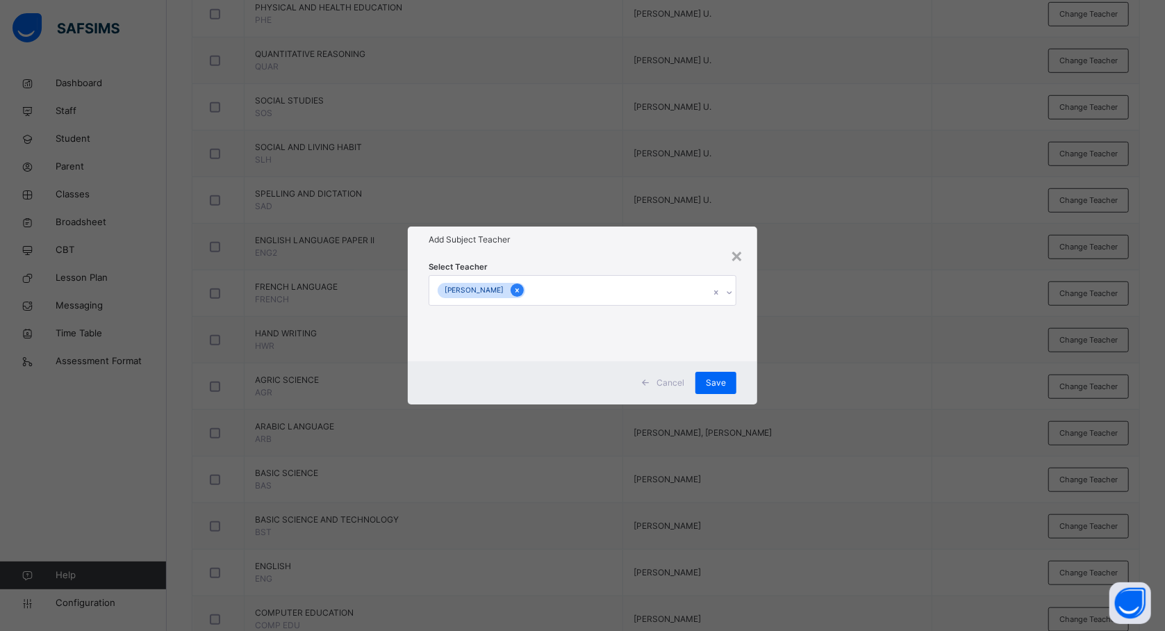
click at [521, 287] on icon at bounding box center [517, 291] width 8 height 10
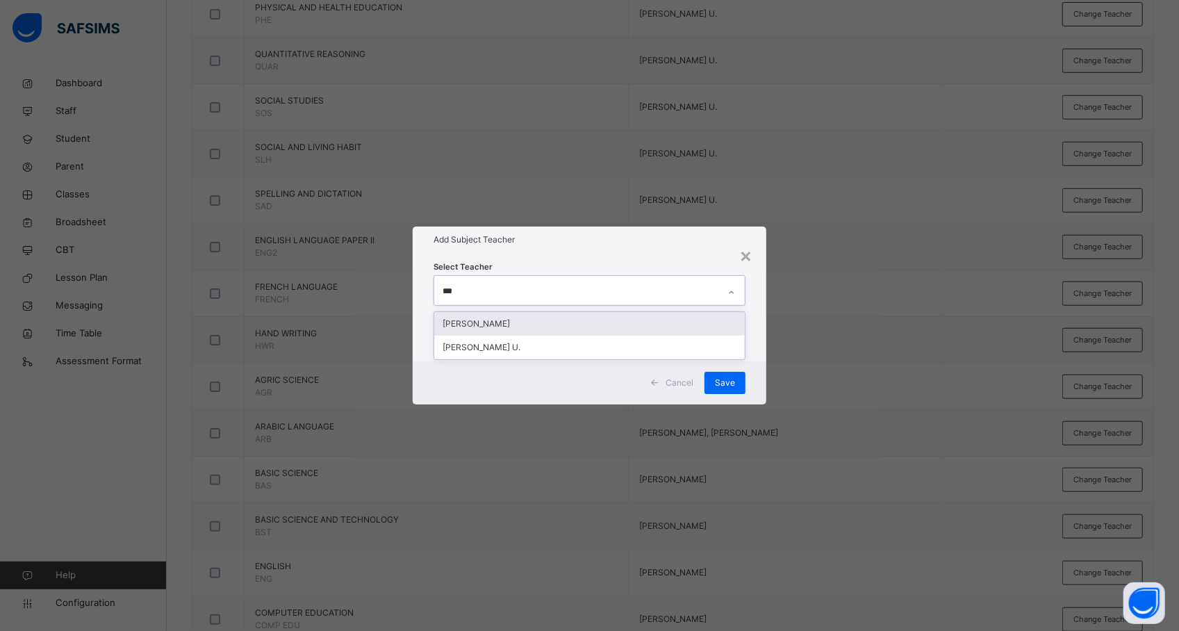
type input "****"
click at [529, 324] on div "[PERSON_NAME] U." at bounding box center [589, 324] width 311 height 24
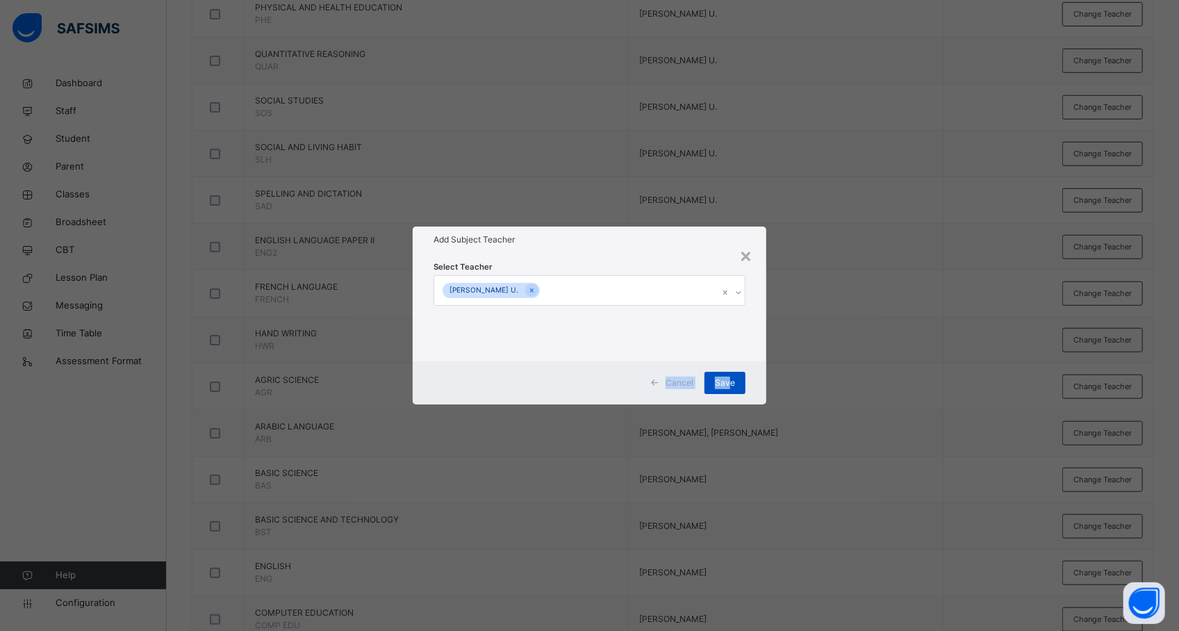
drag, startPoint x: 828, startPoint y: 332, endPoint x: 729, endPoint y: 384, distance: 112.2
click at [729, 384] on div "× Add Subject Teacher Select Teacher HABIBA MUSA U. Cancel Save" at bounding box center [589, 315] width 1179 height 631
click at [729, 384] on span "Save" at bounding box center [725, 383] width 20 height 13
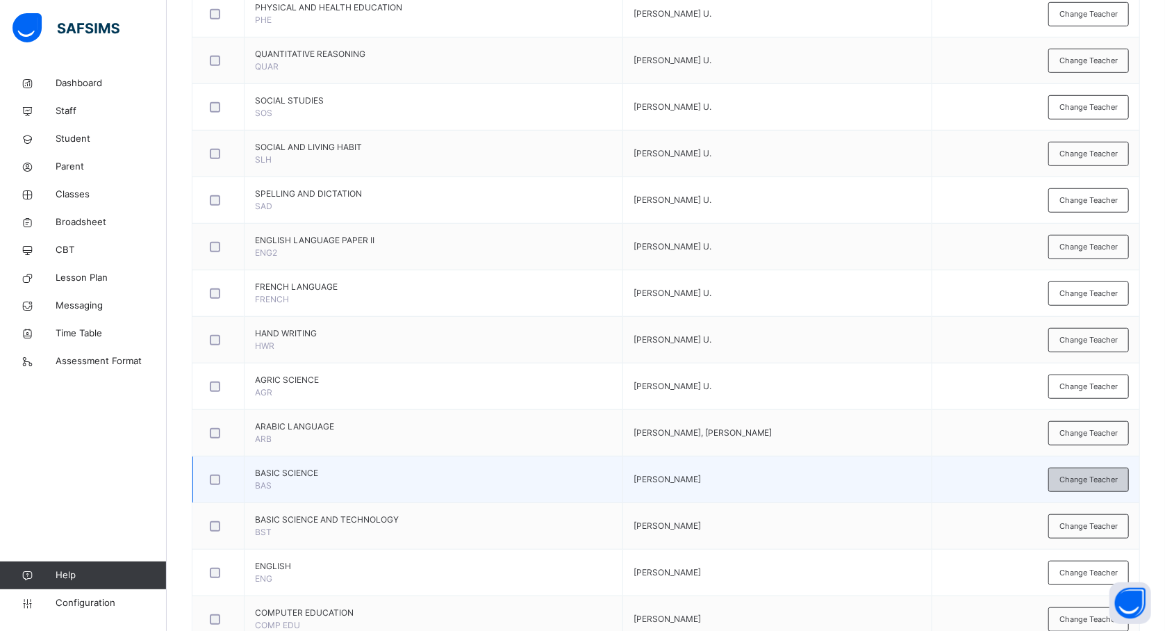
click at [1082, 481] on span "Change Teacher" at bounding box center [1089, 480] width 58 height 12
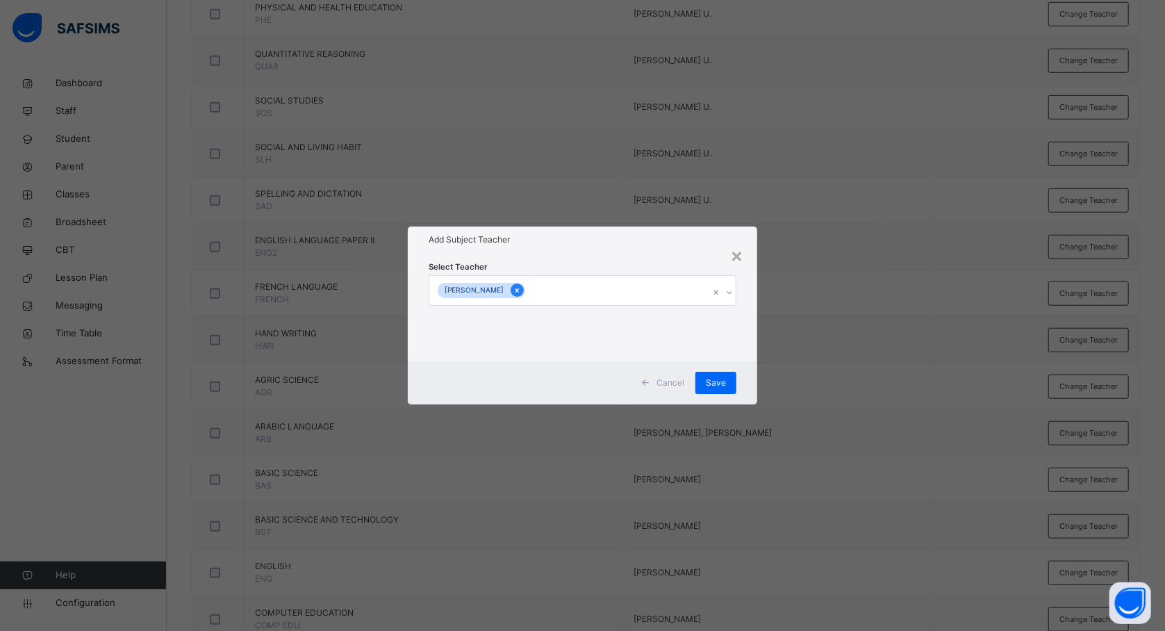
click at [524, 290] on div at bounding box center [517, 289] width 13 height 13
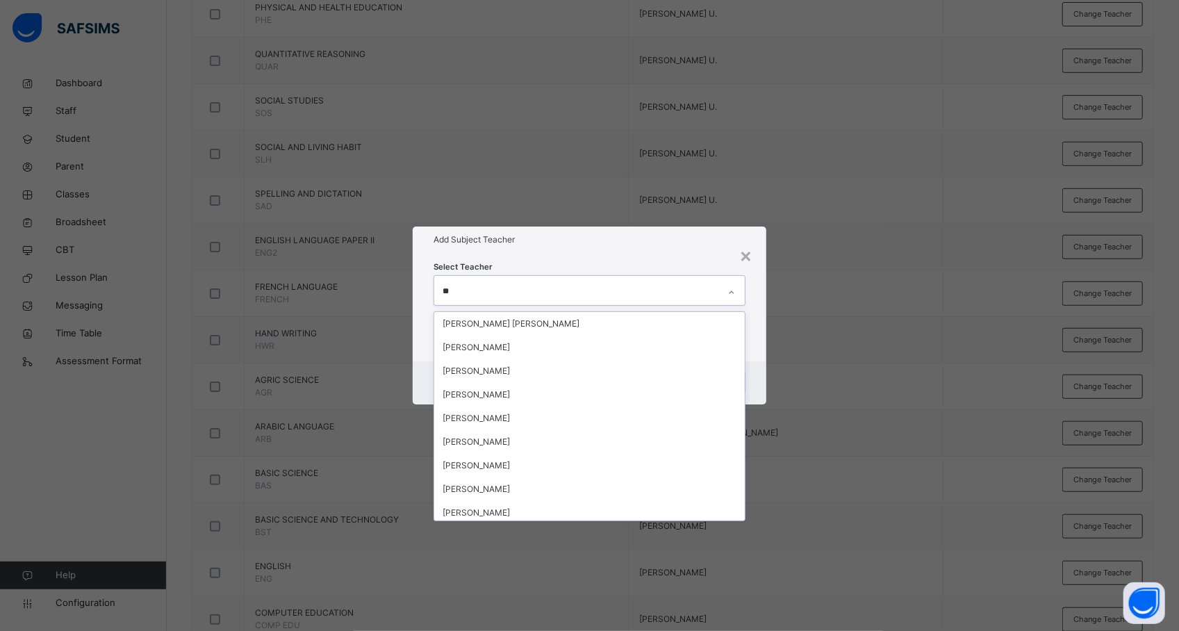
type input "***"
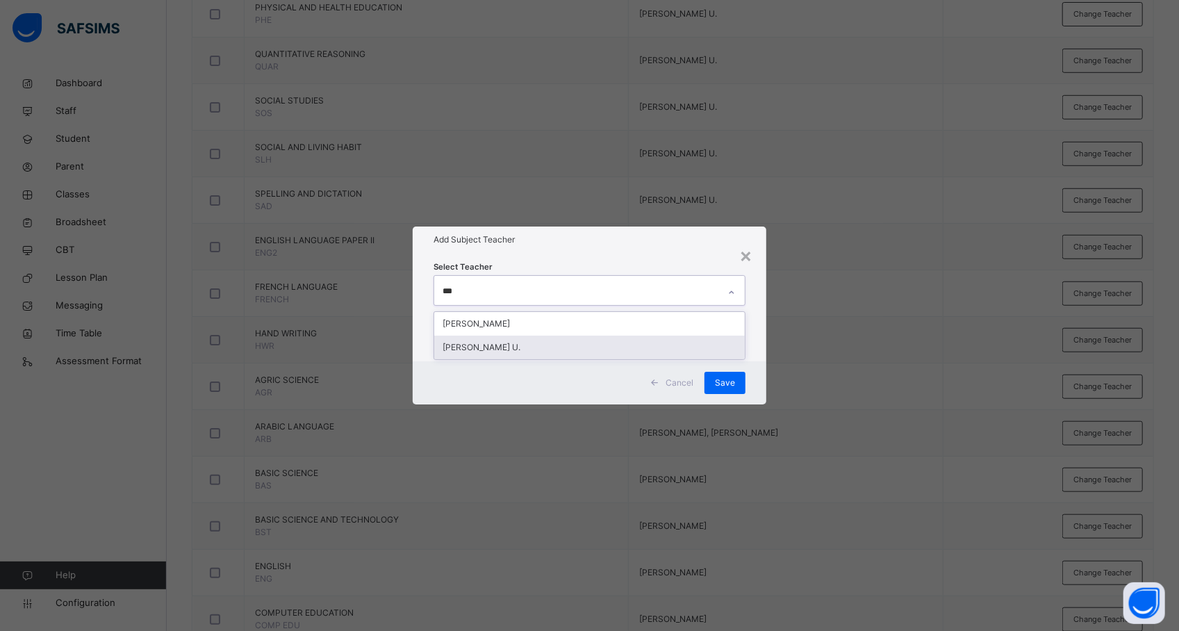
click at [509, 347] on div "[PERSON_NAME] U." at bounding box center [589, 348] width 311 height 24
click at [818, 418] on div "× Add Subject Teacher Select Teacher HABIBA MUSA U. Cancel Save" at bounding box center [589, 315] width 1179 height 631
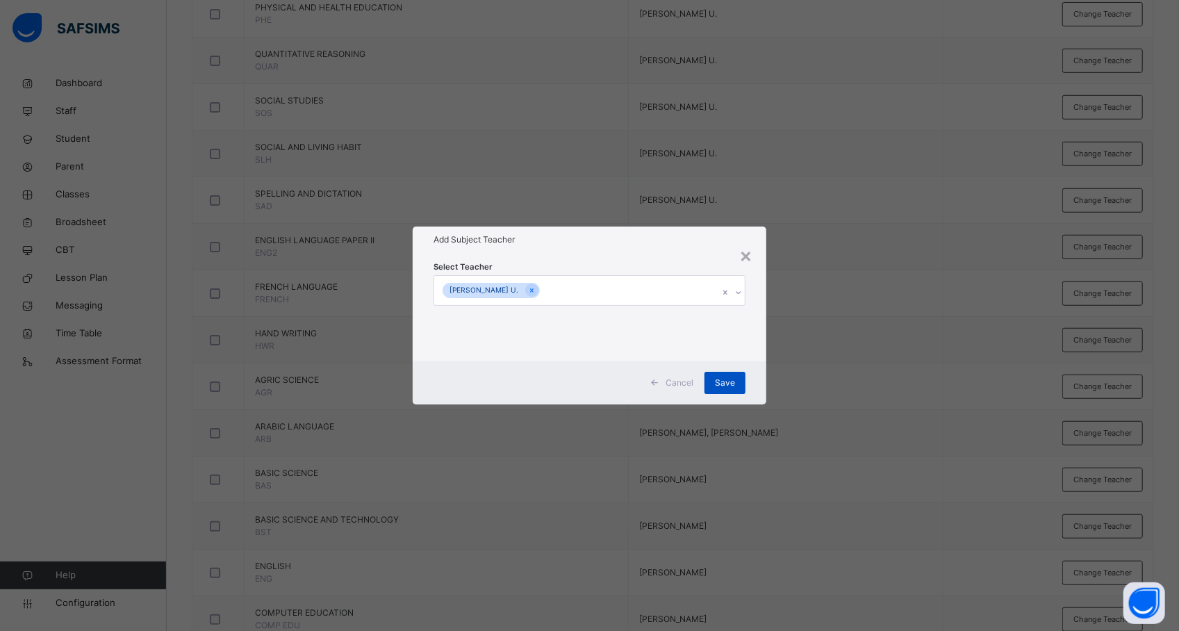
click at [730, 386] on span "Save" at bounding box center [725, 383] width 20 height 13
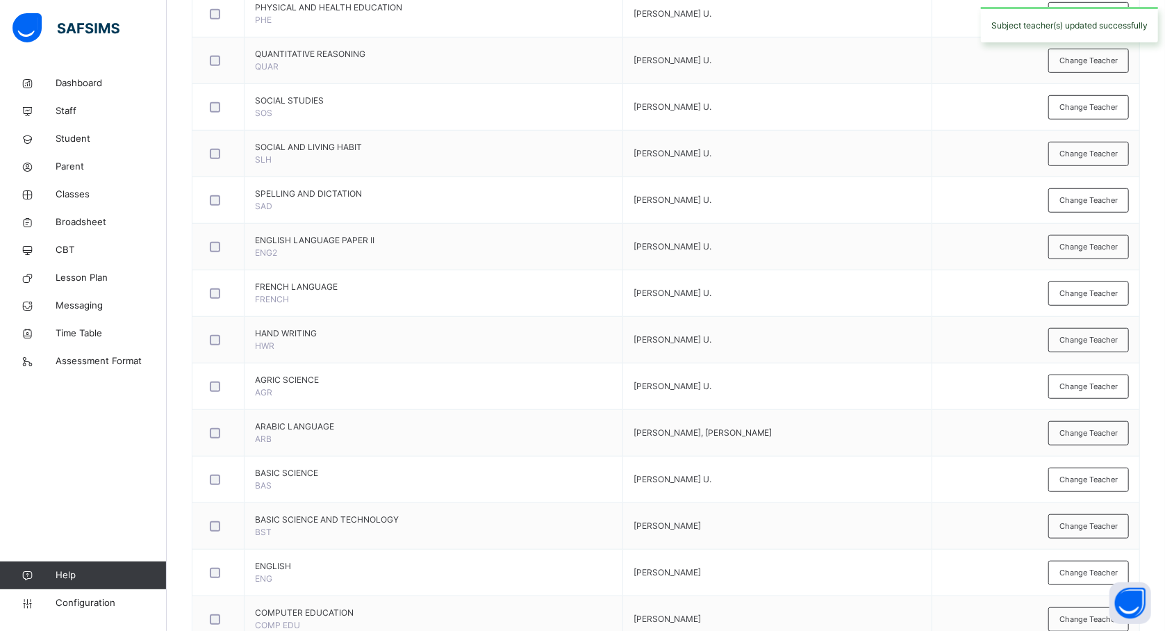
scroll to position [832, 0]
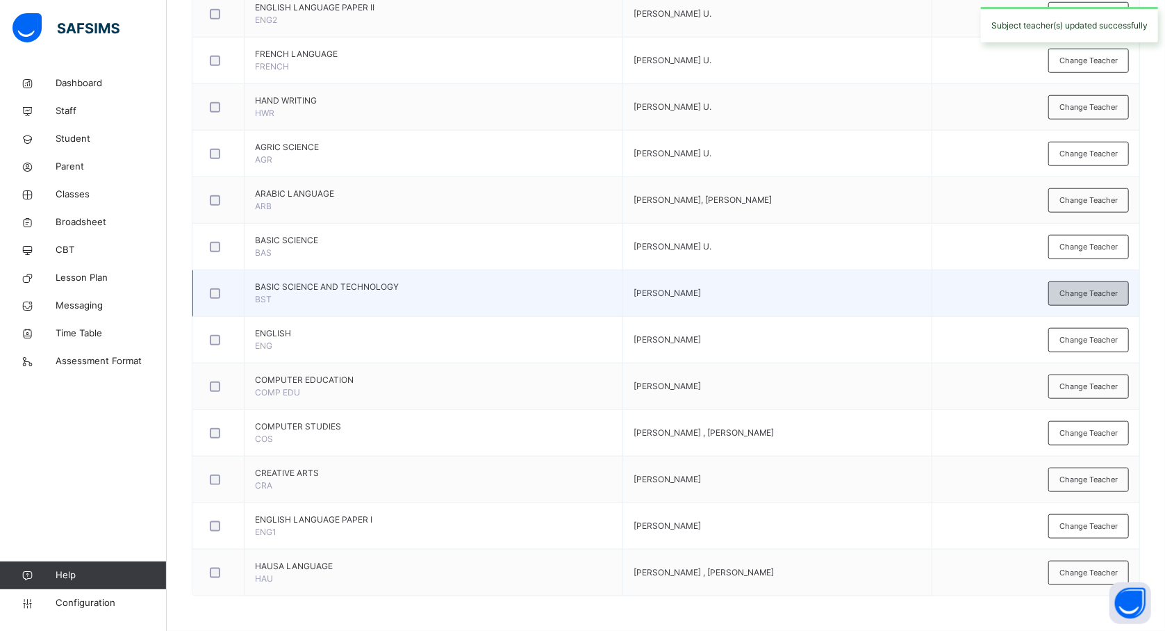
click at [1118, 288] on span "Change Teacher" at bounding box center [1089, 294] width 58 height 12
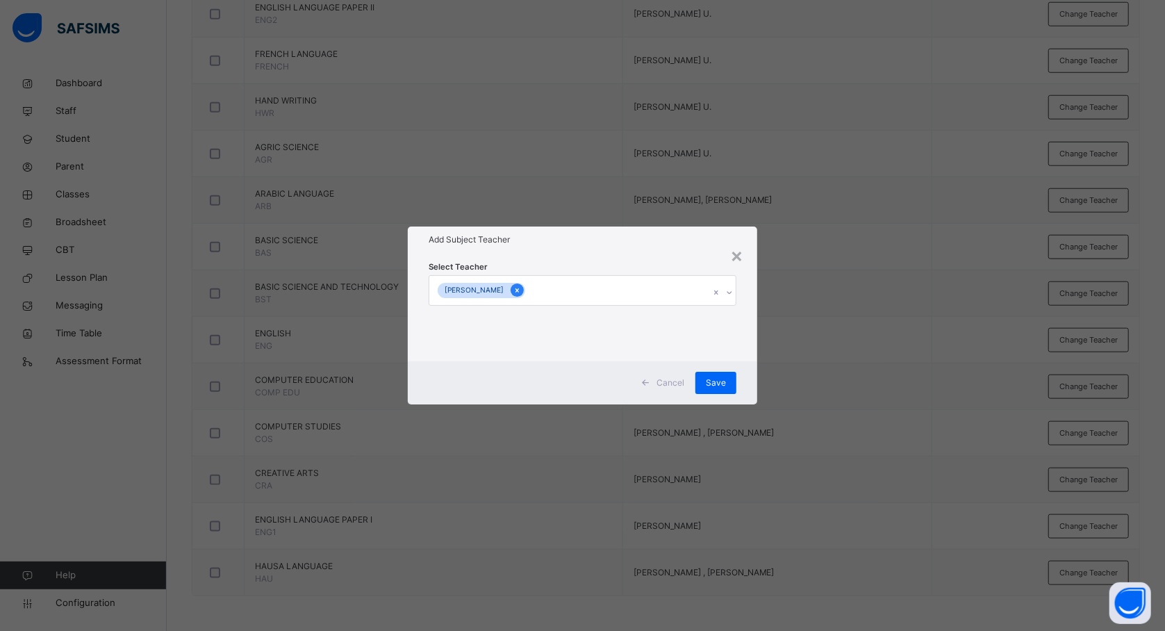
click at [521, 295] on icon at bounding box center [517, 291] width 8 height 10
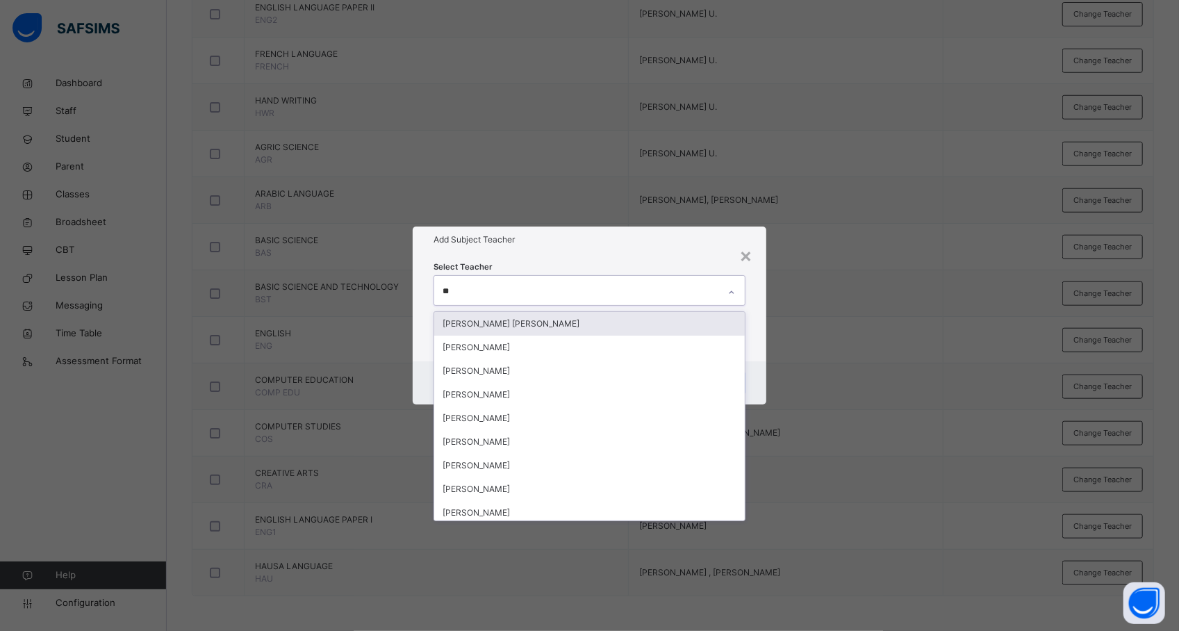
type input "***"
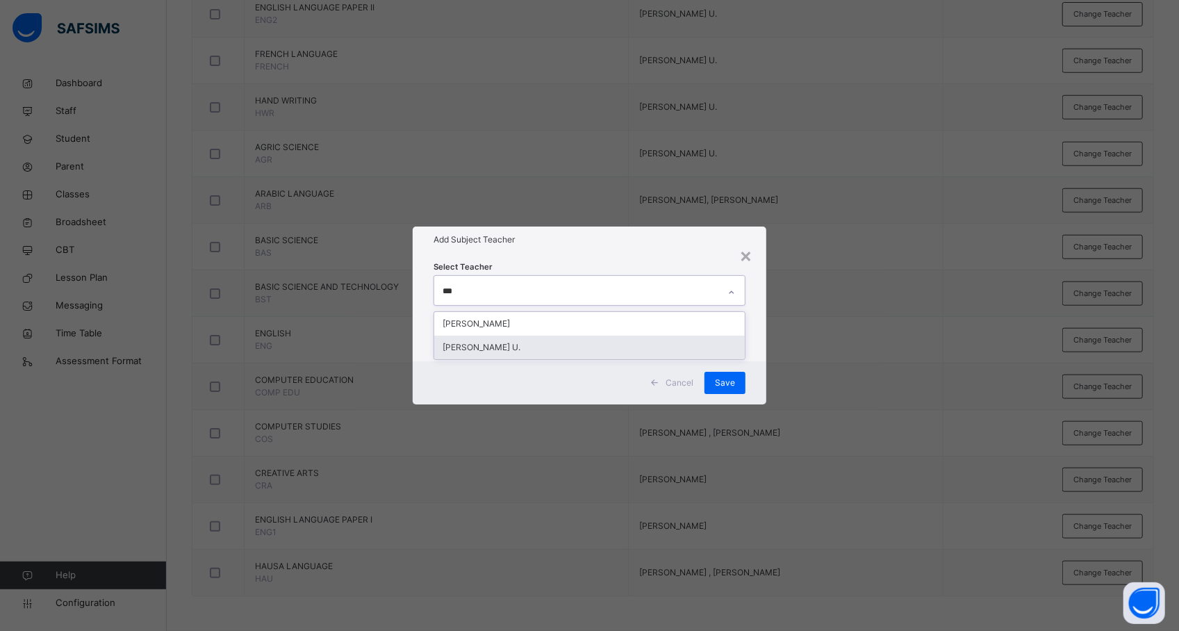
click at [593, 340] on div "[PERSON_NAME] U." at bounding box center [589, 348] width 311 height 24
click at [853, 362] on div "× Add Subject Teacher Select Teacher HABIBA MUSA U. Cancel Save" at bounding box center [589, 315] width 1179 height 631
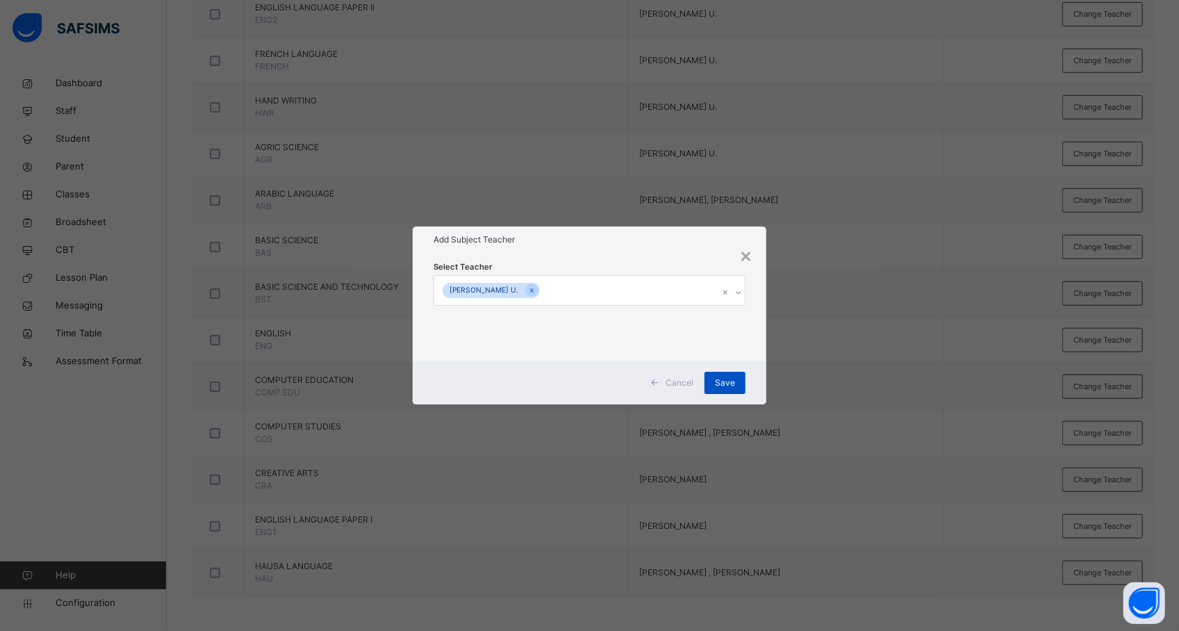
click at [726, 381] on span "Save" at bounding box center [725, 383] width 20 height 13
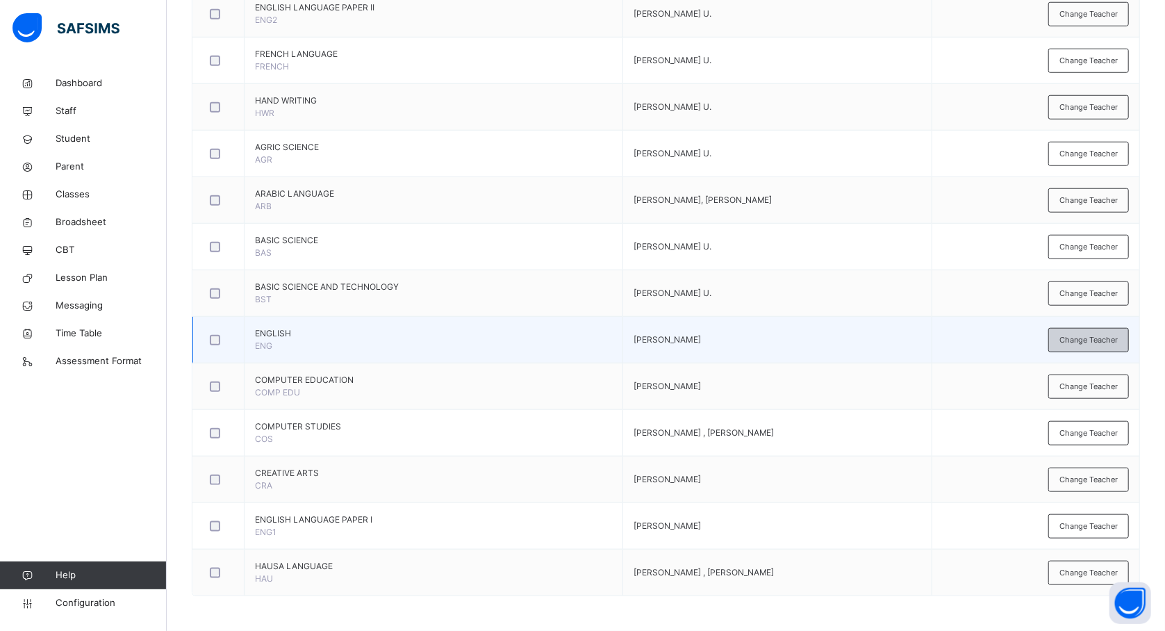
click at [1074, 334] on span "Change Teacher" at bounding box center [1089, 340] width 58 height 12
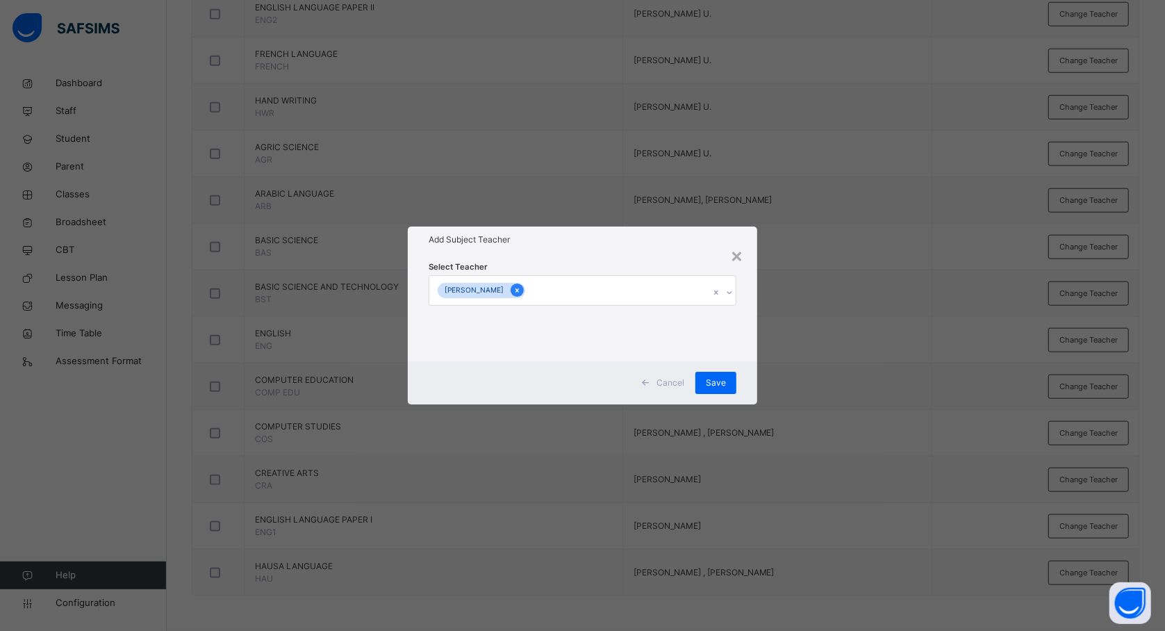
click at [524, 286] on div at bounding box center [517, 289] width 13 height 13
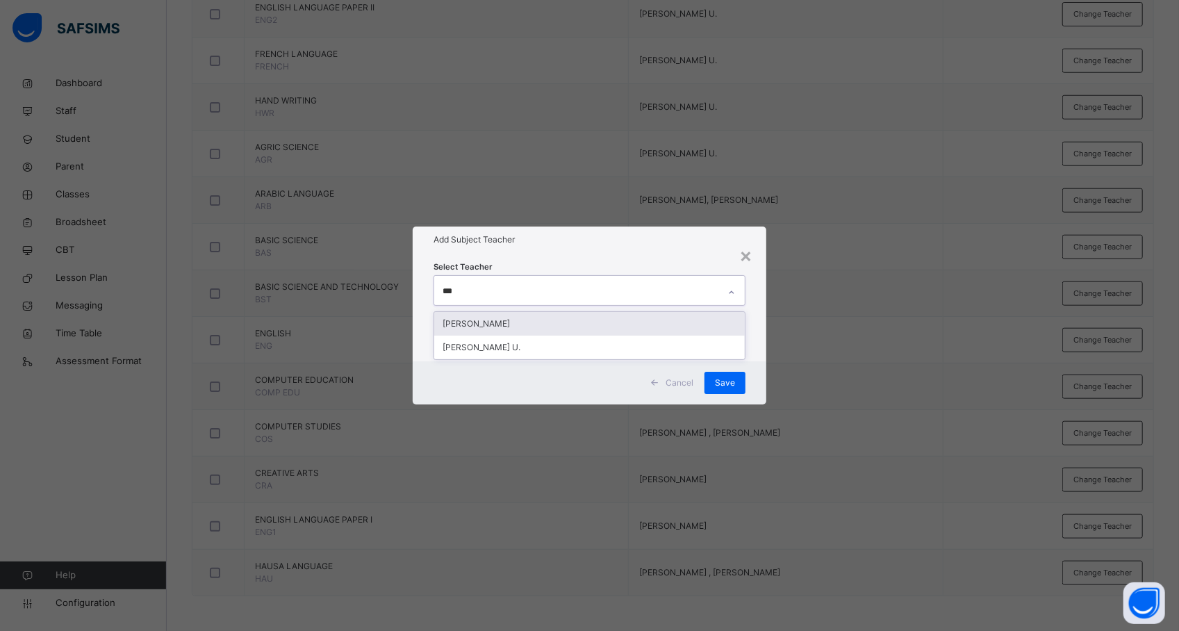
type input "****"
click at [514, 321] on div "[PERSON_NAME] U." at bounding box center [589, 324] width 311 height 24
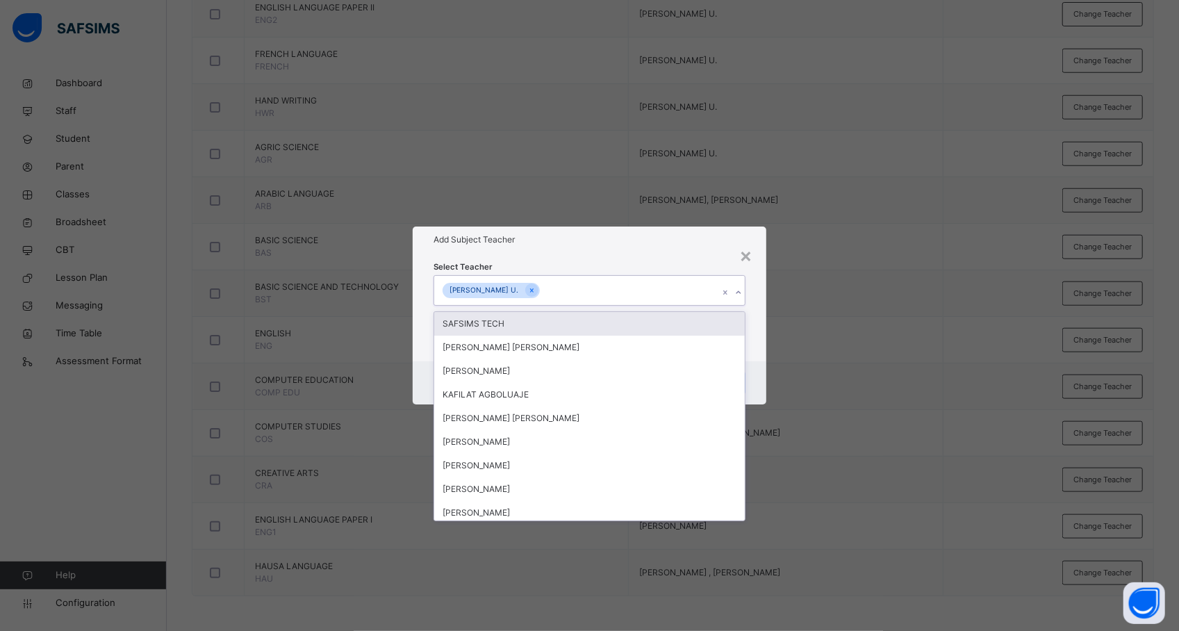
click at [826, 363] on div "× Add Subject Teacher Select Teacher option HABIBA MUSA U., selected. option SA…" at bounding box center [589, 315] width 1179 height 631
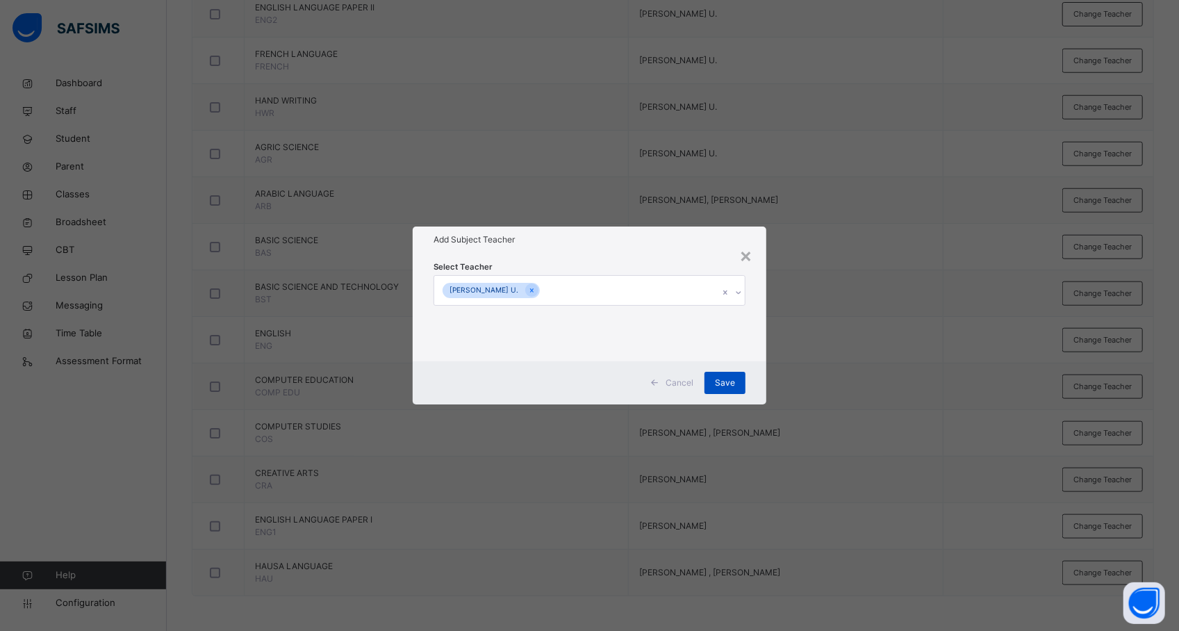
click at [730, 381] on span "Save" at bounding box center [725, 383] width 20 height 13
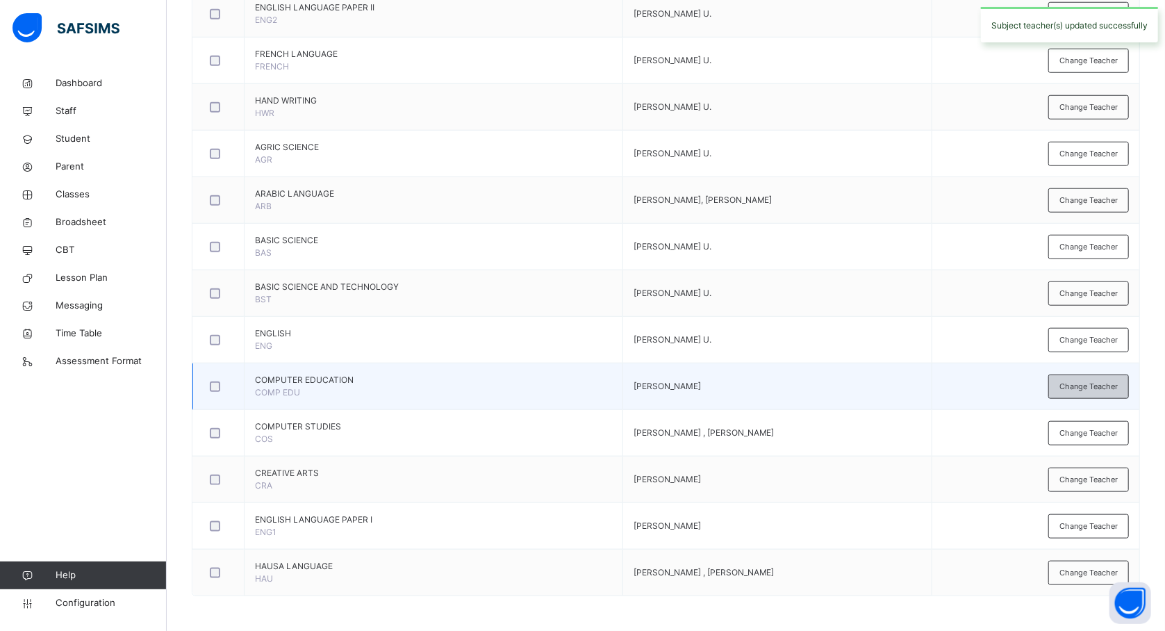
click at [1091, 381] on span "Change Teacher" at bounding box center [1089, 387] width 58 height 12
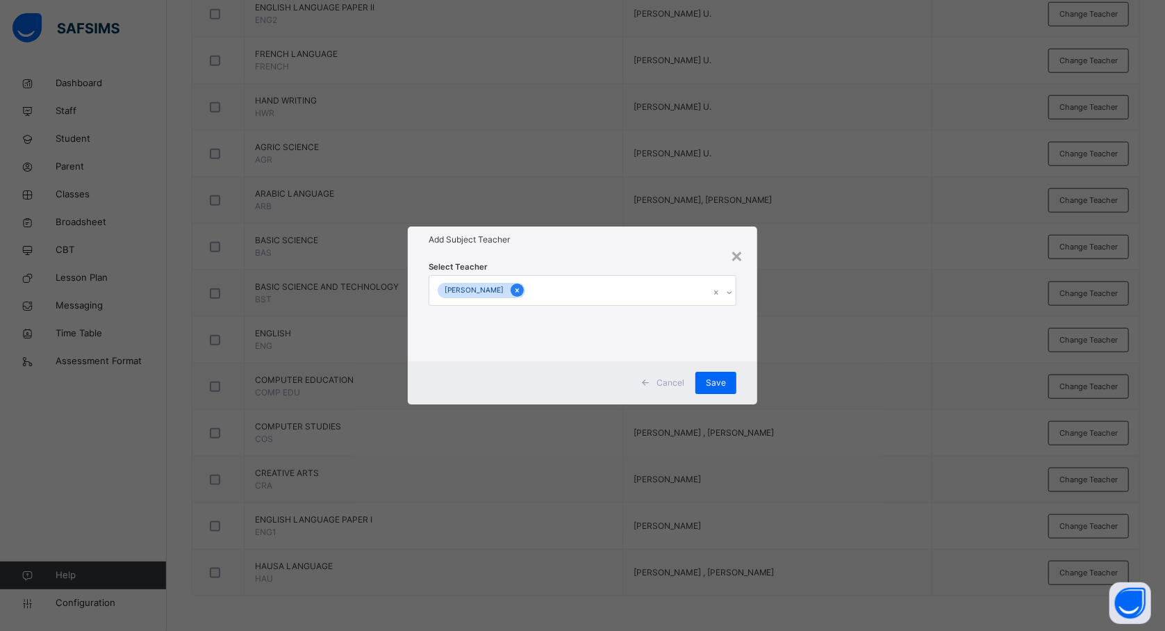
click at [519, 290] on icon at bounding box center [517, 290] width 3 height 4
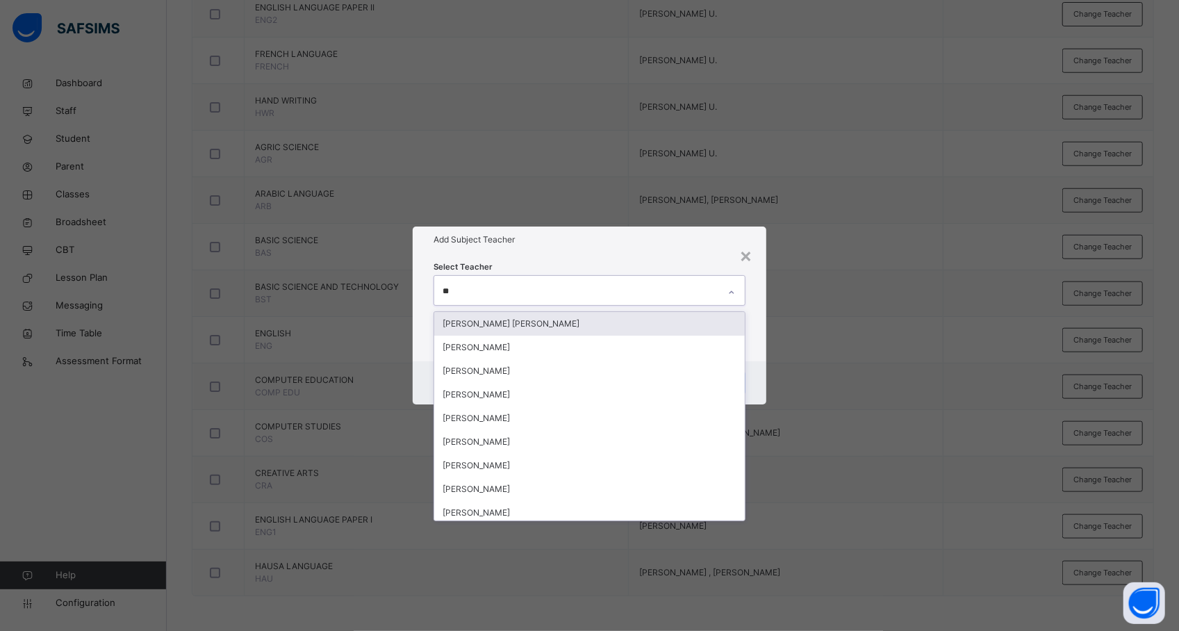
type input "***"
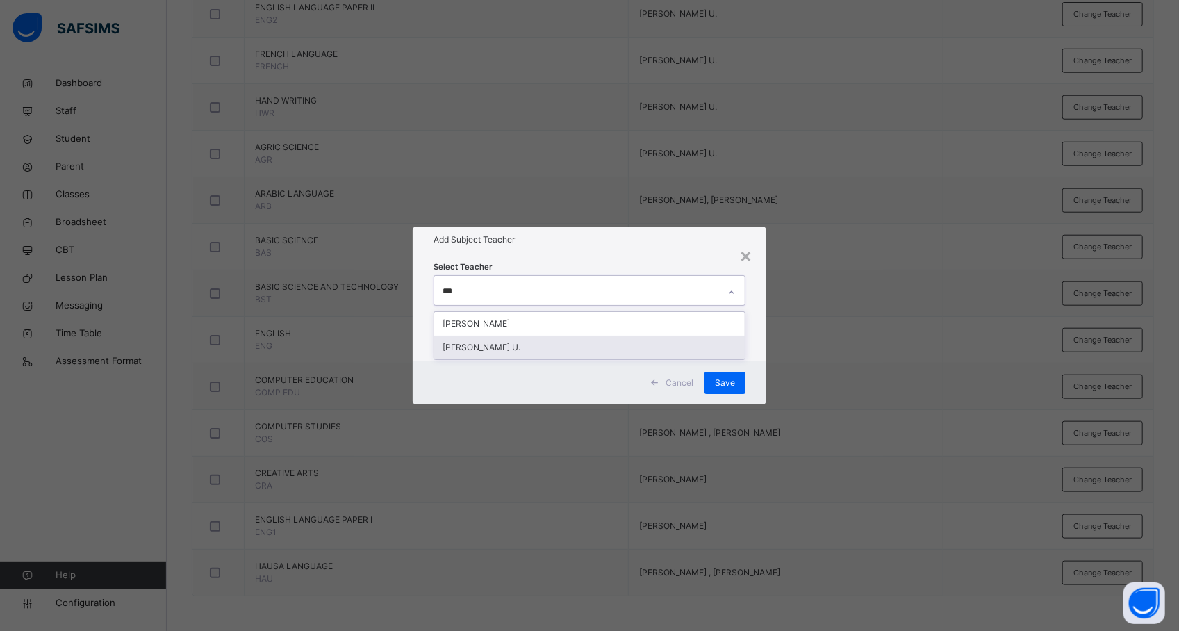
click at [506, 346] on div "[PERSON_NAME] U." at bounding box center [589, 348] width 311 height 24
click at [810, 382] on div "× Add Subject Teacher Select Teacher HABIBA MUSA U. Cancel Save" at bounding box center [589, 315] width 1179 height 631
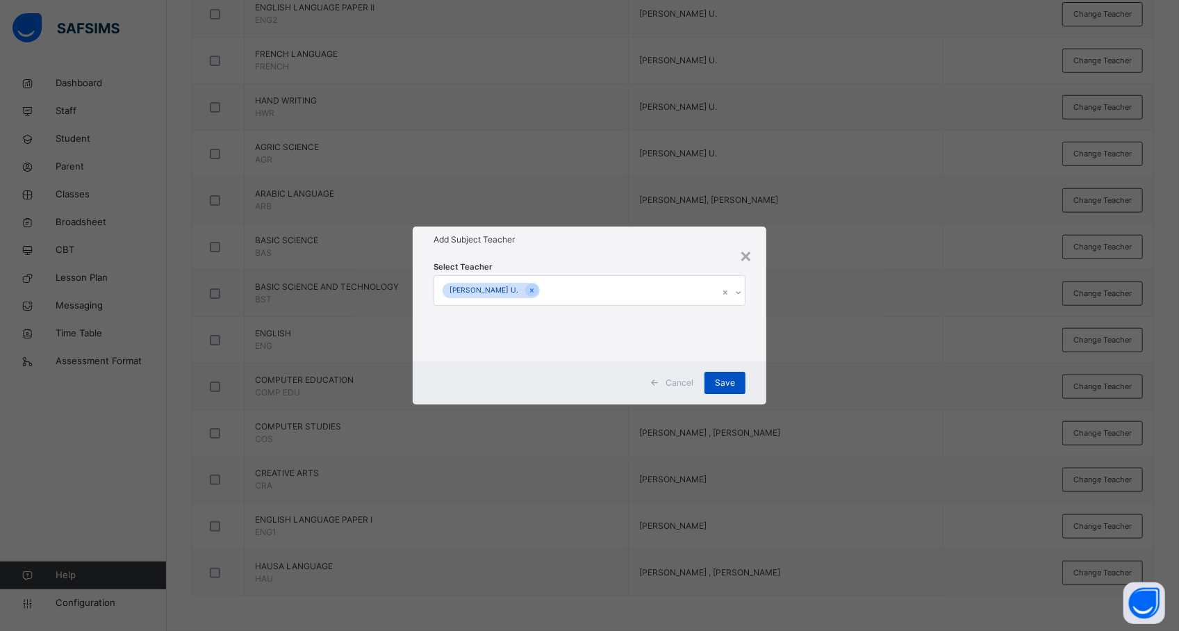
click at [728, 379] on span "Save" at bounding box center [725, 383] width 20 height 13
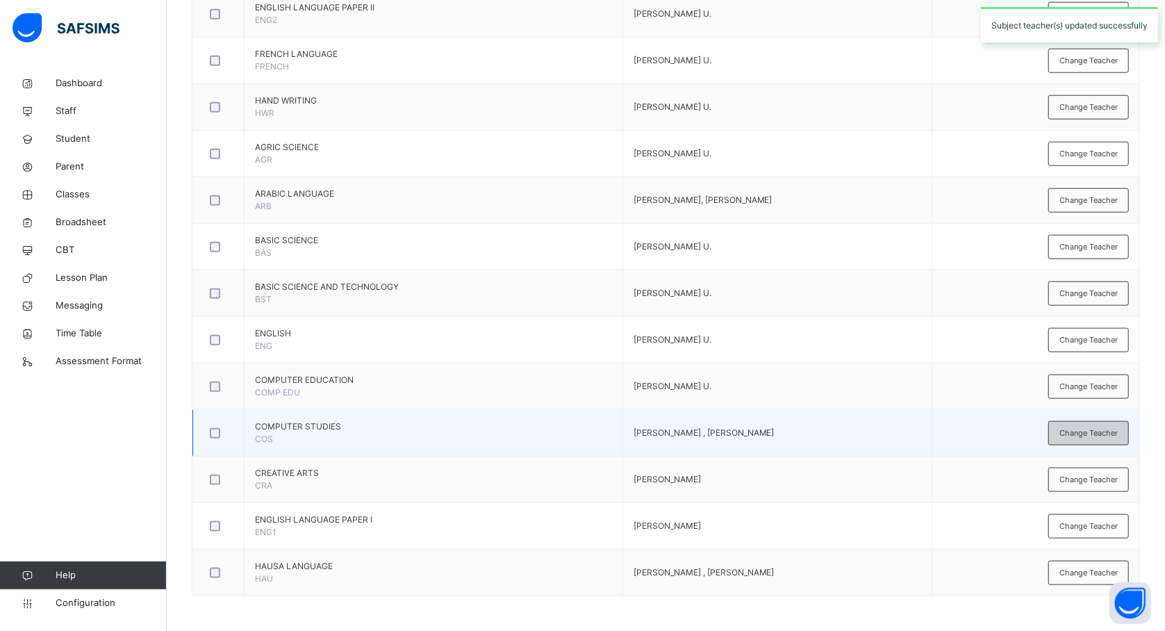
click at [1101, 431] on span "Change Teacher" at bounding box center [1089, 433] width 58 height 12
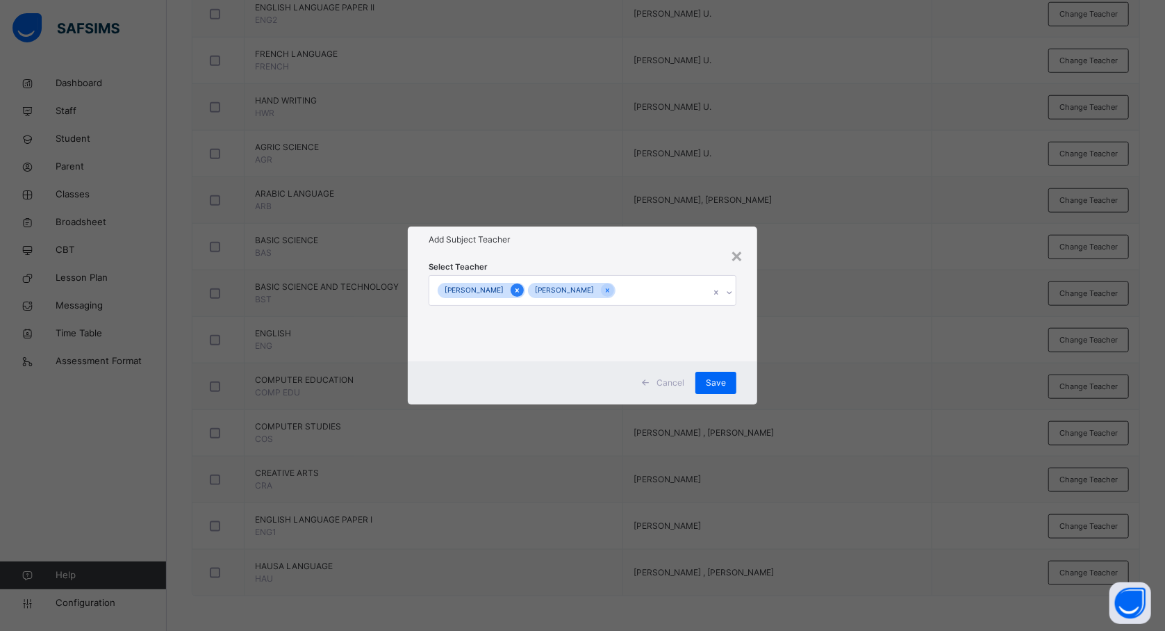
click at [524, 293] on div at bounding box center [517, 289] width 13 height 13
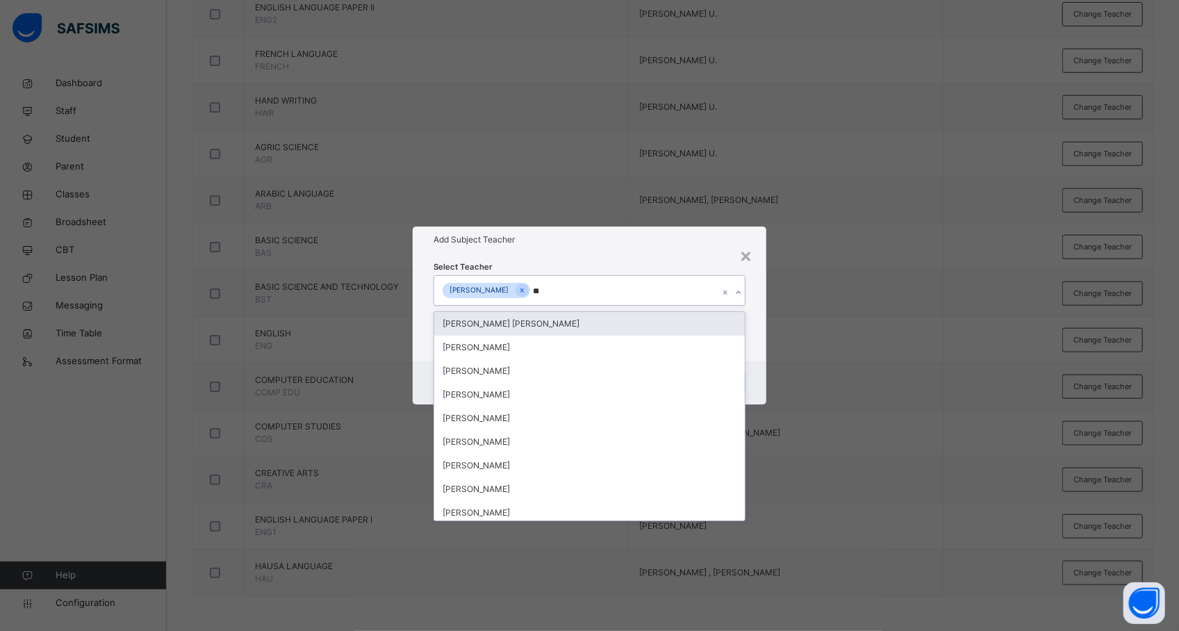
type input "***"
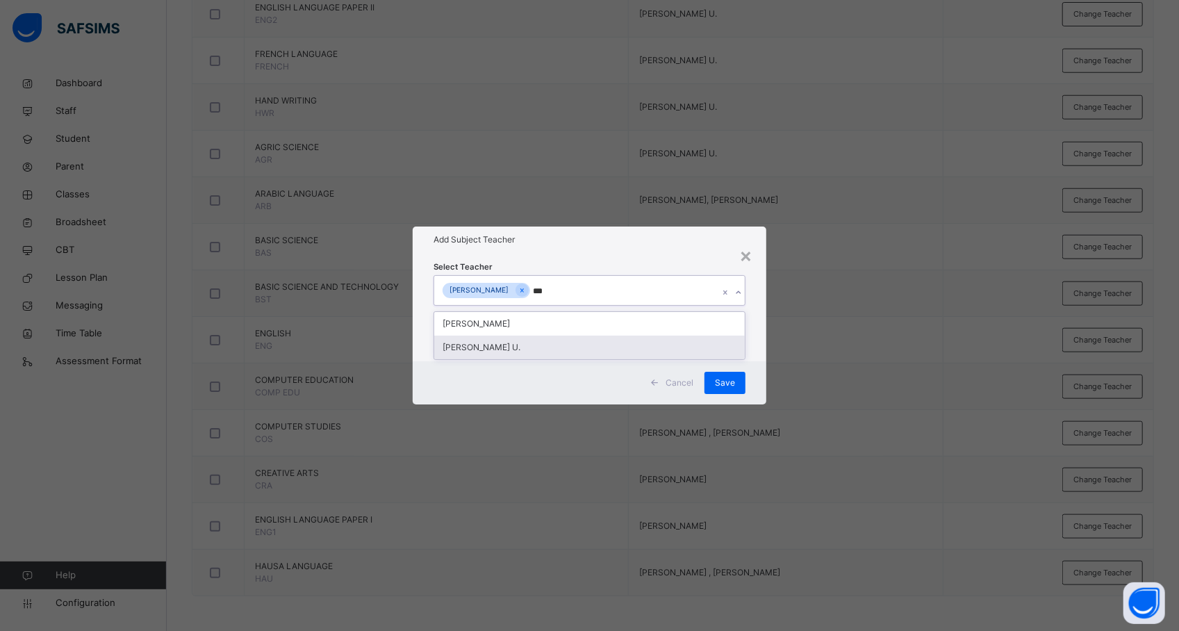
click at [514, 352] on div "[PERSON_NAME] U." at bounding box center [589, 348] width 311 height 24
click at [798, 368] on div "× Add Subject Teacher Select Teacher BAIHAKI AHMAD ABUBAKAR HABIBA MUSA U. Canc…" at bounding box center [589, 315] width 1179 height 631
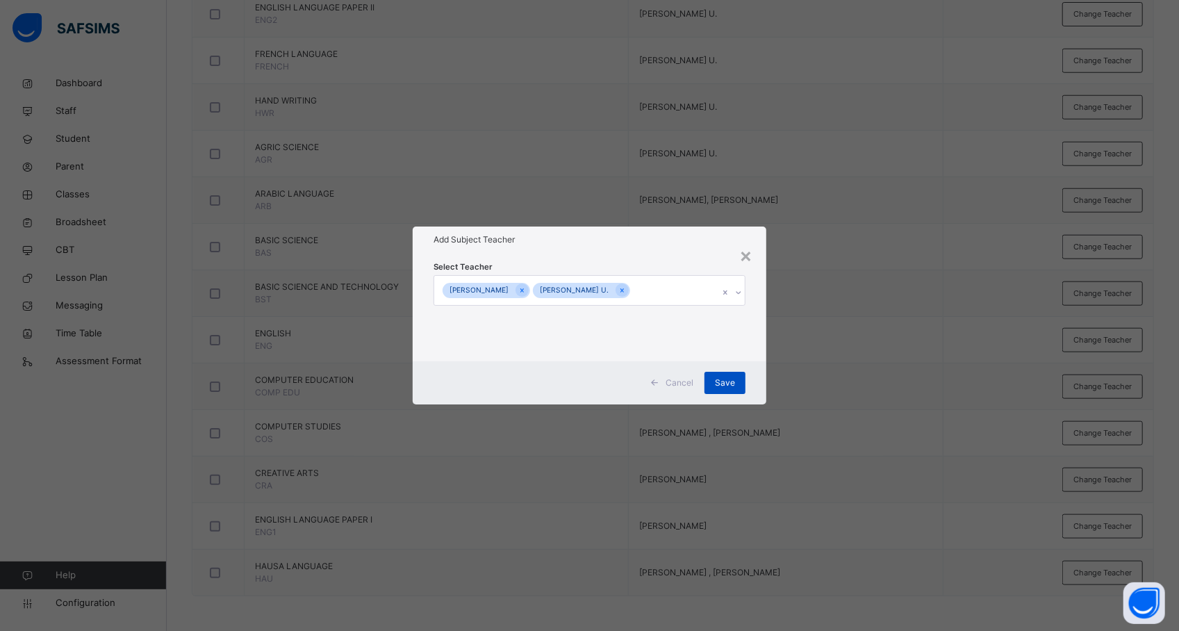
click at [724, 379] on span "Save" at bounding box center [725, 383] width 20 height 13
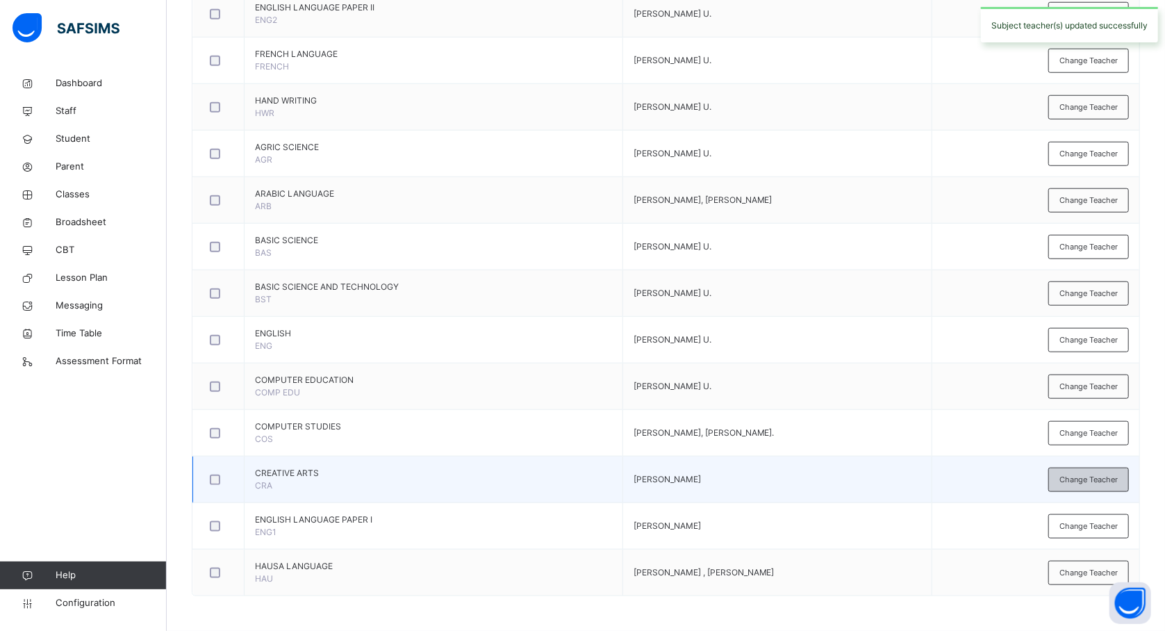
click at [1076, 474] on span "Change Teacher" at bounding box center [1089, 480] width 58 height 12
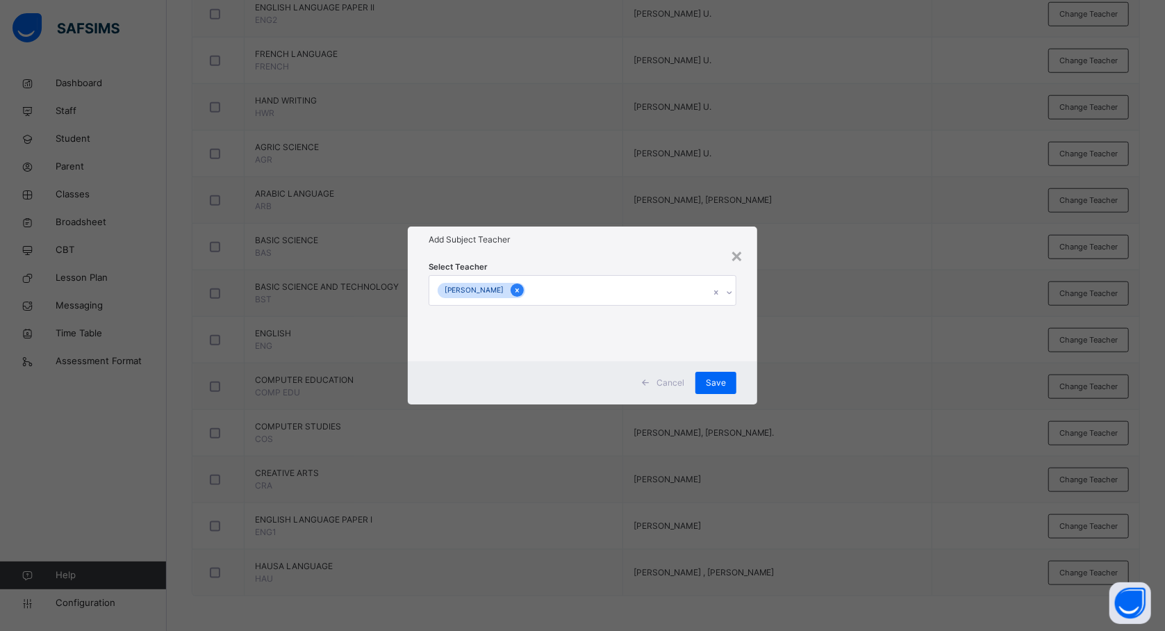
click at [519, 290] on icon at bounding box center [517, 290] width 3 height 4
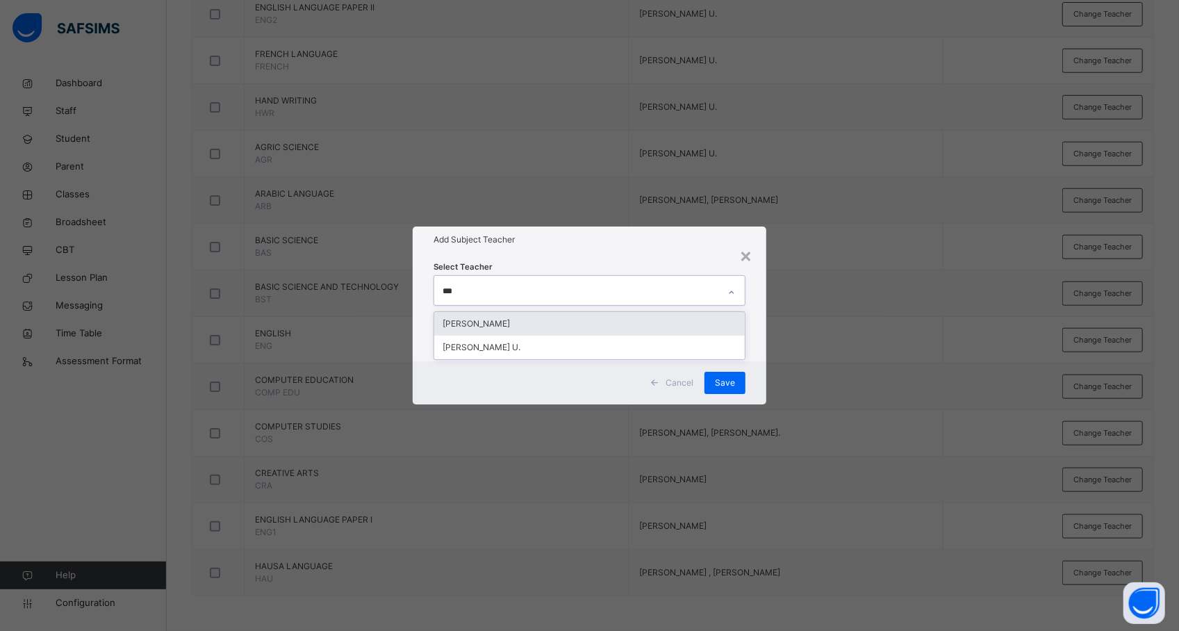
type input "****"
click at [529, 320] on div "[PERSON_NAME] U." at bounding box center [589, 324] width 311 height 24
click at [800, 337] on div "× Add Subject Teacher Select Teacher HABIBA MUSA U. Cancel Save" at bounding box center [589, 315] width 1179 height 631
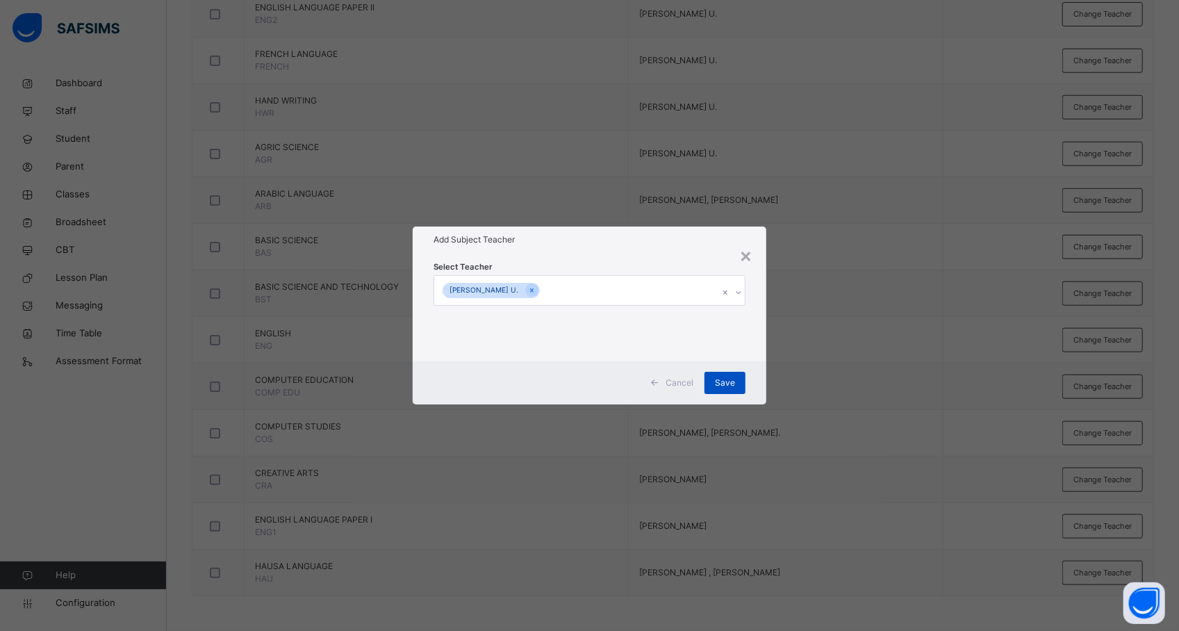
click at [723, 381] on span "Save" at bounding box center [725, 383] width 20 height 13
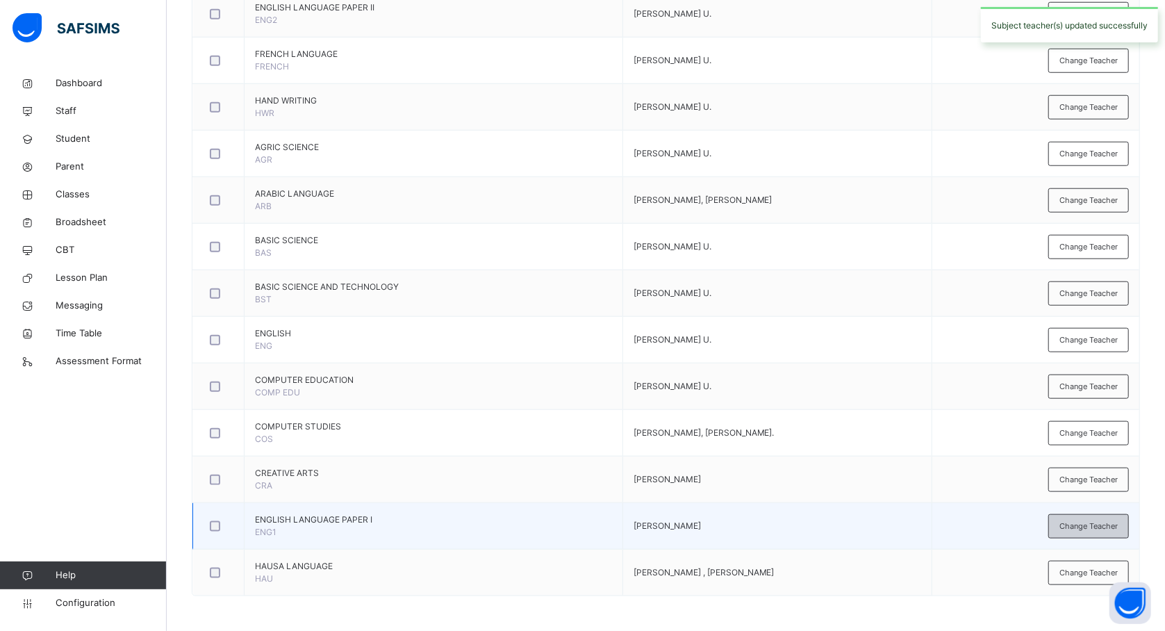
click at [1084, 518] on div "Change Teacher" at bounding box center [1089, 526] width 81 height 24
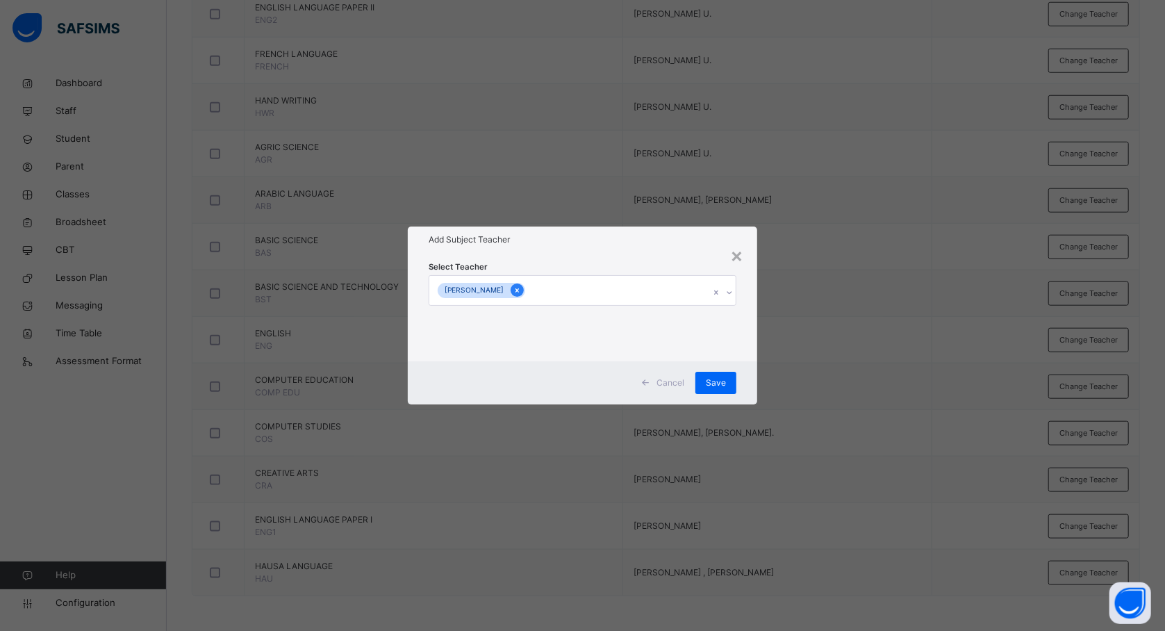
click at [521, 293] on icon at bounding box center [517, 291] width 8 height 10
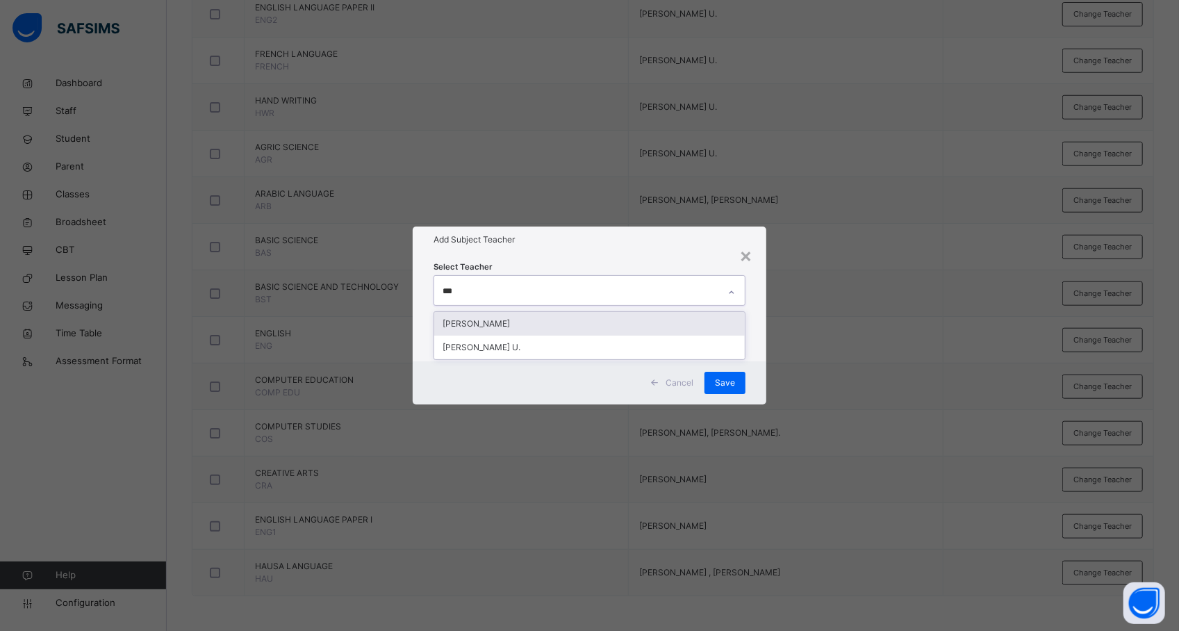
type input "****"
click at [521, 321] on div "[PERSON_NAME] U." at bounding box center [589, 324] width 311 height 24
click at [826, 378] on div "× Add Subject Teacher Select Teacher HABIBA MUSA U. Cancel Save" at bounding box center [589, 315] width 1179 height 631
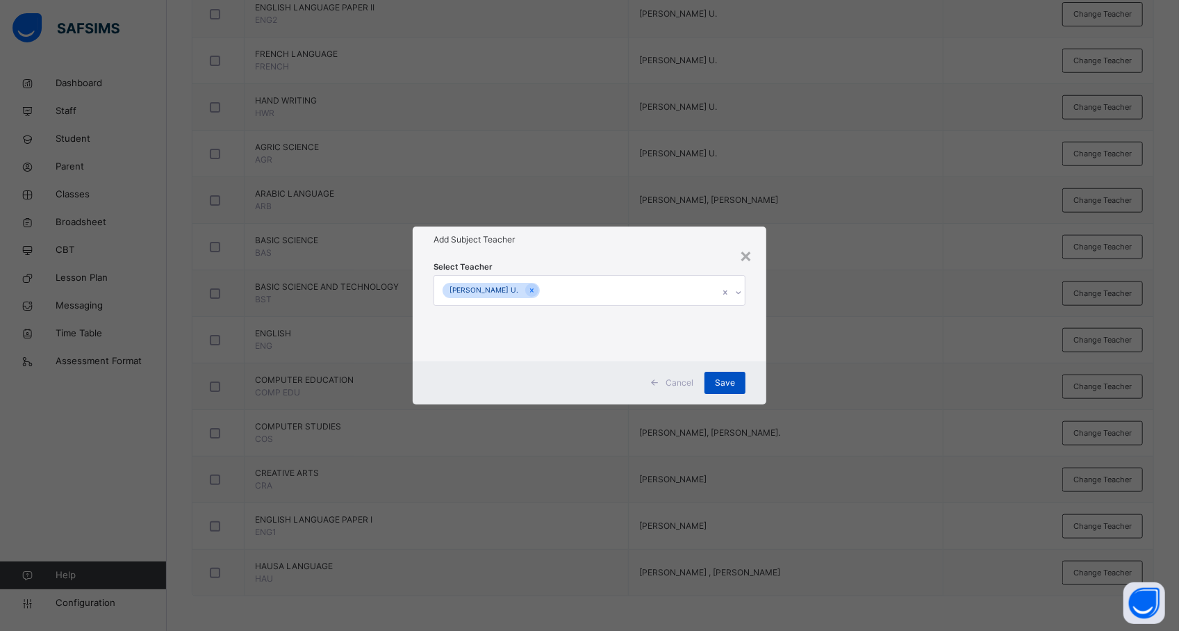
click at [732, 381] on span "Save" at bounding box center [725, 383] width 20 height 13
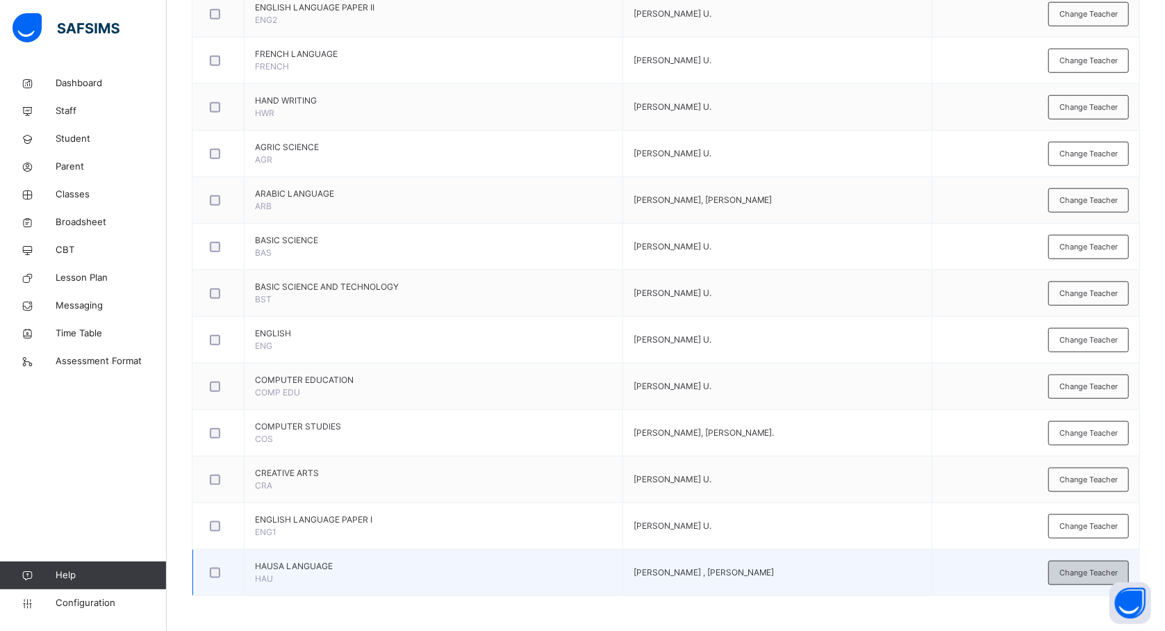
click at [1078, 568] on span "Change Teacher" at bounding box center [1089, 573] width 58 height 12
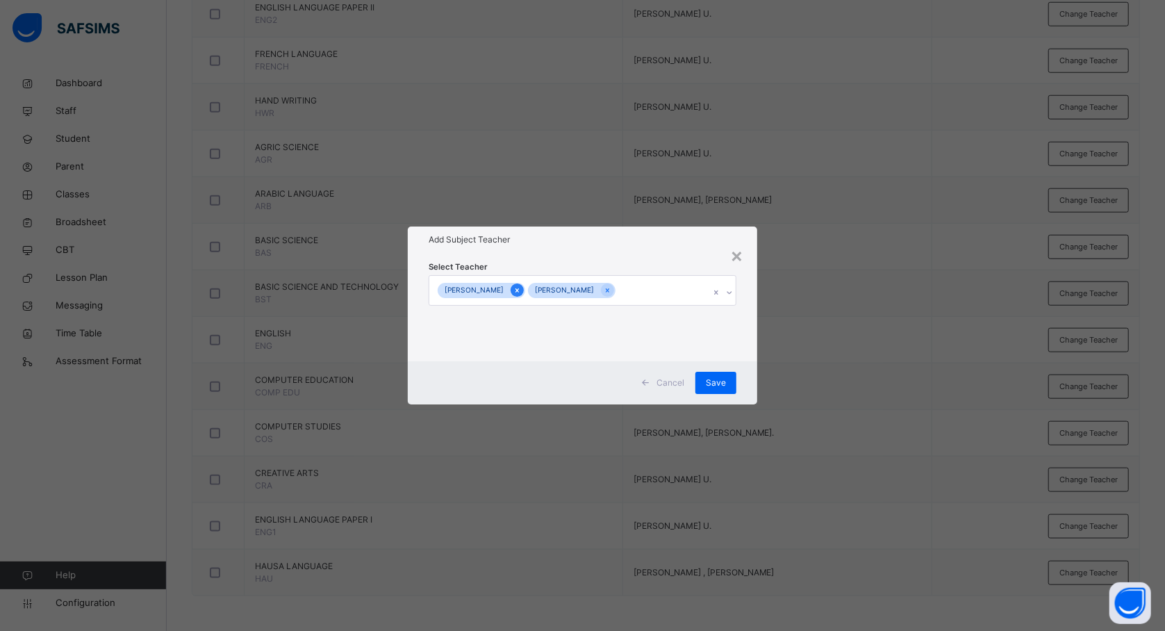
click at [524, 287] on div at bounding box center [517, 289] width 13 height 13
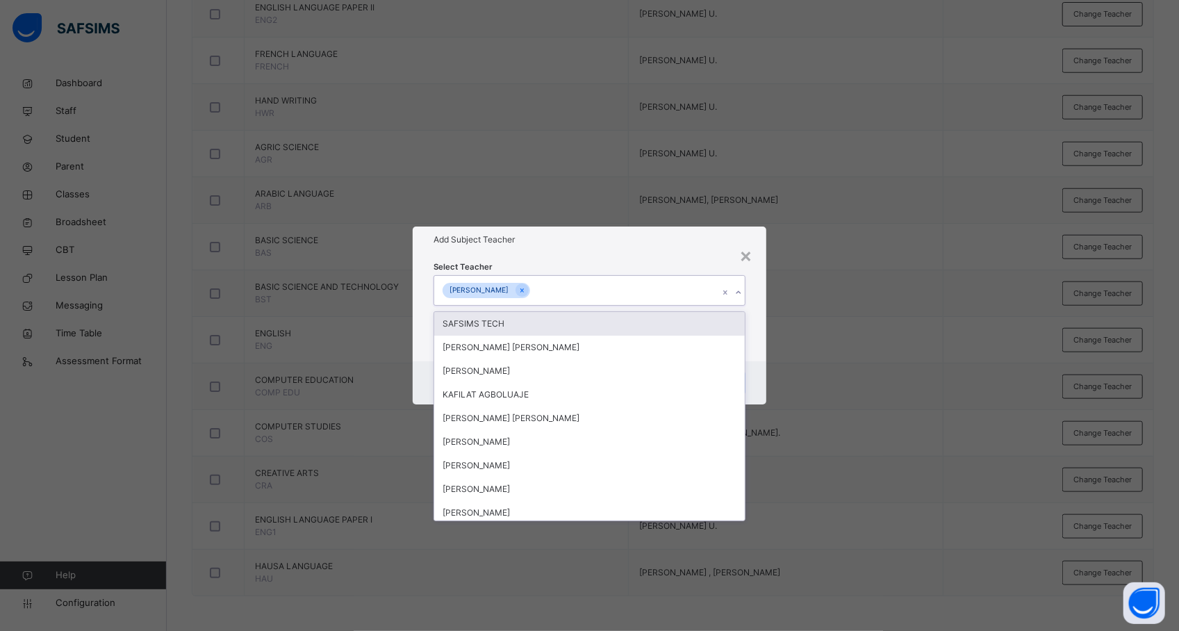
click at [603, 287] on div "[PERSON_NAME]" at bounding box center [576, 290] width 284 height 29
type input "***"
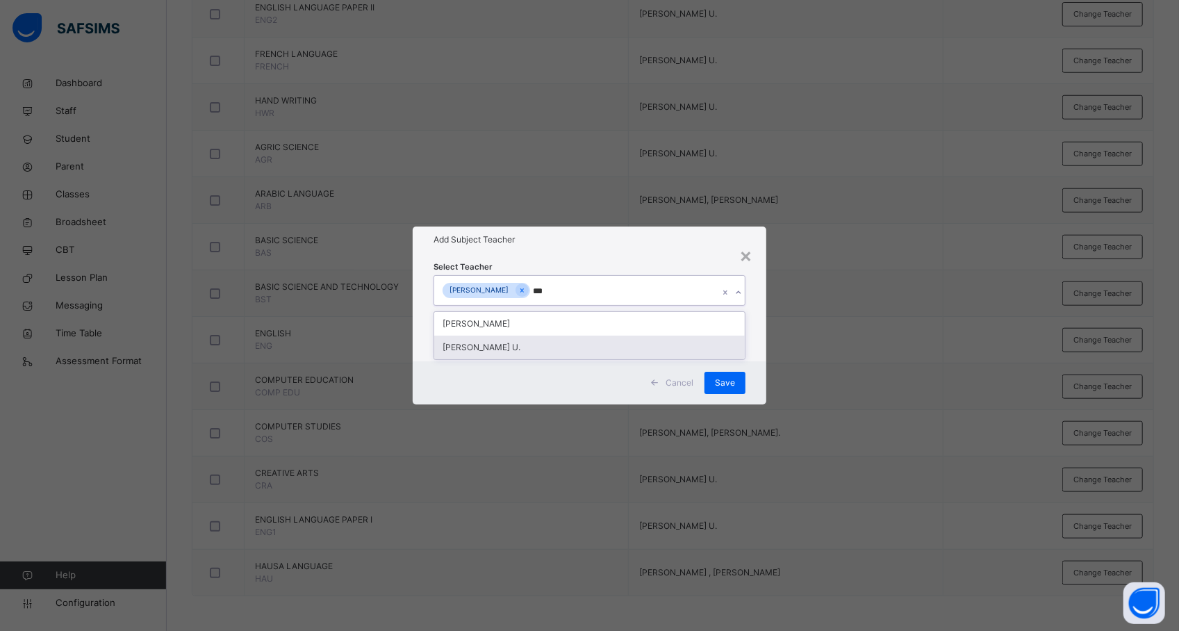
click at [557, 348] on div "[PERSON_NAME] U." at bounding box center [589, 348] width 311 height 24
click at [823, 378] on div "× Add Subject Teacher Select Teacher GAMBO SANI HABIBA MUSA U. Cancel Save" at bounding box center [589, 315] width 1179 height 631
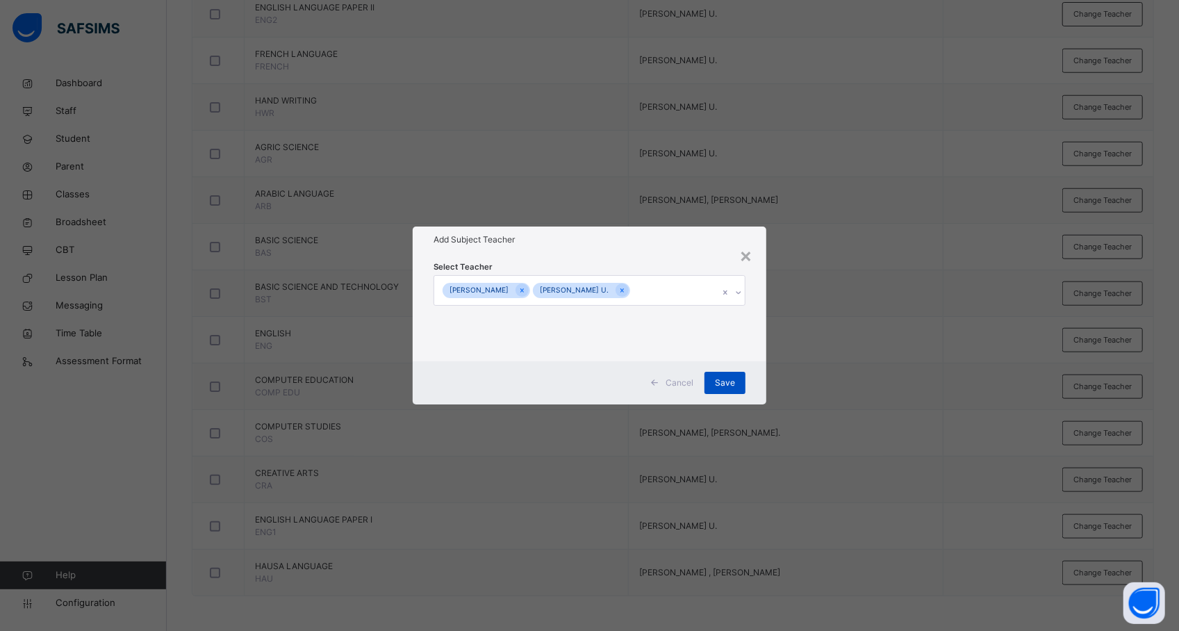
click at [727, 378] on span "Save" at bounding box center [725, 383] width 20 height 13
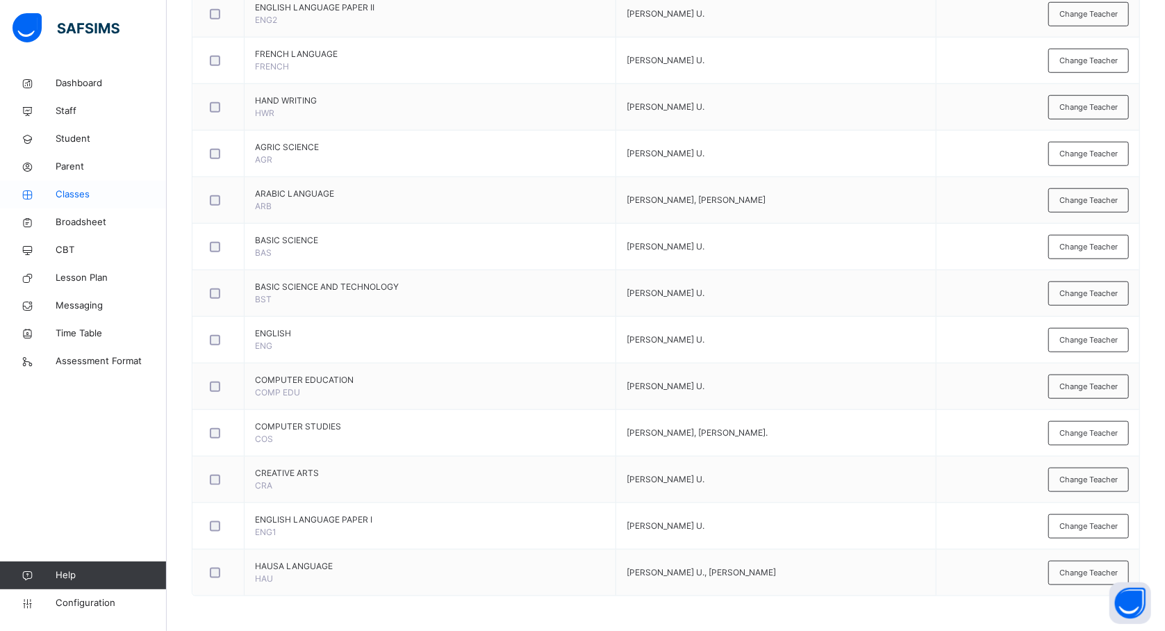
click at [76, 193] on span "Classes" at bounding box center [111, 195] width 111 height 14
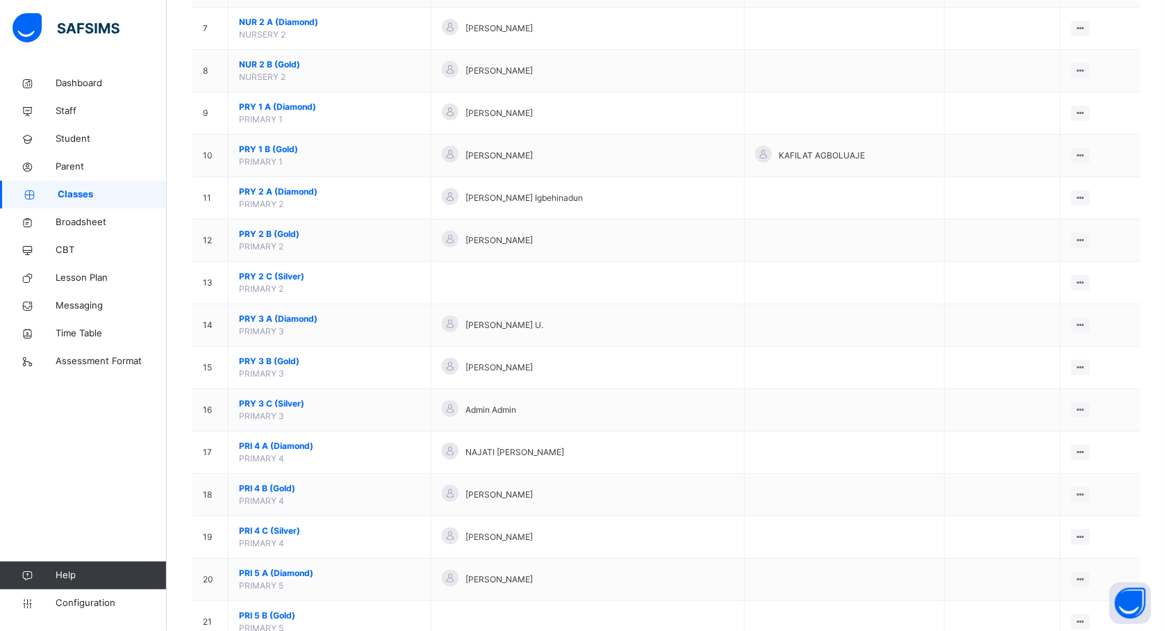
scroll to position [421, 0]
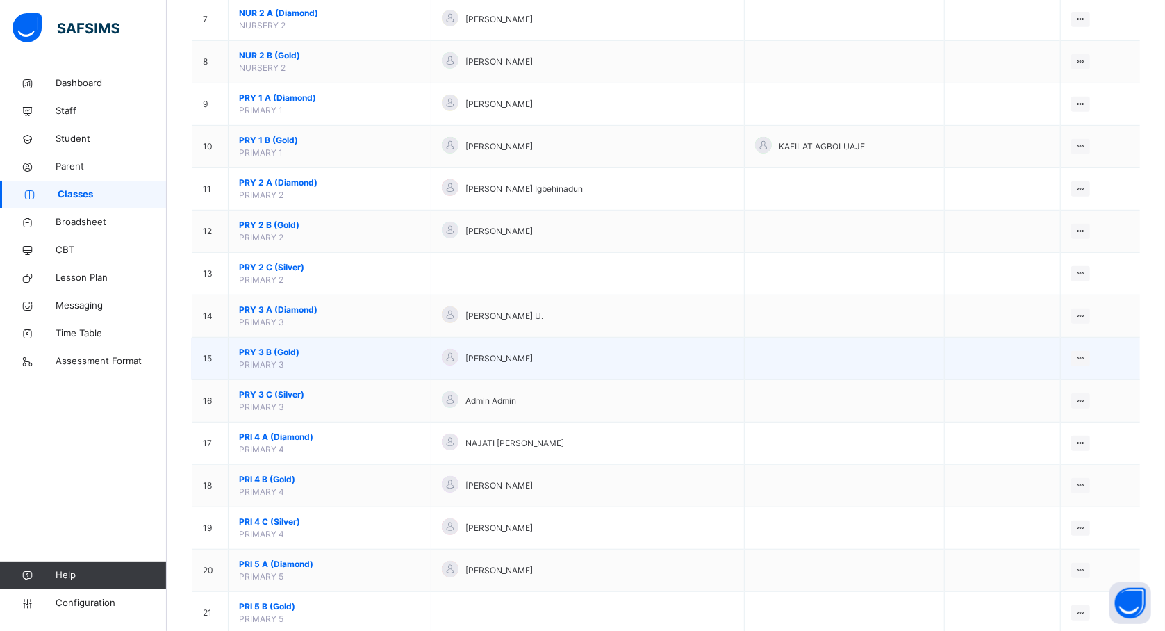
click at [277, 356] on span "PRY 3 B (Gold)" at bounding box center [329, 352] width 181 height 13
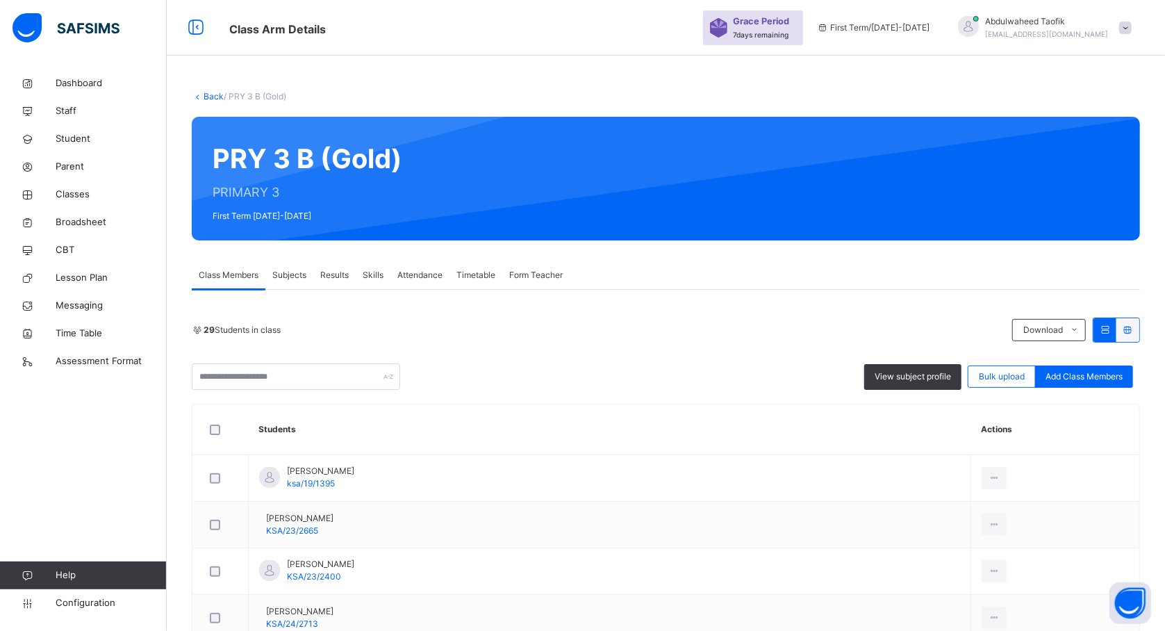
click at [284, 270] on span "Subjects" at bounding box center [289, 275] width 34 height 13
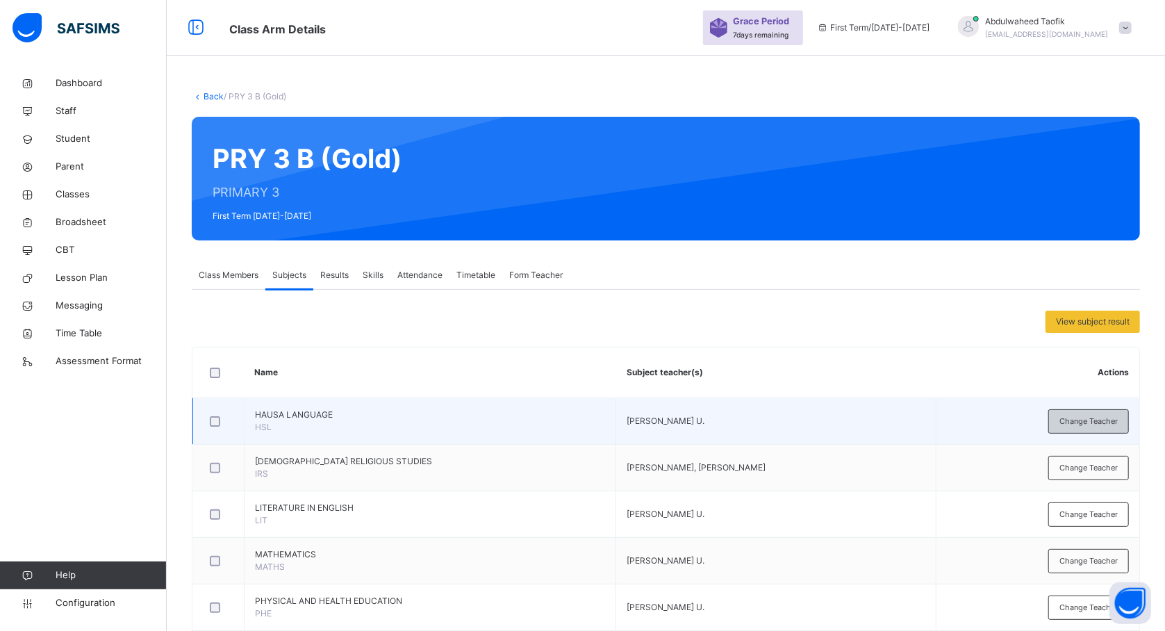
click at [1085, 422] on span "Change Teacher" at bounding box center [1089, 422] width 58 height 12
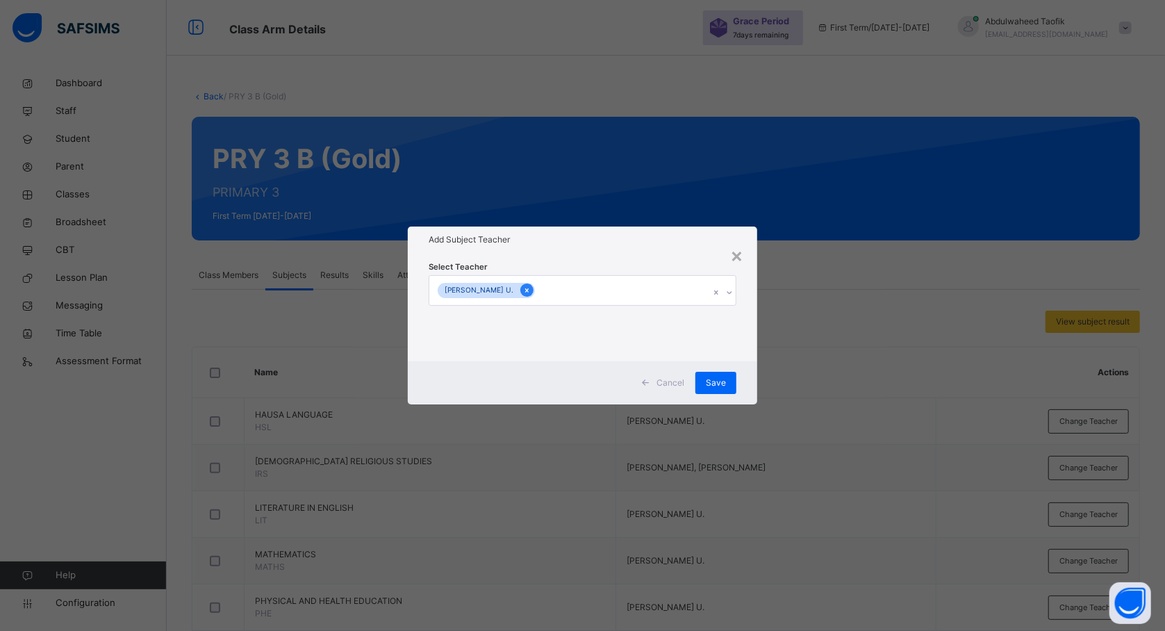
click at [523, 288] on icon at bounding box center [527, 291] width 8 height 10
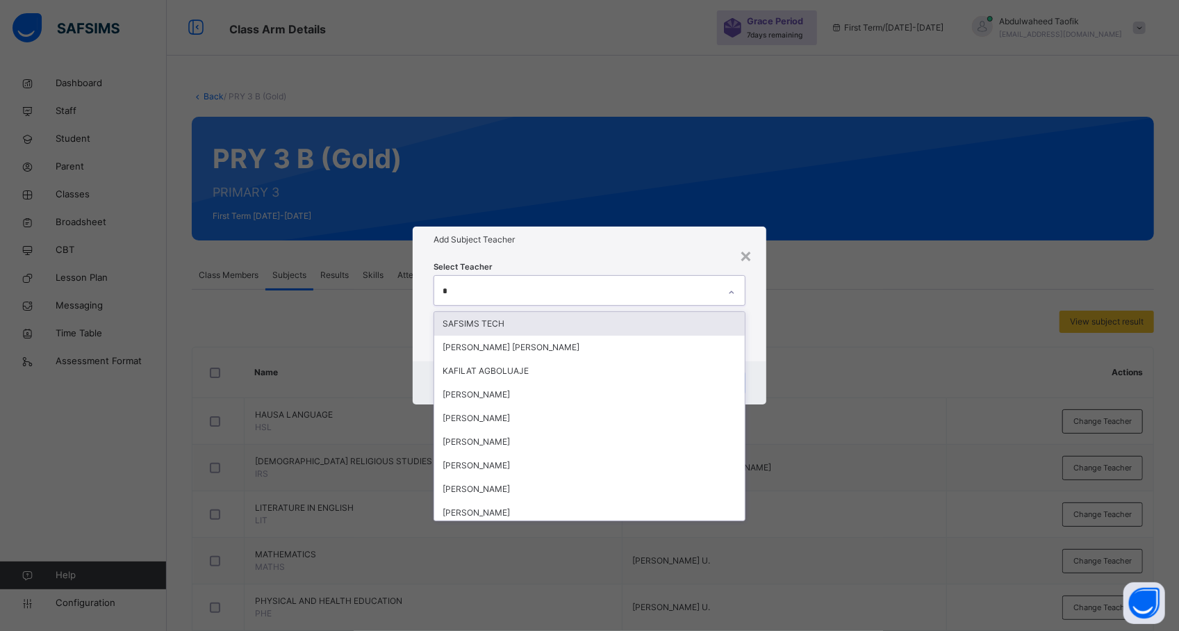
type input "**"
click at [504, 327] on div "[PERSON_NAME]" at bounding box center [589, 324] width 311 height 24
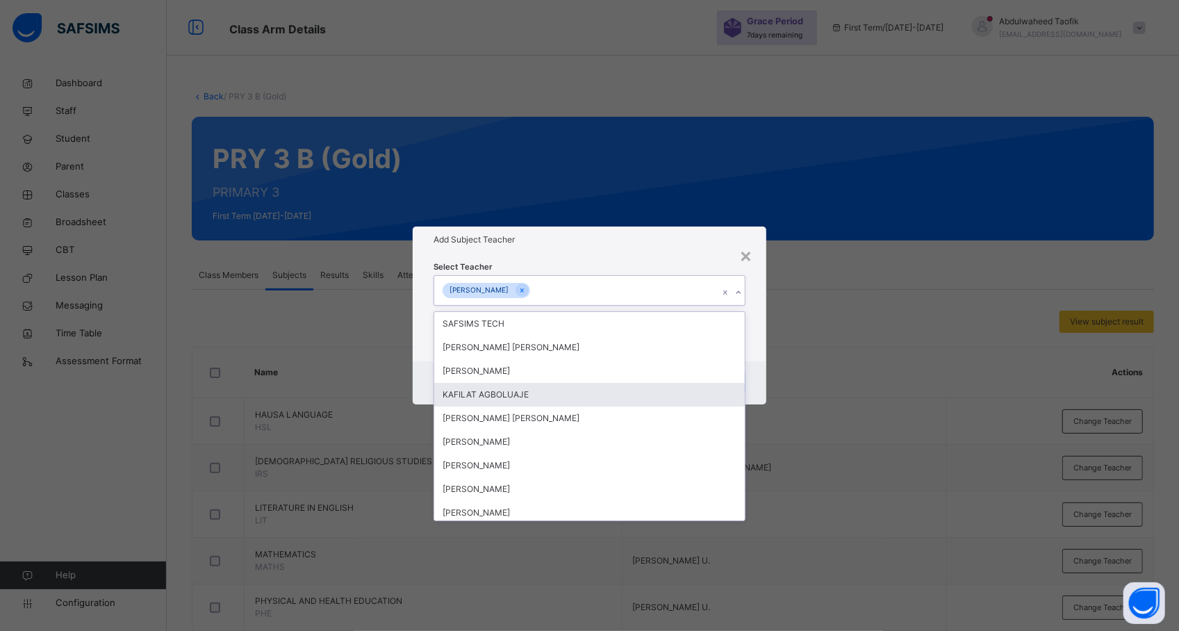
click at [837, 375] on div "× Add Subject Teacher Select Teacher option ELIZERBETH SAMUEL O., selected. opt…" at bounding box center [589, 315] width 1179 height 631
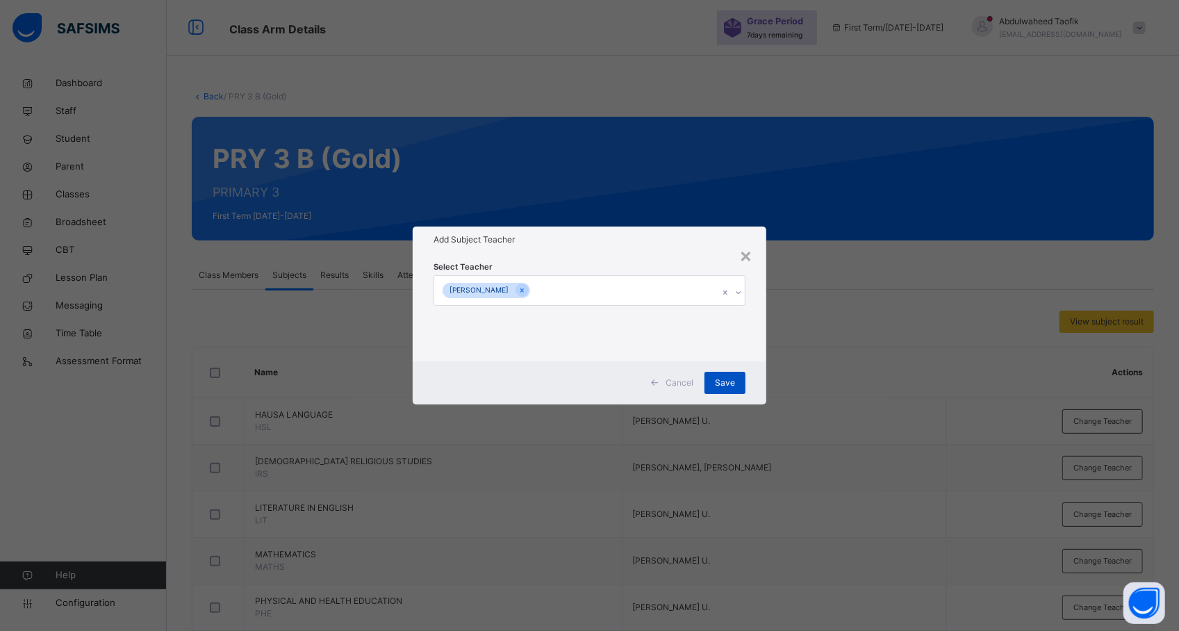
click at [734, 384] on span "Save" at bounding box center [725, 383] width 20 height 13
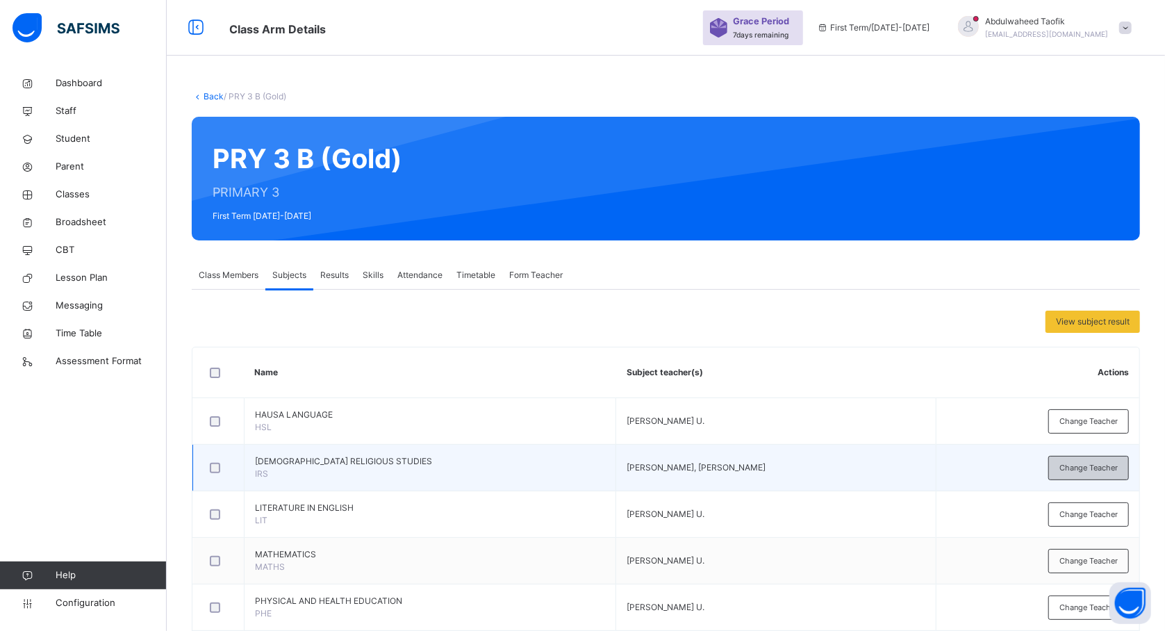
click at [1074, 463] on span "Change Teacher" at bounding box center [1089, 468] width 58 height 12
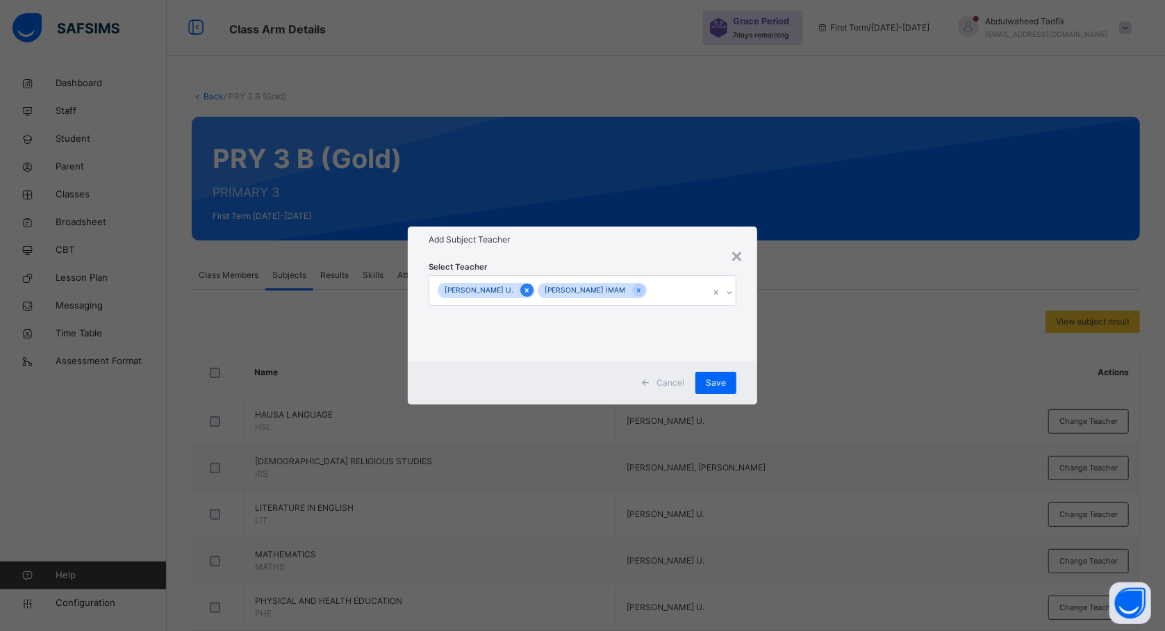
click at [523, 289] on icon at bounding box center [527, 291] width 8 height 10
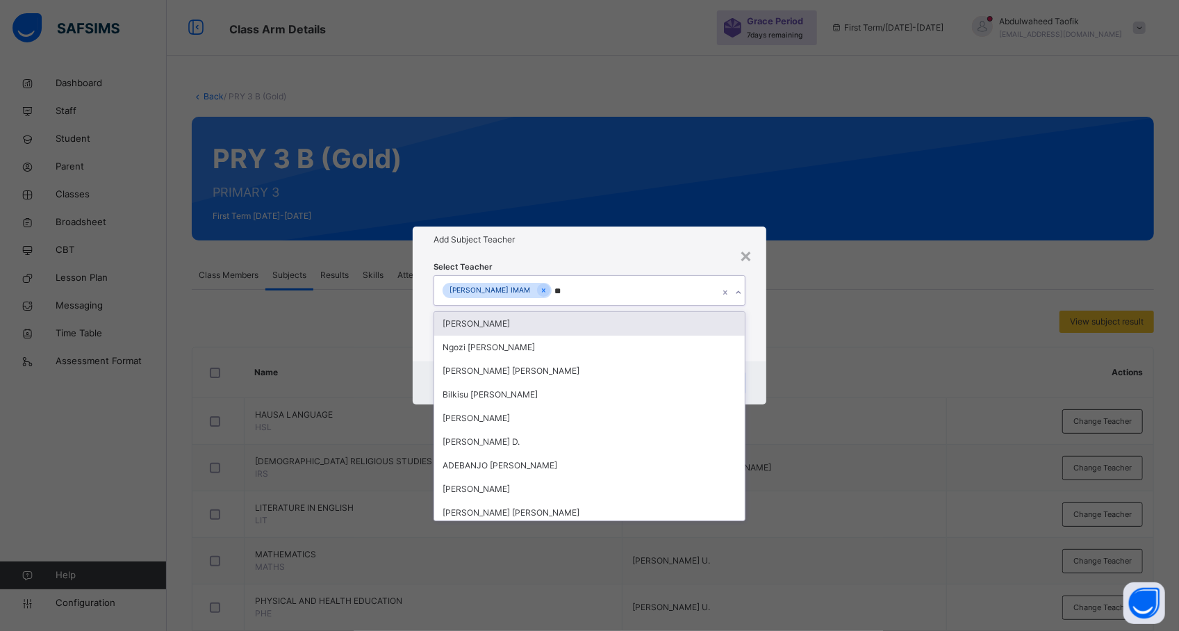
type input "***"
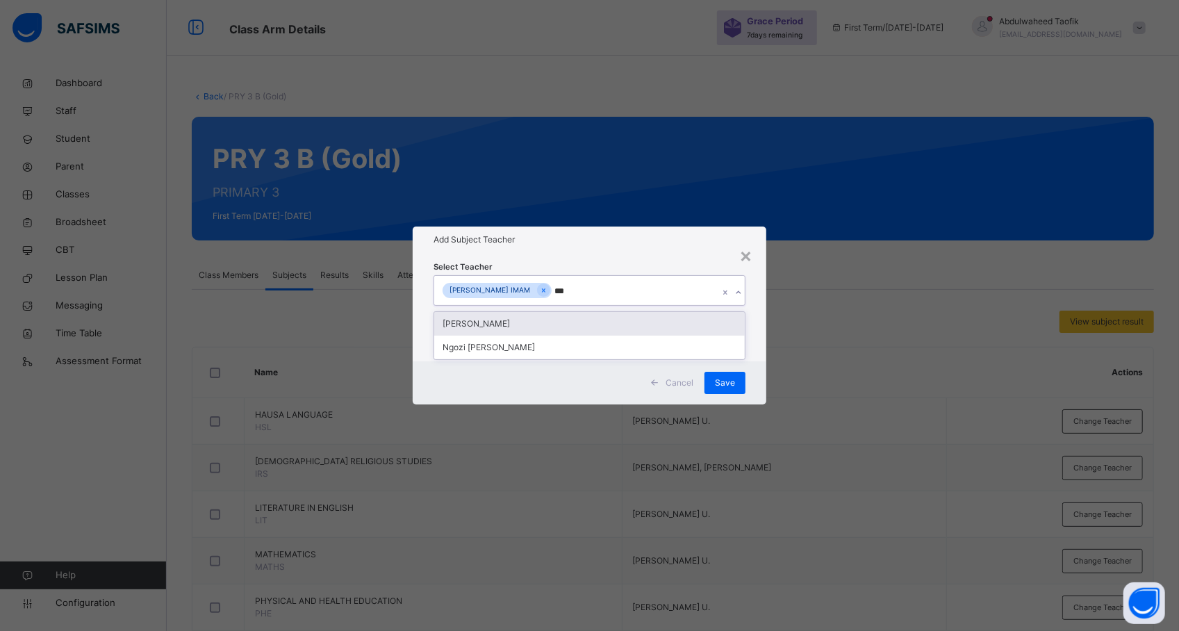
click at [525, 314] on div "[PERSON_NAME]" at bounding box center [589, 324] width 311 height 24
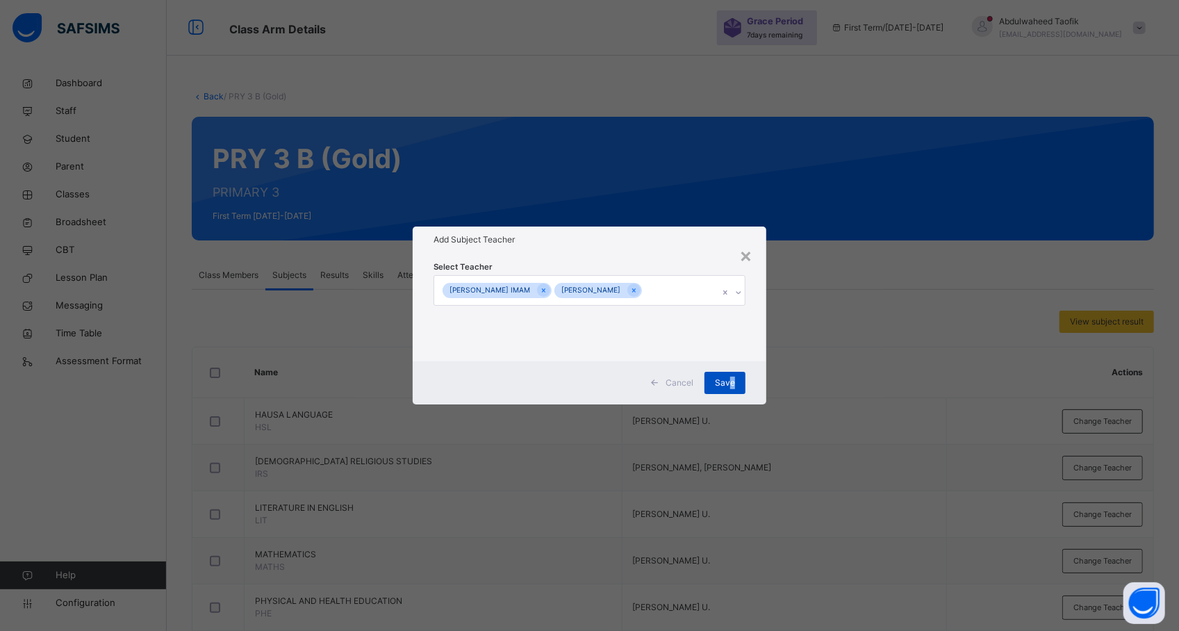
drag, startPoint x: 795, startPoint y: 395, endPoint x: 730, endPoint y: 387, distance: 65.8
click at [730, 387] on div "× Add Subject Teacher Select Teacher HAUWA MUKHTAR IMAM ELIZERBETH SAMUEL O. Ca…" at bounding box center [589, 315] width 1179 height 631
click at [730, 387] on span "Save" at bounding box center [725, 383] width 20 height 13
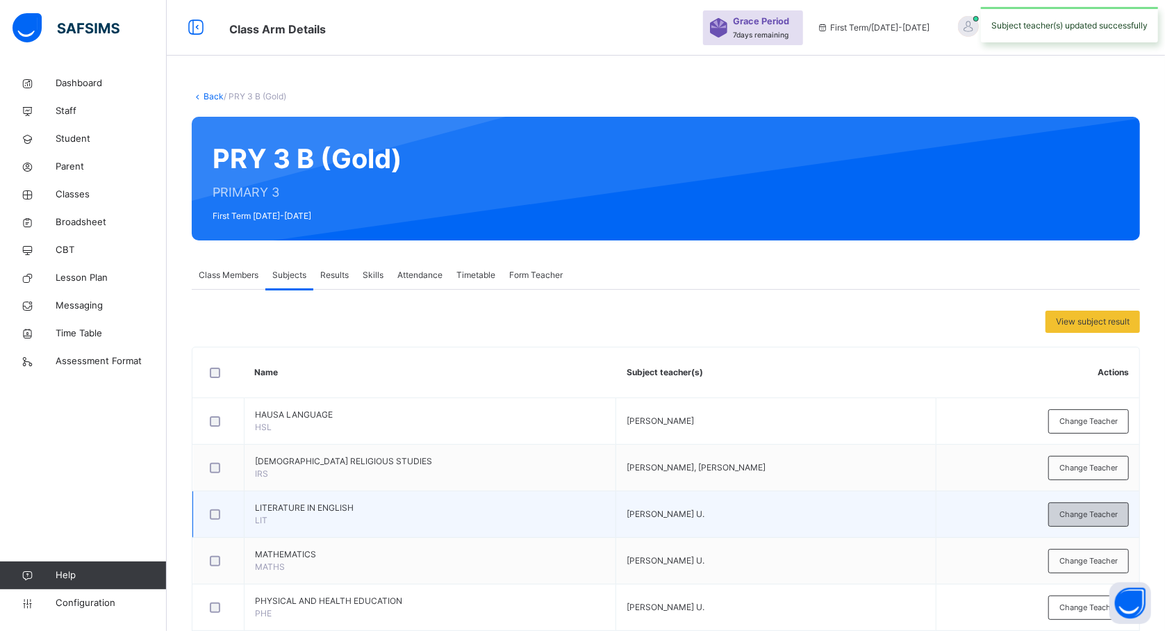
click at [1077, 523] on div "Change Teacher" at bounding box center [1089, 514] width 81 height 24
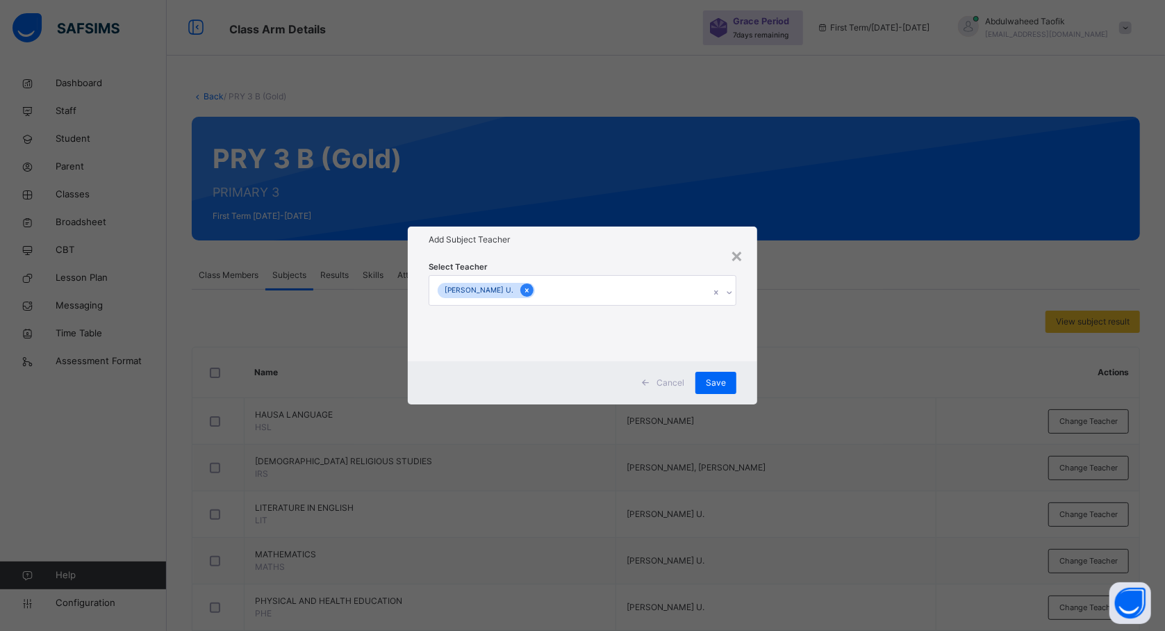
click at [523, 293] on icon at bounding box center [527, 291] width 8 height 10
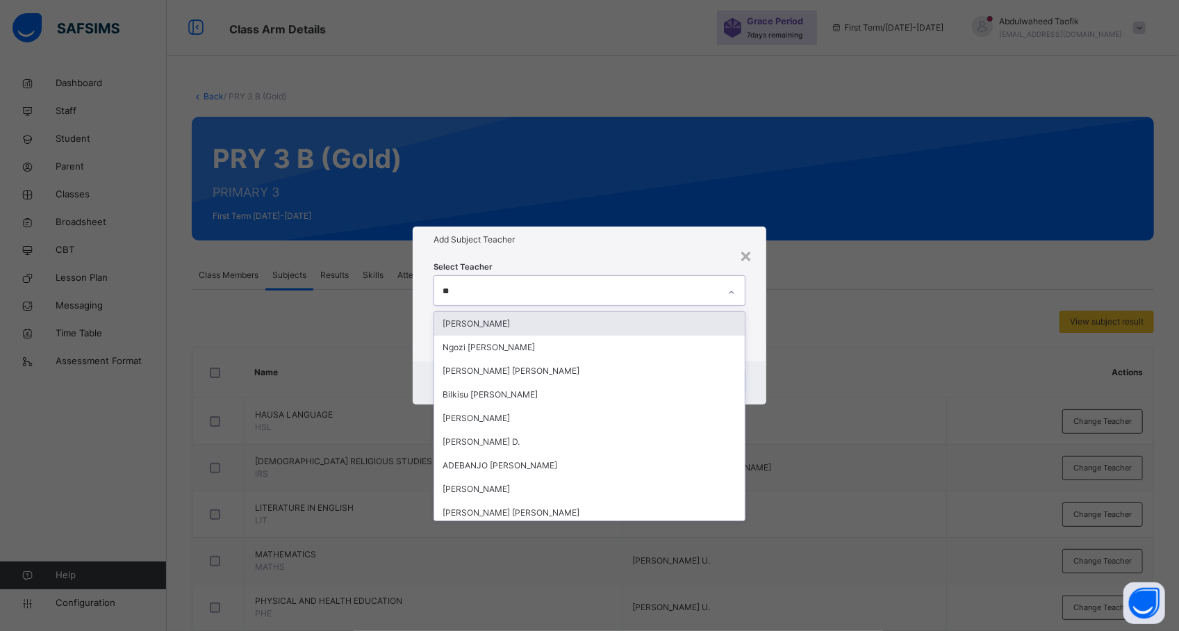
type input "***"
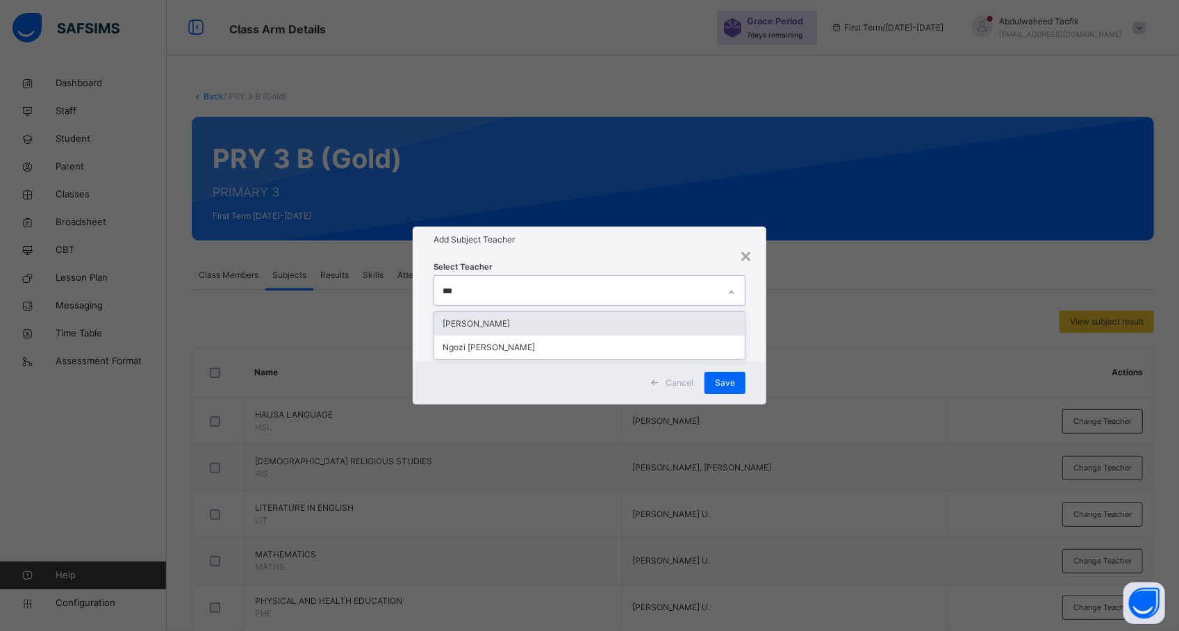
click at [512, 322] on div "[PERSON_NAME]" at bounding box center [589, 324] width 311 height 24
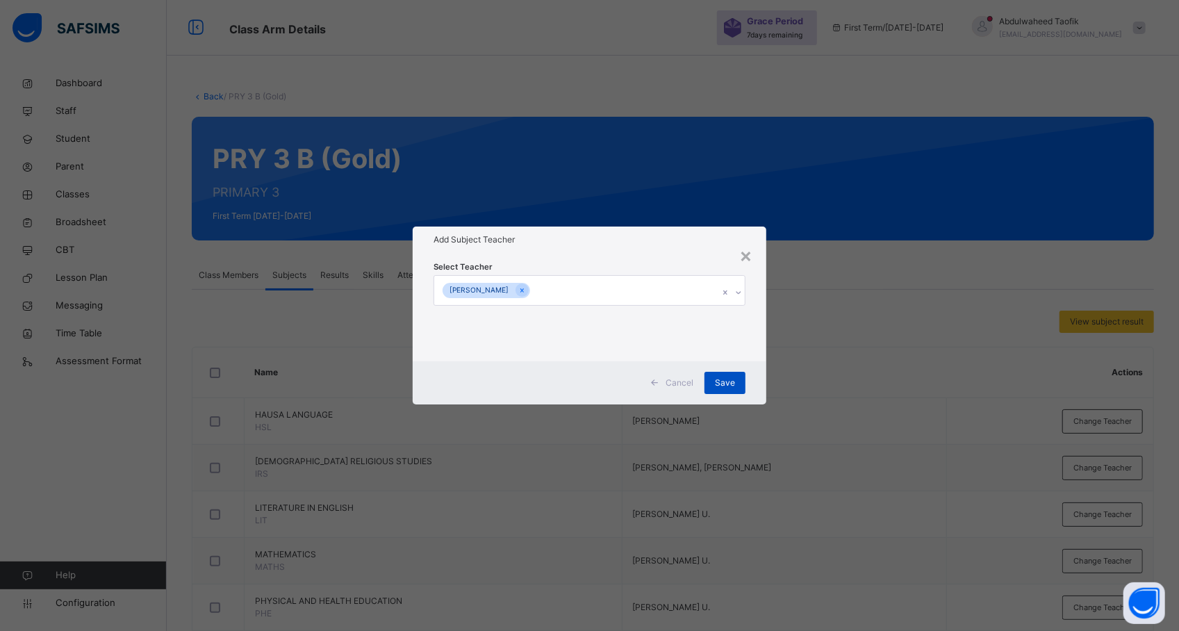
drag, startPoint x: 791, startPoint y: 407, endPoint x: 734, endPoint y: 378, distance: 64.0
click at [734, 378] on div "× Add Subject Teacher Select Teacher ELIZERBETH SAMUEL O. Cancel Save" at bounding box center [589, 315] width 1179 height 631
click at [734, 378] on span "Save" at bounding box center [725, 383] width 20 height 13
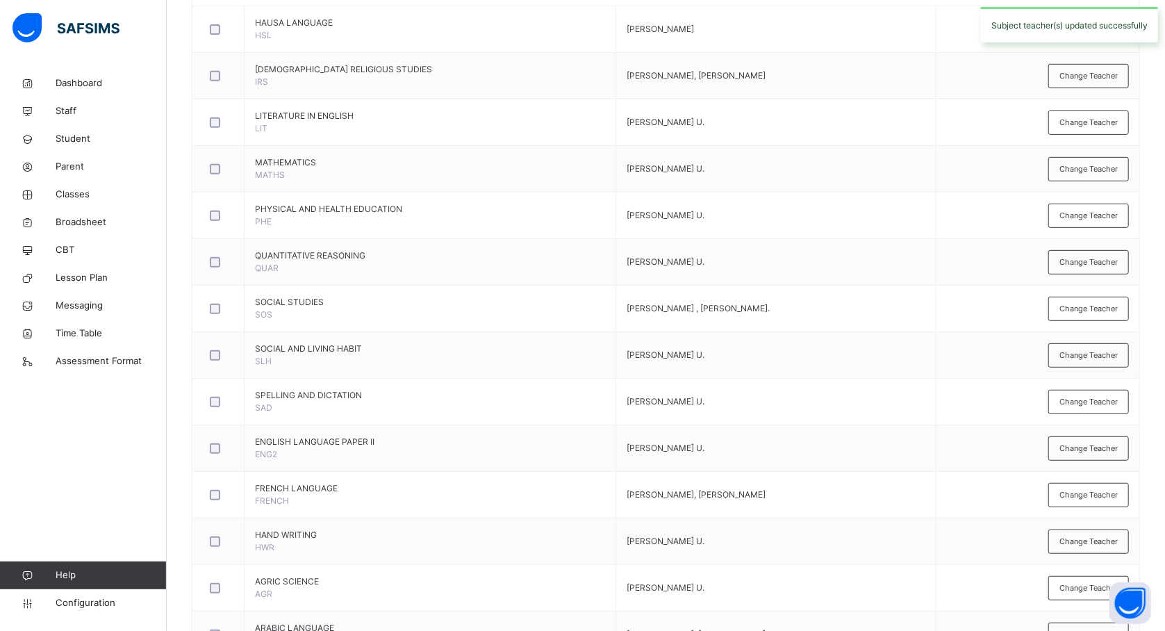
scroll to position [404, 0]
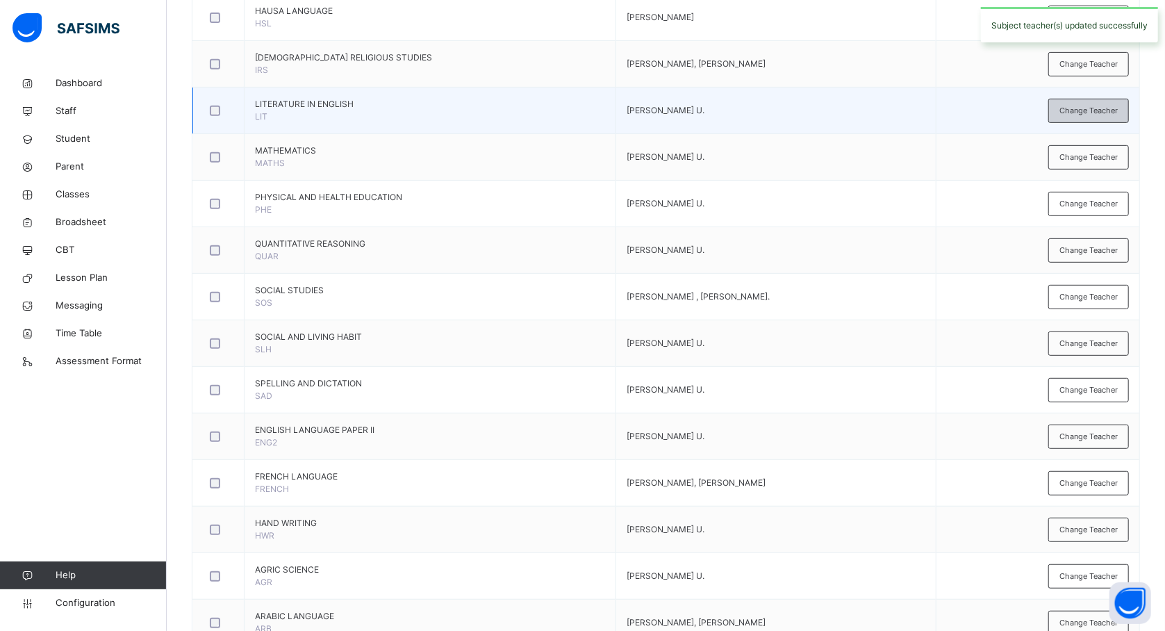
click at [1078, 110] on span "Change Teacher" at bounding box center [1089, 111] width 58 height 12
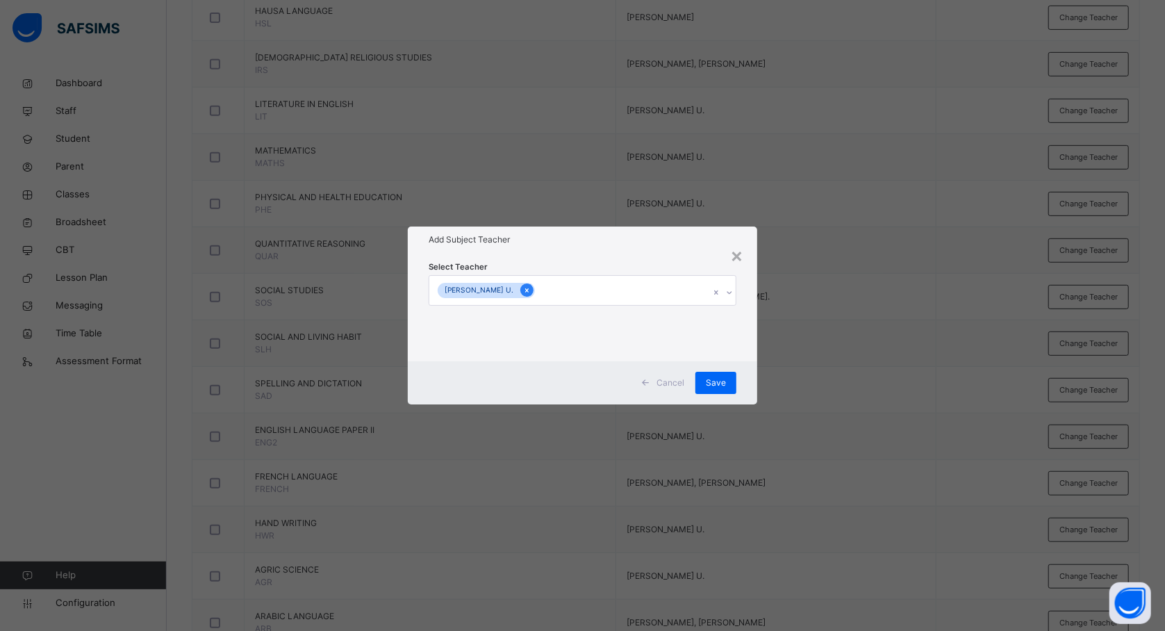
click at [525, 289] on icon at bounding box center [526, 290] width 3 height 4
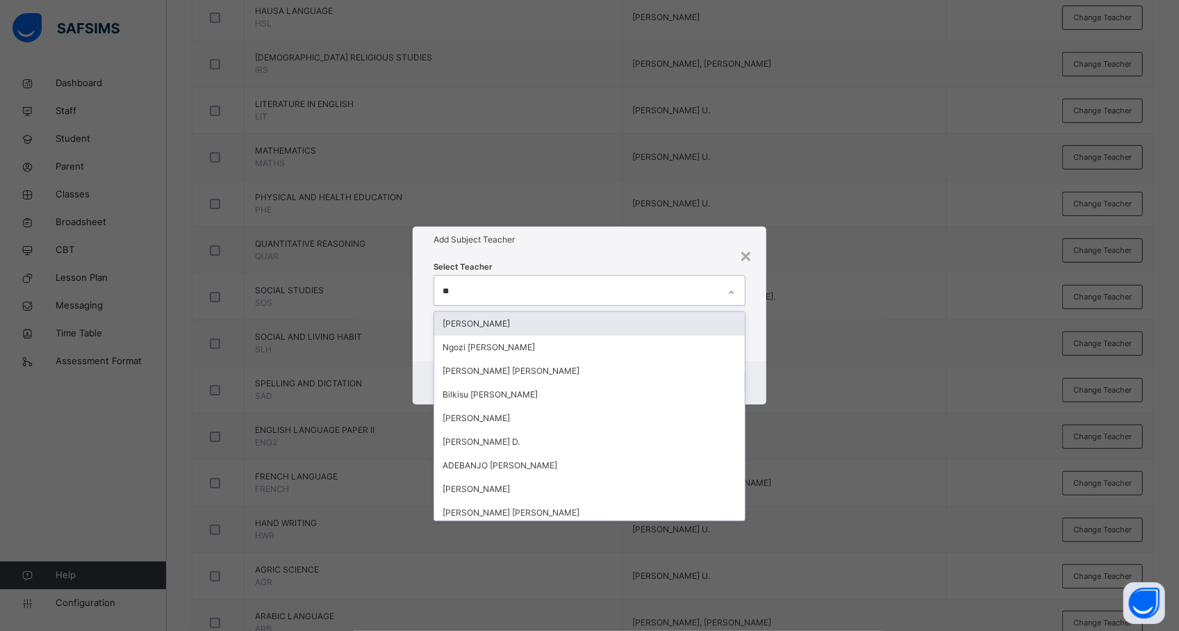
type input "***"
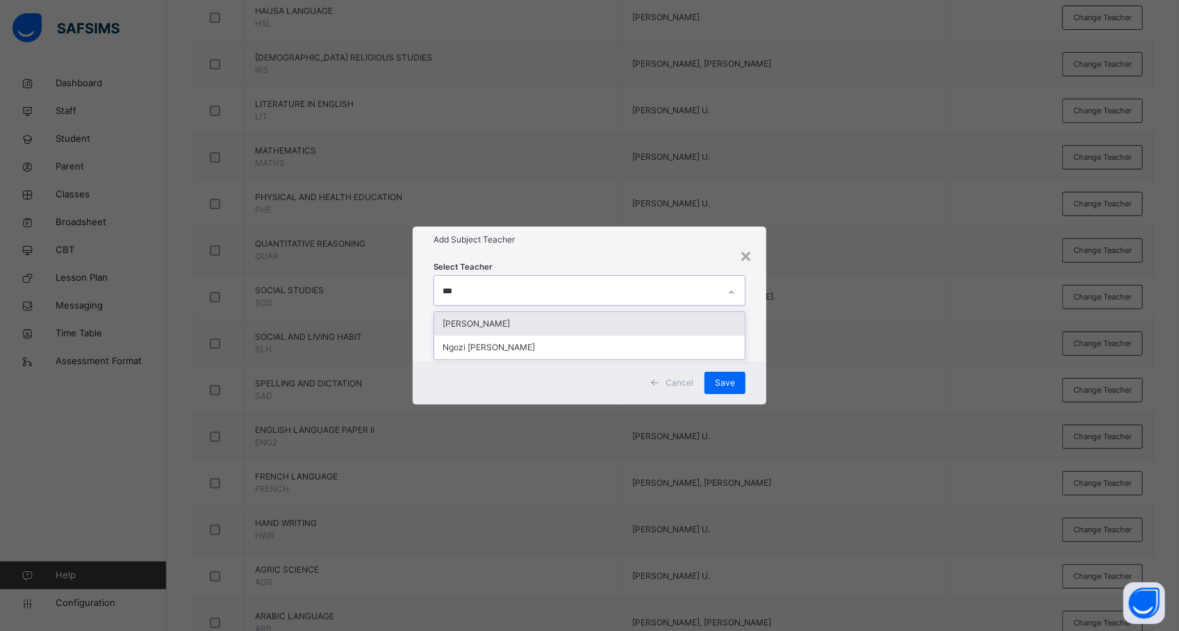
click at [509, 324] on div "[PERSON_NAME]" at bounding box center [589, 324] width 311 height 24
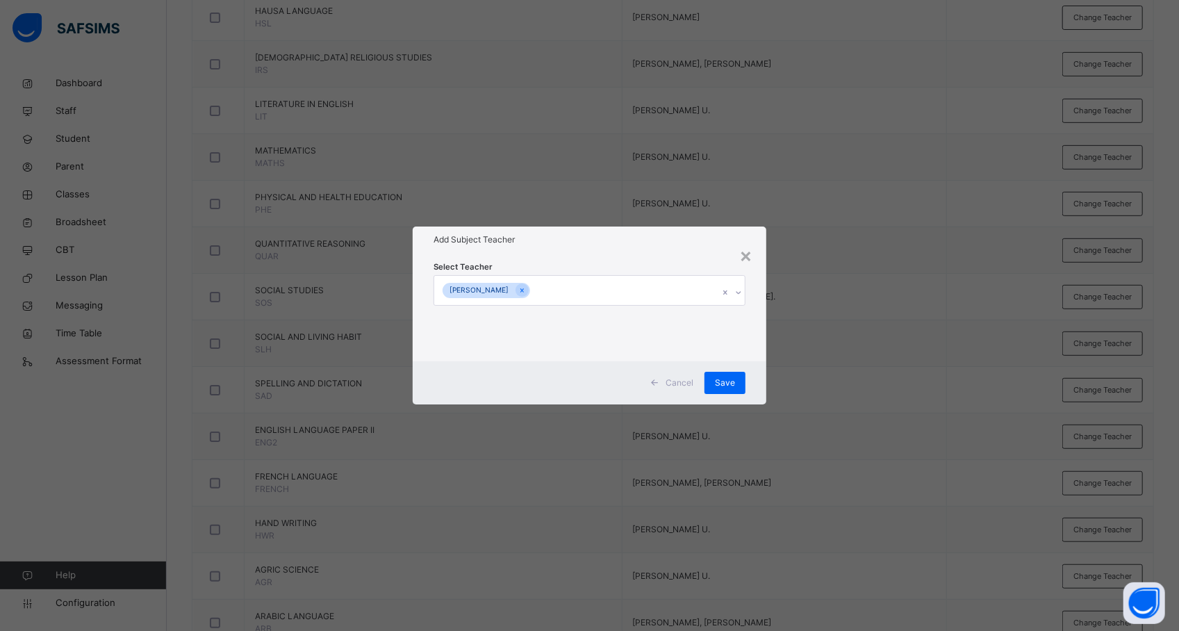
click at [871, 362] on div "× Add Subject Teacher Select Teacher ELIZERBETH SAMUEL O. Cancel Save" at bounding box center [589, 315] width 1179 height 631
click at [739, 382] on div "Save" at bounding box center [725, 383] width 41 height 22
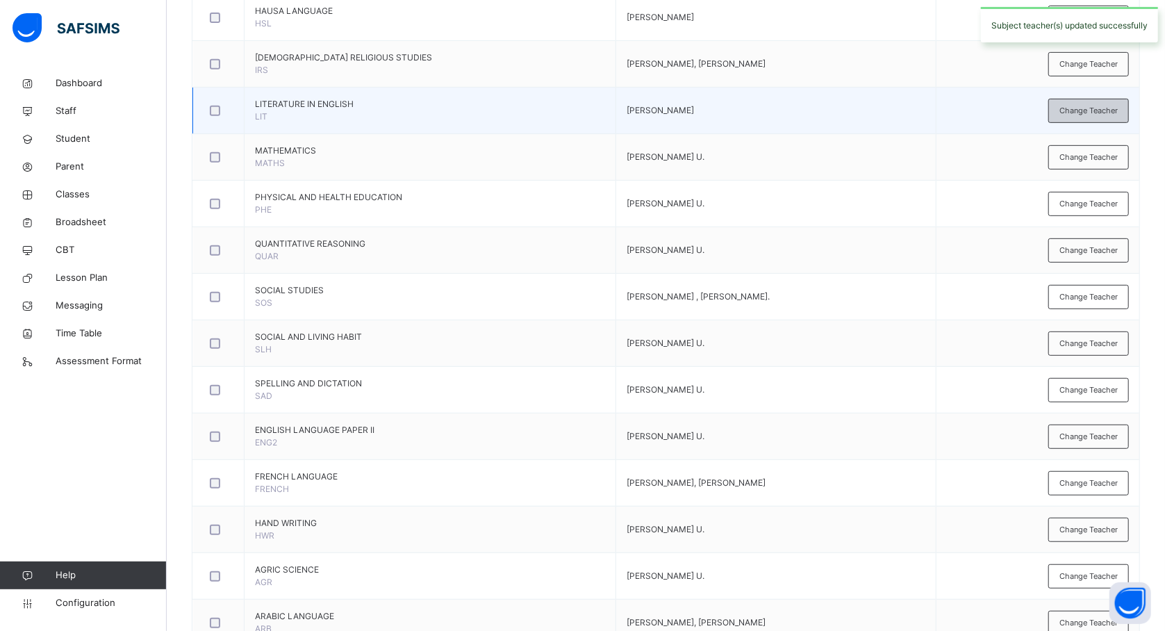
click at [1082, 107] on span "Change Teacher" at bounding box center [1089, 111] width 58 height 12
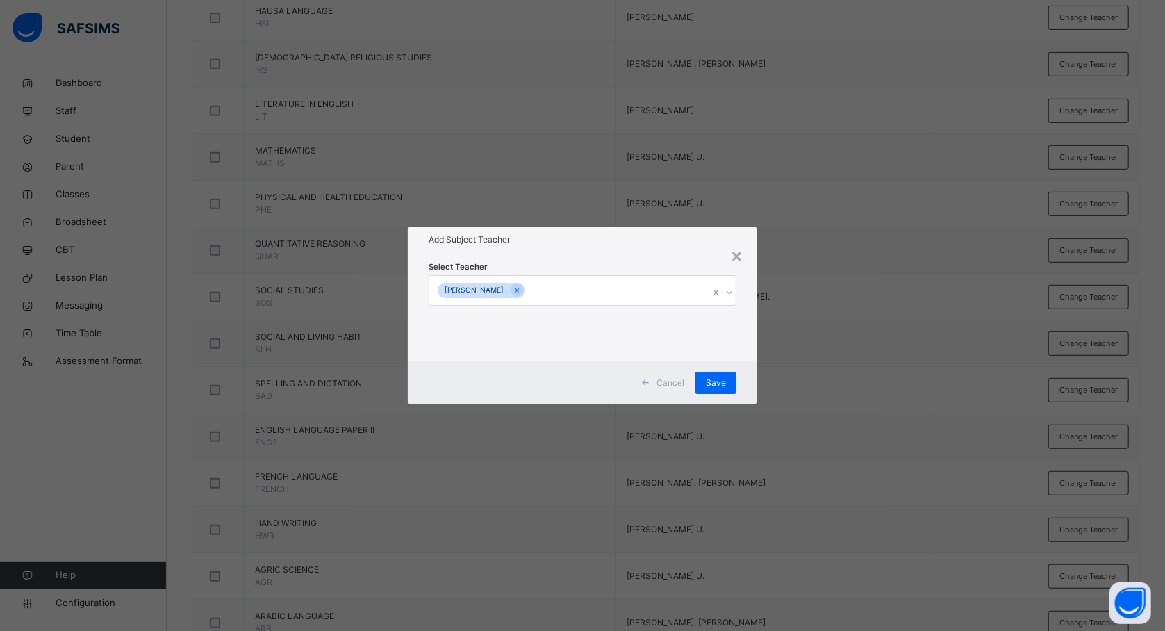
click at [931, 204] on div "× Add Subject Teacher Select Teacher ELIZERBETH SAMUEL O. Cancel Save" at bounding box center [582, 315] width 1165 height 631
click at [743, 249] on div "×" at bounding box center [736, 254] width 13 height 29
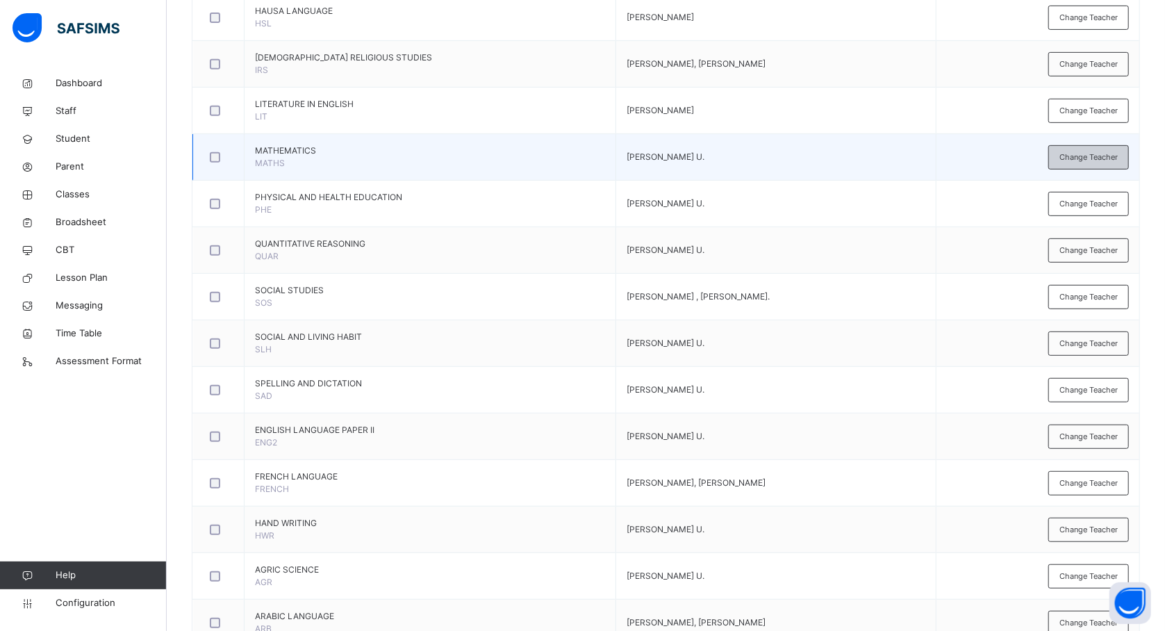
click at [1076, 167] on div "Change Teacher" at bounding box center [1089, 157] width 81 height 24
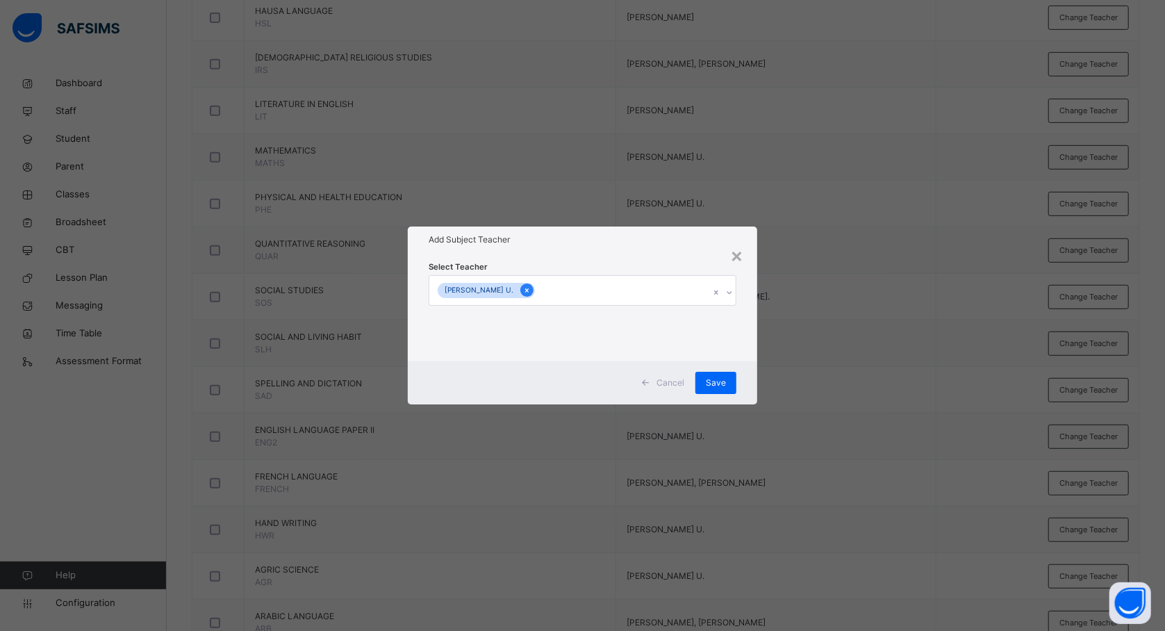
click at [523, 290] on icon at bounding box center [527, 291] width 8 height 10
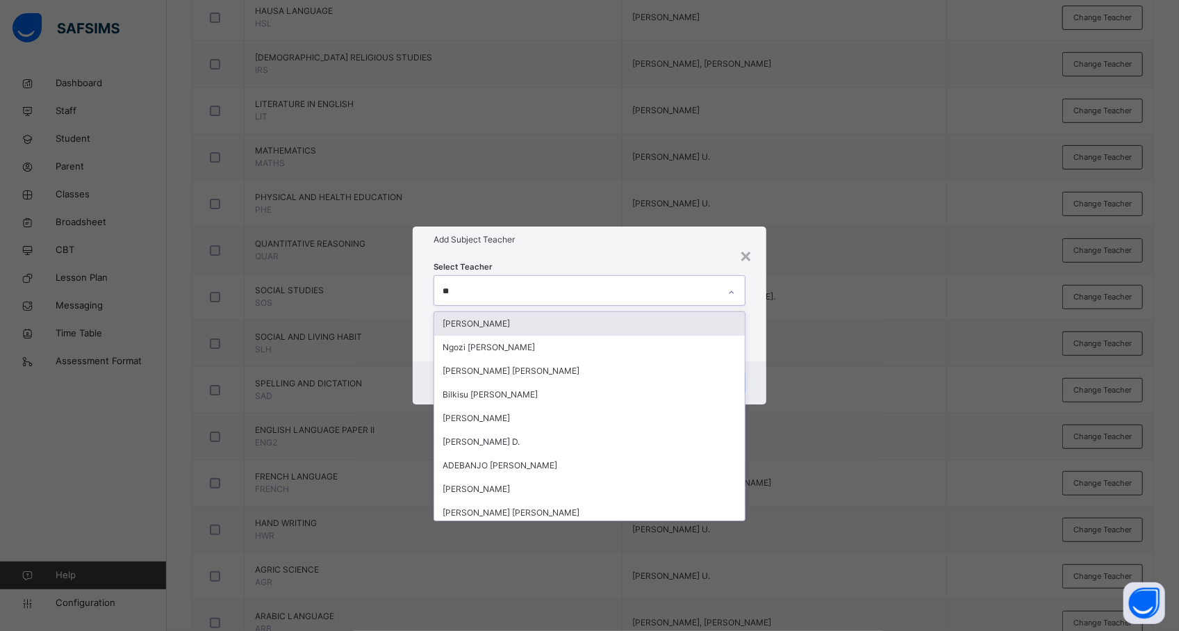
type input "***"
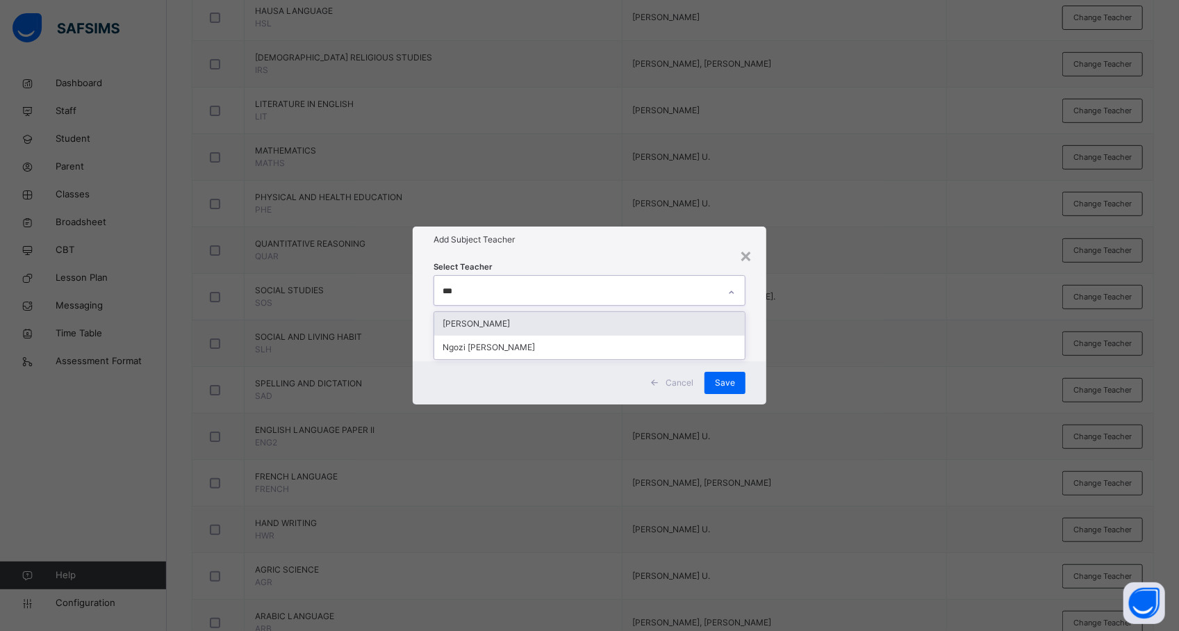
click at [510, 327] on div "[PERSON_NAME]" at bounding box center [589, 324] width 311 height 24
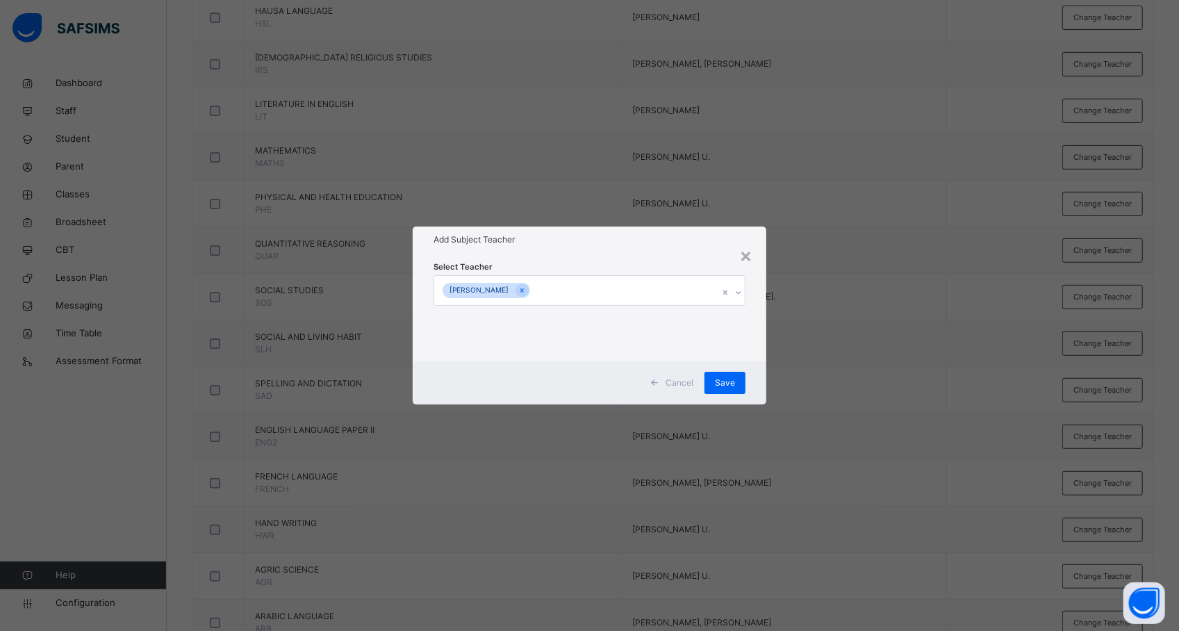
click at [782, 343] on div "× Add Subject Teacher Select Teacher ELIZERBETH SAMUEL O. Cancel Save" at bounding box center [589, 315] width 1179 height 631
click at [726, 382] on span "Save" at bounding box center [725, 383] width 20 height 13
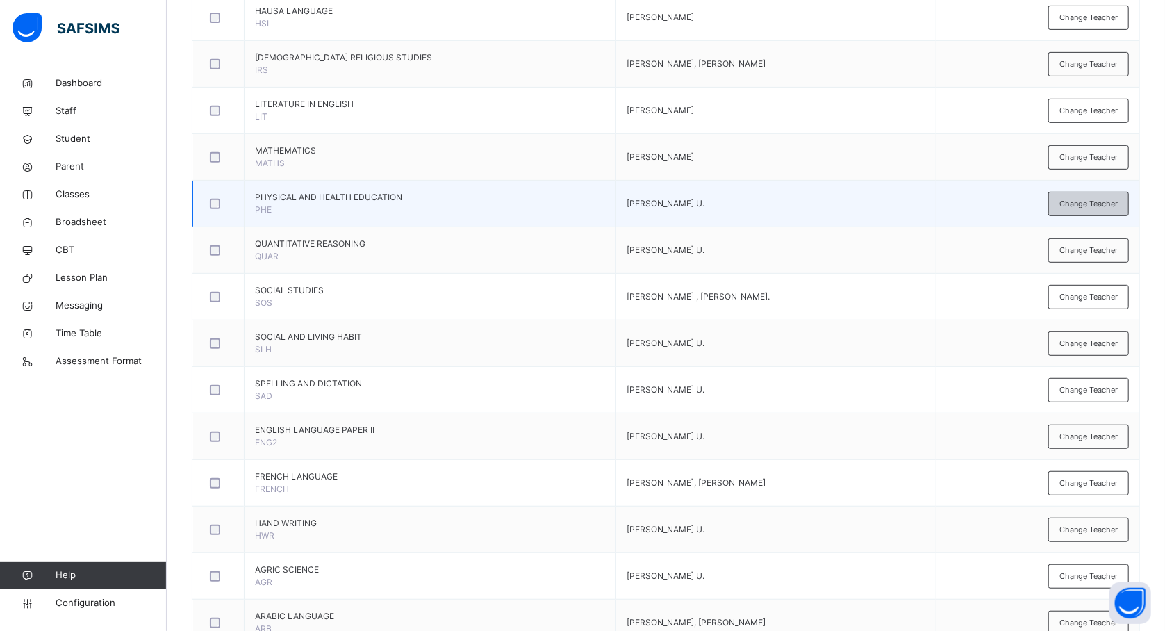
click at [1082, 200] on span "Change Teacher" at bounding box center [1089, 204] width 58 height 12
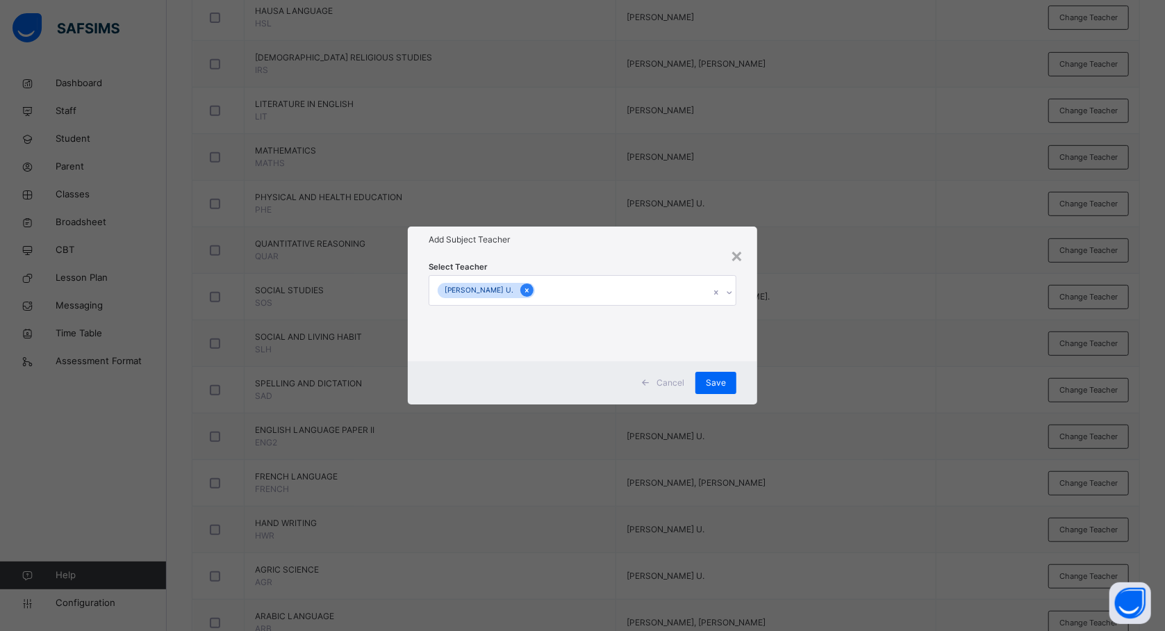
click at [523, 290] on icon at bounding box center [527, 291] width 8 height 10
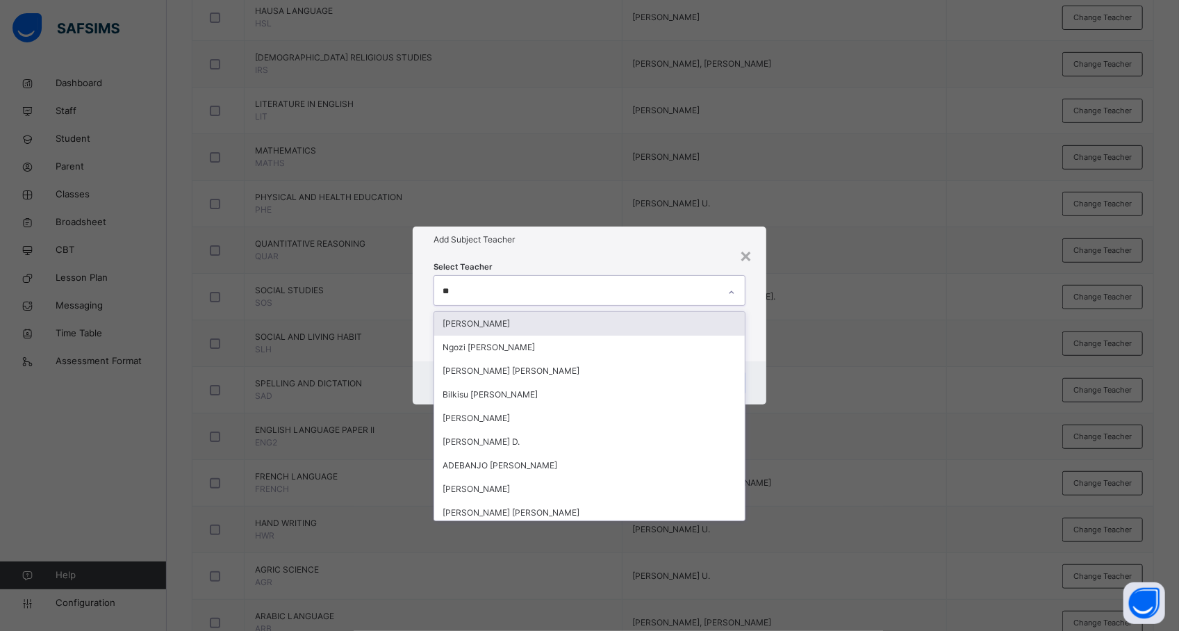
type input "***"
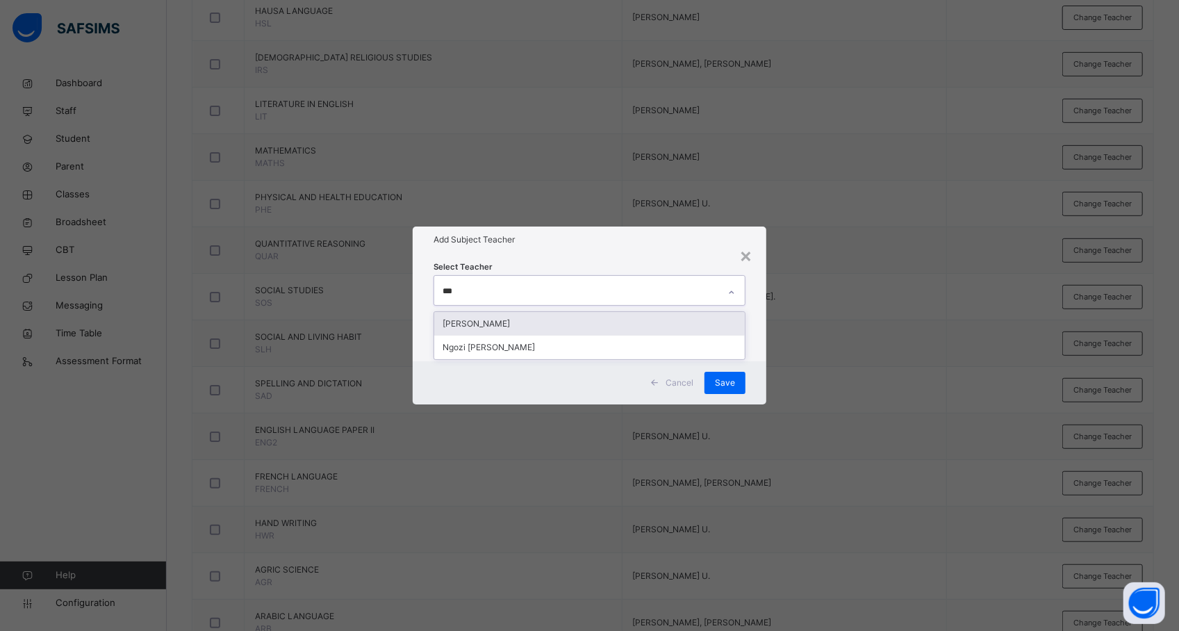
click at [518, 320] on div "[PERSON_NAME]" at bounding box center [589, 324] width 311 height 24
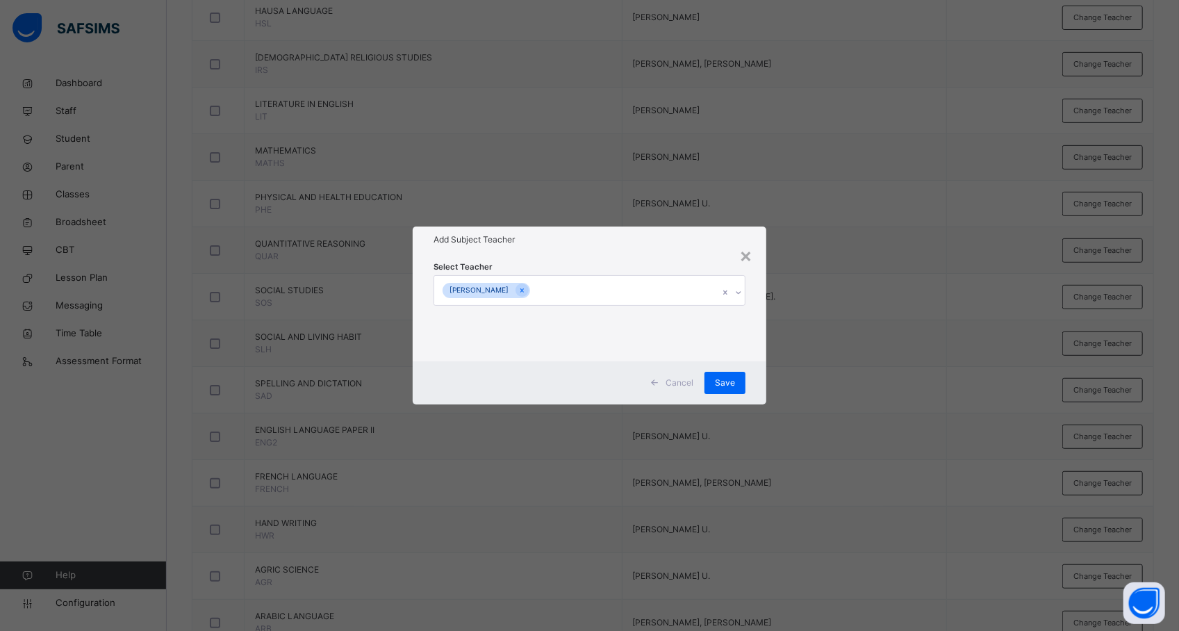
click at [837, 279] on div "× Add Subject Teacher Select Teacher ELIZERBETH SAMUEL O. Cancel Save" at bounding box center [589, 315] width 1179 height 631
click at [723, 381] on span "Save" at bounding box center [725, 383] width 20 height 13
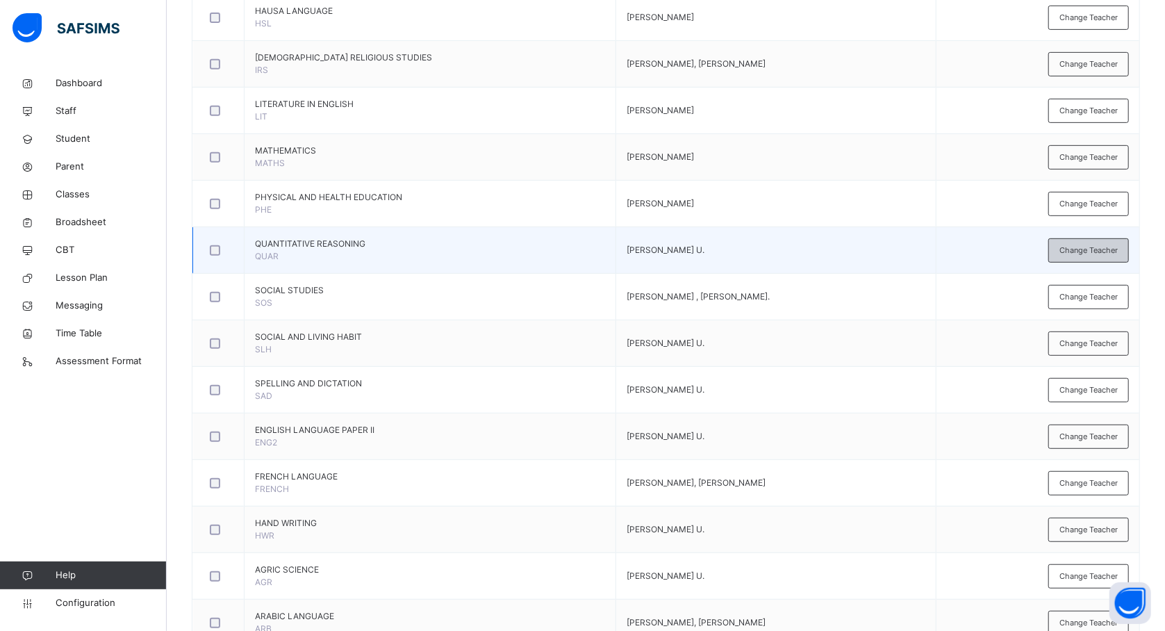
click at [1106, 252] on span "Change Teacher" at bounding box center [1089, 251] width 58 height 12
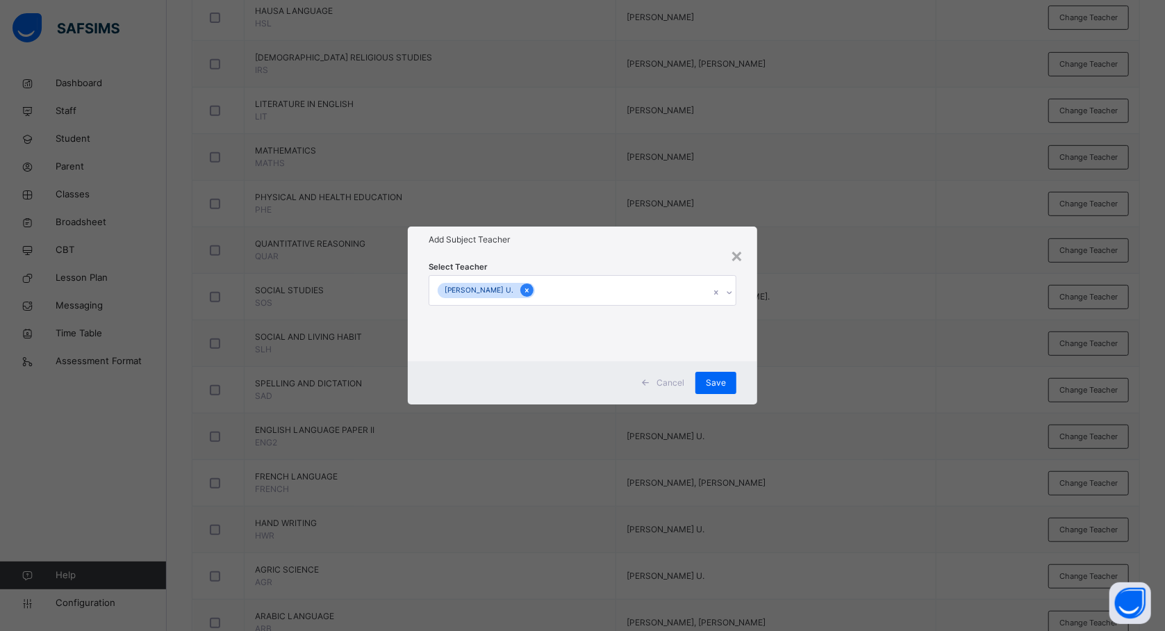
click at [523, 293] on icon at bounding box center [527, 291] width 8 height 10
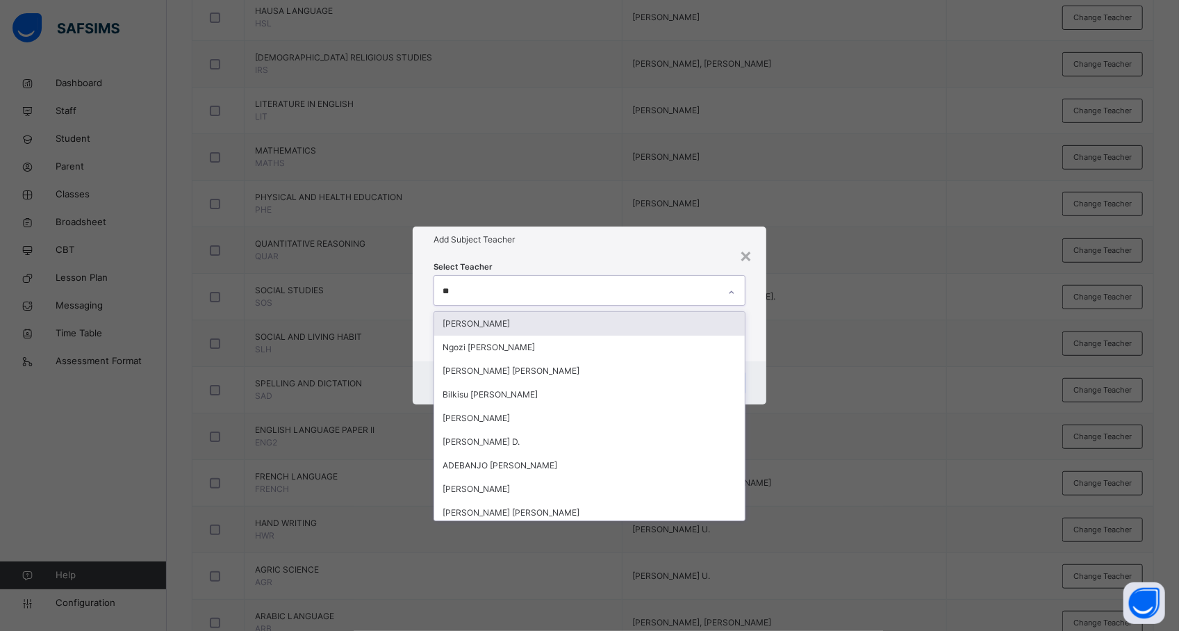
type input "***"
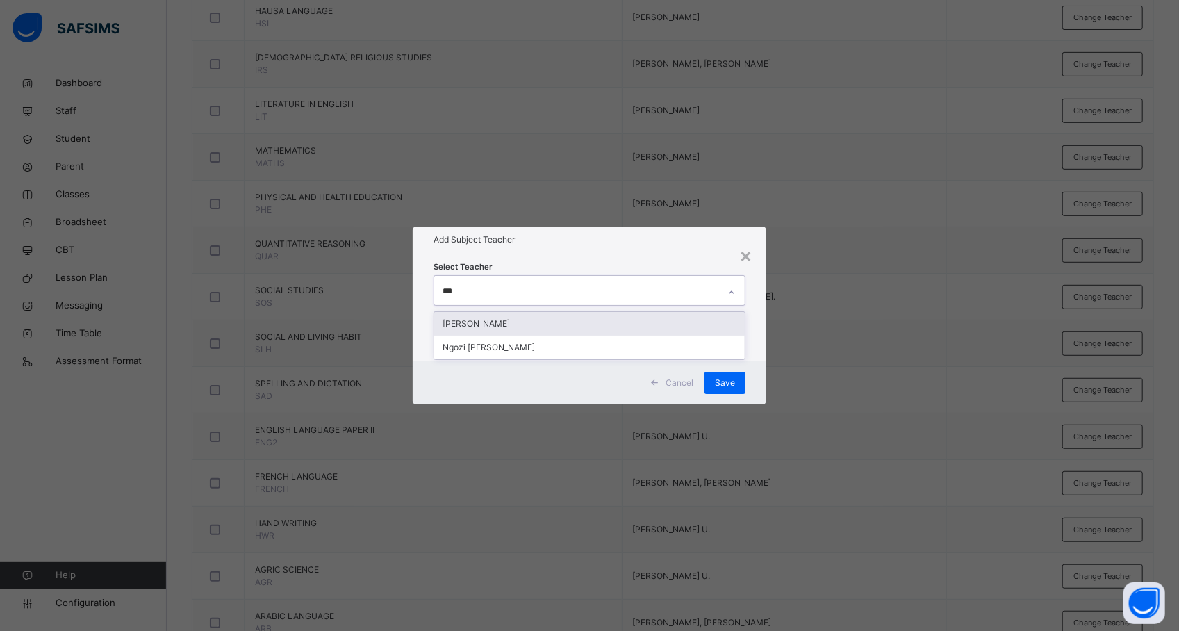
click at [531, 317] on div "[PERSON_NAME]" at bounding box center [589, 324] width 311 height 24
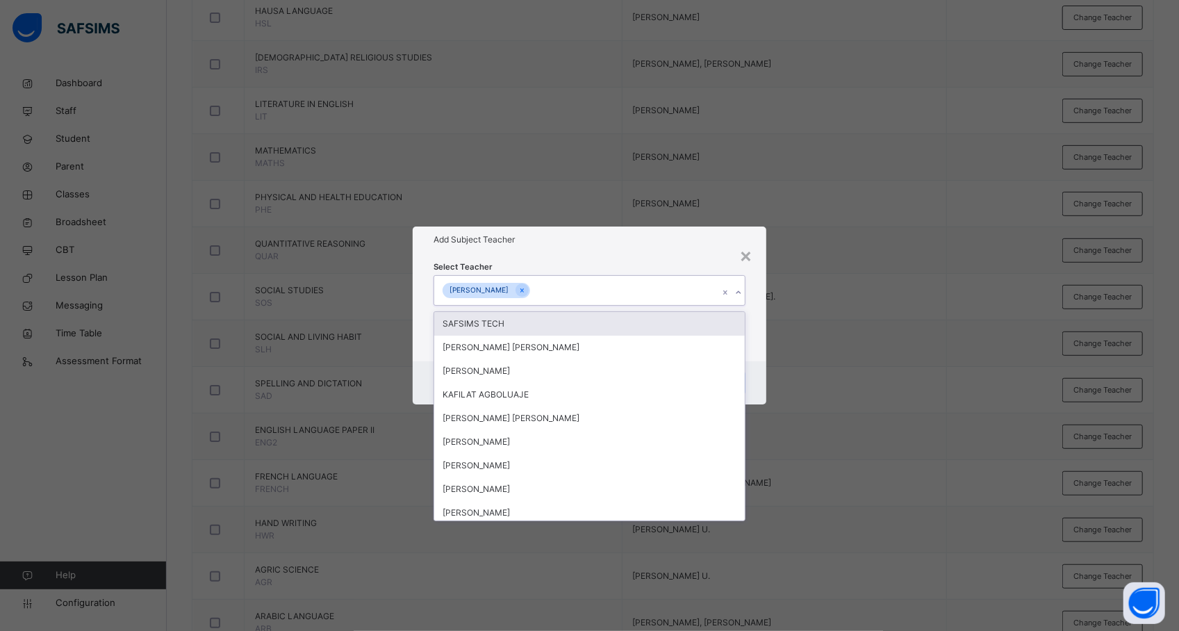
click at [773, 332] on div "× Add Subject Teacher Select Teacher option ELIZERBETH SAMUEL O., selected. opt…" at bounding box center [589, 315] width 1179 height 631
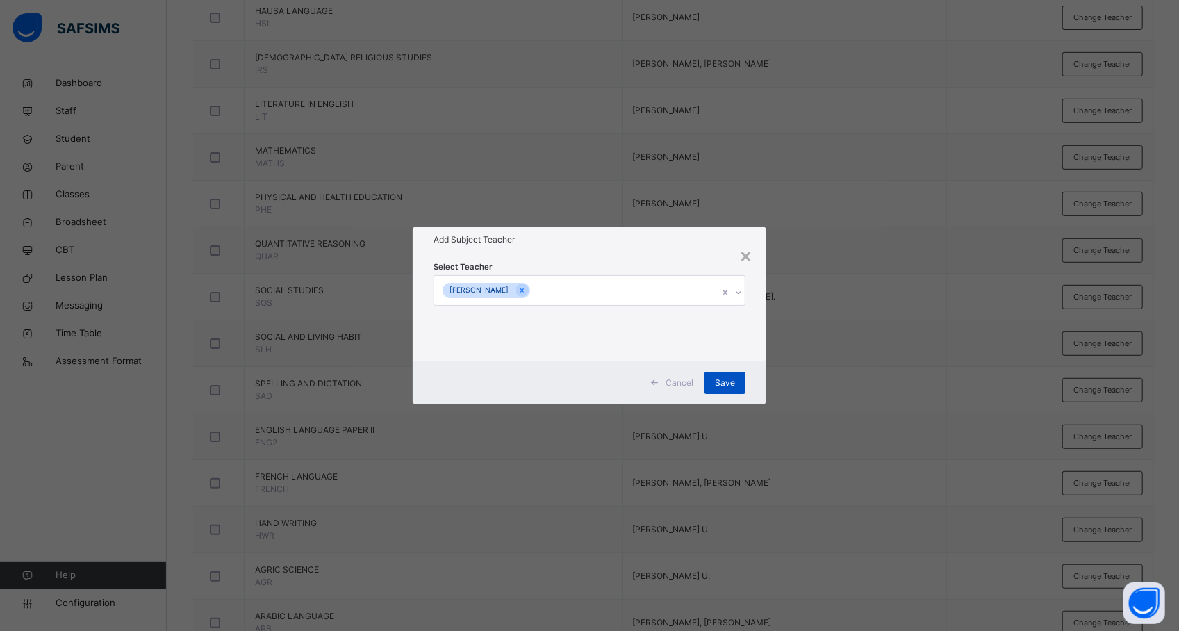
click at [720, 379] on span "Save" at bounding box center [725, 383] width 20 height 13
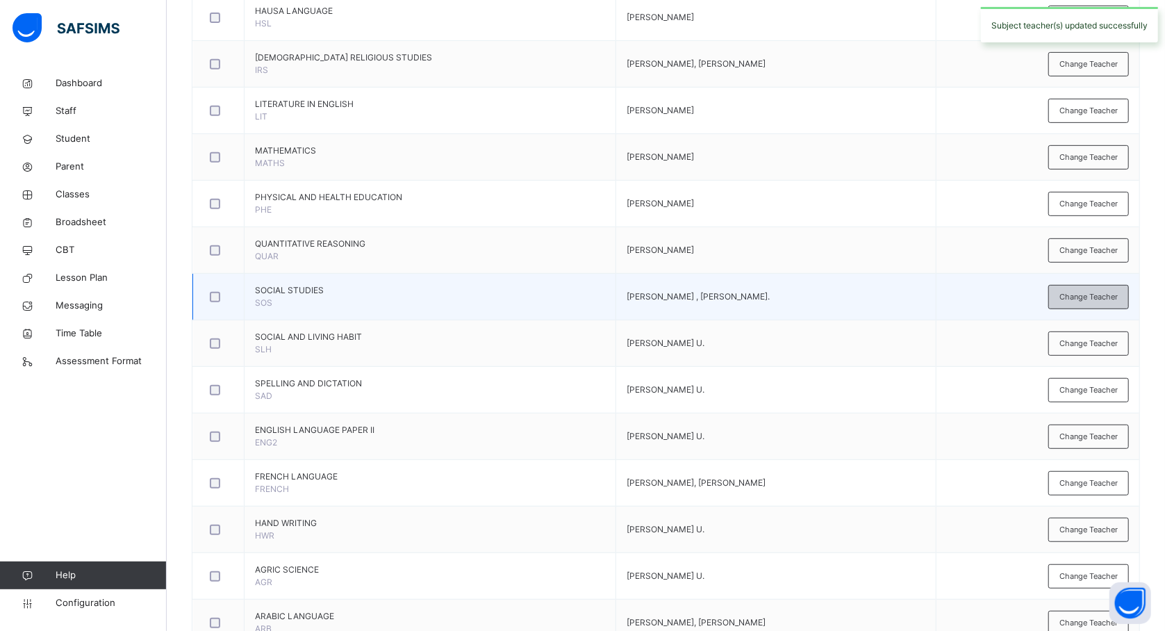
click at [1092, 303] on span "Change Teacher" at bounding box center [1089, 297] width 58 height 12
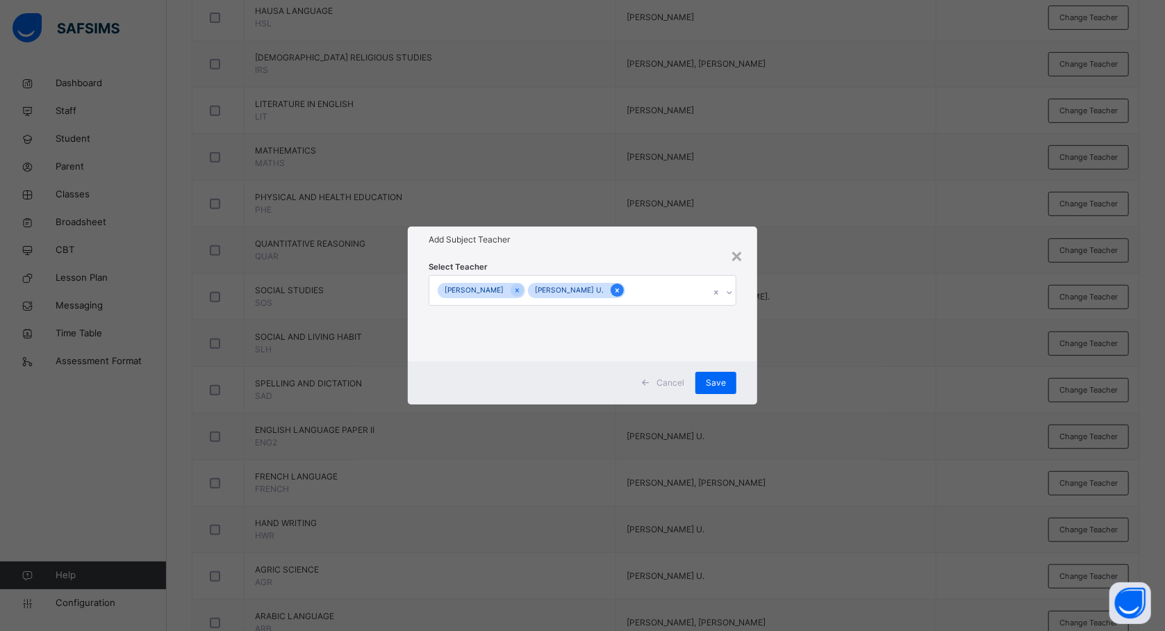
click at [620, 290] on div at bounding box center [617, 289] width 13 height 13
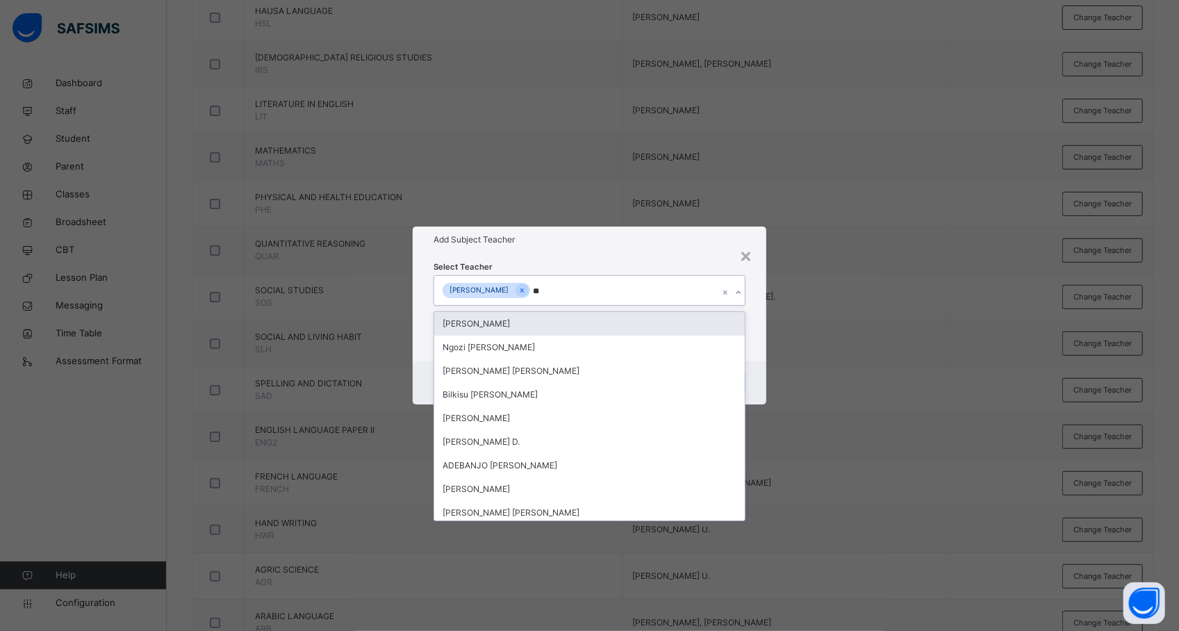
type input "***"
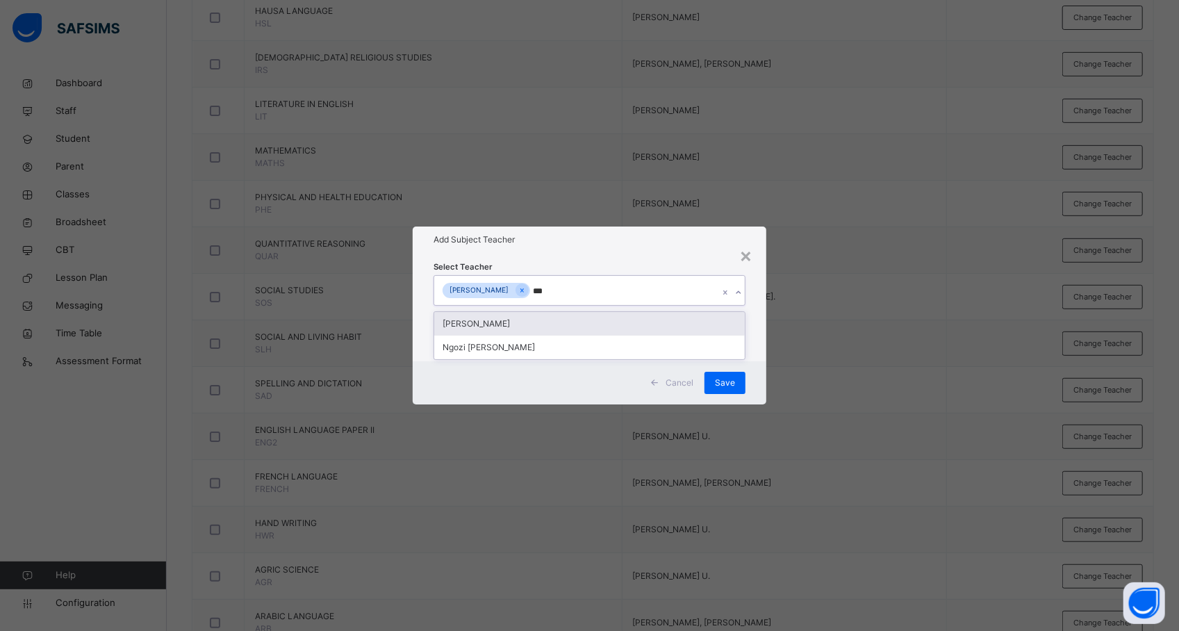
click at [612, 320] on div "[PERSON_NAME]" at bounding box center [589, 324] width 311 height 24
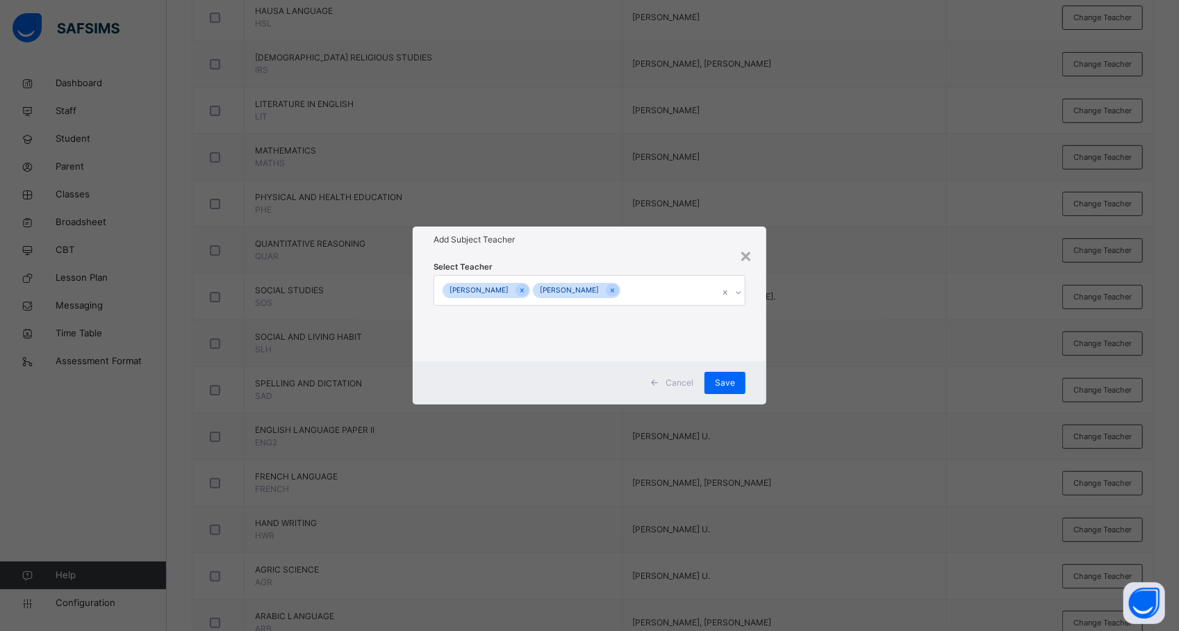
click at [891, 356] on div "× Add Subject Teacher Select Teacher ABDULLAHI MUSTAPHA ELIZERBETH SAMUEL O. Ca…" at bounding box center [589, 315] width 1179 height 631
click at [732, 384] on span "Save" at bounding box center [725, 383] width 20 height 13
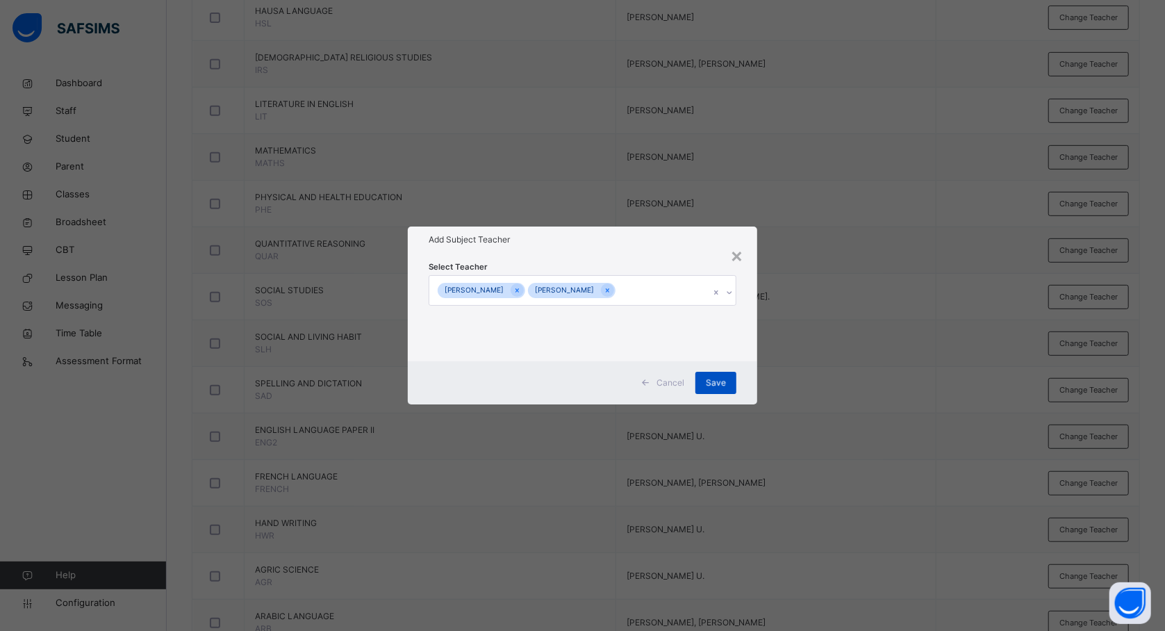
click at [732, 384] on div "Save" at bounding box center [716, 383] width 41 height 22
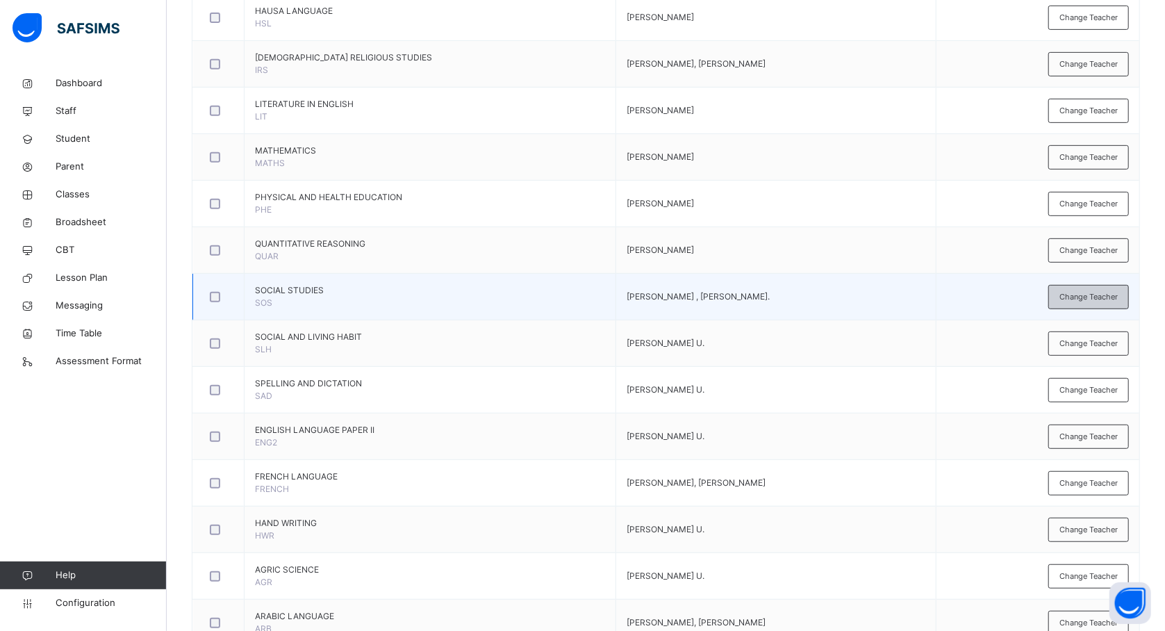
click at [1087, 295] on span "Change Teacher" at bounding box center [1089, 297] width 58 height 12
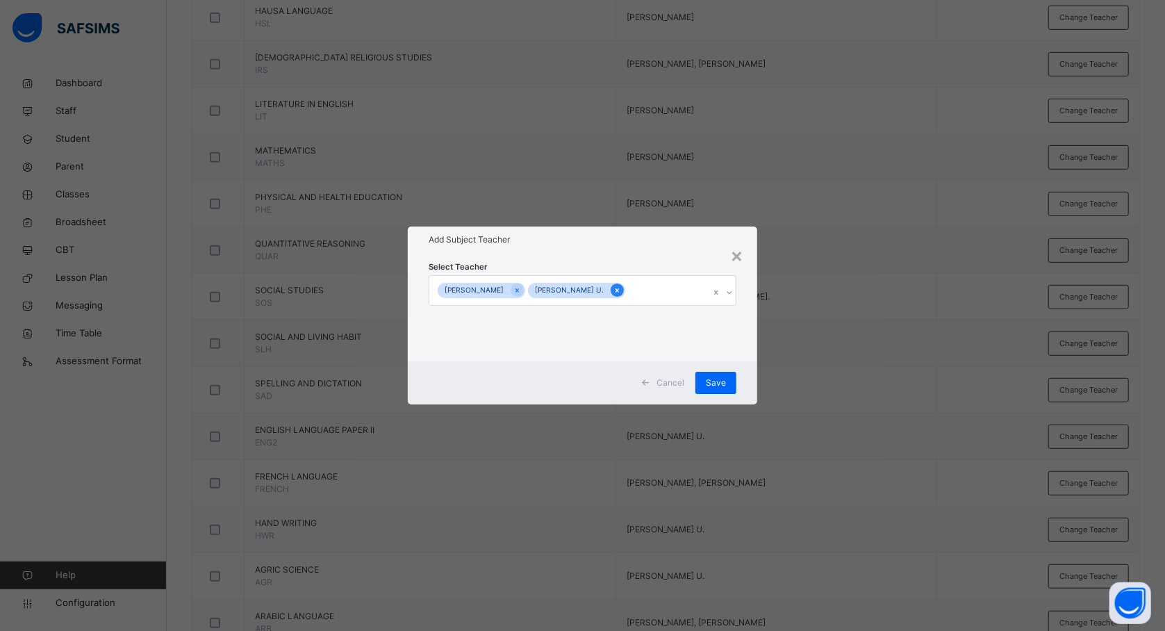
click at [621, 289] on icon at bounding box center [618, 291] width 8 height 10
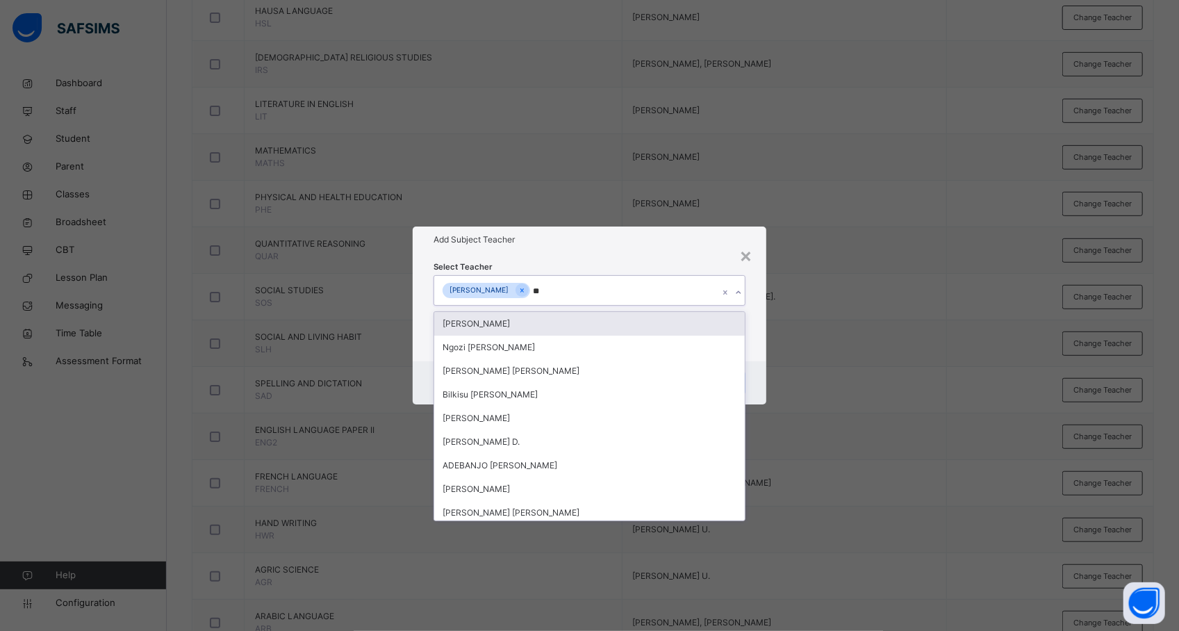
type input "***"
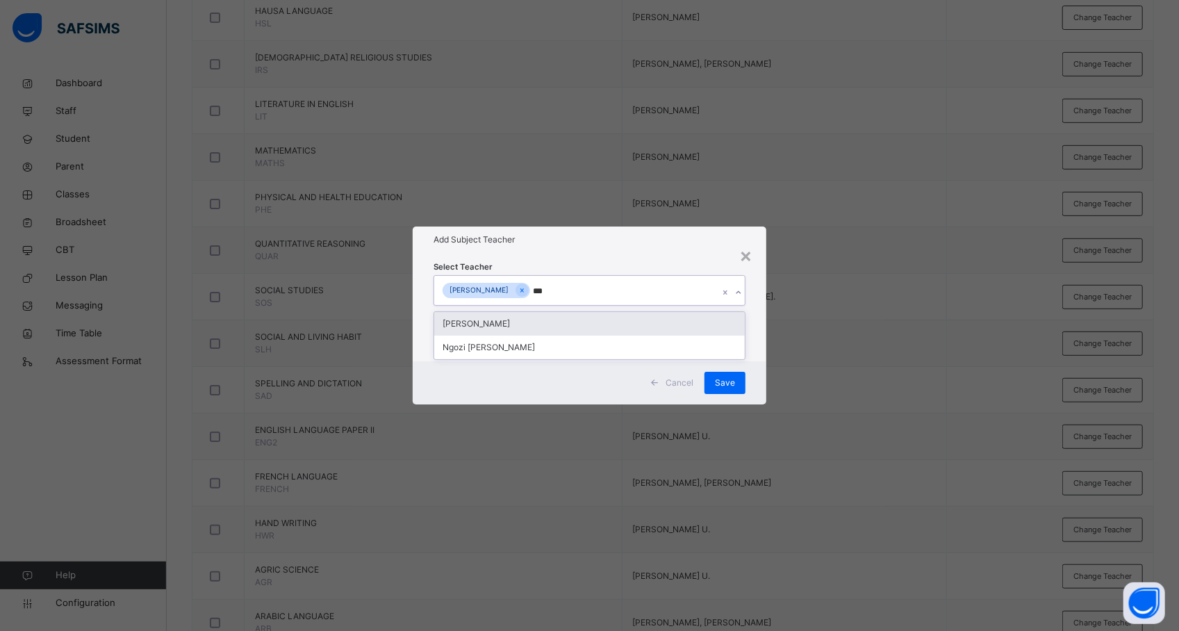
click at [616, 321] on div "[PERSON_NAME]" at bounding box center [589, 324] width 311 height 24
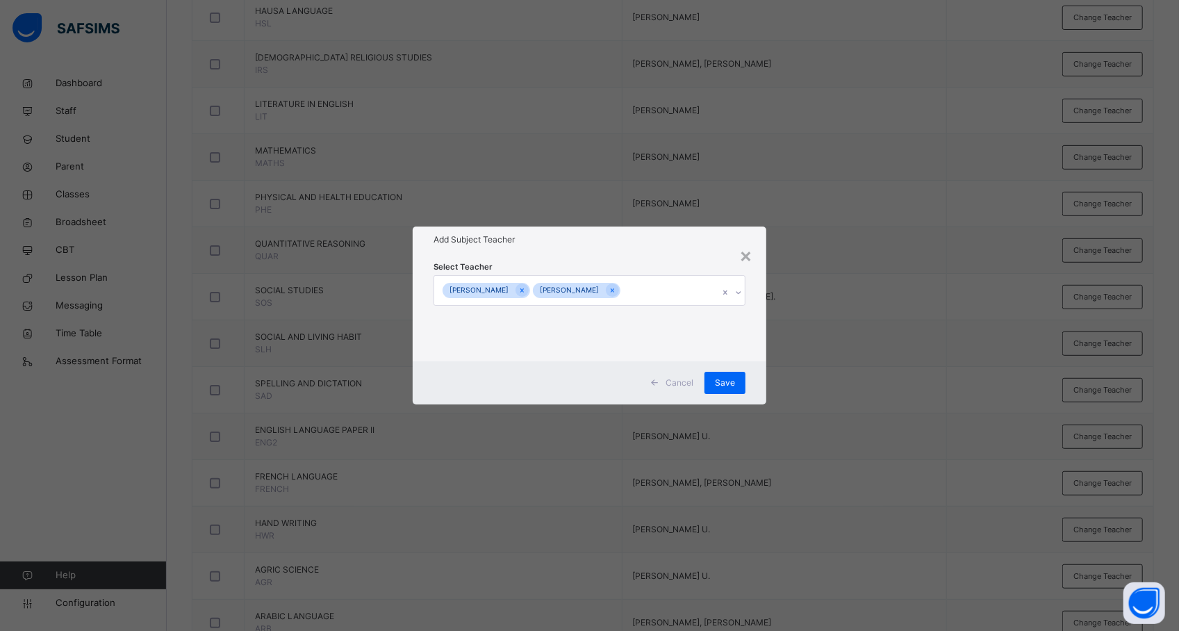
click at [815, 356] on div "× Add Subject Teacher Select Teacher ABDULLAHI MUSTAPHA ELIZERBETH SAMUEL O. Ca…" at bounding box center [589, 315] width 1179 height 631
click at [729, 384] on span "Save" at bounding box center [725, 383] width 20 height 13
click at [720, 381] on div "Save" at bounding box center [725, 383] width 41 height 22
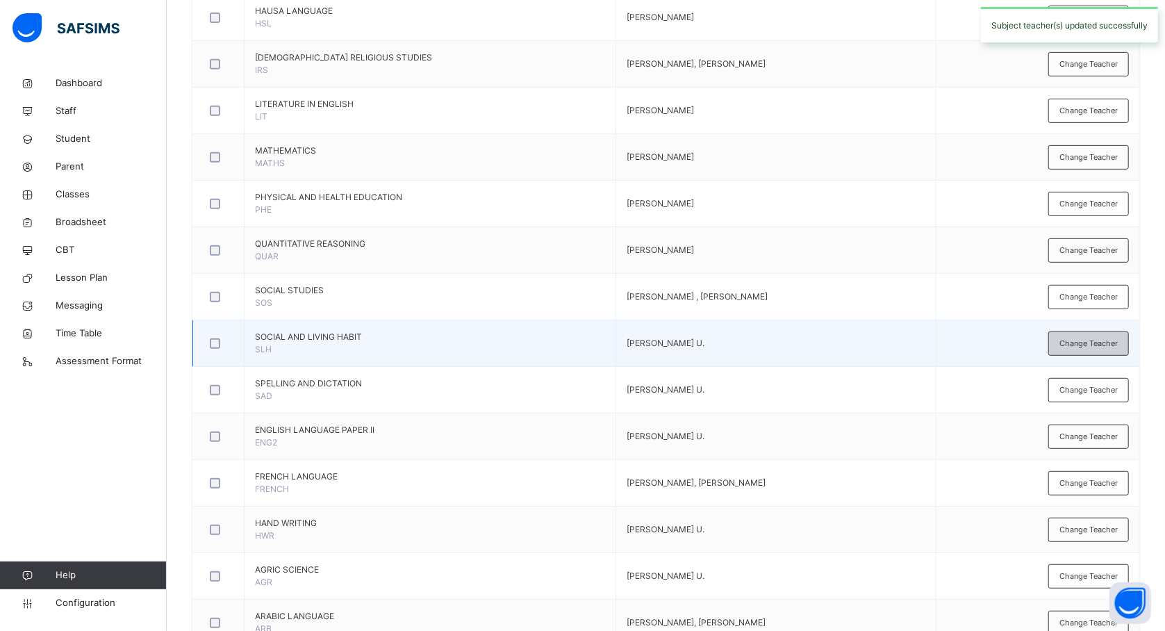
click at [1088, 340] on span "Change Teacher" at bounding box center [1089, 344] width 58 height 12
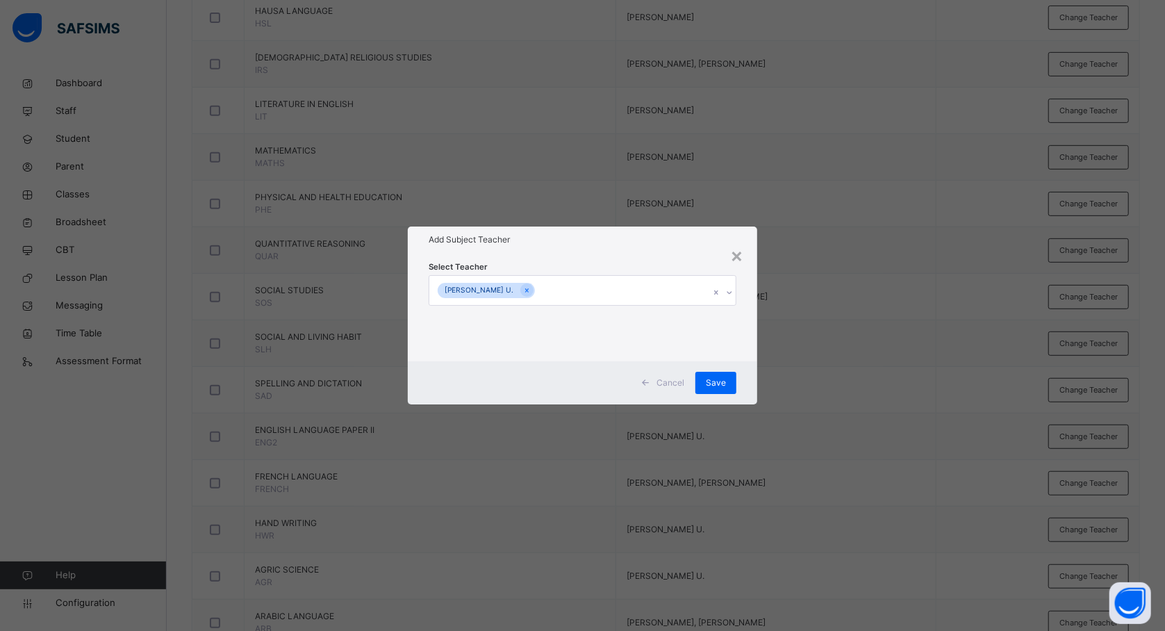
click at [650, 295] on div "[PERSON_NAME] U." at bounding box center [569, 290] width 280 height 29
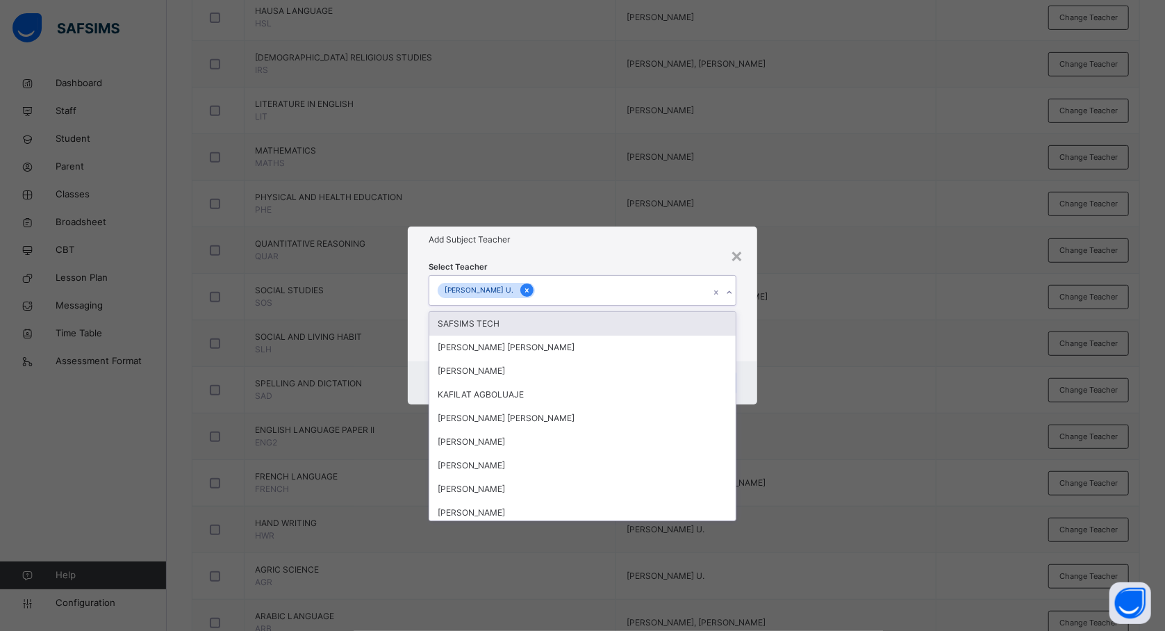
click at [523, 290] on icon at bounding box center [527, 291] width 8 height 10
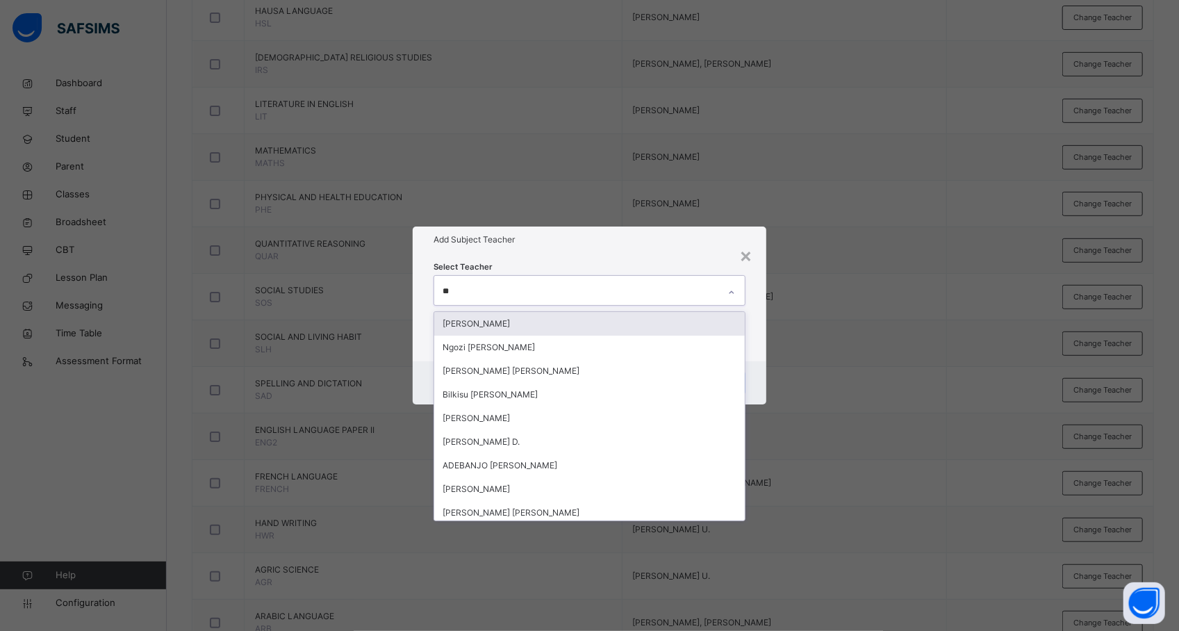
type input "***"
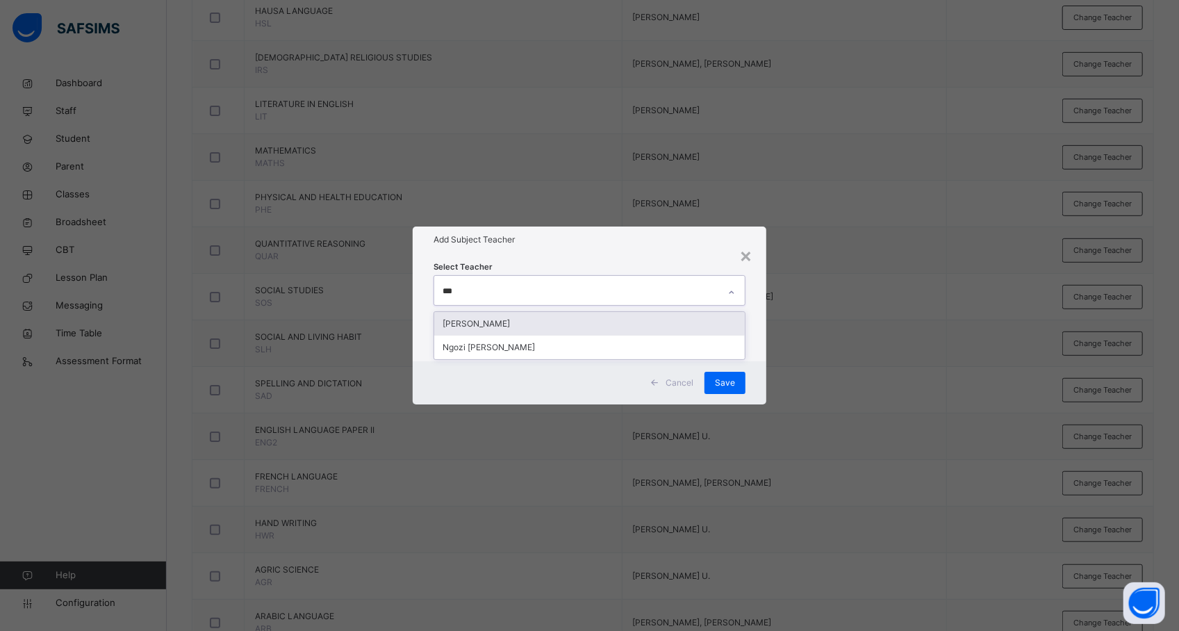
click at [520, 324] on div "[PERSON_NAME]" at bounding box center [589, 324] width 311 height 24
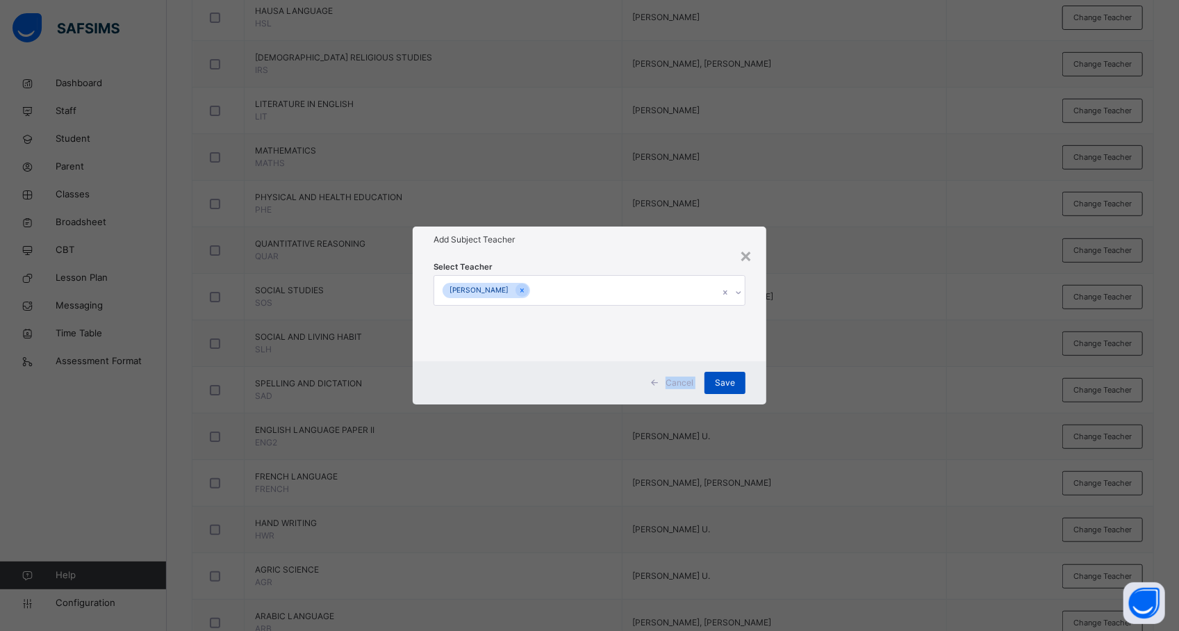
drag, startPoint x: 850, startPoint y: 361, endPoint x: 712, endPoint y: 382, distance: 139.8
click at [712, 382] on div "× Add Subject Teacher Select Teacher ELIZERBETH SAMUEL O. Cancel Save" at bounding box center [589, 315] width 1179 height 631
click at [712, 382] on div "Save" at bounding box center [725, 383] width 41 height 22
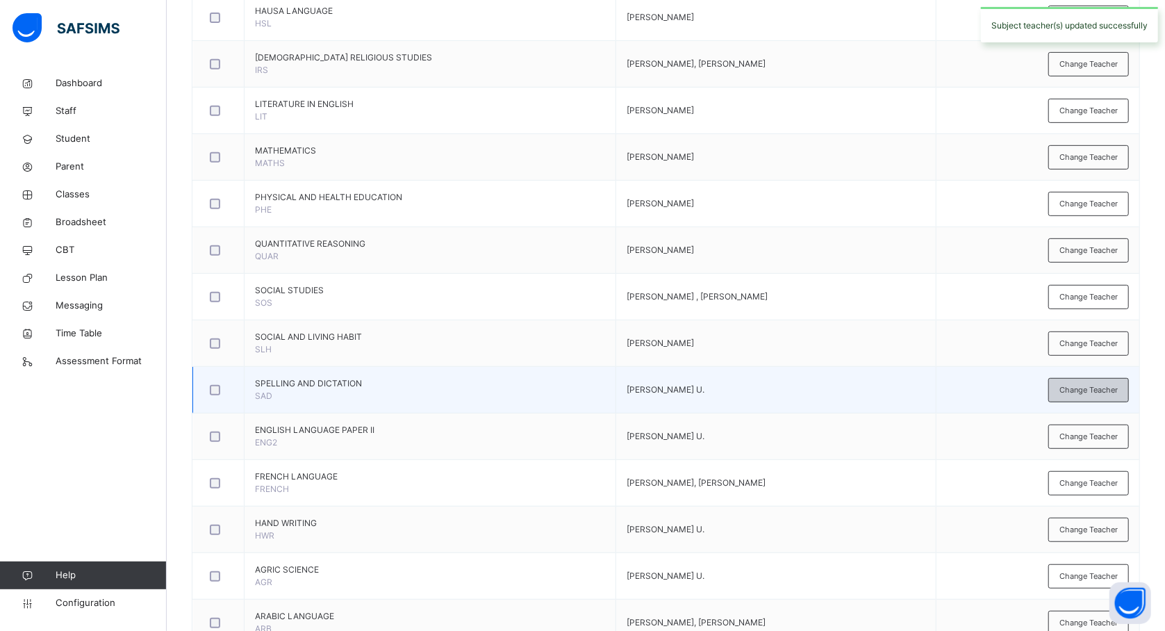
click at [1088, 390] on span "Change Teacher" at bounding box center [1089, 390] width 58 height 12
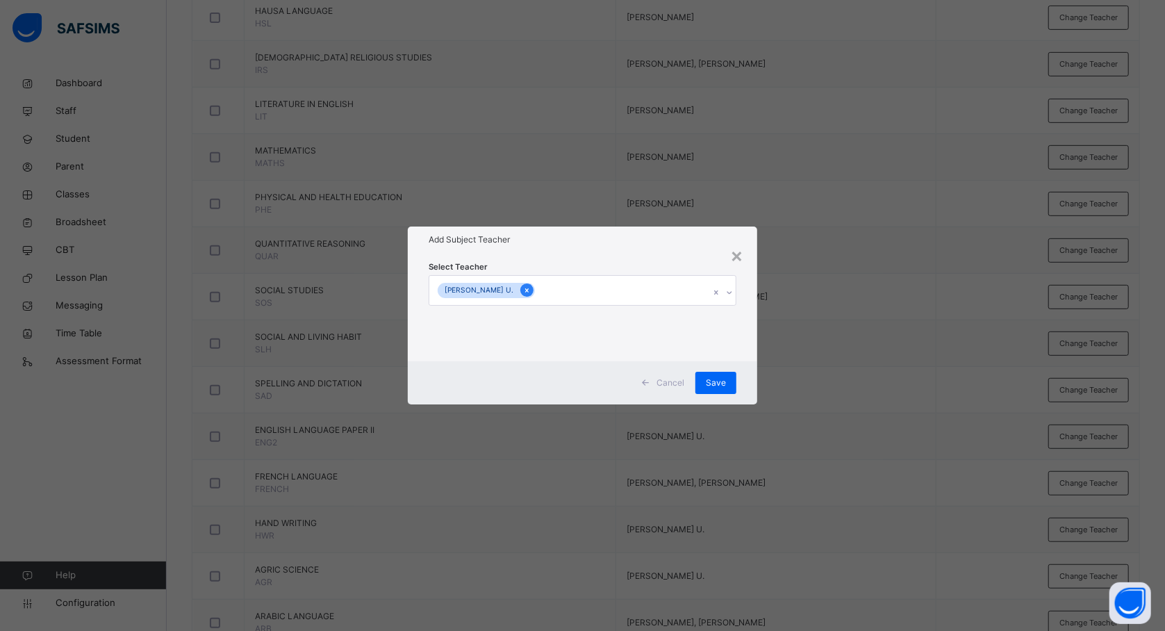
click at [523, 287] on icon at bounding box center [527, 291] width 8 height 10
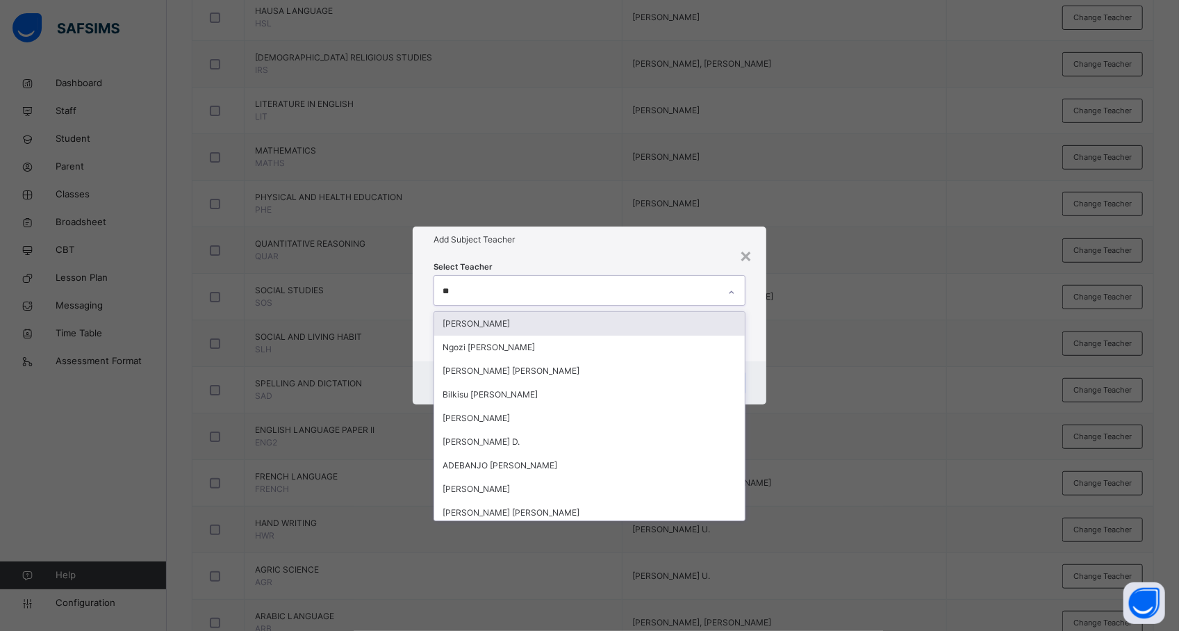
type input "***"
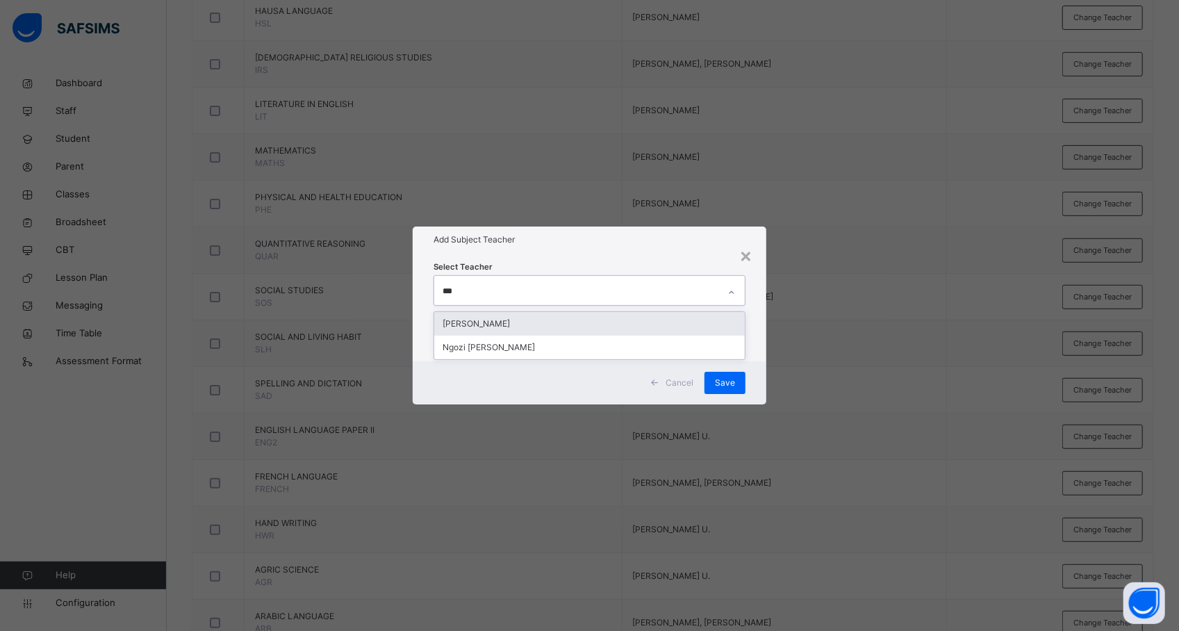
click at [515, 327] on div "[PERSON_NAME]" at bounding box center [589, 324] width 311 height 24
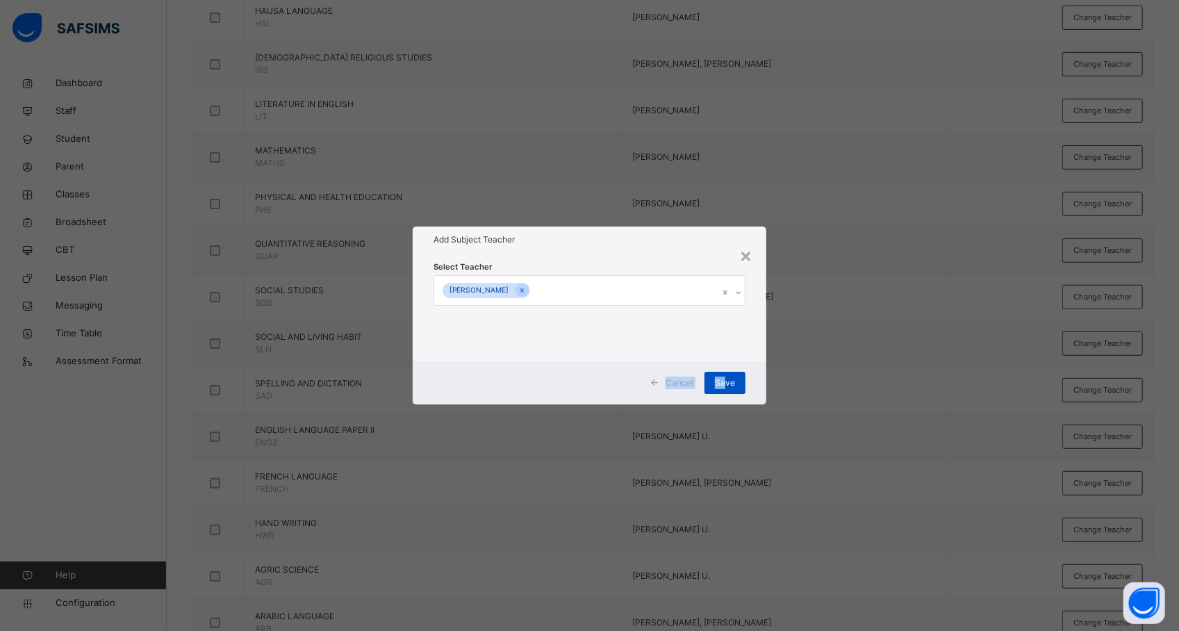
drag, startPoint x: 840, startPoint y: 334, endPoint x: 723, endPoint y: 389, distance: 129.0
click at [723, 389] on div "× Add Subject Teacher Select Teacher ELIZERBETH SAMUEL O. Cancel Save" at bounding box center [589, 315] width 1179 height 631
click at [723, 389] on span "Save" at bounding box center [725, 383] width 20 height 13
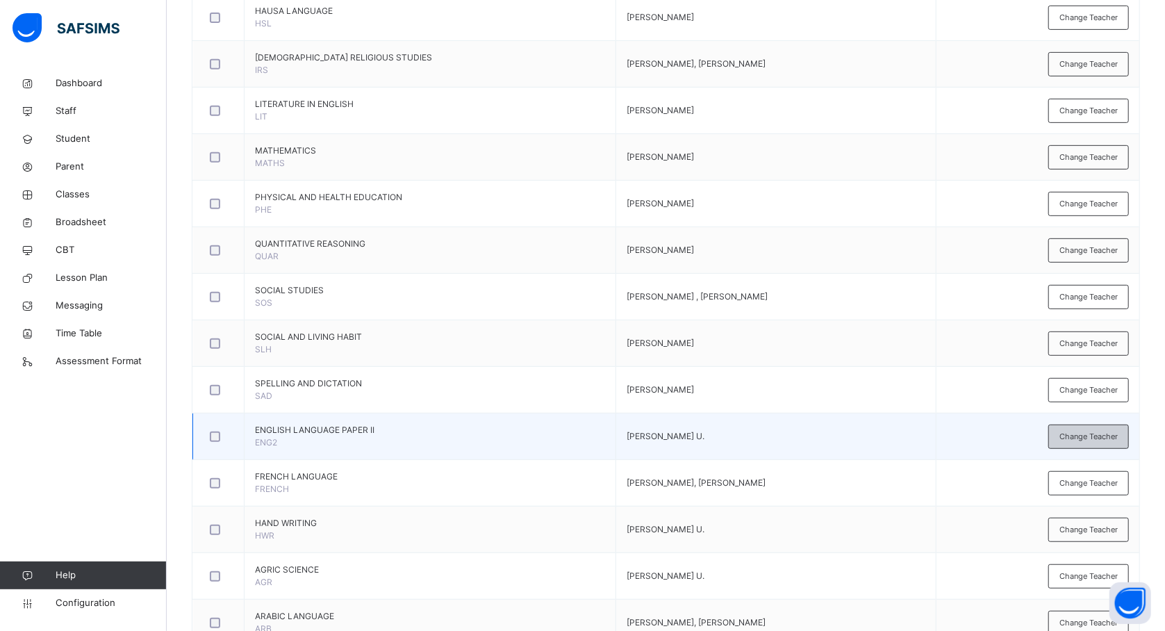
click at [1078, 443] on span "Change Teacher" at bounding box center [1089, 437] width 58 height 12
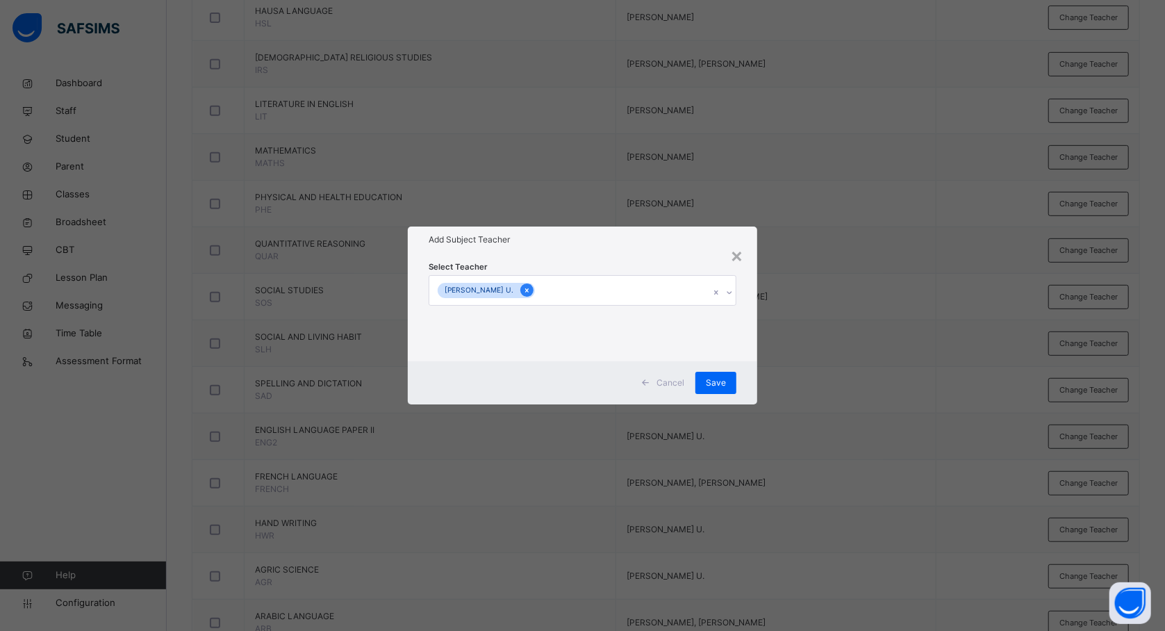
click at [523, 293] on icon at bounding box center [527, 291] width 8 height 10
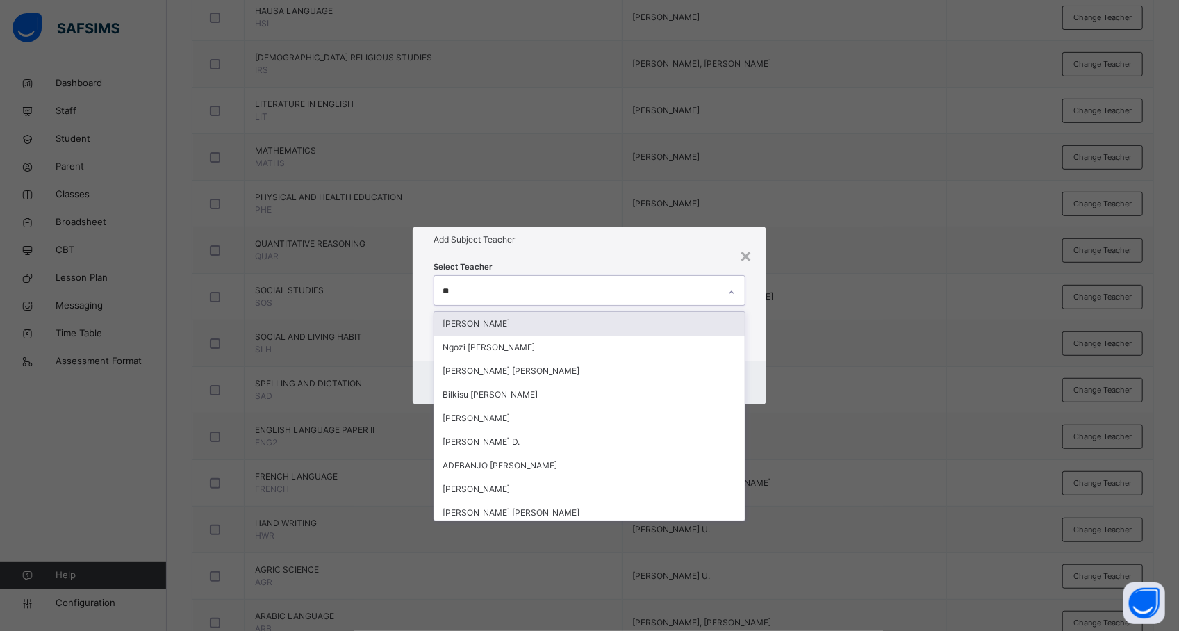
type input "***"
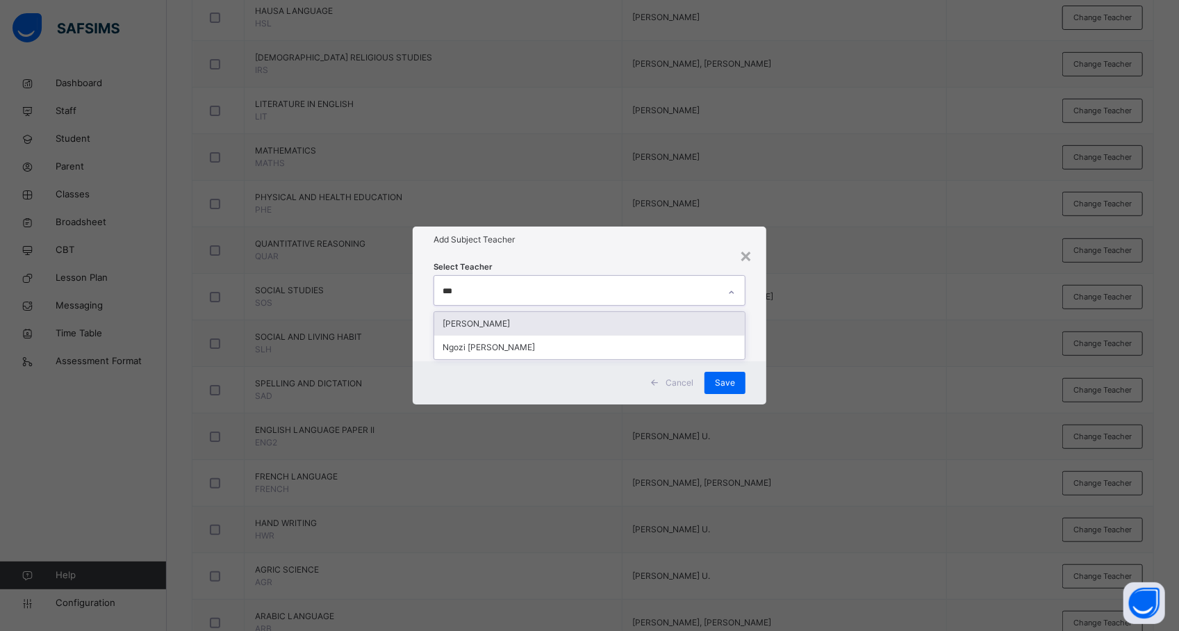
click at [524, 320] on div "[PERSON_NAME]" at bounding box center [589, 324] width 311 height 24
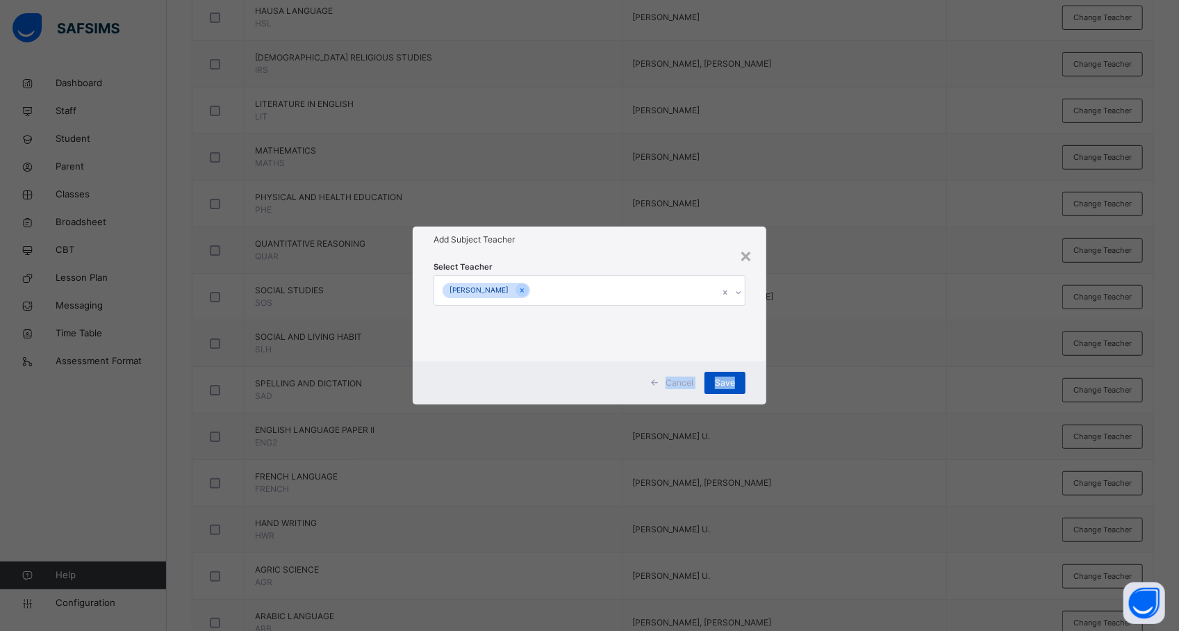
drag, startPoint x: 894, startPoint y: 356, endPoint x: 727, endPoint y: 388, distance: 169.8
click at [727, 388] on div "× Add Subject Teacher Select Teacher ELIZERBETH SAMUEL O. Cancel Save" at bounding box center [589, 315] width 1179 height 631
click at [727, 388] on span "Save" at bounding box center [725, 383] width 20 height 13
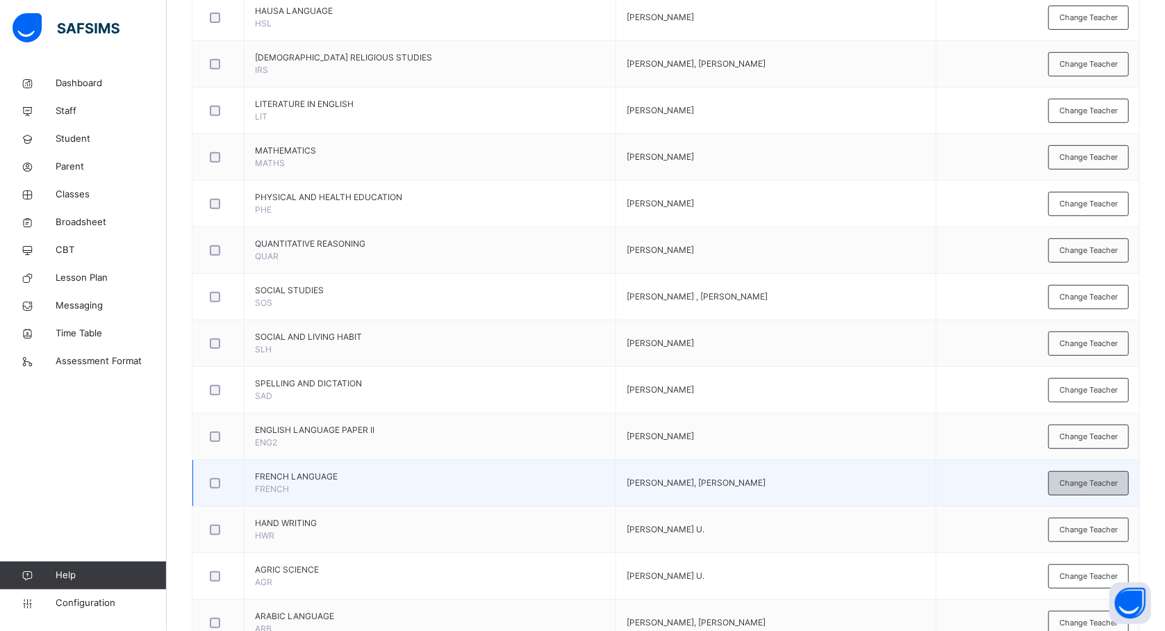
click at [1096, 478] on div "Change Teacher" at bounding box center [1089, 483] width 81 height 24
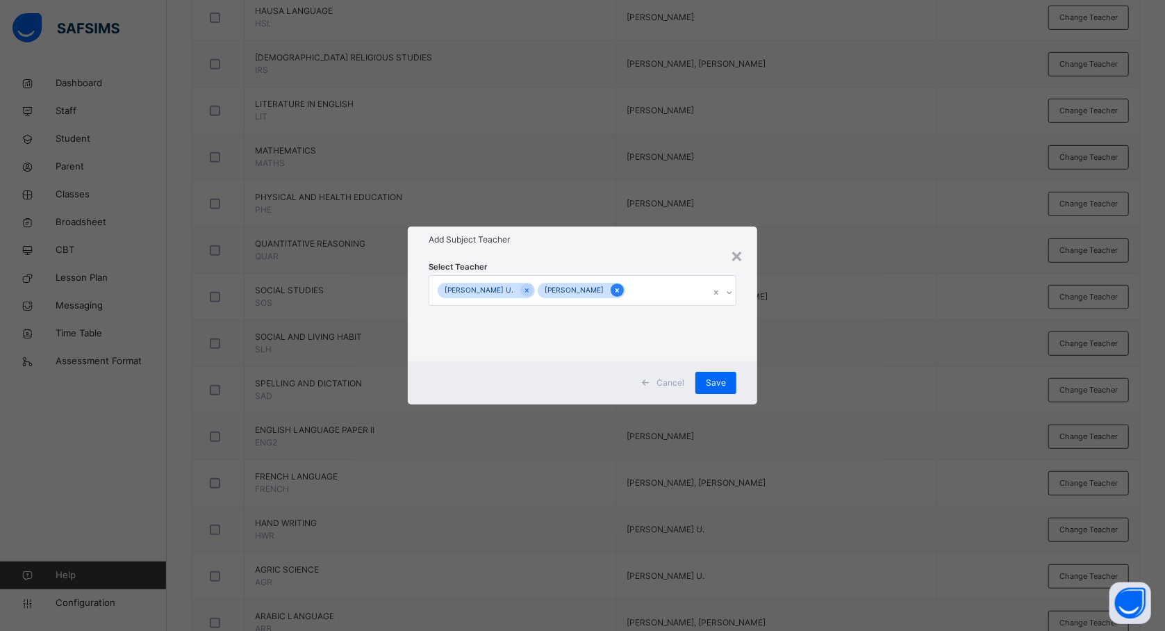
click at [621, 295] on icon at bounding box center [618, 291] width 8 height 10
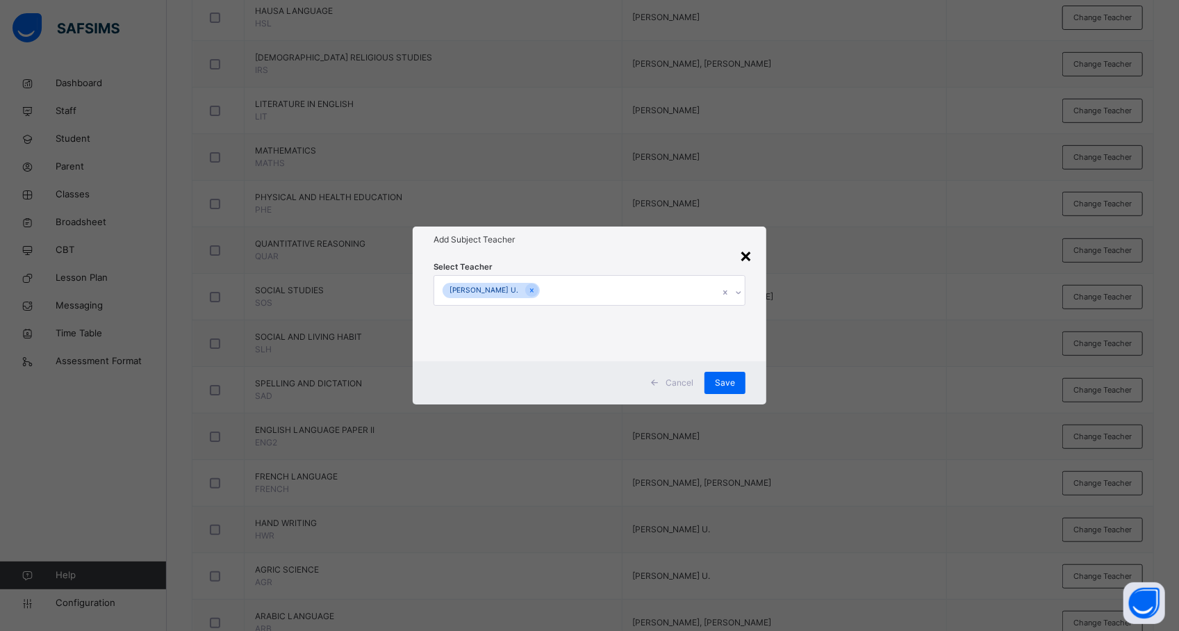
click at [748, 256] on div "×" at bounding box center [745, 254] width 13 height 29
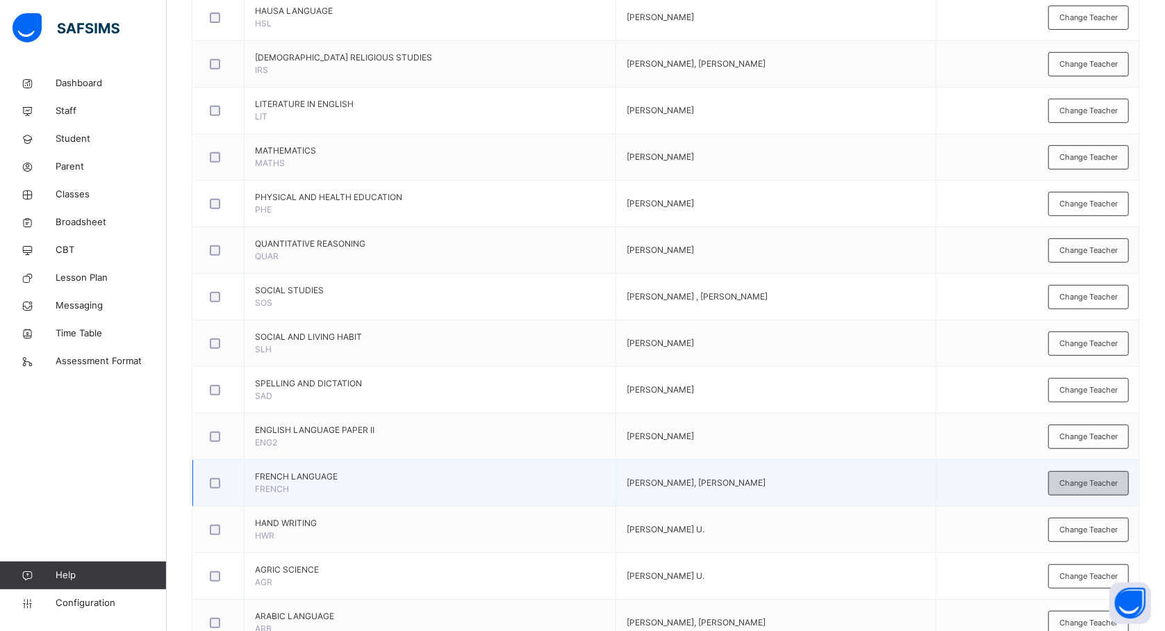
click at [1080, 484] on span "Change Teacher" at bounding box center [1089, 483] width 58 height 12
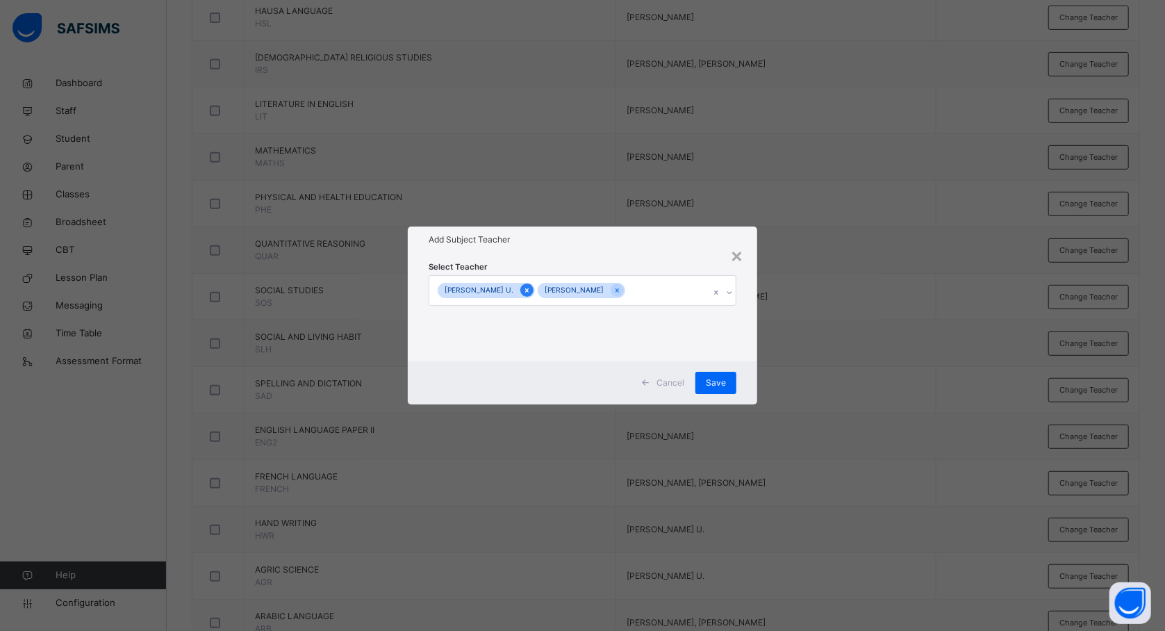
click at [523, 292] on icon at bounding box center [527, 291] width 8 height 10
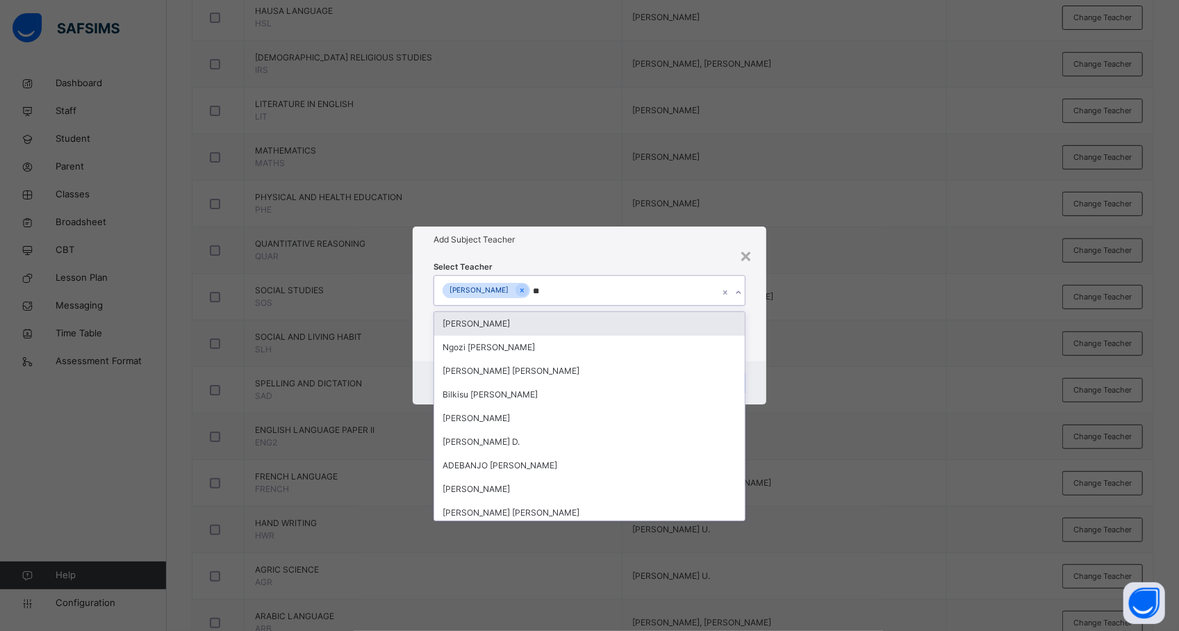
type input "***"
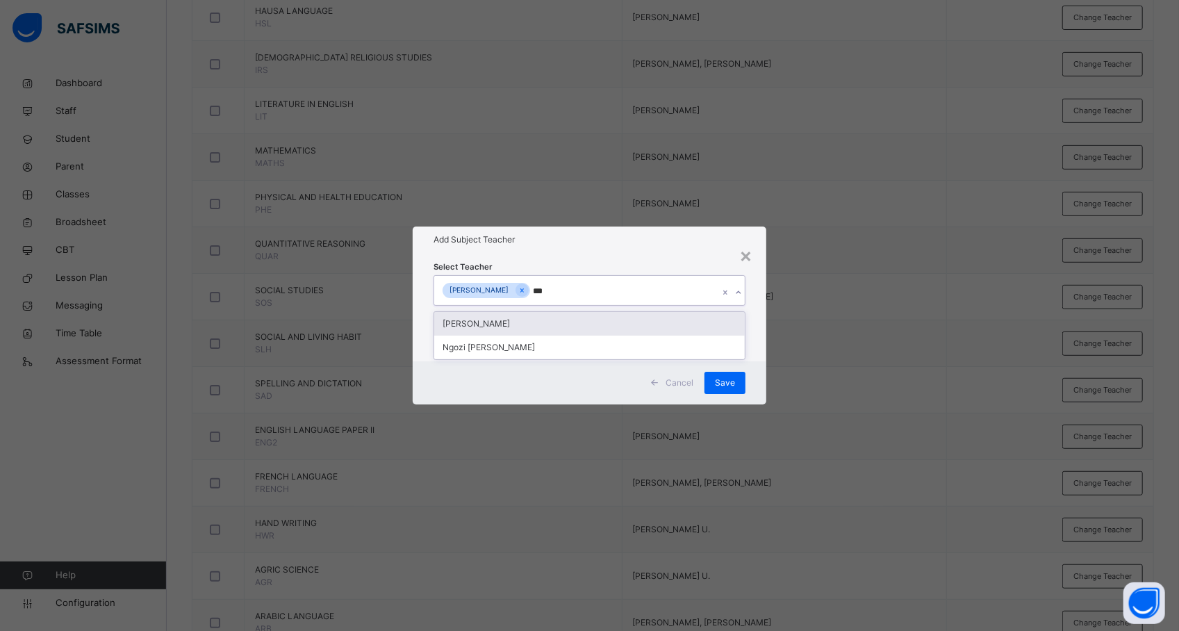
click at [523, 320] on div "[PERSON_NAME]" at bounding box center [589, 324] width 311 height 24
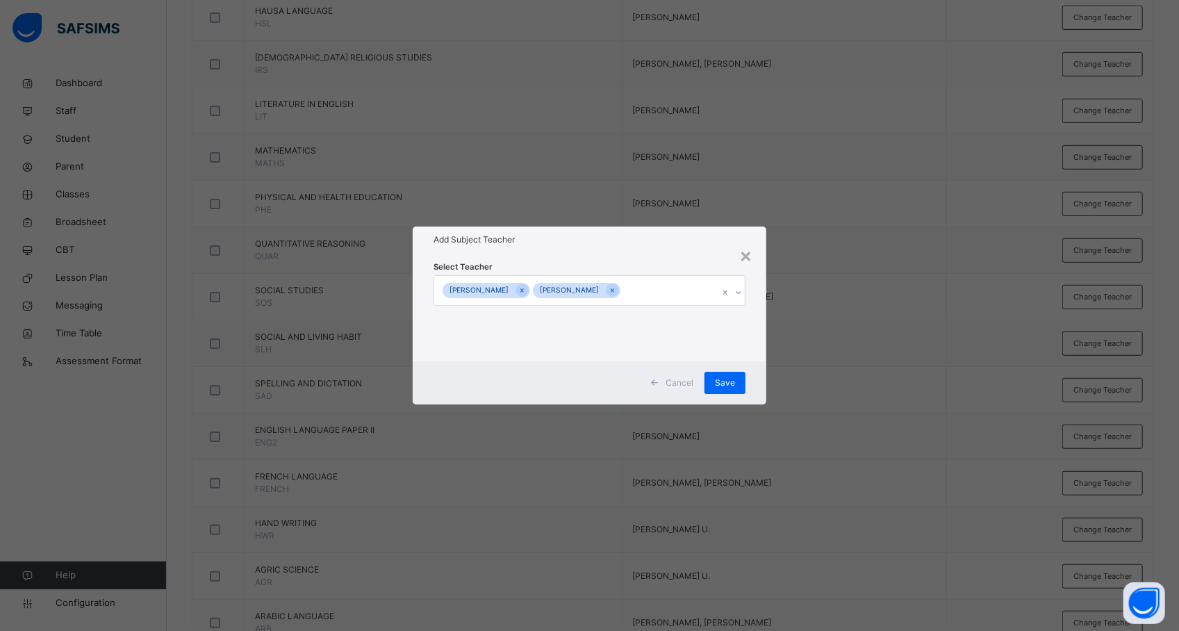
click at [889, 356] on div "× Add Subject Teacher Select Teacher MUHAMMAD MUNNIRU SALISU ELIZERBETH SAMUEL …" at bounding box center [589, 315] width 1179 height 631
click at [734, 387] on span "Save" at bounding box center [725, 383] width 20 height 13
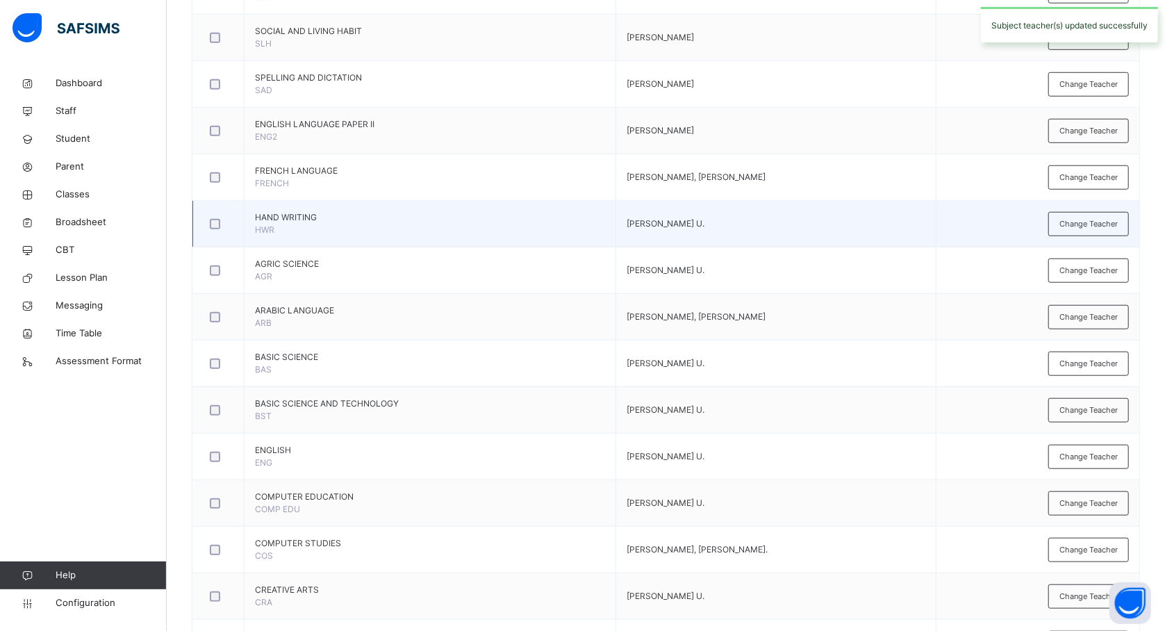
scroll to position [716, 0]
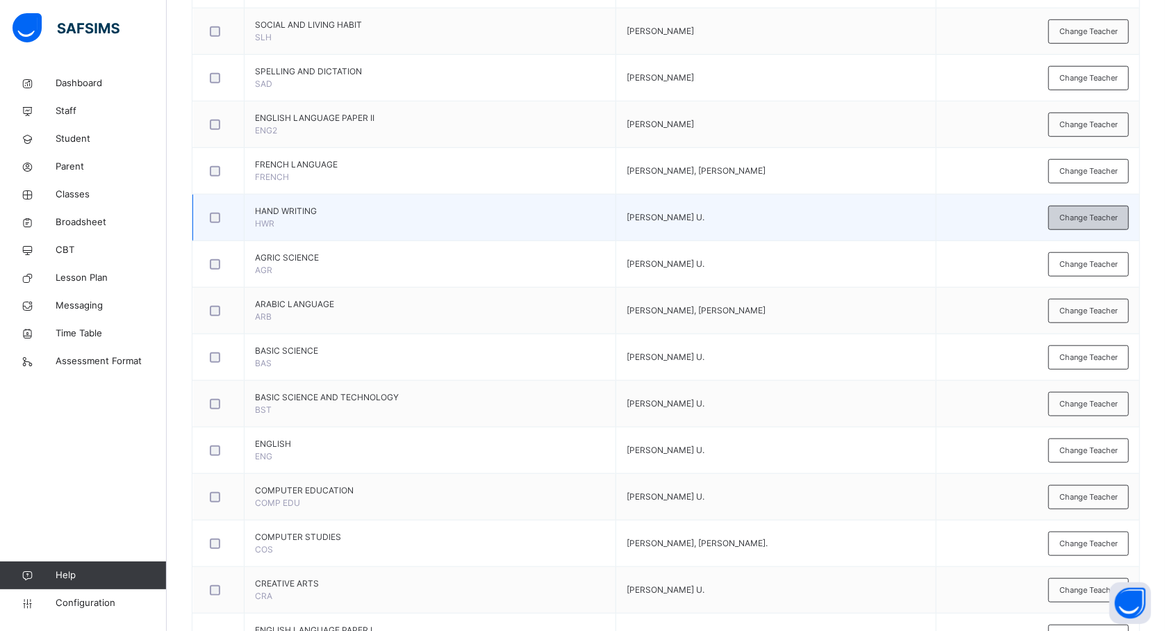
click at [1085, 221] on span "Change Teacher" at bounding box center [1089, 218] width 58 height 12
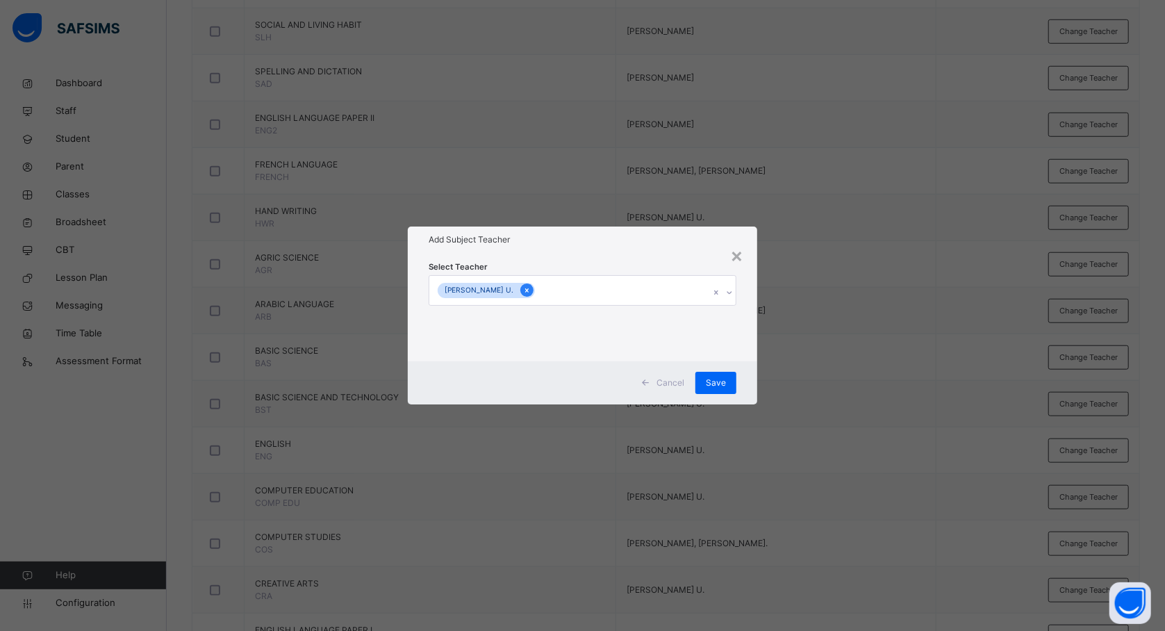
click at [523, 286] on icon at bounding box center [527, 291] width 8 height 10
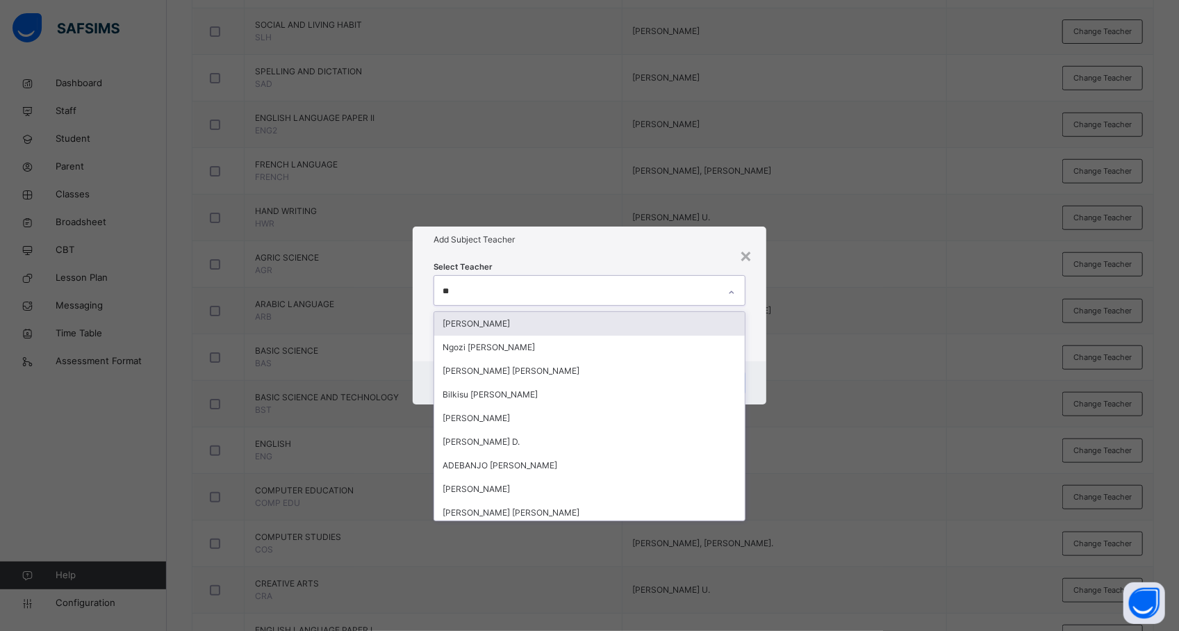
type input "***"
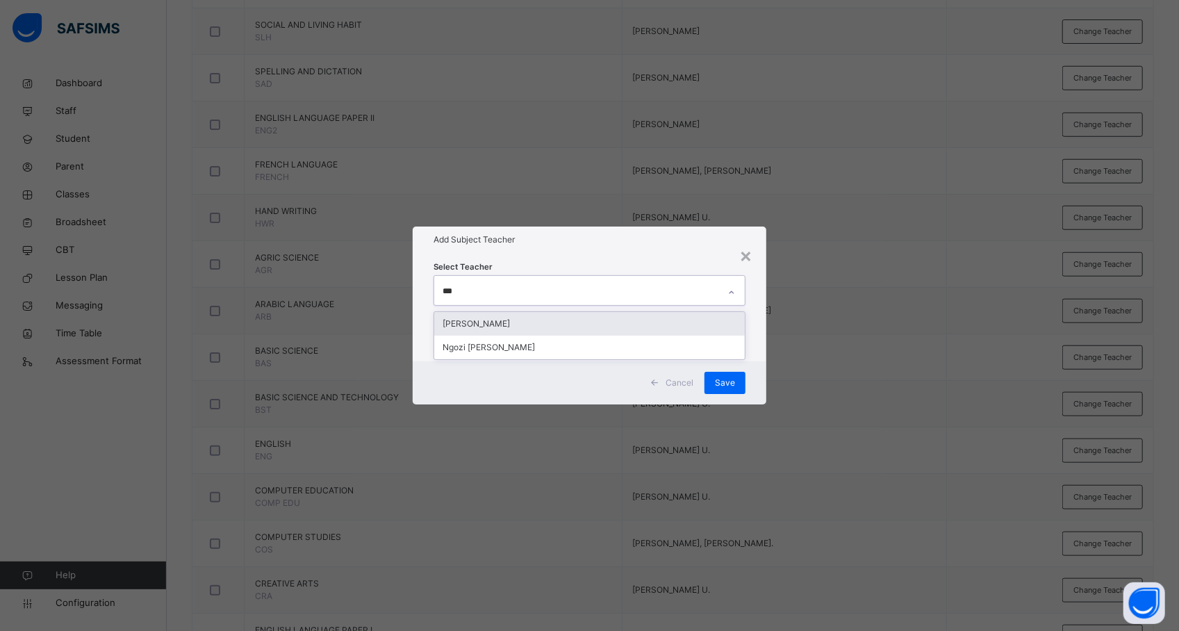
click at [514, 320] on div "[PERSON_NAME]" at bounding box center [589, 324] width 311 height 24
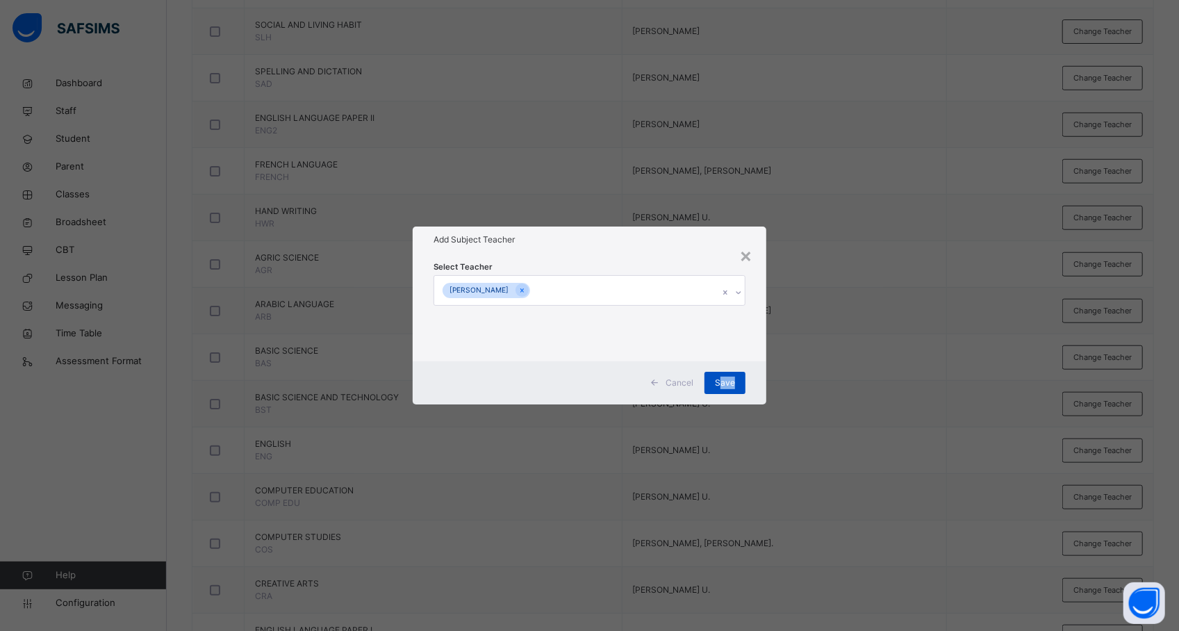
drag, startPoint x: 810, startPoint y: 381, endPoint x: 723, endPoint y: 379, distance: 86.2
click at [723, 379] on div "× Add Subject Teacher Select Teacher ELIZERBETH SAMUEL O. Cancel Save" at bounding box center [589, 315] width 1179 height 631
click at [723, 379] on span "Save" at bounding box center [725, 383] width 20 height 13
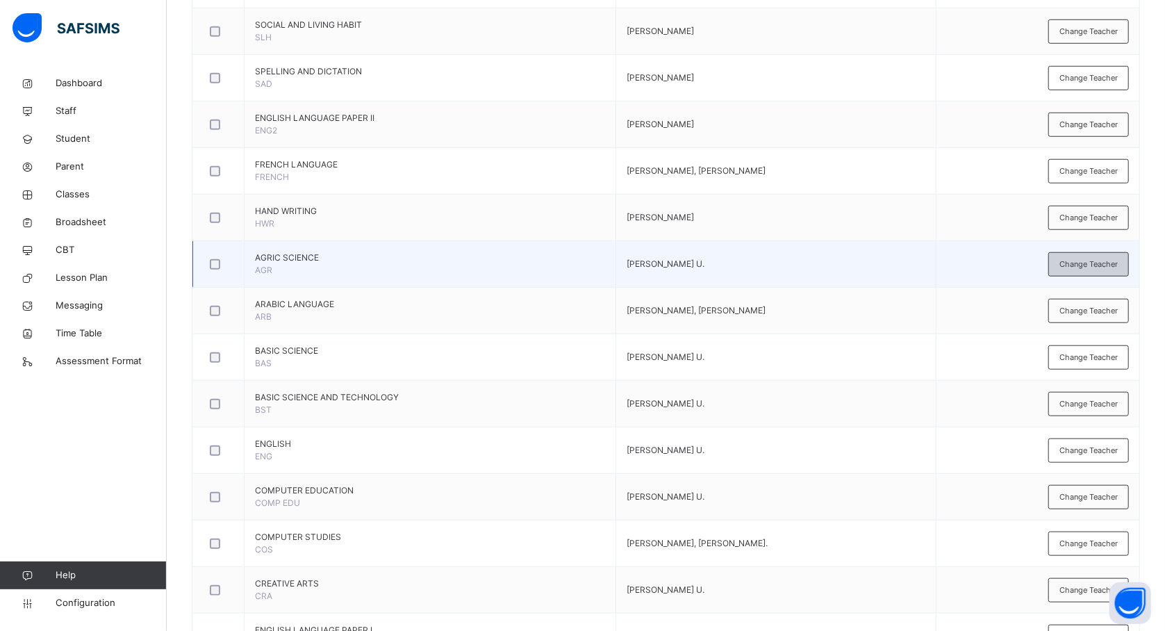
click at [1076, 270] on span "Change Teacher" at bounding box center [1089, 264] width 58 height 12
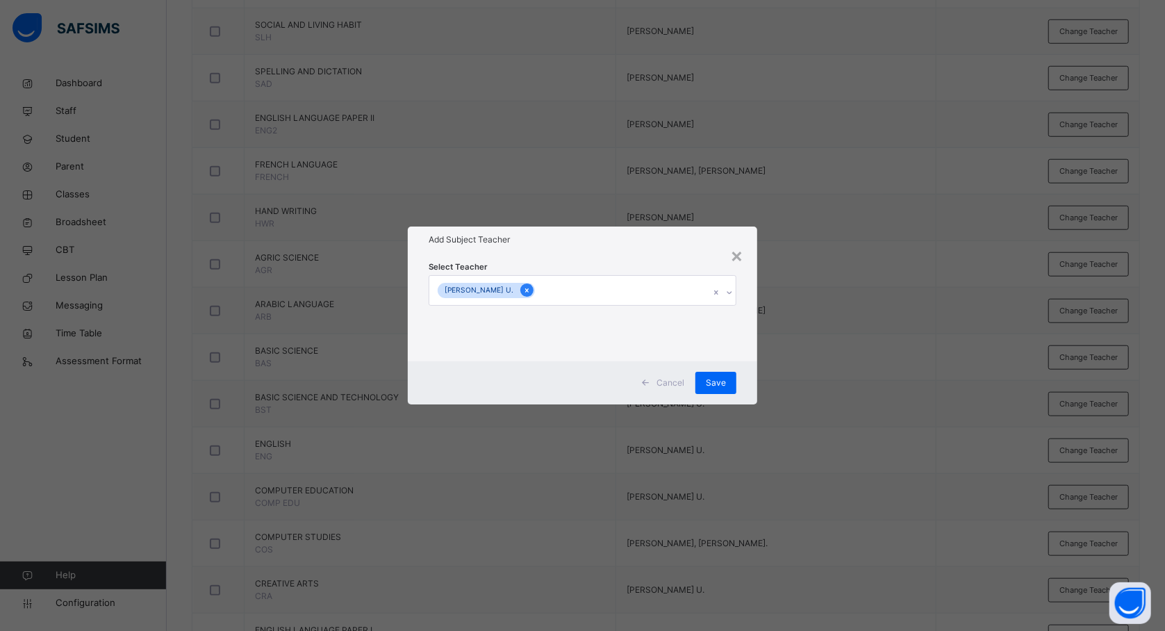
click at [523, 293] on icon at bounding box center [527, 291] width 8 height 10
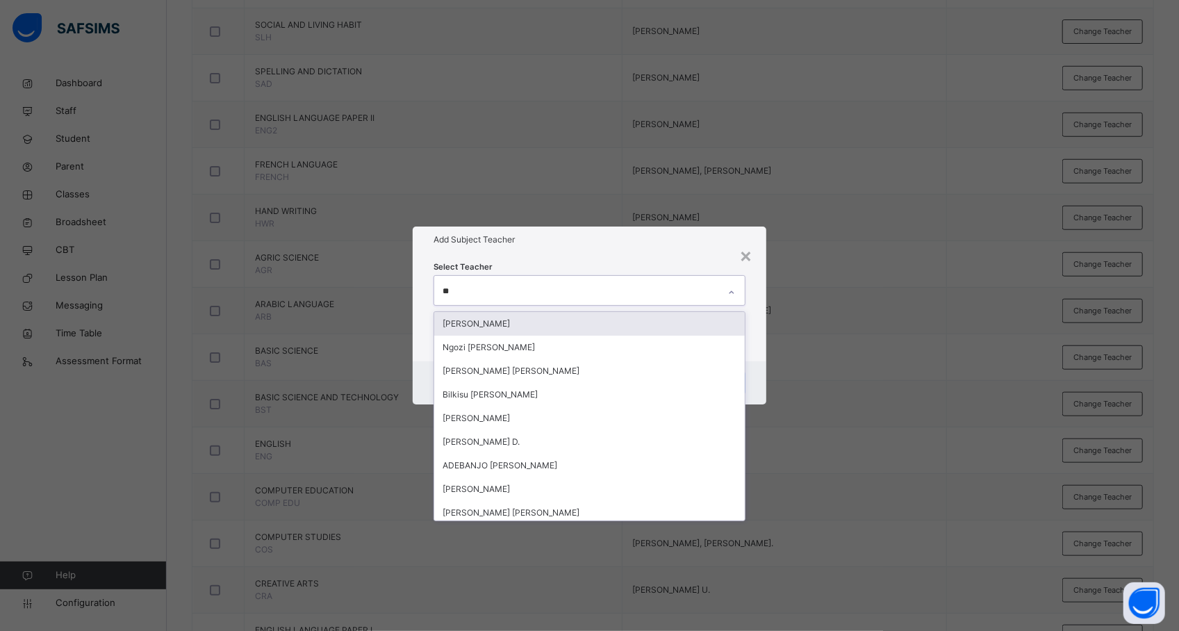
type input "***"
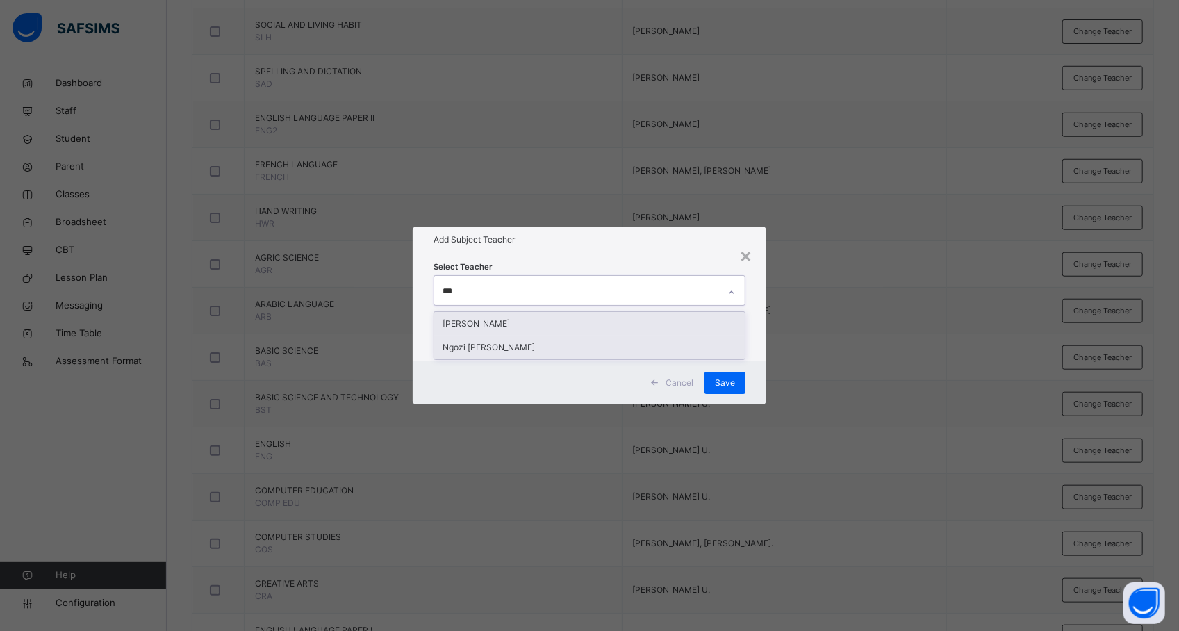
click at [549, 343] on div "Ngozi [PERSON_NAME]" at bounding box center [589, 348] width 311 height 24
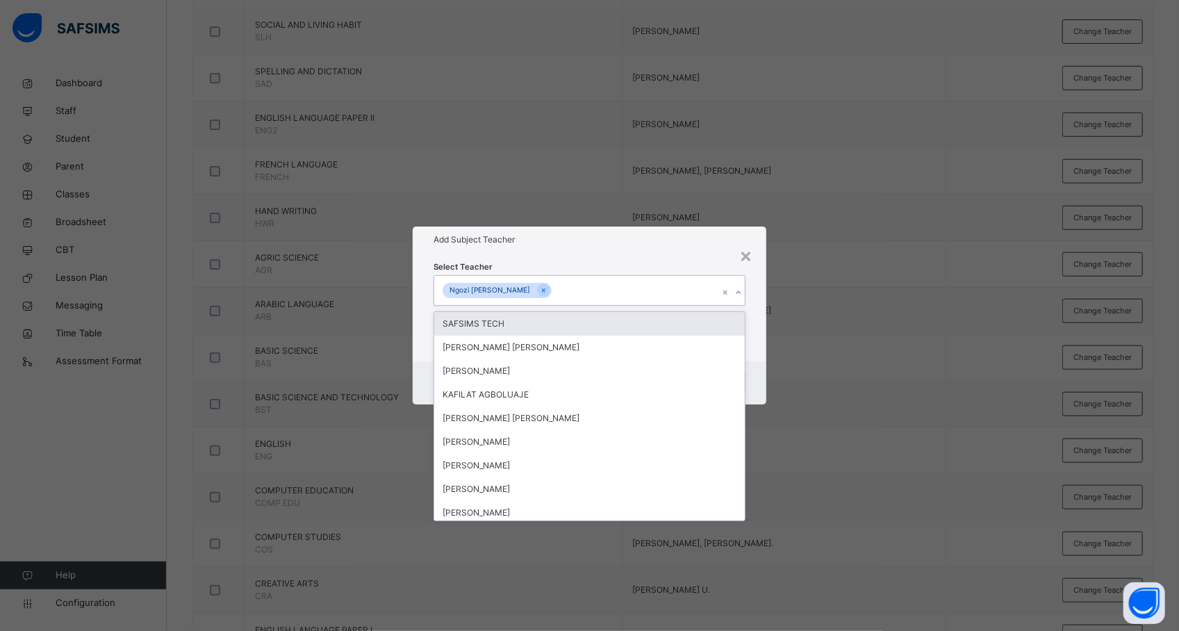
click at [904, 382] on div "× Add Subject Teacher Select Teacher option Ngozi Anikwe Roseline, selected. op…" at bounding box center [589, 315] width 1179 height 631
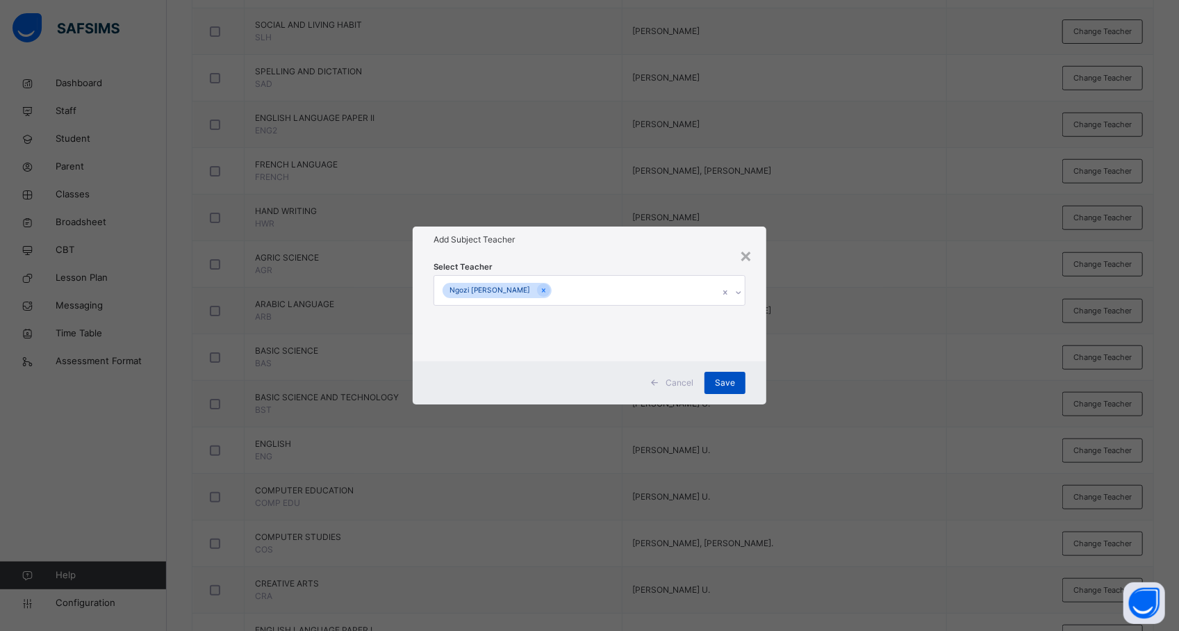
click at [729, 373] on div "Save" at bounding box center [725, 383] width 41 height 22
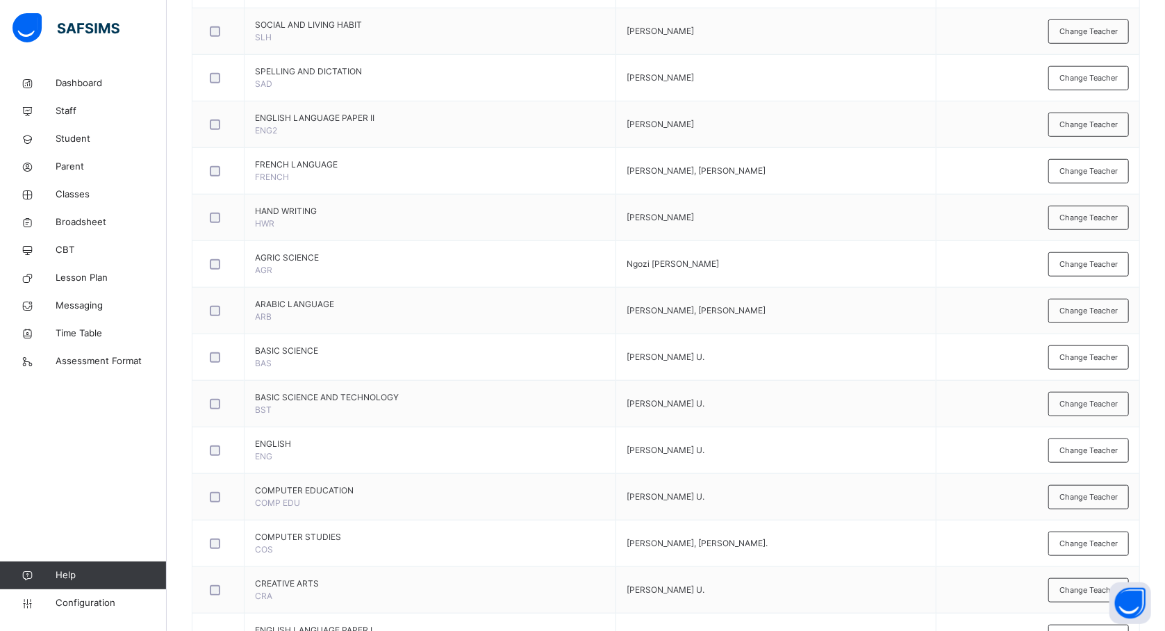
click at [518, 293] on td "ARABIC LANGUAGE ARB" at bounding box center [431, 311] width 372 height 47
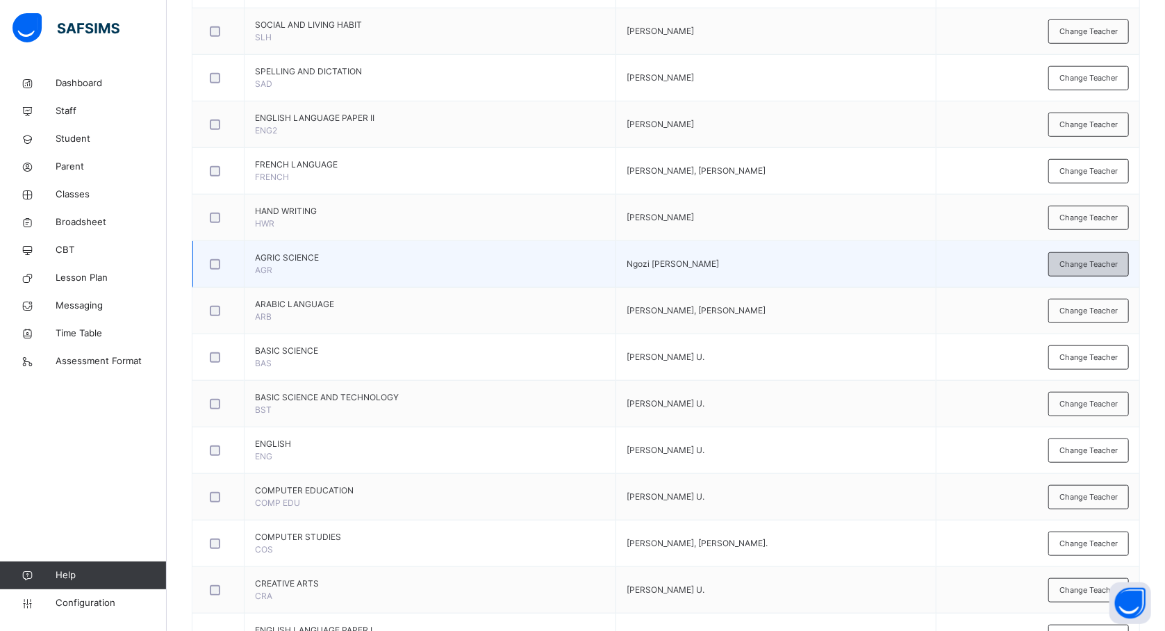
click at [1095, 267] on span "Change Teacher" at bounding box center [1089, 264] width 58 height 12
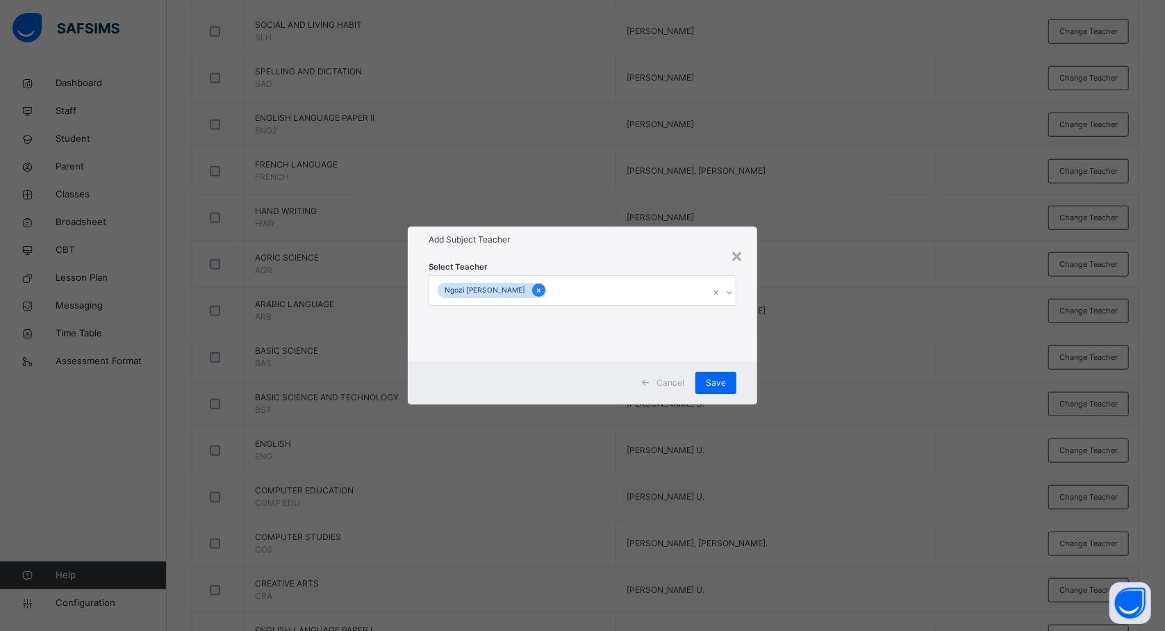
click at [537, 290] on icon at bounding box center [538, 290] width 3 height 4
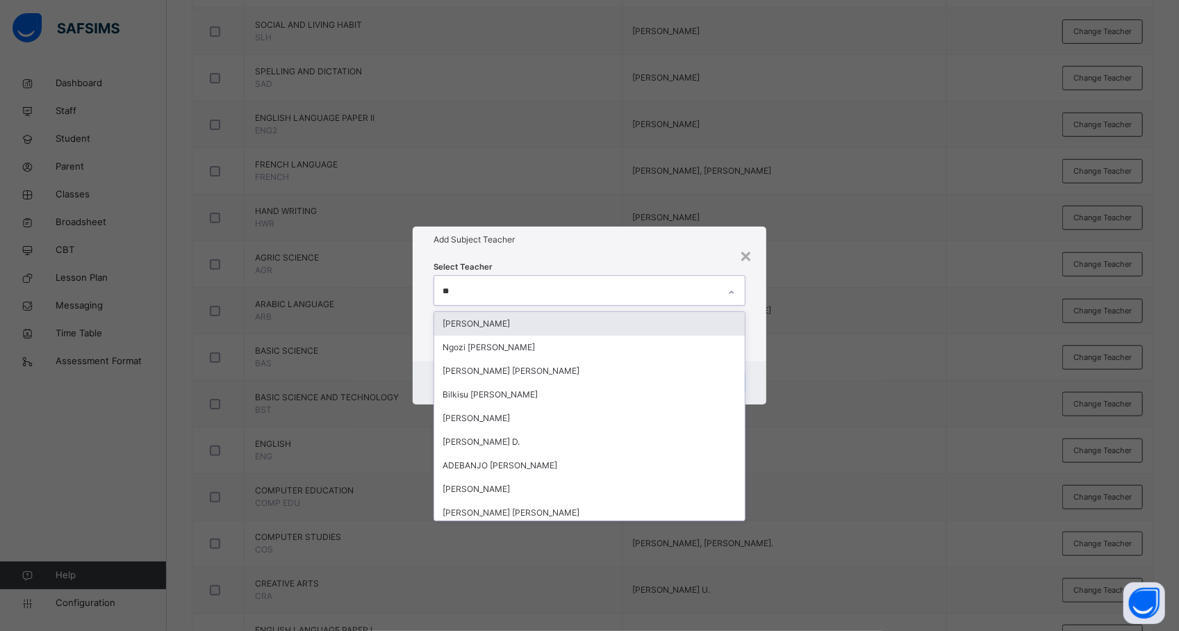
type input "***"
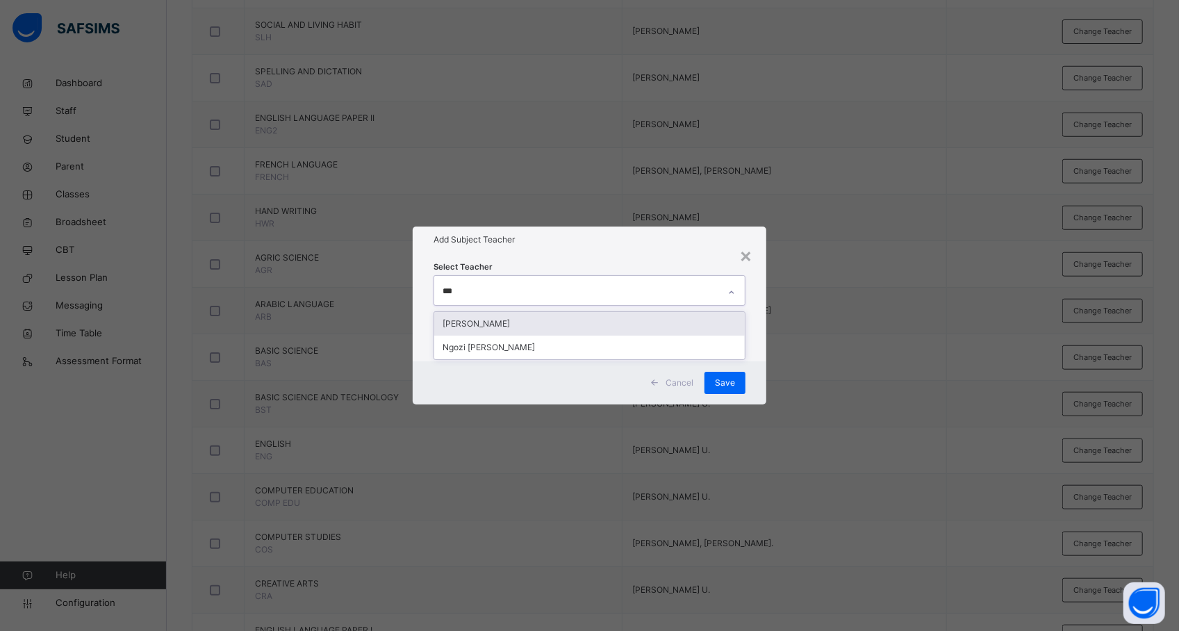
click at [515, 329] on div "[PERSON_NAME]" at bounding box center [589, 324] width 311 height 24
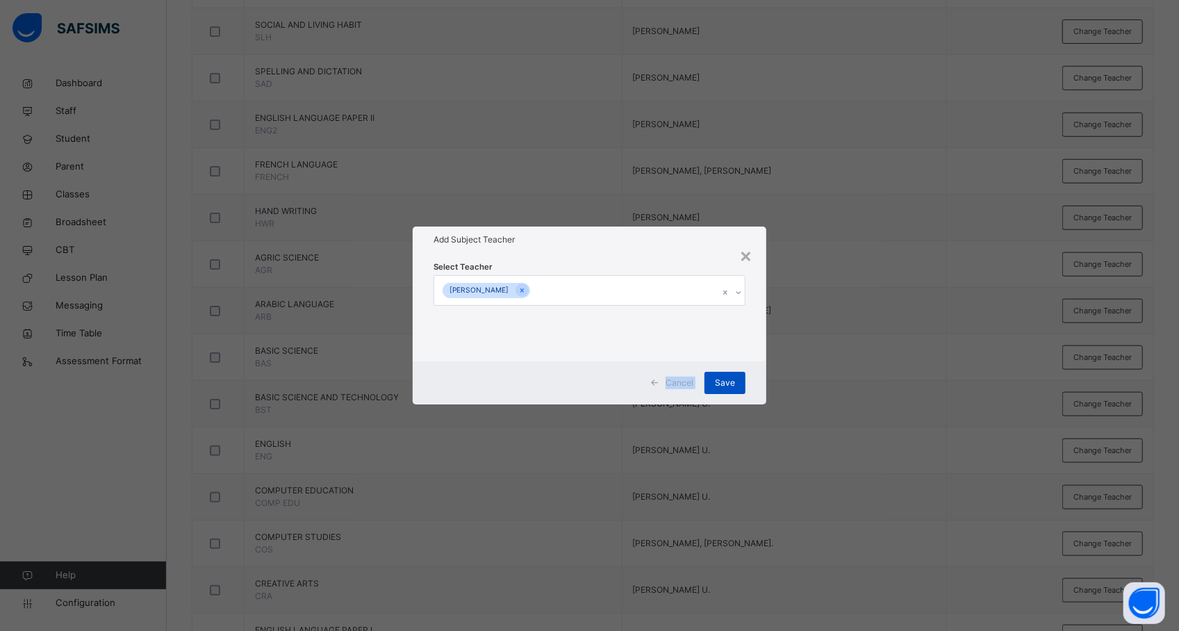
drag, startPoint x: 838, startPoint y: 328, endPoint x: 718, endPoint y: 381, distance: 131.3
click at [718, 381] on div "× Add Subject Teacher Select Teacher ELIZERBETH SAMUEL O. Cancel Save" at bounding box center [589, 315] width 1179 height 631
click at [718, 381] on span "Save" at bounding box center [725, 383] width 20 height 13
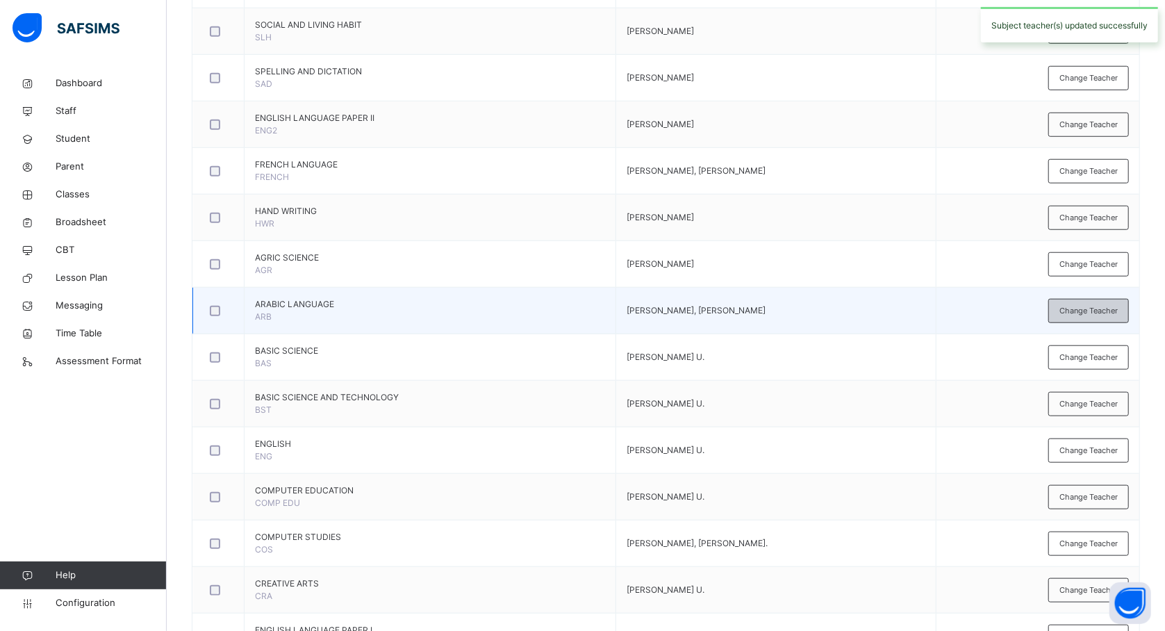
click at [1093, 317] on span "Change Teacher" at bounding box center [1089, 311] width 58 height 12
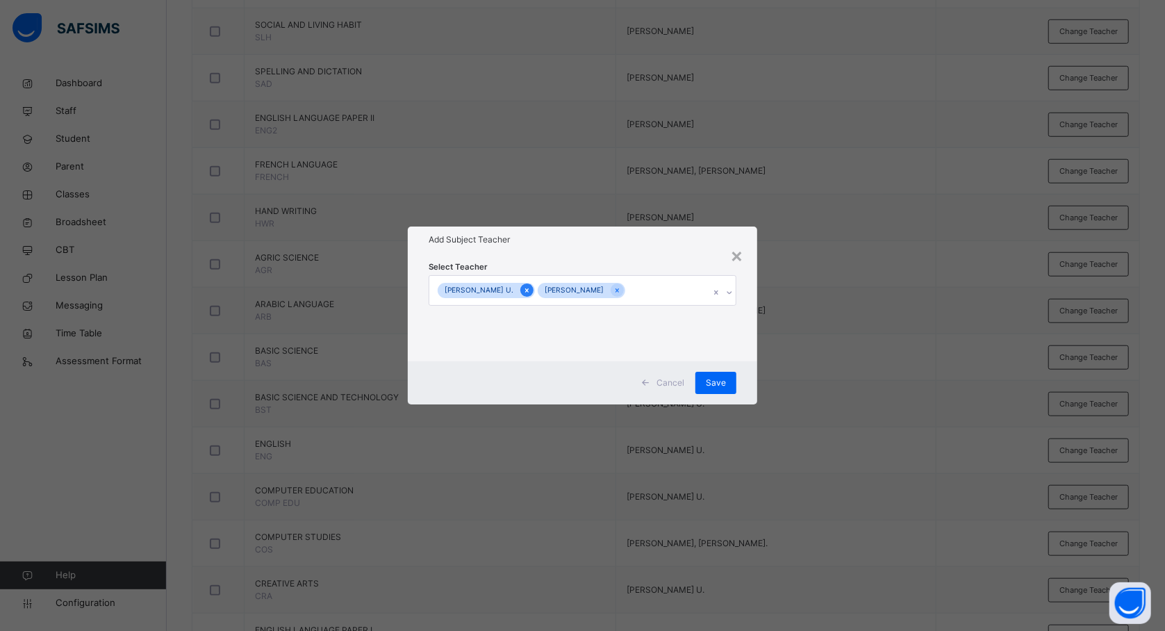
click at [523, 290] on icon at bounding box center [527, 291] width 8 height 10
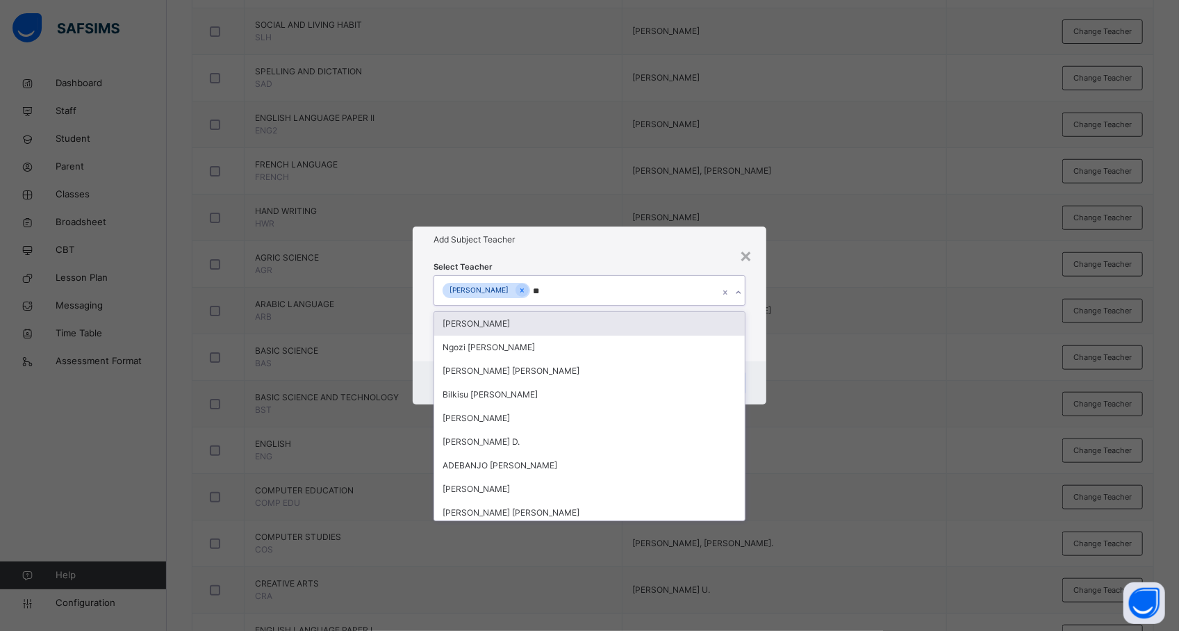
type input "***"
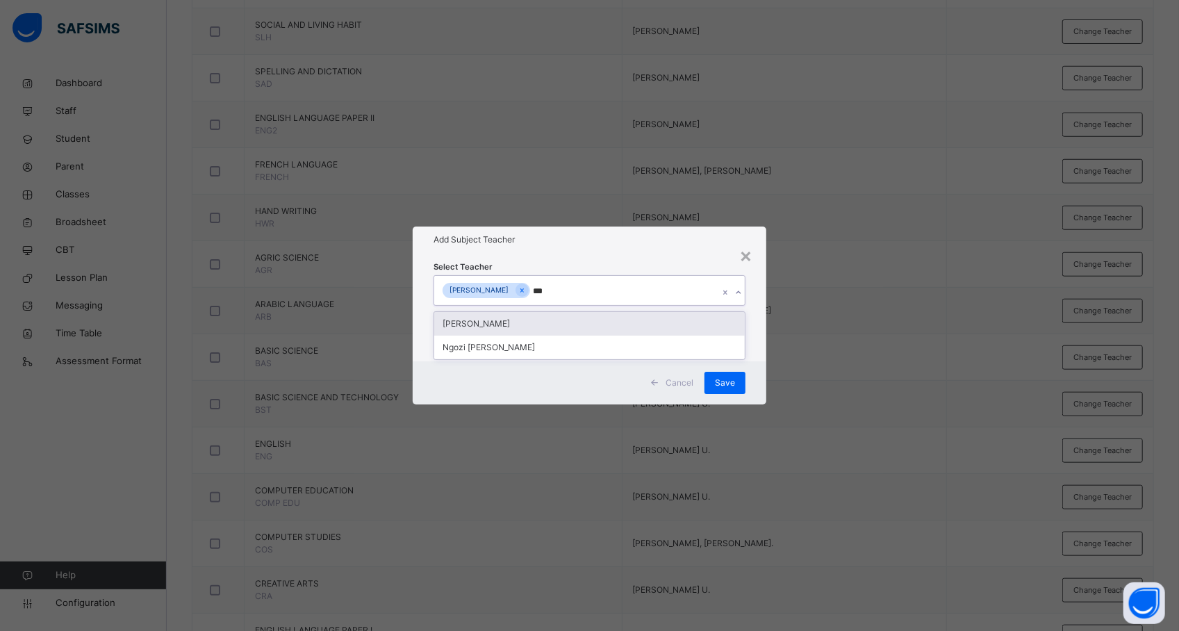
click at [513, 321] on div "[PERSON_NAME]" at bounding box center [589, 324] width 311 height 24
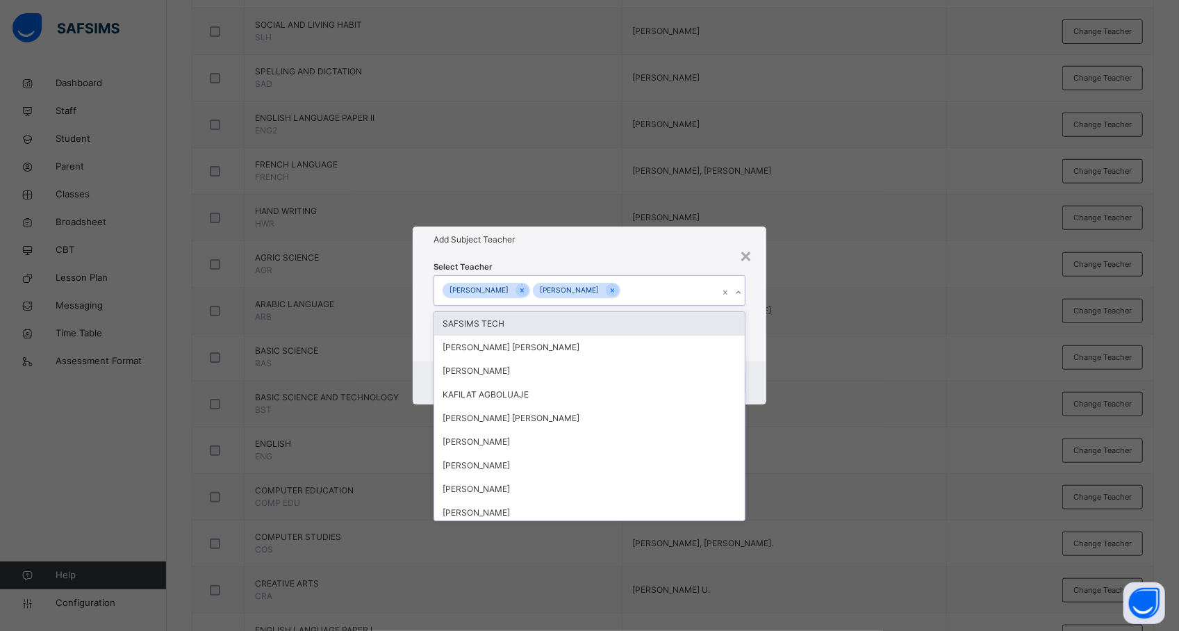
click at [809, 302] on div "× Add Subject Teacher Select Teacher option ELIZERBETH SAMUEL O., selected. opt…" at bounding box center [589, 315] width 1179 height 631
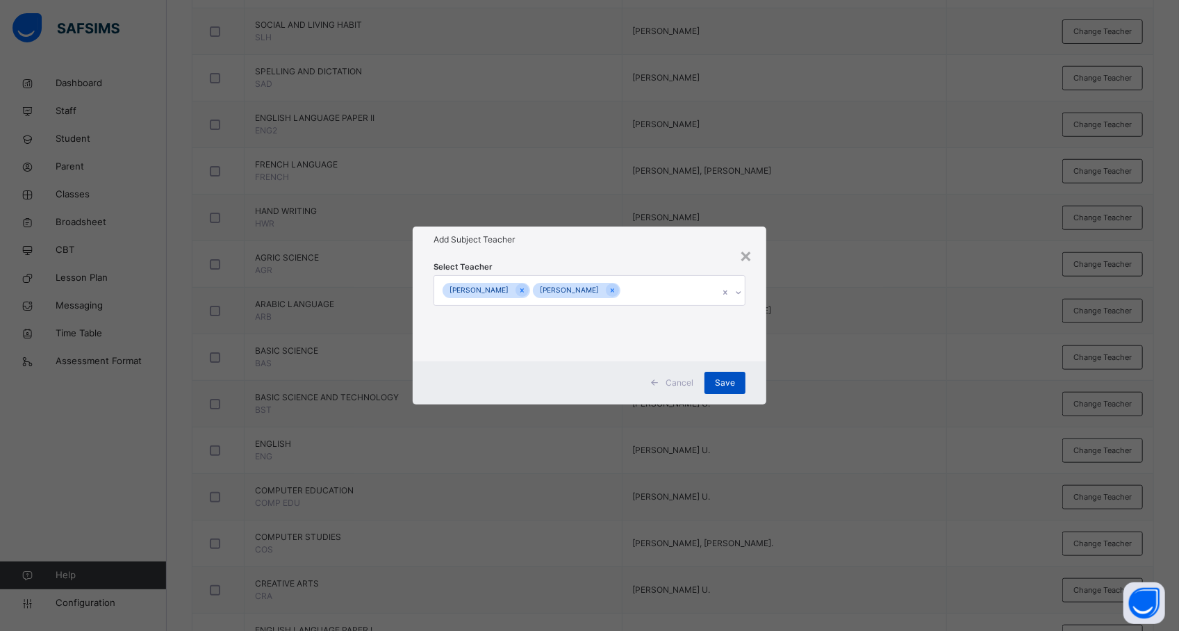
click at [720, 379] on span "Save" at bounding box center [725, 383] width 20 height 13
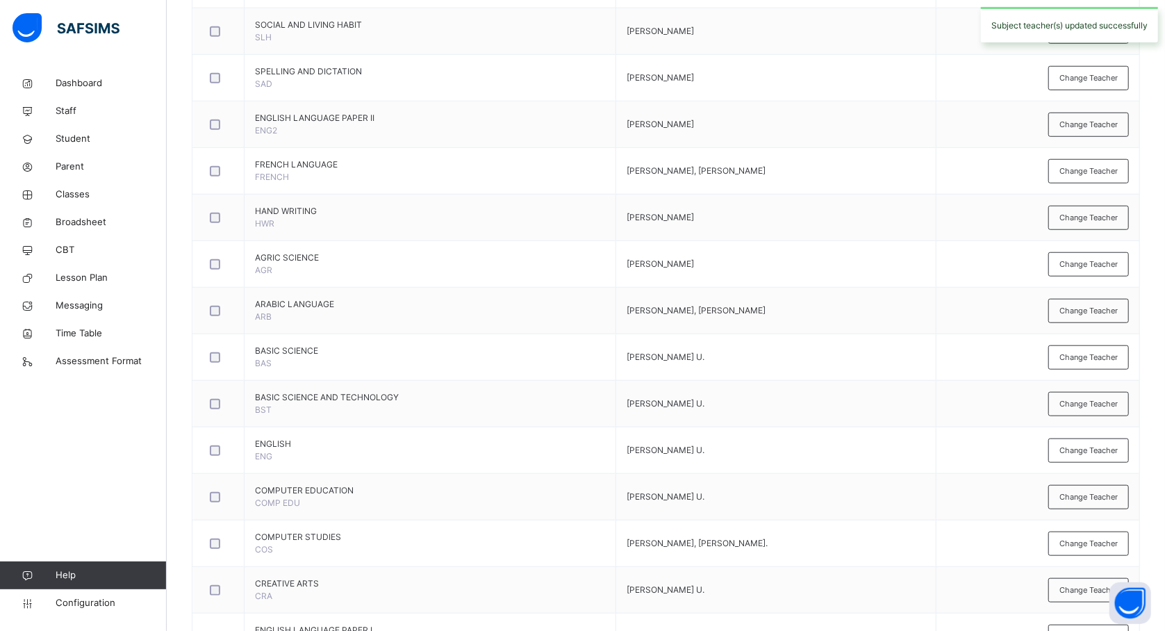
scroll to position [832, 0]
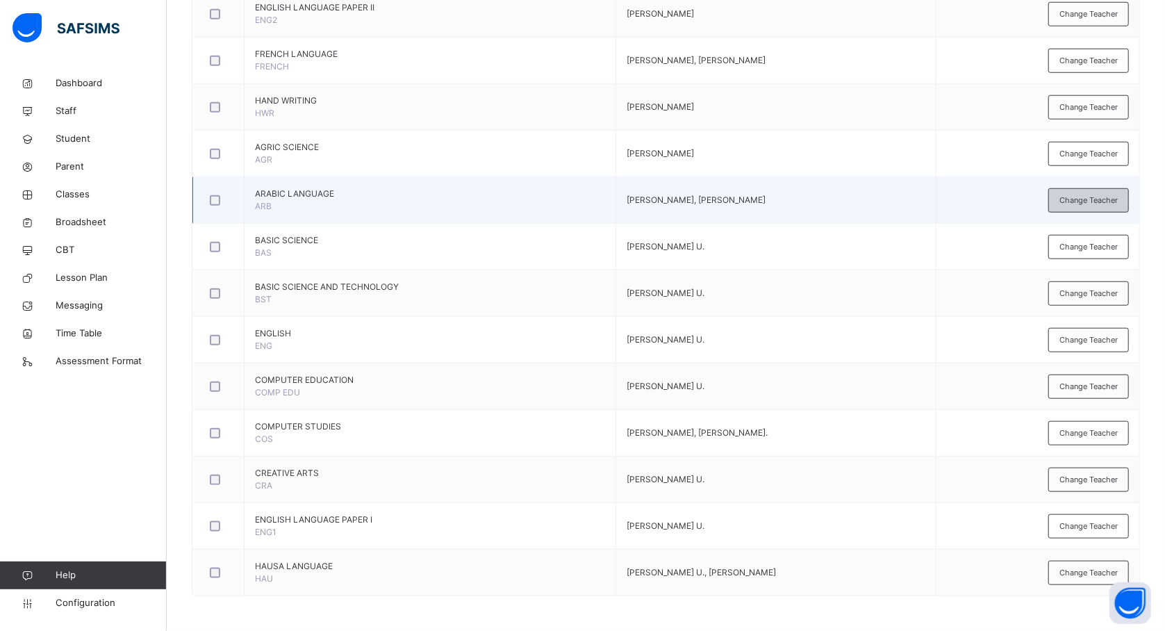
click at [1080, 195] on span "Change Teacher" at bounding box center [1089, 201] width 58 height 12
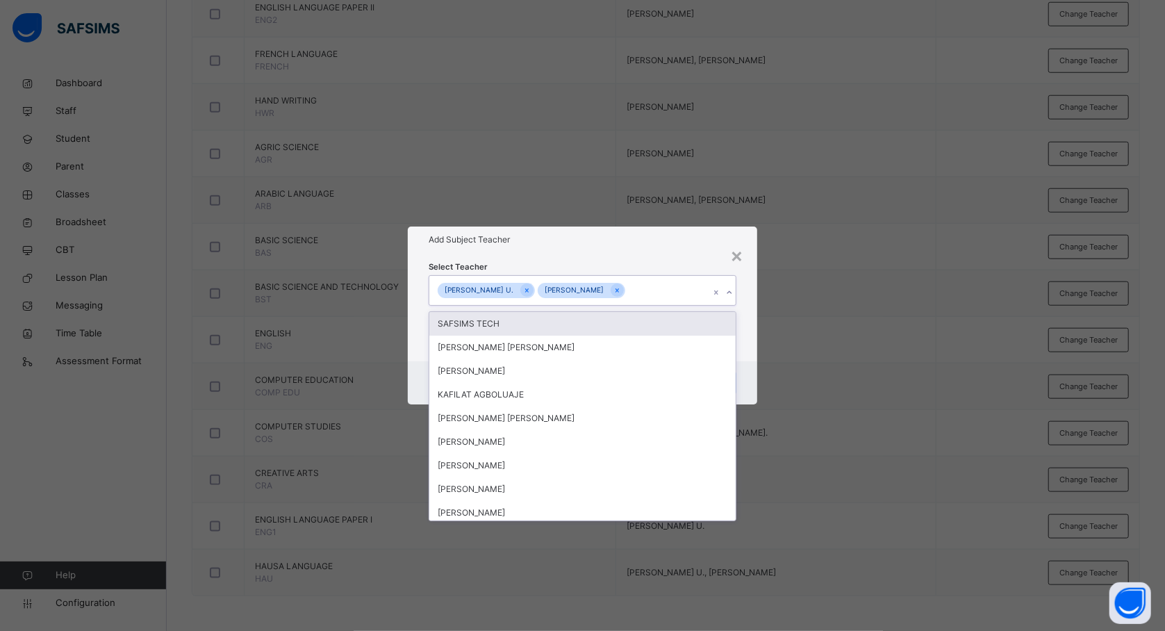
click at [507, 292] on div "[PERSON_NAME] U." at bounding box center [479, 291] width 83 height 16
click at [523, 286] on icon at bounding box center [527, 291] width 8 height 10
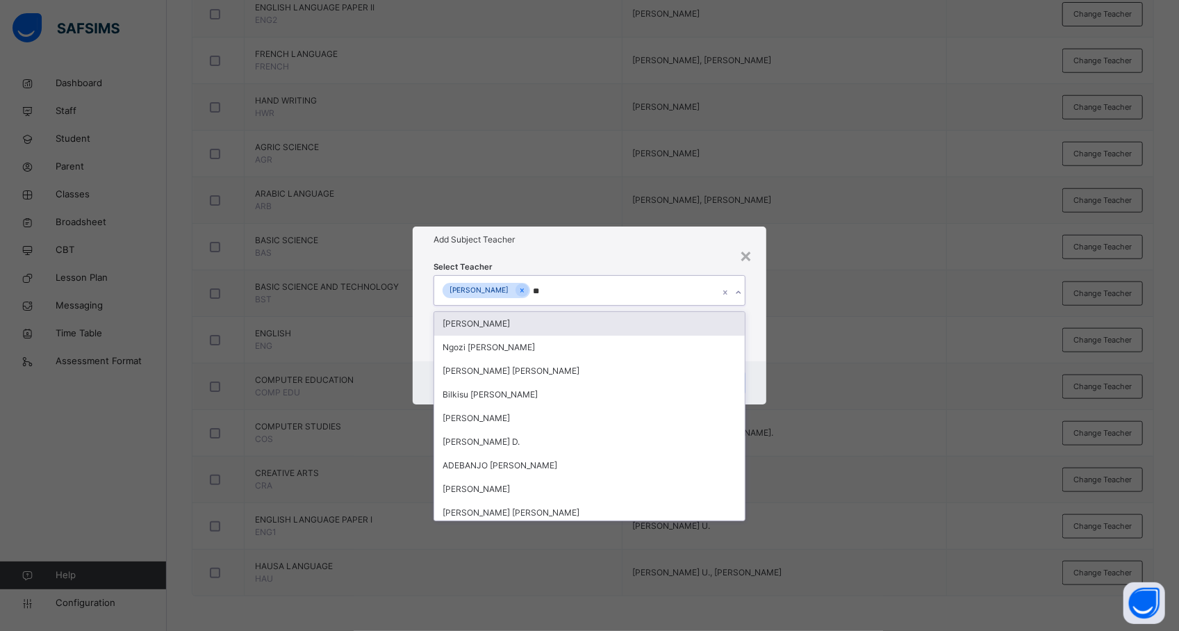
type input "***"
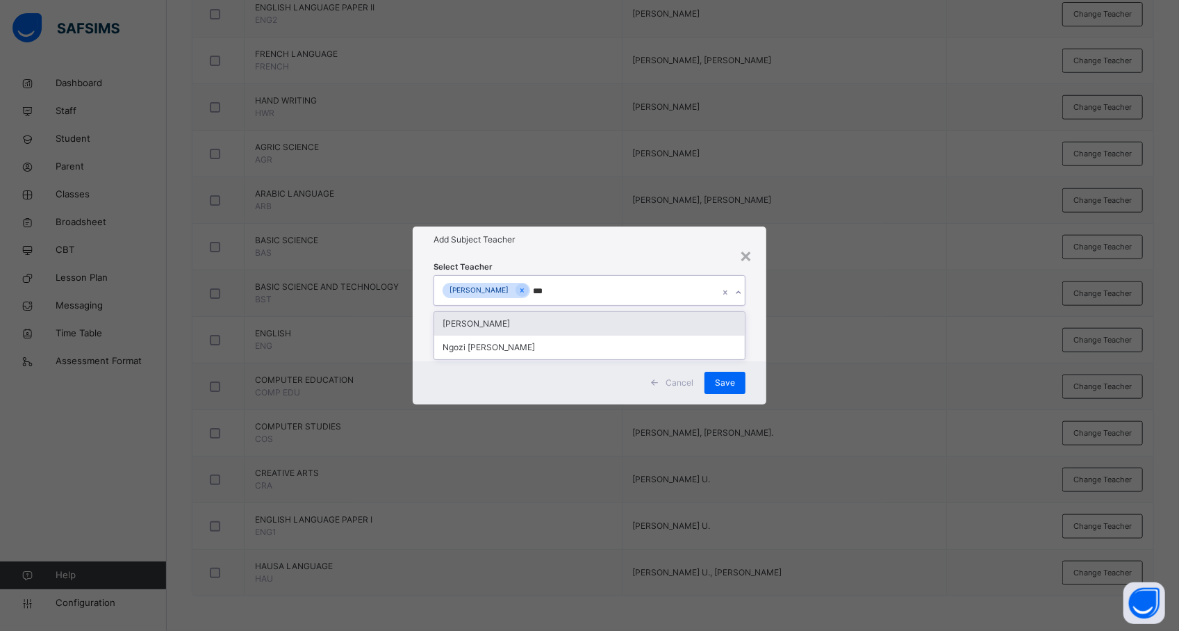
click at [517, 324] on div "[PERSON_NAME]" at bounding box center [589, 324] width 311 height 24
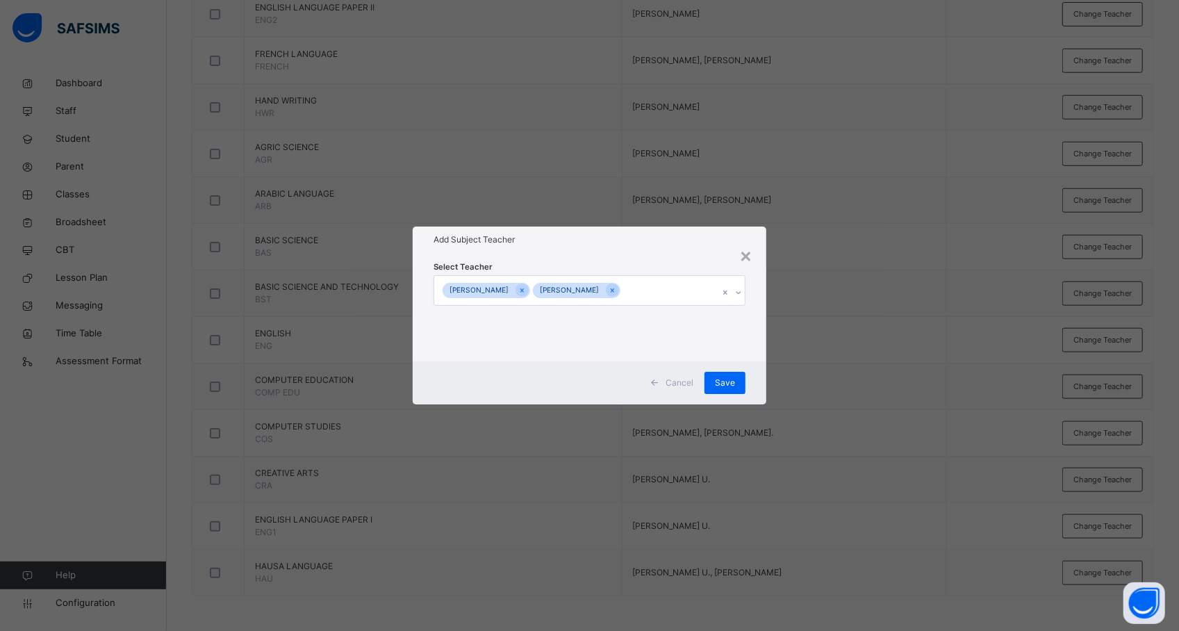
click at [810, 322] on div "× Add Subject Teacher Select Teacher Muhammad Hassan Ajid ELIZERBETH SAMUEL O. …" at bounding box center [589, 315] width 1179 height 631
click at [725, 381] on span "Save" at bounding box center [725, 383] width 20 height 13
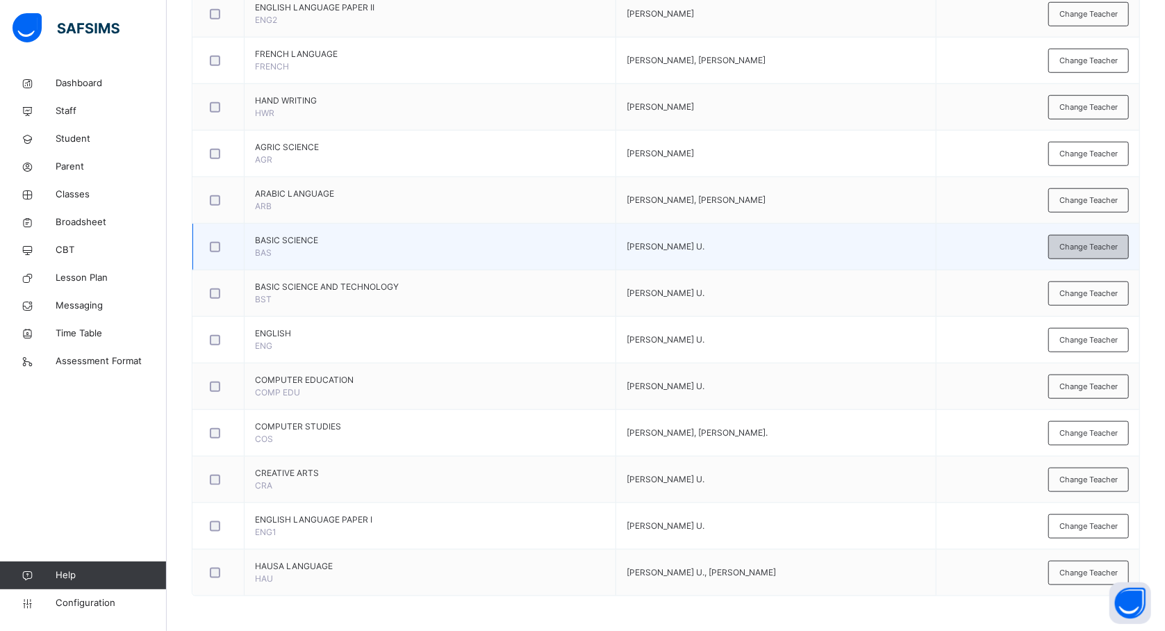
click at [1081, 245] on span "Change Teacher" at bounding box center [1089, 247] width 58 height 12
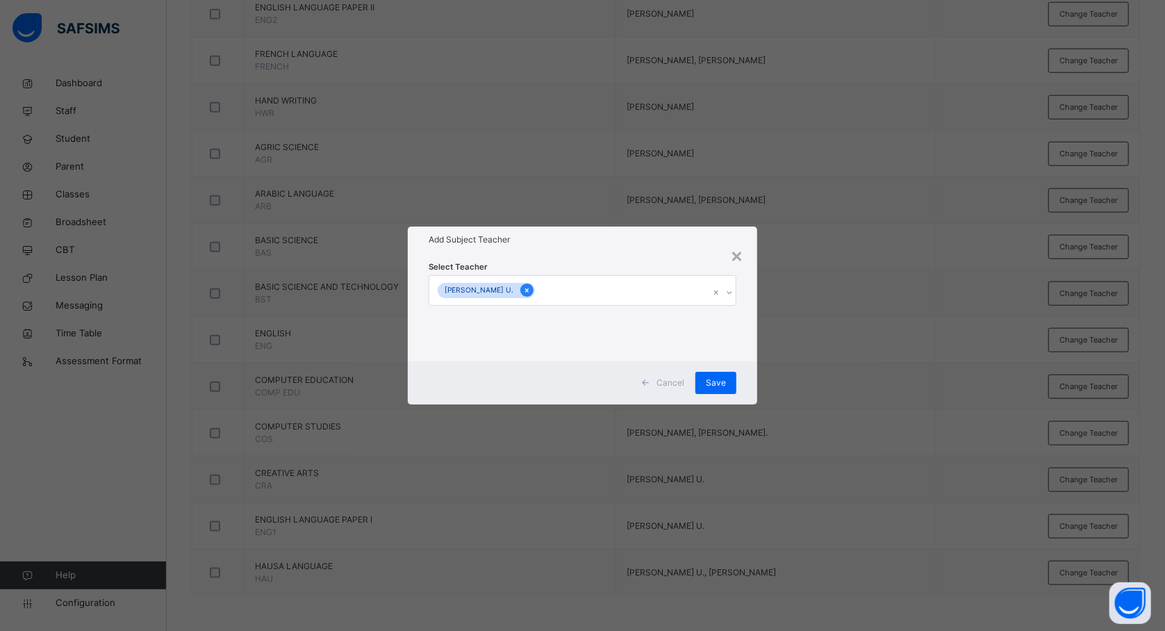
click at [523, 293] on icon at bounding box center [527, 291] width 8 height 10
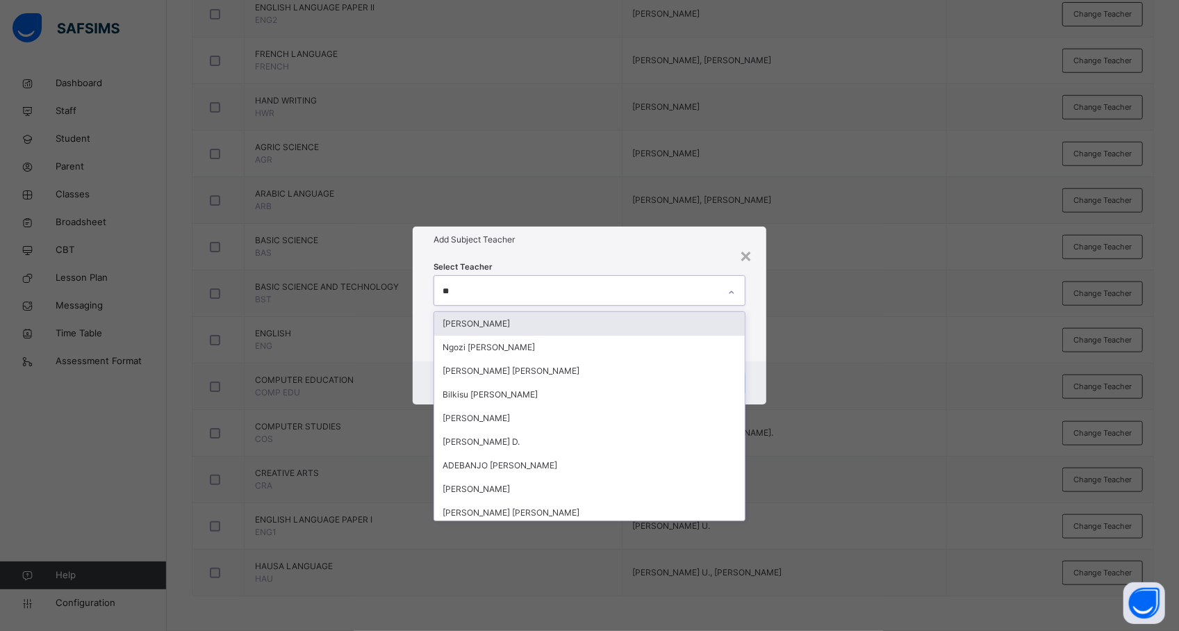
type input "***"
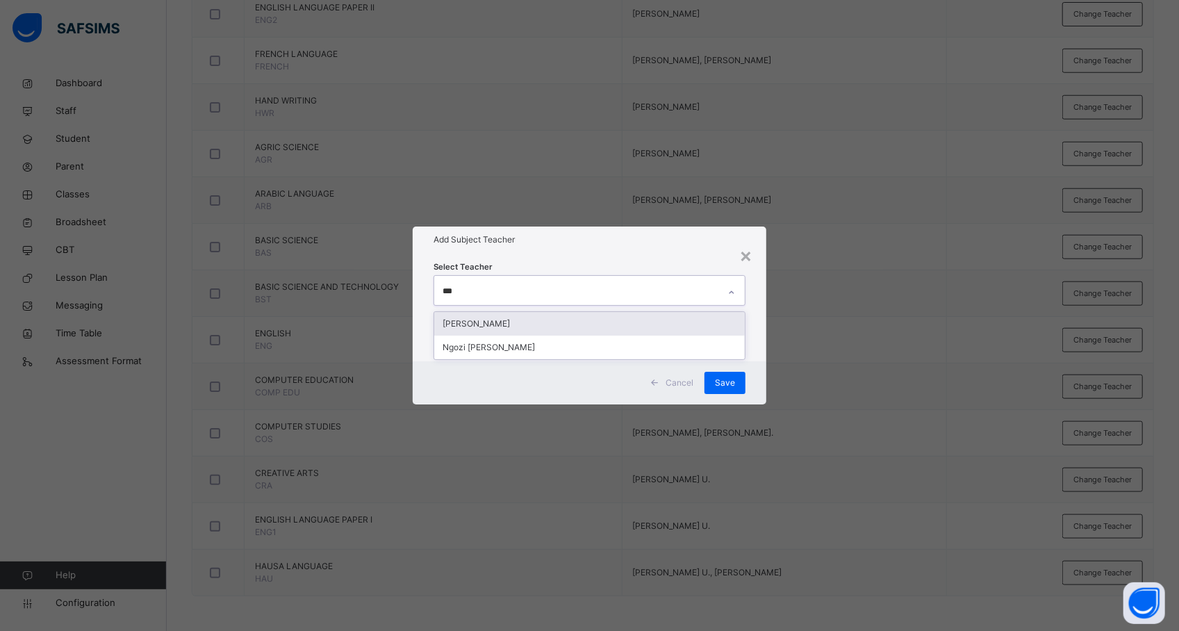
click at [501, 322] on div "[PERSON_NAME]" at bounding box center [589, 324] width 311 height 24
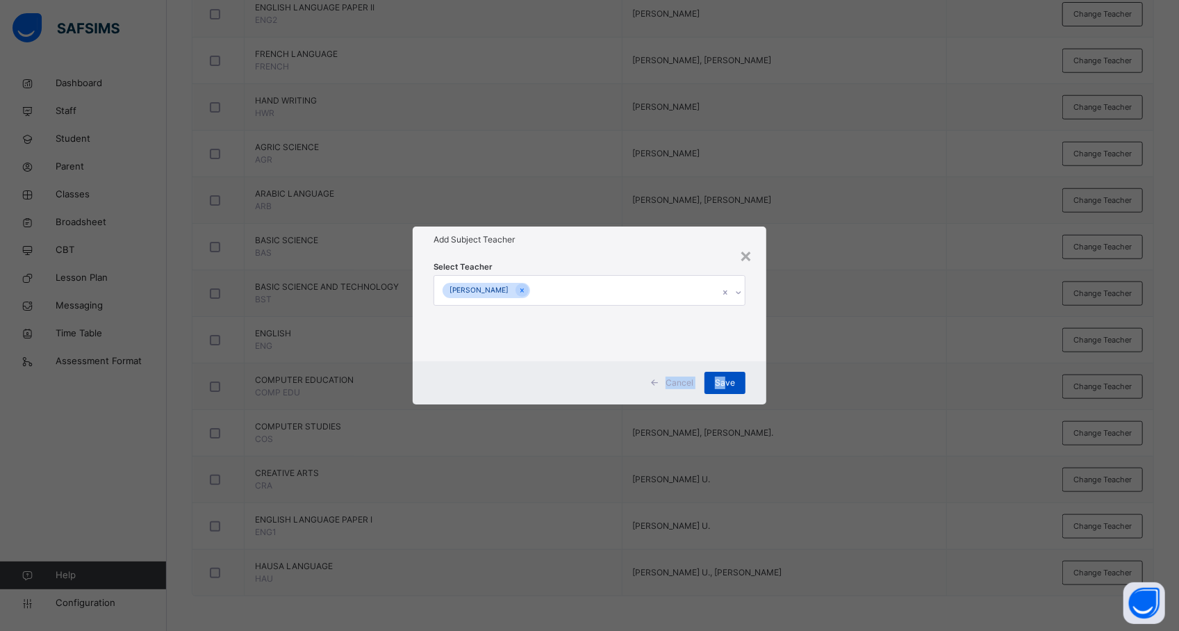
drag, startPoint x: 835, startPoint y: 282, endPoint x: 724, endPoint y: 382, distance: 149.6
click at [724, 382] on div "× Add Subject Teacher Select Teacher ELIZERBETH SAMUEL O. Cancel Save" at bounding box center [589, 315] width 1179 height 631
click at [724, 382] on span "Save" at bounding box center [725, 383] width 20 height 13
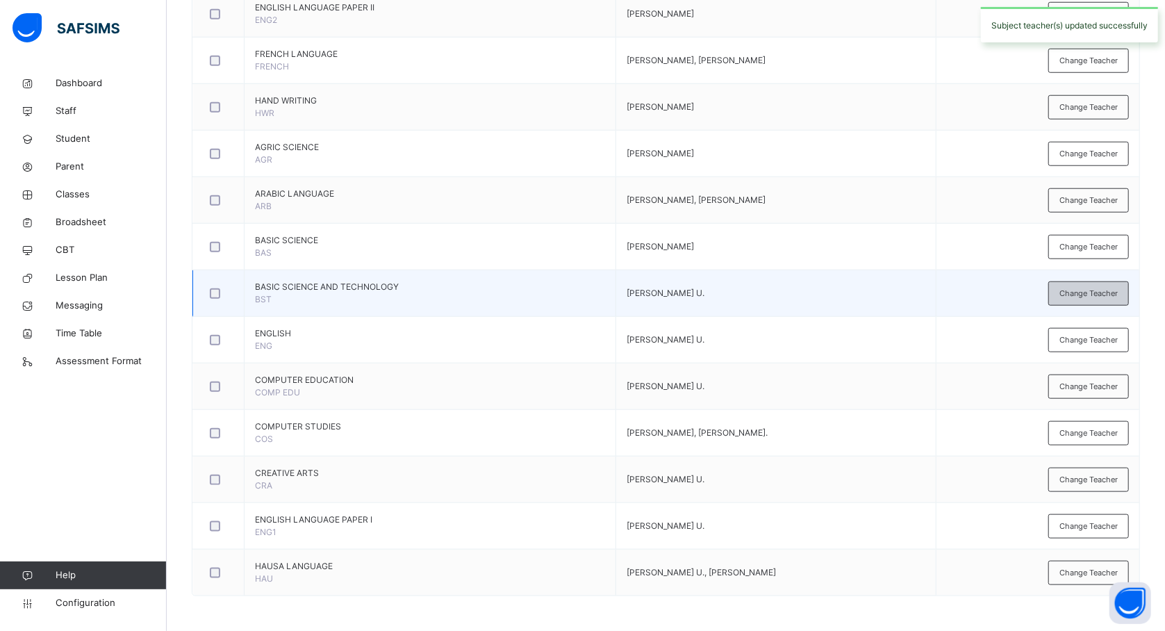
click at [1087, 297] on div "Change Teacher" at bounding box center [1089, 293] width 81 height 24
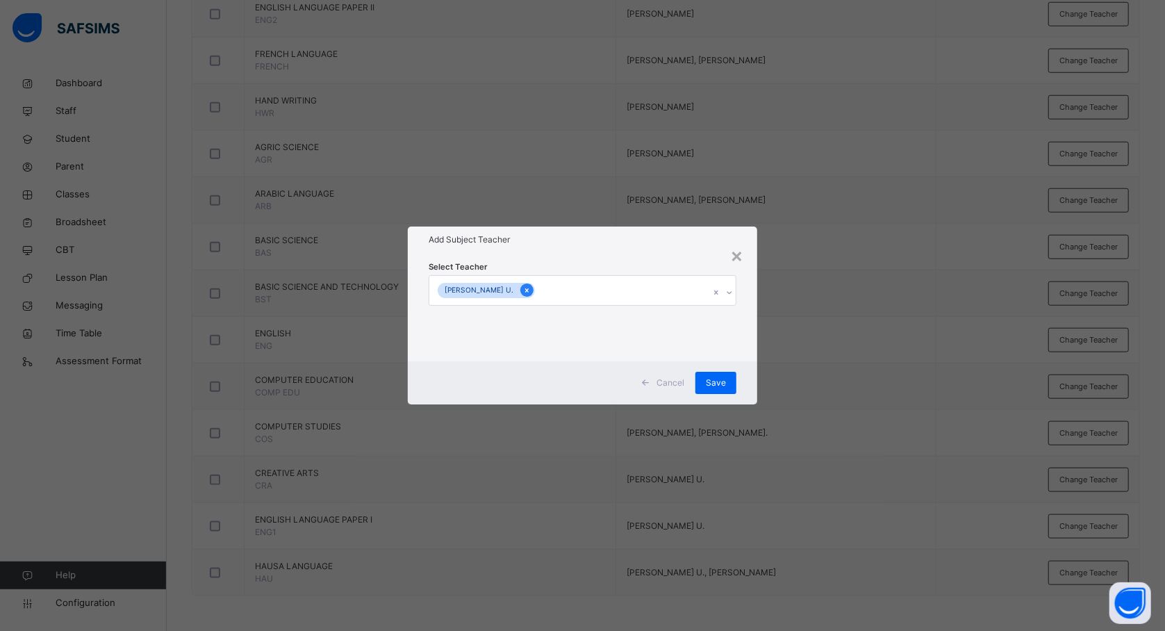
click at [520, 293] on div at bounding box center [526, 289] width 13 height 13
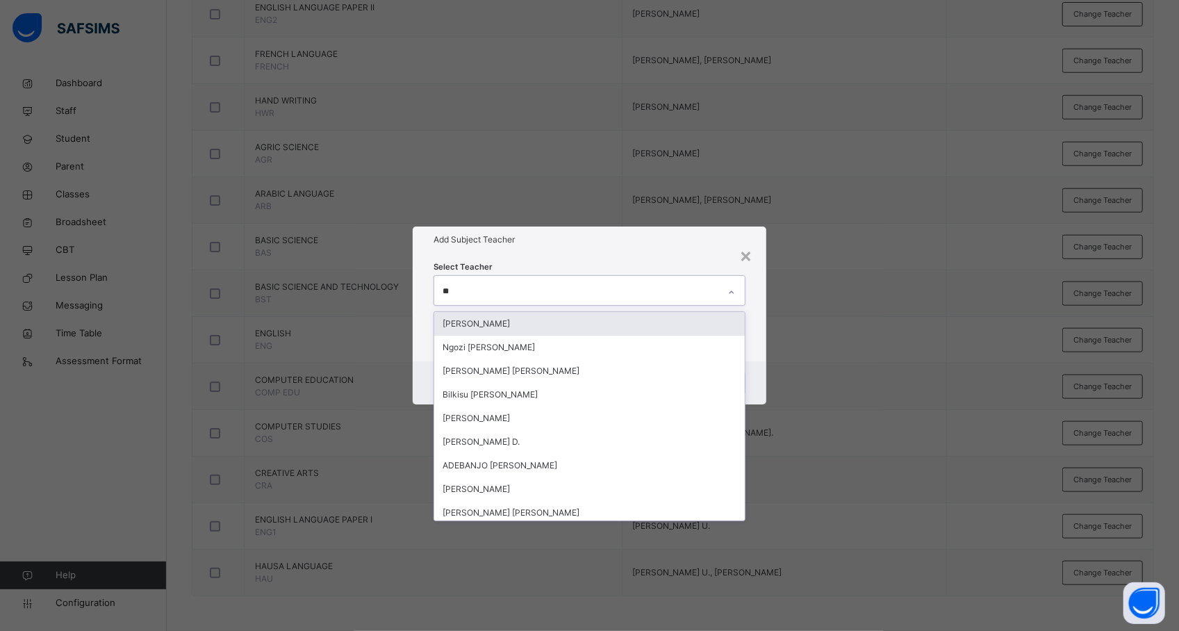
type input "***"
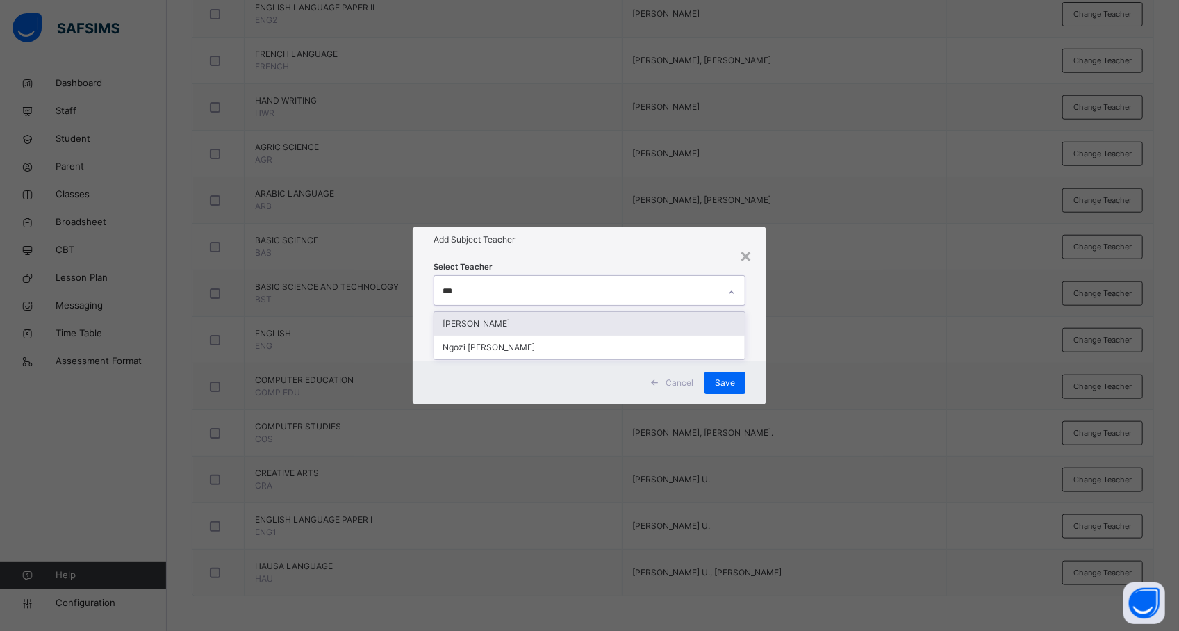
click at [526, 326] on div "[PERSON_NAME]" at bounding box center [589, 324] width 311 height 24
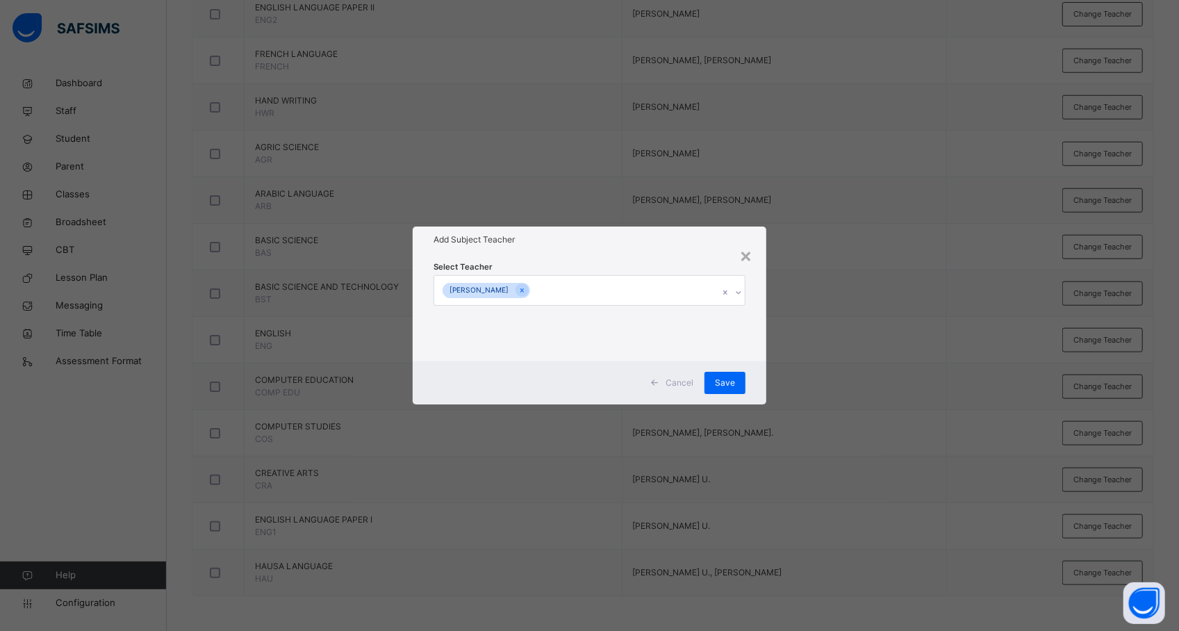
click at [825, 315] on div "× Add Subject Teacher Select Teacher ELIZERBETH SAMUEL O. Cancel Save" at bounding box center [589, 315] width 1179 height 631
click at [732, 377] on span "Save" at bounding box center [725, 383] width 20 height 13
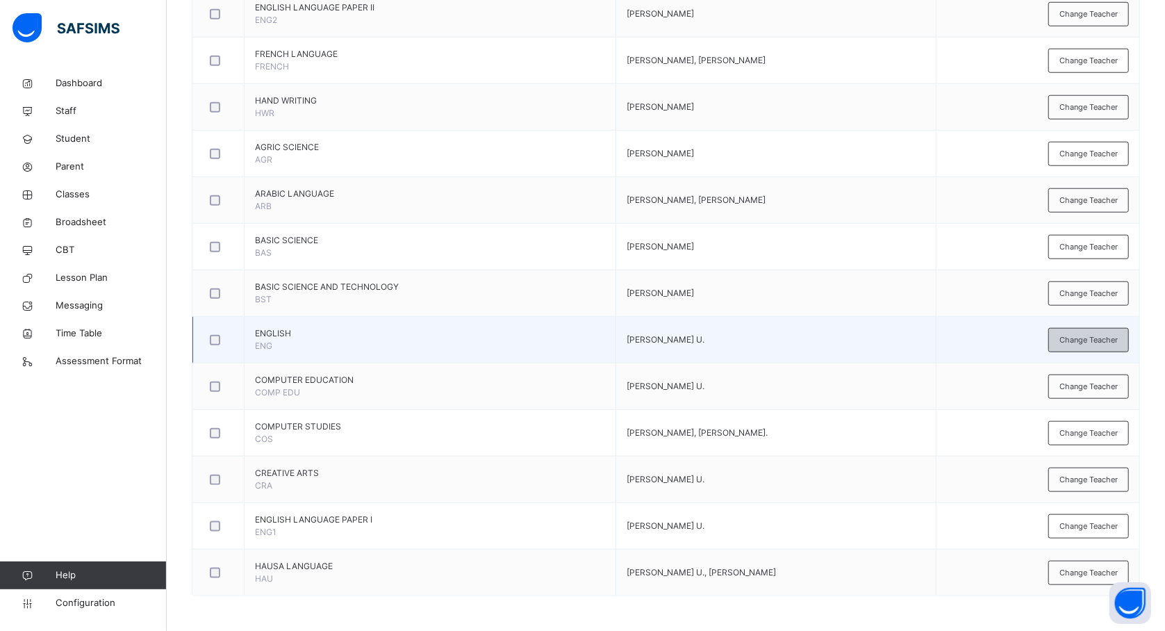
click at [1076, 334] on span "Change Teacher" at bounding box center [1089, 340] width 58 height 12
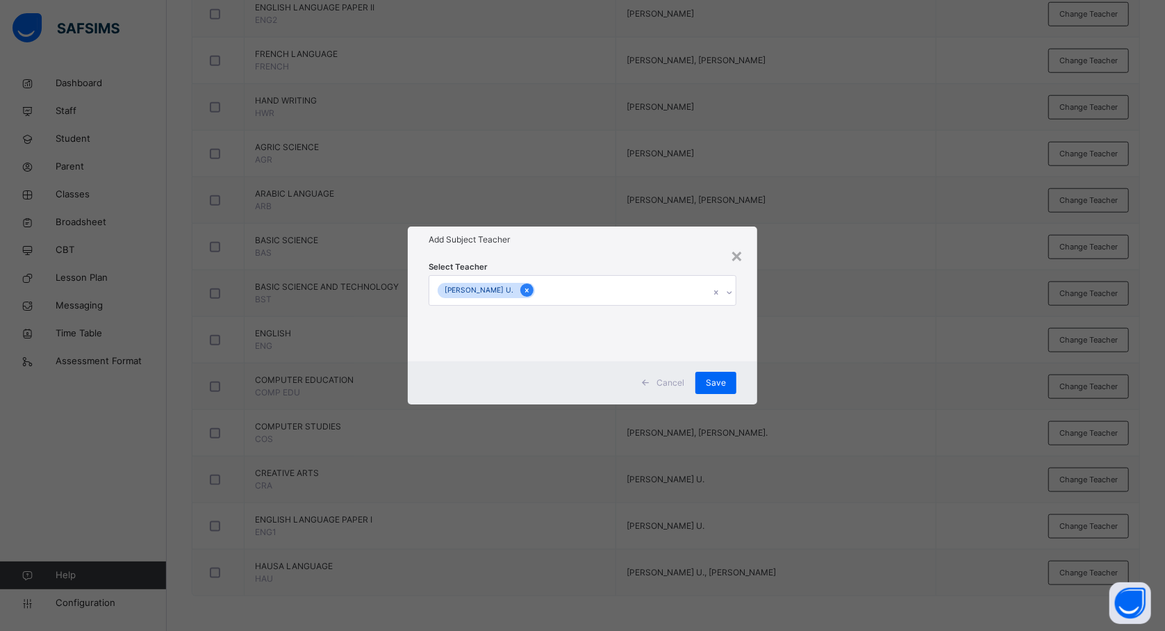
click at [520, 295] on div at bounding box center [526, 289] width 13 height 13
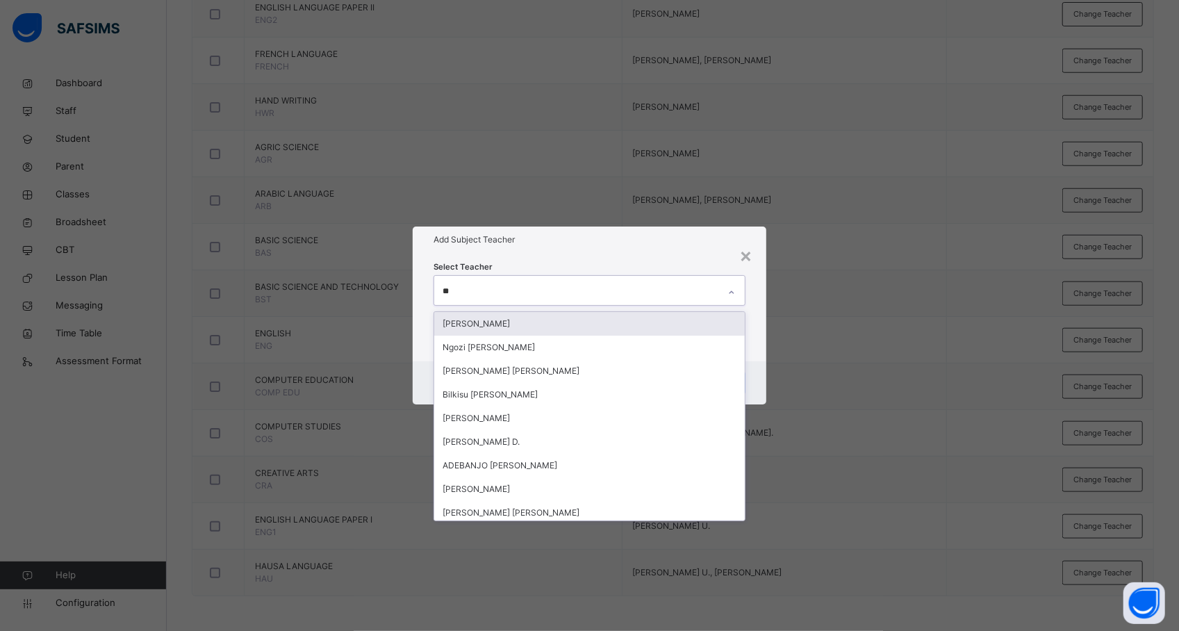
type input "***"
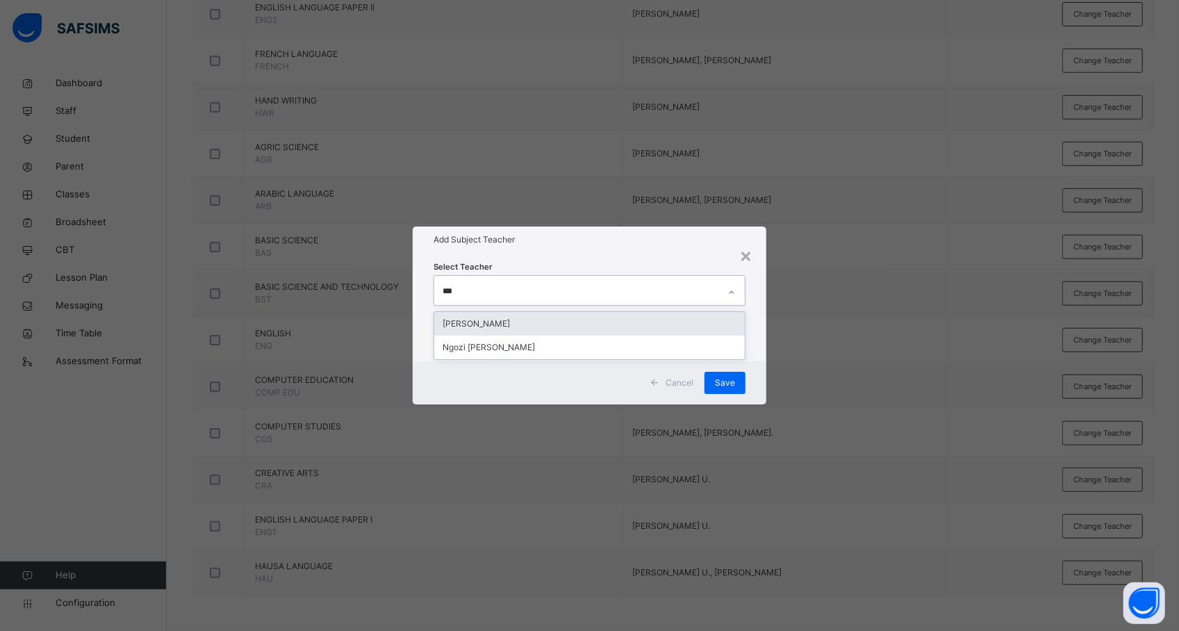
click at [504, 328] on div "[PERSON_NAME]" at bounding box center [589, 324] width 311 height 24
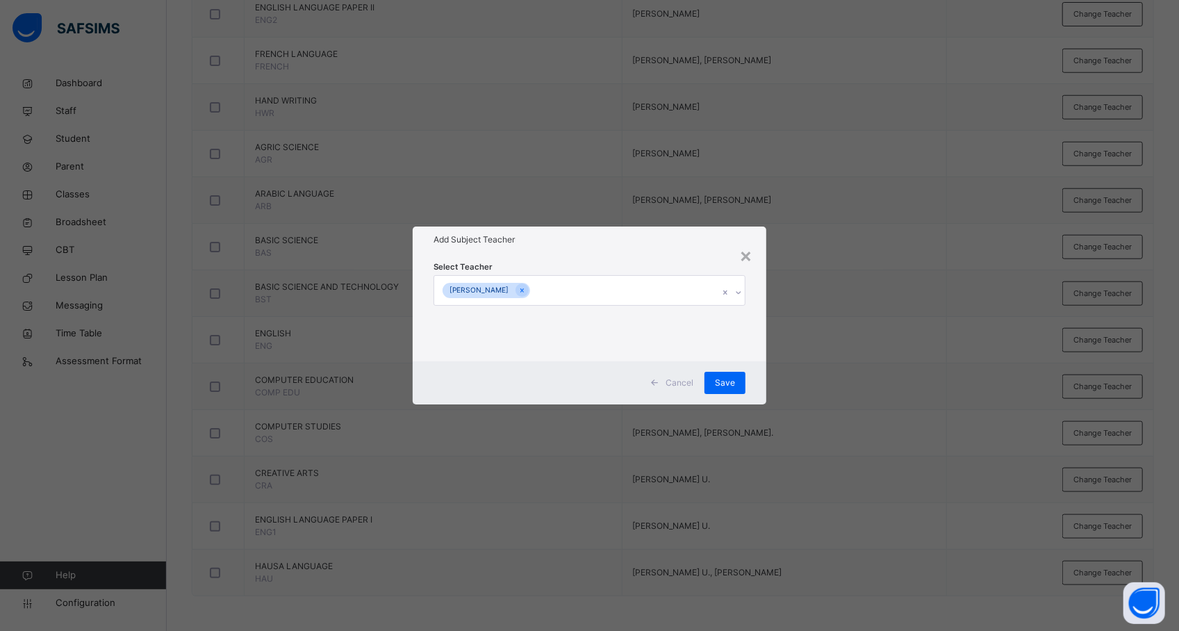
click at [837, 274] on div "× Add Subject Teacher Select Teacher ELIZERBETH SAMUEL O. Cancel Save" at bounding box center [589, 315] width 1179 height 631
click at [730, 388] on span "Save" at bounding box center [725, 383] width 20 height 13
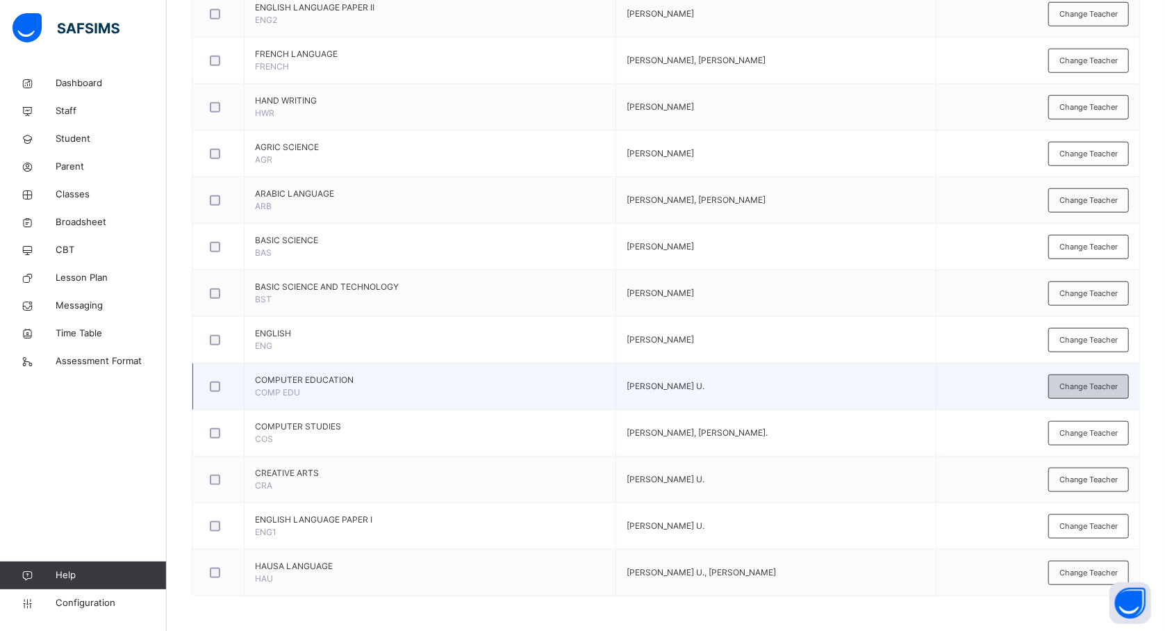
click at [1094, 393] on div "Change Teacher" at bounding box center [1089, 387] width 81 height 24
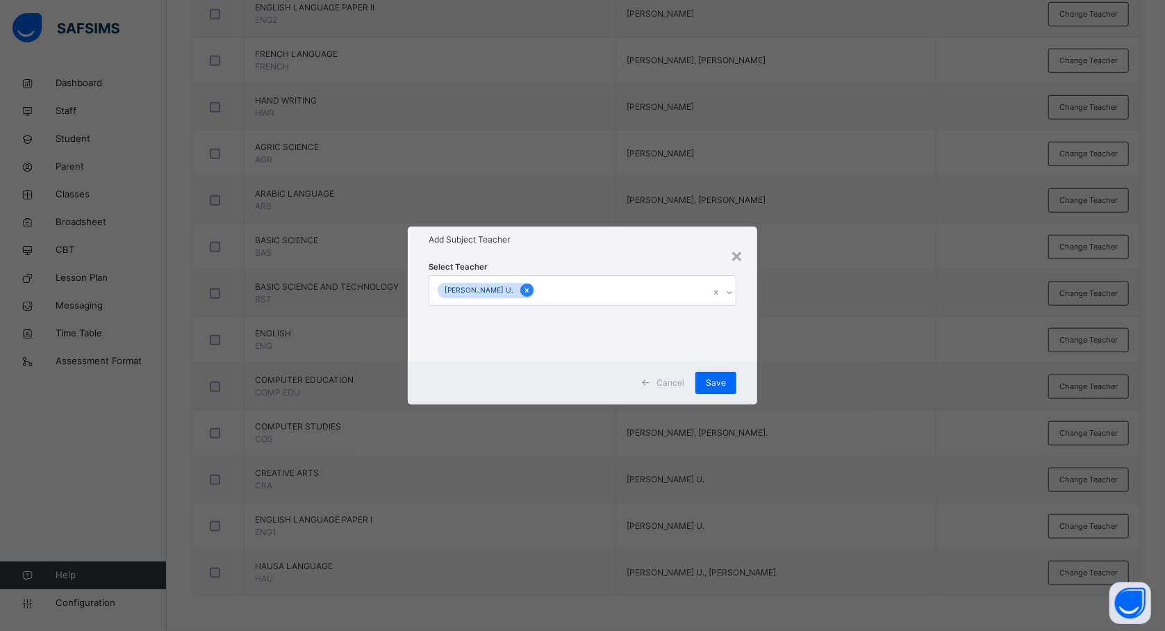
click at [520, 290] on div at bounding box center [526, 289] width 13 height 13
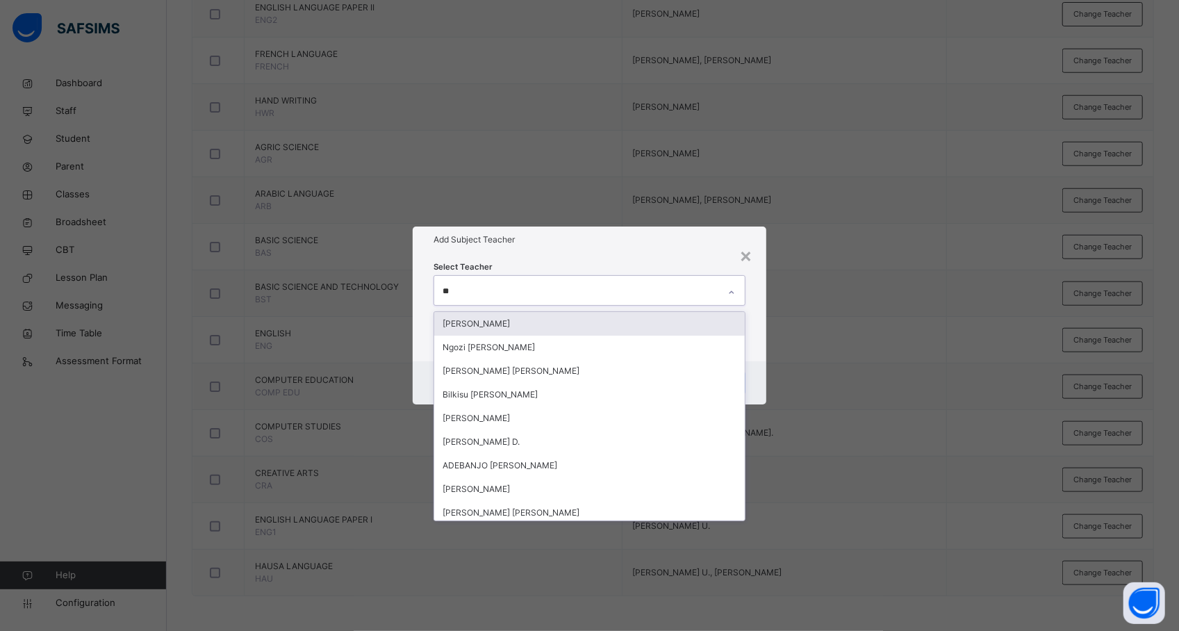
type input "***"
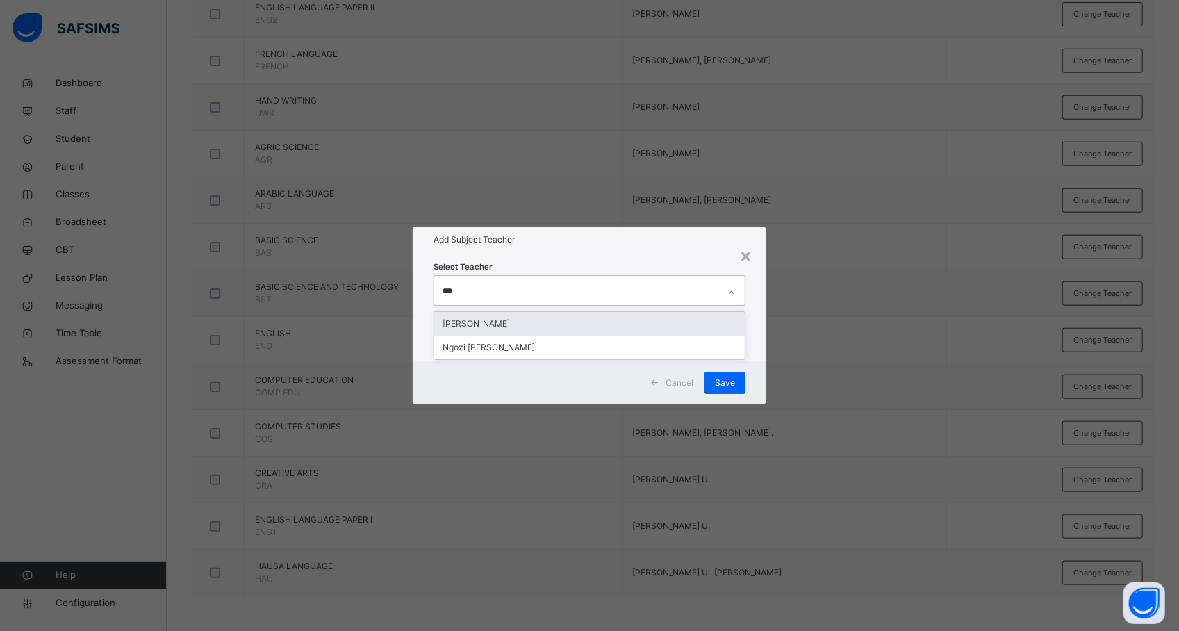
click at [621, 318] on div "[PERSON_NAME]" at bounding box center [589, 324] width 311 height 24
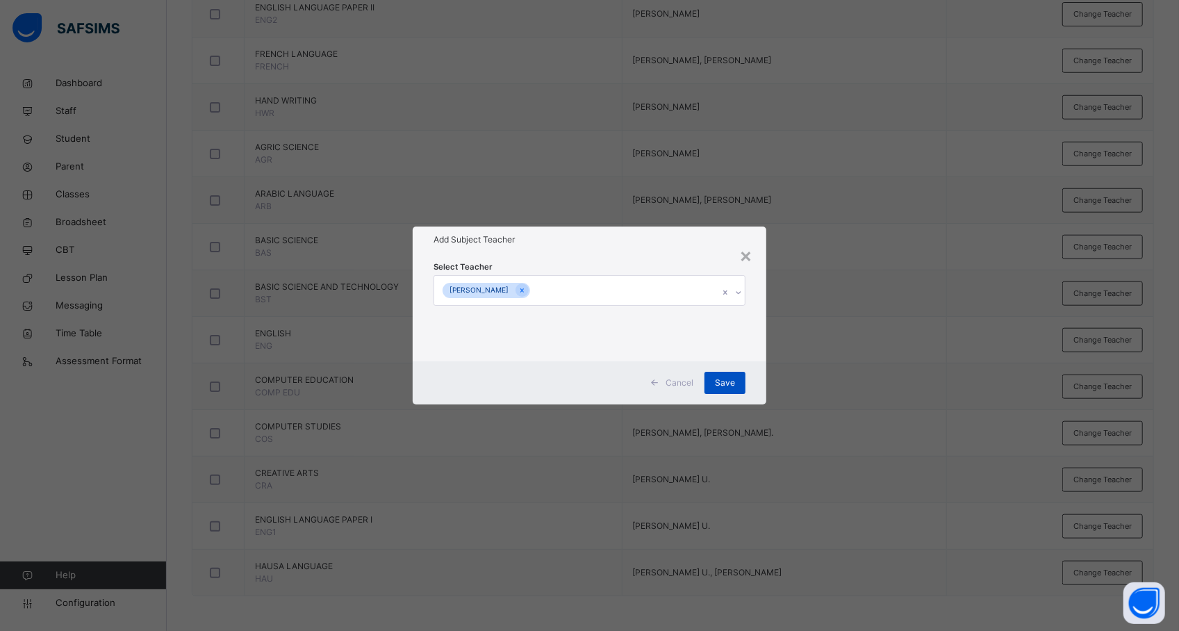
drag, startPoint x: 837, startPoint y: 379, endPoint x: 737, endPoint y: 381, distance: 99.4
click at [737, 381] on div "× Add Subject Teacher Select Teacher ELIZERBETH SAMUEL O. Cancel Save" at bounding box center [589, 315] width 1179 height 631
click at [737, 381] on div "Save" at bounding box center [725, 383] width 41 height 22
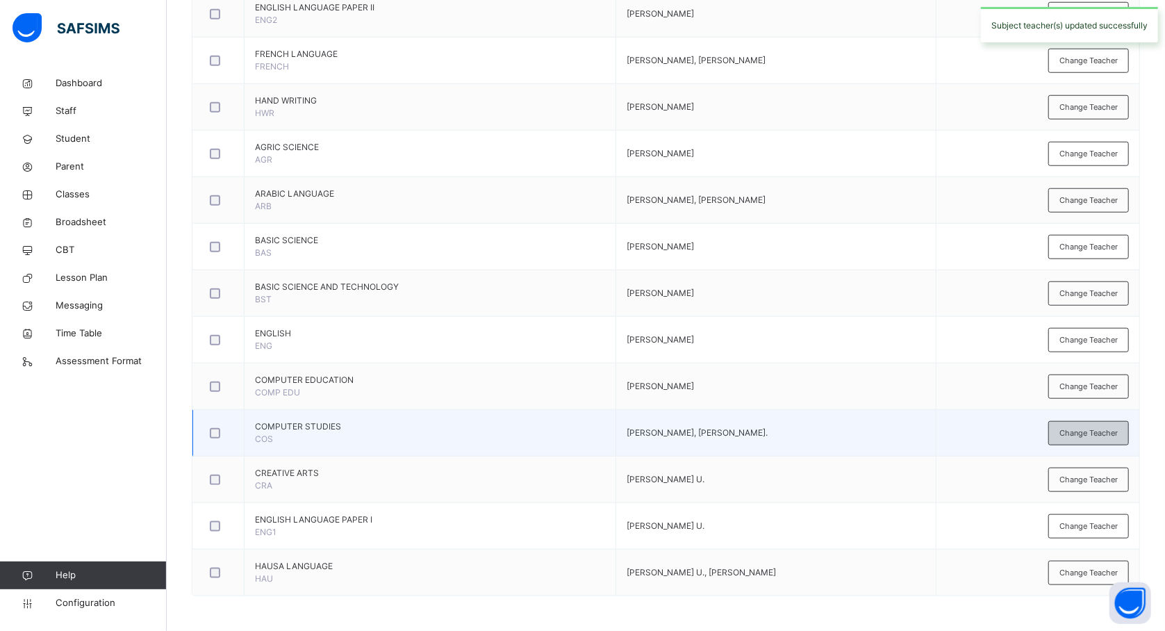
click at [1076, 434] on span "Change Teacher" at bounding box center [1089, 433] width 58 height 12
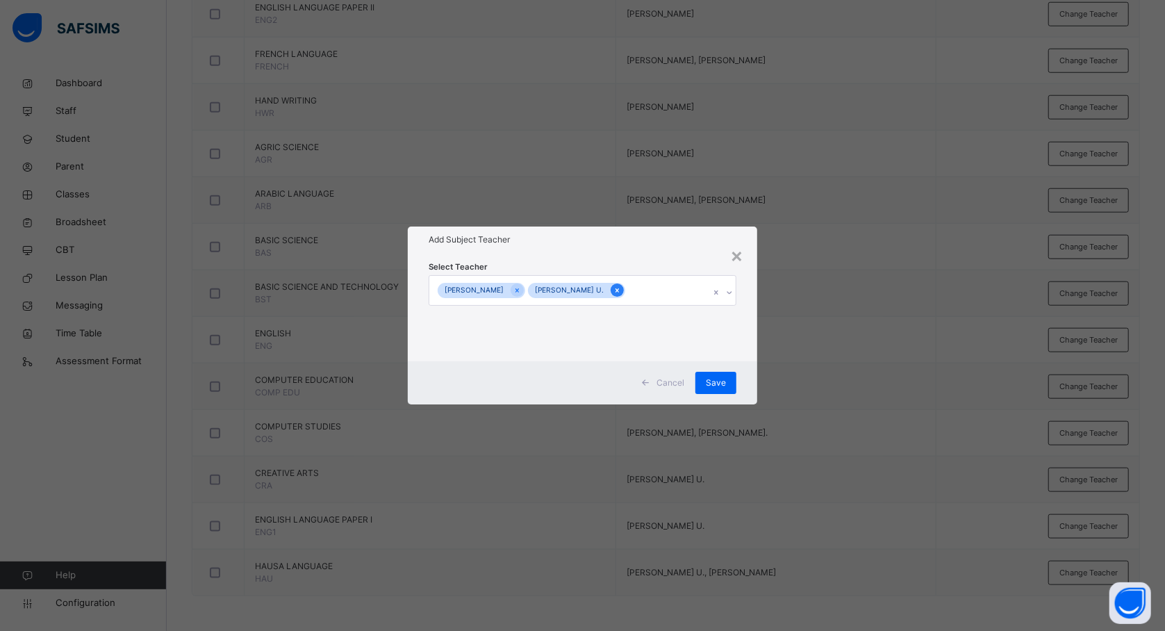
click at [624, 285] on div at bounding box center [617, 289] width 13 height 13
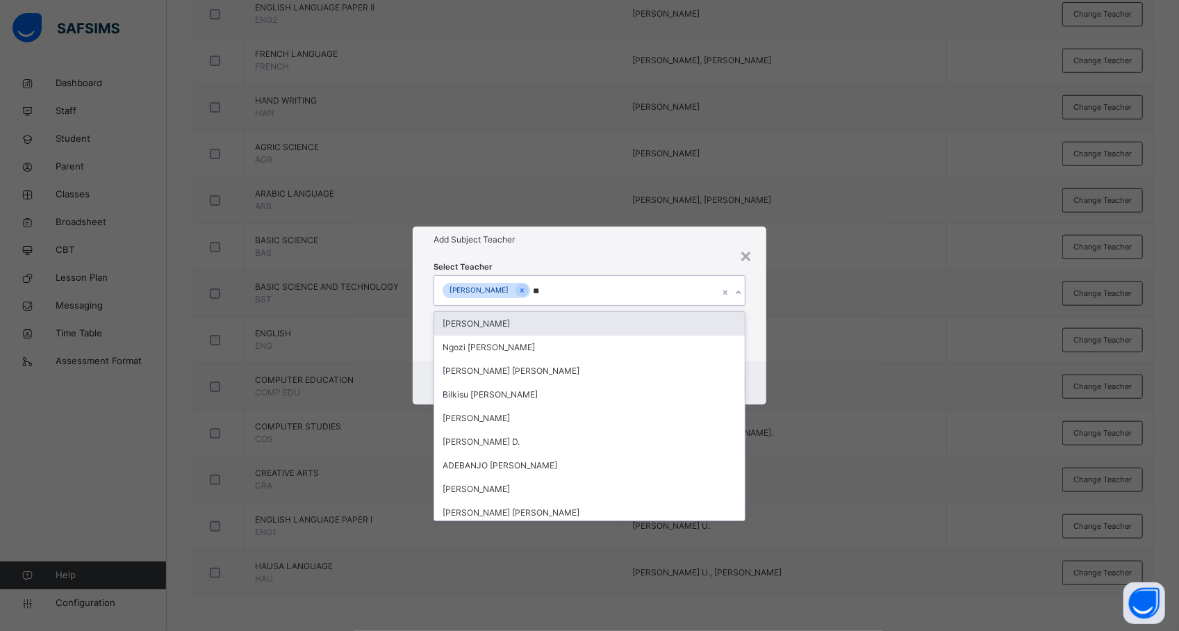
type input "***"
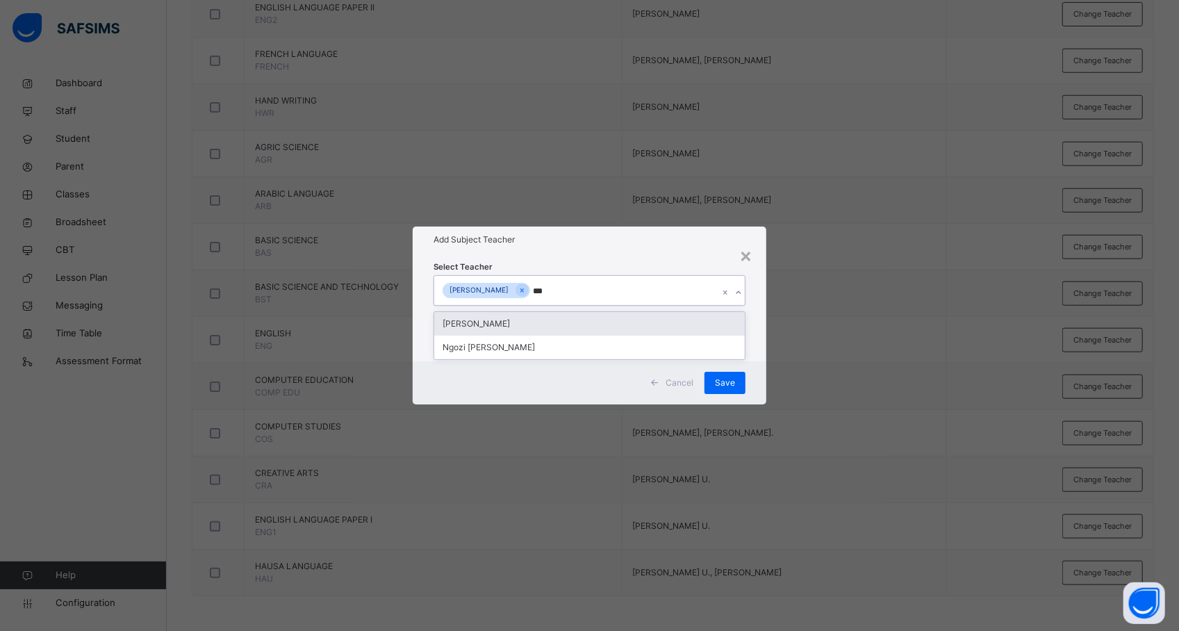
click at [610, 320] on div "[PERSON_NAME]" at bounding box center [589, 324] width 311 height 24
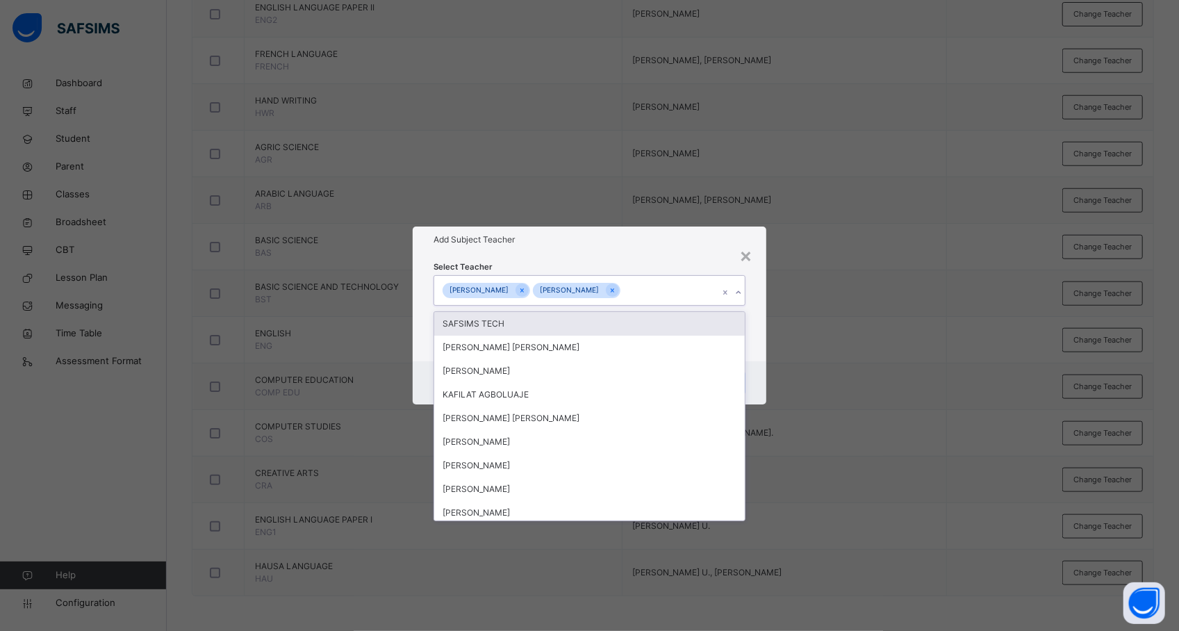
click at [610, 320] on div "SAFSIMS TECH" at bounding box center [589, 324] width 311 height 24
click at [696, 293] on icon at bounding box center [697, 290] width 3 height 4
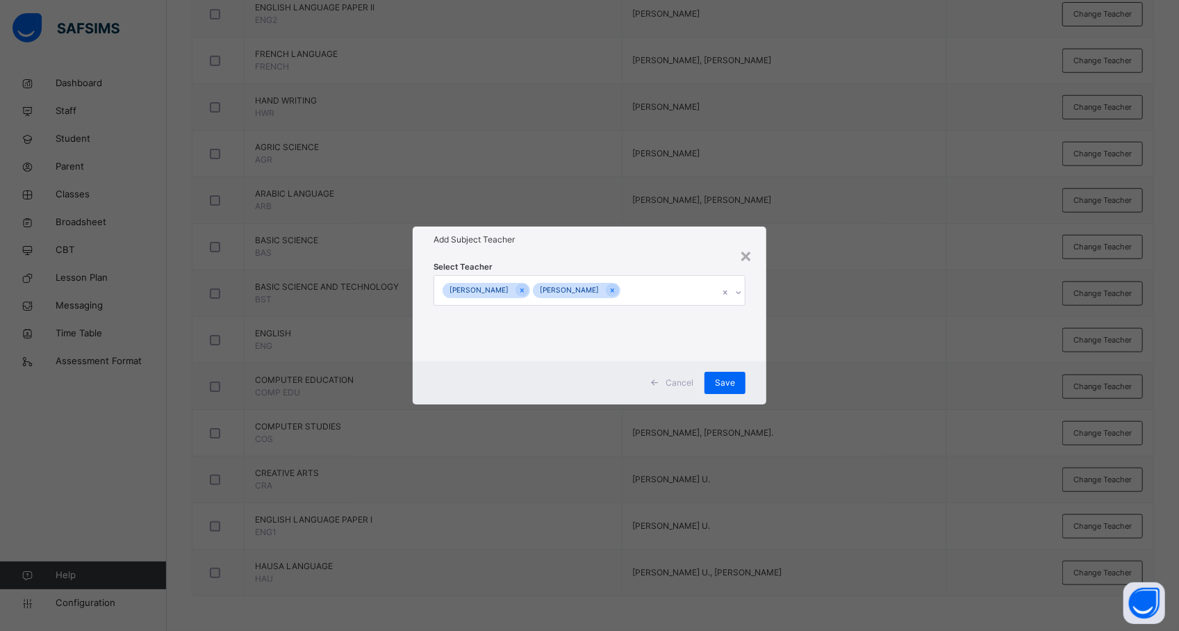
click at [803, 400] on div "× Add Subject Teacher Select Teacher BAIHAKI AHMAD ABUBAKAR ELIZERBETH SAMUEL O…" at bounding box center [589, 315] width 1179 height 631
click at [723, 375] on div "Save" at bounding box center [725, 383] width 41 height 22
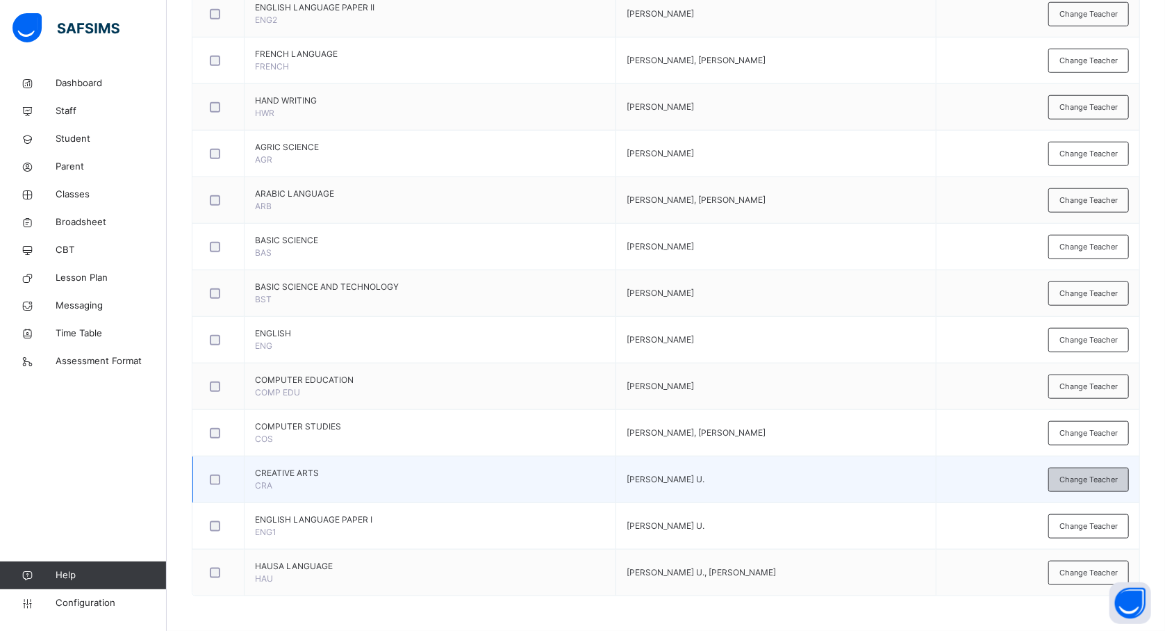
click at [1103, 477] on span "Change Teacher" at bounding box center [1089, 480] width 58 height 12
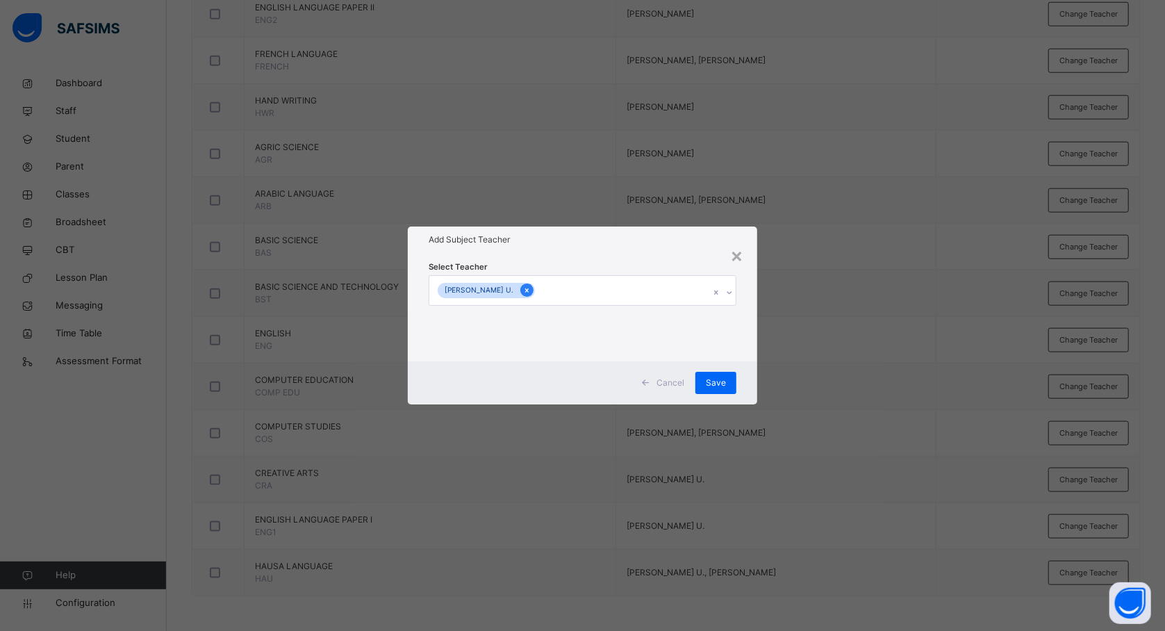
click at [523, 288] on icon at bounding box center [527, 291] width 8 height 10
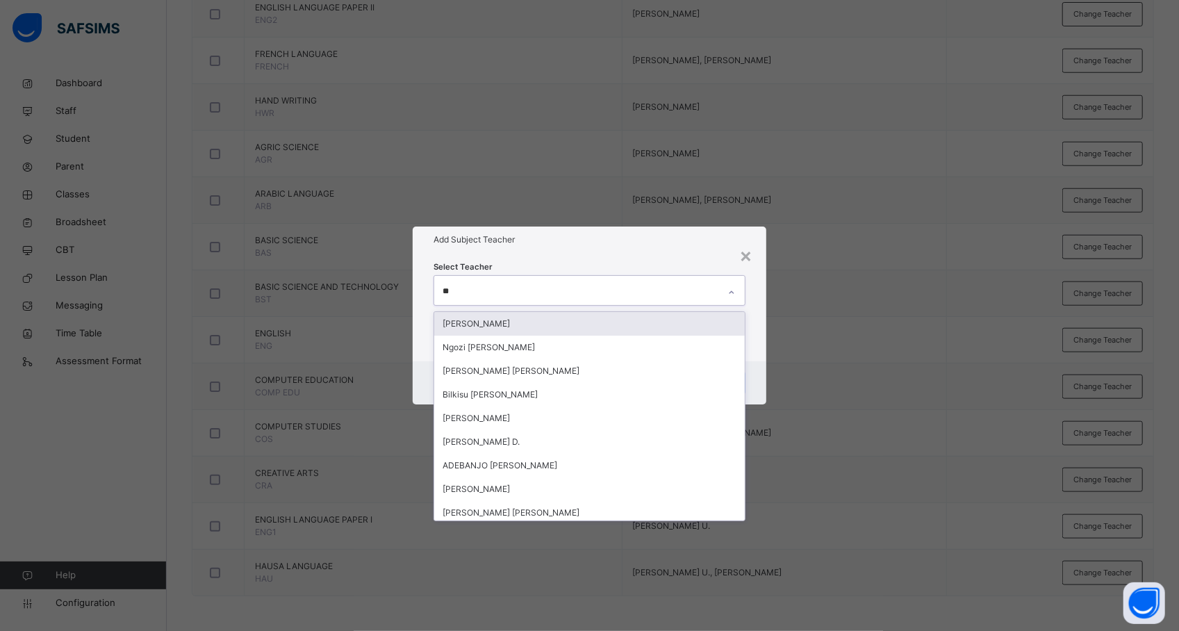
type input "***"
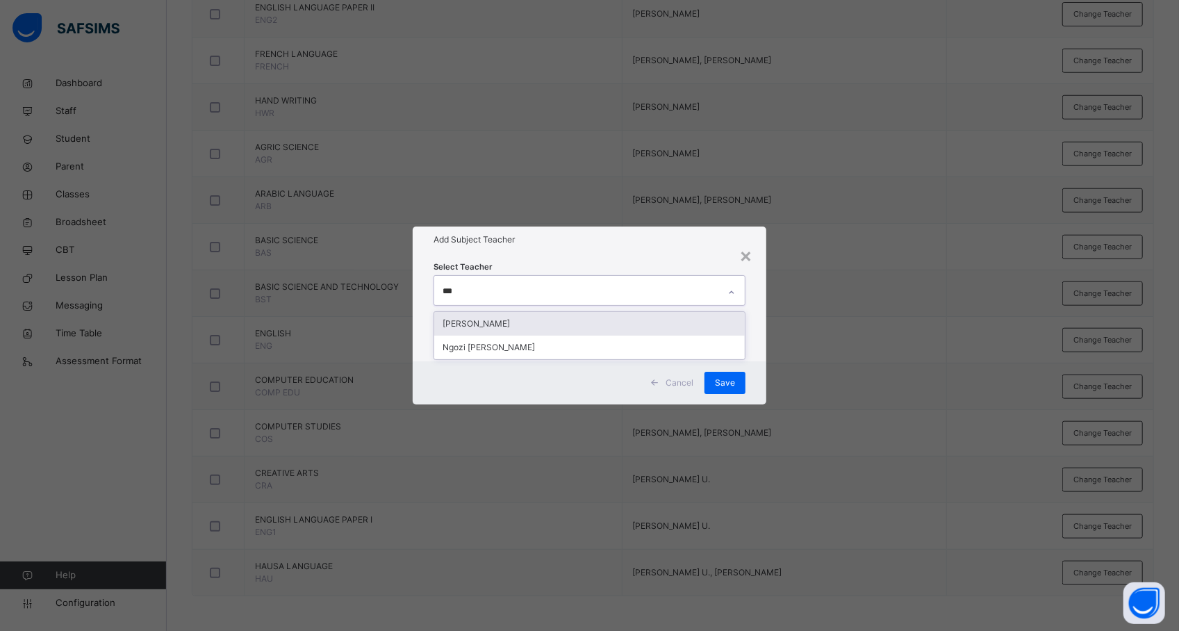
click at [503, 318] on div "[PERSON_NAME]" at bounding box center [589, 324] width 311 height 24
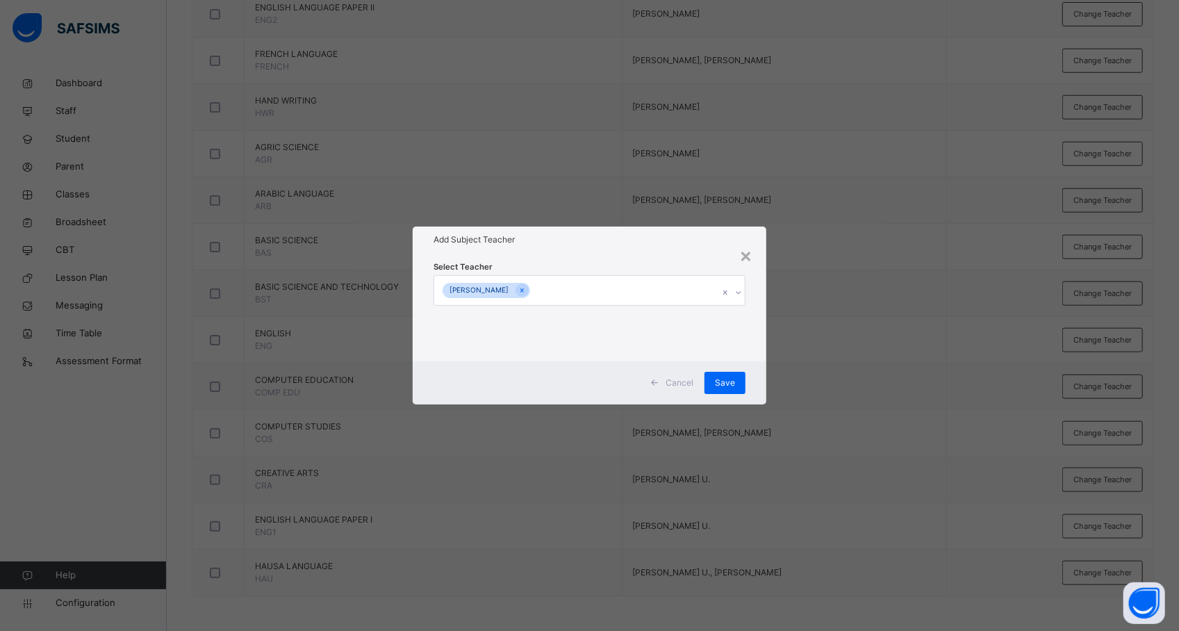
click at [804, 378] on div "× Add Subject Teacher Select Teacher ELIZERBETH SAMUEL O. Cancel Save" at bounding box center [589, 315] width 1179 height 631
click at [726, 385] on span "Save" at bounding box center [725, 383] width 20 height 13
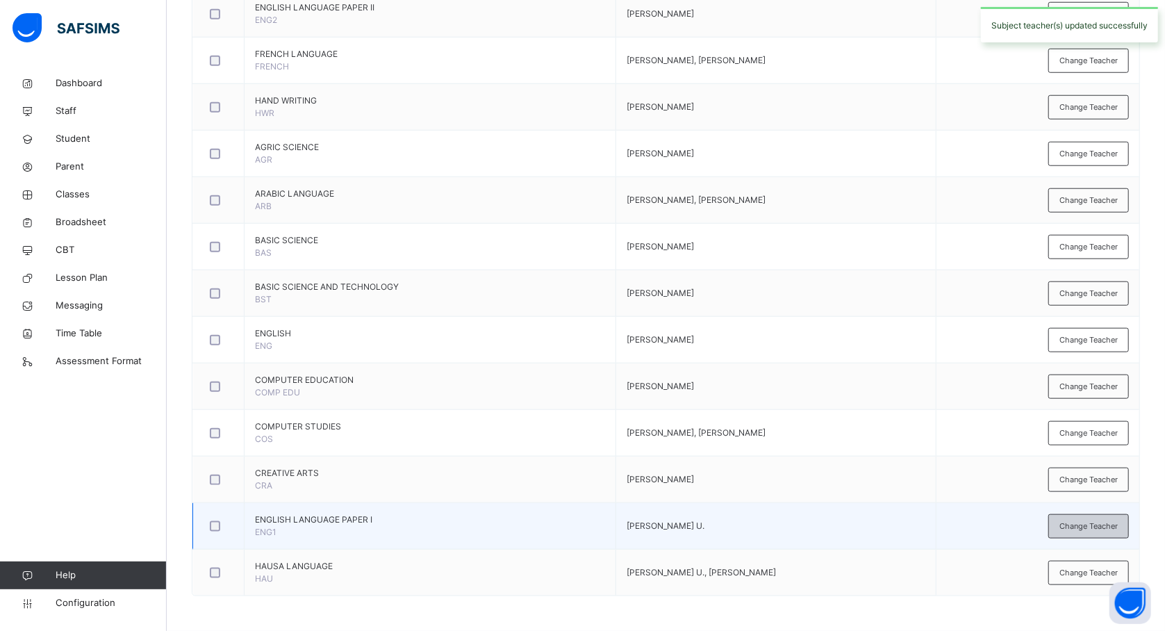
click at [1105, 523] on span "Change Teacher" at bounding box center [1089, 526] width 58 height 12
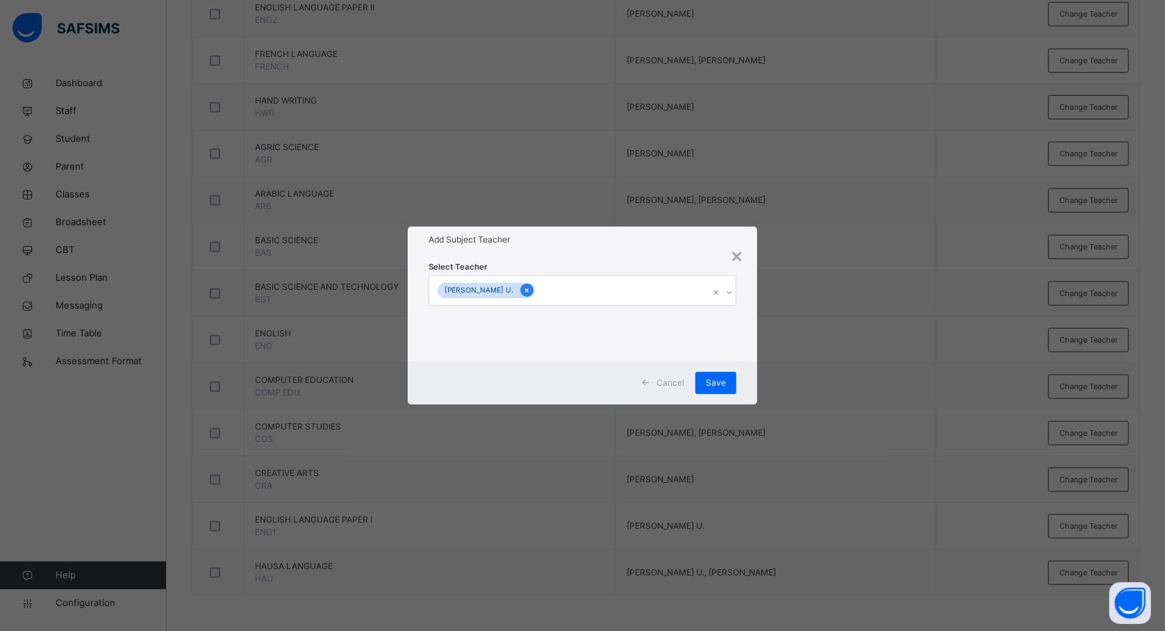
click at [523, 289] on icon at bounding box center [527, 291] width 8 height 10
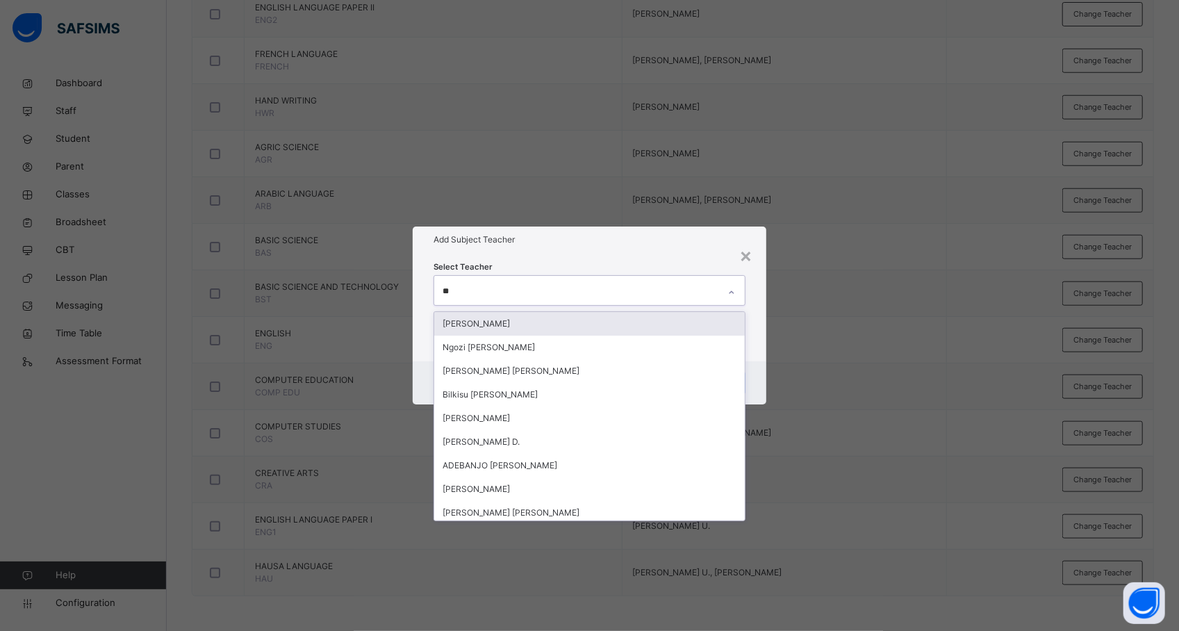
type input "***"
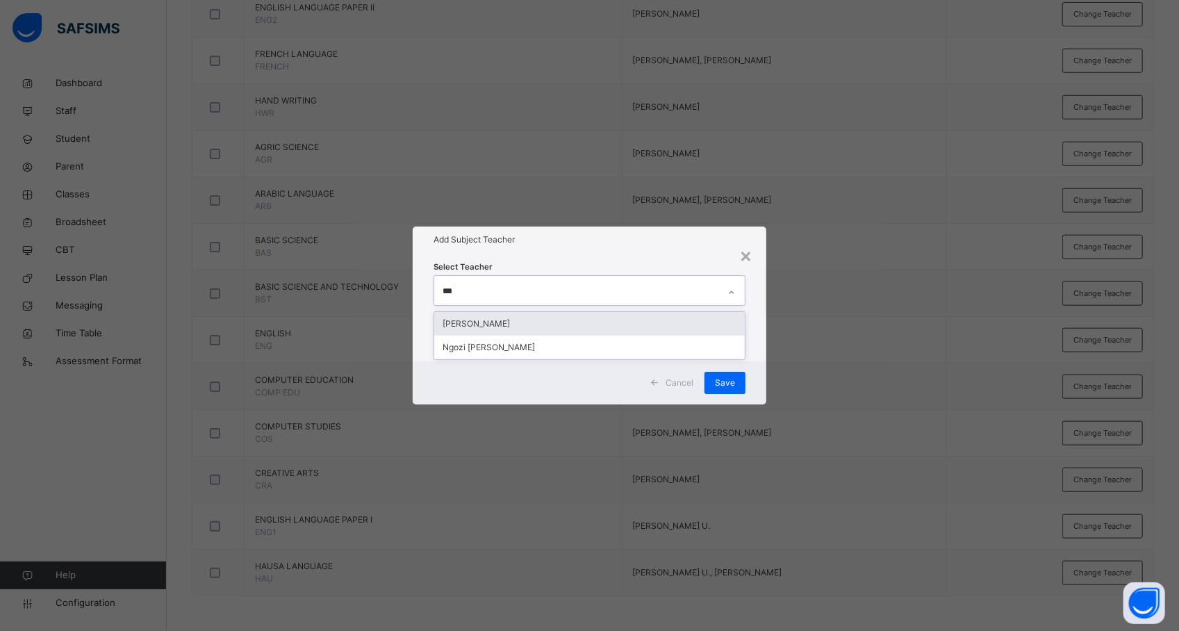
click at [514, 325] on div "[PERSON_NAME]" at bounding box center [589, 324] width 311 height 24
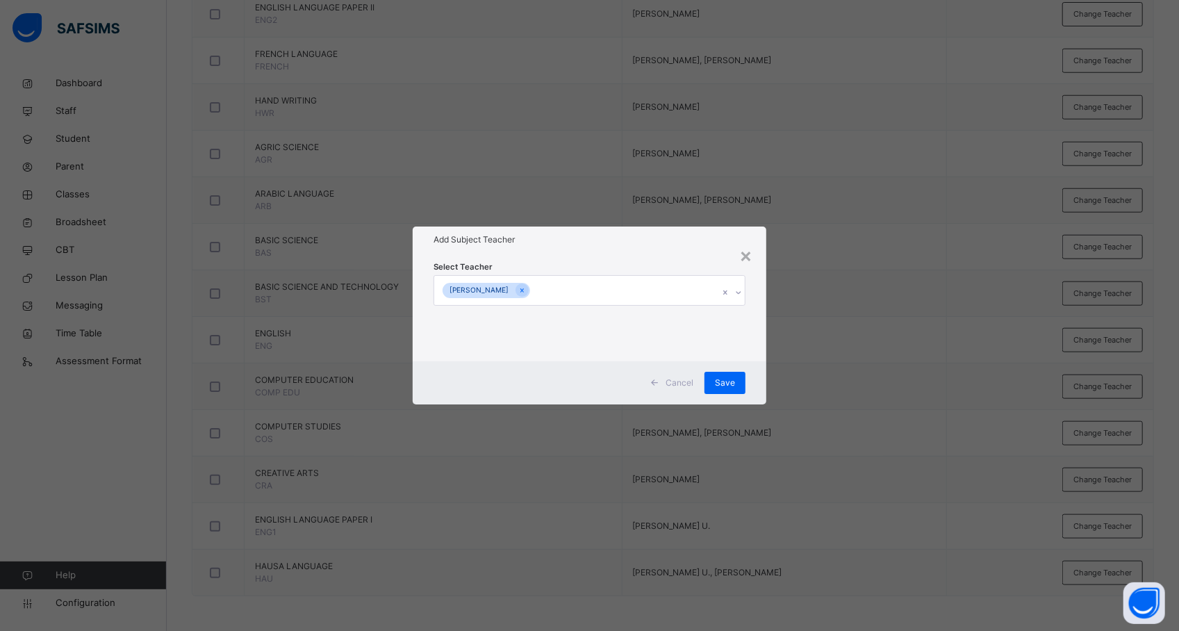
click at [824, 382] on div "× Add Subject Teacher Select Teacher ELIZERBETH SAMUEL O. Cancel Save" at bounding box center [589, 315] width 1179 height 631
click at [717, 381] on span "Save" at bounding box center [725, 383] width 20 height 13
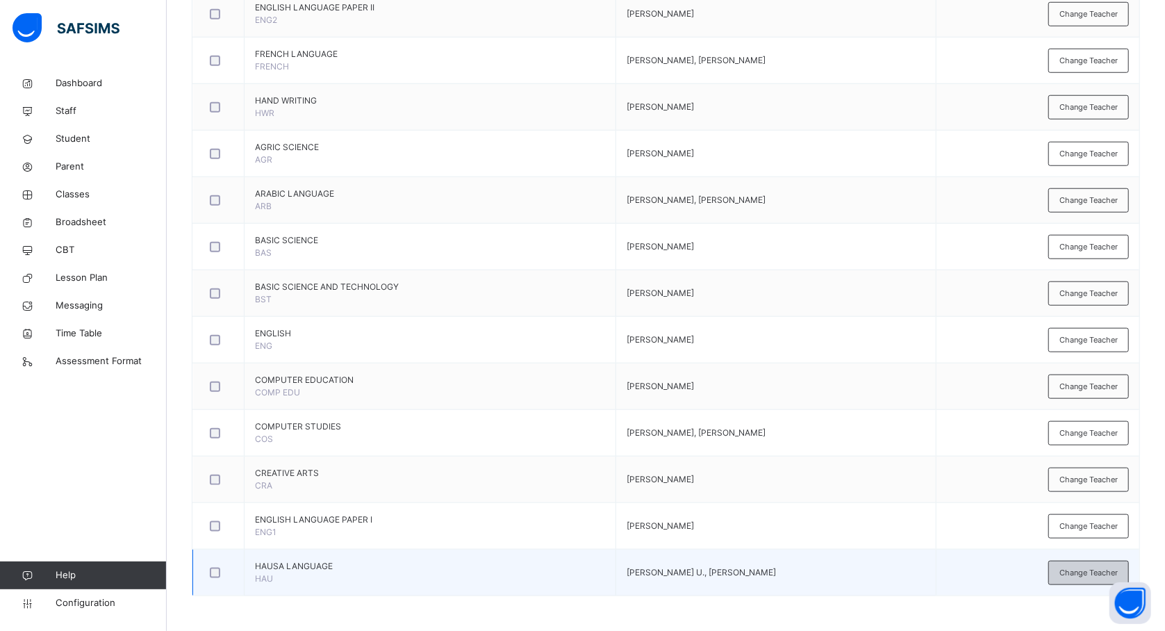
click at [1082, 571] on span "Change Teacher" at bounding box center [1089, 573] width 58 height 12
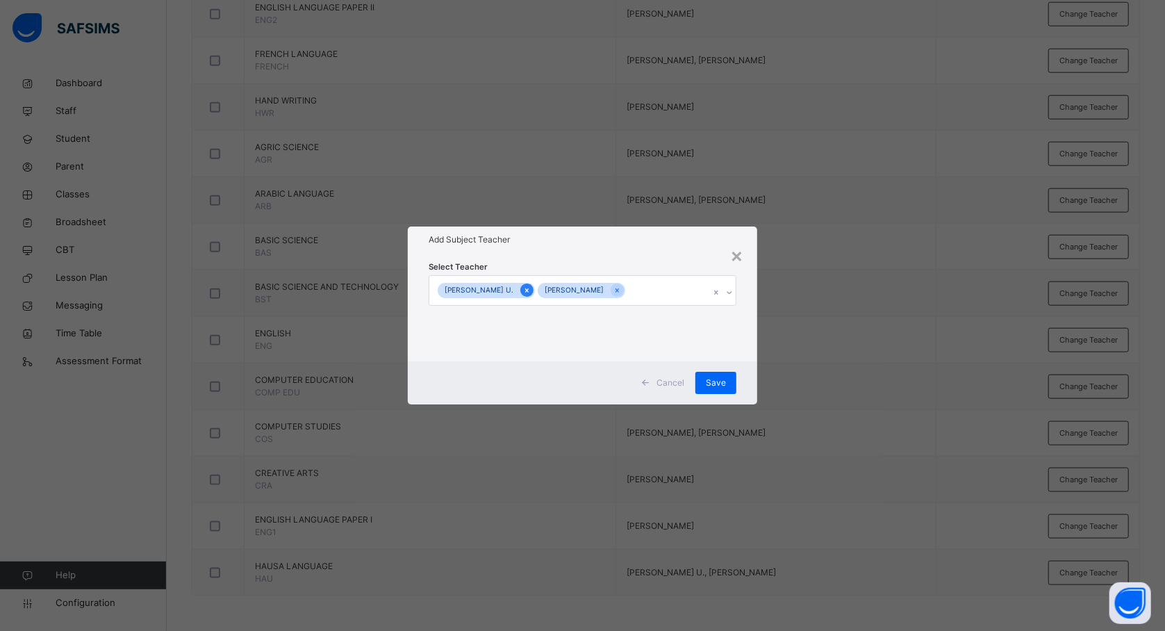
click at [523, 289] on icon at bounding box center [527, 291] width 8 height 10
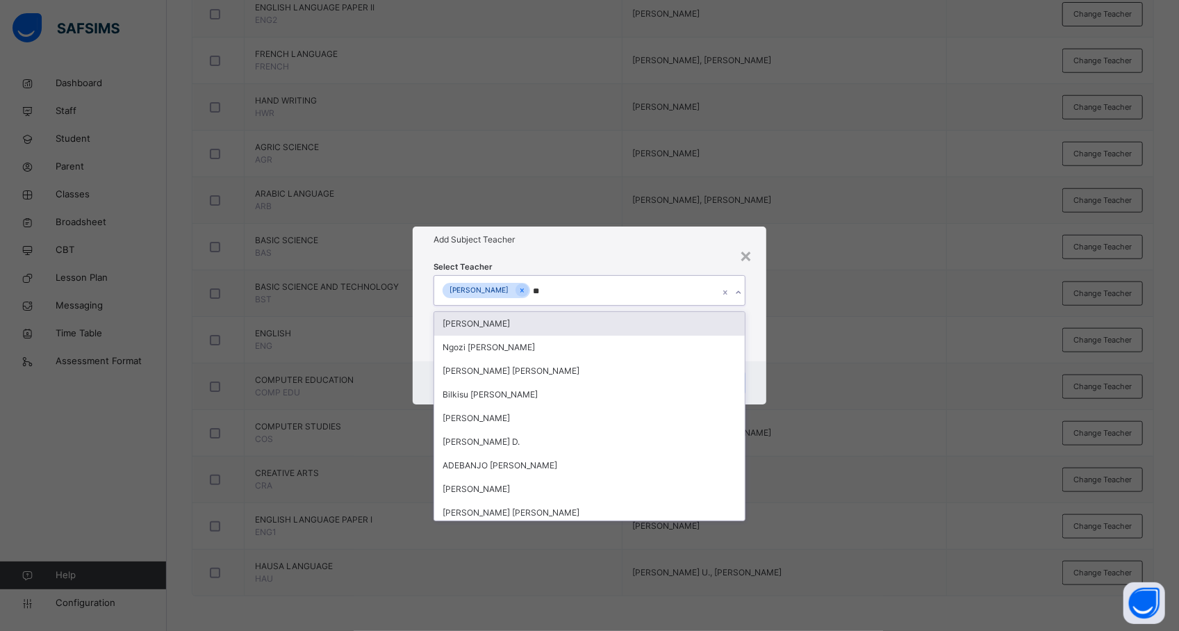
type input "***"
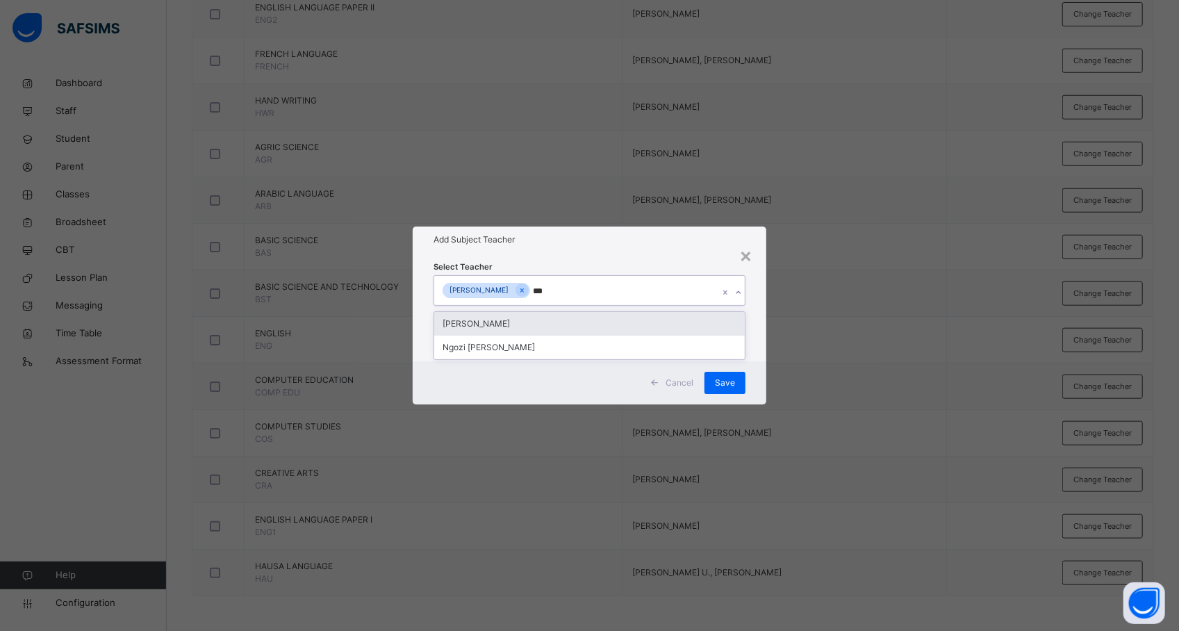
click at [509, 329] on div "[PERSON_NAME]" at bounding box center [589, 324] width 311 height 24
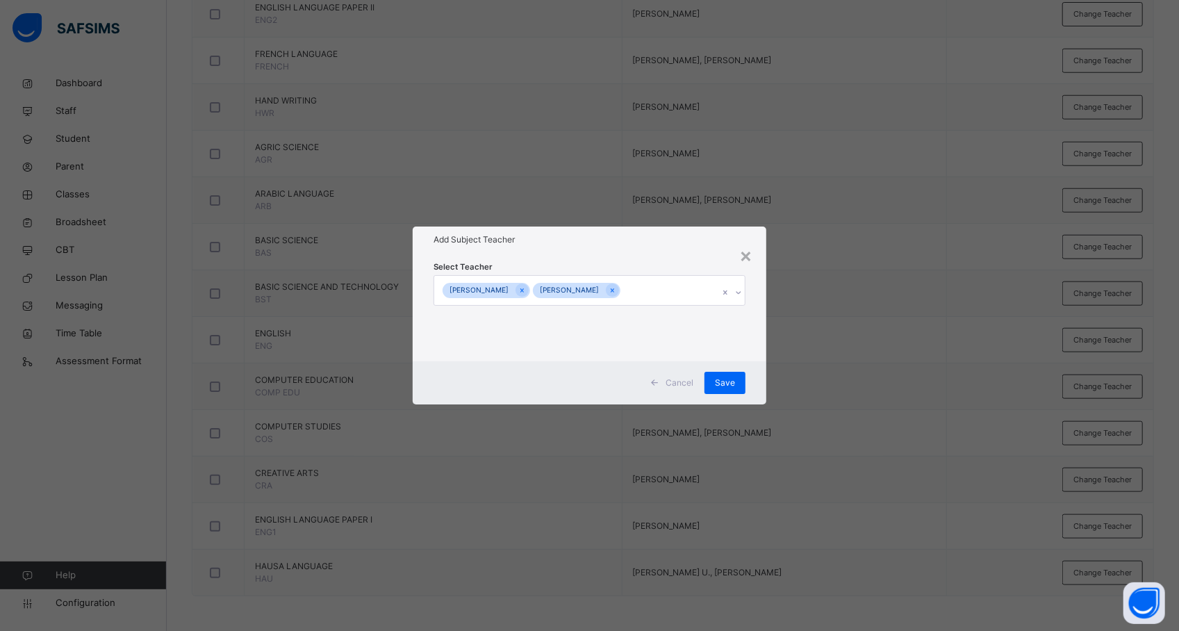
click at [802, 381] on div "× Add Subject Teacher Select Teacher GAMBO SANI ELIZERBETH SAMUEL O. Cancel Save" at bounding box center [589, 315] width 1179 height 631
click at [732, 384] on span "Save" at bounding box center [725, 383] width 20 height 13
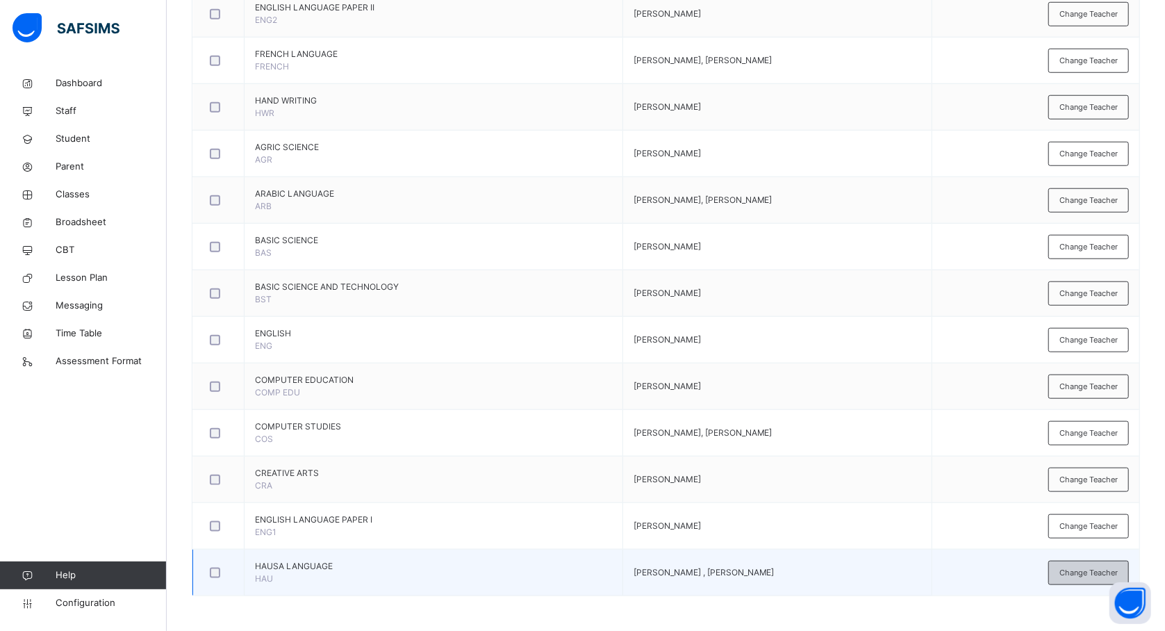
click at [1107, 570] on span "Change Teacher" at bounding box center [1089, 573] width 58 height 12
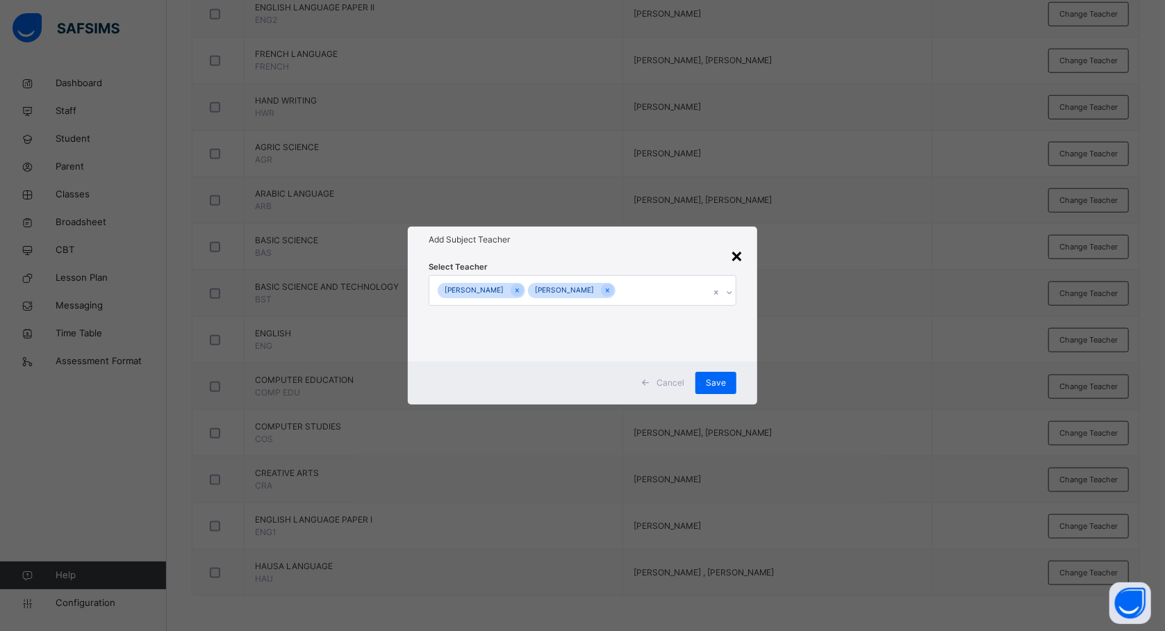
click at [735, 251] on div "×" at bounding box center [736, 254] width 13 height 29
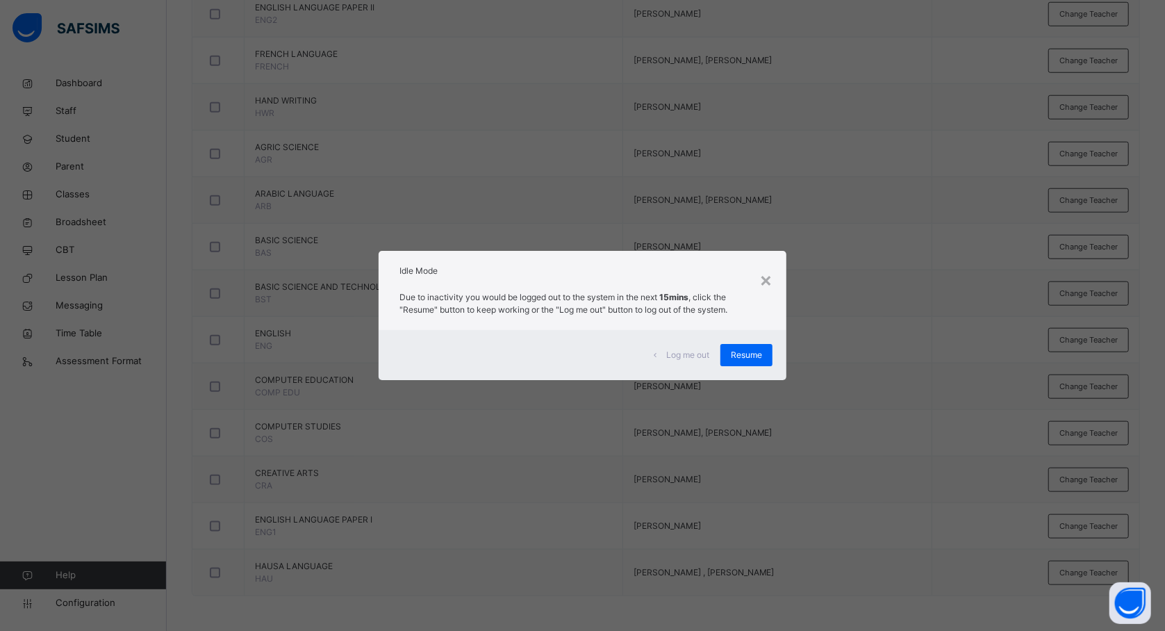
click at [795, 320] on div "× Idle Mode Due to inactivity you would be logged out to the system in the next…" at bounding box center [582, 315] width 1165 height 631
click at [1029, 112] on div "× Idle Mode Due to inactivity you would be logged out to the system in the next…" at bounding box center [582, 315] width 1165 height 631
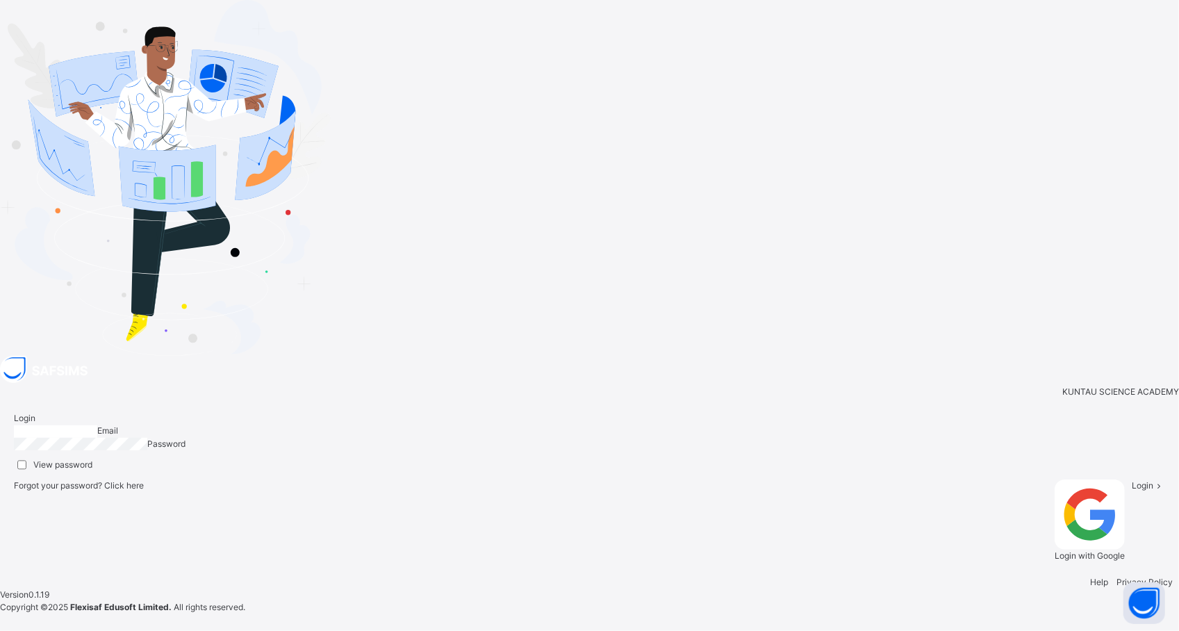
type input "**********"
